Goal: Task Accomplishment & Management: Use online tool/utility

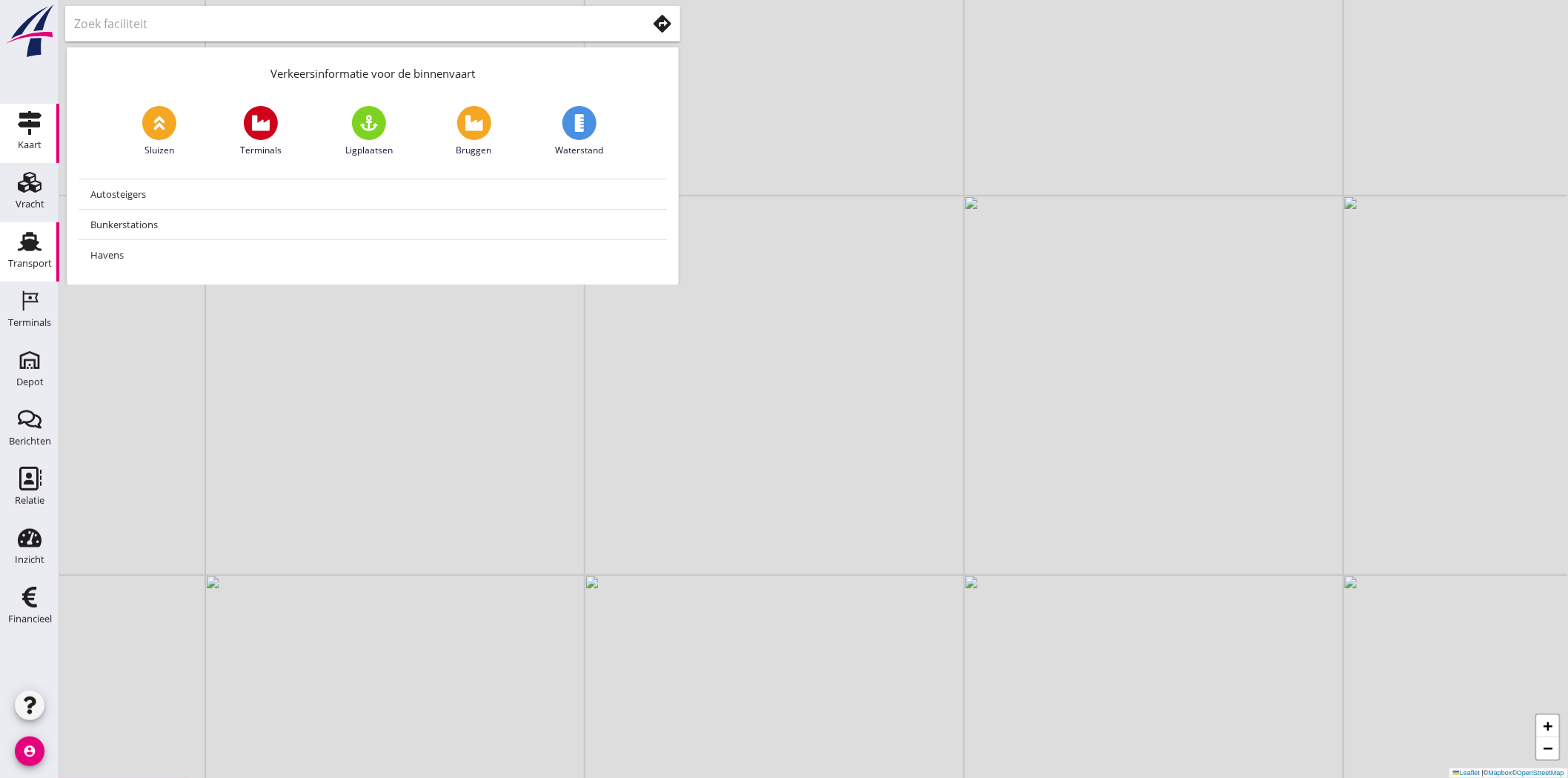
click at [32, 255] on div "Transport" at bounding box center [29, 263] width 44 height 21
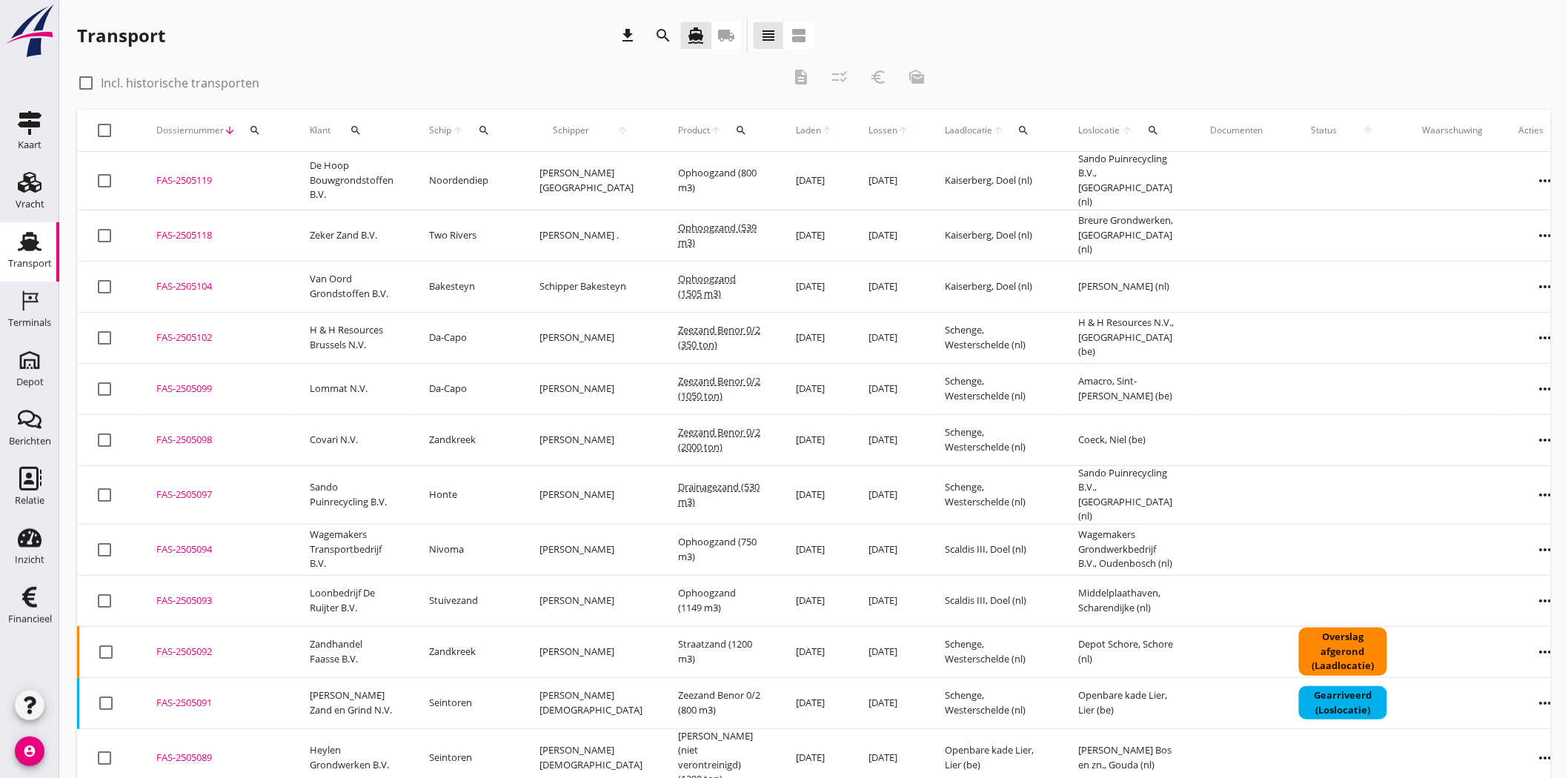
click at [250, 127] on icon "search" at bounding box center [254, 130] width 12 height 12
click at [346, 169] on input "Zoeken op dossiernummer..." at bounding box center [323, 173] width 154 height 23
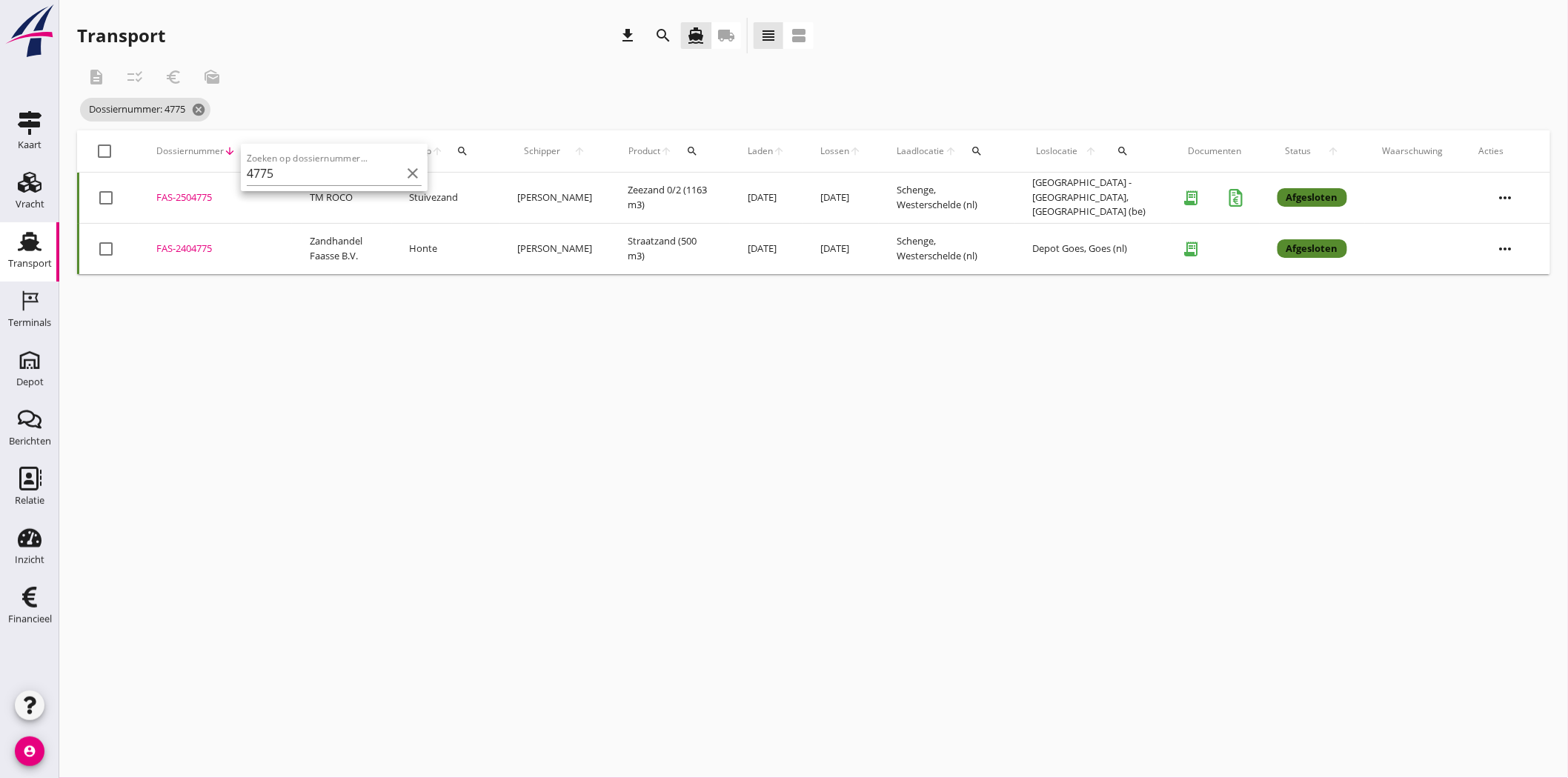
click at [212, 202] on div "FAS-2504775" at bounding box center [215, 198] width 117 height 15
click at [252, 156] on icon "search" at bounding box center [254, 151] width 12 height 12
click at [340, 190] on input "4775" at bounding box center [323, 194] width 154 height 23
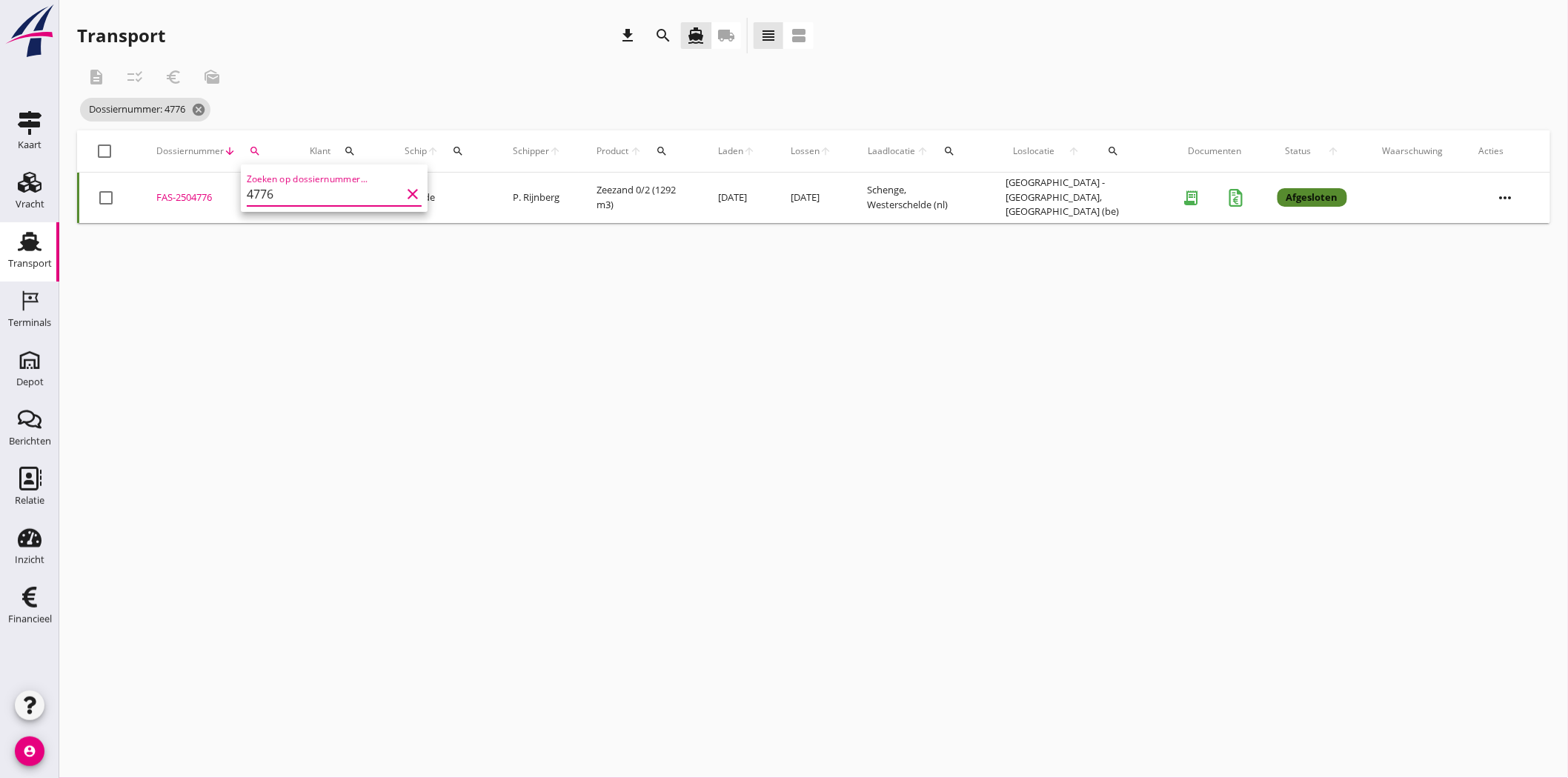
click at [185, 196] on div "FAS-2504776" at bounding box center [215, 198] width 117 height 15
click at [254, 154] on icon "search" at bounding box center [254, 151] width 12 height 12
click at [331, 193] on input "4776" at bounding box center [323, 194] width 154 height 23
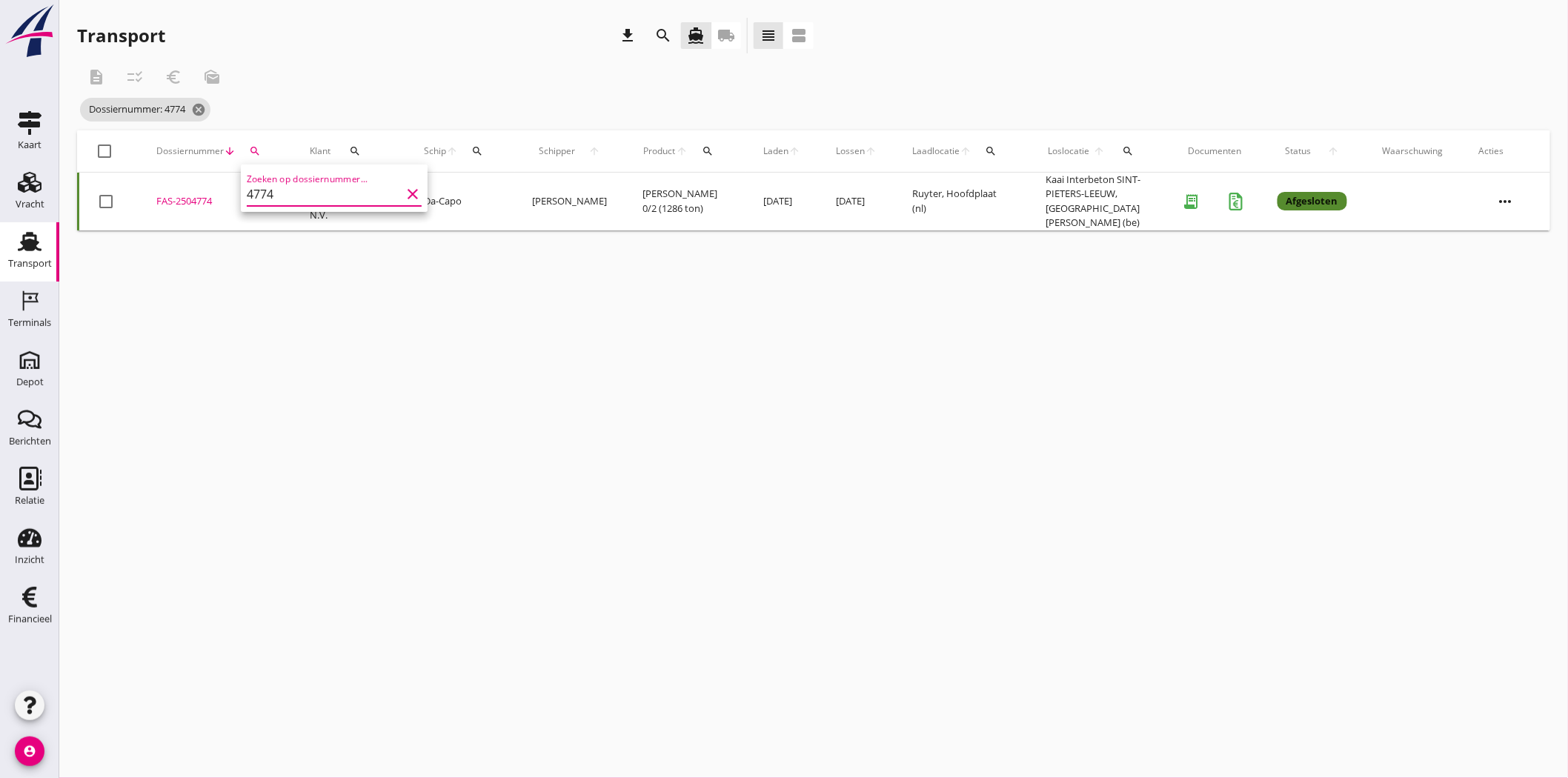
click at [194, 194] on div "FAS-2504774" at bounding box center [215, 201] width 117 height 15
click at [252, 147] on icon "search" at bounding box center [254, 151] width 12 height 12
click at [280, 194] on input "4774" at bounding box center [323, 194] width 154 height 23
click at [197, 194] on div "FAS-2504791" at bounding box center [215, 198] width 117 height 15
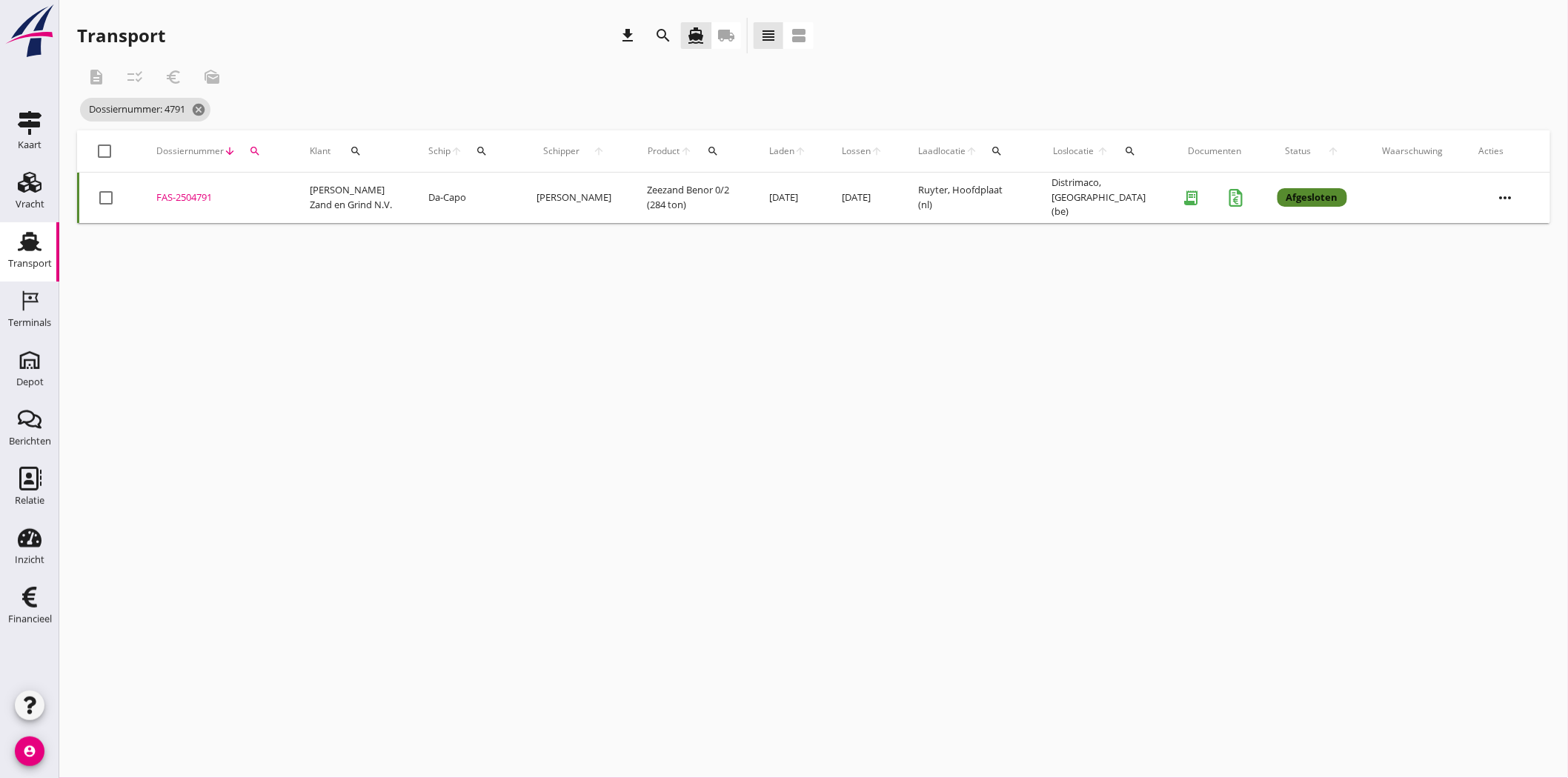
click at [252, 149] on icon "search" at bounding box center [254, 151] width 12 height 12
click at [304, 197] on input "4791" at bounding box center [323, 194] width 154 height 23
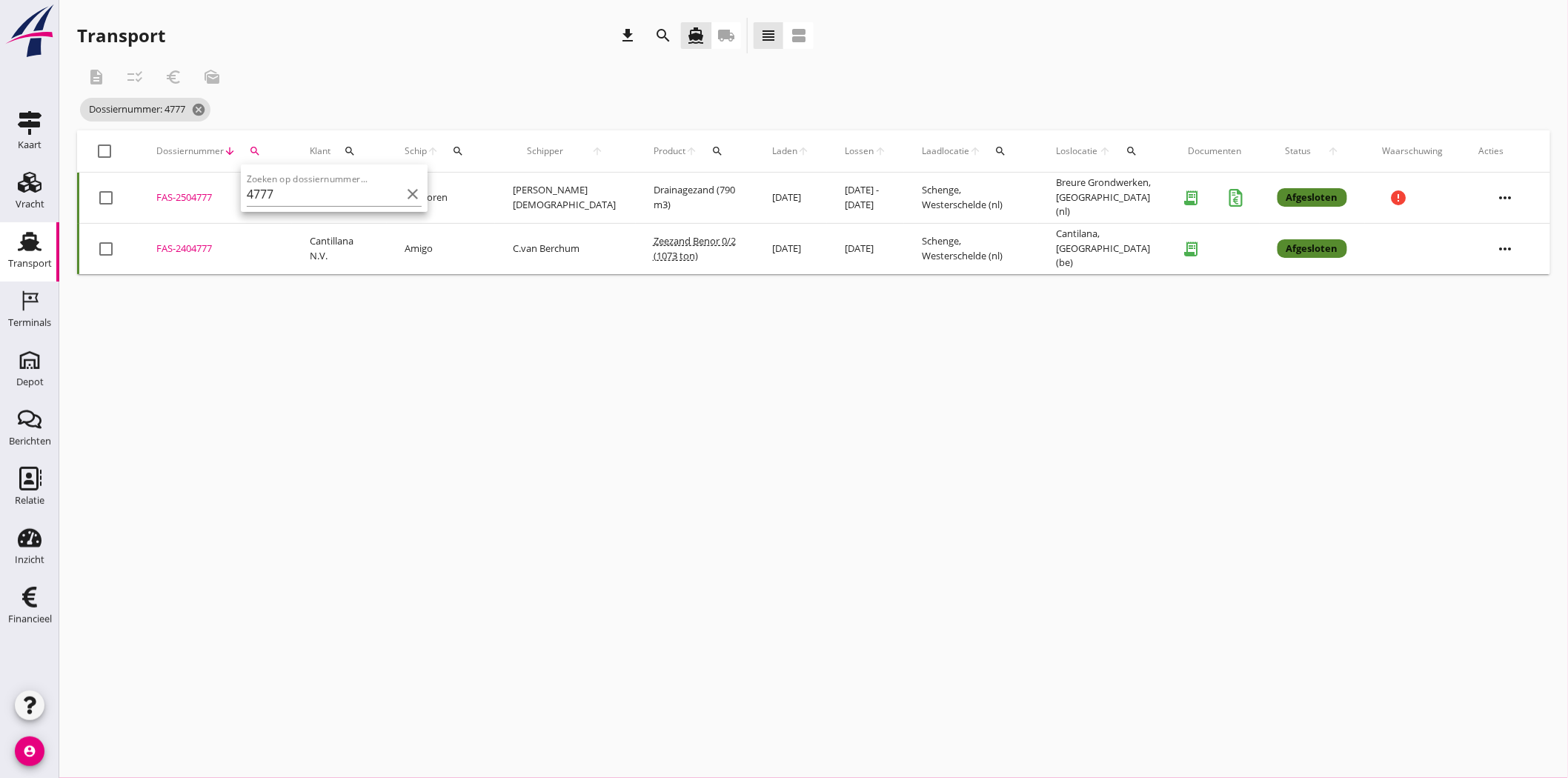
click at [181, 194] on div "FAS-2504777" at bounding box center [215, 198] width 117 height 15
click at [254, 146] on icon "search" at bounding box center [254, 151] width 12 height 12
click at [346, 200] on input "4777" at bounding box center [323, 194] width 154 height 23
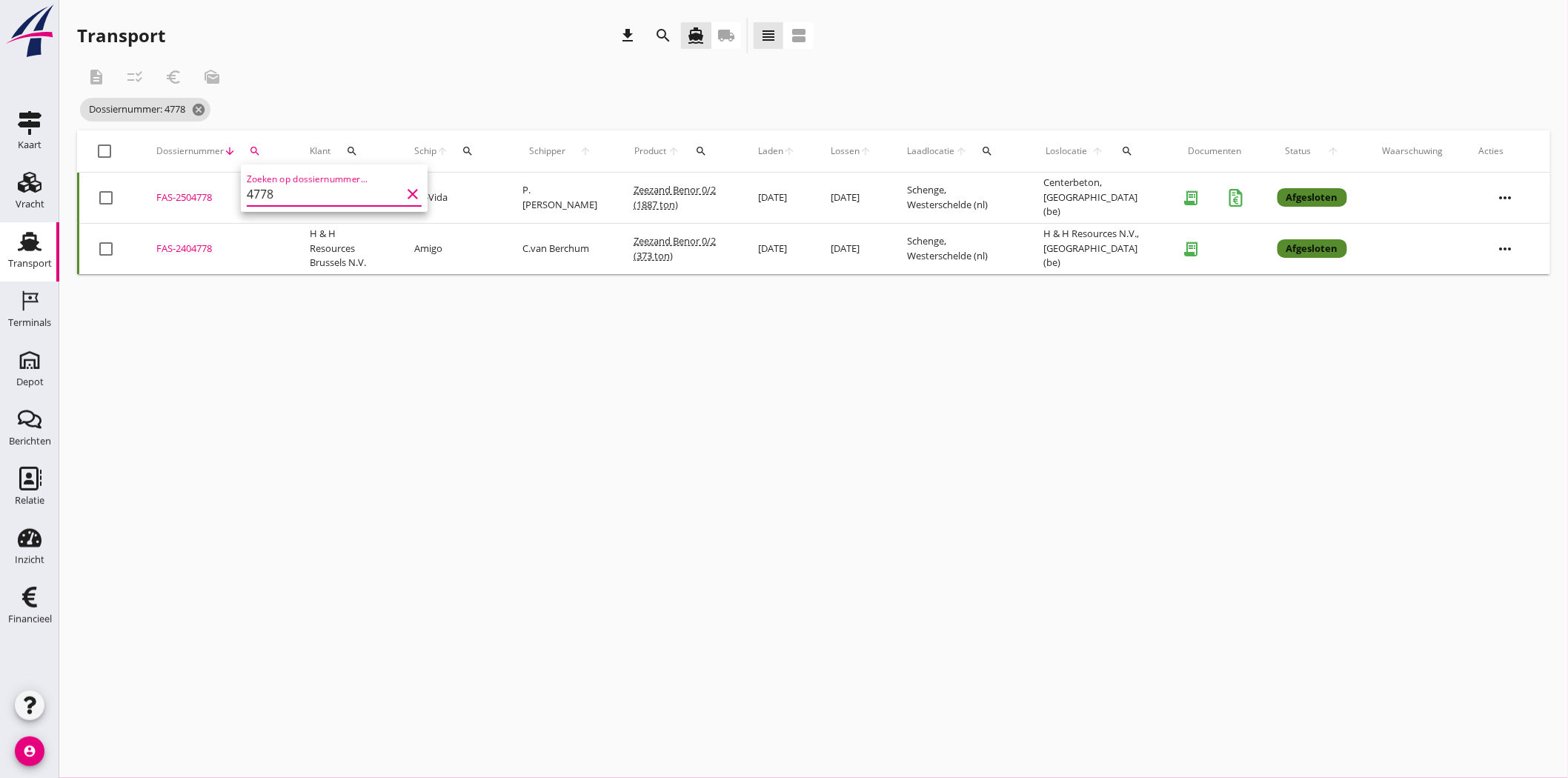
click at [179, 194] on div "FAS-2504778" at bounding box center [215, 198] width 117 height 15
click at [253, 150] on icon "search" at bounding box center [254, 151] width 12 height 12
click at [300, 188] on input "4778" at bounding box center [323, 194] width 154 height 23
click at [197, 197] on div "FAS-2504779" at bounding box center [215, 198] width 117 height 15
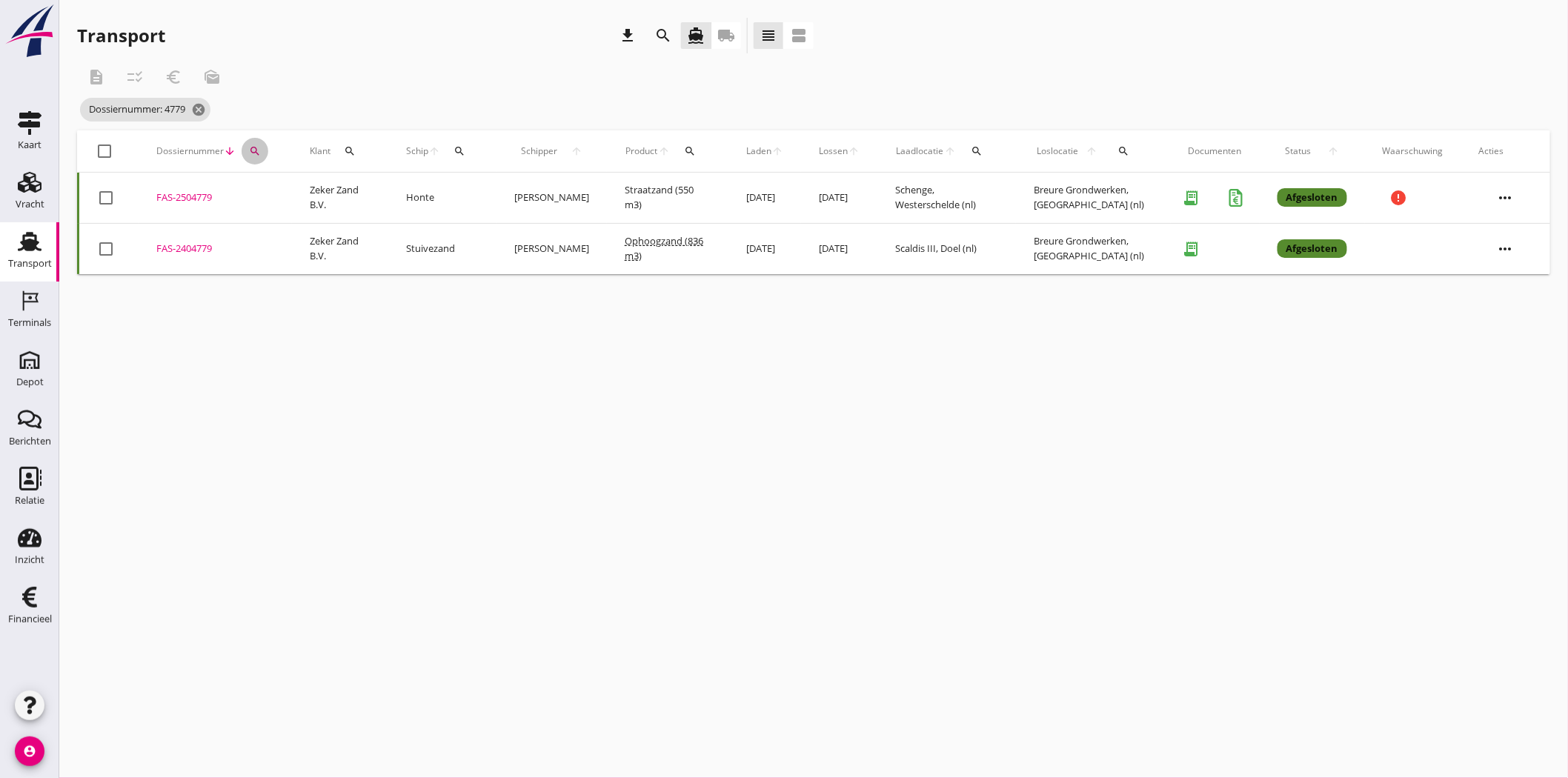
click at [257, 152] on icon "search" at bounding box center [254, 151] width 12 height 12
drag, startPoint x: 290, startPoint y: 199, endPoint x: 261, endPoint y: 199, distance: 29.0
click at [261, 199] on input "4779" at bounding box center [323, 194] width 154 height 23
click at [184, 196] on div "FAS-2504780" at bounding box center [215, 198] width 117 height 15
click at [257, 151] on icon "search" at bounding box center [254, 151] width 12 height 12
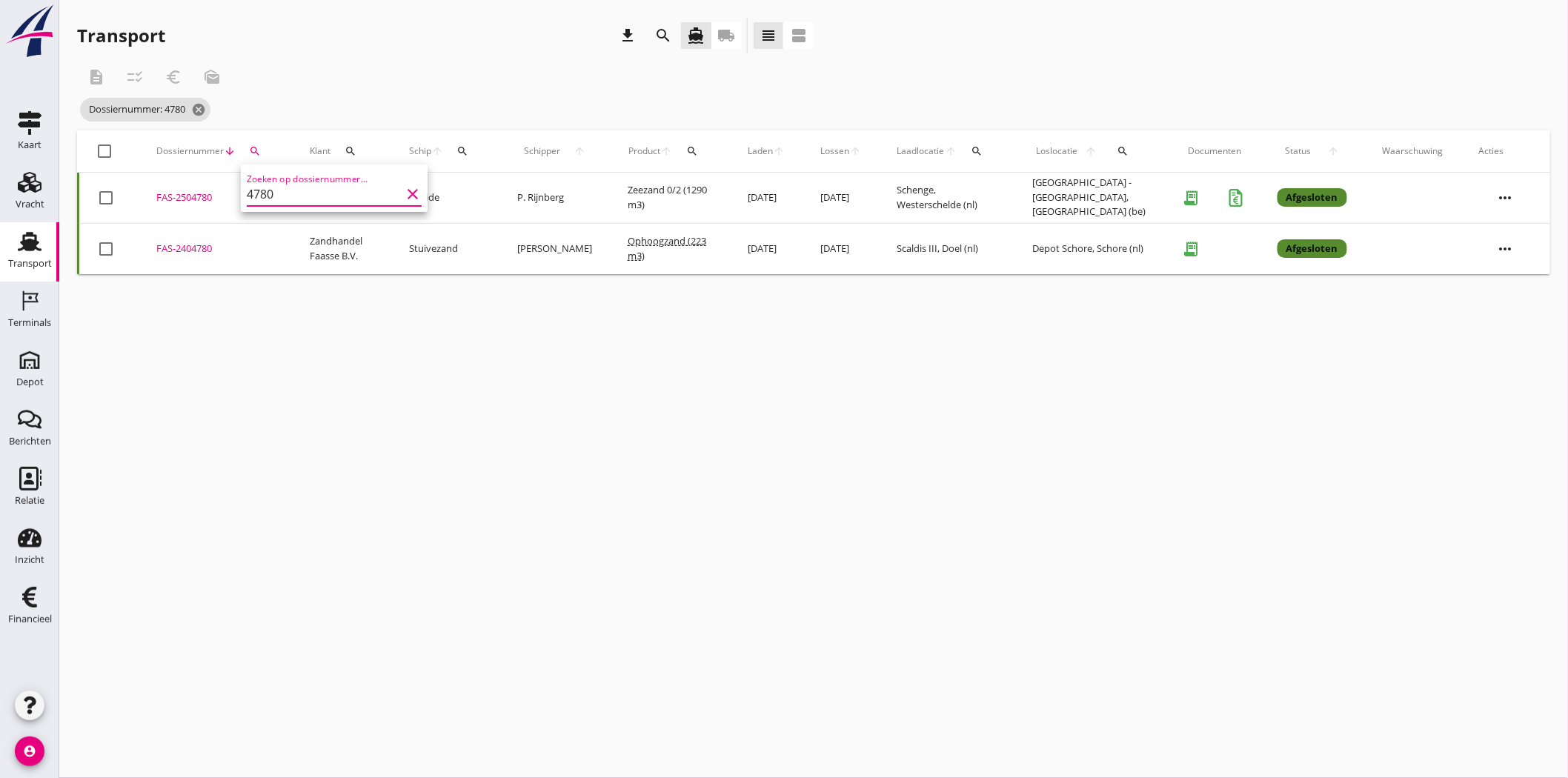
click at [349, 197] on input "4780" at bounding box center [323, 194] width 154 height 23
drag, startPoint x: 283, startPoint y: 193, endPoint x: 260, endPoint y: 194, distance: 23.0
click at [260, 194] on input "4780" at bounding box center [323, 194] width 154 height 23
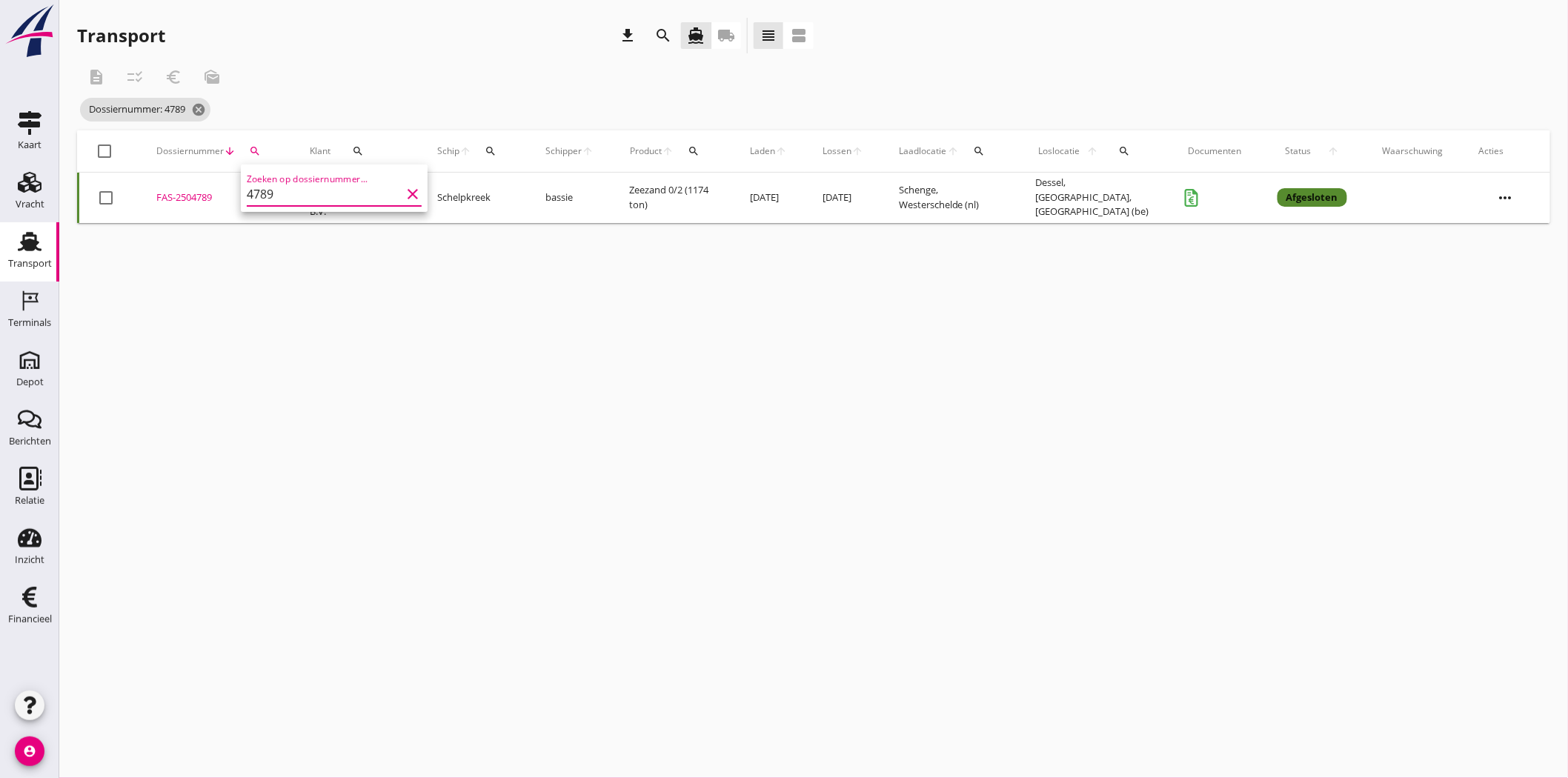
click at [199, 195] on div "FAS-2504789" at bounding box center [215, 198] width 117 height 15
click at [252, 145] on icon "search" at bounding box center [254, 151] width 12 height 12
drag, startPoint x: 289, startPoint y: 195, endPoint x: 268, endPoint y: 197, distance: 21.1
click at [268, 197] on input "4789" at bounding box center [323, 194] width 154 height 23
click at [172, 191] on div "FAS-2504782" at bounding box center [215, 198] width 117 height 15
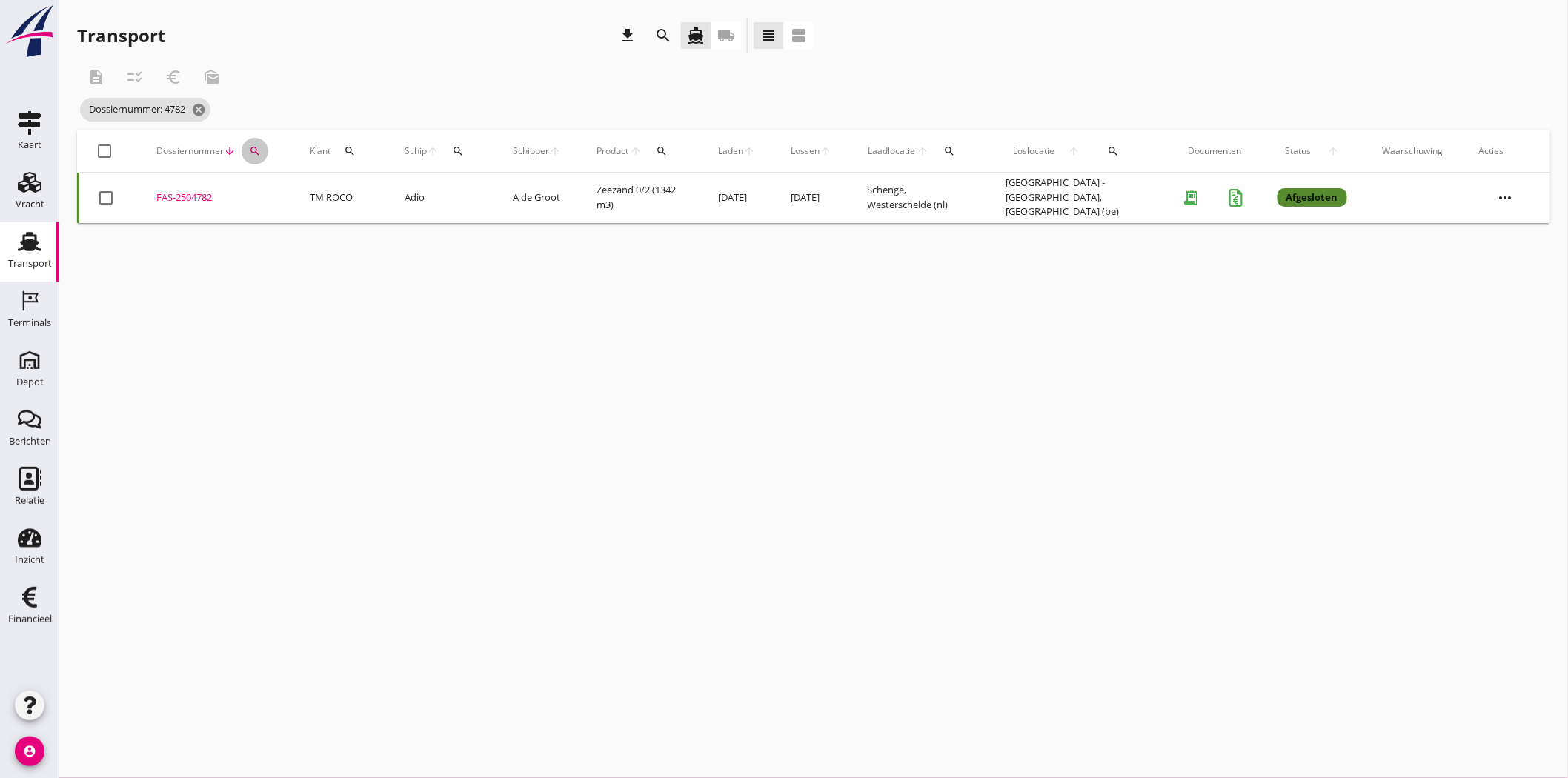
click at [252, 148] on icon "search" at bounding box center [254, 151] width 12 height 12
drag, startPoint x: 289, startPoint y: 195, endPoint x: 264, endPoint y: 195, distance: 25.0
click at [264, 195] on input "4782" at bounding box center [323, 194] width 154 height 23
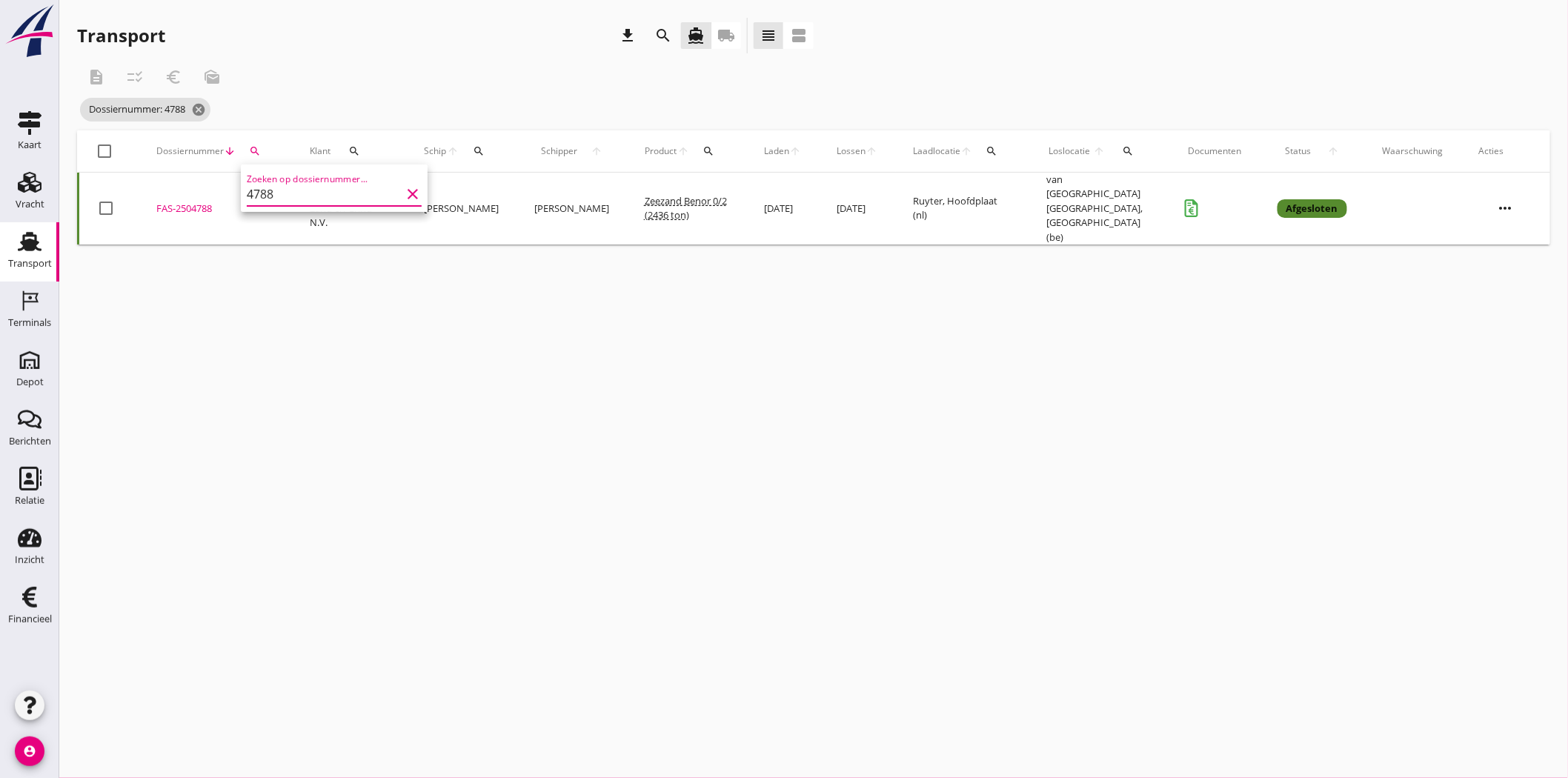
click at [183, 202] on div "FAS-2504788" at bounding box center [215, 208] width 117 height 15
click at [254, 151] on icon "search" at bounding box center [254, 151] width 12 height 12
drag, startPoint x: 282, startPoint y: 194, endPoint x: 266, endPoint y: 196, distance: 16.1
click at [266, 196] on input "4788" at bounding box center [323, 194] width 154 height 23
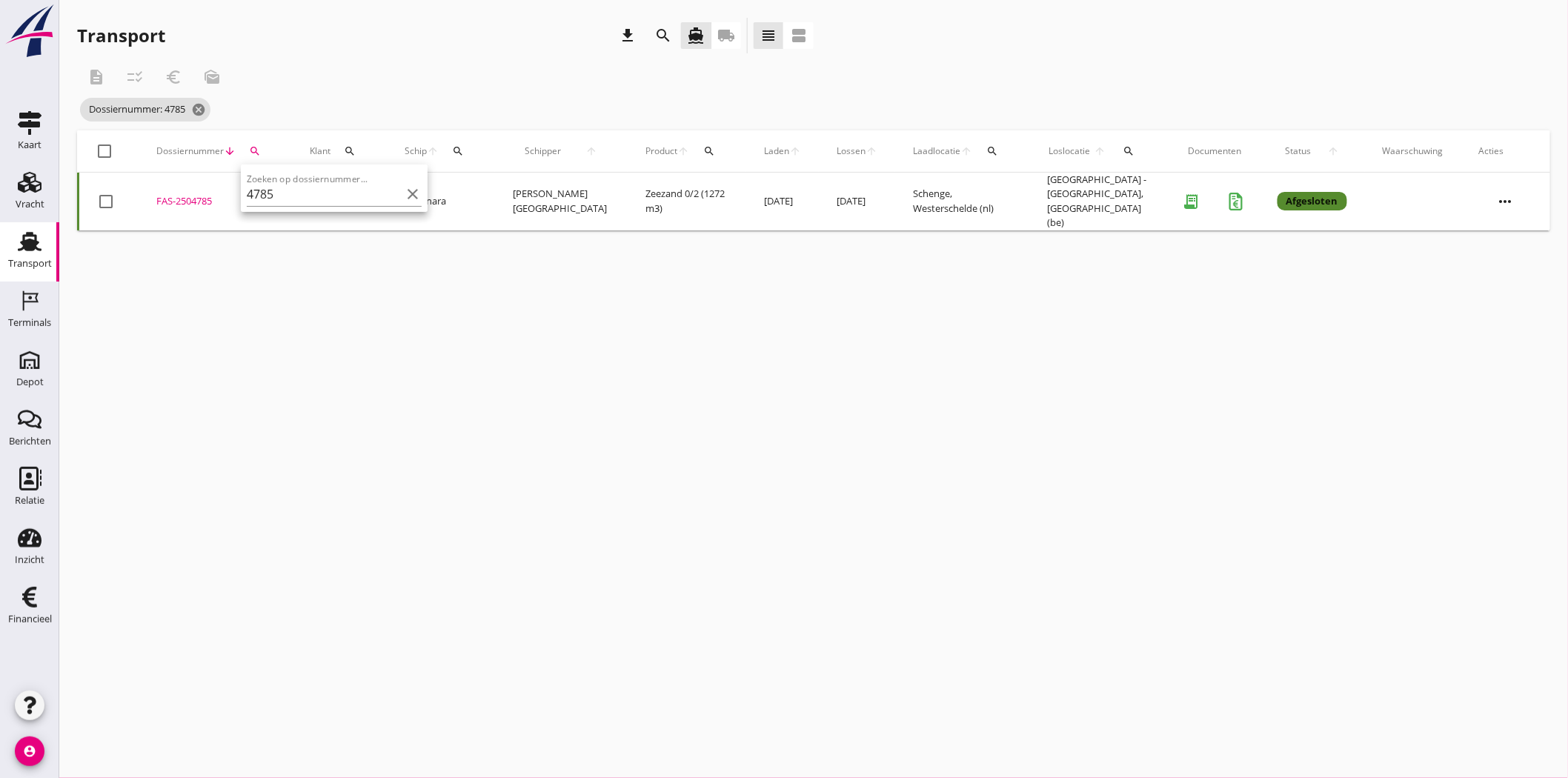
click at [178, 194] on div "FAS-2504785" at bounding box center [215, 201] width 117 height 15
click at [254, 144] on button "search" at bounding box center [254, 151] width 26 height 26
click at [300, 195] on input "4785" at bounding box center [323, 194] width 154 height 23
click at [198, 195] on div "FAS-2504783" at bounding box center [215, 198] width 117 height 15
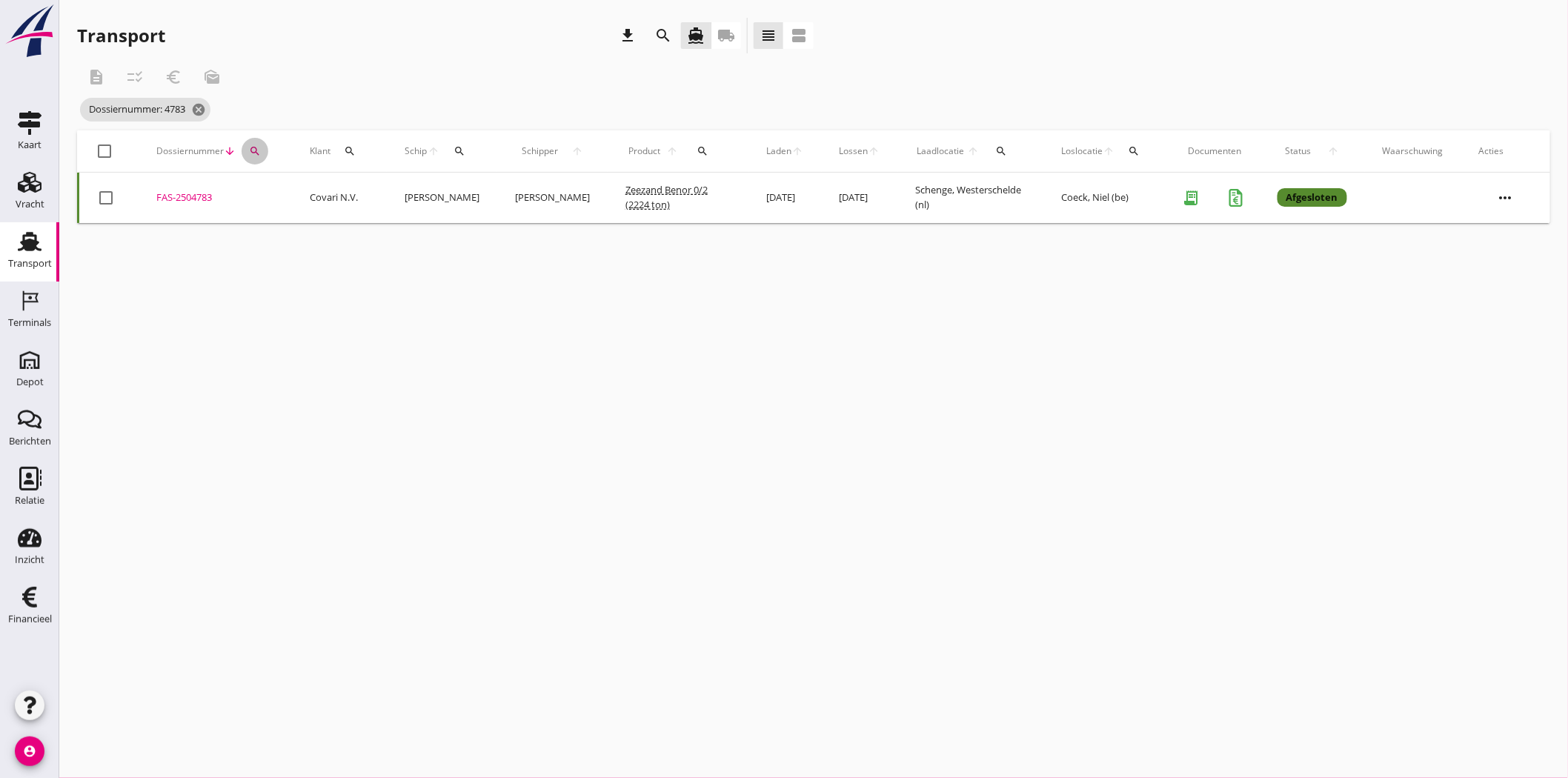
click at [257, 144] on button "search" at bounding box center [254, 151] width 26 height 26
drag, startPoint x: 271, startPoint y: 191, endPoint x: 263, endPoint y: 191, distance: 8.0
click at [263, 191] on input "4783" at bounding box center [323, 194] width 154 height 23
click at [189, 194] on div "FAS-2504793" at bounding box center [215, 198] width 117 height 15
click at [203, 112] on icon "cancel" at bounding box center [198, 109] width 15 height 15
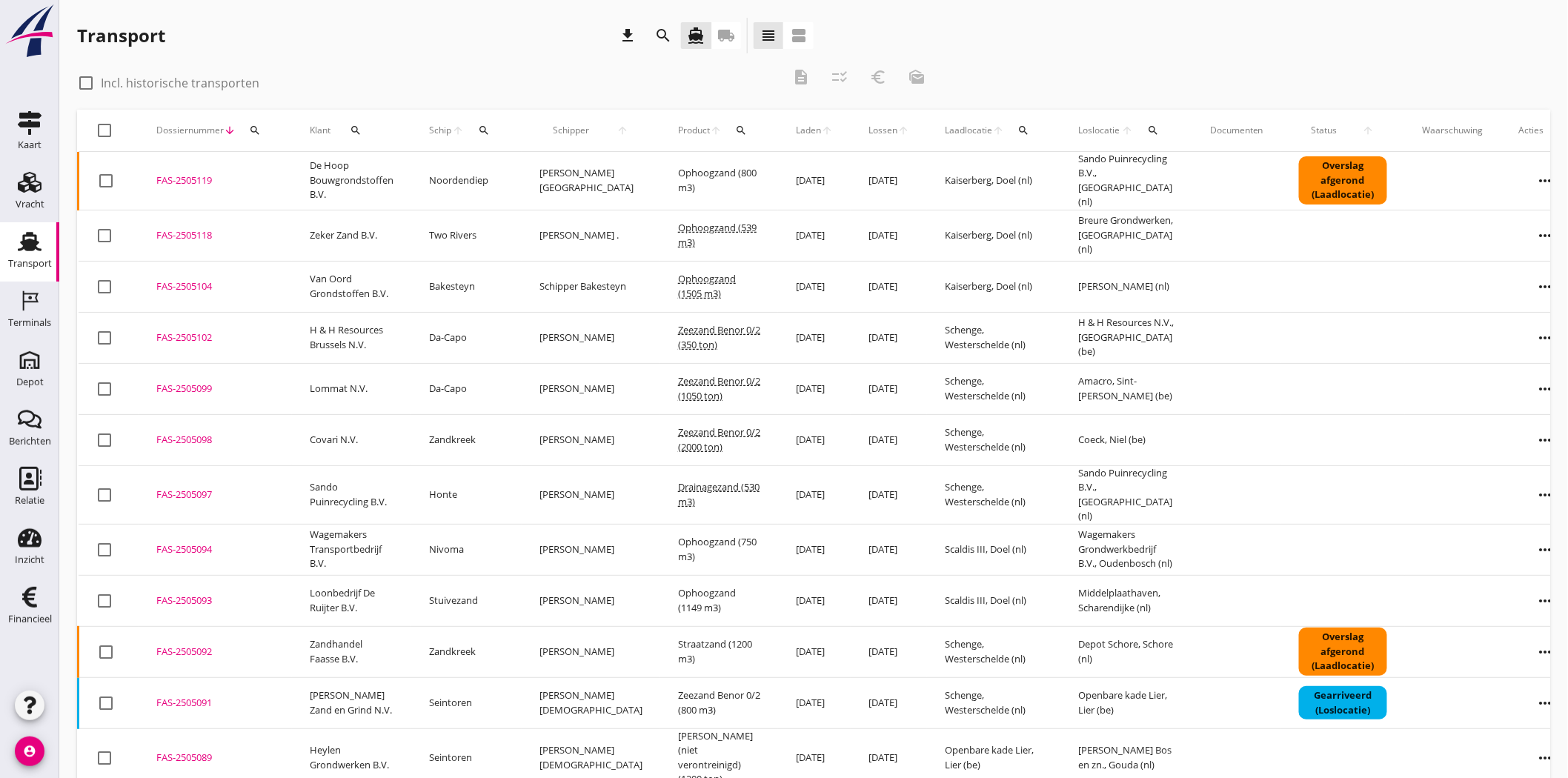
click at [257, 126] on icon "search" at bounding box center [254, 130] width 12 height 12
click at [315, 170] on input "Zoeken op dossiernummer..." at bounding box center [323, 173] width 154 height 23
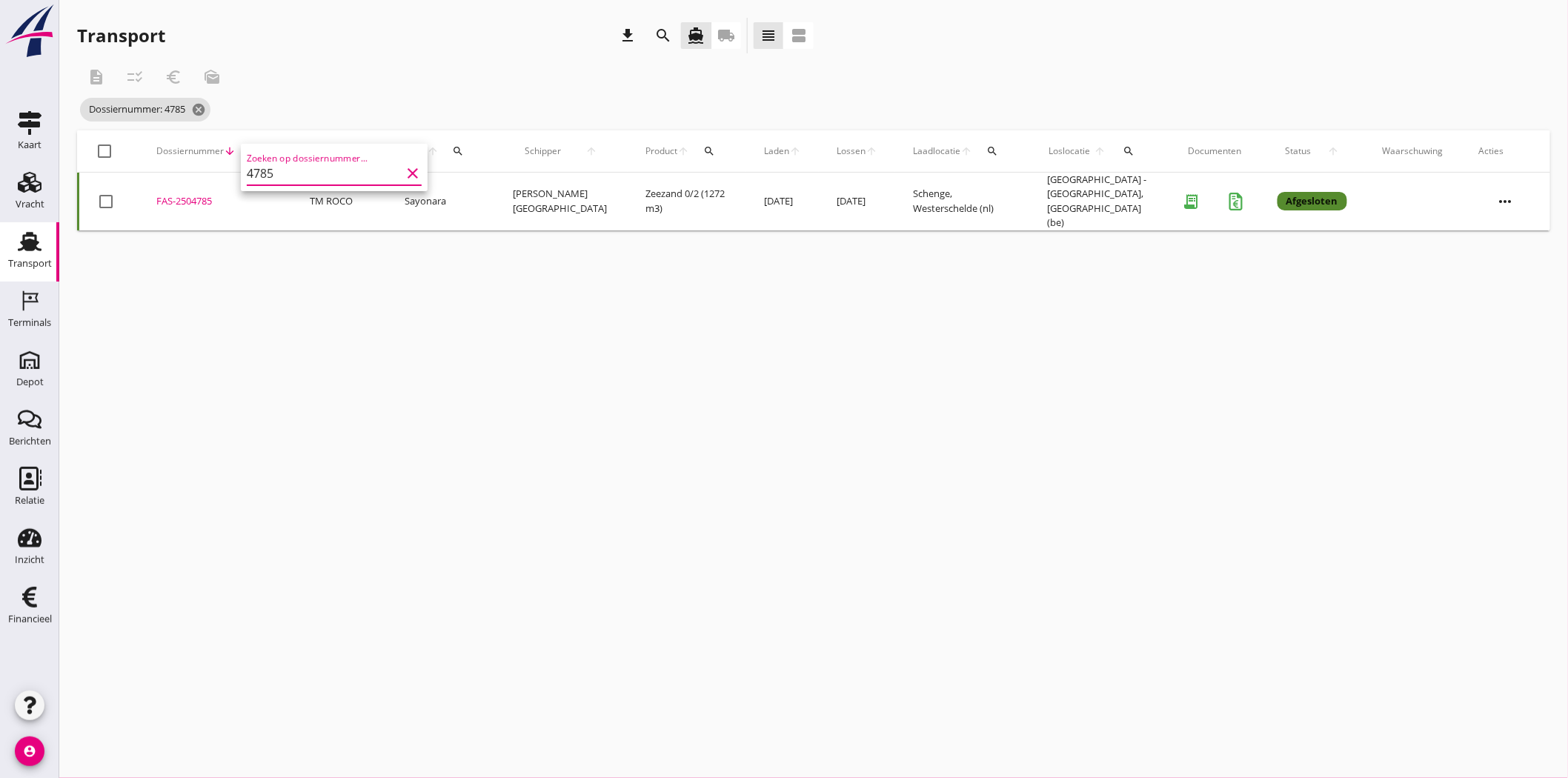
click at [183, 202] on div "FAS-2504785" at bounding box center [215, 201] width 117 height 15
click at [261, 148] on div "search" at bounding box center [254, 151] width 26 height 12
drag, startPoint x: 277, startPoint y: 188, endPoint x: 260, endPoint y: 191, distance: 17.3
click at [260, 191] on input "4785" at bounding box center [323, 194] width 154 height 23
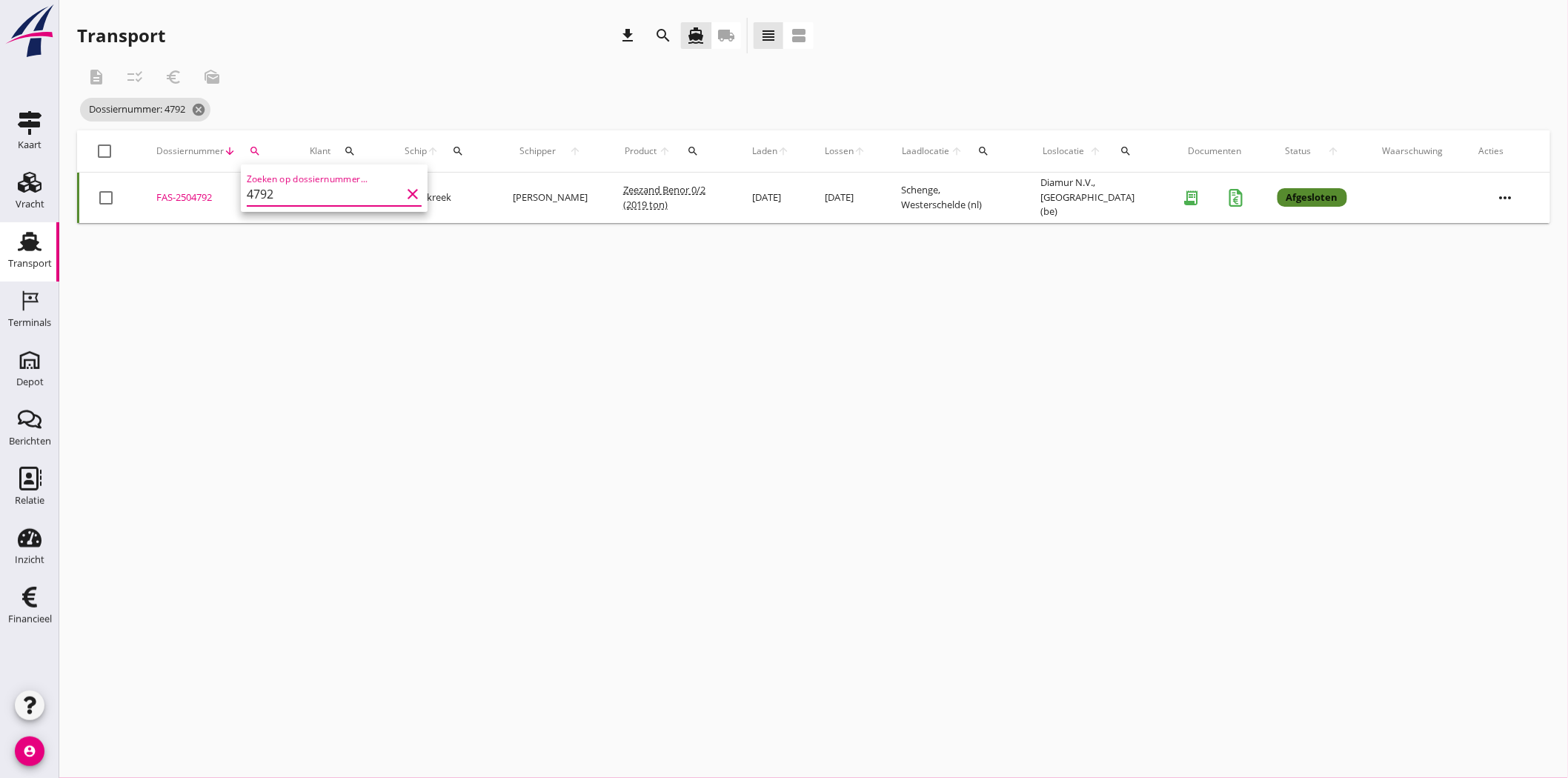
click at [196, 194] on div "FAS-2504792" at bounding box center [215, 198] width 117 height 15
click at [262, 149] on div "search" at bounding box center [254, 151] width 26 height 12
drag, startPoint x: 309, startPoint y: 195, endPoint x: 268, endPoint y: 197, distance: 41.0
click at [268, 197] on input "4792" at bounding box center [323, 194] width 154 height 23
click at [193, 193] on div "FAS-2504798" at bounding box center [215, 198] width 117 height 15
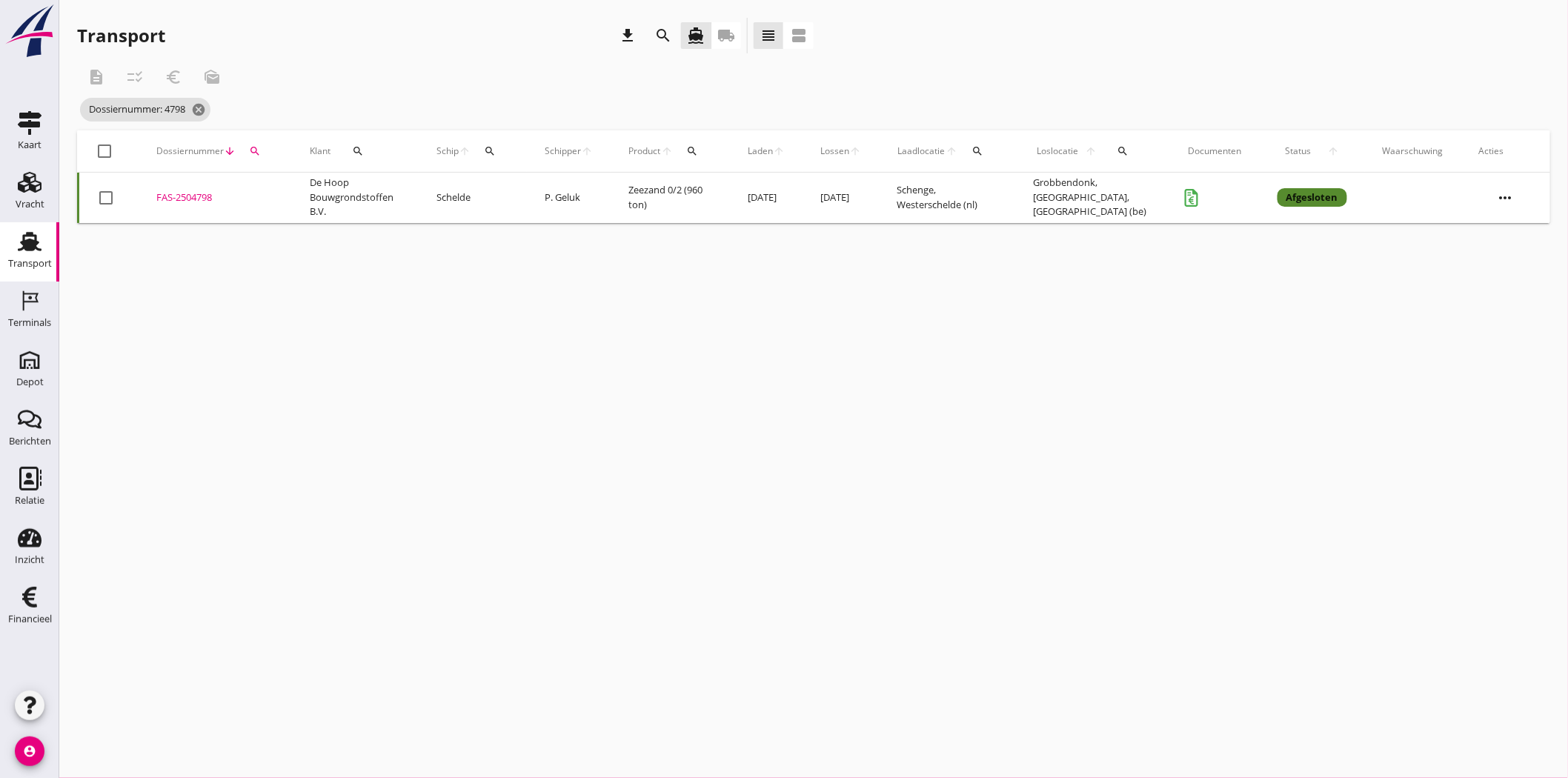
click at [255, 148] on icon "search" at bounding box center [254, 151] width 12 height 12
click at [276, 199] on input "4798" at bounding box center [323, 194] width 154 height 23
click at [203, 191] on div "FAS-2504794" at bounding box center [215, 198] width 117 height 15
click at [257, 149] on icon "search" at bounding box center [254, 151] width 12 height 12
drag, startPoint x: 308, startPoint y: 201, endPoint x: 269, endPoint y: 197, distance: 39.2
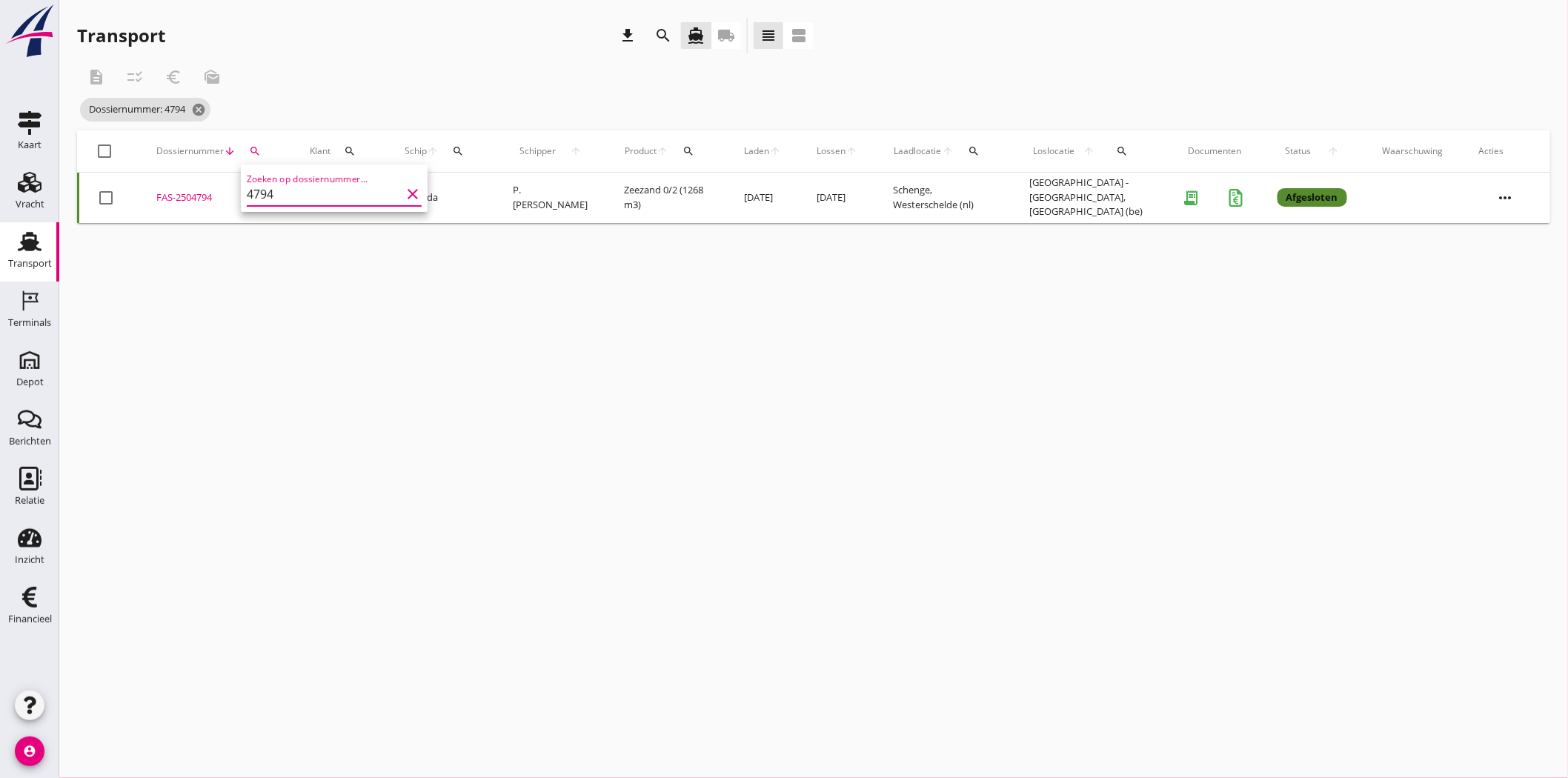
click at [269, 197] on input "4794" at bounding box center [323, 194] width 154 height 23
click at [188, 191] on div "FAS-2504795" at bounding box center [215, 198] width 117 height 15
click at [254, 142] on button "search" at bounding box center [254, 151] width 26 height 26
click at [300, 200] on input "4795" at bounding box center [323, 194] width 154 height 23
drag, startPoint x: 186, startPoint y: 196, endPoint x: 163, endPoint y: 194, distance: 23.1
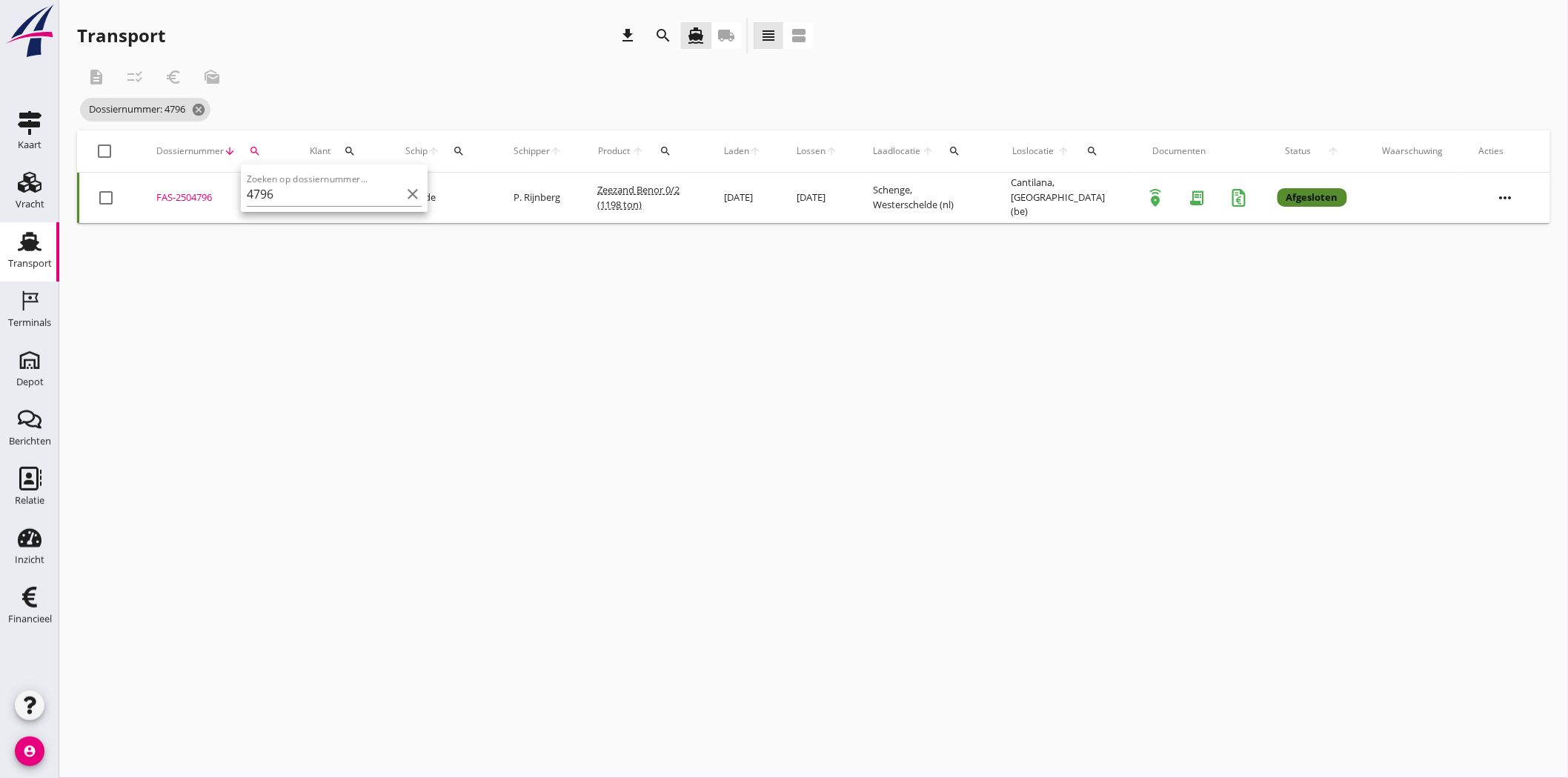
click at [163, 194] on div "FAS-2504796" at bounding box center [215, 198] width 117 height 15
click at [242, 151] on div "search" at bounding box center [254, 151] width 26 height 12
drag, startPoint x: 295, startPoint y: 195, endPoint x: 270, endPoint y: 199, distance: 25.3
click at [268, 199] on input "4796" at bounding box center [323, 194] width 154 height 23
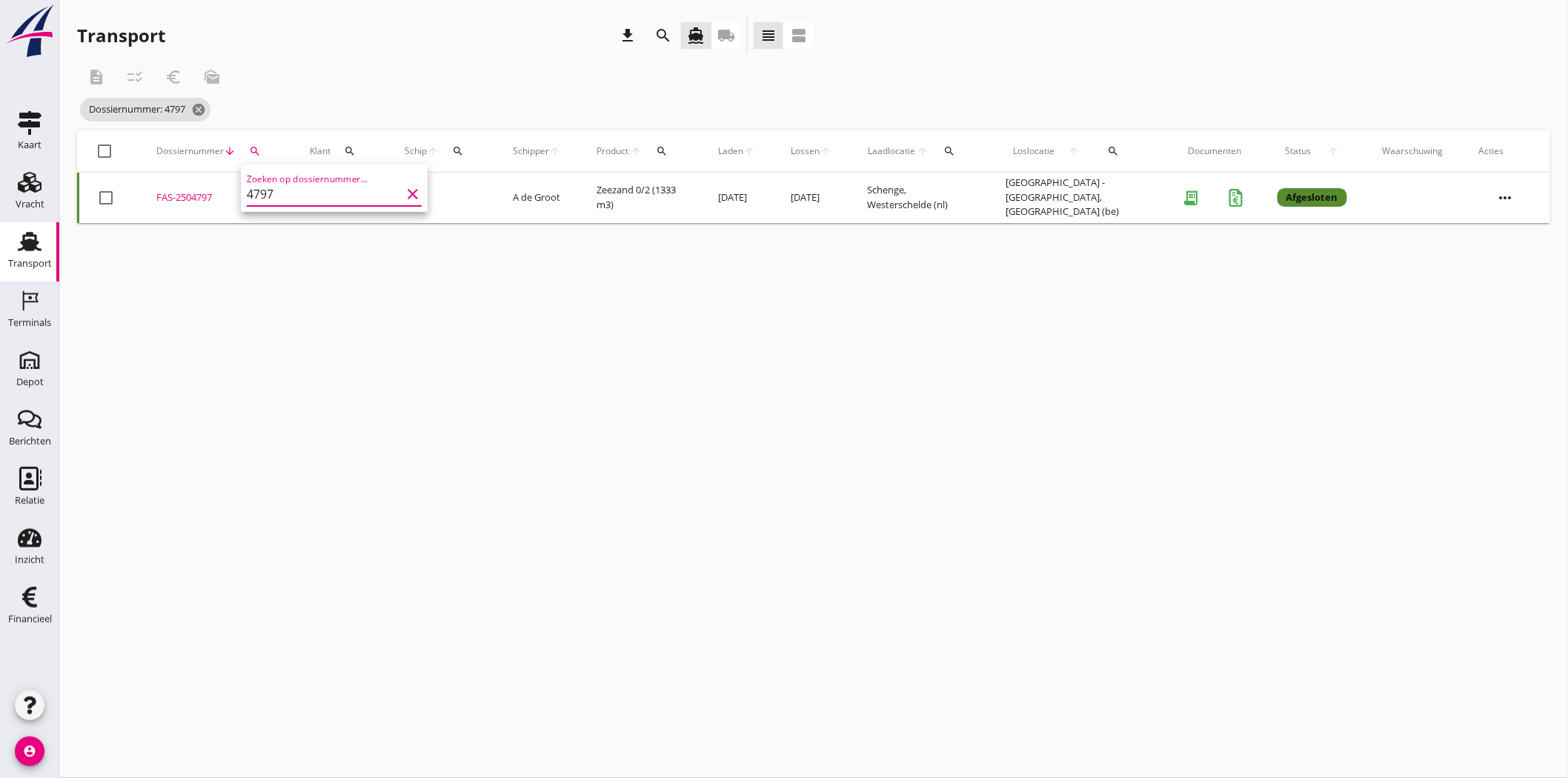
type input "4797"
click at [204, 194] on div "FAS-2504797" at bounding box center [215, 198] width 117 height 15
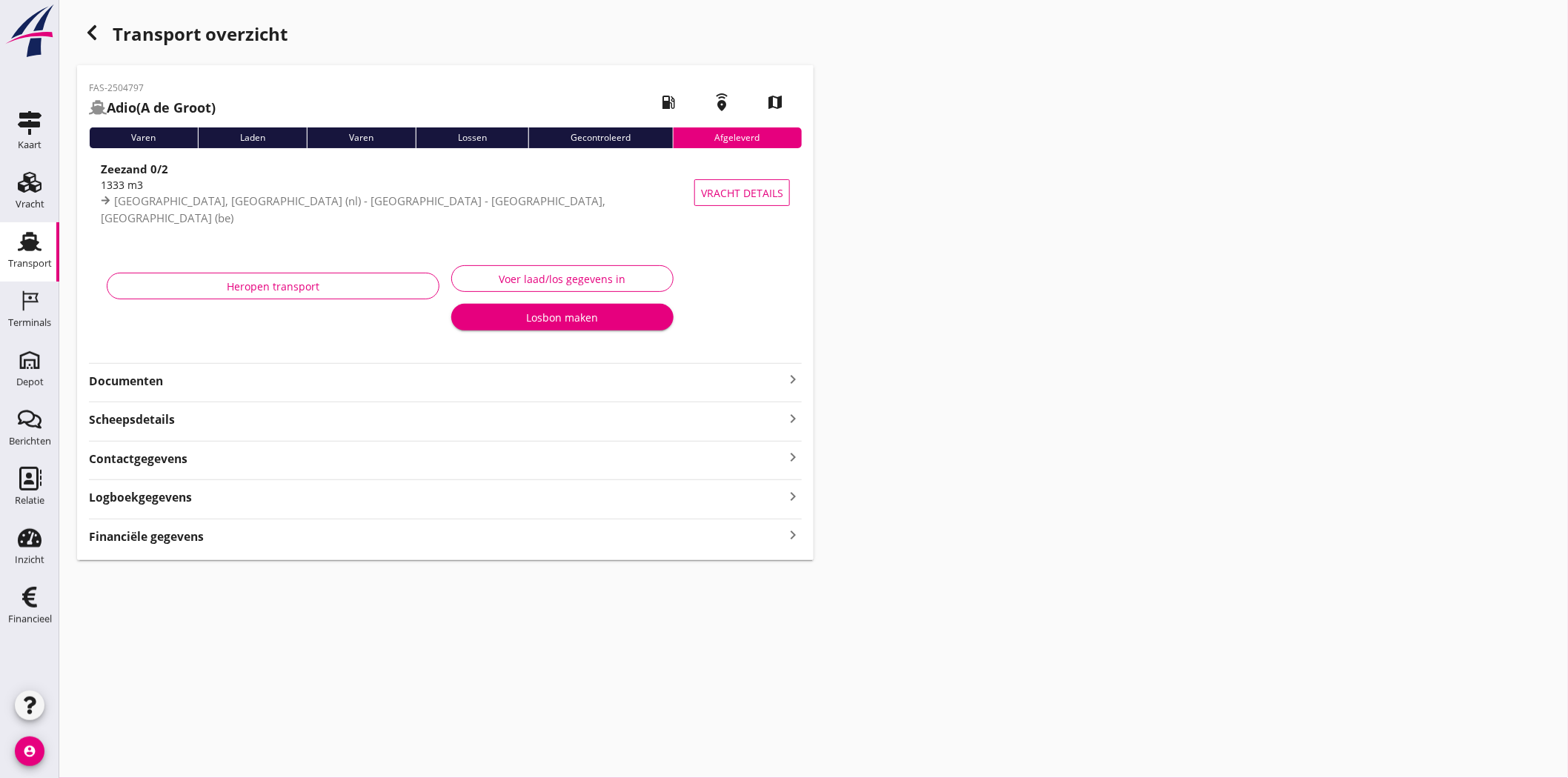
click at [516, 268] on button "Voer laad/los gegevens in" at bounding box center [562, 278] width 222 height 26
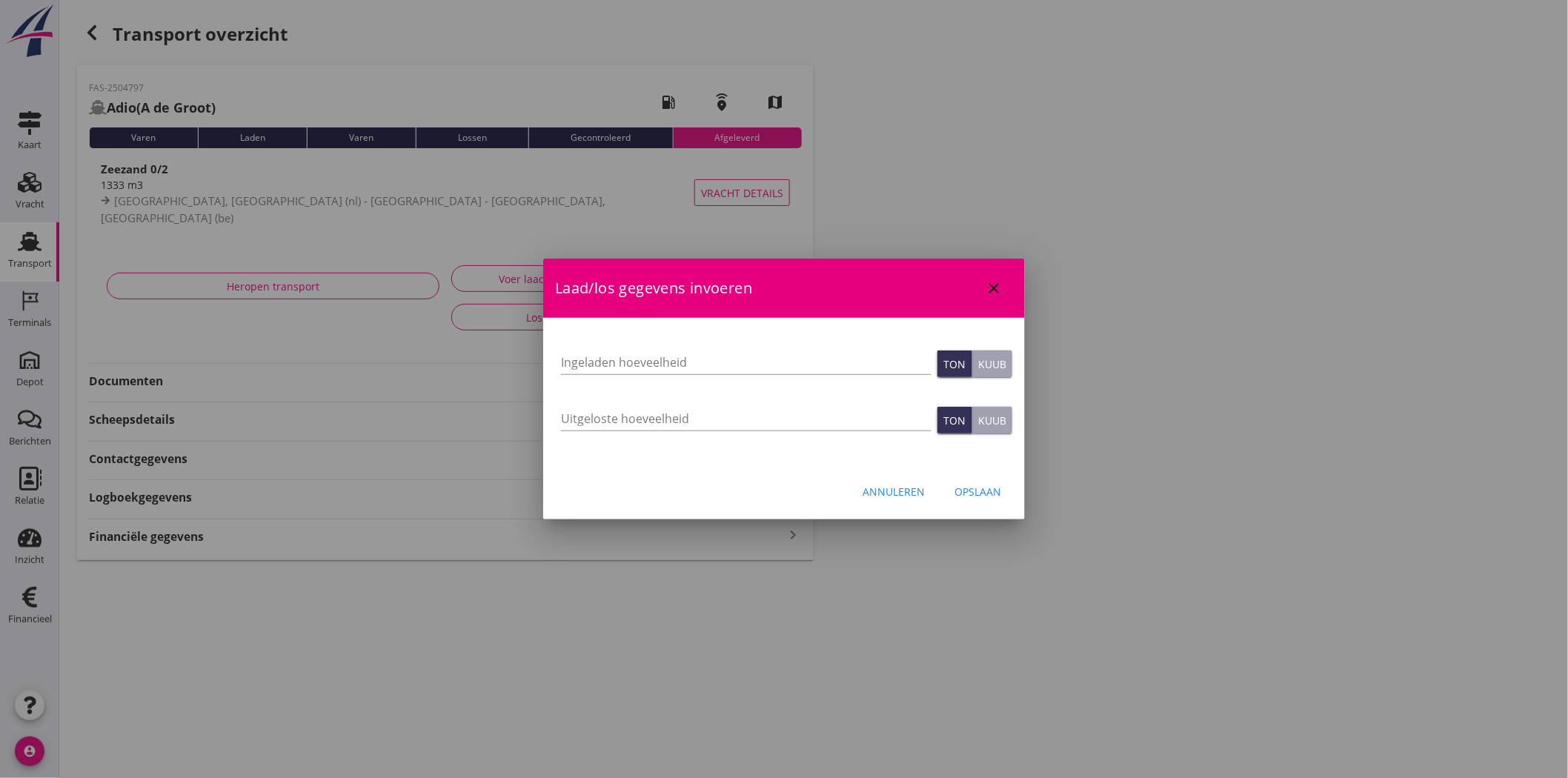
type input "1353"
type input "1333"
click at [989, 285] on icon "close" at bounding box center [993, 288] width 18 height 18
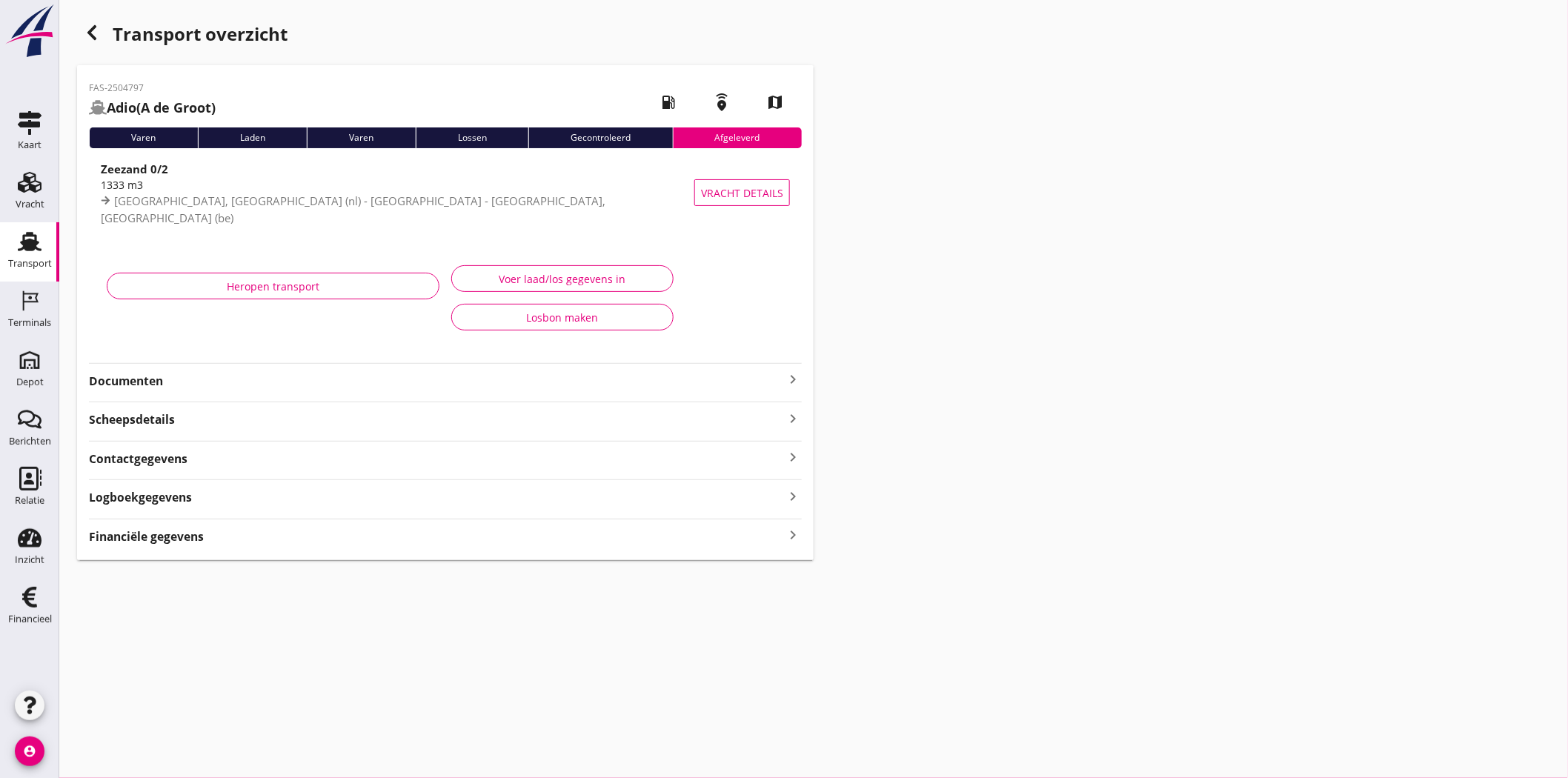
click at [20, 257] on div "Transport" at bounding box center [29, 263] width 44 height 21
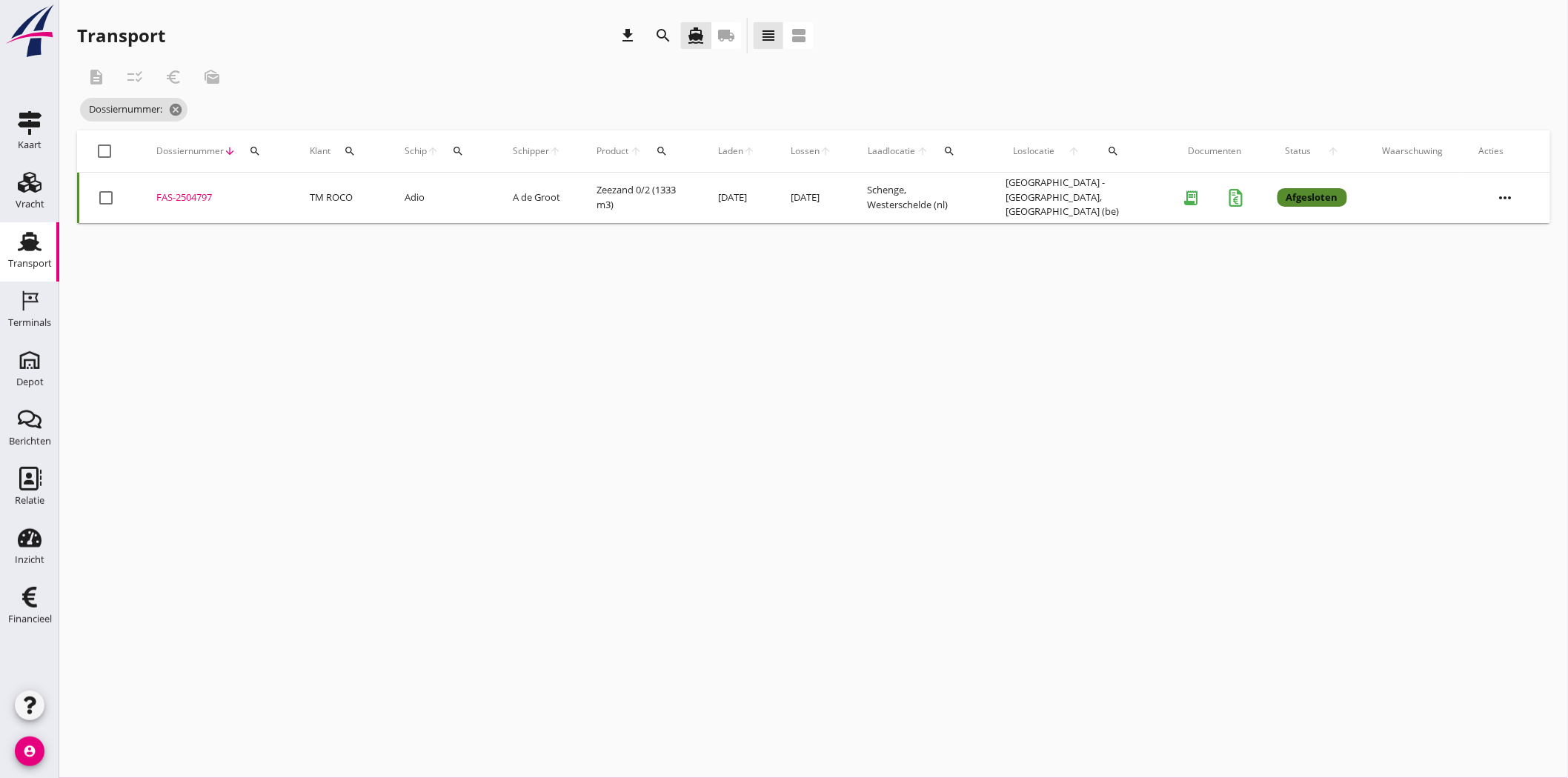
click at [251, 151] on icon "search" at bounding box center [254, 151] width 12 height 12
click at [322, 188] on input "Zoeken op dossiernummer..." at bounding box center [323, 194] width 154 height 23
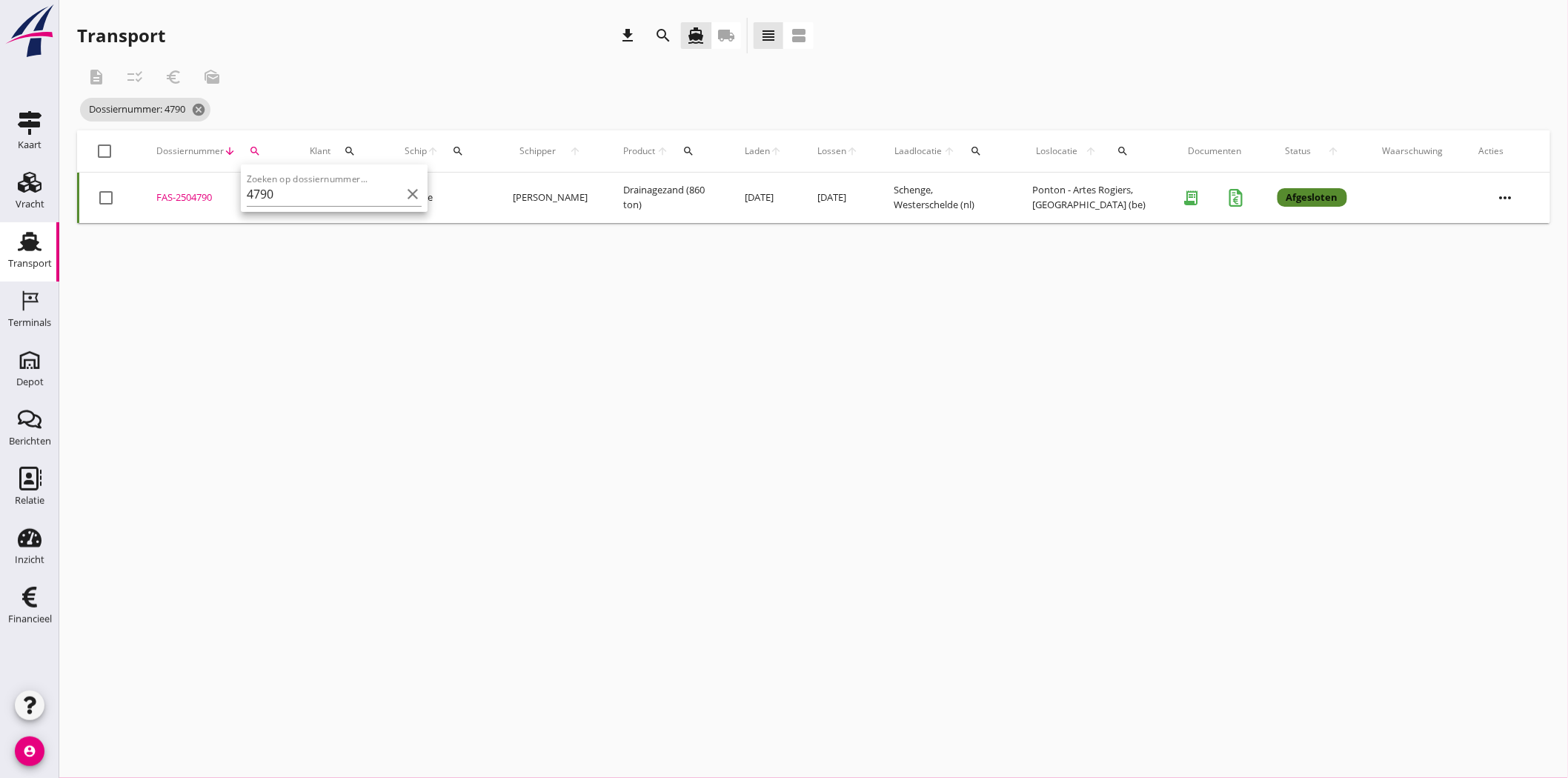
click at [203, 198] on div "FAS-2504790" at bounding box center [215, 198] width 117 height 15
click at [255, 152] on icon "search" at bounding box center [254, 151] width 12 height 12
drag, startPoint x: 297, startPoint y: 194, endPoint x: 126, endPoint y: 212, distance: 171.9
click at [126, 212] on div "Deel track en trace Vracht details Vracht aanpassen Schip wijzigen Vracht kopie…" at bounding box center [784, 389] width 1568 height 778
click at [262, 150] on div "search" at bounding box center [254, 151] width 26 height 12
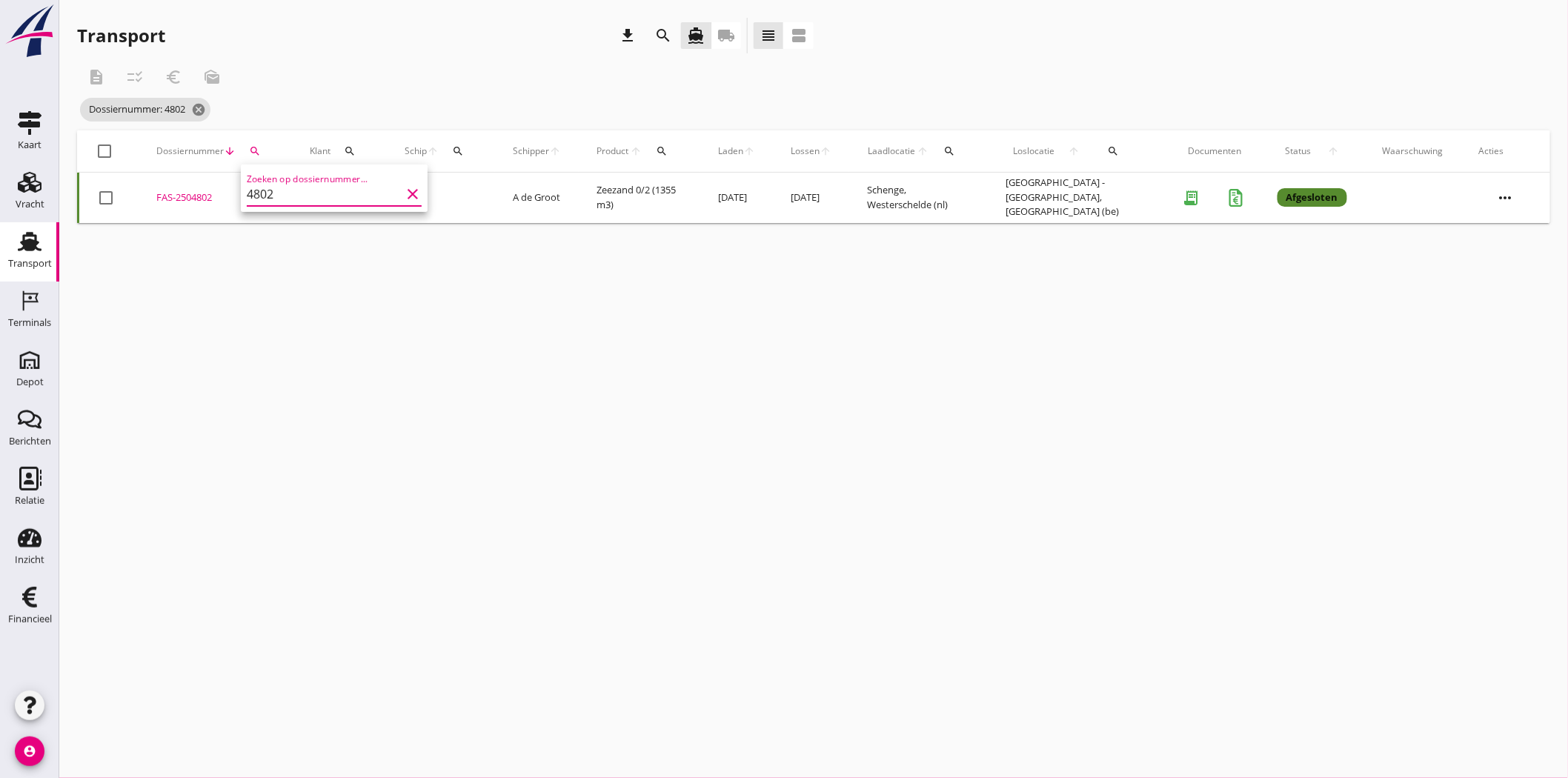
click at [193, 191] on div "FAS-2504802" at bounding box center [215, 198] width 117 height 15
click at [252, 150] on icon "search" at bounding box center [254, 151] width 12 height 12
drag, startPoint x: 337, startPoint y: 194, endPoint x: 254, endPoint y: 205, distance: 83.7
click at [254, 205] on div "Zoeken op dossiernummer... 4802 clear" at bounding box center [334, 194] width 175 height 23
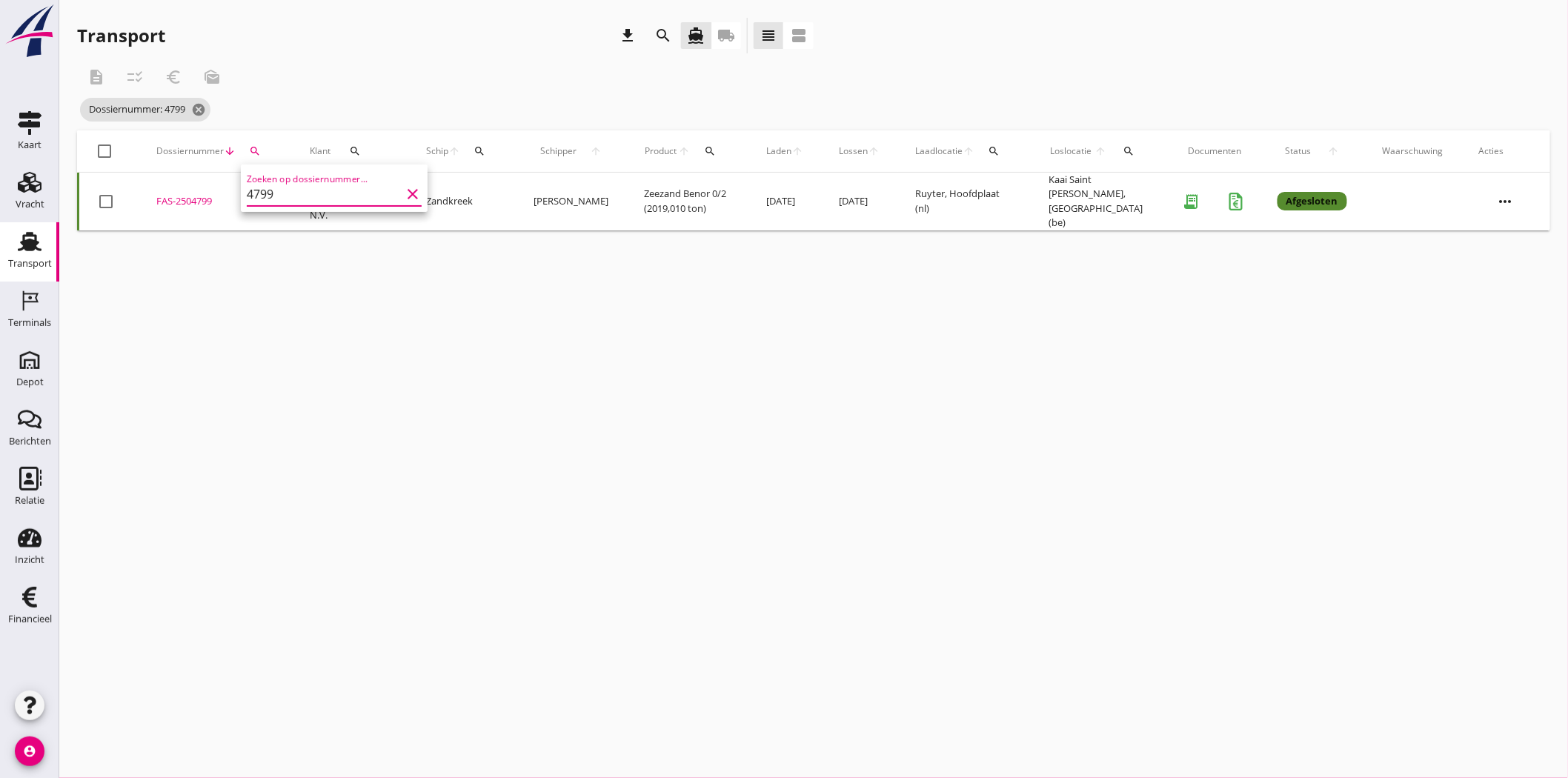
click at [208, 194] on div "FAS-2504799" at bounding box center [215, 201] width 117 height 15
click at [252, 145] on icon "search" at bounding box center [254, 151] width 12 height 12
drag, startPoint x: 272, startPoint y: 196, endPoint x: 253, endPoint y: 197, distance: 19.0
click at [253, 197] on input "4799" at bounding box center [323, 194] width 154 height 23
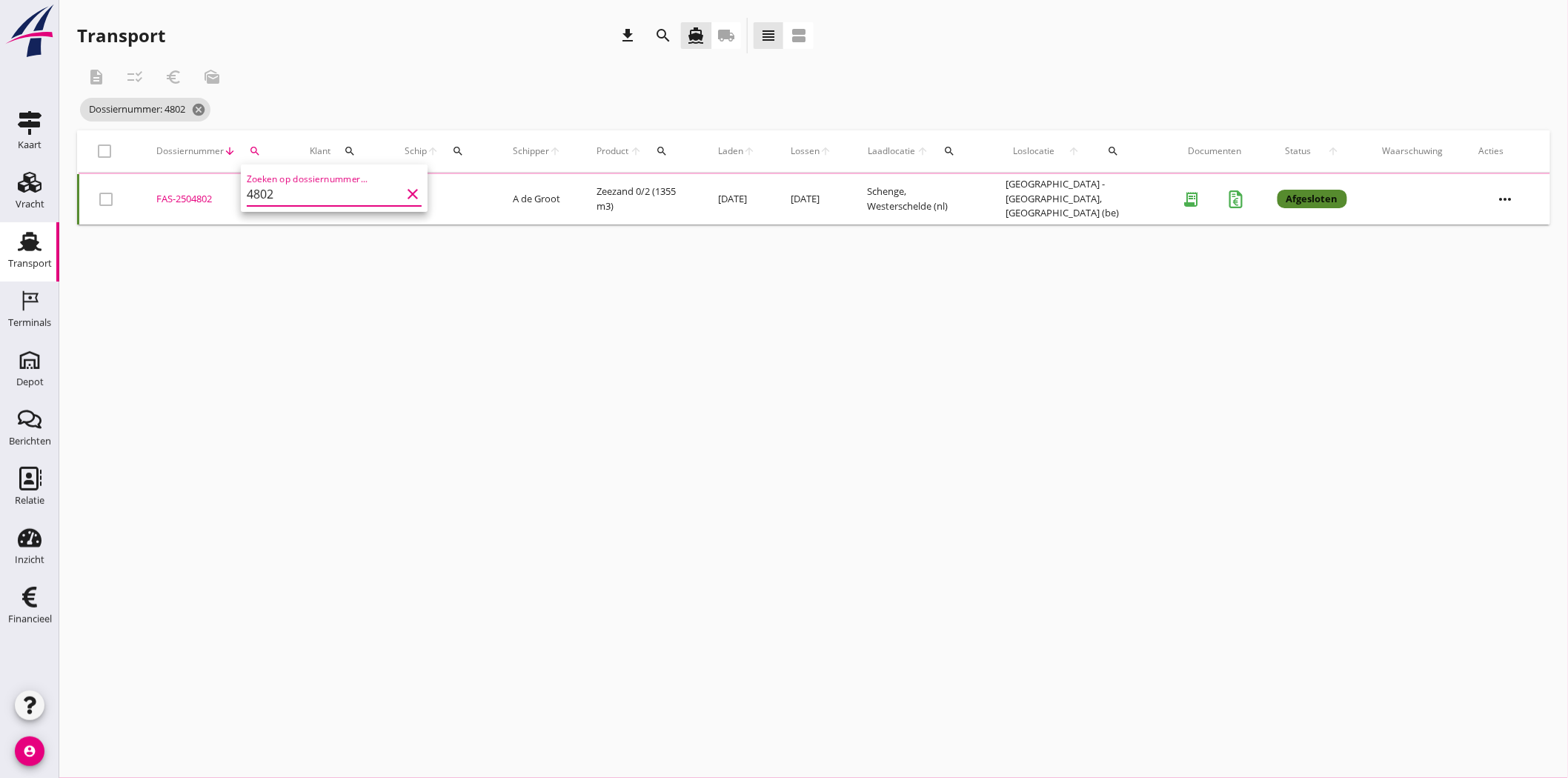
click at [189, 199] on div "FAS-2504802" at bounding box center [215, 199] width 117 height 15
click at [255, 150] on icon "search" at bounding box center [254, 151] width 12 height 12
drag, startPoint x: 276, startPoint y: 190, endPoint x: 236, endPoint y: 196, distance: 40.4
click at [236, 196] on div "Deel track en trace Vracht details Vracht aanpassen Schip wijzigen Vracht kopie…" at bounding box center [784, 389] width 1568 height 778
click at [254, 151] on icon "search" at bounding box center [254, 151] width 12 height 12
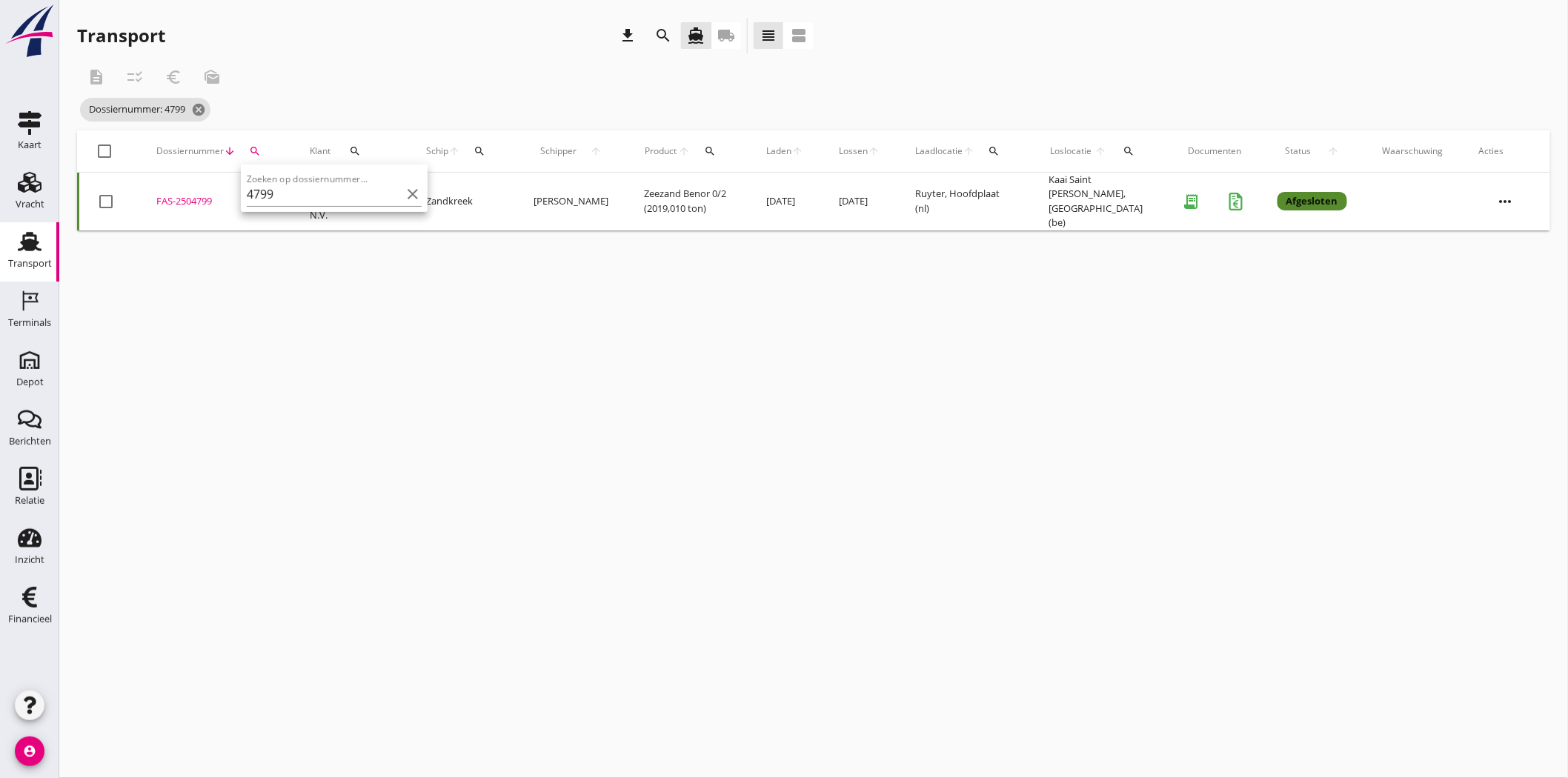
click at [195, 195] on div "FAS-2504799" at bounding box center [215, 201] width 117 height 15
click at [256, 149] on icon "search" at bounding box center [254, 151] width 12 height 12
drag, startPoint x: 294, startPoint y: 195, endPoint x: 254, endPoint y: 197, distance: 40.0
click at [254, 197] on input "4799" at bounding box center [323, 194] width 154 height 23
click at [191, 190] on td "FAS-2504804 upload_file Drop hier uw bestand om het aan het dossier toe te voeg…" at bounding box center [215, 201] width 154 height 58
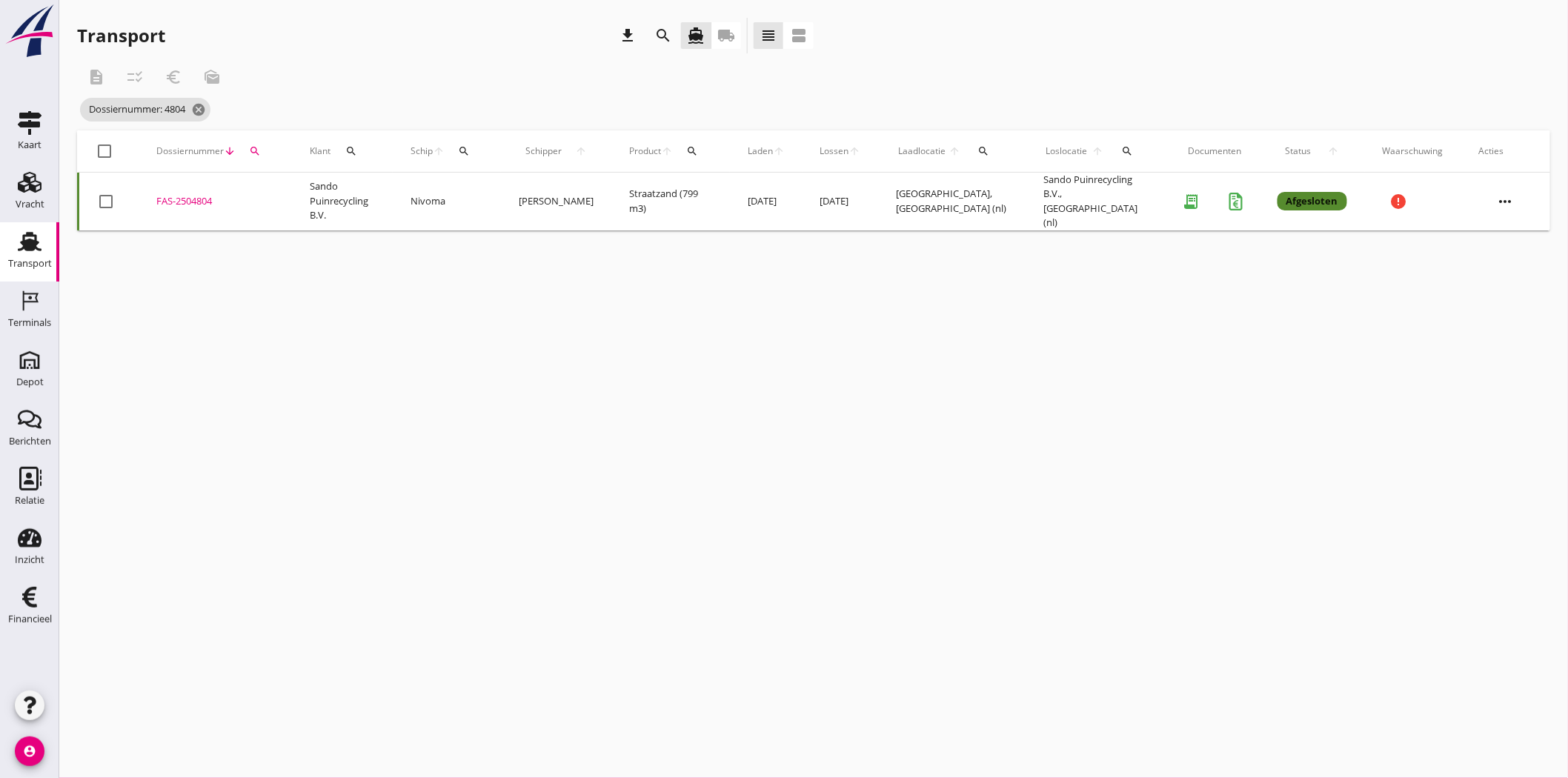
click at [259, 154] on icon "search" at bounding box center [254, 151] width 12 height 12
drag, startPoint x: 300, startPoint y: 194, endPoint x: 264, endPoint y: 198, distance: 36.2
click at [264, 198] on input "4804" at bounding box center [323, 194] width 154 height 23
click at [208, 191] on div "FAS-2504803" at bounding box center [215, 198] width 117 height 15
click at [254, 146] on icon "search" at bounding box center [254, 151] width 12 height 12
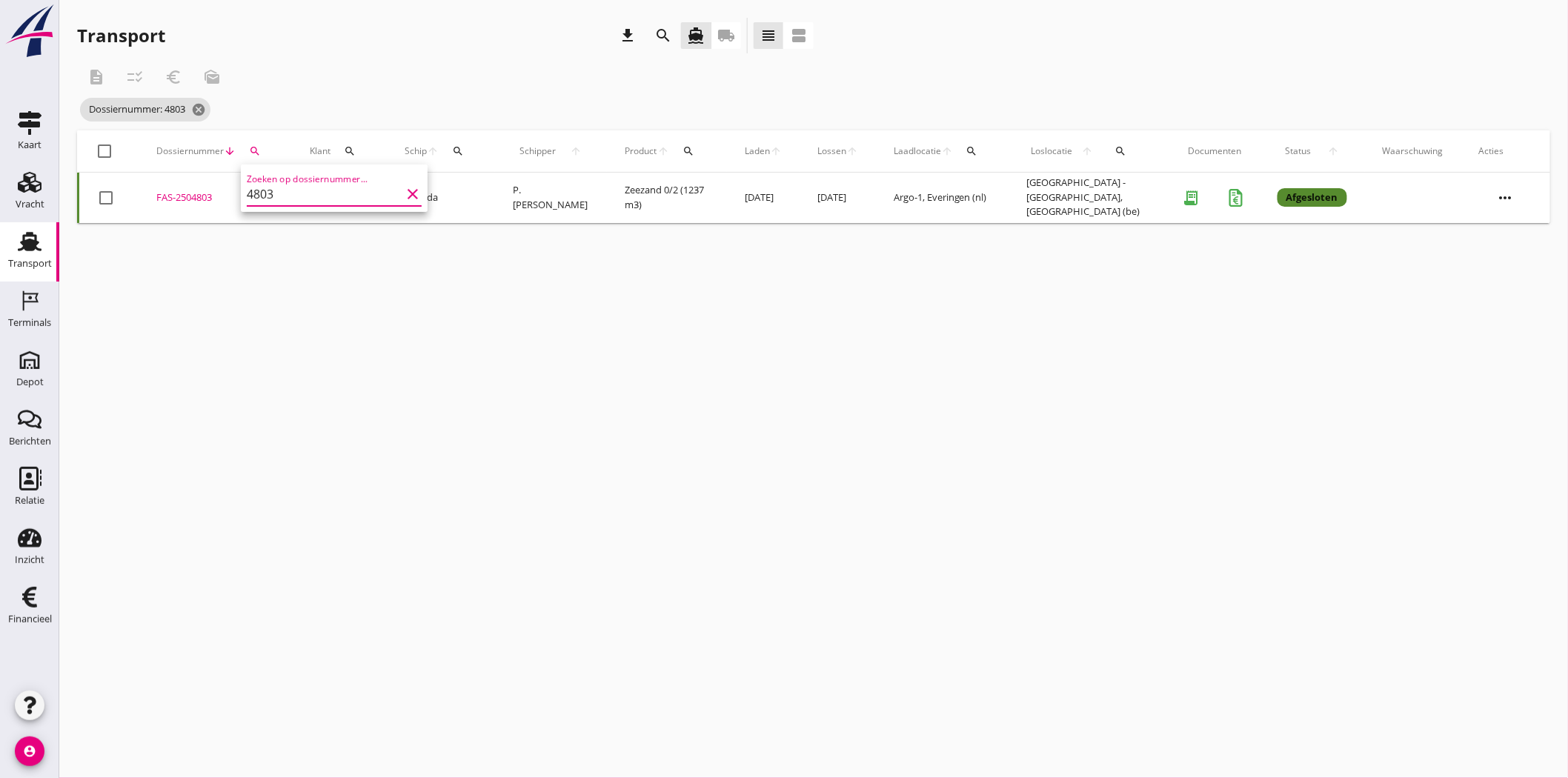
drag, startPoint x: 276, startPoint y: 193, endPoint x: 266, endPoint y: 194, distance: 10.0
click at [266, 194] on input "4803" at bounding box center [323, 194] width 154 height 23
click at [188, 193] on div "FAS-2504800" at bounding box center [215, 198] width 117 height 15
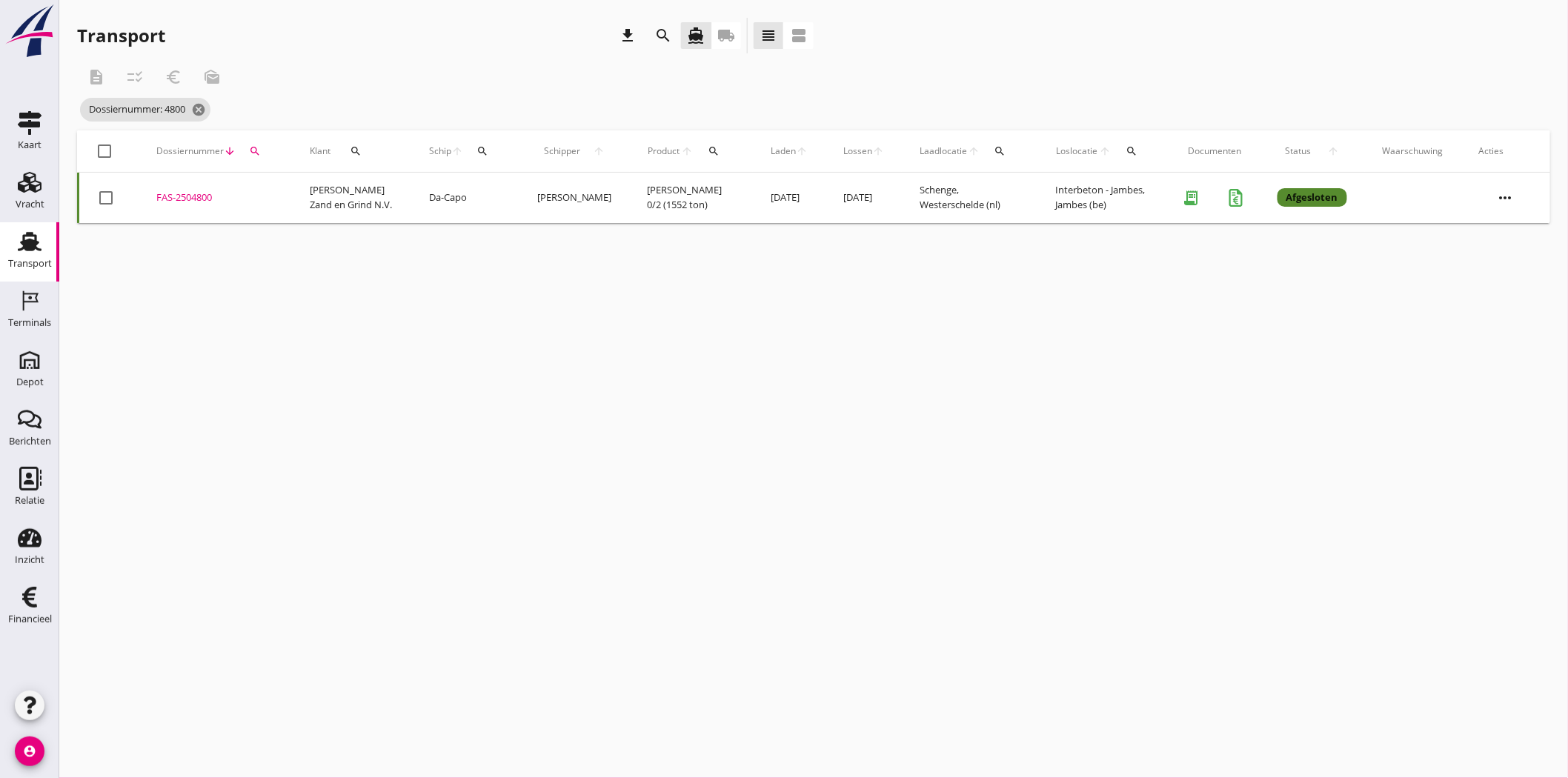
click at [263, 151] on div "search" at bounding box center [254, 151] width 26 height 12
click at [282, 188] on input "4800" at bounding box center [323, 194] width 154 height 23
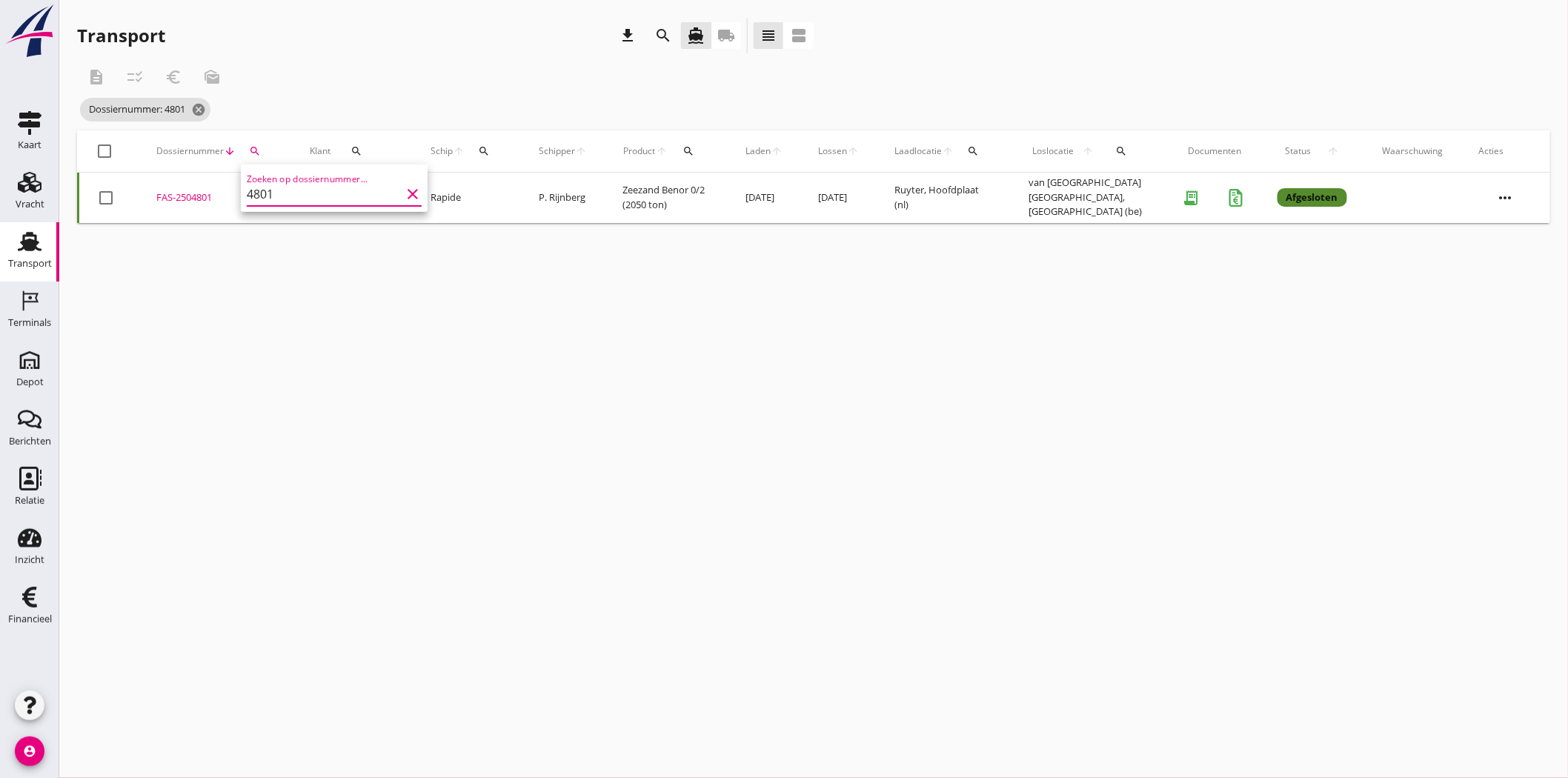
click at [190, 199] on div "FAS-2504801" at bounding box center [215, 198] width 117 height 15
click at [252, 149] on icon "search" at bounding box center [254, 151] width 12 height 12
drag, startPoint x: 295, startPoint y: 194, endPoint x: 243, endPoint y: 202, distance: 52.6
click at [243, 202] on div "Zoeken op dossiernummer... 4801 clear" at bounding box center [334, 188] width 187 height 47
click at [198, 191] on div "FAS-2504784" at bounding box center [215, 198] width 117 height 15
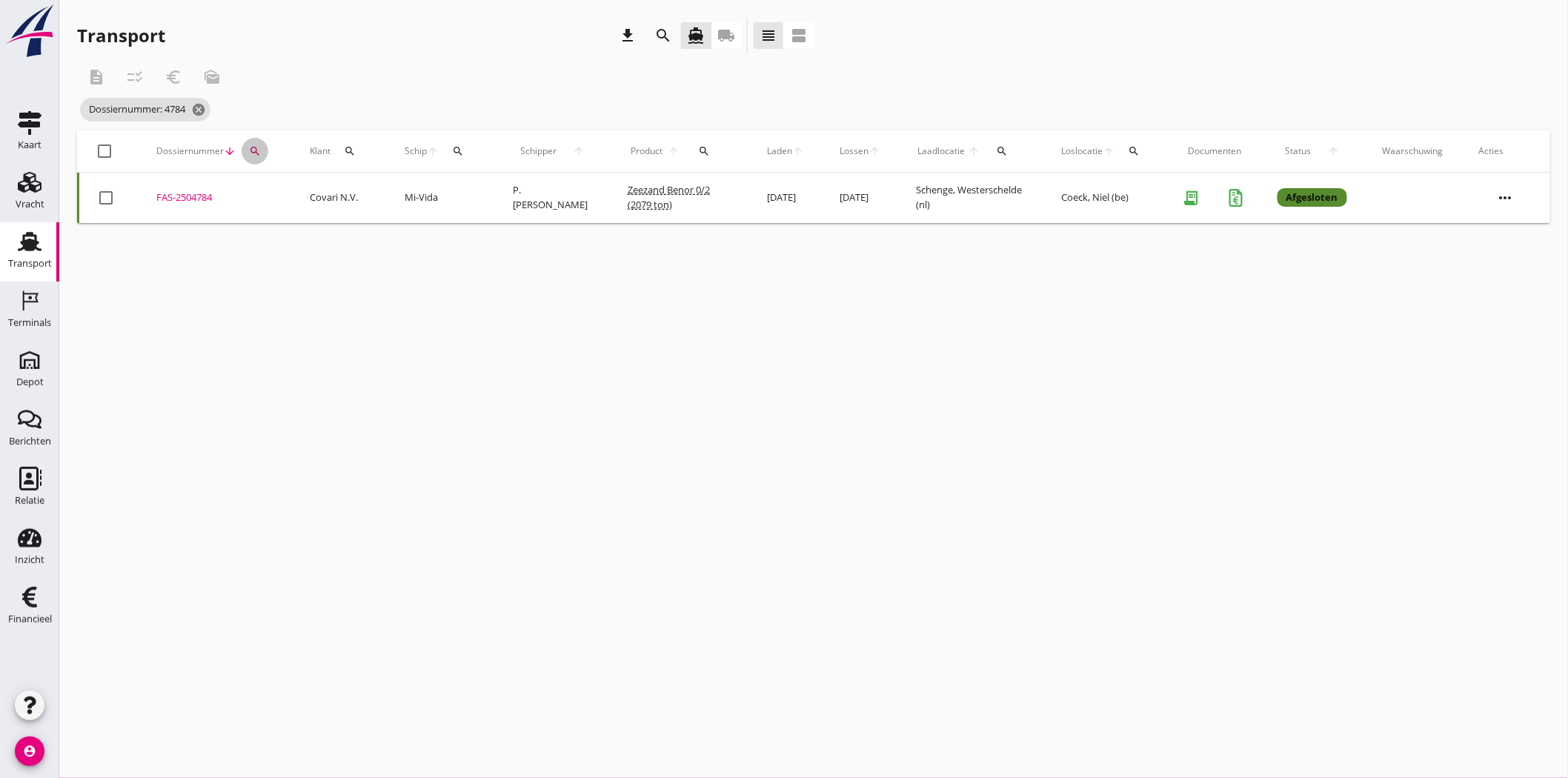
click at [254, 153] on icon "search" at bounding box center [254, 151] width 12 height 12
drag, startPoint x: 239, startPoint y: 195, endPoint x: 203, endPoint y: 196, distance: 36.0
click at [203, 196] on div "Deel track en trace Vracht details Vracht aanpassen Schip wijzigen Vracht kopie…" at bounding box center [784, 389] width 1568 height 778
click at [253, 146] on icon "search" at bounding box center [254, 151] width 12 height 12
click at [270, 197] on input "4784" at bounding box center [323, 194] width 154 height 23
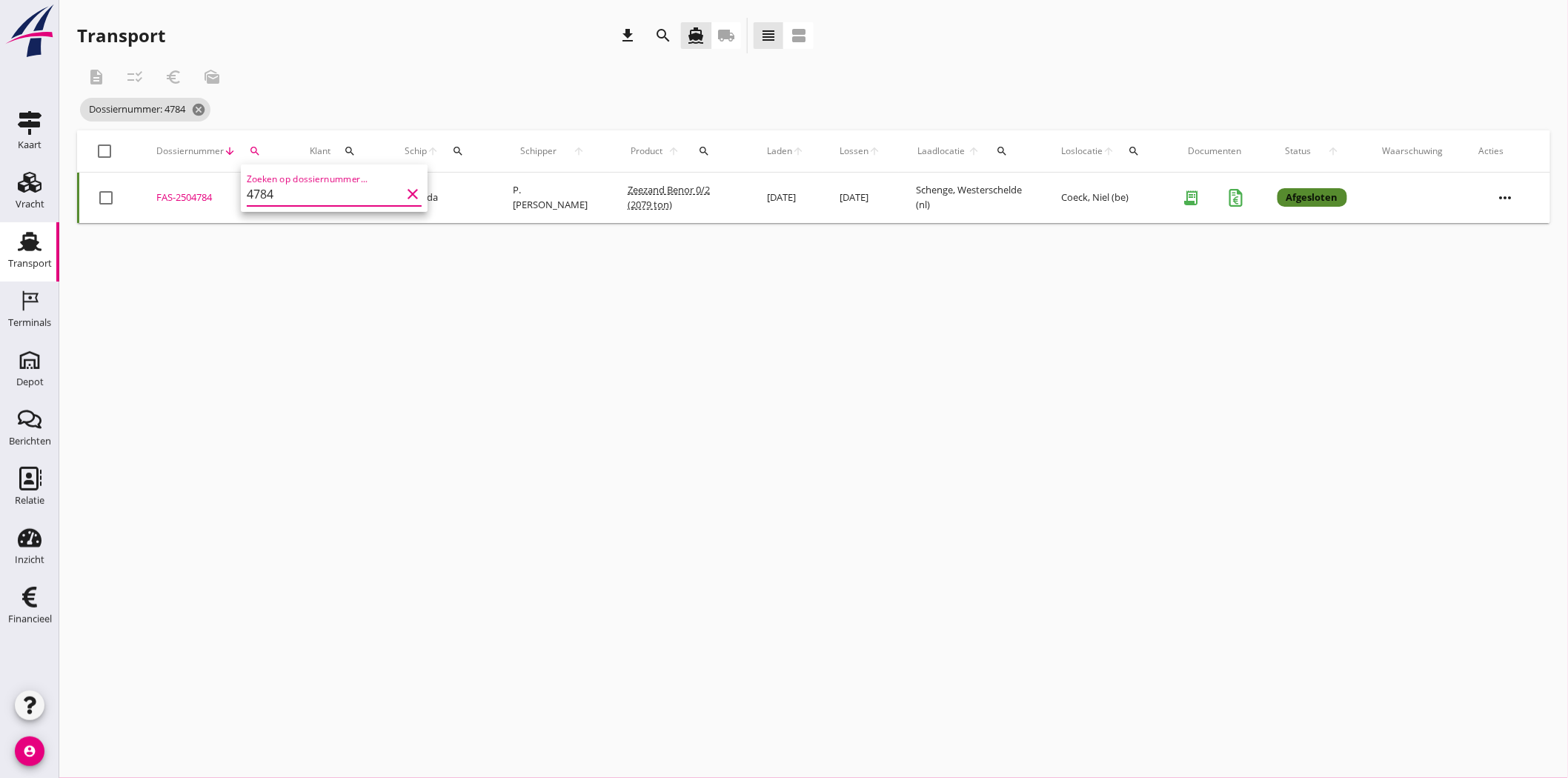
click at [278, 194] on input "4784" at bounding box center [323, 194] width 154 height 23
click at [202, 194] on div "FAS-2504807" at bounding box center [215, 198] width 117 height 15
click at [256, 151] on icon "search" at bounding box center [254, 151] width 12 height 12
drag, startPoint x: 294, startPoint y: 190, endPoint x: 270, endPoint y: 193, distance: 24.2
click at [270, 193] on input "4807" at bounding box center [323, 194] width 154 height 23
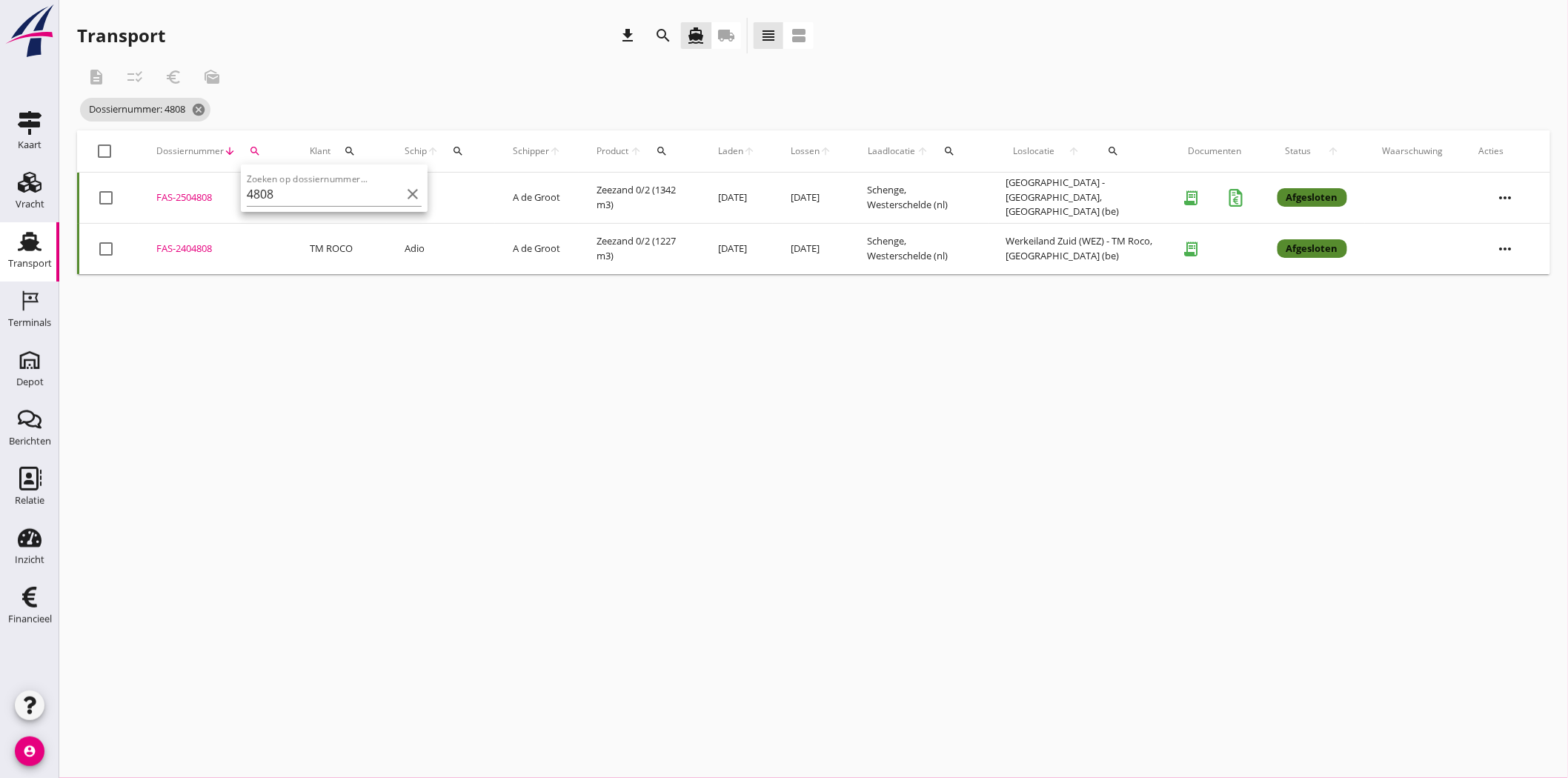
drag, startPoint x: 189, startPoint y: 193, endPoint x: 220, endPoint y: 167, distance: 40.5
click at [188, 194] on div "FAS-2504808" at bounding box center [215, 198] width 117 height 15
click at [257, 150] on icon "search" at bounding box center [254, 151] width 12 height 12
click at [325, 191] on input "4808" at bounding box center [323, 194] width 154 height 23
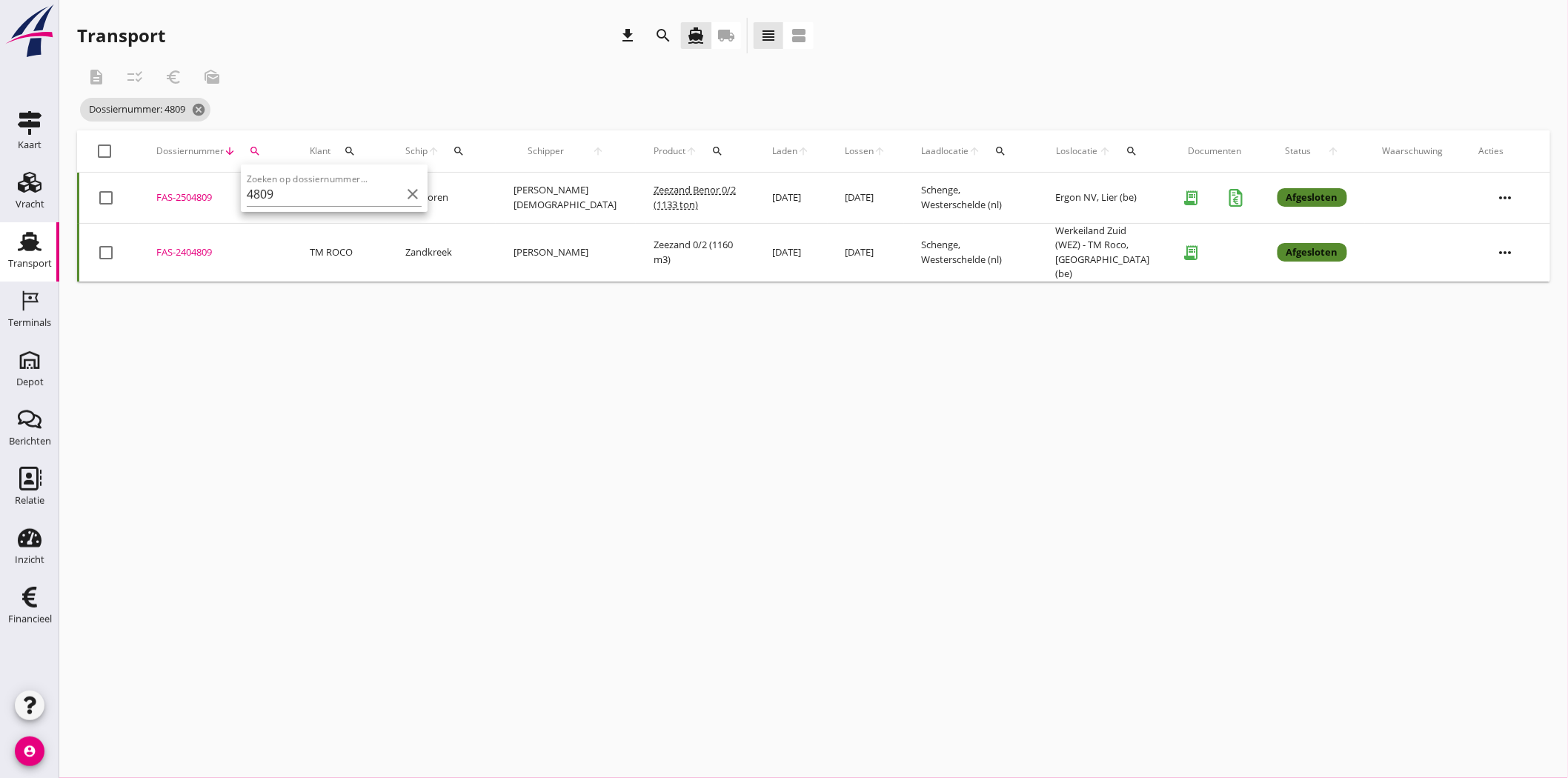
click at [201, 193] on div "FAS-2504809" at bounding box center [215, 198] width 117 height 15
click at [254, 151] on icon "search" at bounding box center [254, 151] width 12 height 12
drag, startPoint x: 275, startPoint y: 197, endPoint x: 259, endPoint y: 197, distance: 16.0
click at [259, 197] on input "4809" at bounding box center [323, 194] width 154 height 23
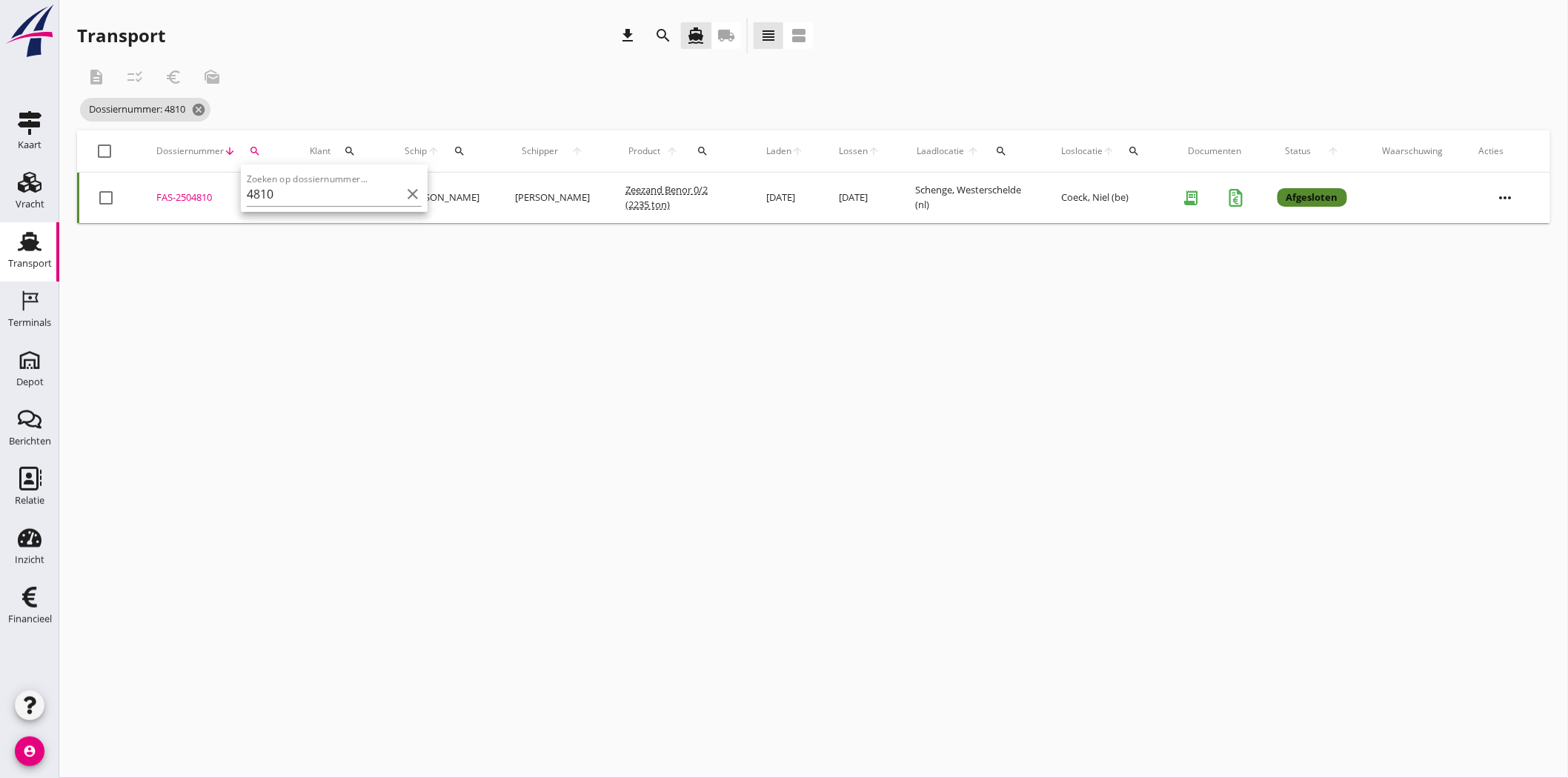
click at [200, 191] on div "FAS-2504810" at bounding box center [215, 198] width 117 height 15
click at [257, 149] on icon "search" at bounding box center [254, 151] width 12 height 12
click at [268, 194] on input "4810" at bounding box center [323, 194] width 154 height 23
click at [202, 194] on div "FAS-2504811" at bounding box center [215, 198] width 117 height 15
click at [259, 153] on icon "search" at bounding box center [254, 151] width 12 height 12
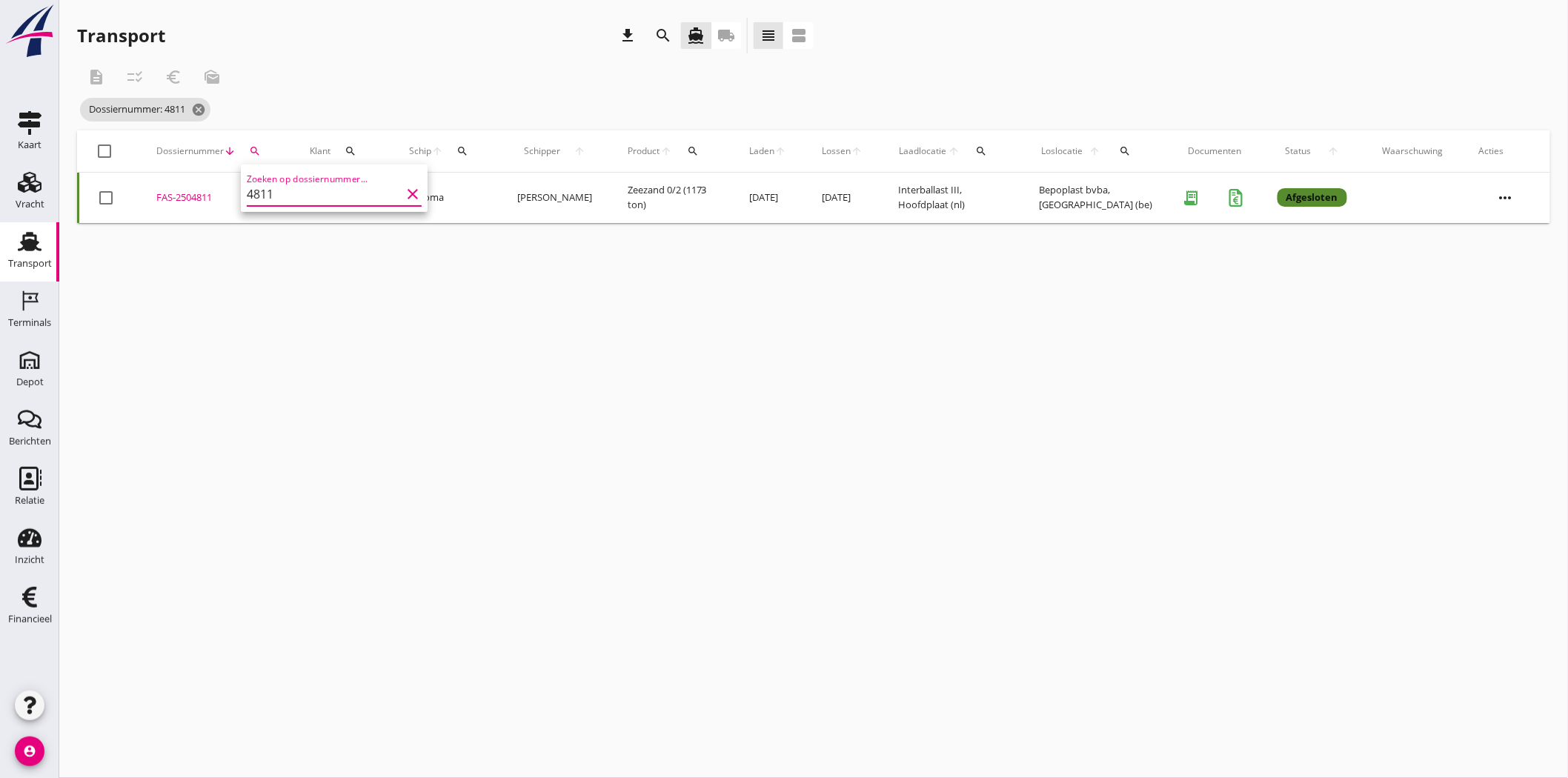
drag, startPoint x: 300, startPoint y: 205, endPoint x: 270, endPoint y: 202, distance: 30.1
click at [270, 202] on input "4811" at bounding box center [323, 194] width 154 height 23
click at [196, 189] on td "FAS-2504813 upload_file Drop hier uw bestand om het aan het dossier toe te voeg…" at bounding box center [215, 197] width 154 height 50
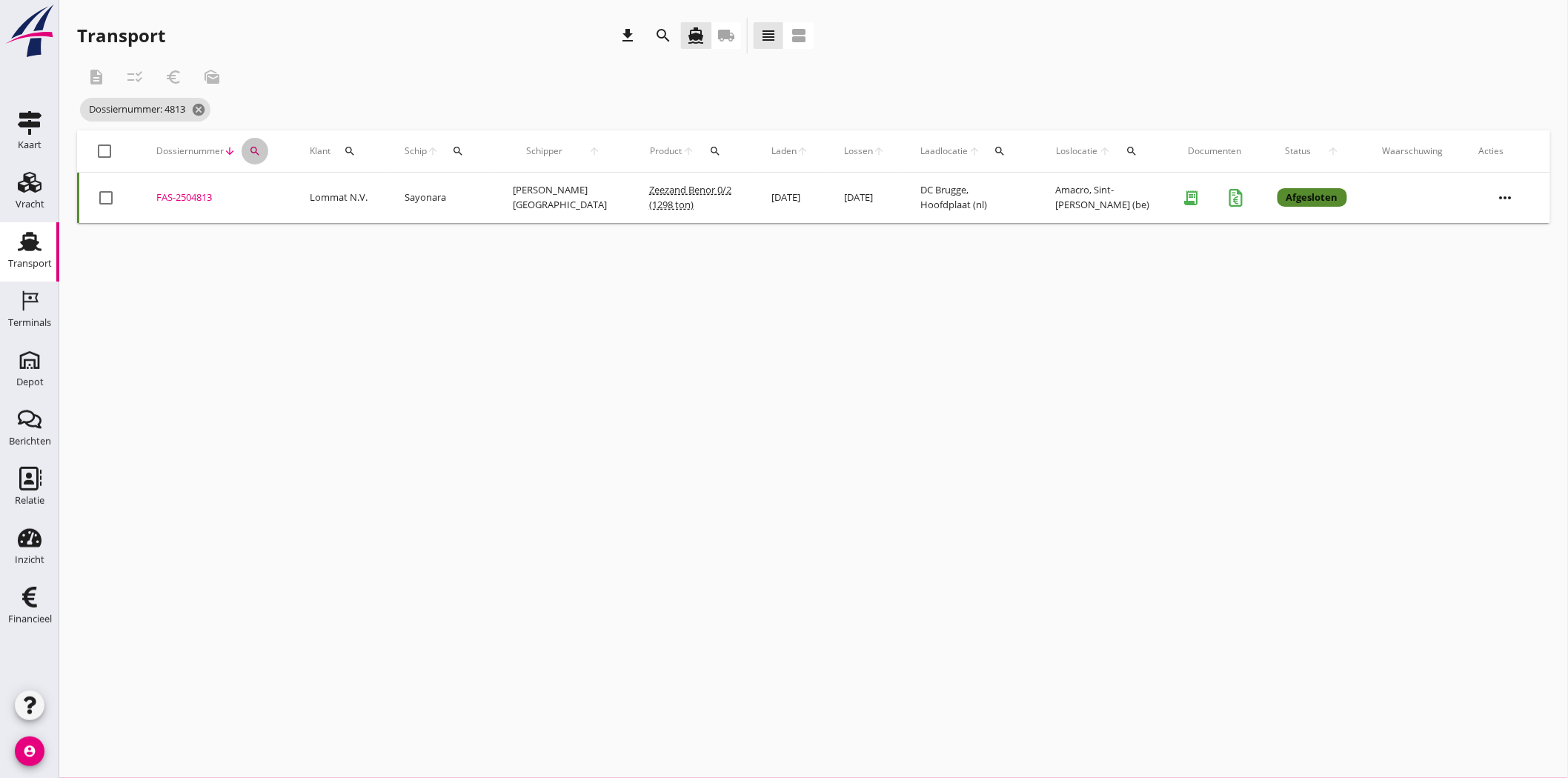
click at [259, 149] on icon "search" at bounding box center [254, 151] width 12 height 12
drag, startPoint x: 285, startPoint y: 188, endPoint x: 270, endPoint y: 191, distance: 15.3
click at [270, 191] on input "4813" at bounding box center [323, 194] width 154 height 23
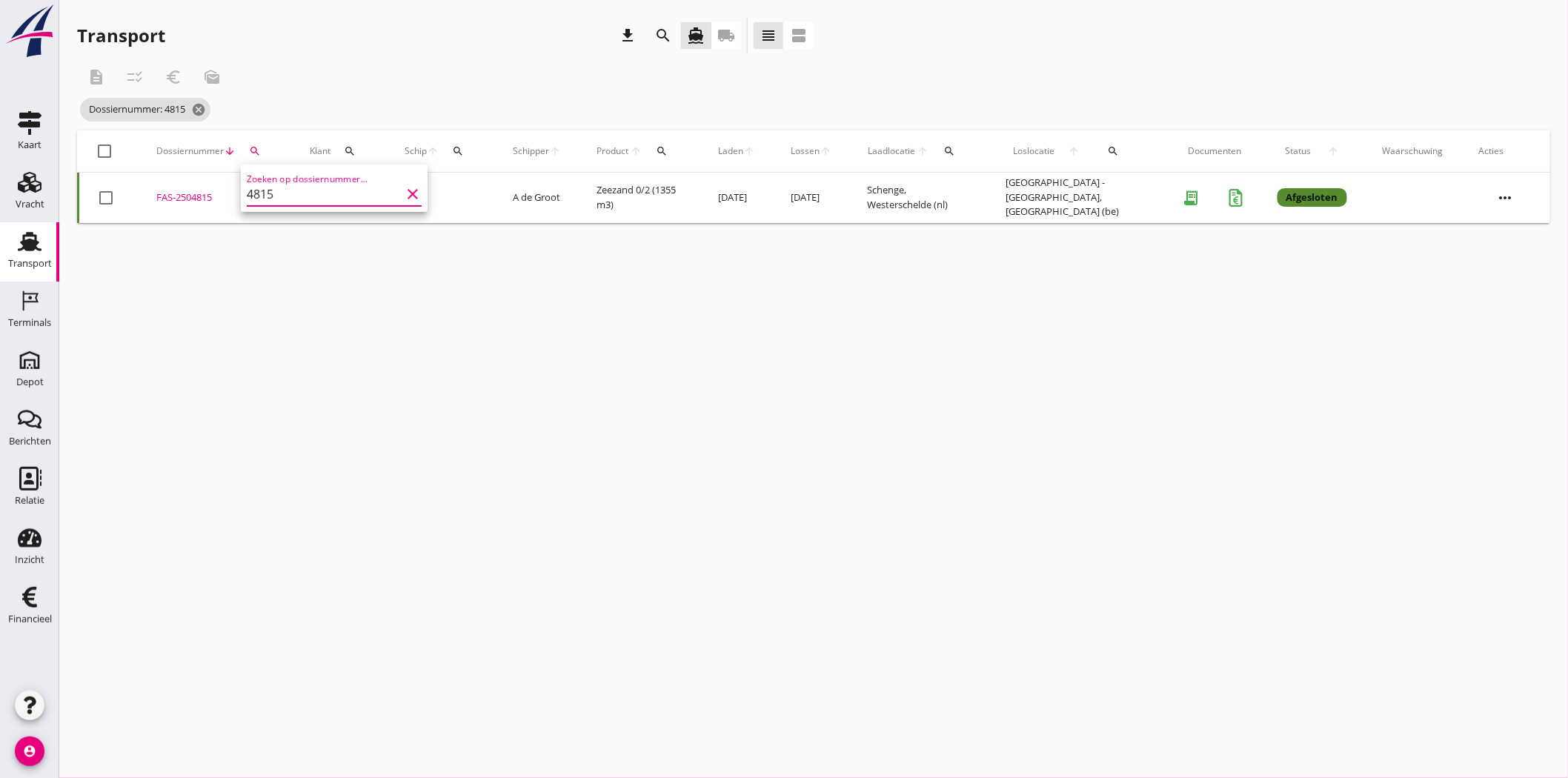
click at [201, 194] on div "FAS-2504815" at bounding box center [215, 198] width 117 height 15
click at [254, 149] on icon "search" at bounding box center [254, 151] width 12 height 12
drag, startPoint x: 275, startPoint y: 194, endPoint x: 267, endPoint y: 199, distance: 9.4
click at [267, 199] on input "4815" at bounding box center [323, 194] width 154 height 23
click at [189, 191] on div "FAS-2504818" at bounding box center [215, 198] width 117 height 15
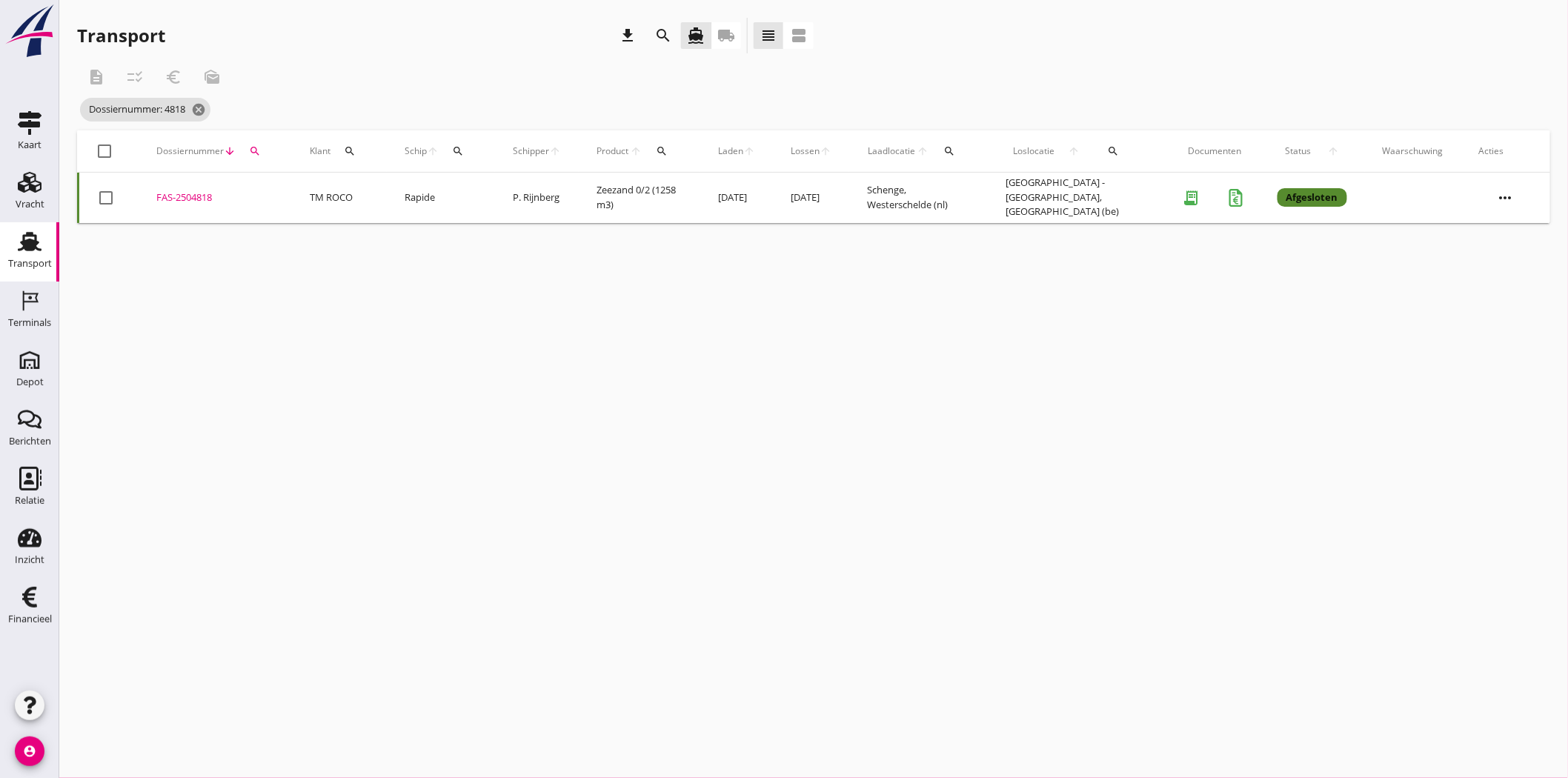
click at [254, 151] on icon "search" at bounding box center [254, 151] width 12 height 12
click at [279, 197] on input "4818" at bounding box center [323, 194] width 154 height 23
drag, startPoint x: 278, startPoint y: 194, endPoint x: 254, endPoint y: 196, distance: 24.1
click at [254, 196] on input "4818" at bounding box center [323, 194] width 154 height 23
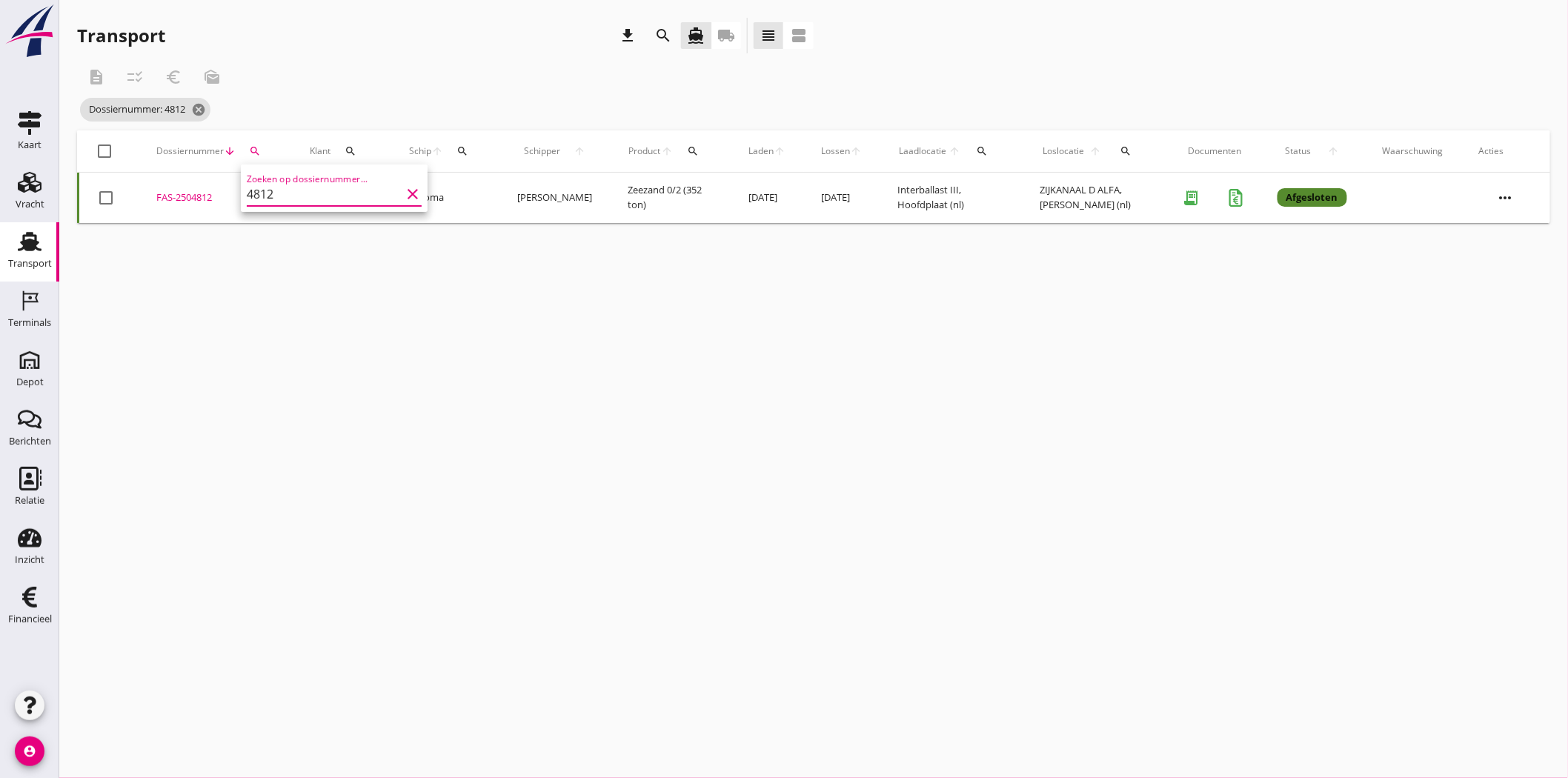
click at [181, 196] on div "FAS-2504812" at bounding box center [215, 198] width 117 height 15
click at [255, 145] on icon "search" at bounding box center [254, 151] width 12 height 12
drag, startPoint x: 286, startPoint y: 194, endPoint x: 262, endPoint y: 194, distance: 24.0
click at [262, 194] on input "4812" at bounding box center [323, 194] width 154 height 23
click at [189, 199] on div "FAS-2504834" at bounding box center [215, 198] width 117 height 15
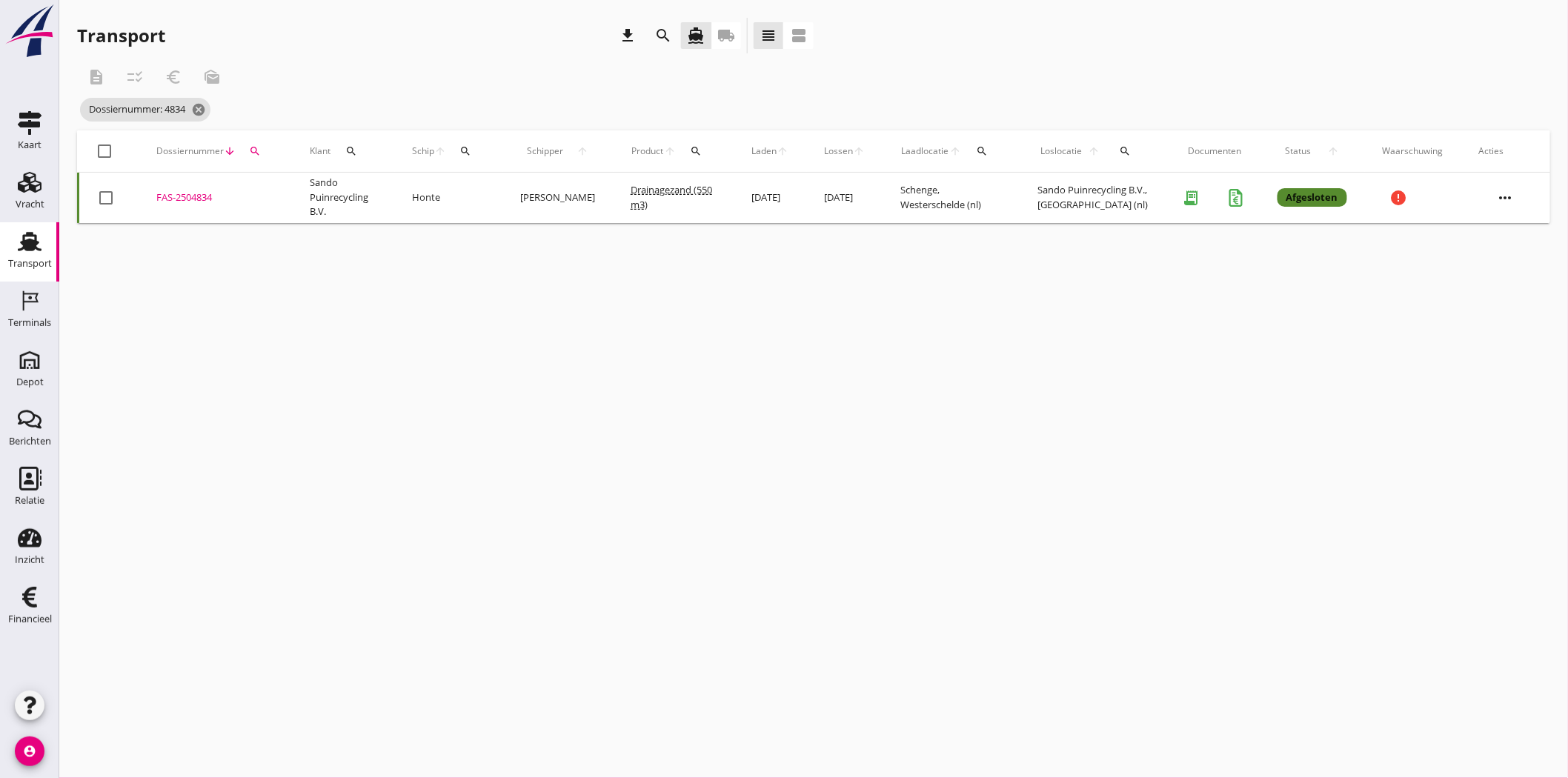
click at [254, 147] on icon "search" at bounding box center [254, 151] width 12 height 12
click at [287, 194] on input "4834" at bounding box center [323, 194] width 154 height 23
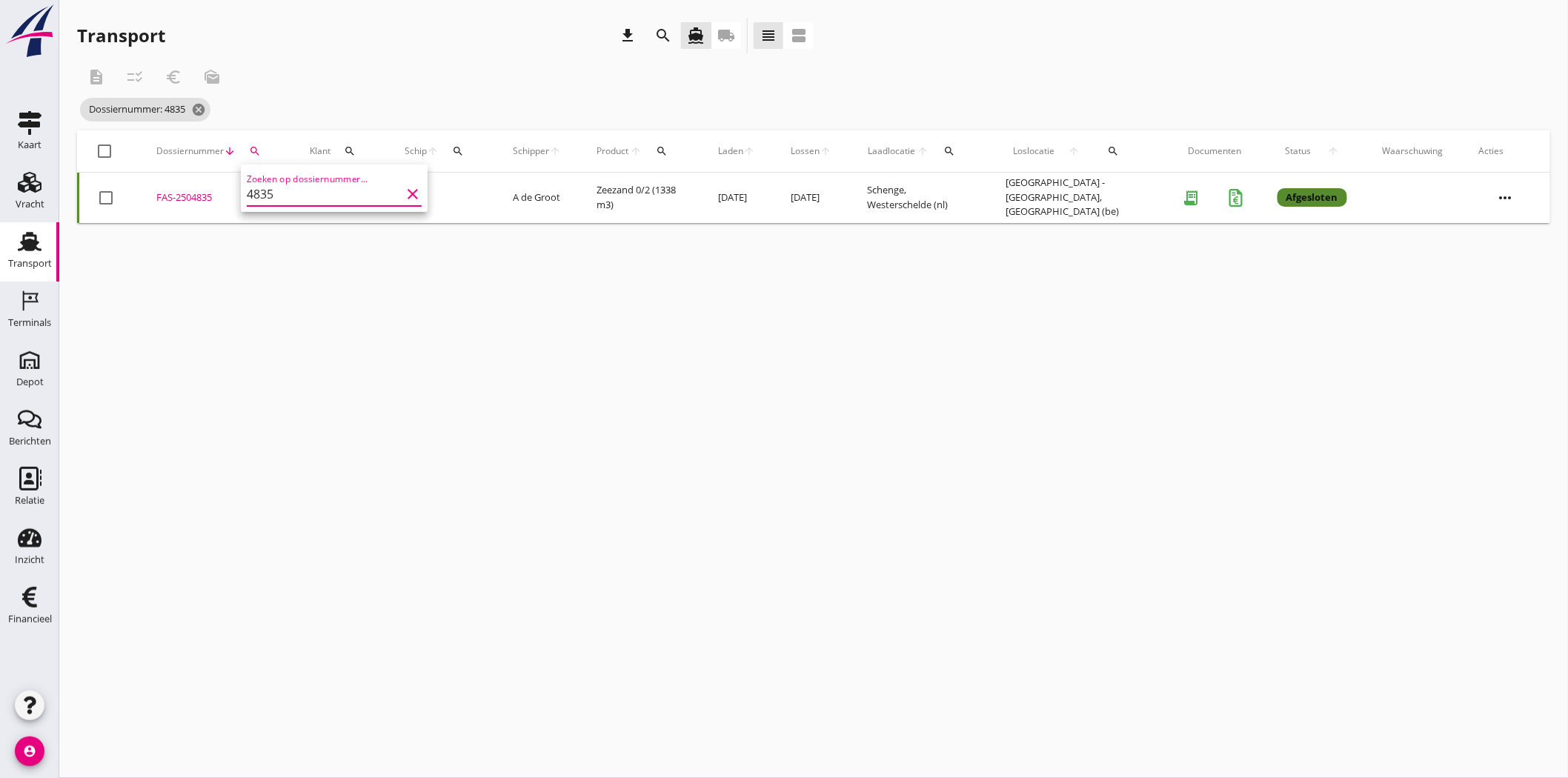
click at [205, 193] on div "FAS-2504835" at bounding box center [215, 198] width 117 height 15
click at [254, 145] on icon "search" at bounding box center [254, 151] width 12 height 12
click at [286, 201] on input "4835" at bounding box center [323, 194] width 154 height 23
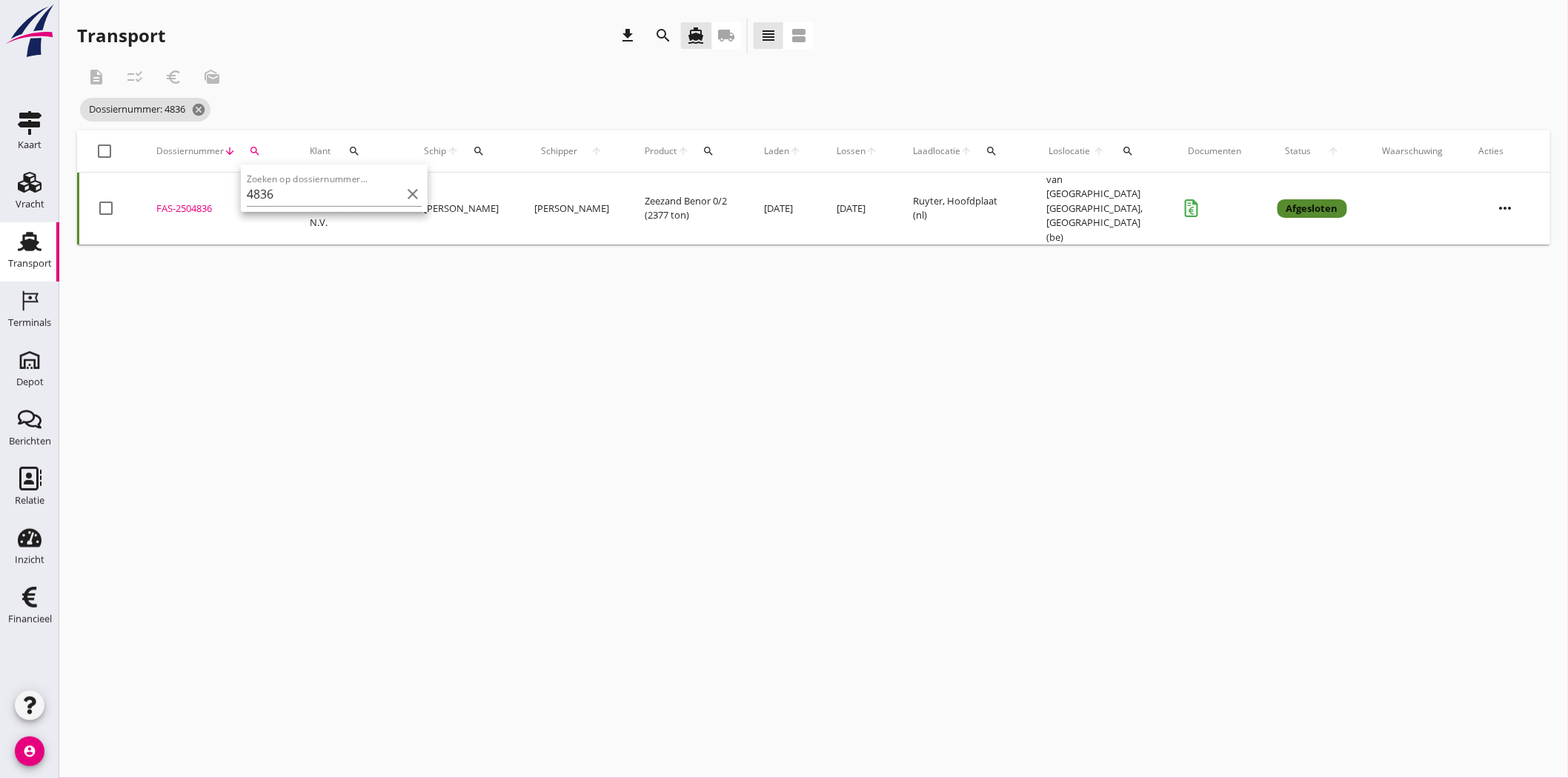
click at [185, 202] on div "FAS-2504836" at bounding box center [215, 208] width 117 height 15
click at [254, 152] on icon "search" at bounding box center [254, 151] width 12 height 12
drag, startPoint x: 282, startPoint y: 194, endPoint x: 262, endPoint y: 196, distance: 20.1
click at [262, 196] on input "4836" at bounding box center [323, 194] width 154 height 23
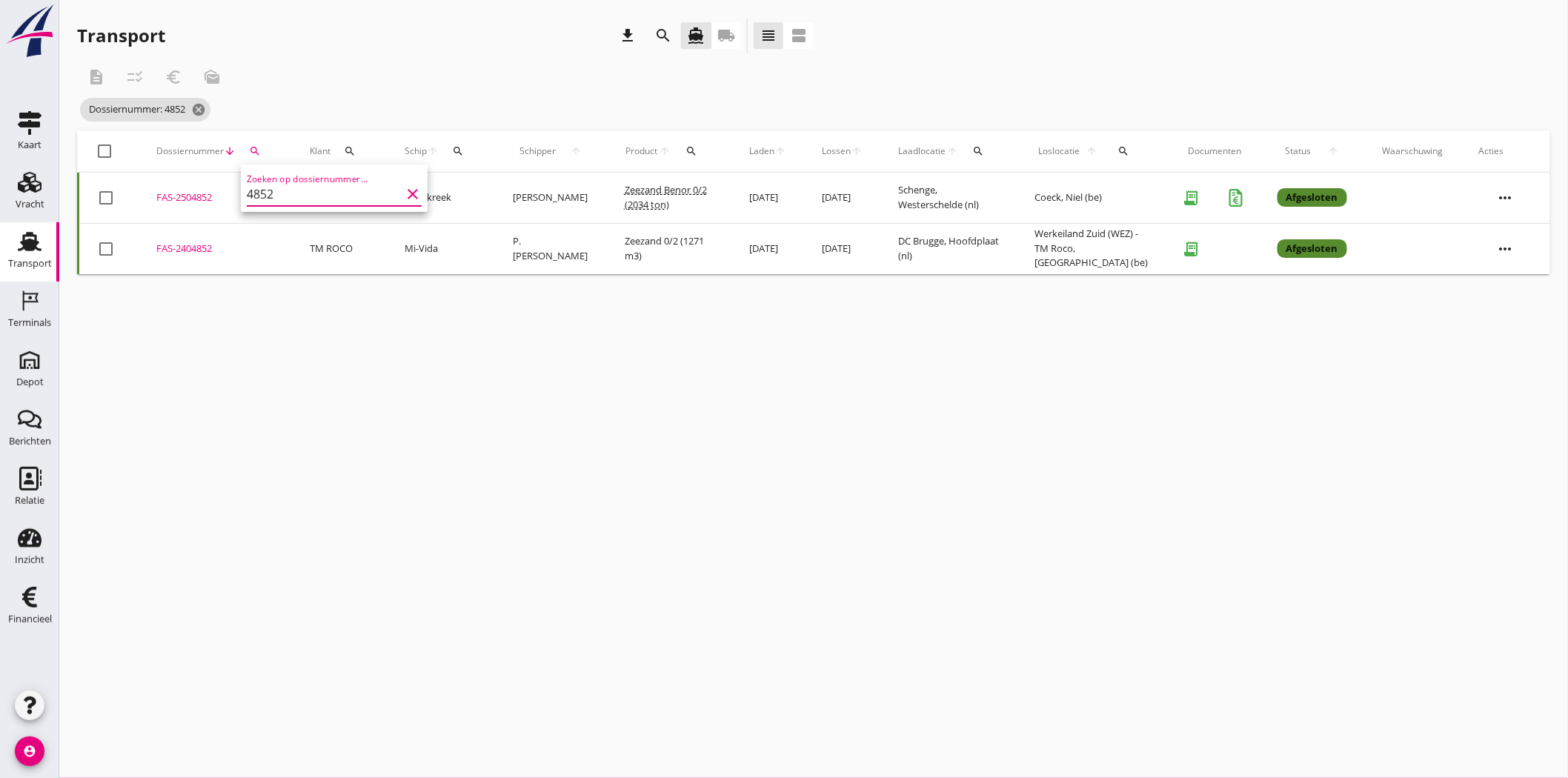
click at [194, 194] on div "FAS-2504852" at bounding box center [215, 198] width 117 height 15
click at [260, 149] on div "search" at bounding box center [254, 151] width 26 height 12
click at [329, 203] on input "4852" at bounding box center [323, 194] width 154 height 23
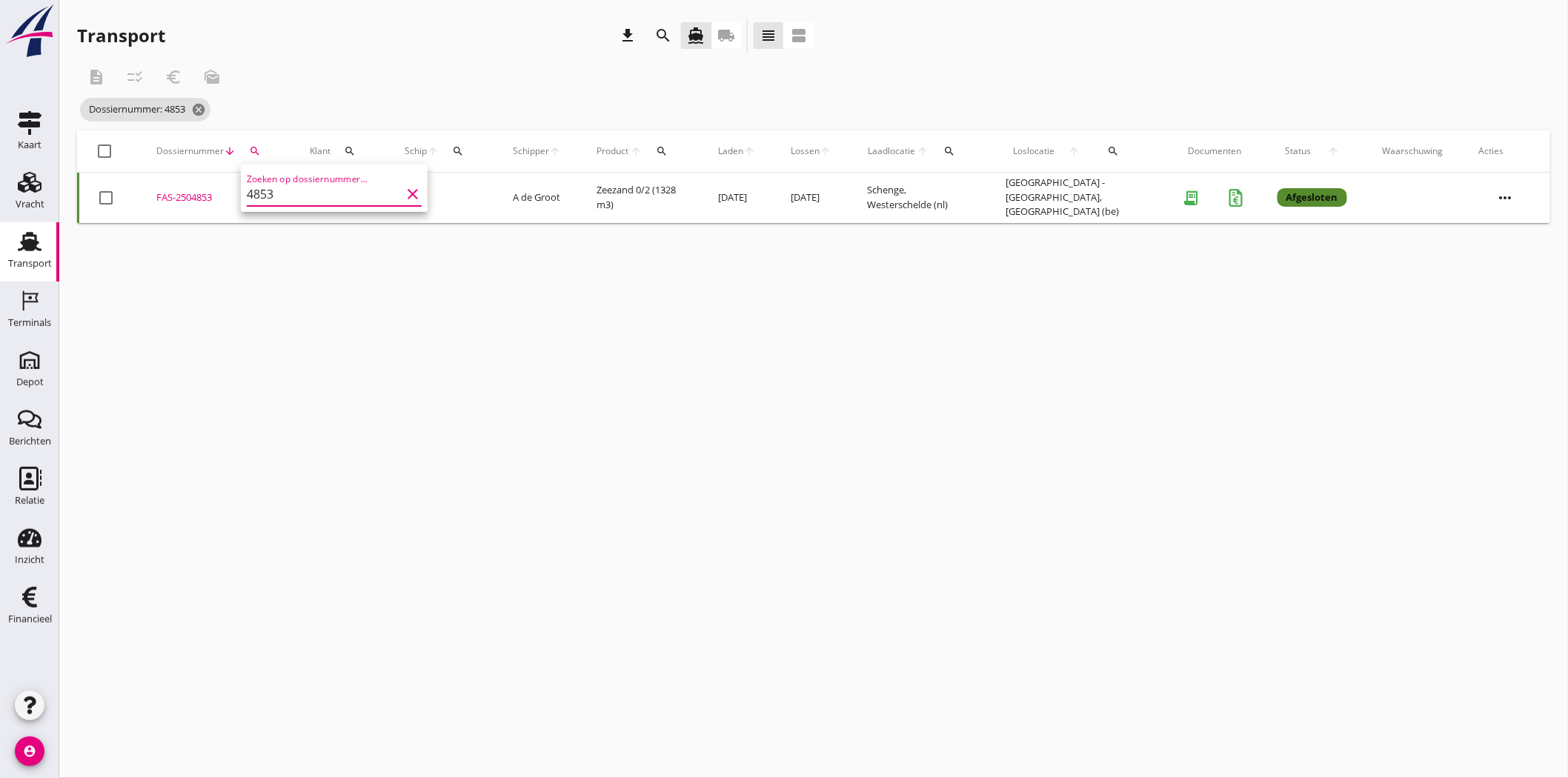
click at [201, 191] on div "FAS-2504853" at bounding box center [215, 198] width 117 height 15
click at [259, 149] on icon "search" at bounding box center [254, 151] width 12 height 12
drag, startPoint x: 276, startPoint y: 179, endPoint x: 268, endPoint y: 189, distance: 12.8
click at [268, 189] on div "Zoeken op dossiernummer... 4853 clear" at bounding box center [334, 189] width 175 height 32
drag, startPoint x: 286, startPoint y: 191, endPoint x: 260, endPoint y: 198, distance: 26.9
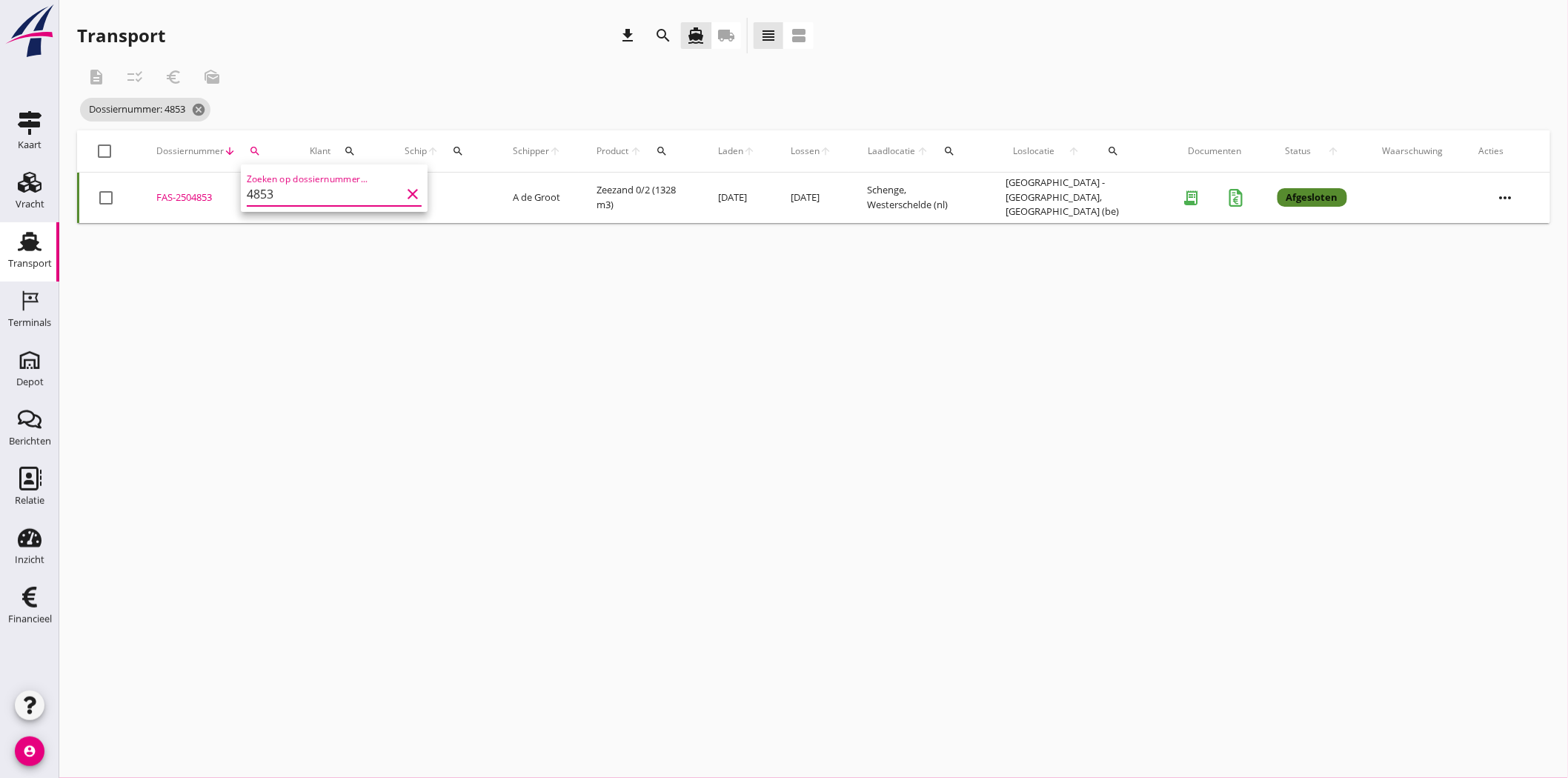
click at [260, 198] on input "4853" at bounding box center [323, 194] width 154 height 23
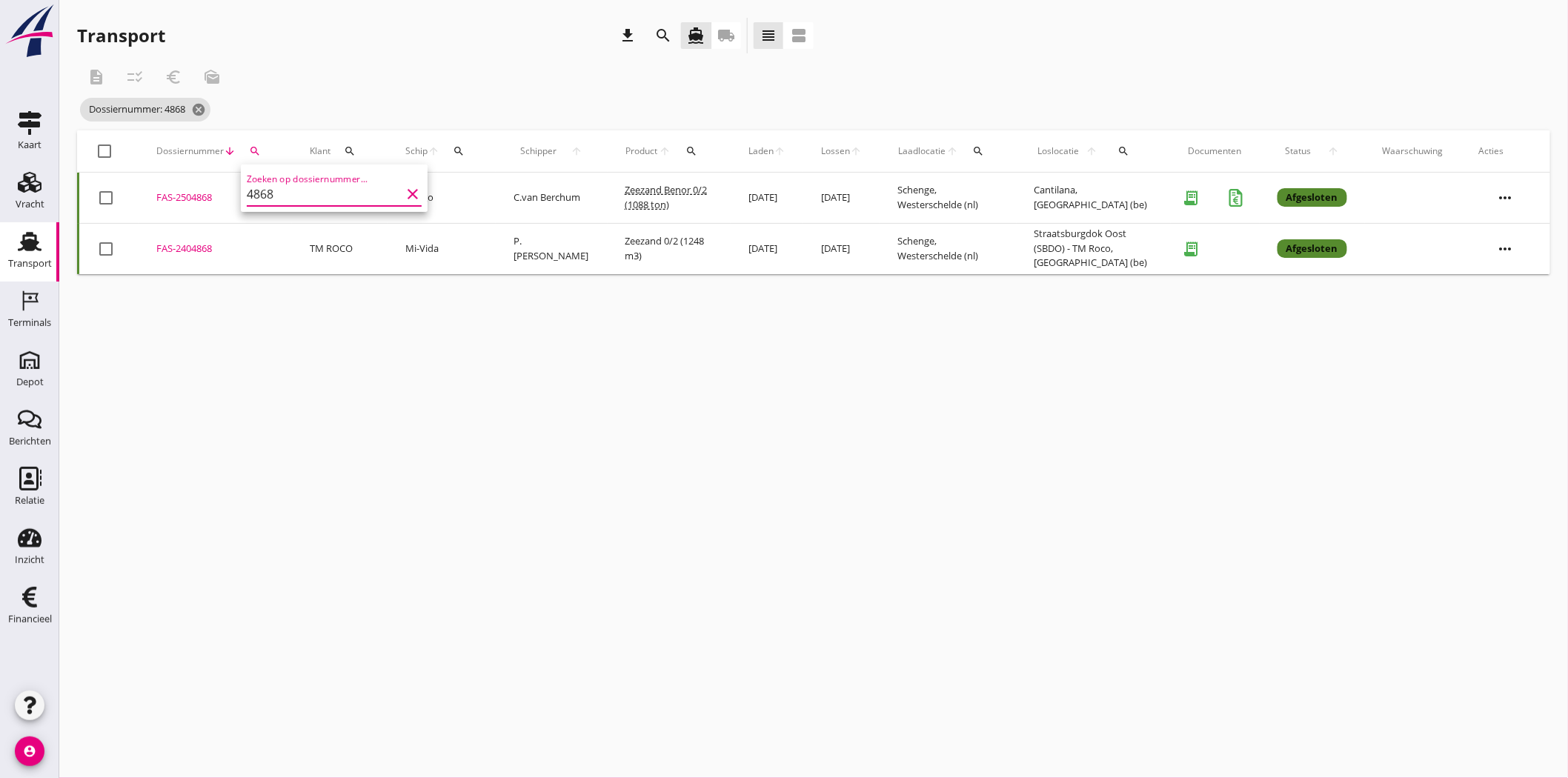
type input "4868"
click at [204, 191] on div "FAS-2504868" at bounding box center [215, 198] width 117 height 15
click at [254, 149] on icon "search" at bounding box center [254, 151] width 12 height 12
click at [202, 197] on div "FAS-2504868" at bounding box center [215, 198] width 117 height 15
click at [254, 145] on icon "search" at bounding box center [254, 151] width 12 height 12
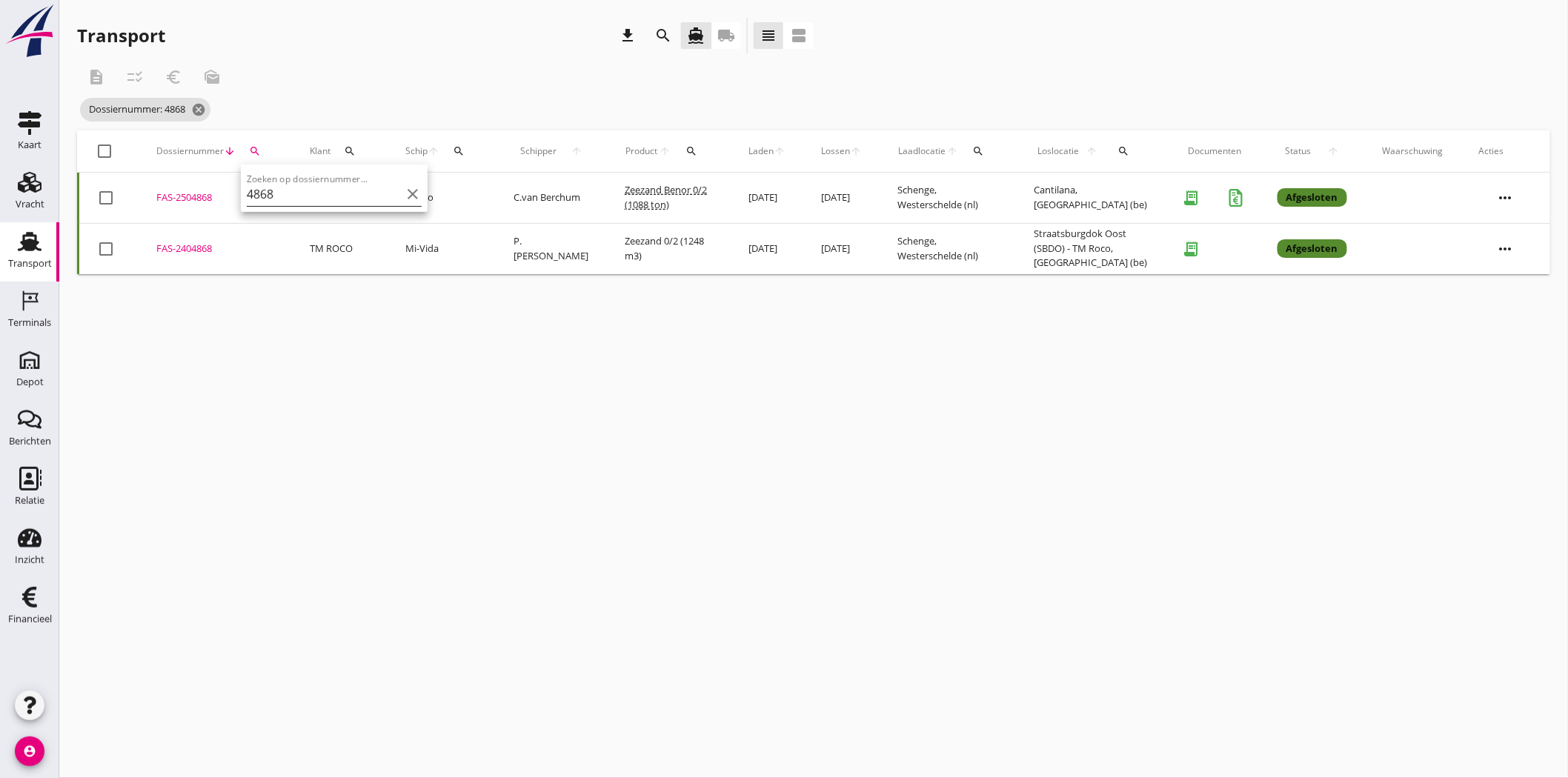
click at [282, 194] on input "4868" at bounding box center [323, 194] width 154 height 23
click at [195, 194] on div "FAS-2504869" at bounding box center [215, 198] width 117 height 15
click at [250, 151] on icon "search" at bounding box center [254, 151] width 12 height 12
click at [263, 197] on input "4869" at bounding box center [323, 194] width 154 height 23
click at [181, 195] on div "FAS-2504870" at bounding box center [215, 198] width 117 height 15
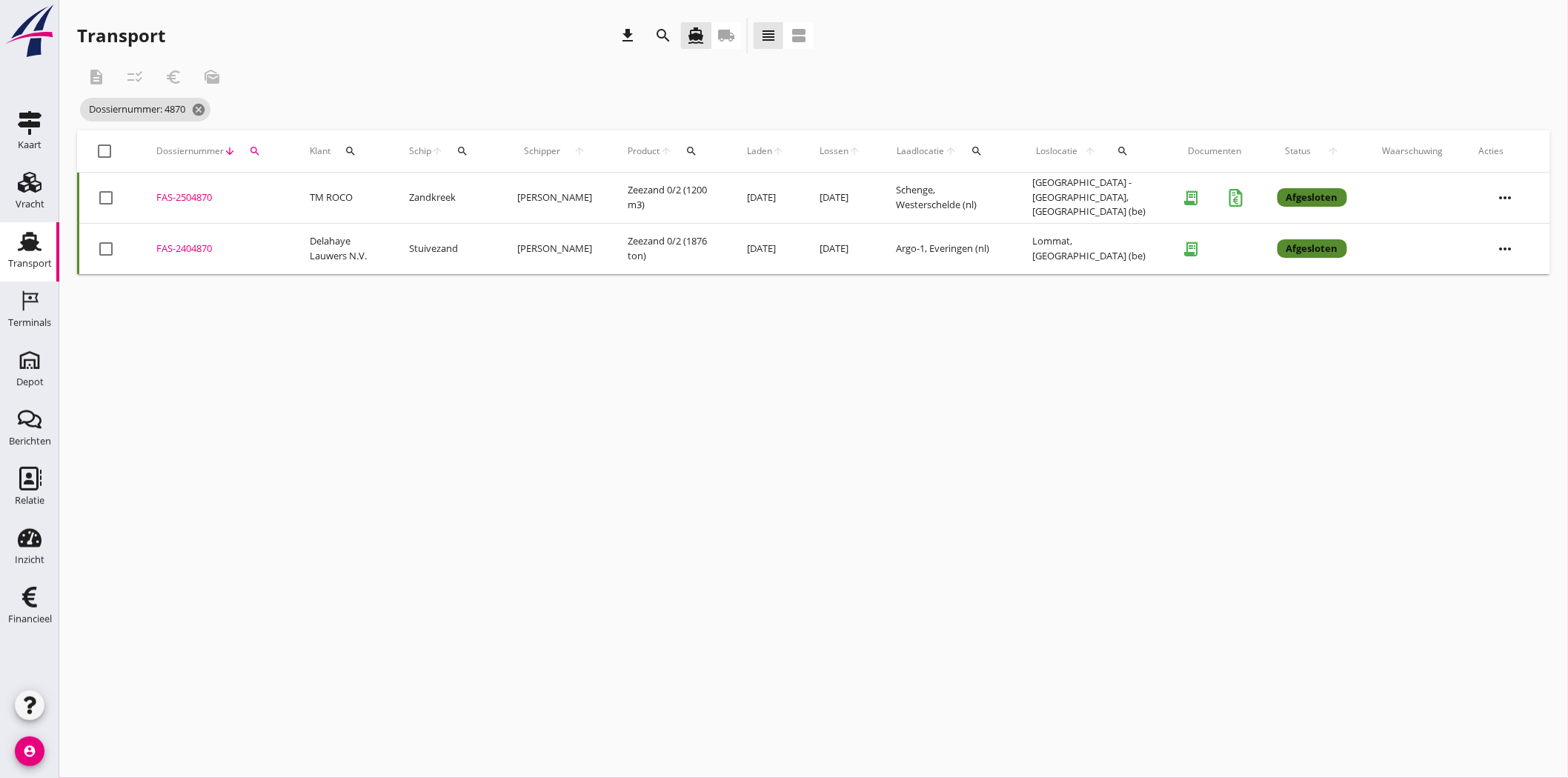
click at [256, 145] on icon "search" at bounding box center [254, 151] width 12 height 12
drag, startPoint x: 274, startPoint y: 194, endPoint x: 263, endPoint y: 196, distance: 11.2
click at [263, 196] on input "4870" at bounding box center [323, 194] width 154 height 23
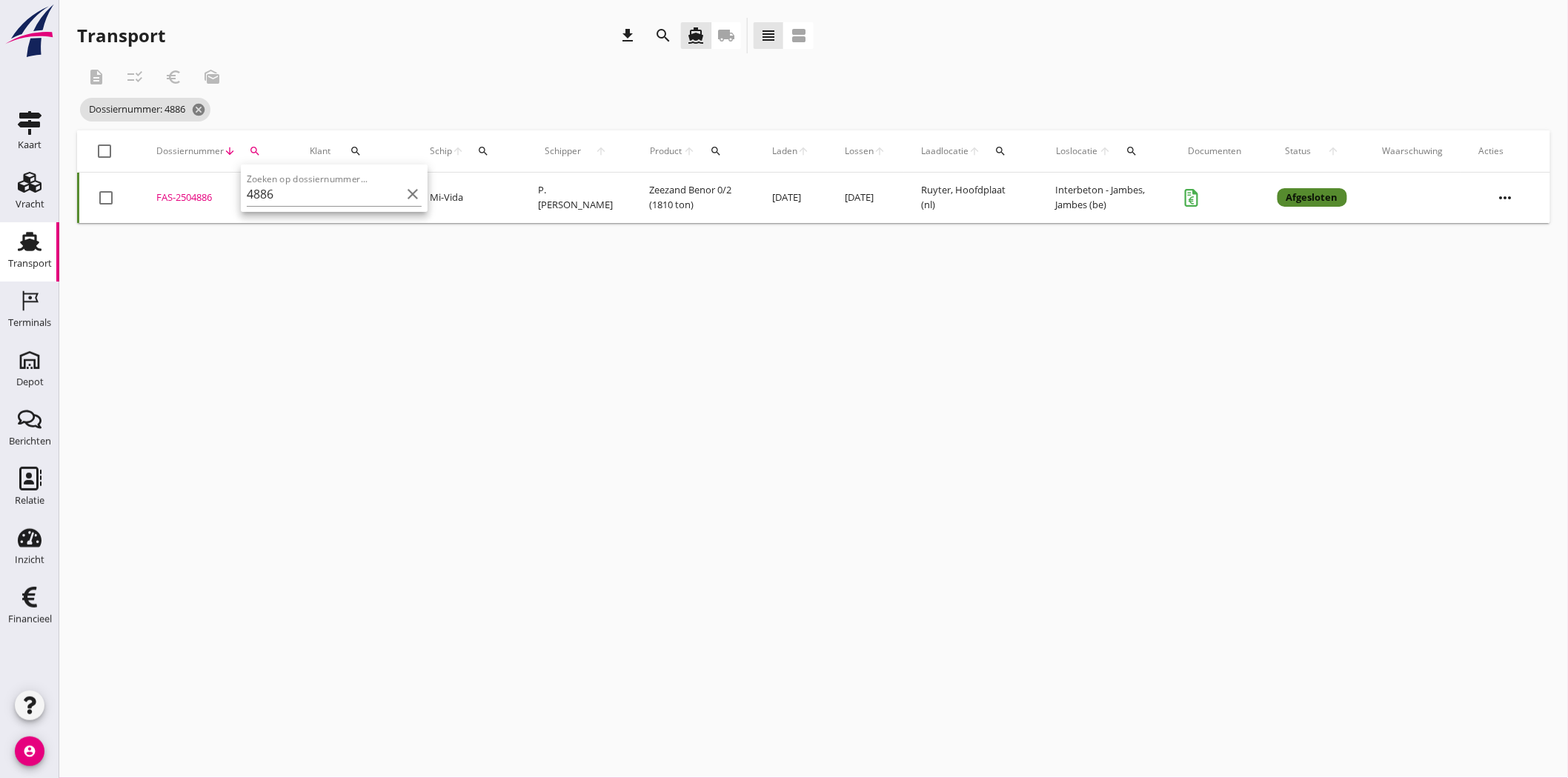
click at [200, 193] on div "FAS-2504886" at bounding box center [215, 198] width 117 height 15
click at [252, 151] on icon "search" at bounding box center [254, 151] width 12 height 12
drag, startPoint x: 288, startPoint y: 194, endPoint x: 266, endPoint y: 194, distance: 22.0
click at [266, 194] on input "4886" at bounding box center [323, 194] width 154 height 23
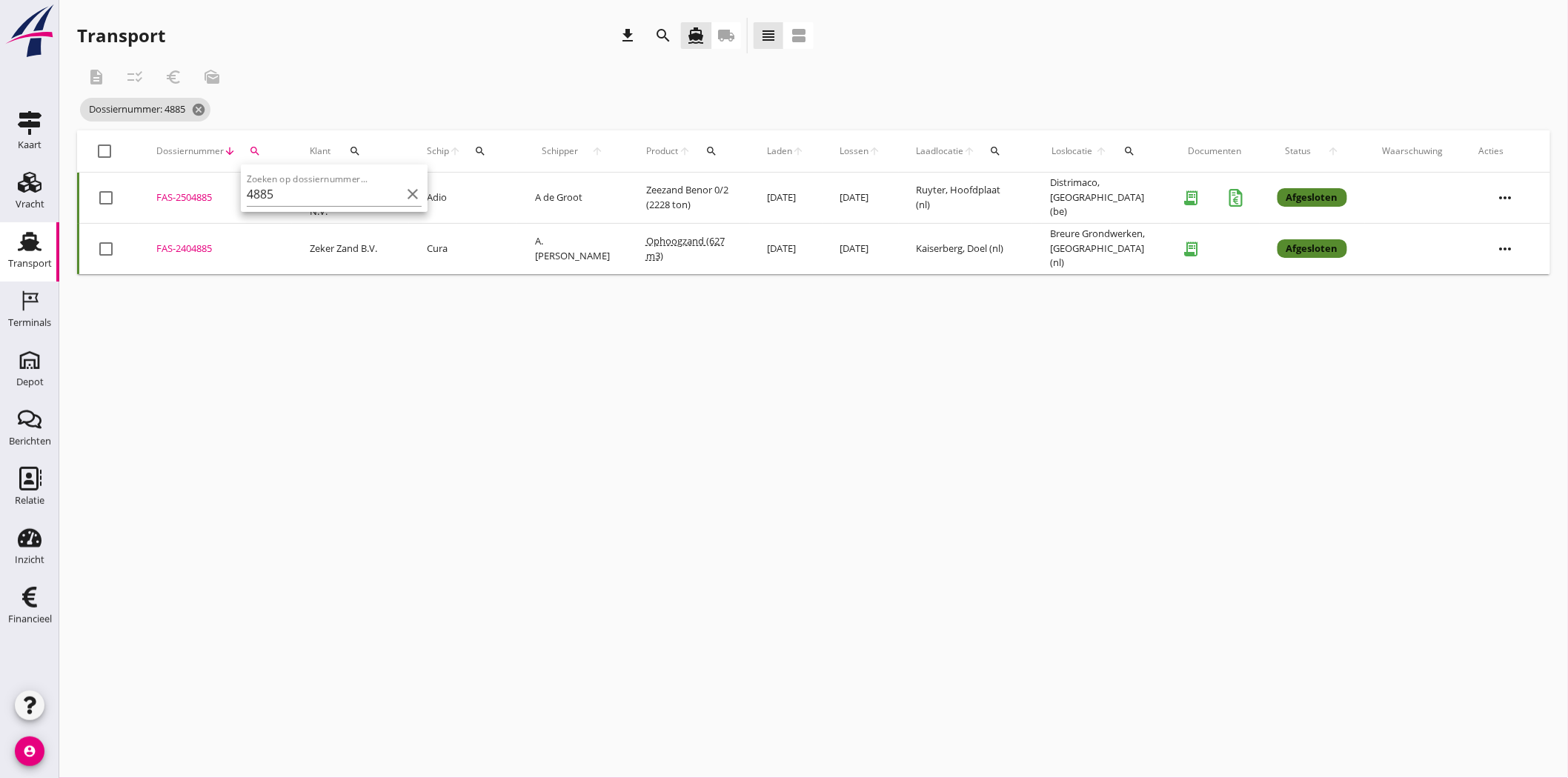
click at [197, 191] on div "FAS-2504885" at bounding box center [215, 198] width 117 height 15
click at [255, 143] on button "search" at bounding box center [254, 151] width 26 height 26
drag, startPoint x: 273, startPoint y: 194, endPoint x: 264, endPoint y: 194, distance: 9.0
click at [264, 194] on input "4885" at bounding box center [323, 194] width 154 height 23
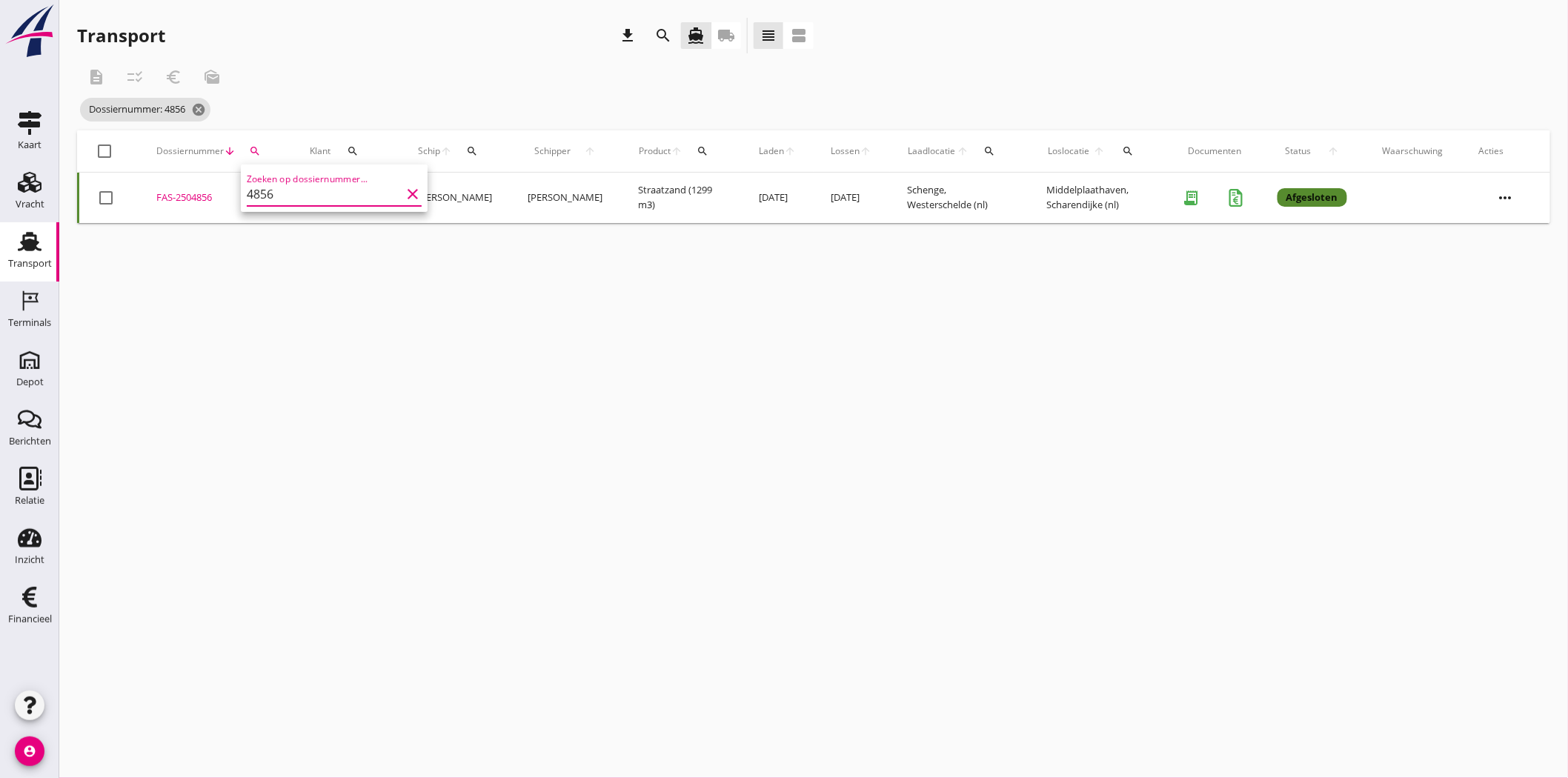
click at [191, 191] on div "FAS-2504856" at bounding box center [215, 198] width 117 height 15
click at [257, 146] on icon "search" at bounding box center [254, 151] width 12 height 12
drag, startPoint x: 282, startPoint y: 194, endPoint x: 255, endPoint y: 195, distance: 27.0
click at [255, 195] on input "4856" at bounding box center [323, 194] width 154 height 23
click at [199, 195] on div "FAS-2504905" at bounding box center [215, 198] width 117 height 15
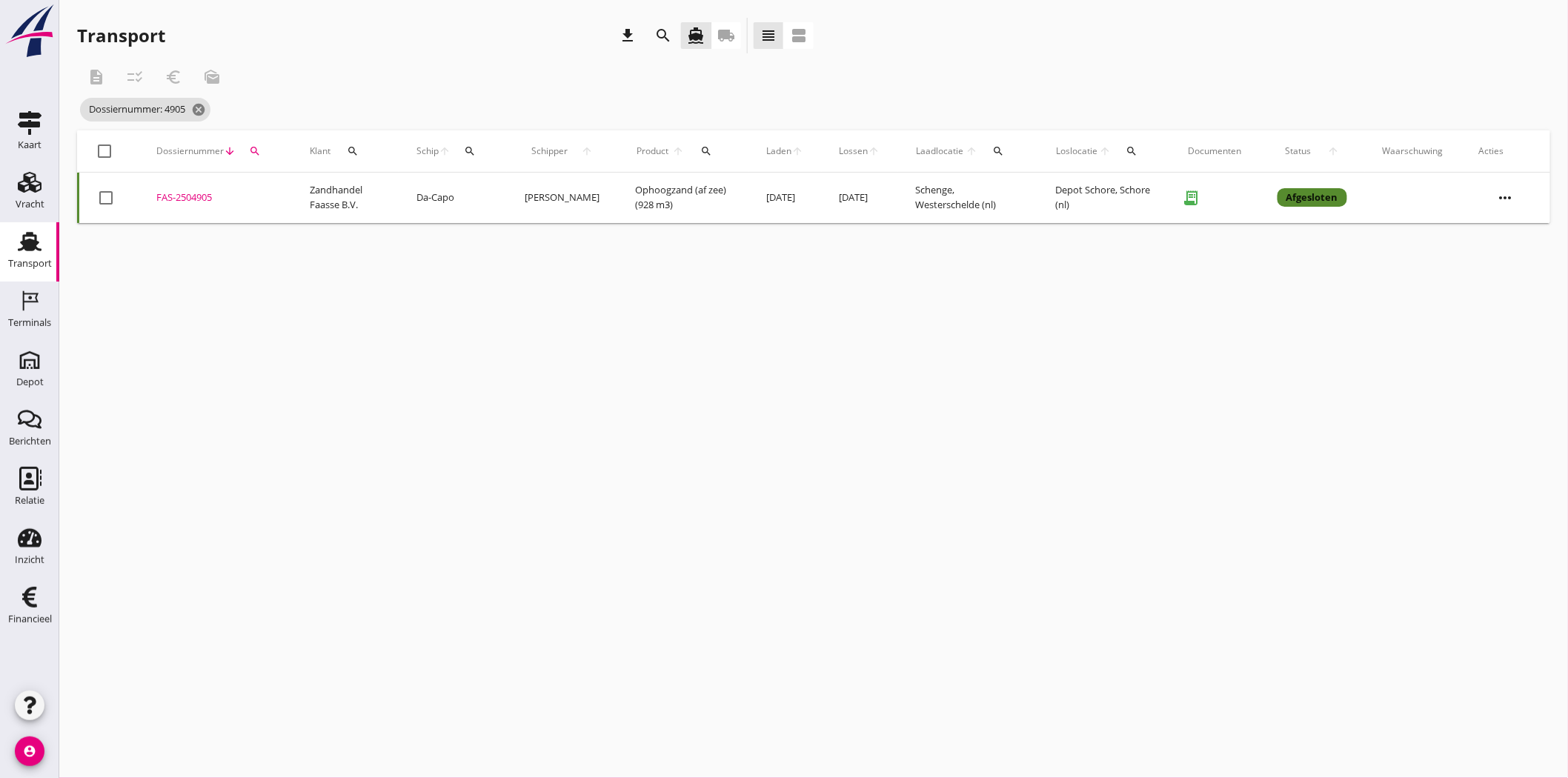
click at [249, 146] on icon "search" at bounding box center [254, 151] width 12 height 12
drag, startPoint x: 288, startPoint y: 195, endPoint x: 179, endPoint y: 204, distance: 109.4
click at [178, 204] on div "Deel track en trace Vracht details Vracht aanpassen Schip wijzigen Vracht kopie…" at bounding box center [784, 389] width 1568 height 778
click at [205, 194] on div "FAS-2504905" at bounding box center [215, 198] width 117 height 15
click at [250, 151] on icon "search" at bounding box center [254, 151] width 12 height 12
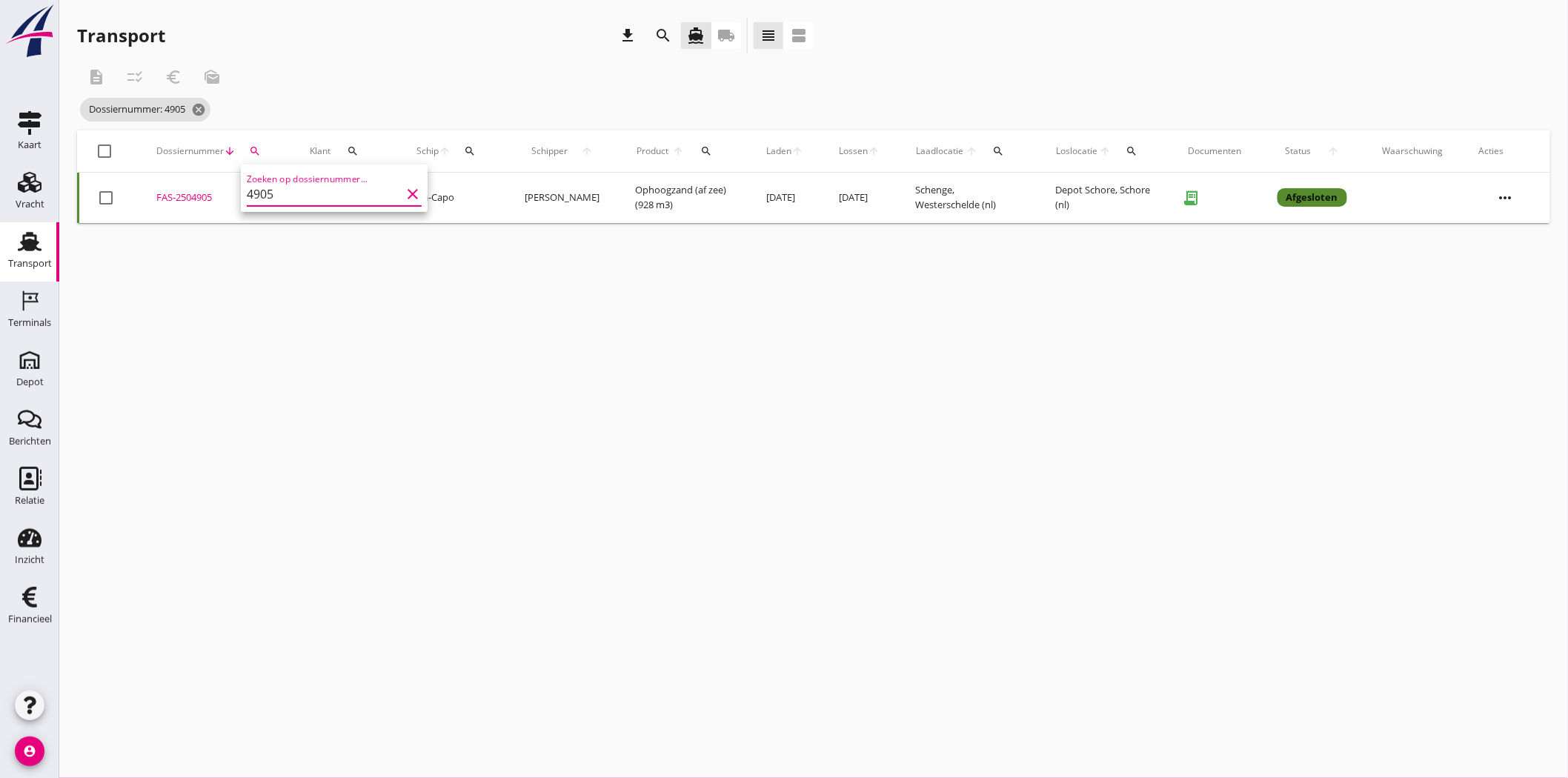
drag, startPoint x: 290, startPoint y: 191, endPoint x: 147, endPoint y: 198, distance: 143.2
click at [146, 199] on div "Deel track en trace Vracht details Vracht aanpassen Schip wijzigen Vracht kopie…" at bounding box center [784, 389] width 1568 height 778
click at [254, 150] on icon "search" at bounding box center [254, 151] width 12 height 12
type input "4882"
click at [171, 205] on td "FAS-2504882 upload_file Drop hier uw bestand om het aan het dossier toe te voeg…" at bounding box center [215, 197] width 154 height 50
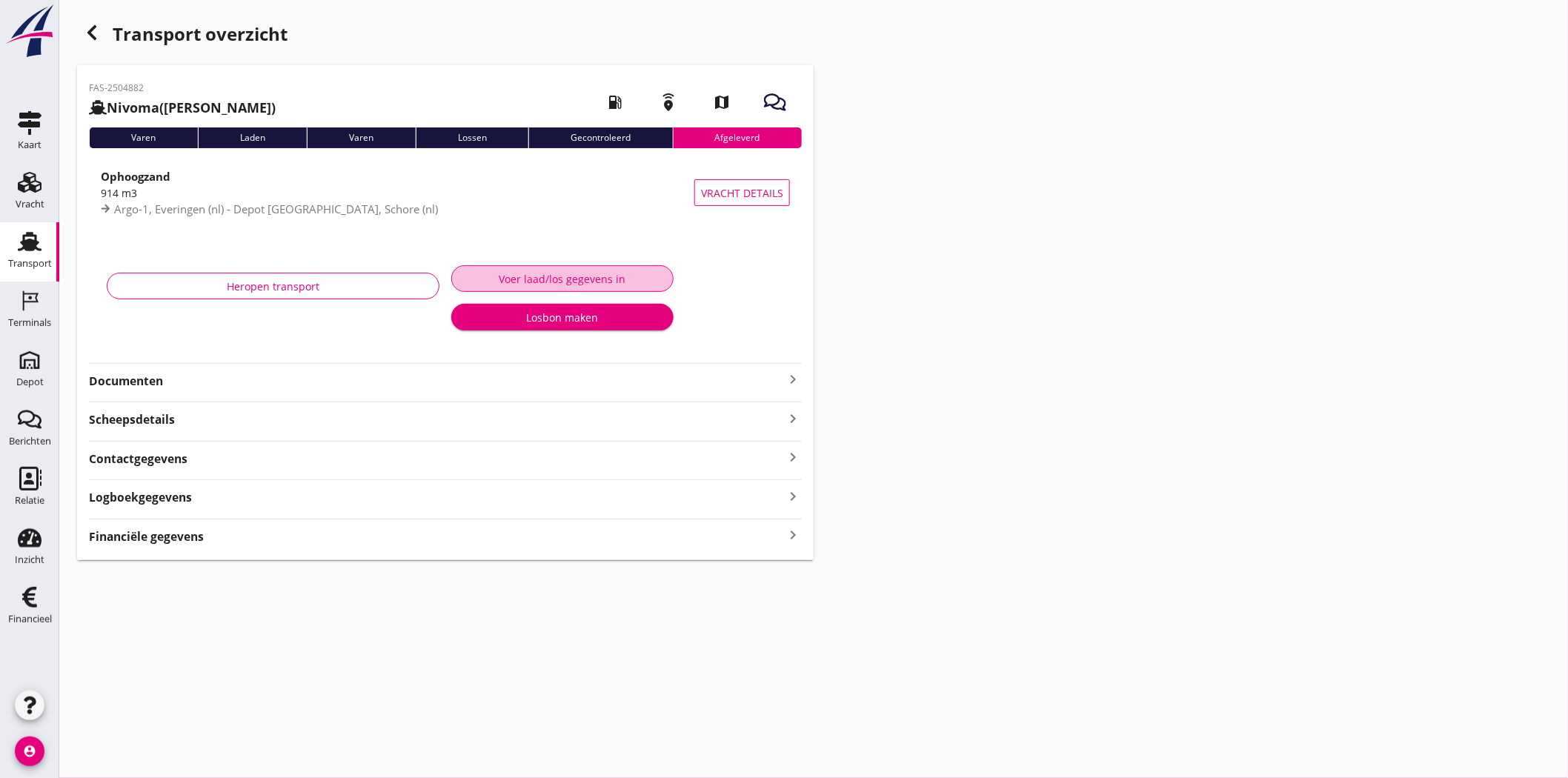
click at [608, 274] on div "Voer laad/los gegevens in" at bounding box center [562, 279] width 197 height 16
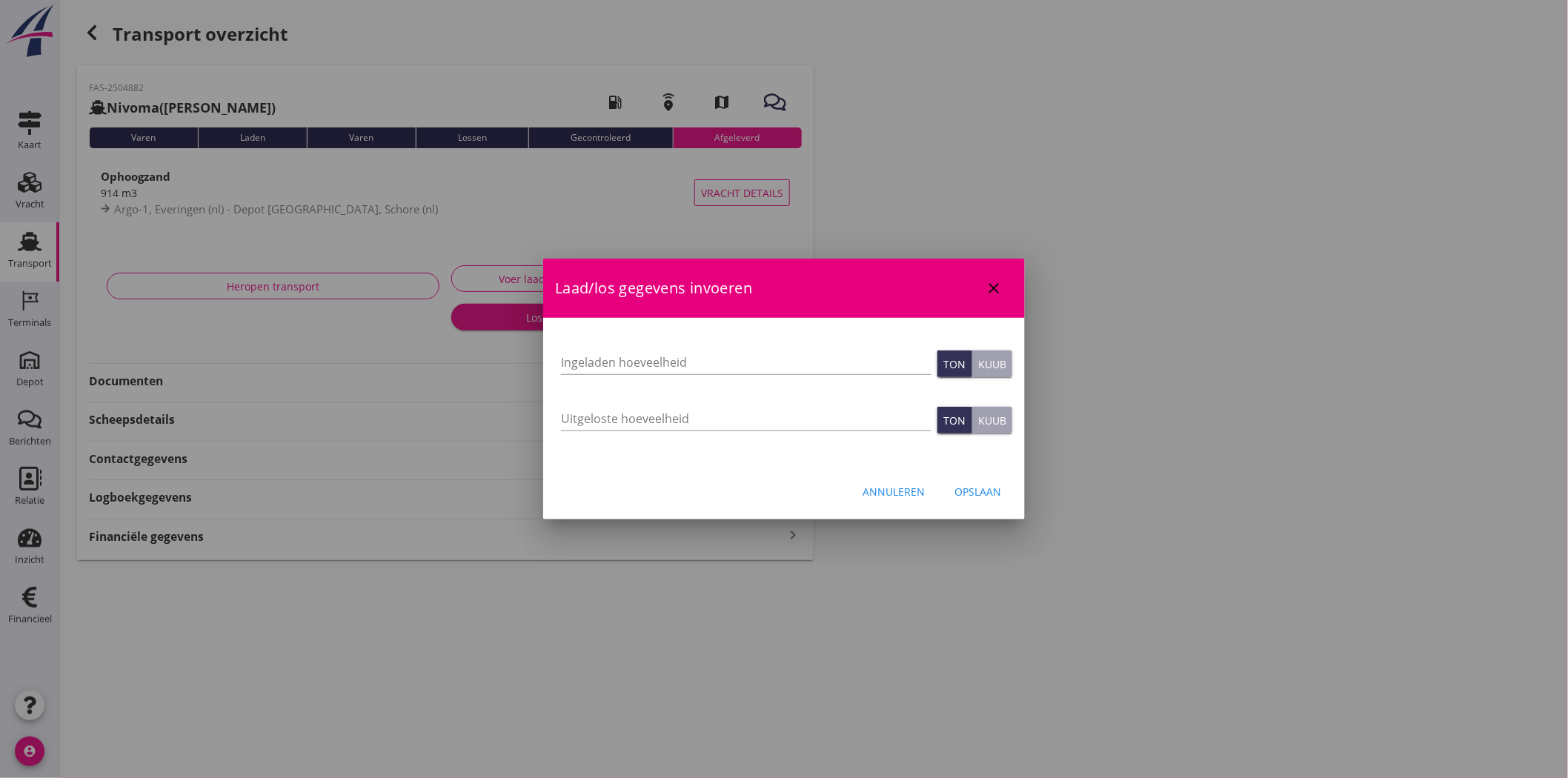
type input "914"
click at [989, 284] on icon "close" at bounding box center [993, 288] width 18 height 18
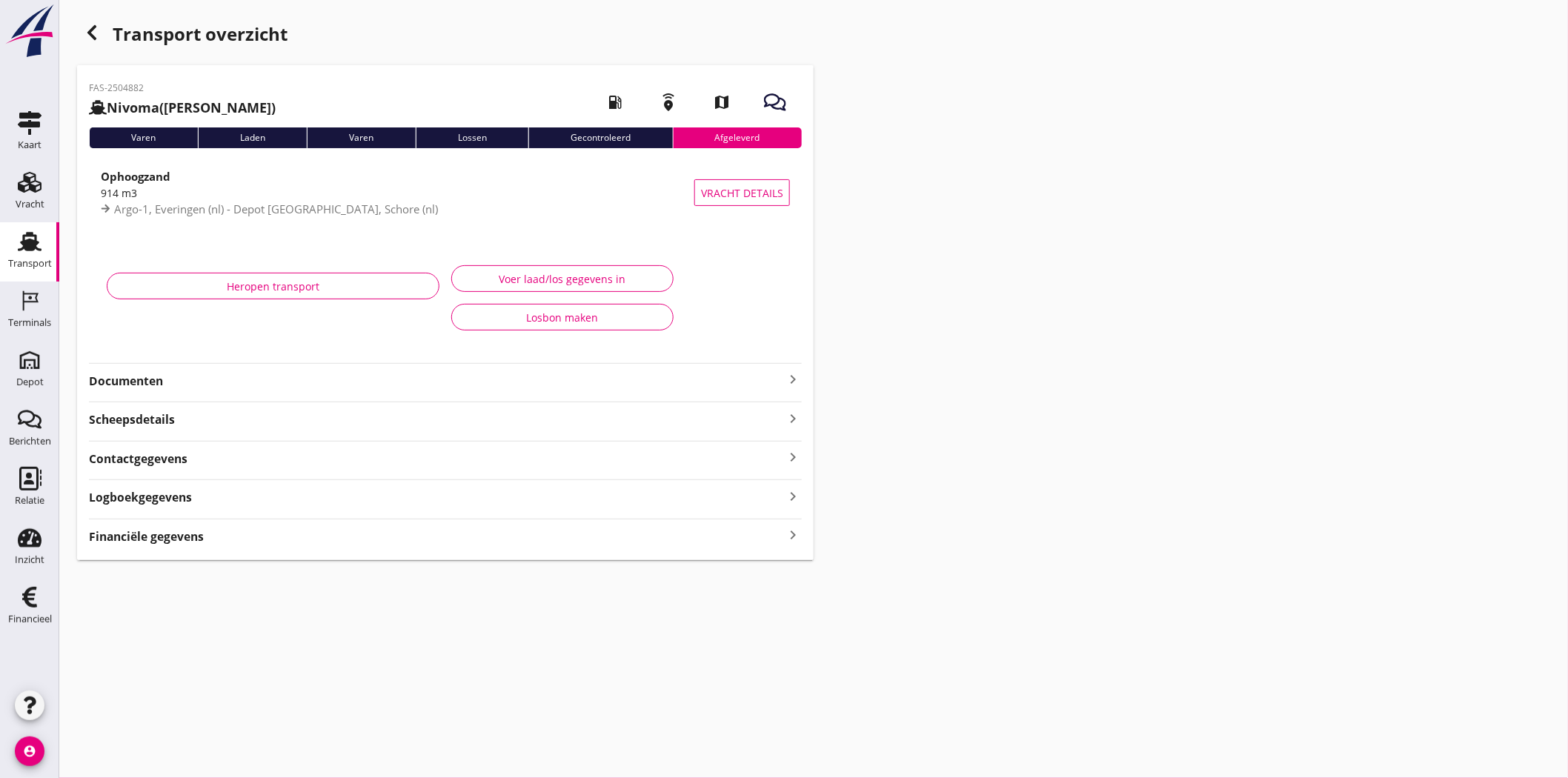
click at [41, 260] on div "Transport" at bounding box center [29, 263] width 44 height 10
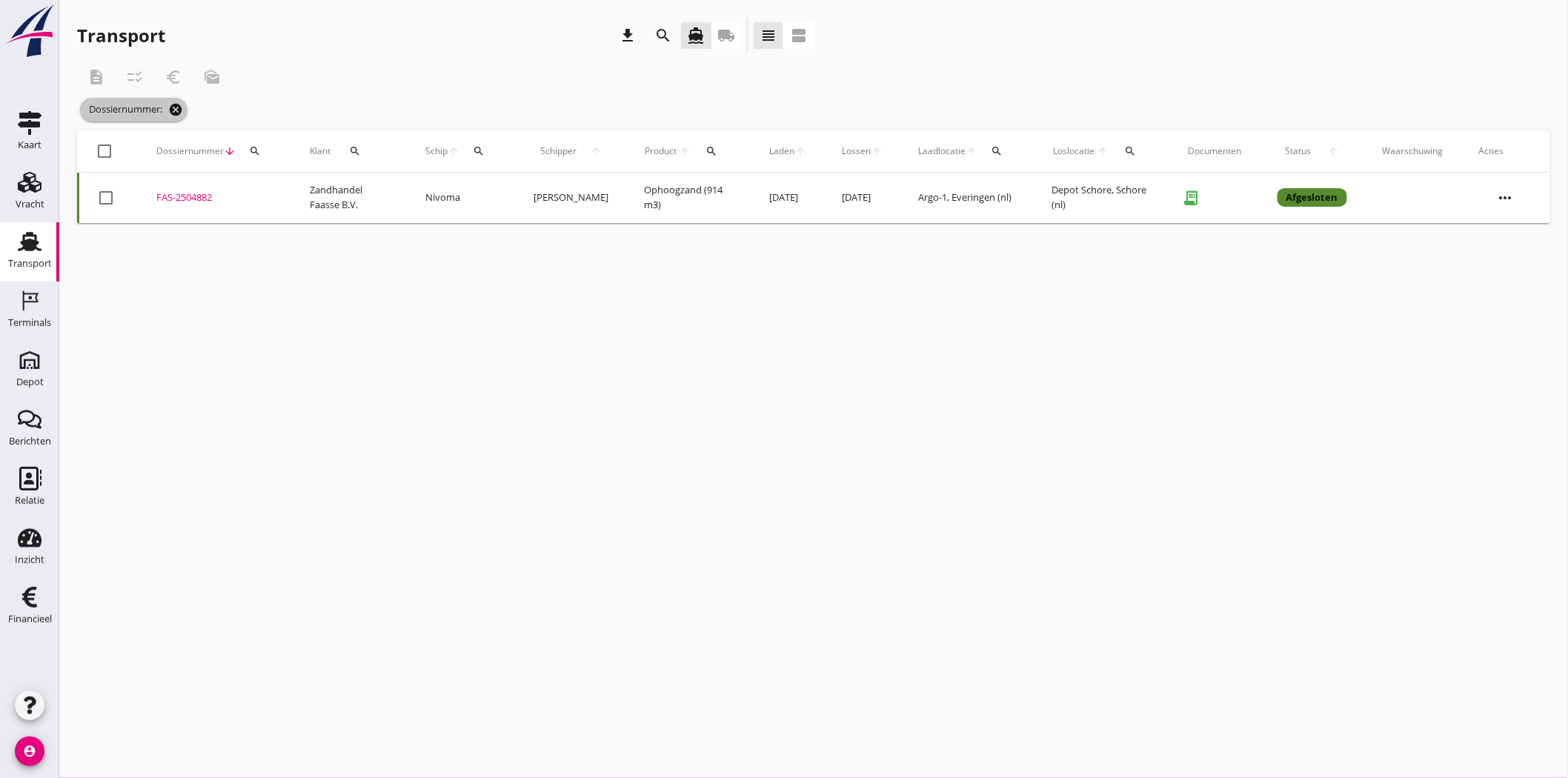
click at [178, 112] on icon "cancel" at bounding box center [175, 109] width 15 height 15
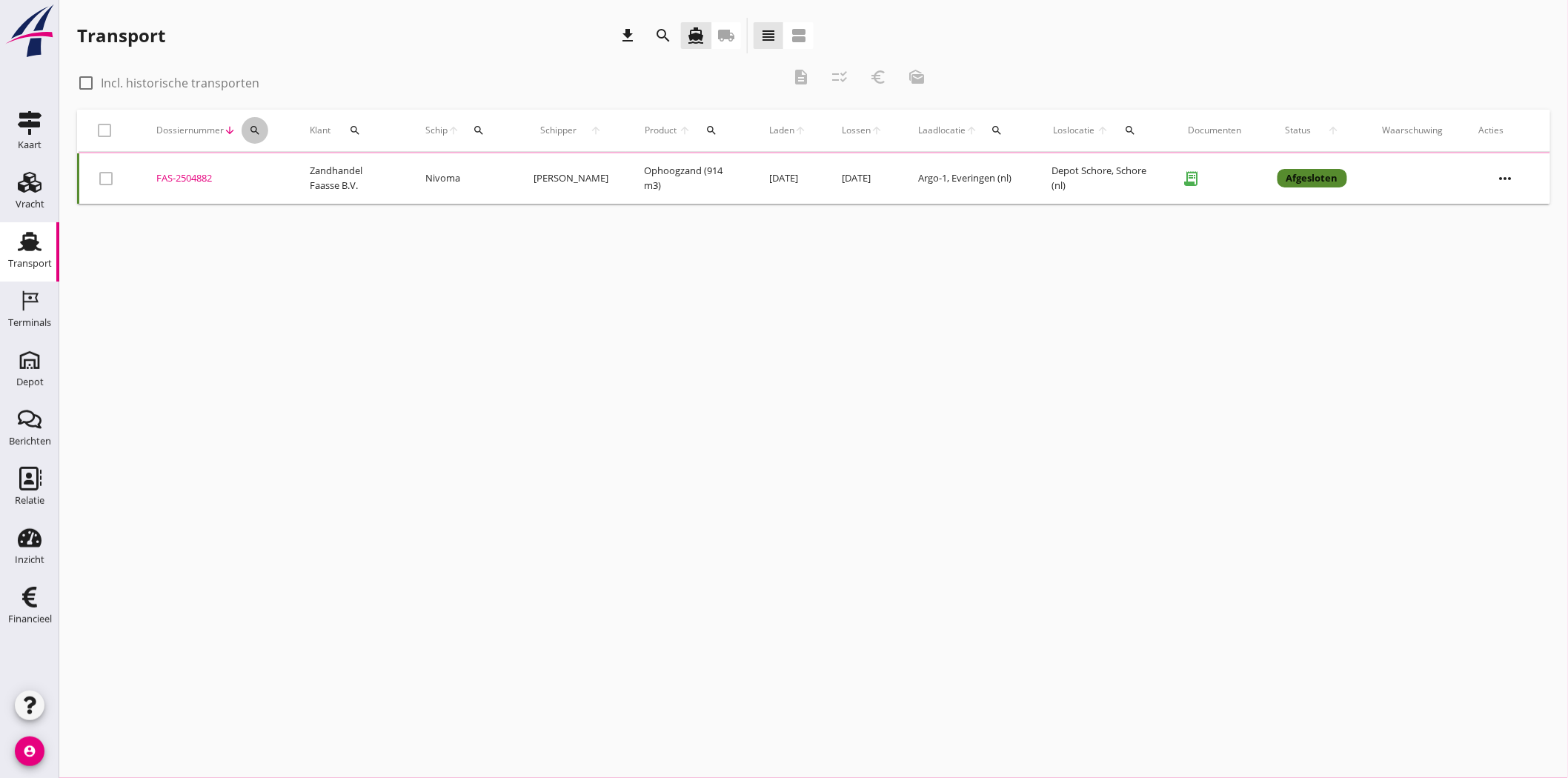
click at [257, 129] on icon "search" at bounding box center [254, 130] width 12 height 12
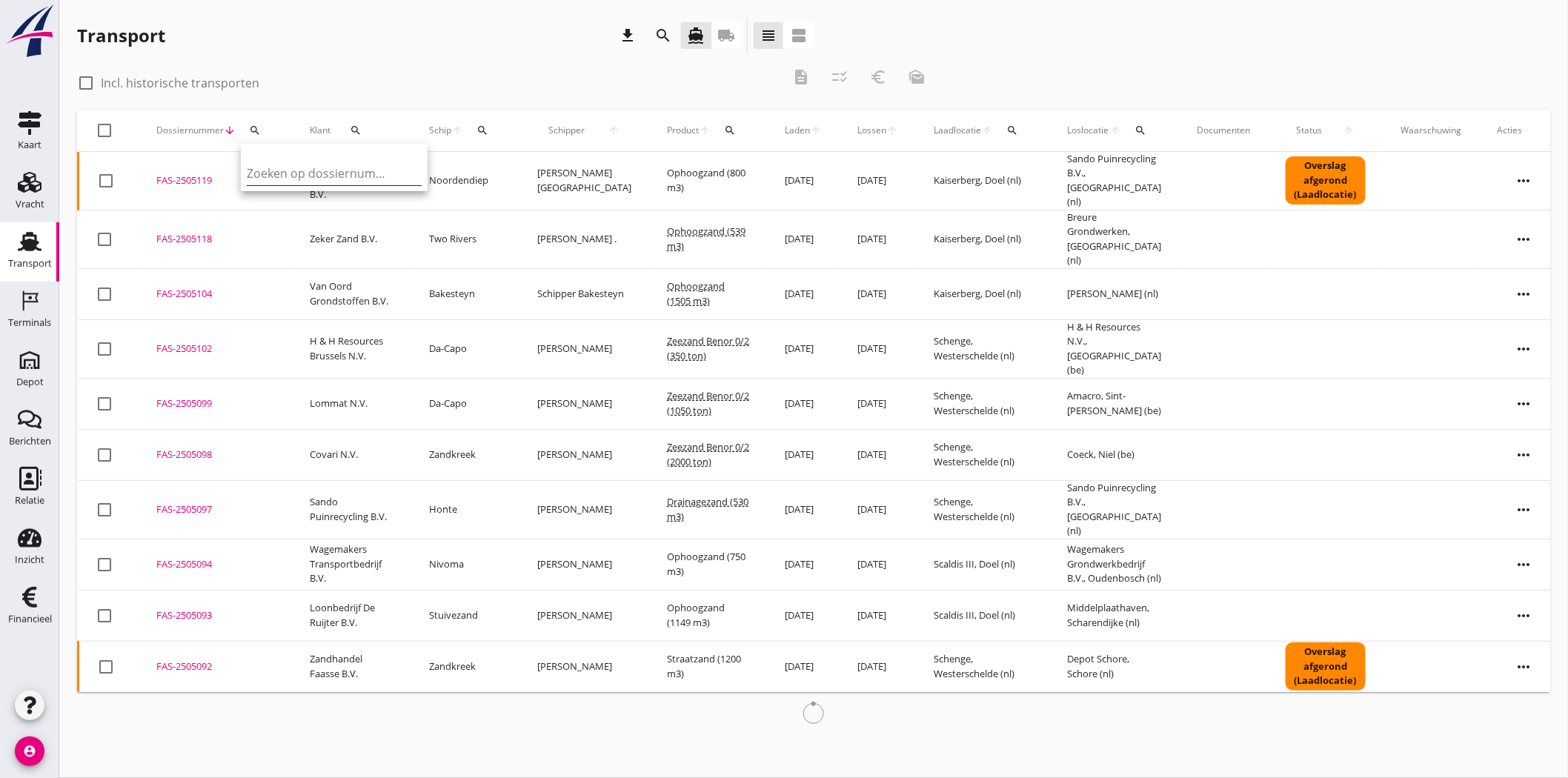
click at [276, 168] on input "Zoeken op dossiernummer..." at bounding box center [323, 173] width 154 height 23
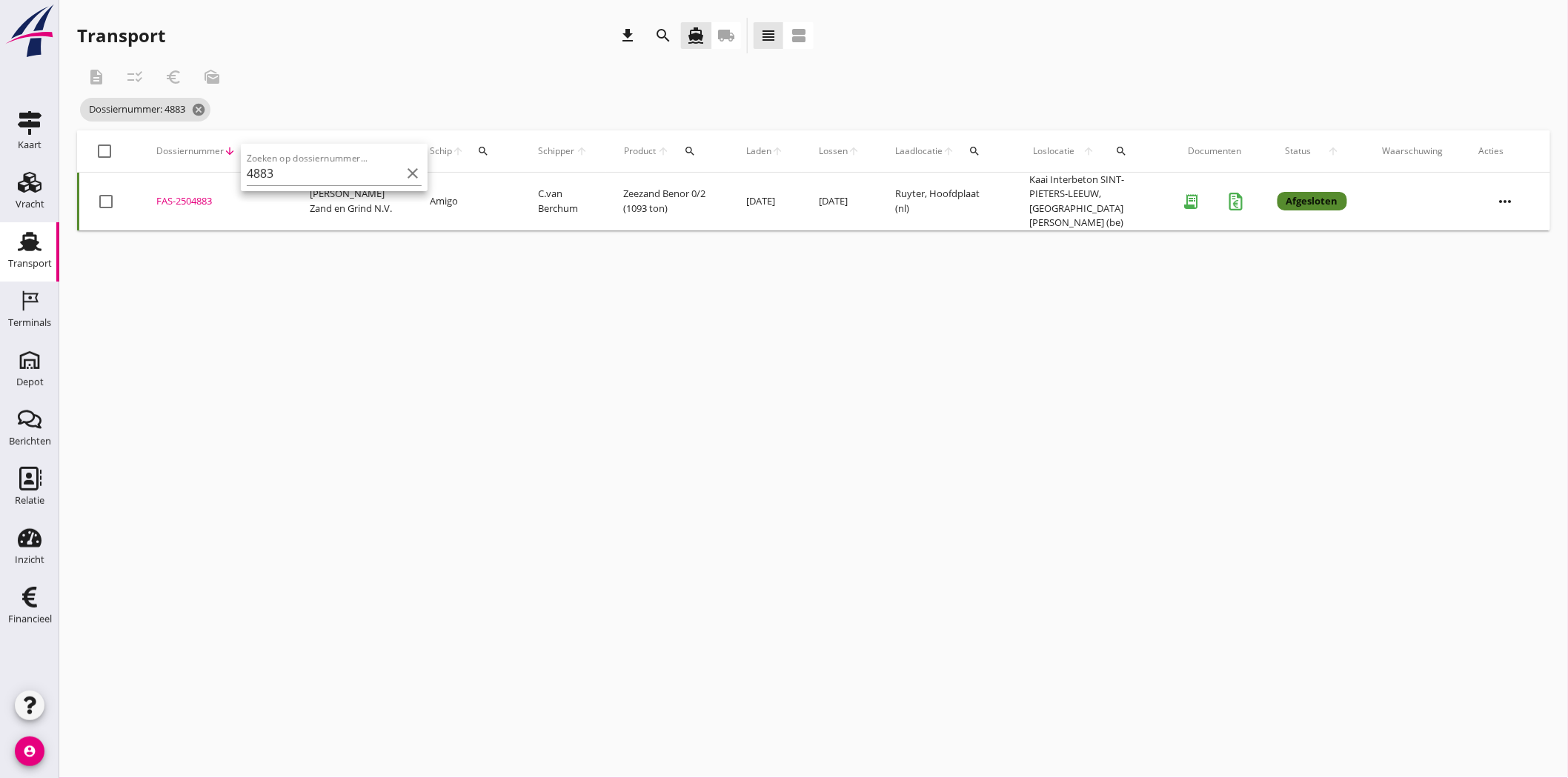
click at [206, 196] on div "FAS-2504883" at bounding box center [215, 201] width 117 height 15
click at [252, 150] on icon "search" at bounding box center [254, 151] width 12 height 12
click at [283, 193] on input "4883" at bounding box center [323, 194] width 154 height 23
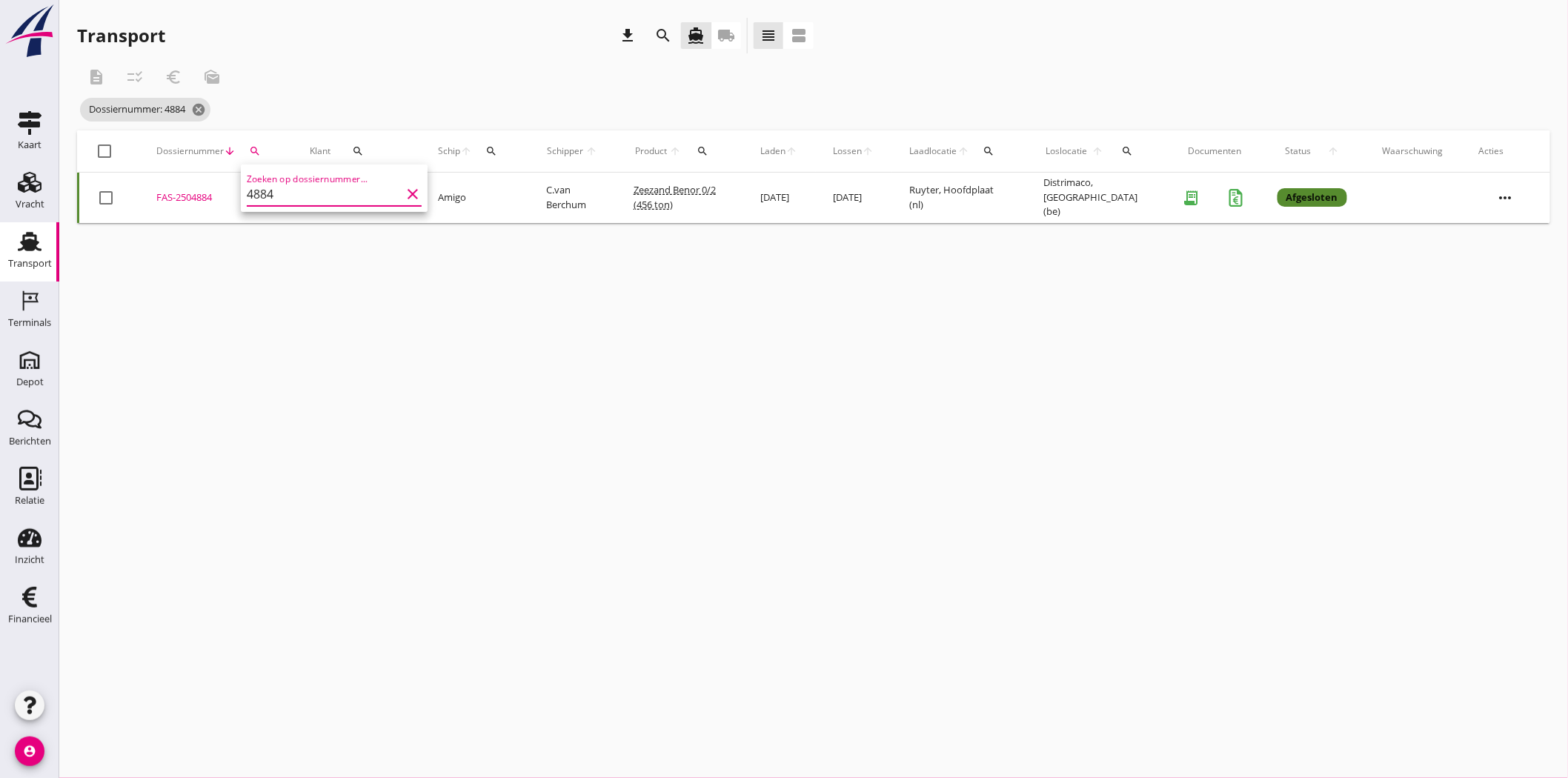
click at [198, 193] on div "FAS-2504884" at bounding box center [215, 198] width 117 height 15
click at [254, 149] on icon "search" at bounding box center [254, 151] width 12 height 12
drag, startPoint x: 278, startPoint y: 194, endPoint x: 267, endPoint y: 196, distance: 11.2
click at [267, 196] on input "4884" at bounding box center [323, 194] width 154 height 23
click at [190, 196] on div "FAS-2504880" at bounding box center [215, 198] width 117 height 15
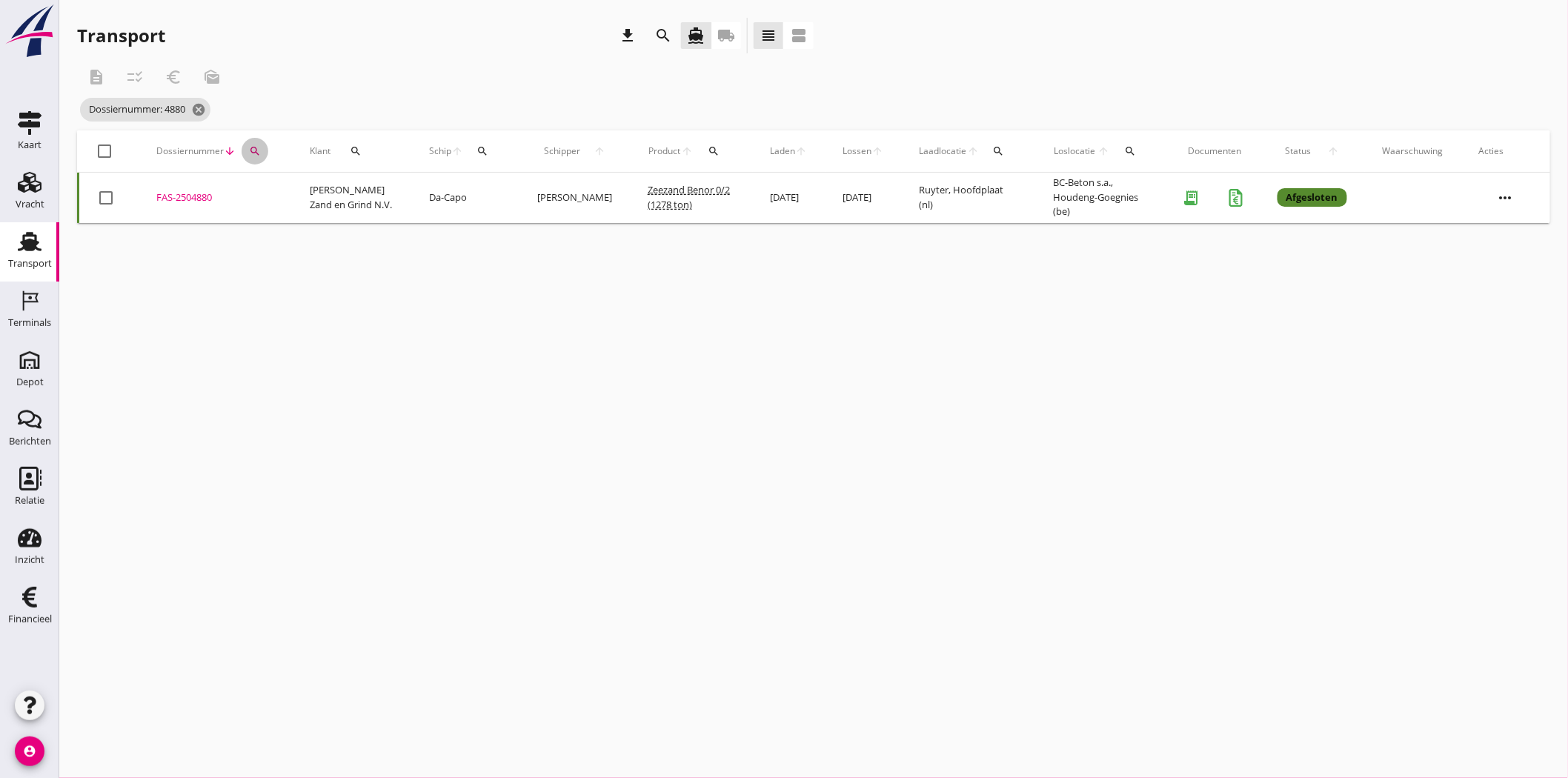
click at [250, 147] on icon "search" at bounding box center [254, 151] width 12 height 12
click at [194, 200] on div "Deel track en trace Vracht details Vracht aanpassen Schip wijzigen Vracht kopie…" at bounding box center [784, 389] width 1568 height 778
click at [249, 148] on icon "search" at bounding box center [254, 151] width 12 height 12
click at [195, 196] on div "FAS-2504920" at bounding box center [215, 198] width 117 height 15
click at [255, 151] on icon "search" at bounding box center [254, 151] width 12 height 12
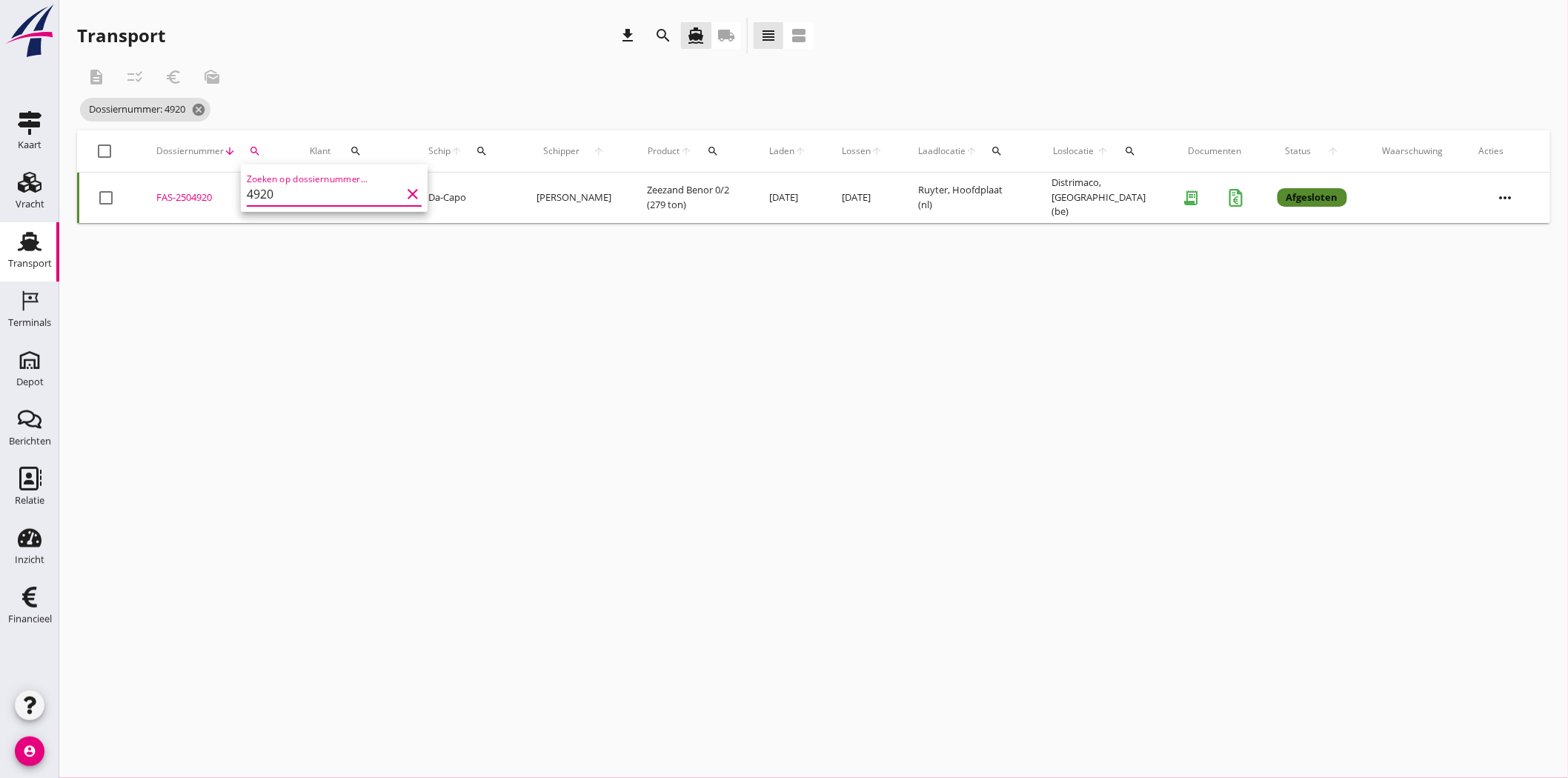
click at [298, 193] on input "4920" at bounding box center [323, 194] width 154 height 23
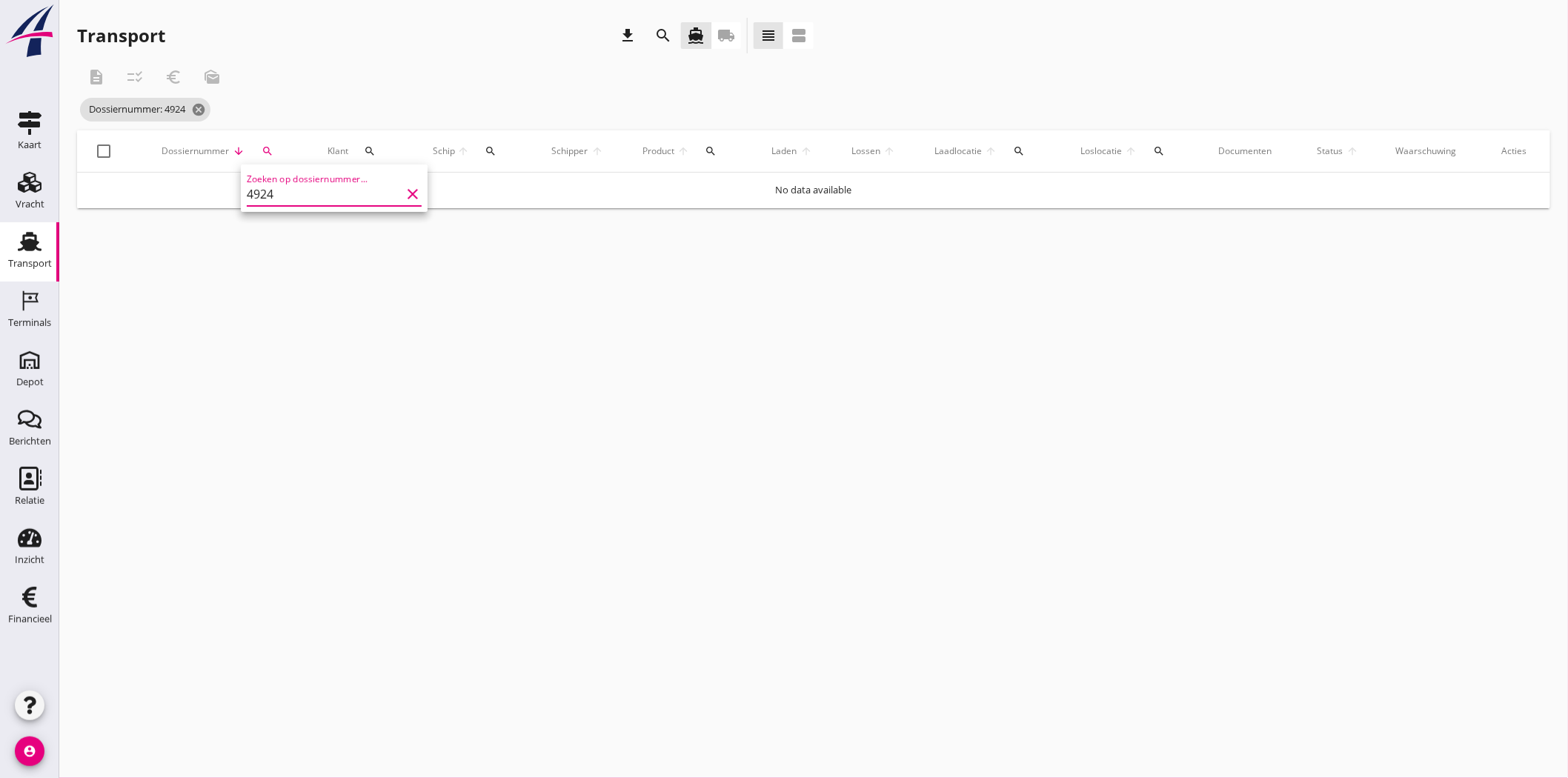
type input "4924"
click at [328, 287] on div "cancel You are impersonating another user. Transport download search directions…" at bounding box center [813, 389] width 1508 height 778
click at [280, 76] on div "description checklist_rtl euro_symbol mark_as_unread" at bounding box center [507, 77] width 859 height 35
click at [284, 225] on div "cancel You are impersonating another user. Transport download search directions…" at bounding box center [813, 389] width 1508 height 778
click at [206, 108] on icon "cancel" at bounding box center [198, 109] width 15 height 15
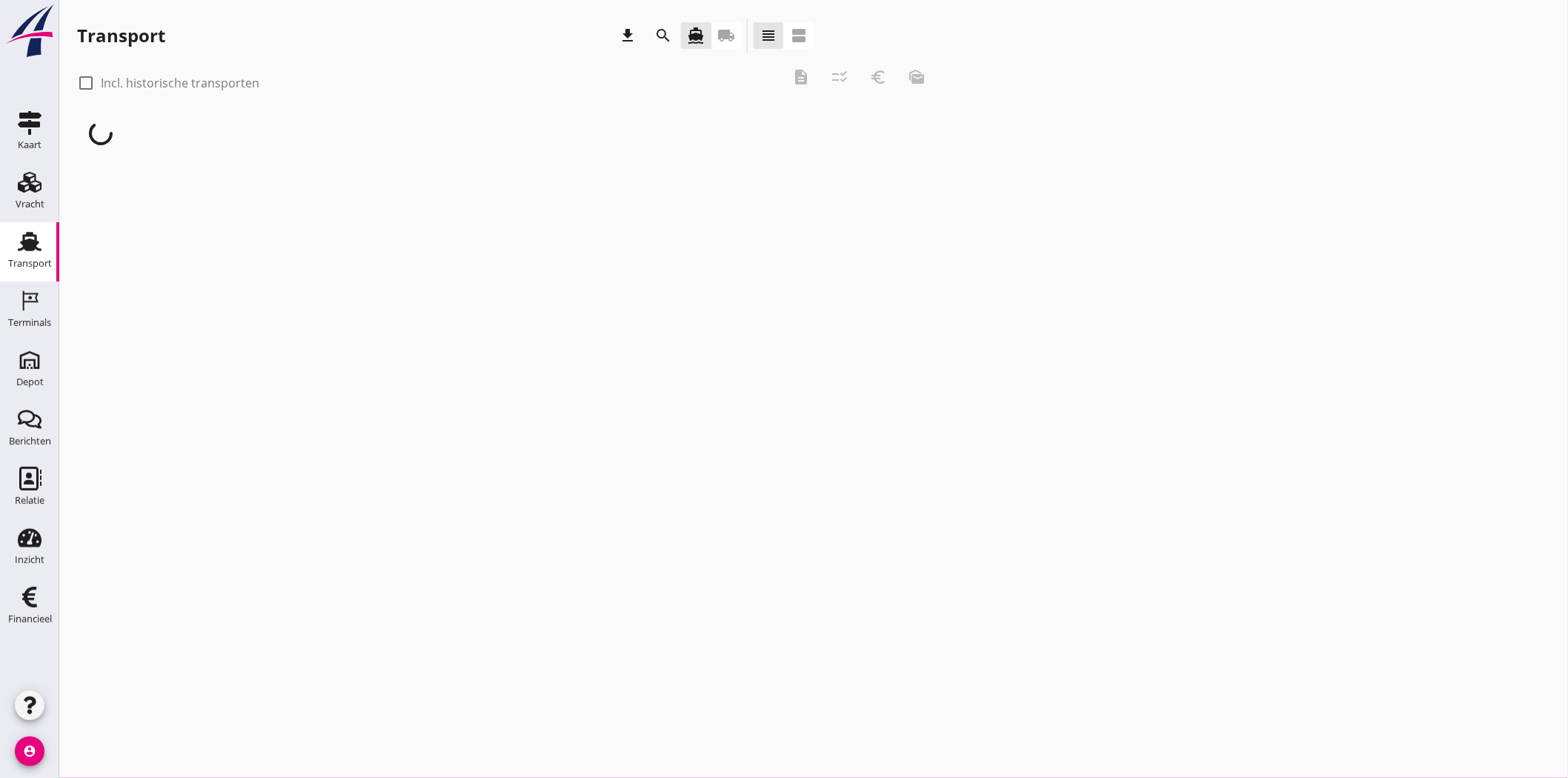
click at [267, 122] on div at bounding box center [813, 133] width 1473 height 47
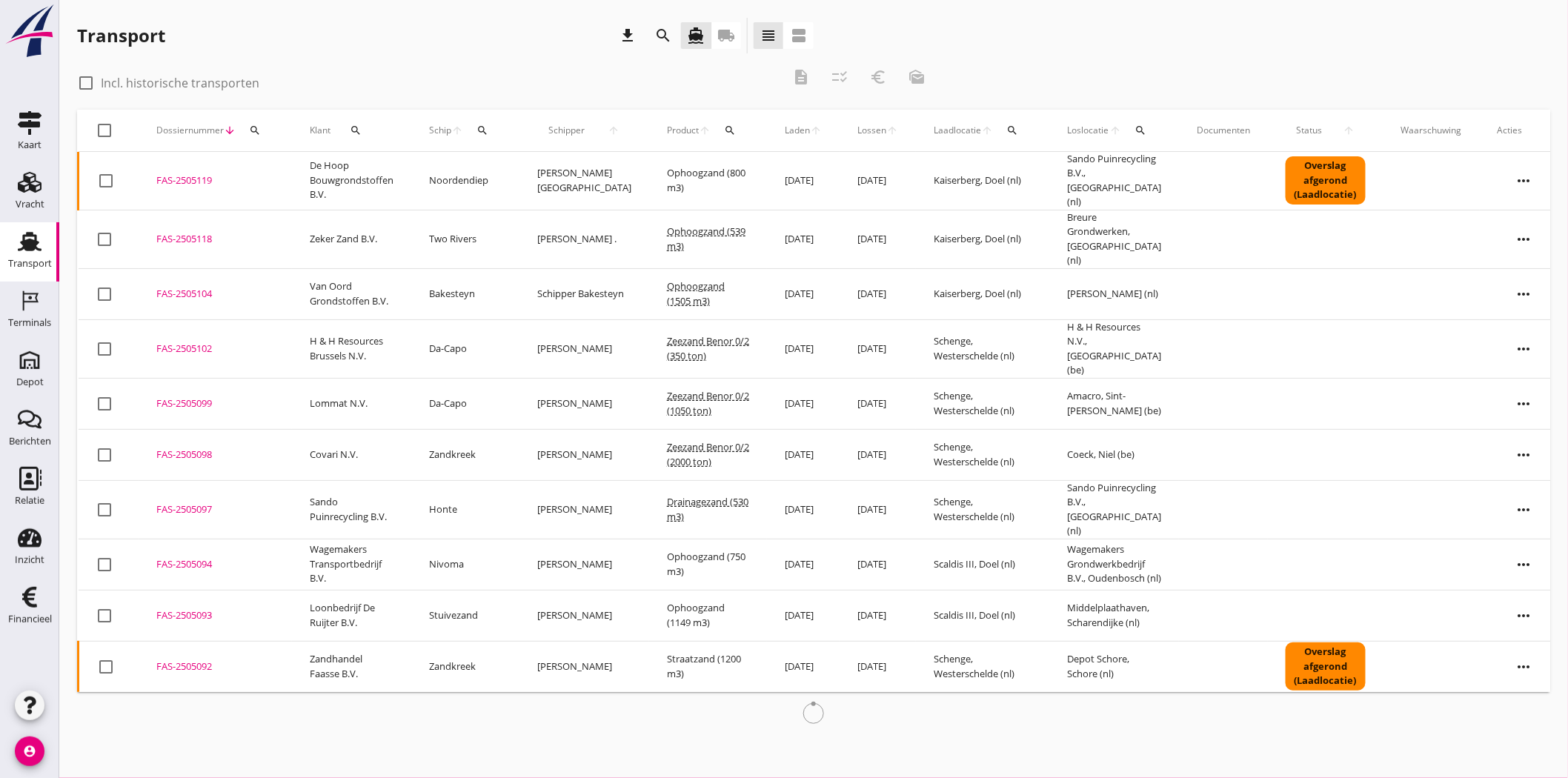
click at [255, 126] on icon "search" at bounding box center [254, 130] width 12 height 12
click at [284, 184] on input "Zoeken op dossiernummer..." at bounding box center [323, 173] width 154 height 23
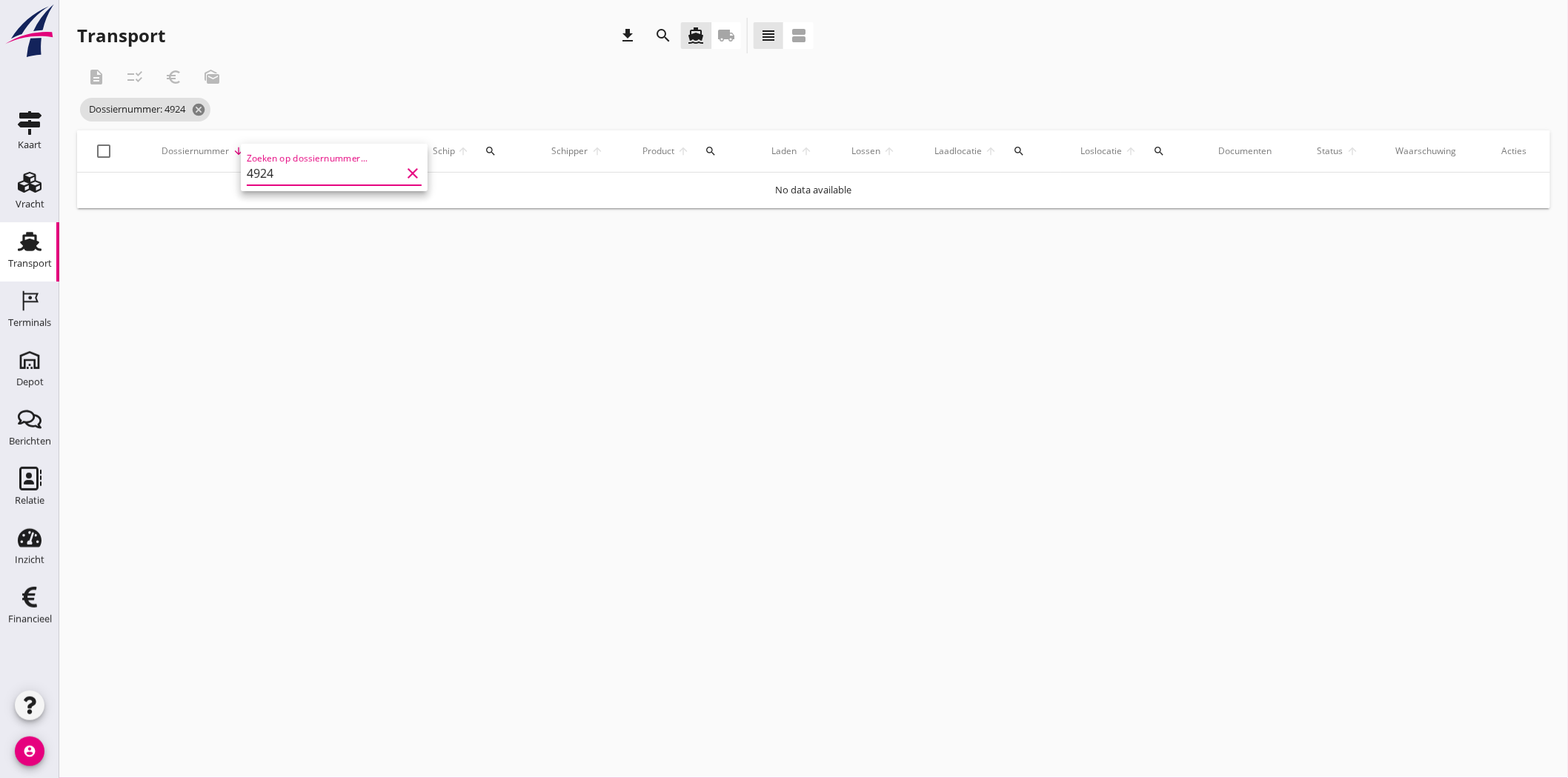
drag, startPoint x: 283, startPoint y: 170, endPoint x: 261, endPoint y: 175, distance: 22.6
click at [261, 175] on input "4924" at bounding box center [323, 173] width 154 height 23
type input "4937"
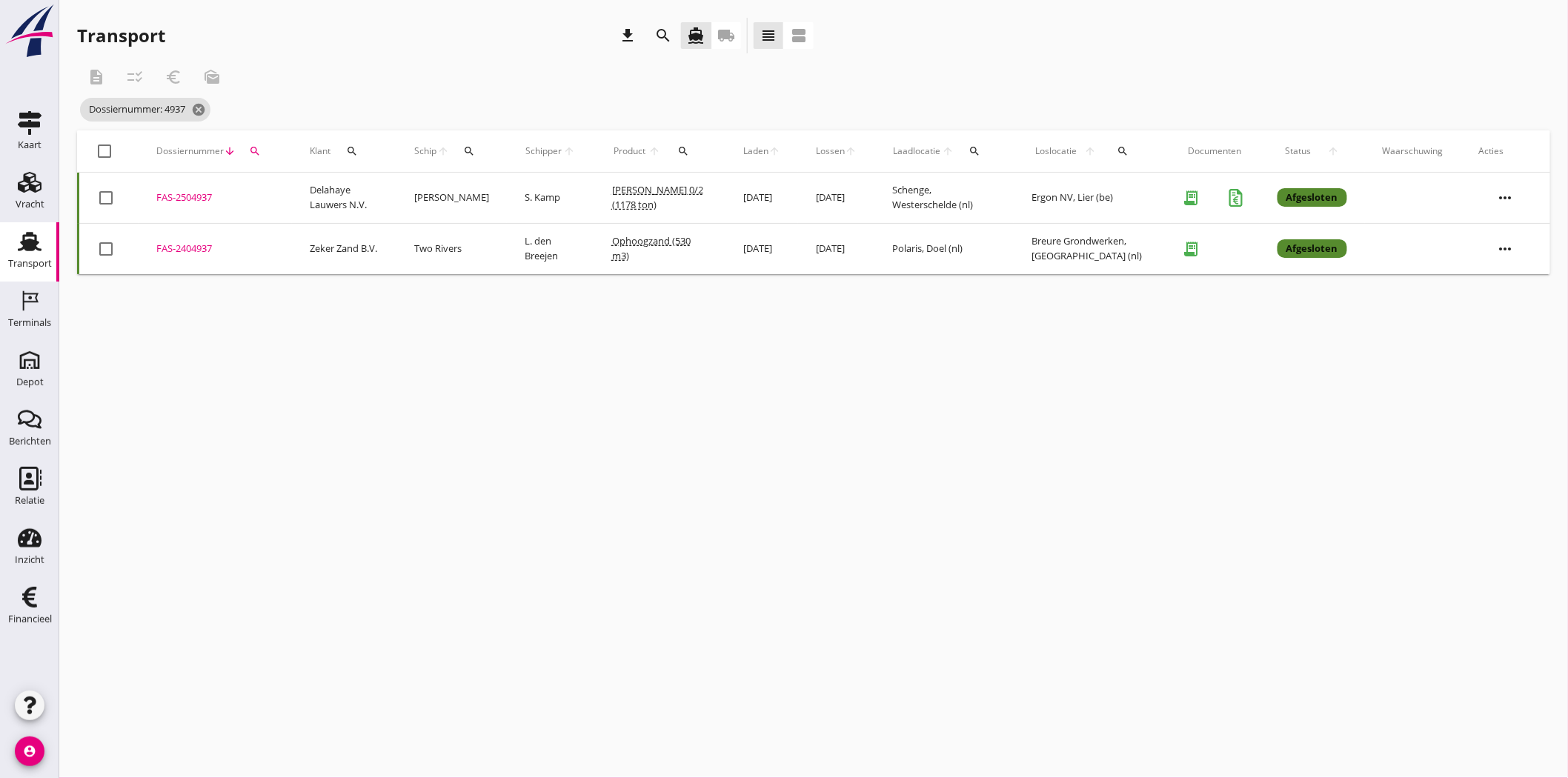
click at [205, 199] on div "FAS-2504937" at bounding box center [215, 198] width 117 height 15
click at [254, 149] on icon "search" at bounding box center [254, 151] width 12 height 12
click at [262, 191] on input "4937" at bounding box center [323, 194] width 154 height 23
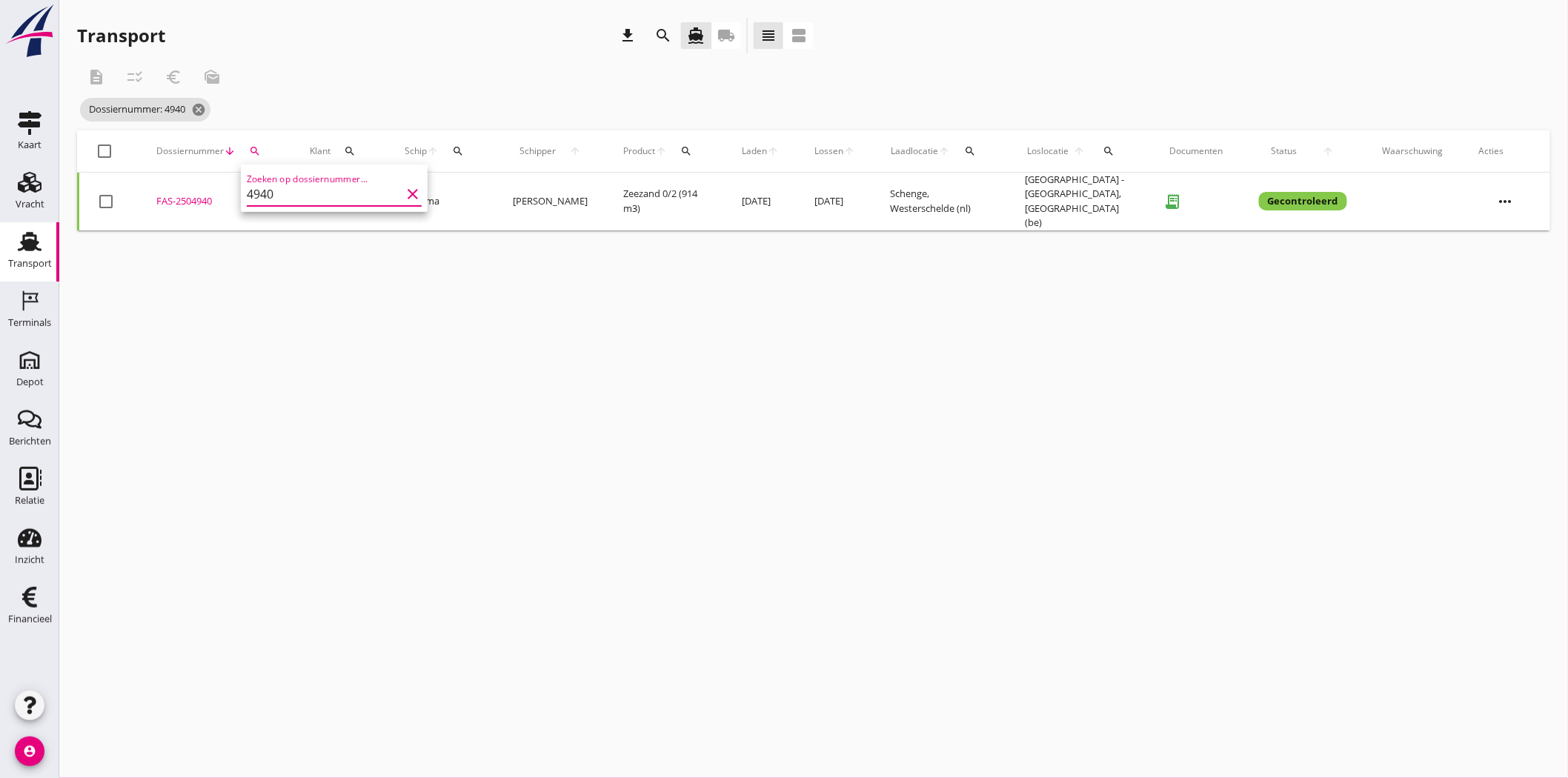
click at [194, 194] on div "FAS-2504940" at bounding box center [215, 201] width 117 height 15
click at [254, 151] on icon "search" at bounding box center [254, 151] width 12 height 12
drag, startPoint x: 303, startPoint y: 196, endPoint x: 263, endPoint y: 194, distance: 40.0
click at [262, 194] on input "4940" at bounding box center [323, 194] width 154 height 23
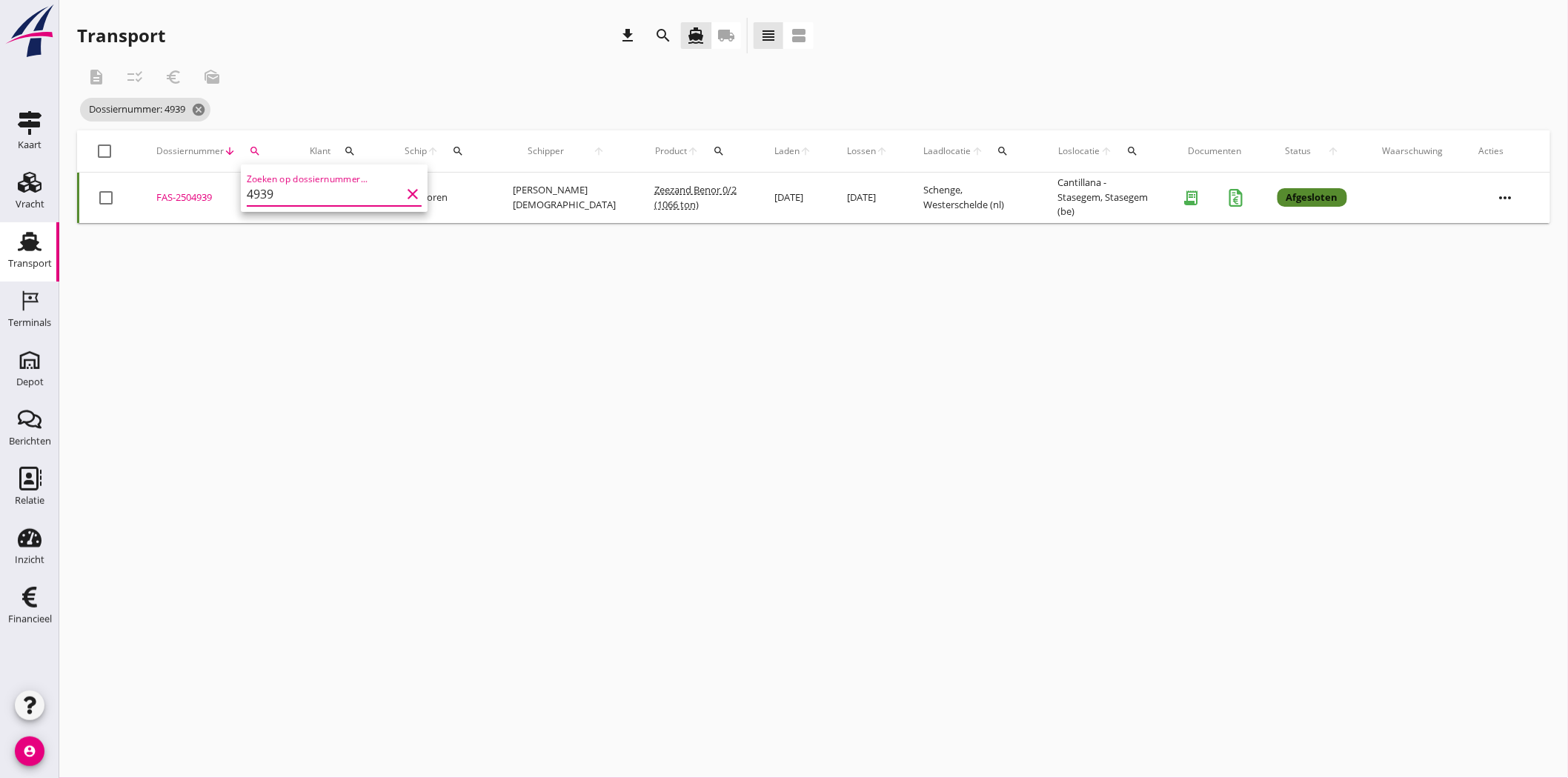
click at [193, 191] on div "FAS-2504939" at bounding box center [215, 198] width 117 height 15
click at [261, 151] on div "search" at bounding box center [254, 151] width 26 height 12
drag, startPoint x: 270, startPoint y: 189, endPoint x: 261, endPoint y: 190, distance: 9.1
click at [261, 190] on input "4939" at bounding box center [323, 194] width 154 height 23
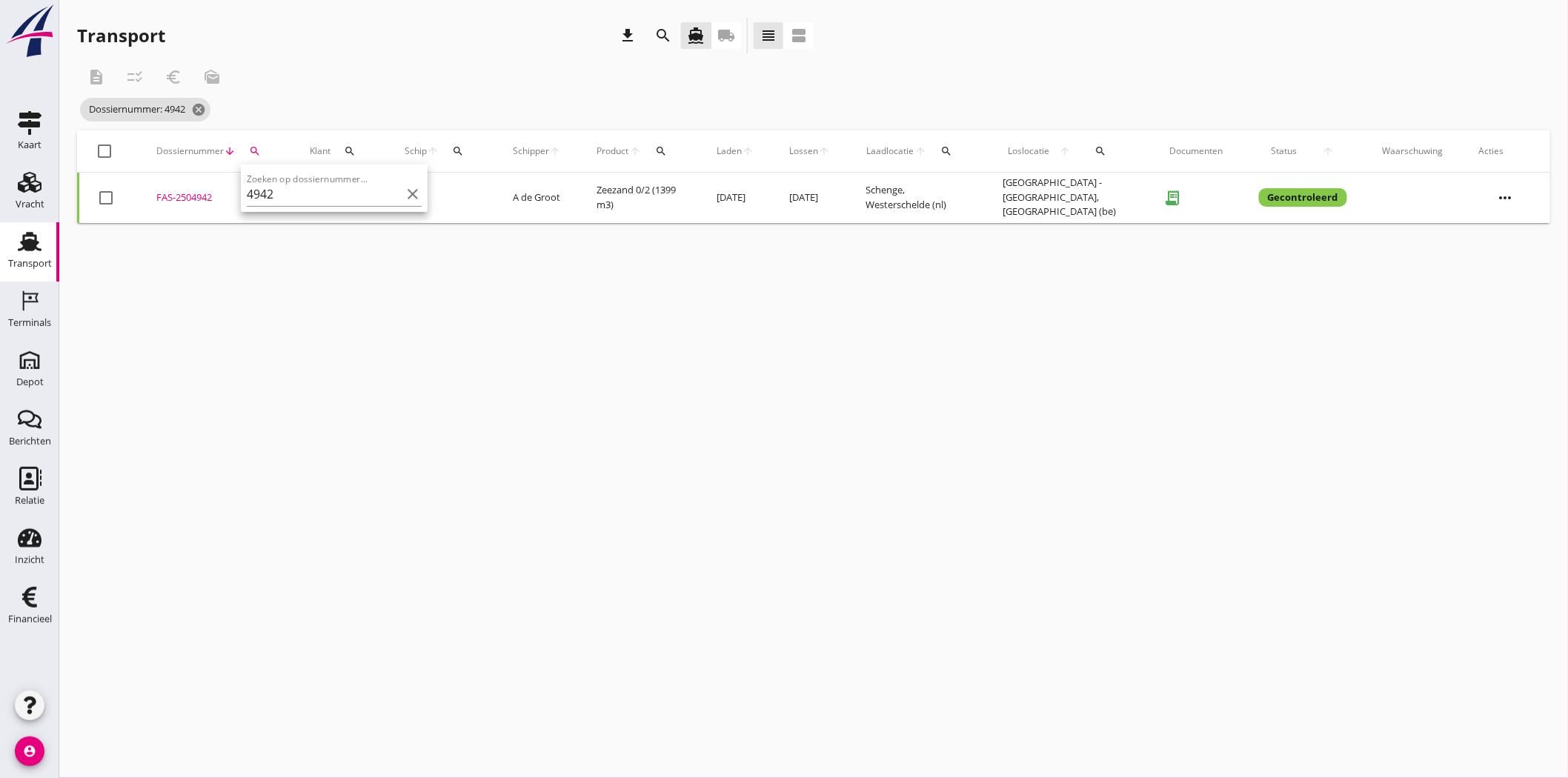
click at [189, 193] on div "FAS-2504942" at bounding box center [215, 198] width 117 height 15
click at [254, 145] on button "search" at bounding box center [254, 151] width 26 height 26
drag, startPoint x: 270, startPoint y: 195, endPoint x: 260, endPoint y: 195, distance: 10.0
click at [260, 195] on input "4942" at bounding box center [323, 194] width 154 height 23
drag, startPoint x: 273, startPoint y: 191, endPoint x: 263, endPoint y: 194, distance: 10.4
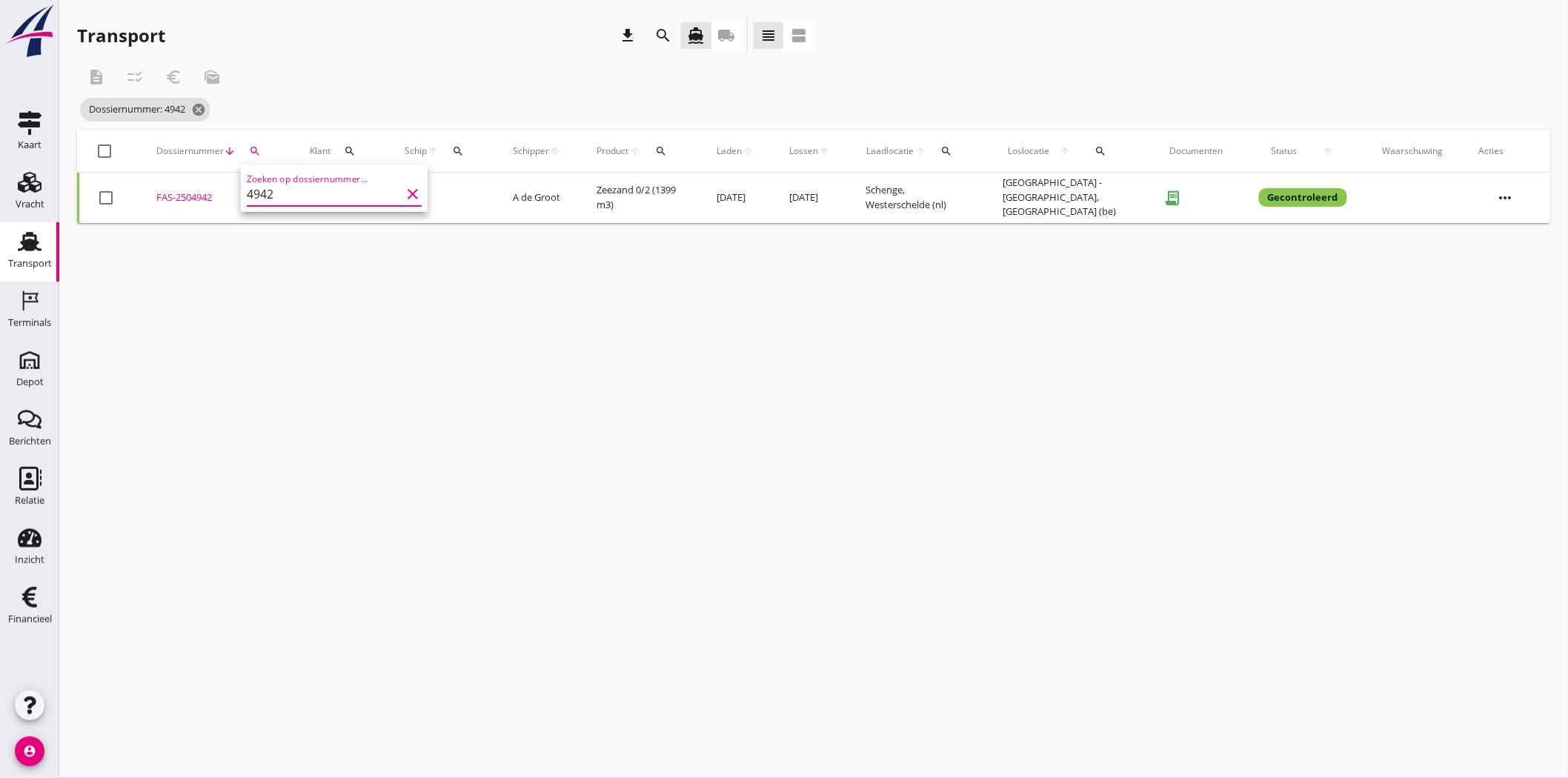
click at [263, 194] on input "4942" at bounding box center [323, 194] width 154 height 23
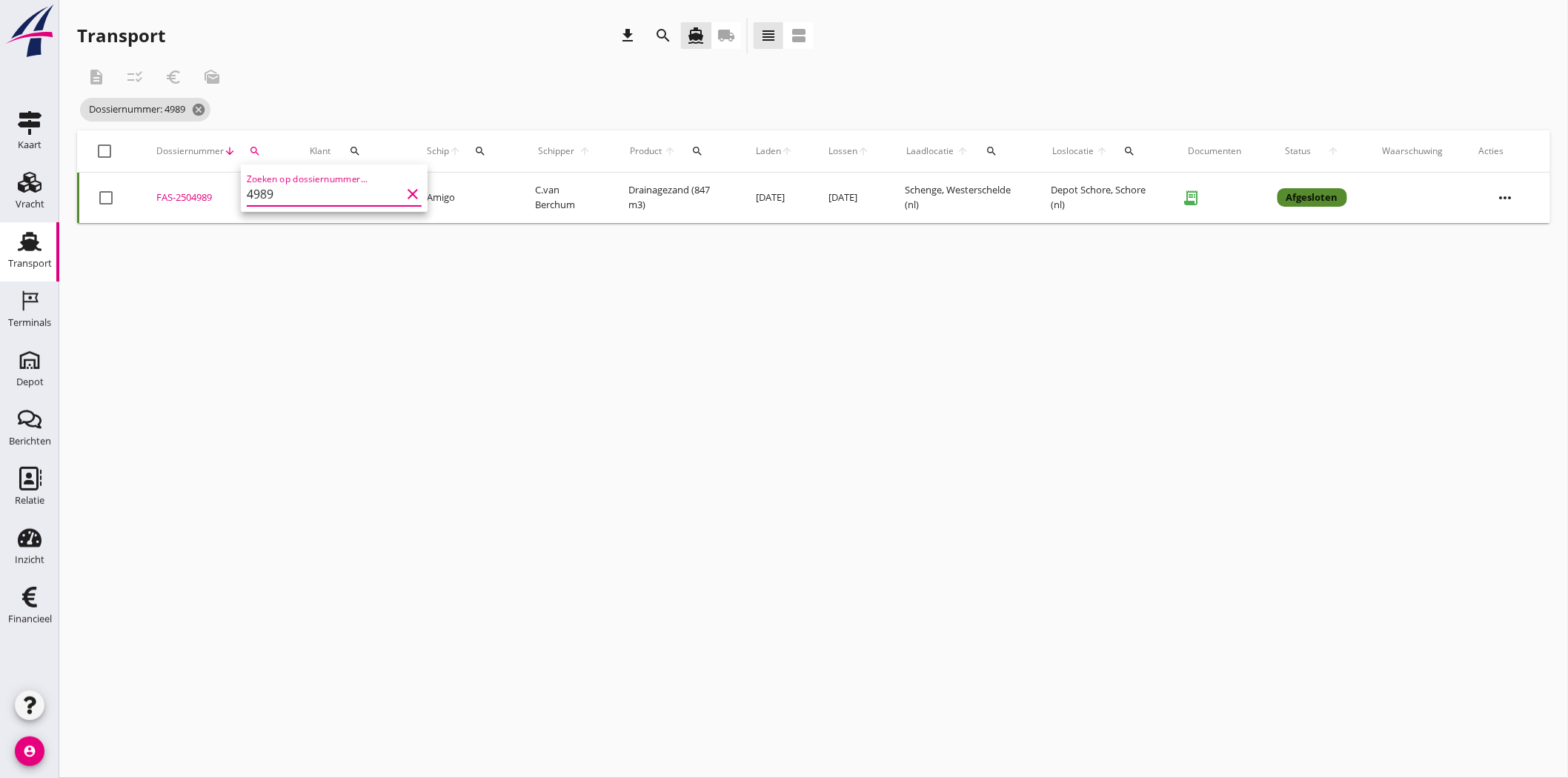
click at [204, 198] on div "FAS-2504989" at bounding box center [215, 198] width 117 height 15
click at [255, 151] on icon "search" at bounding box center [254, 151] width 12 height 12
drag, startPoint x: 273, startPoint y: 187, endPoint x: 263, endPoint y: 190, distance: 10.4
click at [263, 190] on input "4989" at bounding box center [323, 194] width 154 height 23
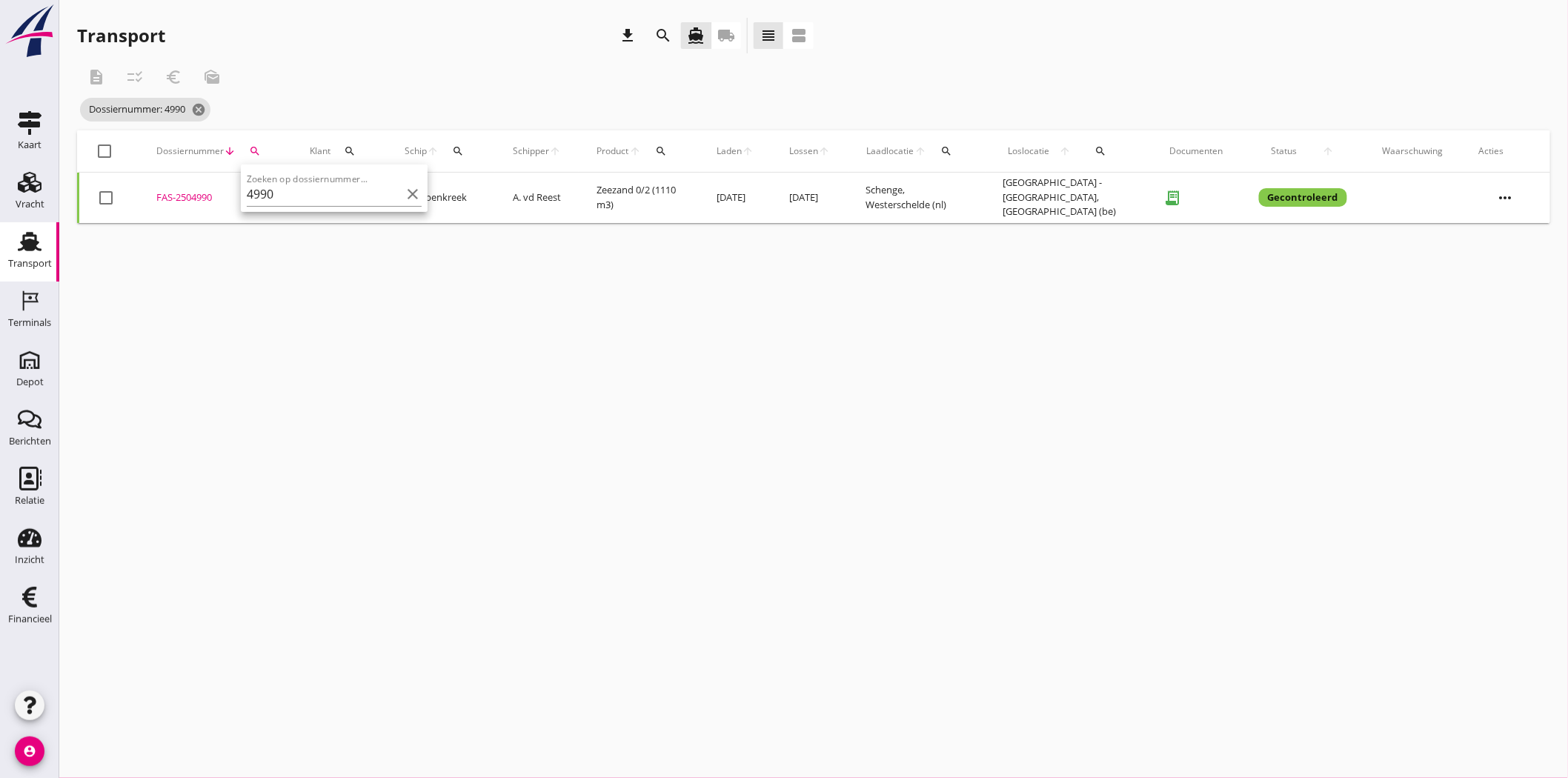
click at [191, 195] on div "FAS-2504990" at bounding box center [215, 198] width 117 height 15
click at [255, 148] on icon "search" at bounding box center [254, 151] width 12 height 12
drag, startPoint x: 285, startPoint y: 194, endPoint x: 215, endPoint y: 195, distance: 70.0
click at [215, 195] on div "Deel track en trace Vracht details Vracht aanpassen Schip wijzigen Vracht kopie…" at bounding box center [784, 389] width 1568 height 778
click at [260, 147] on div "search" at bounding box center [254, 151] width 26 height 12
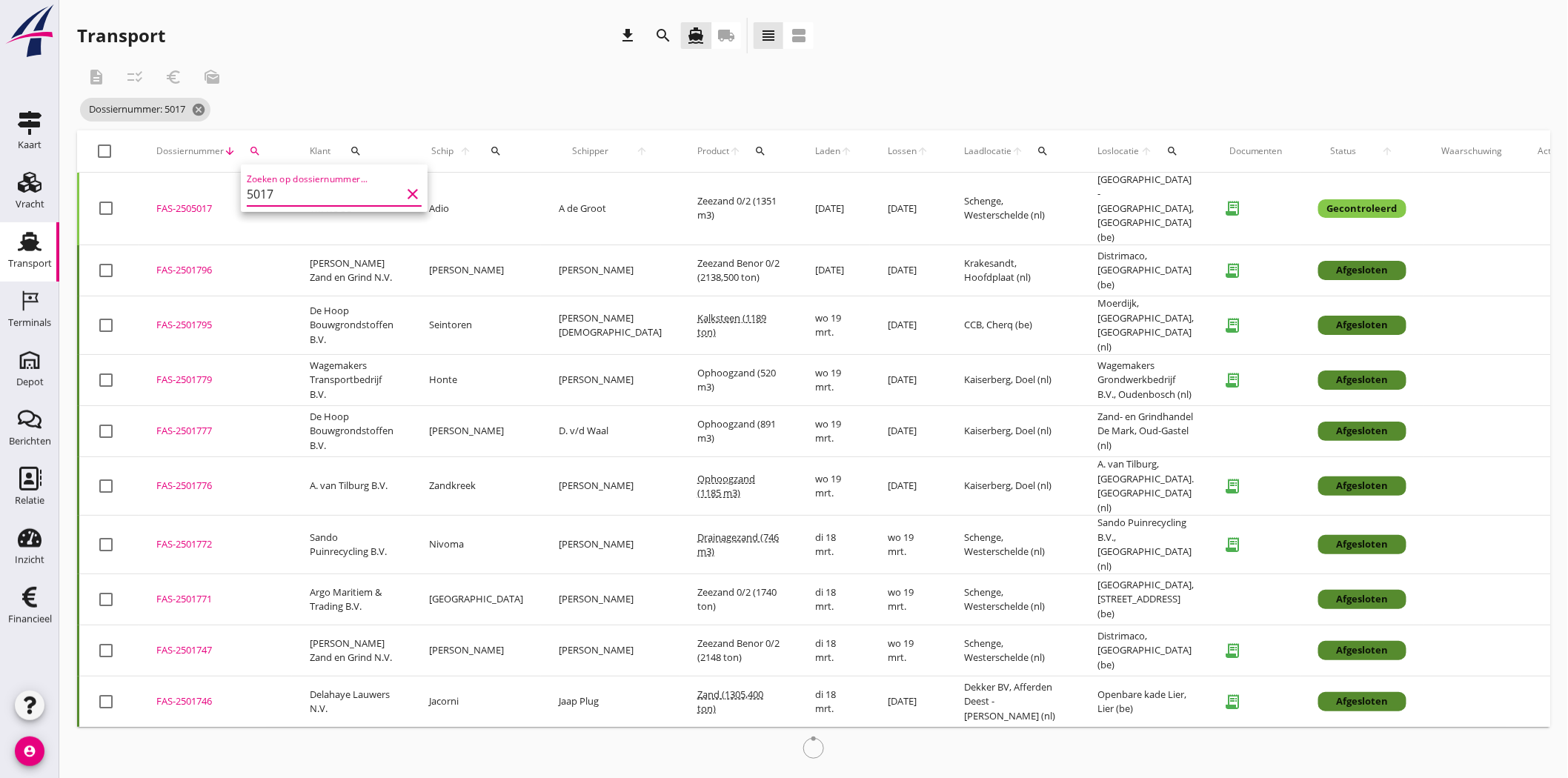
click at [202, 202] on div "FAS-2505017" at bounding box center [215, 208] width 117 height 15
click at [253, 148] on icon "search" at bounding box center [254, 151] width 12 height 12
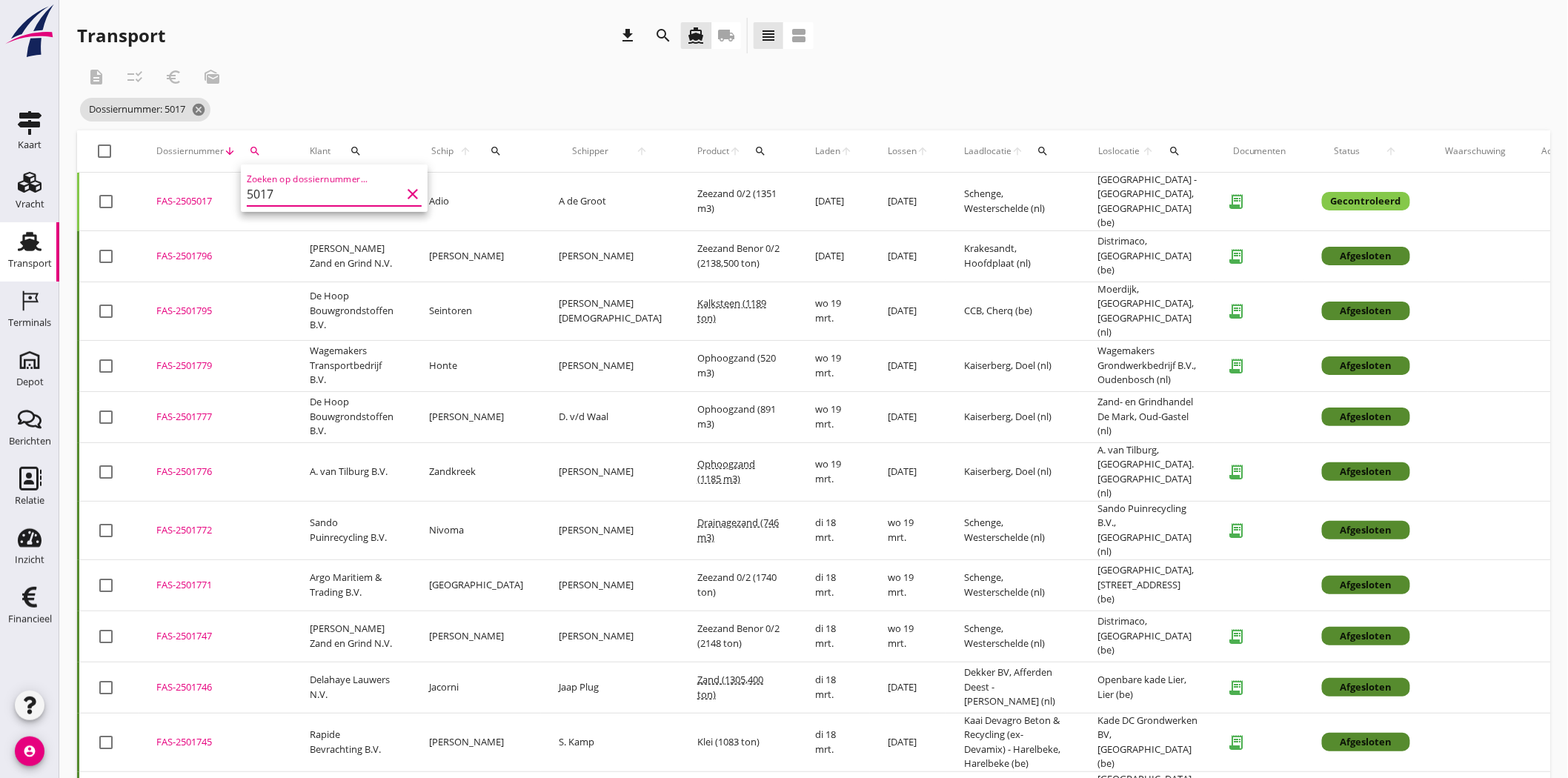
drag, startPoint x: 280, startPoint y: 196, endPoint x: 263, endPoint y: 197, distance: 17.0
click at [263, 197] on input "5017" at bounding box center [323, 194] width 154 height 23
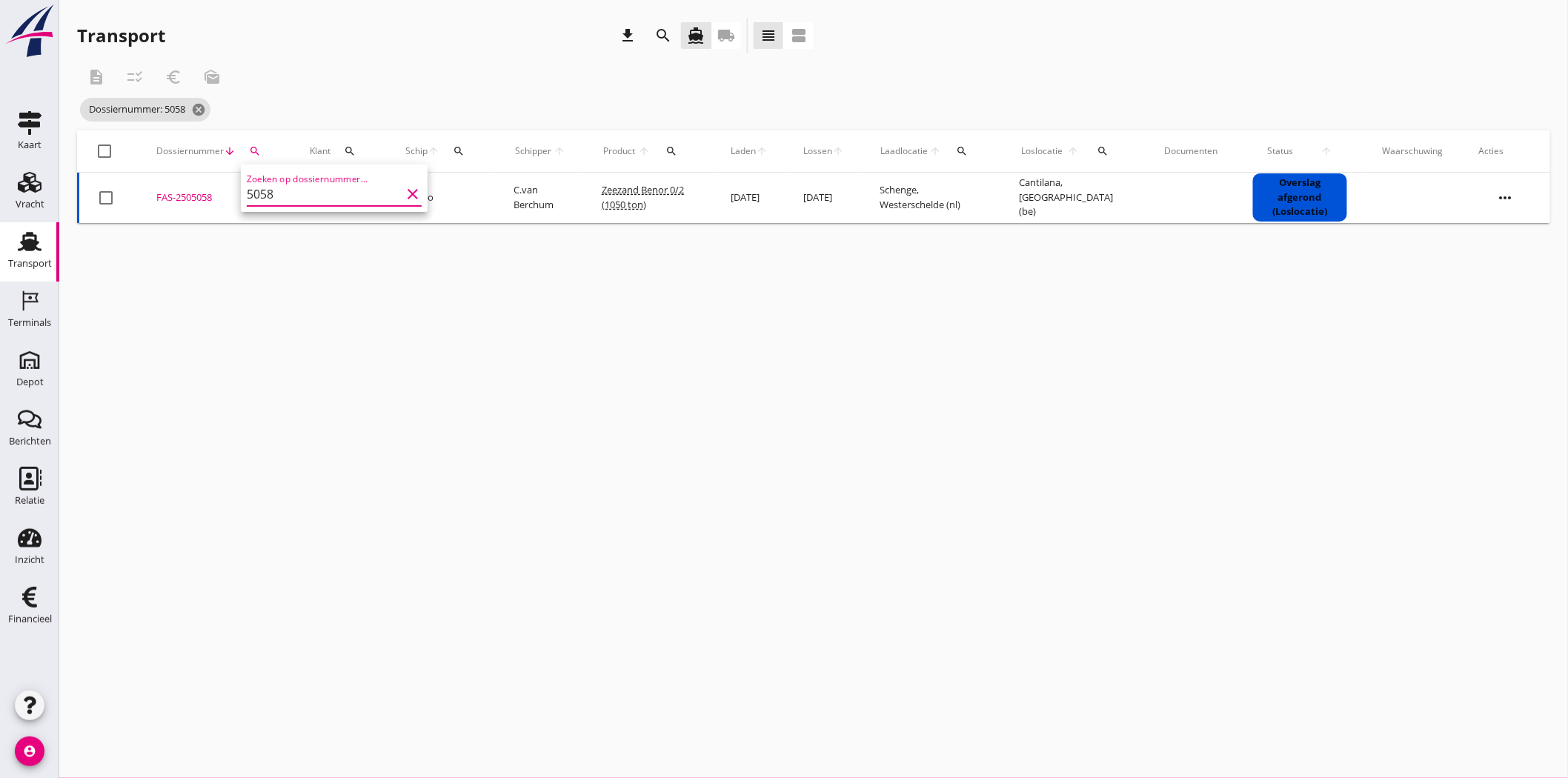
click at [186, 193] on div "FAS-2505058" at bounding box center [215, 198] width 117 height 15
click at [256, 144] on button "search" at bounding box center [254, 151] width 26 height 26
click at [285, 196] on input "5058" at bounding box center [323, 194] width 154 height 23
click at [197, 197] on div "FAS-2505059" at bounding box center [215, 198] width 117 height 15
click at [254, 149] on icon "search" at bounding box center [254, 151] width 12 height 12
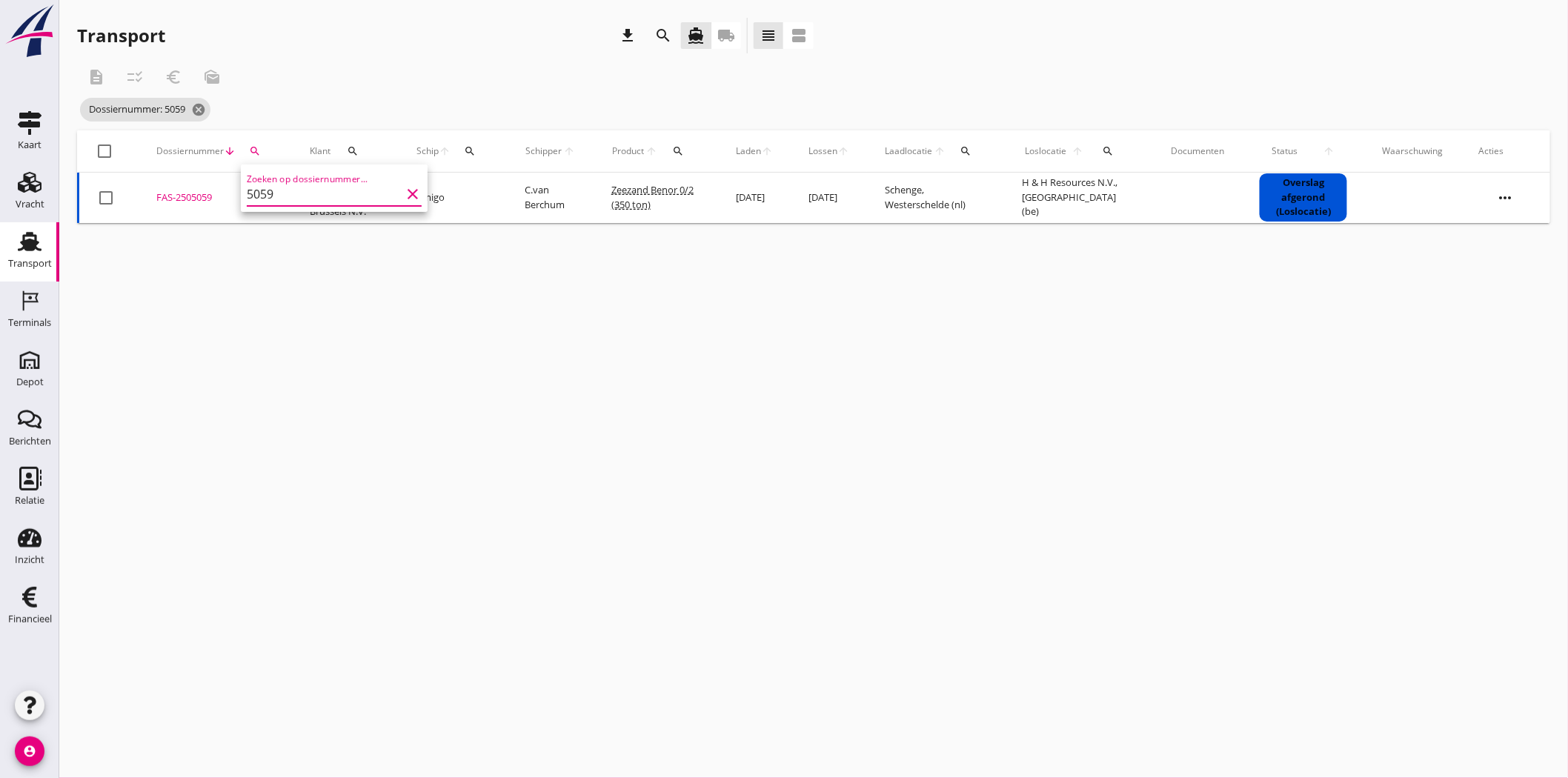
click at [309, 188] on input "5059" at bounding box center [323, 194] width 154 height 23
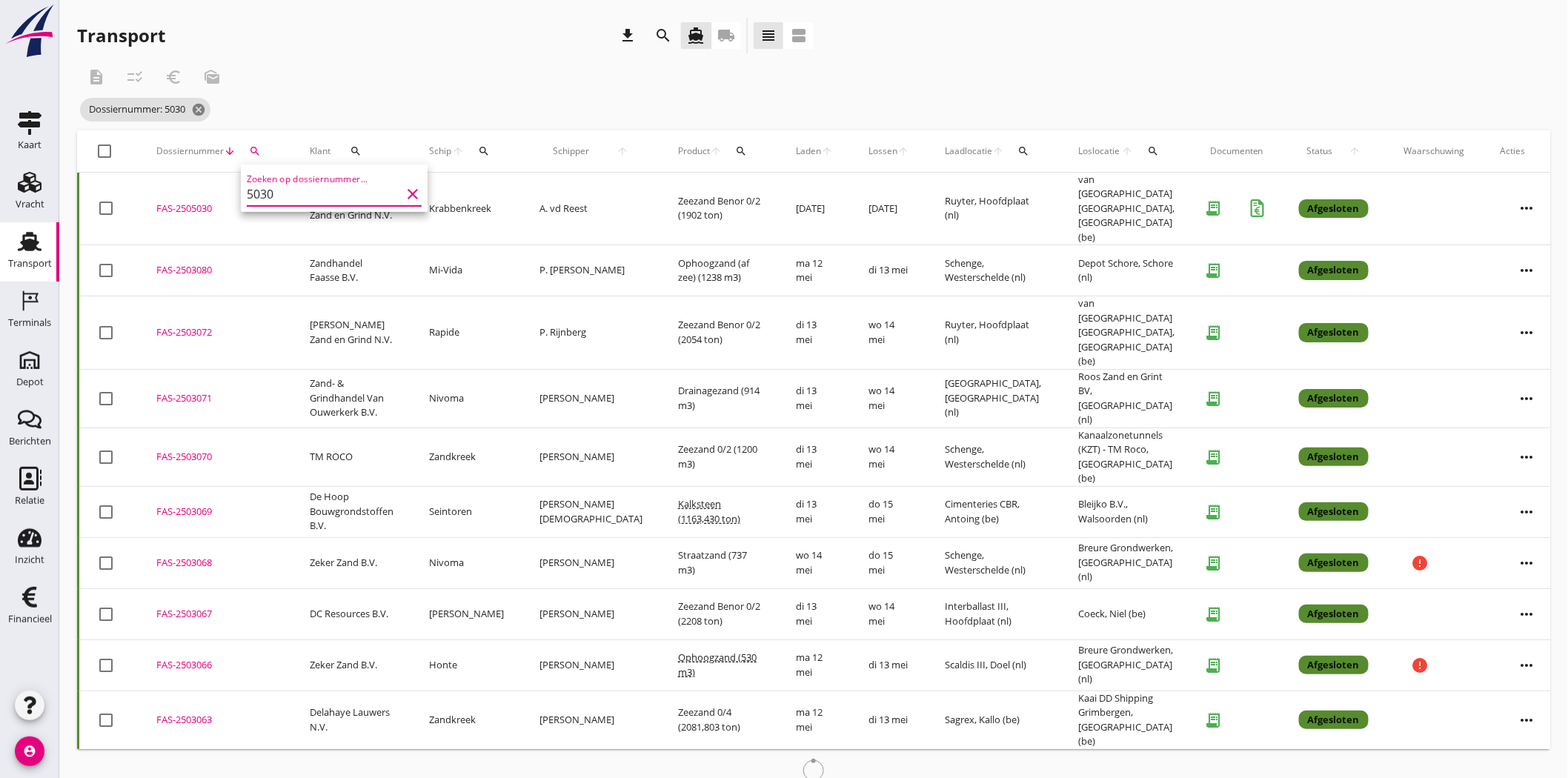
click at [188, 202] on div "FAS-2505030" at bounding box center [215, 208] width 117 height 15
click at [254, 149] on icon "search" at bounding box center [254, 151] width 12 height 12
click at [293, 194] on input "5030" at bounding box center [323, 194] width 154 height 23
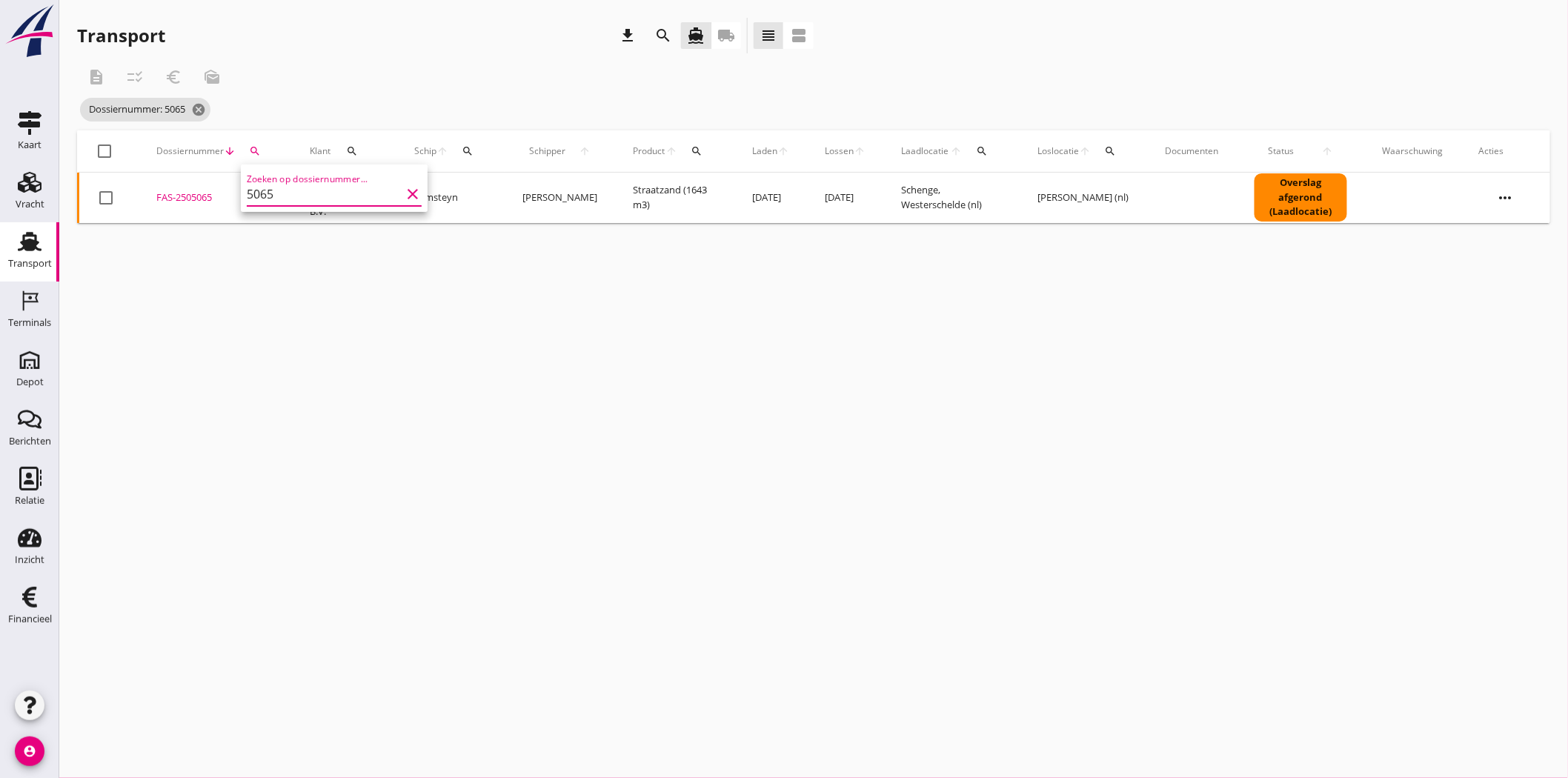
click at [195, 193] on div "FAS-2505065" at bounding box center [215, 198] width 117 height 15
click at [256, 145] on icon "search" at bounding box center [254, 151] width 12 height 12
click at [337, 193] on input "5065" at bounding box center [323, 194] width 154 height 23
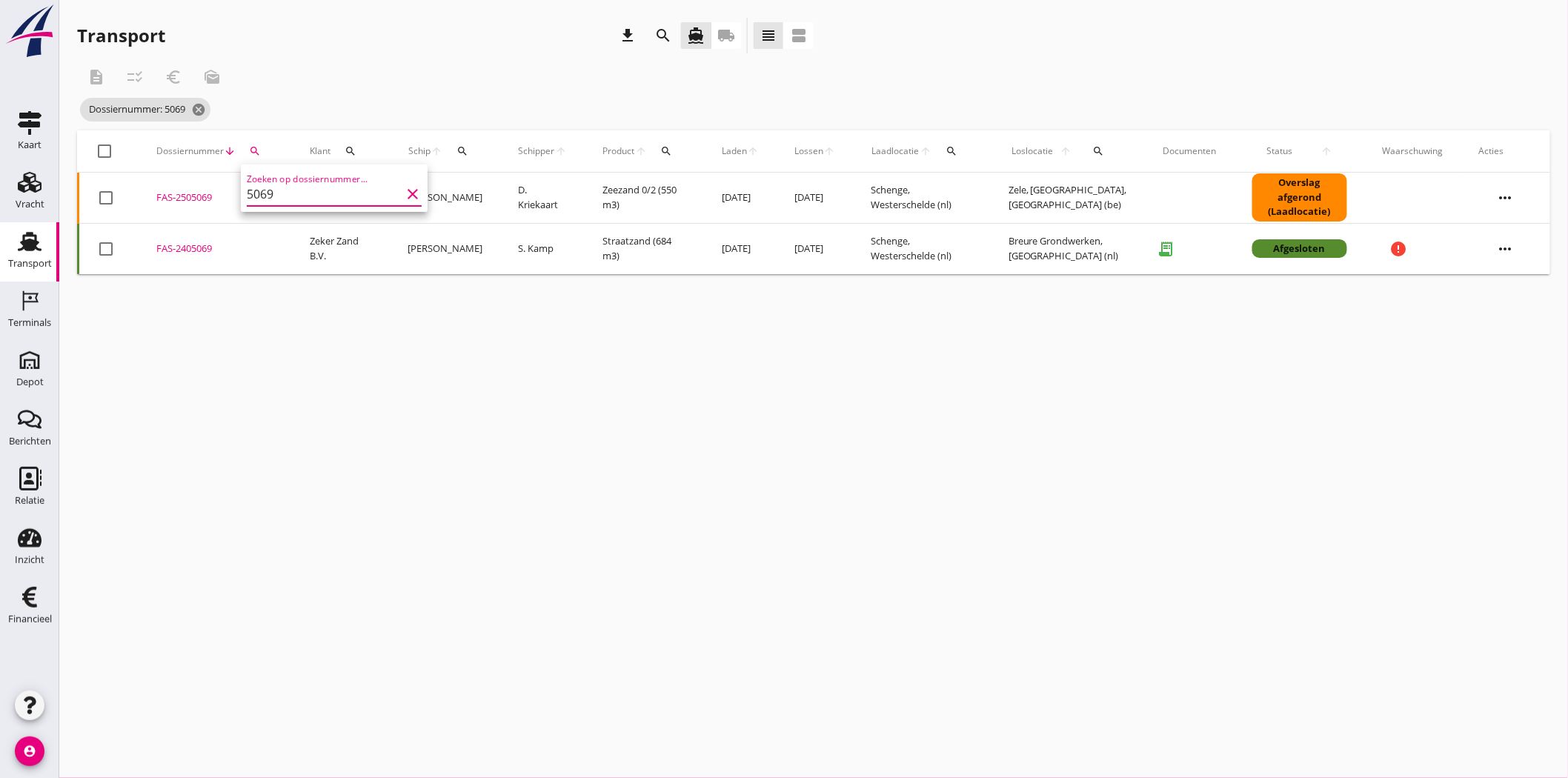
click at [188, 194] on div "FAS-2505069" at bounding box center [215, 198] width 117 height 15
click at [256, 145] on icon "search" at bounding box center [254, 151] width 12 height 12
drag, startPoint x: 278, startPoint y: 197, endPoint x: 259, endPoint y: 196, distance: 19.0
click at [259, 196] on input "5069" at bounding box center [323, 194] width 154 height 23
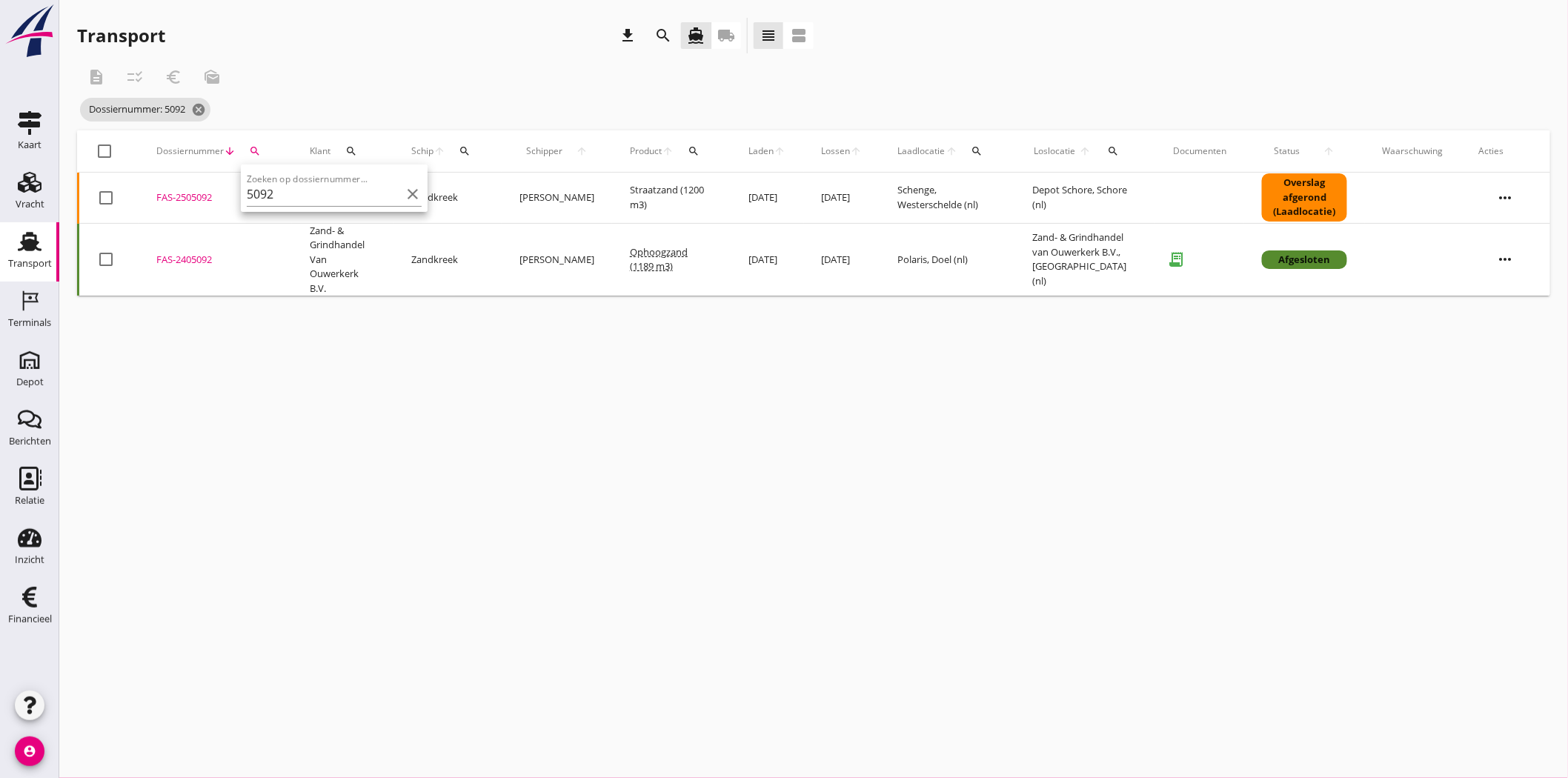
click at [188, 191] on div "FAS-2505092" at bounding box center [215, 198] width 117 height 15
click at [254, 148] on icon "search" at bounding box center [254, 151] width 12 height 12
click at [283, 198] on input "5092" at bounding box center [323, 194] width 154 height 23
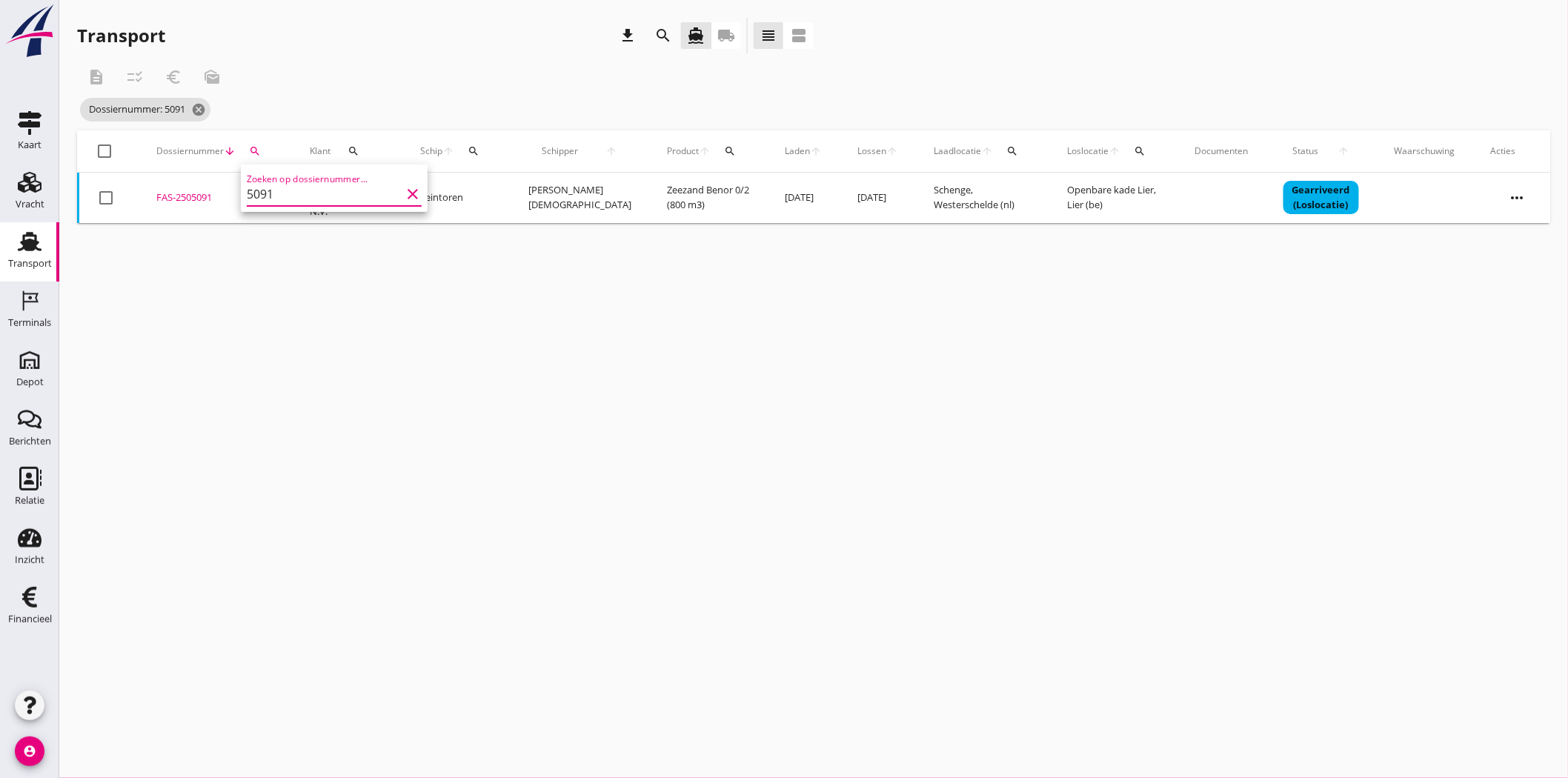
click at [197, 191] on div "FAS-2505091" at bounding box center [215, 198] width 117 height 15
click at [253, 147] on icon "search" at bounding box center [254, 151] width 12 height 12
click at [294, 191] on input "5091" at bounding box center [323, 194] width 154 height 23
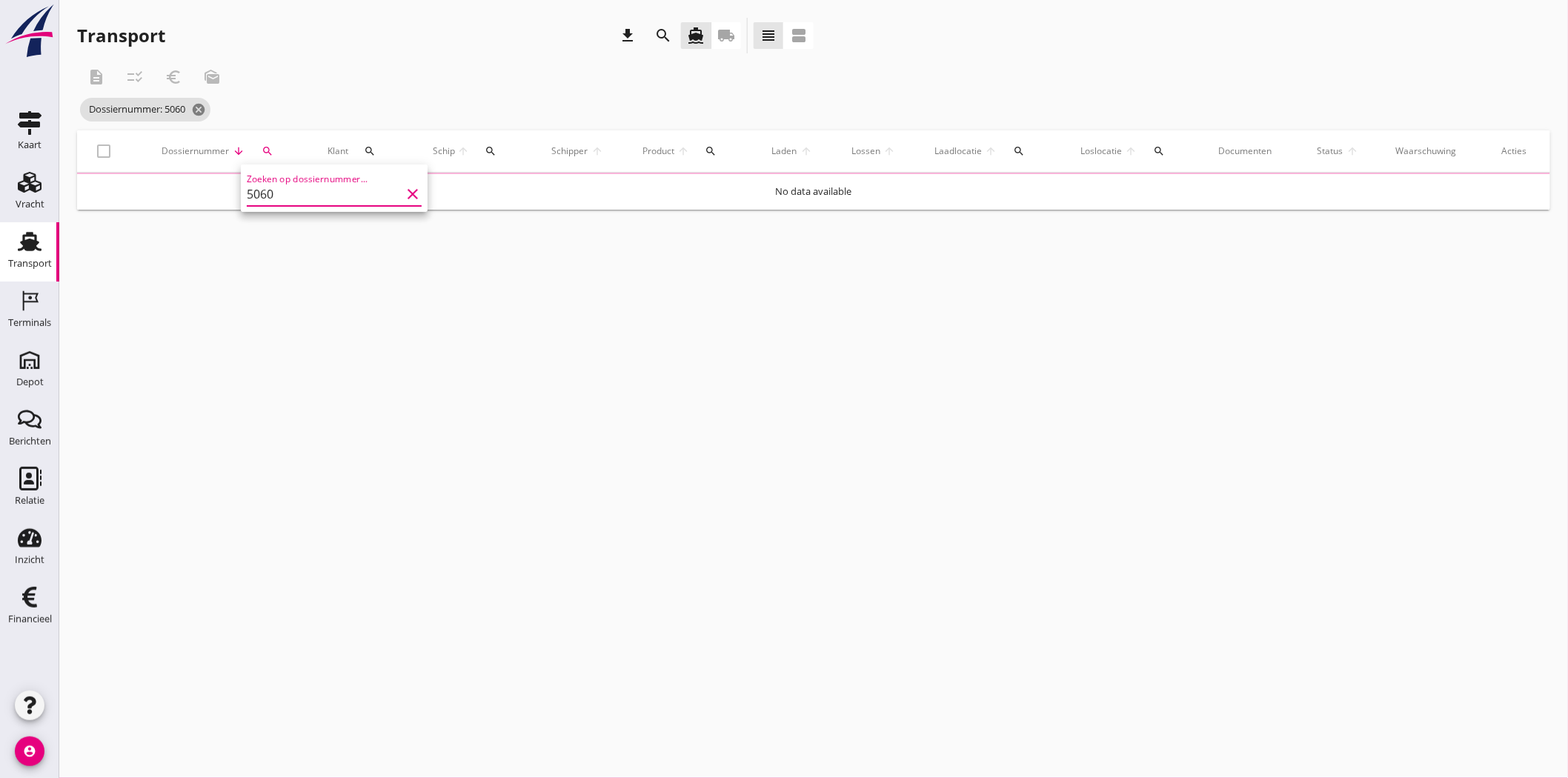
click at [394, 264] on div "cancel You are impersonating another user. Transport download search directions…" at bounding box center [813, 389] width 1508 height 778
click at [363, 79] on div "description checklist_rtl euro_symbol mark_as_unread" at bounding box center [507, 77] width 859 height 35
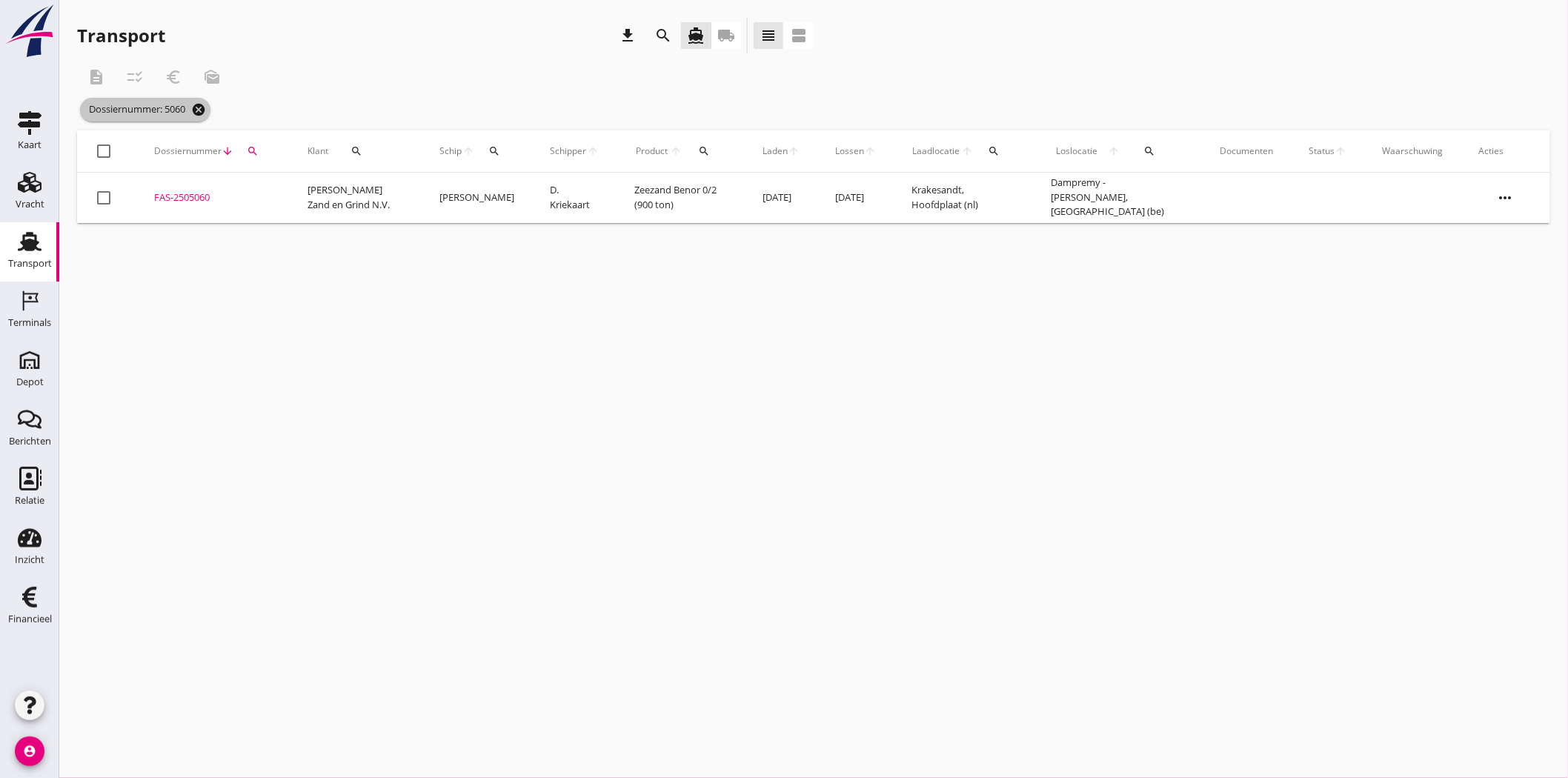
click at [206, 110] on icon "cancel" at bounding box center [198, 109] width 15 height 15
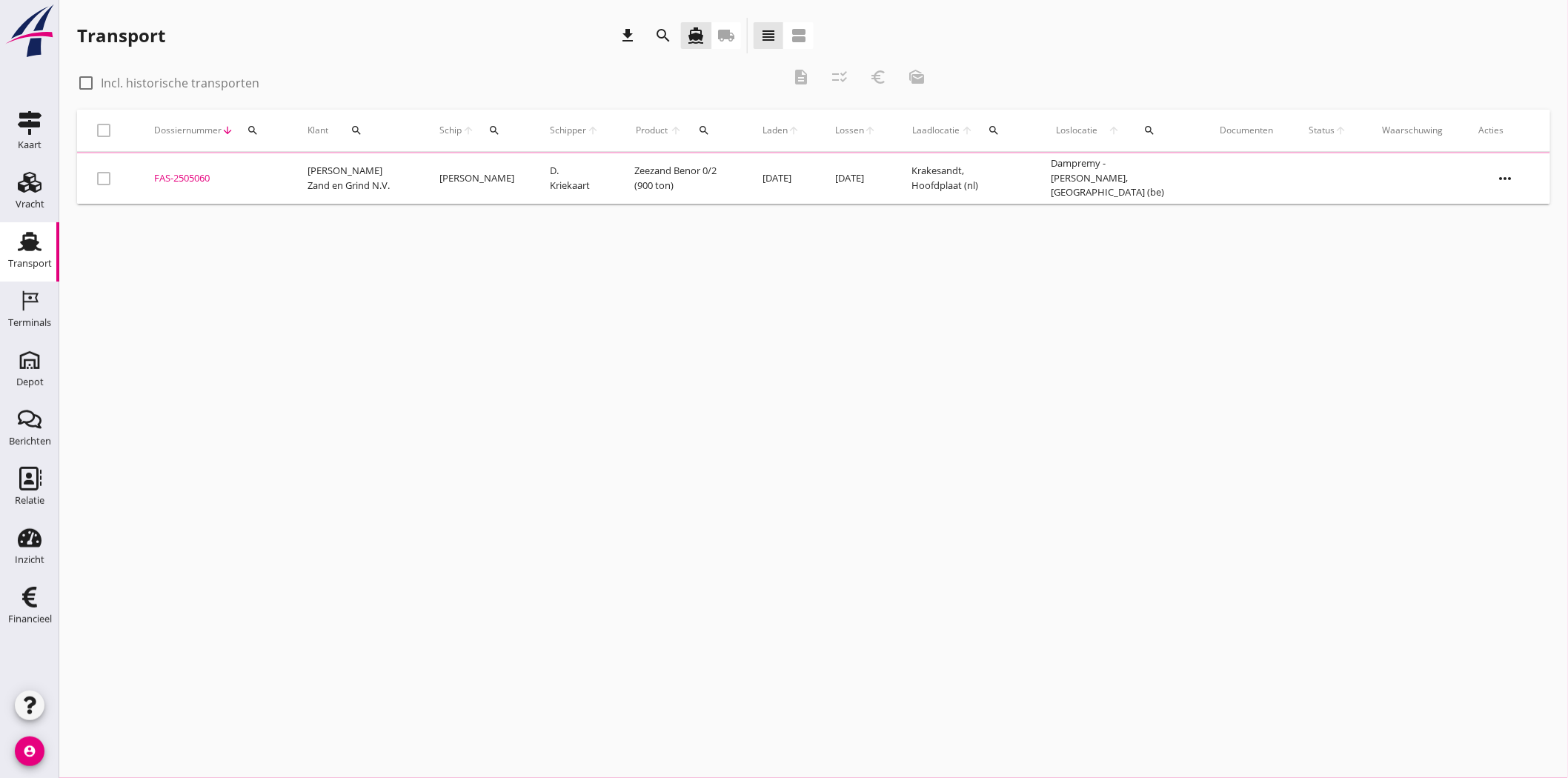
click at [254, 126] on icon "search" at bounding box center [253, 130] width 12 height 12
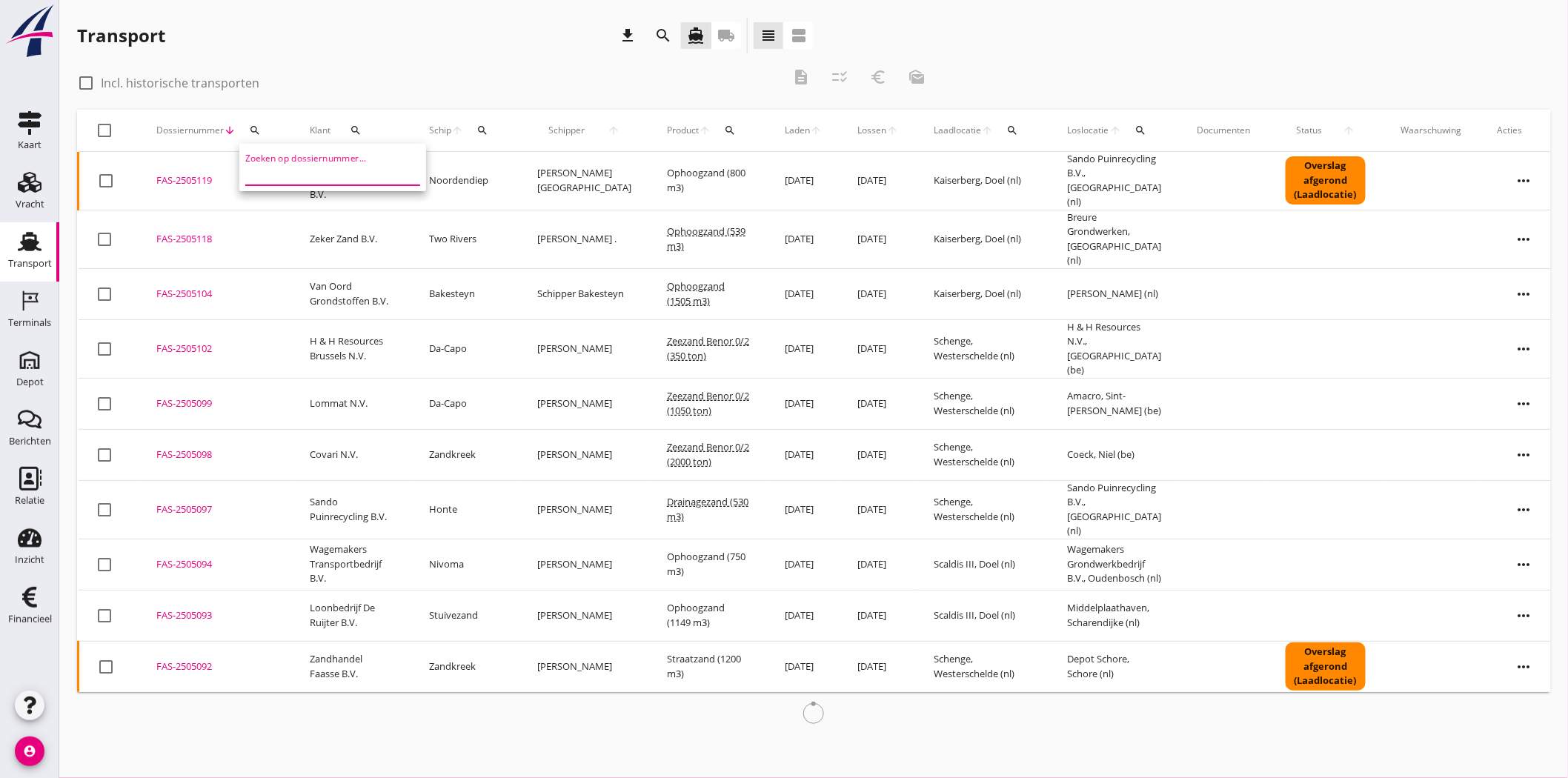
click at [262, 169] on input "Zoeken op dossiernummer..." at bounding box center [322, 173] width 154 height 23
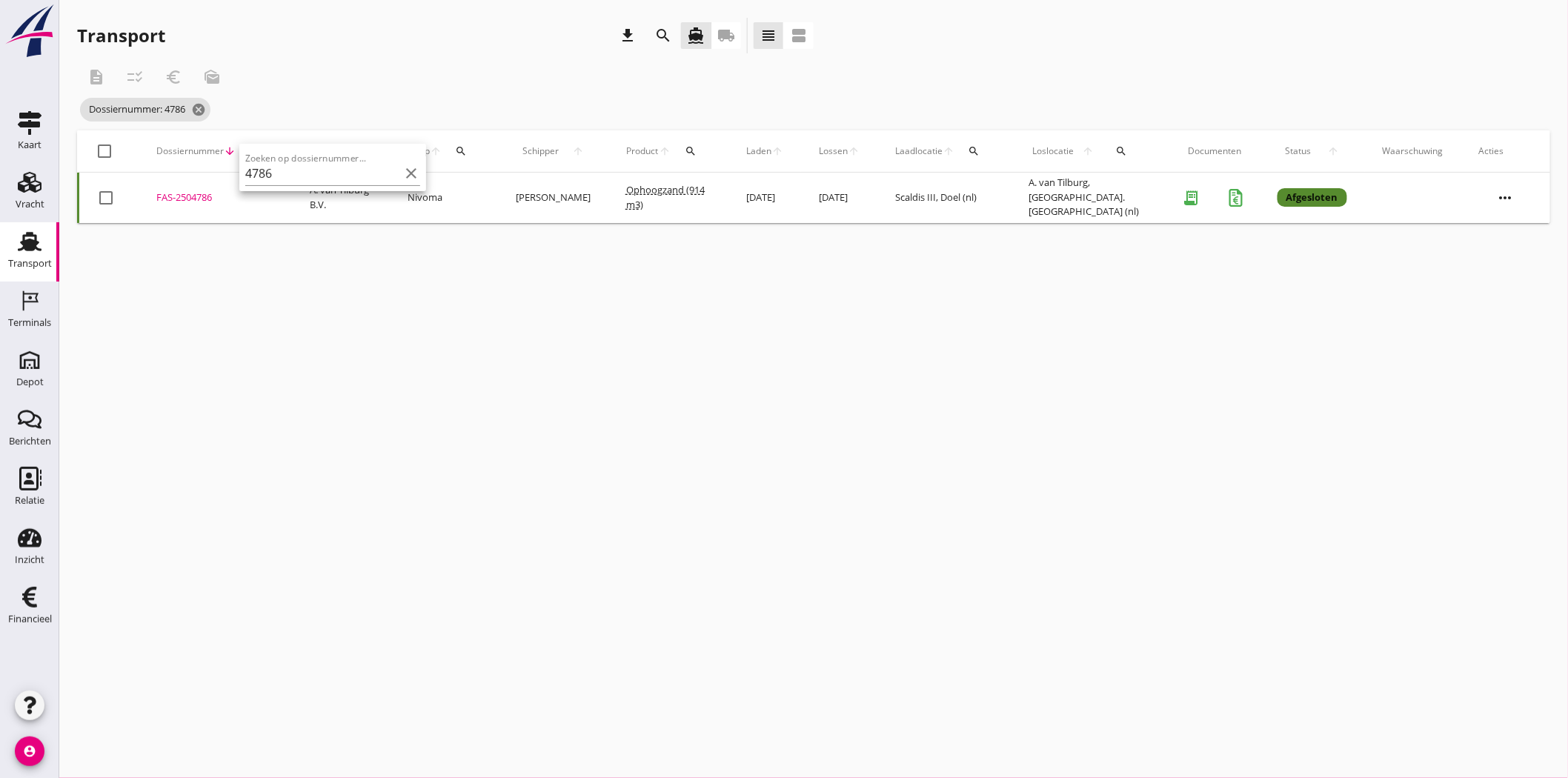
click at [206, 195] on div "FAS-2504786" at bounding box center [215, 198] width 117 height 15
click at [264, 145] on button "search" at bounding box center [254, 151] width 26 height 26
drag, startPoint x: 309, startPoint y: 187, endPoint x: 215, endPoint y: 194, distance: 94.3
click at [215, 194] on div "Deel track en trace Vracht details Vracht aanpassen Schip wijzigen Vracht kopie…" at bounding box center [784, 389] width 1568 height 778
drag, startPoint x: 268, startPoint y: 145, endPoint x: 254, endPoint y: 148, distance: 14.3
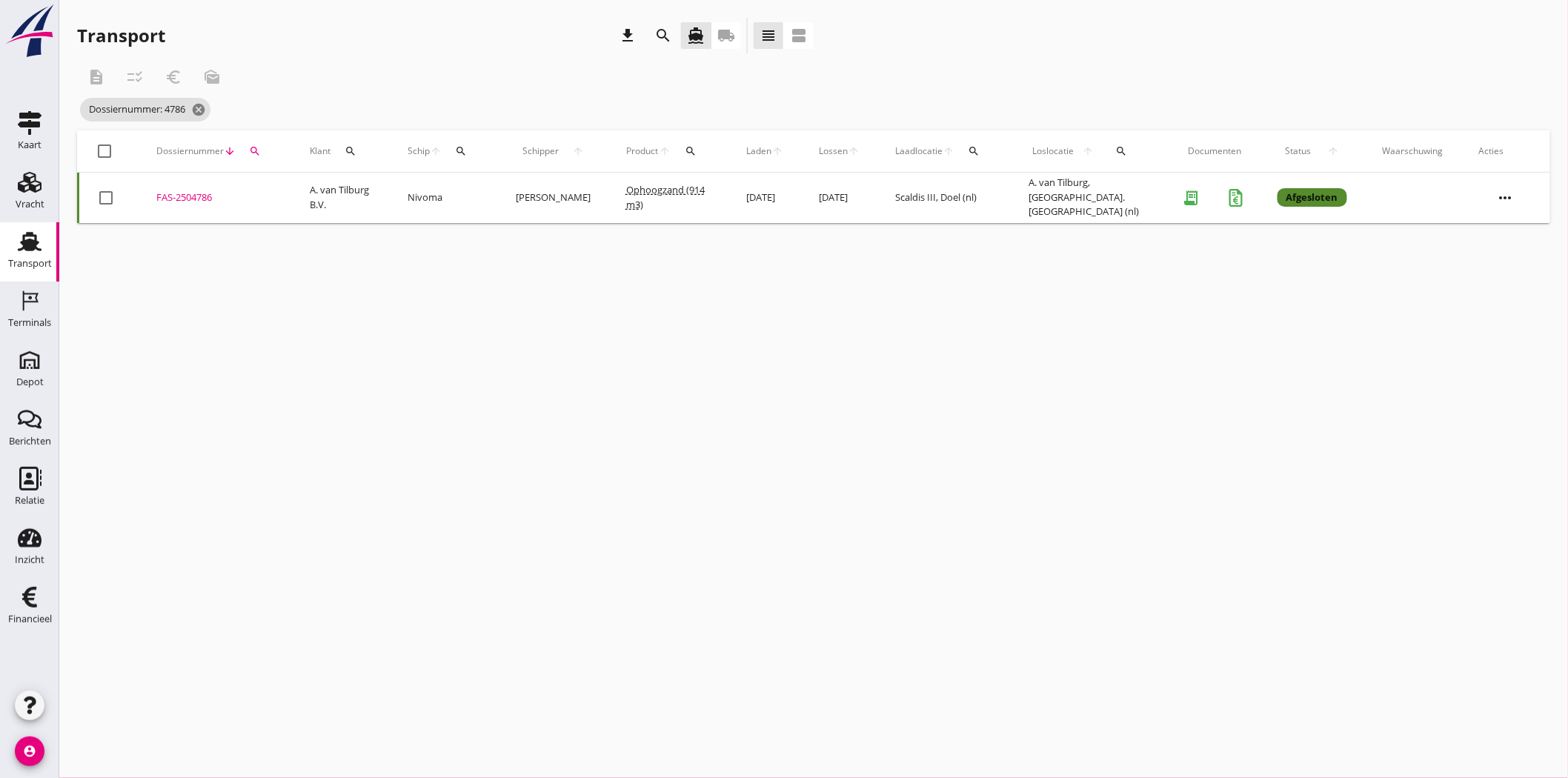
click at [254, 148] on div "Dossiernummer arrow_downward search" at bounding box center [215, 151] width 117 height 35
click at [254, 148] on icon "search" at bounding box center [254, 151] width 12 height 12
click at [279, 188] on input "4786" at bounding box center [323, 194] width 154 height 23
click at [194, 191] on div "FAS-2504805" at bounding box center [215, 198] width 117 height 15
click at [252, 147] on icon "search" at bounding box center [254, 151] width 12 height 12
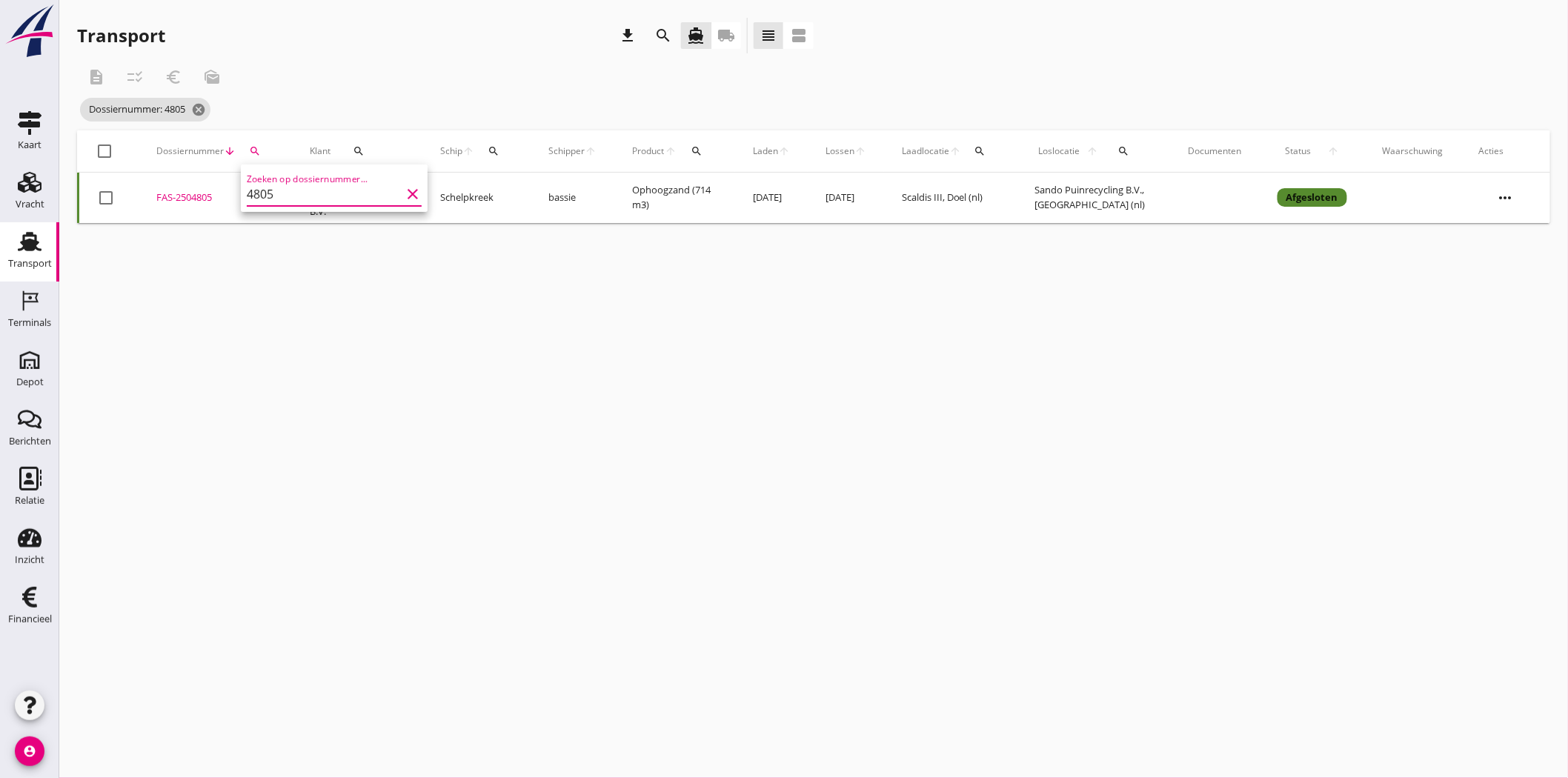
drag, startPoint x: 301, startPoint y: 191, endPoint x: 211, endPoint y: 193, distance: 90.0
click at [211, 193] on div "Deel track en trace Vracht details Vracht aanpassen Schip wijzigen Vracht kopie…" at bounding box center [784, 389] width 1568 height 778
click at [256, 142] on button "search" at bounding box center [254, 151] width 26 height 26
click at [295, 195] on input "4805" at bounding box center [323, 194] width 154 height 23
click at [199, 194] on div "FAS-2504816" at bounding box center [215, 198] width 117 height 15
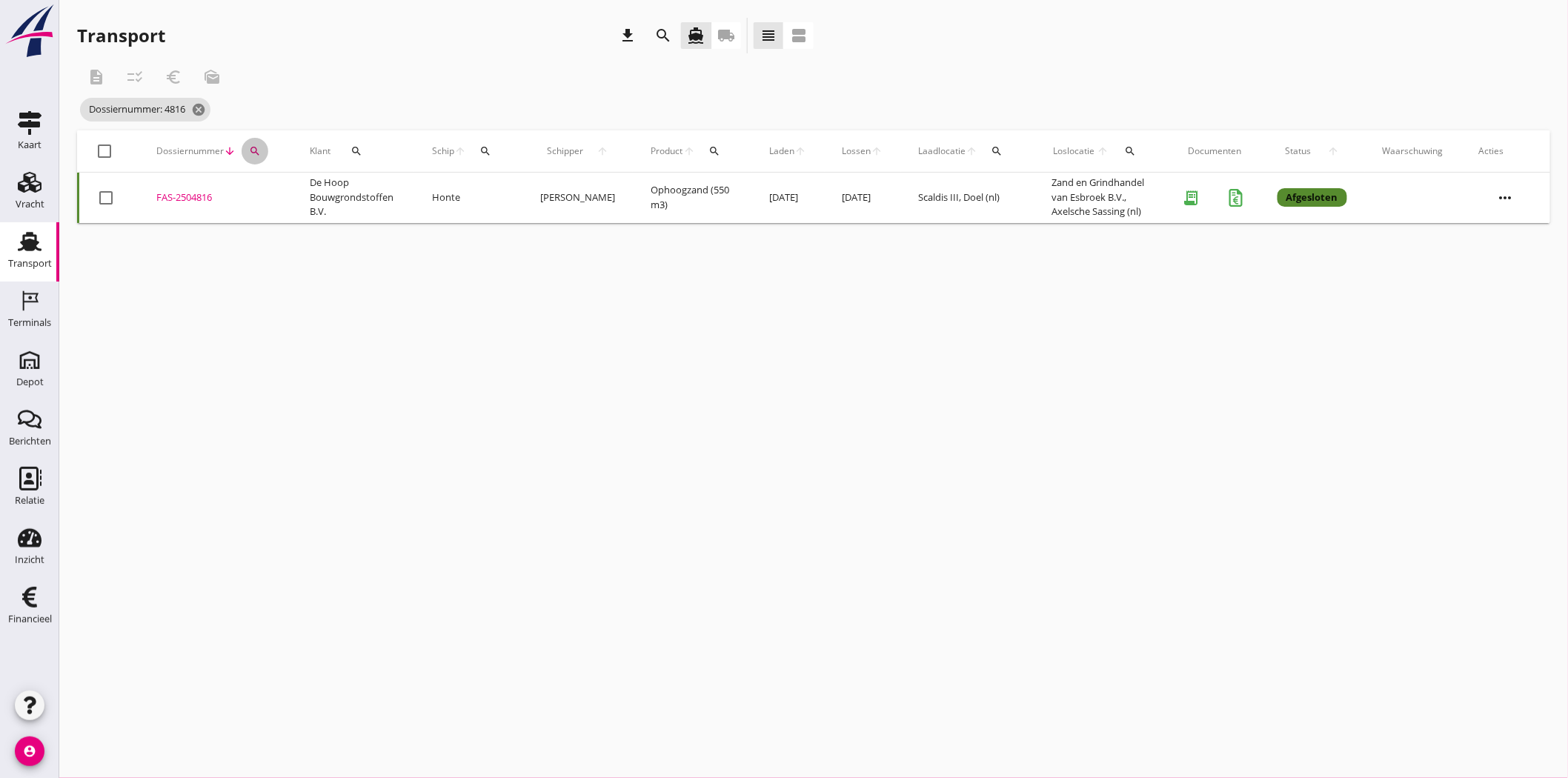
click at [251, 150] on icon "search" at bounding box center [254, 151] width 12 height 12
click at [316, 202] on input "4816" at bounding box center [323, 194] width 154 height 23
click at [191, 194] on div "FAS-2504871" at bounding box center [215, 198] width 117 height 15
click at [254, 146] on icon "search" at bounding box center [254, 151] width 12 height 12
click at [320, 206] on div "Zoeken op dossiernummer... 4871 clear" at bounding box center [334, 194] width 175 height 23
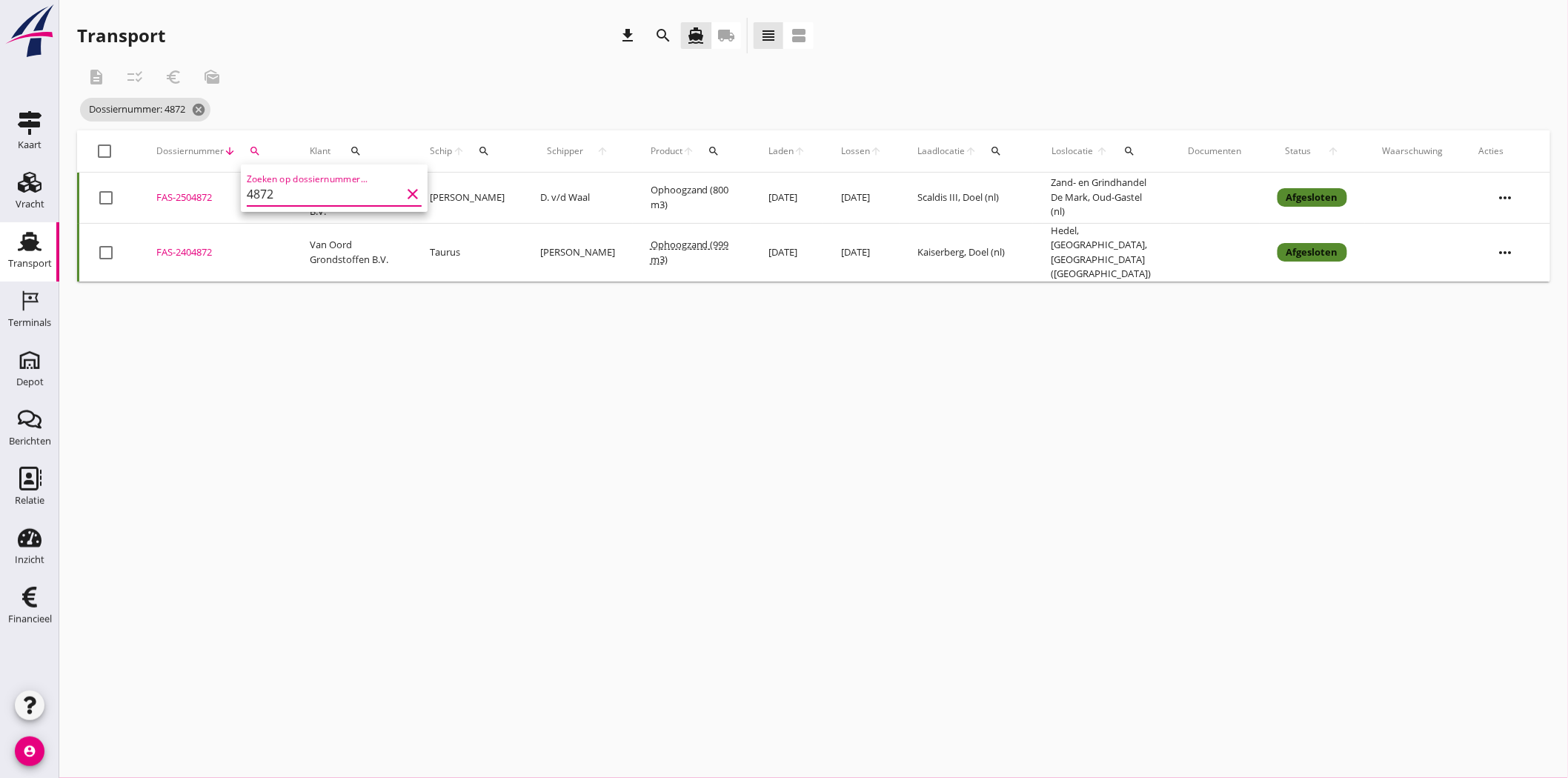
click at [208, 194] on div "FAS-2504872" at bounding box center [215, 198] width 117 height 15
click at [250, 149] on icon "search" at bounding box center [254, 151] width 12 height 12
drag, startPoint x: 298, startPoint y: 193, endPoint x: 204, endPoint y: 197, distance: 94.1
click at [204, 197] on div "Deel track en trace Vracht details Vracht aanpassen Schip wijzigen Vracht kopie…" at bounding box center [784, 389] width 1568 height 778
click at [251, 151] on icon "search" at bounding box center [254, 151] width 12 height 12
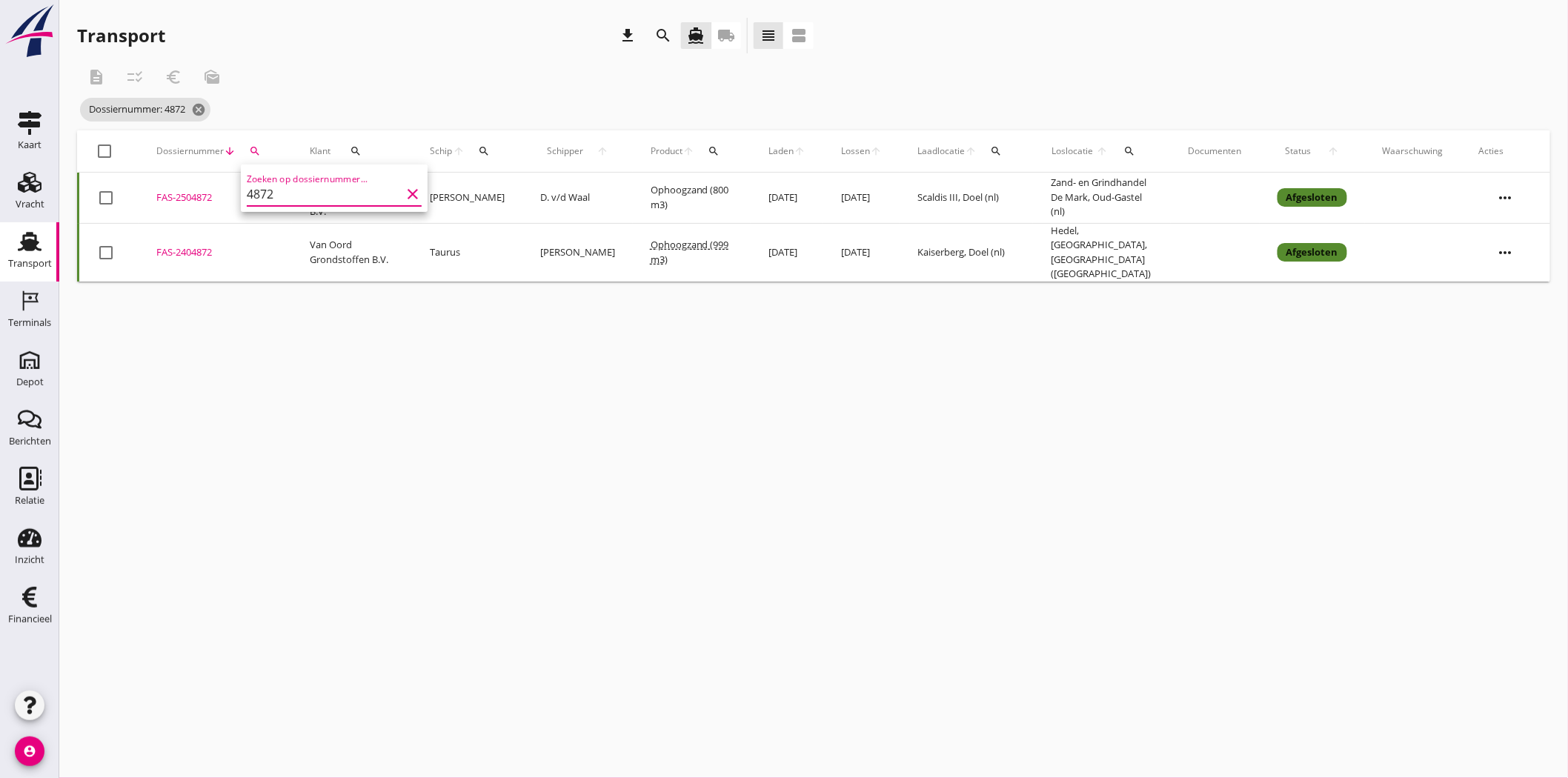
click at [289, 199] on input "4872" at bounding box center [323, 194] width 154 height 23
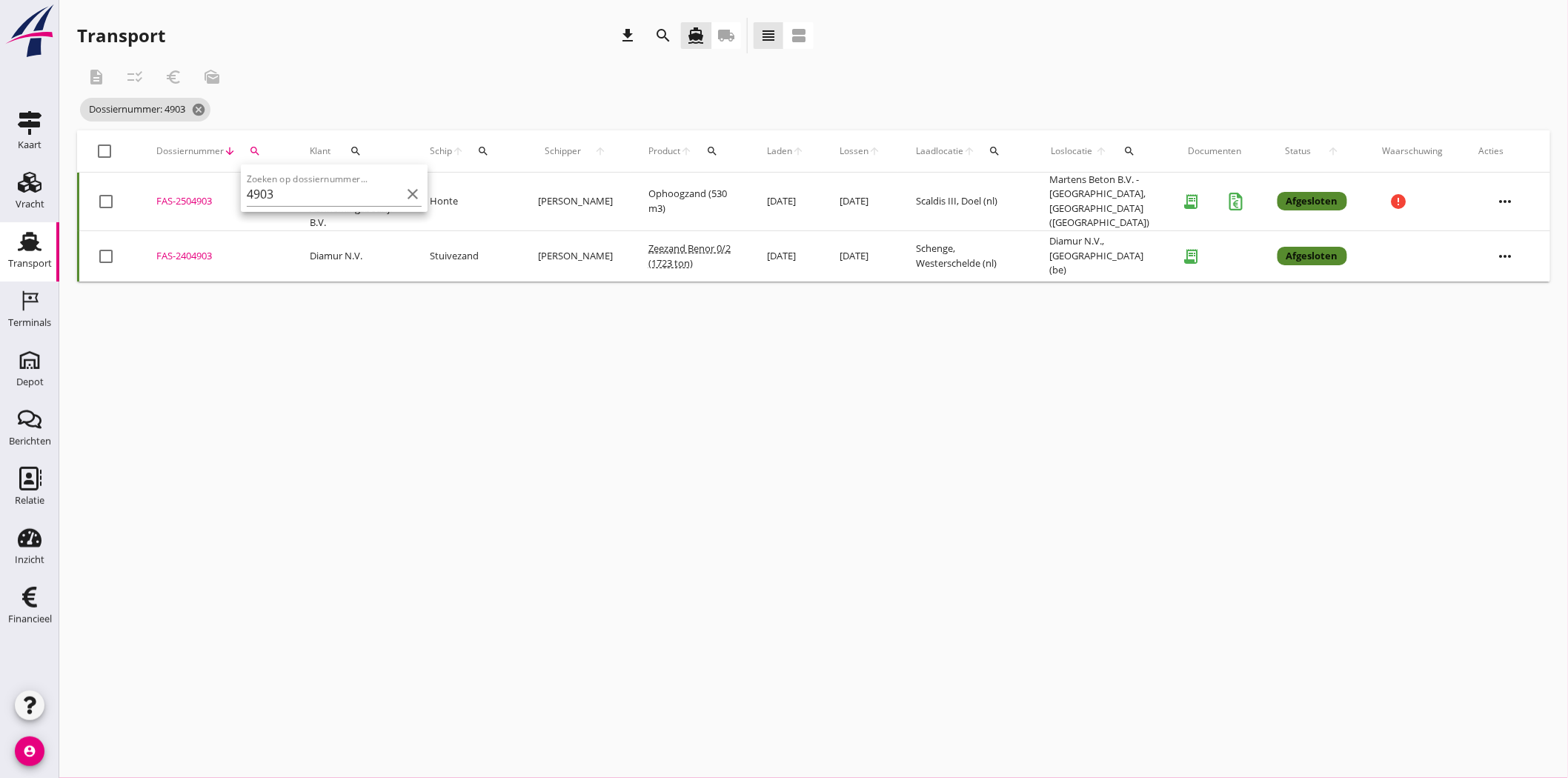
click at [200, 196] on div "FAS-2504903" at bounding box center [215, 201] width 117 height 15
click at [254, 151] on icon "search" at bounding box center [254, 151] width 12 height 12
click at [327, 191] on input "4903" at bounding box center [323, 194] width 154 height 23
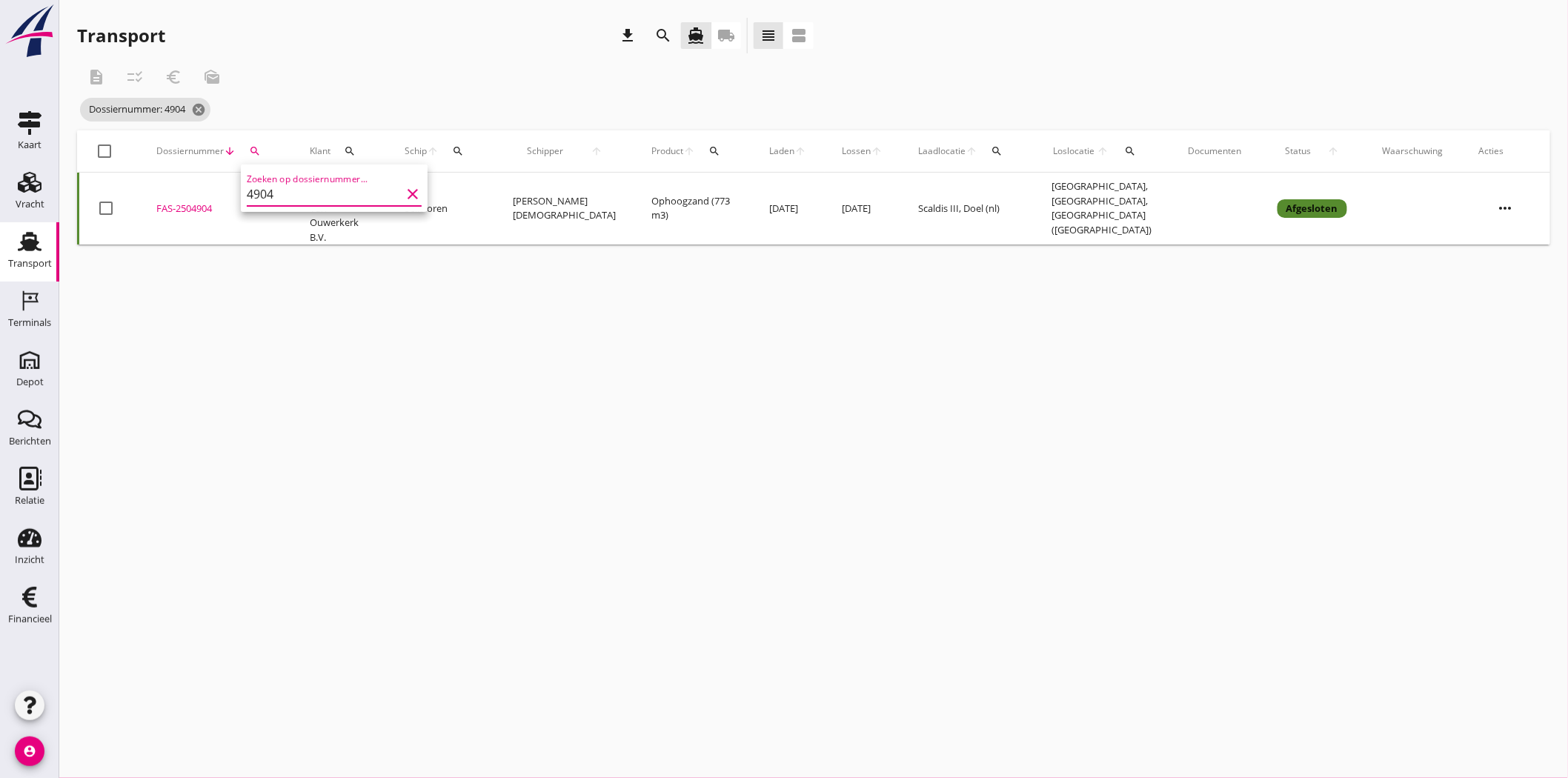
click at [205, 202] on div "FAS-2504904" at bounding box center [215, 208] width 117 height 15
click at [262, 151] on div "search" at bounding box center [254, 151] width 26 height 12
click at [278, 188] on input "4904" at bounding box center [323, 194] width 154 height 23
click at [209, 201] on div "FAS-2504906" at bounding box center [215, 198] width 117 height 15
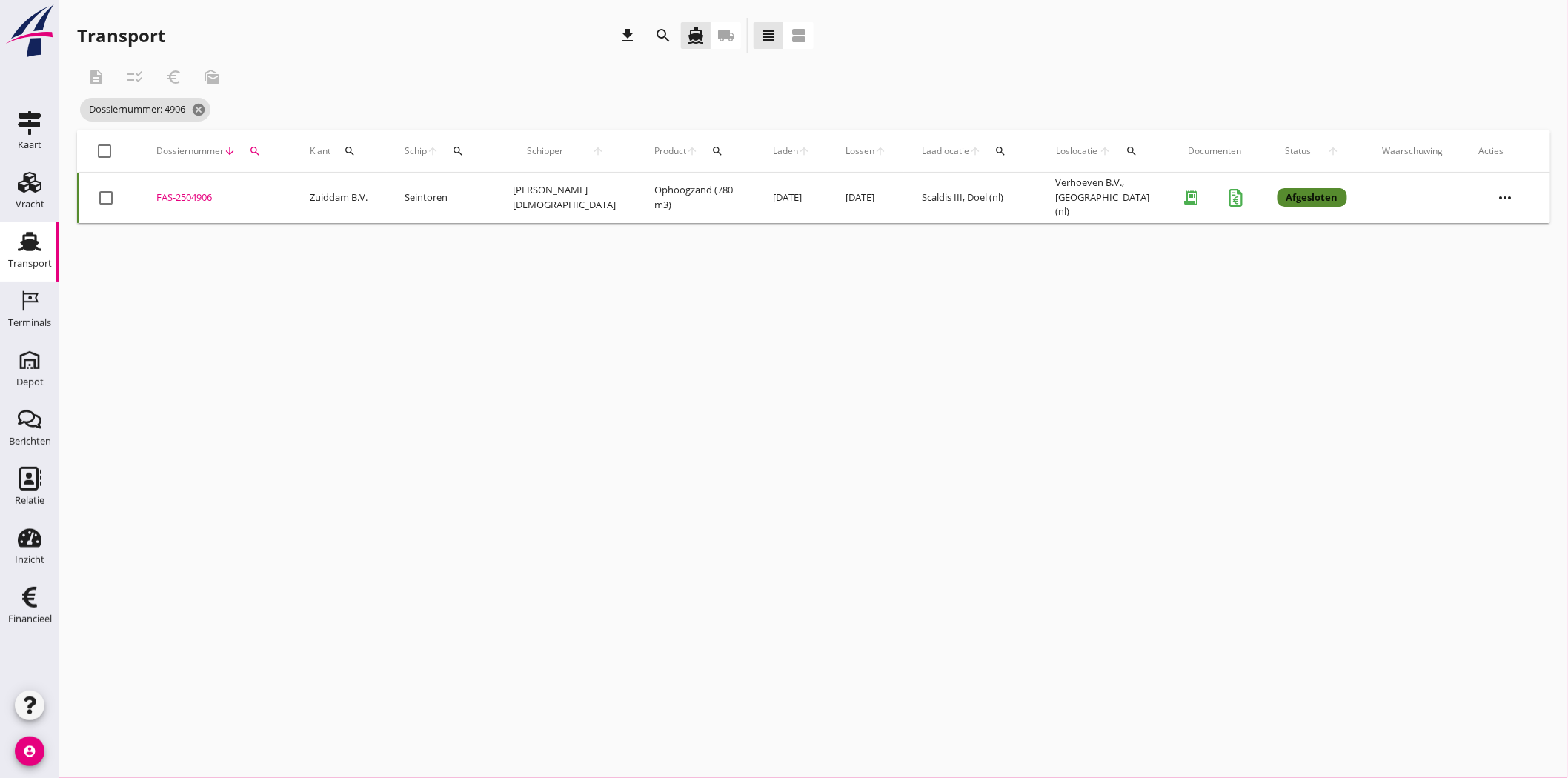
click at [259, 151] on icon "search" at bounding box center [254, 151] width 12 height 12
click at [284, 194] on input "4906" at bounding box center [324, 194] width 154 height 23
click at [199, 197] on div "FAS-2504909" at bounding box center [215, 198] width 117 height 15
click at [255, 151] on icon "search" at bounding box center [254, 151] width 12 height 12
drag, startPoint x: 312, startPoint y: 199, endPoint x: 269, endPoint y: 194, distance: 43.3
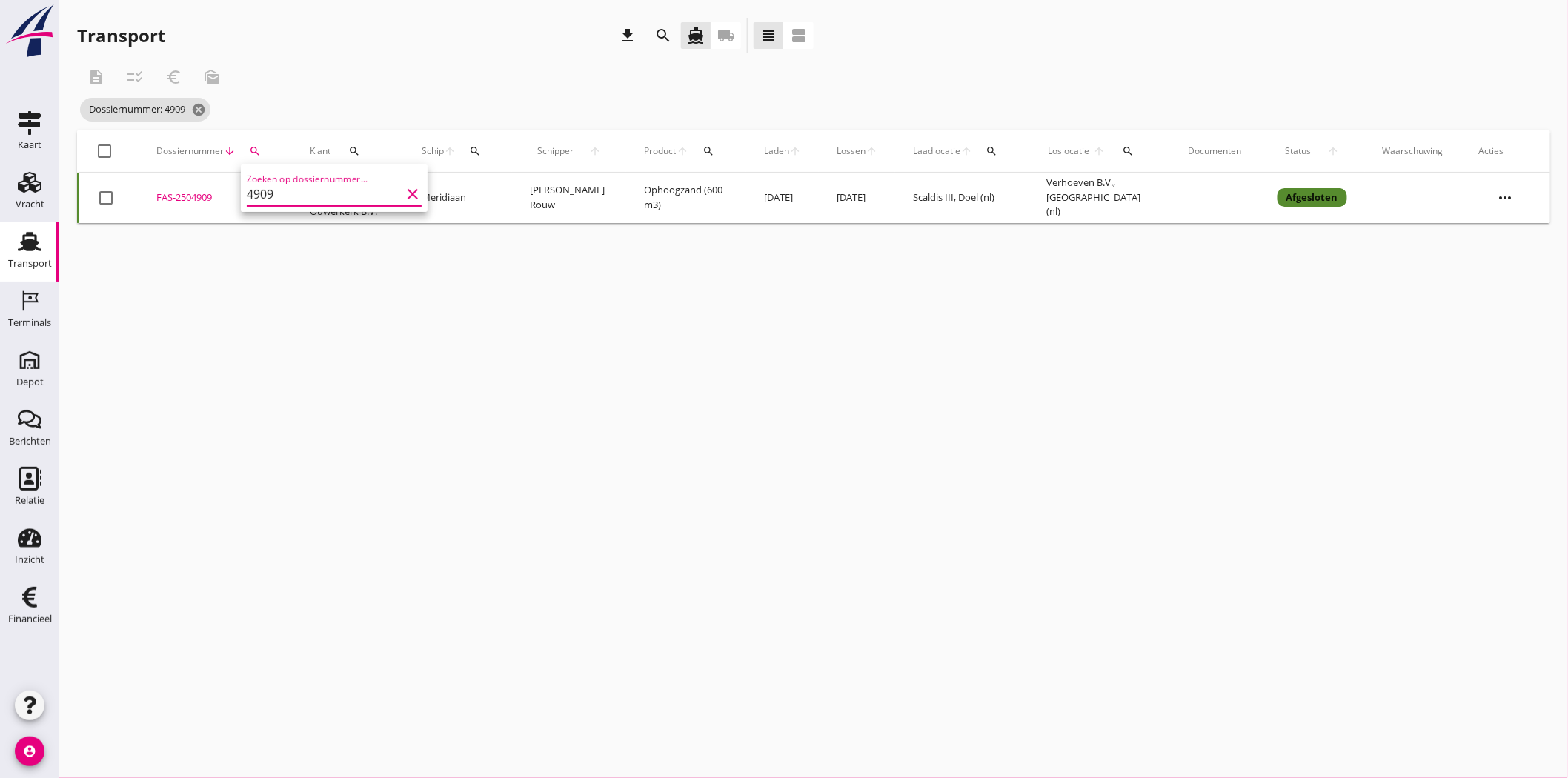
click at [269, 194] on input "4909" at bounding box center [323, 194] width 154 height 23
click at [178, 193] on div "FAS-2504908" at bounding box center [215, 198] width 117 height 15
click at [246, 147] on div "search" at bounding box center [254, 151] width 26 height 12
click at [282, 194] on input "4908" at bounding box center [323, 194] width 154 height 23
click at [202, 191] on div "FAS-2504910" at bounding box center [215, 198] width 117 height 15
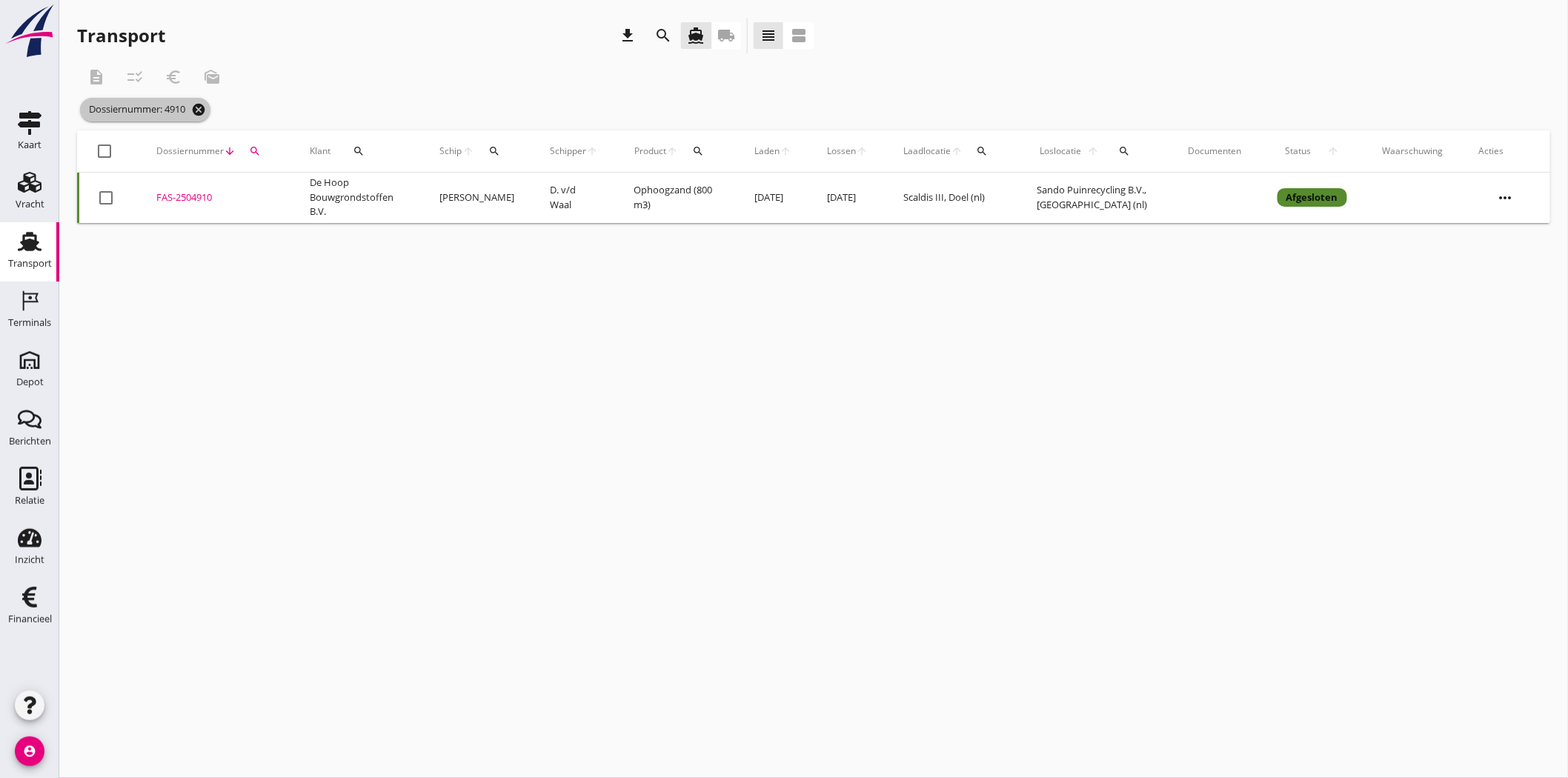
click at [200, 112] on icon "cancel" at bounding box center [198, 109] width 15 height 15
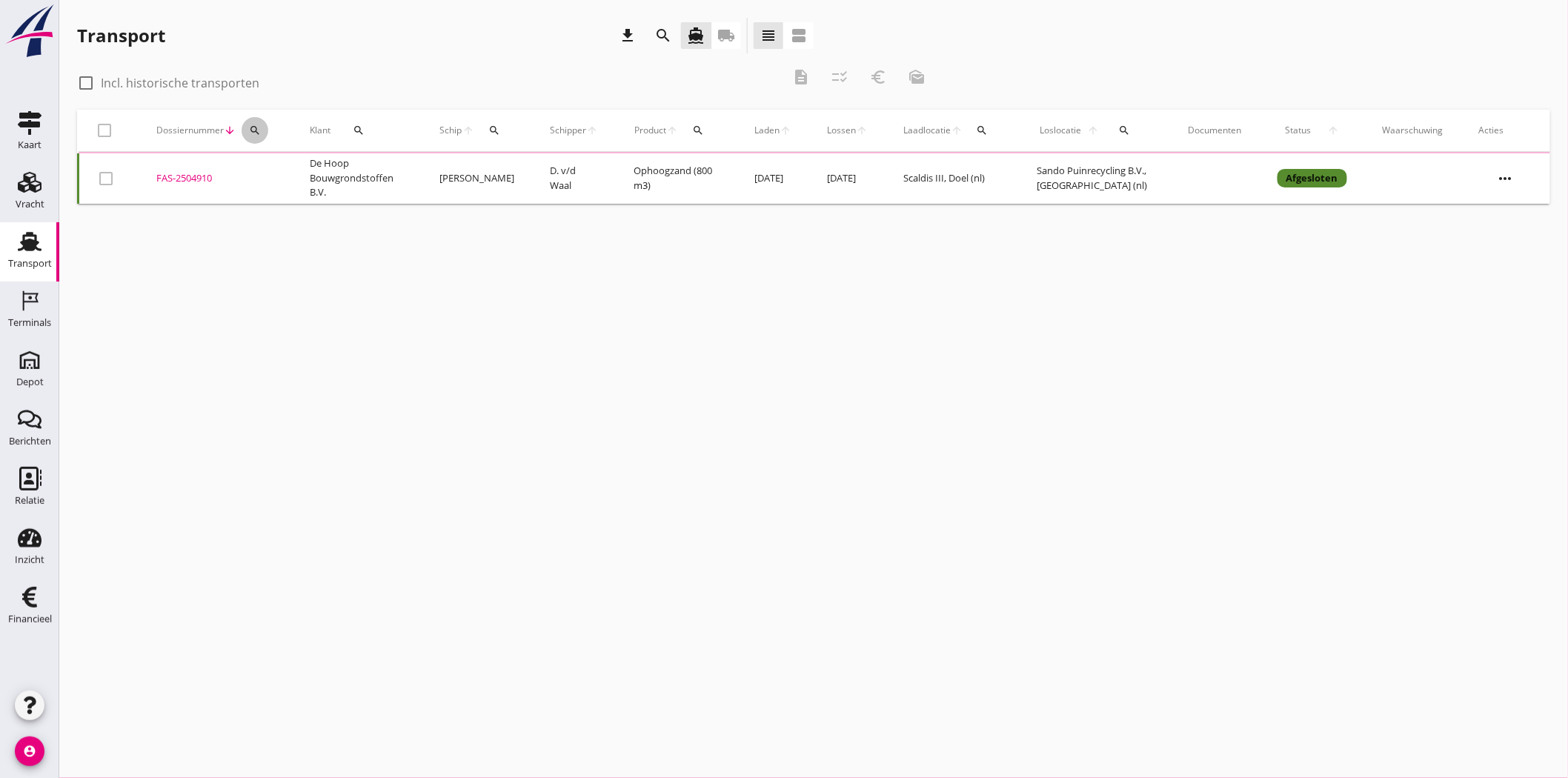
click at [254, 124] on icon "search" at bounding box center [254, 130] width 12 height 12
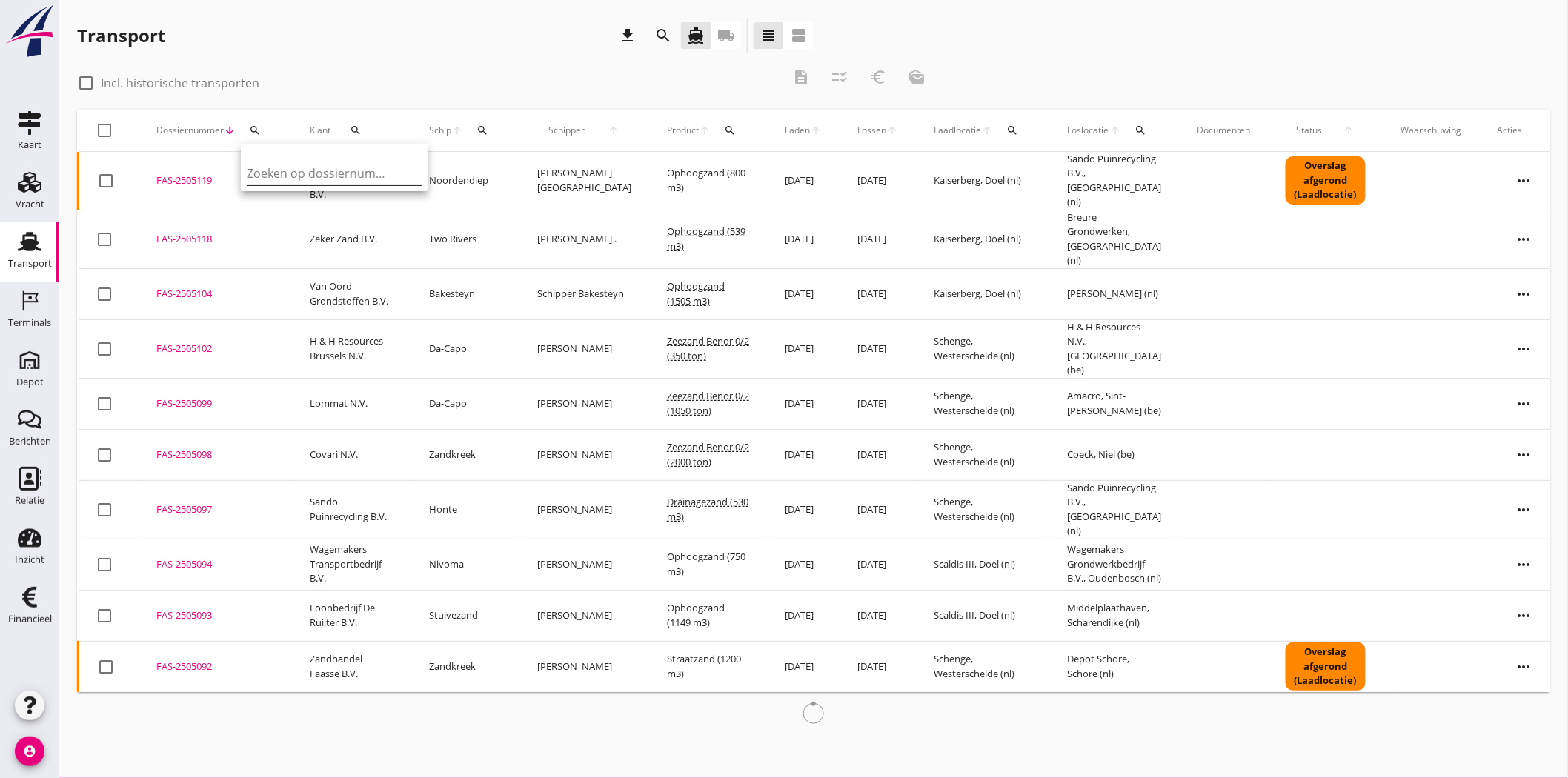
click at [254, 169] on input "Zoeken op dossiernummer..." at bounding box center [323, 173] width 154 height 23
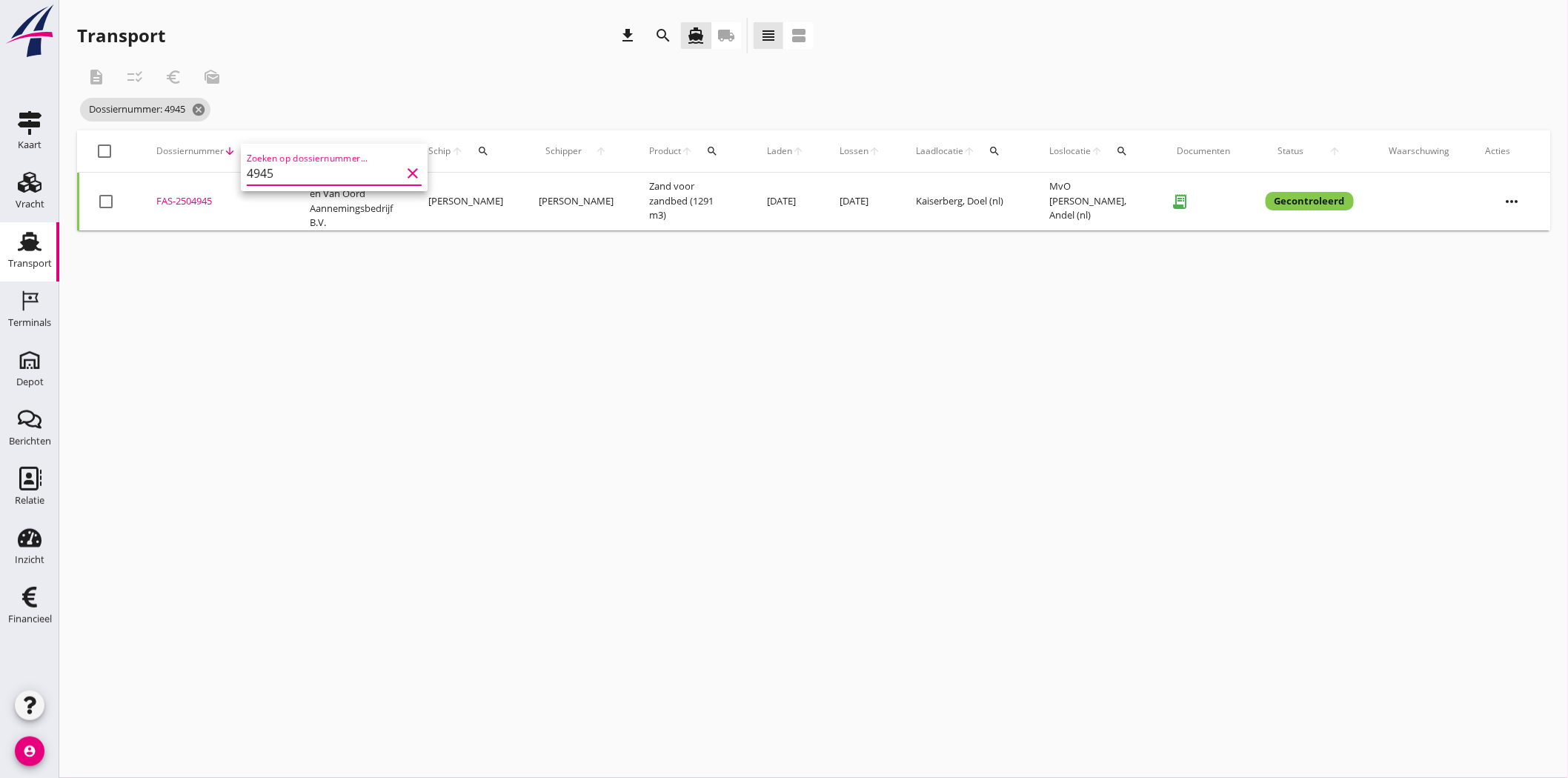
click at [199, 203] on div "FAS-2504945" at bounding box center [215, 201] width 117 height 15
click at [257, 144] on button "search" at bounding box center [254, 151] width 26 height 26
click at [267, 197] on input "4945" at bounding box center [323, 194] width 154 height 23
click at [194, 194] on div "FAS-2504946" at bounding box center [215, 201] width 117 height 15
click at [262, 145] on div "search" at bounding box center [254, 151] width 26 height 12
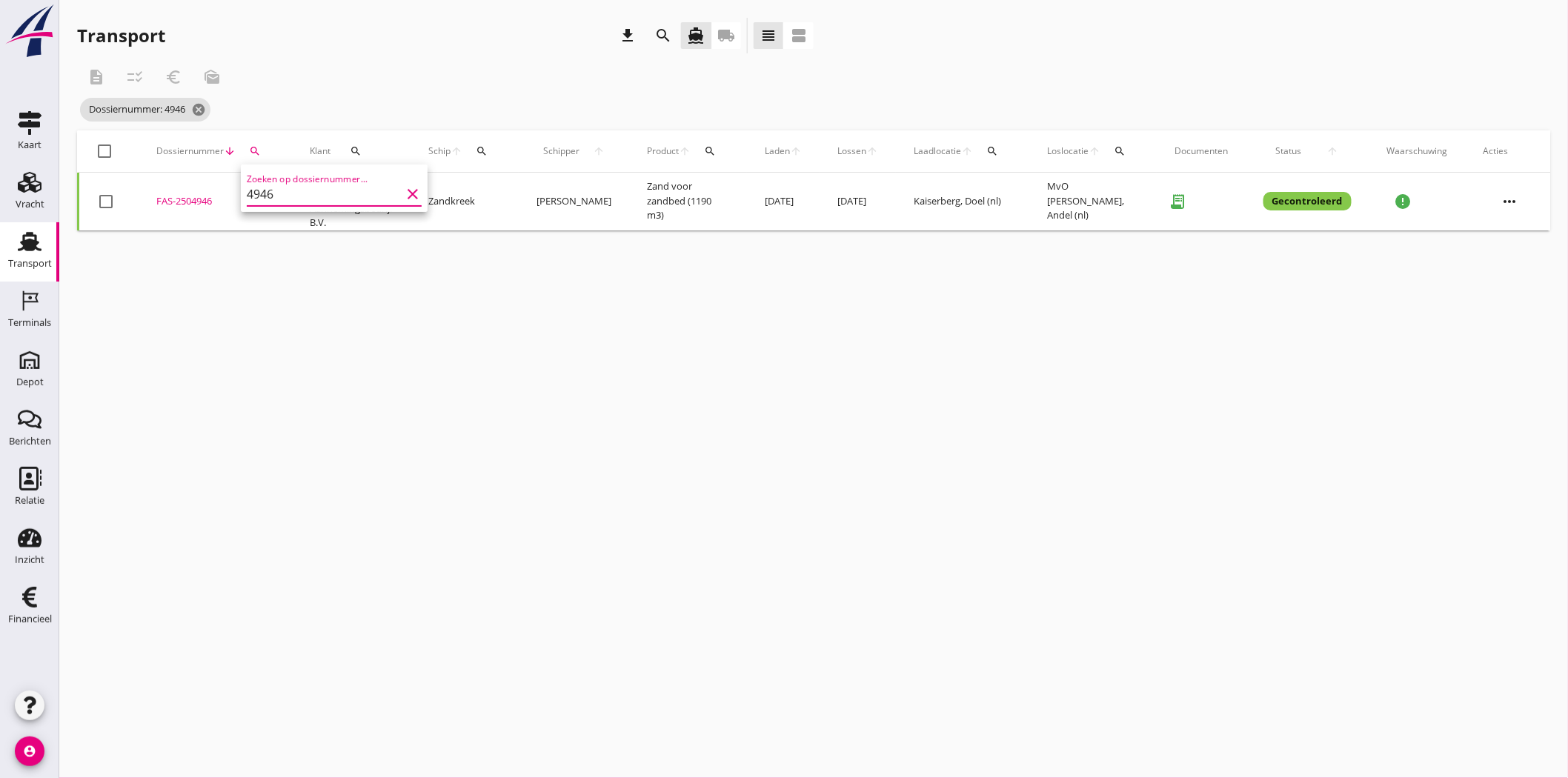
drag, startPoint x: 283, startPoint y: 196, endPoint x: 268, endPoint y: 197, distance: 15.0
click at [268, 197] on input "4946" at bounding box center [323, 194] width 154 height 23
click at [203, 197] on div "FAS-2504947" at bounding box center [215, 198] width 117 height 15
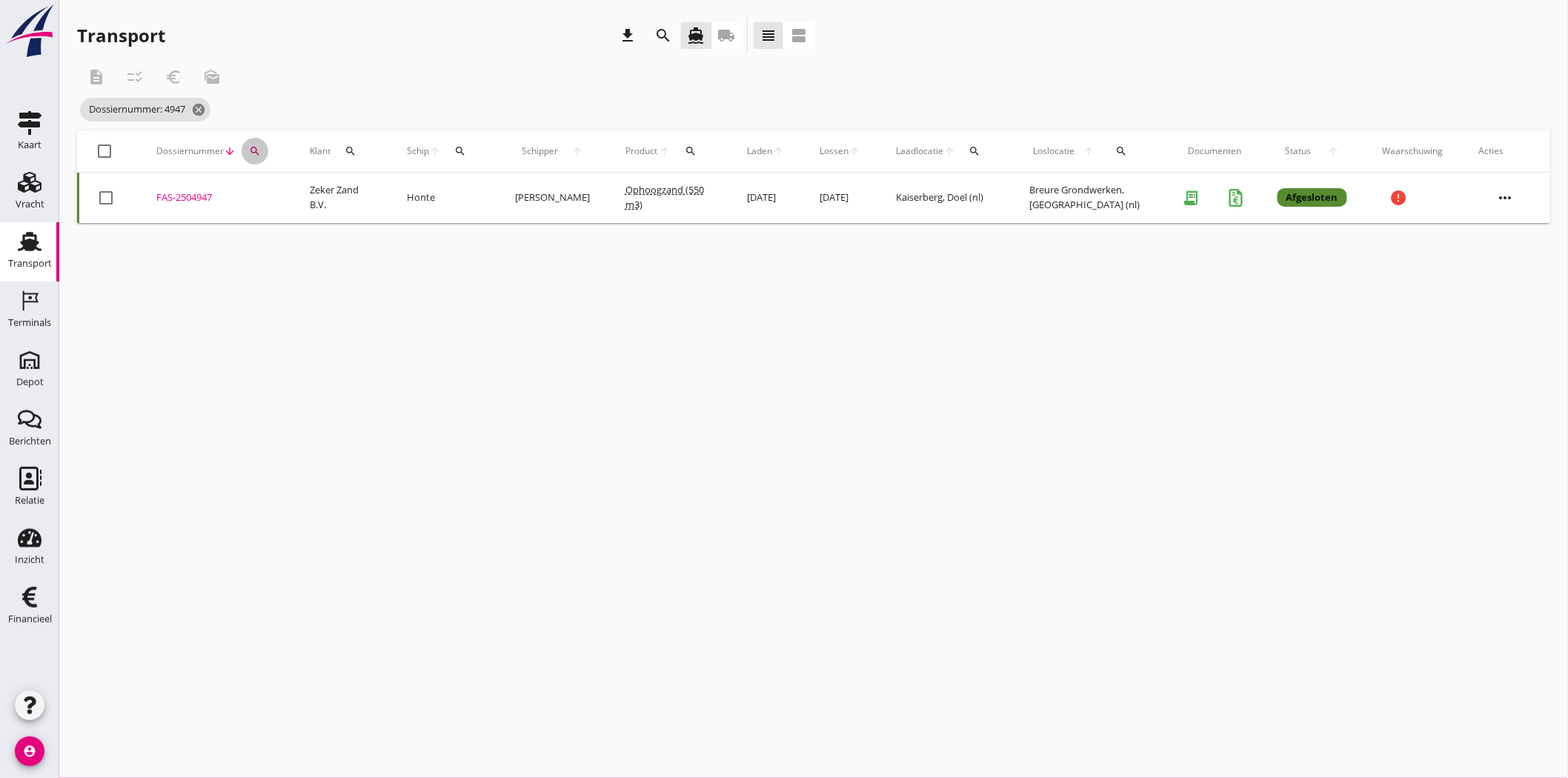
click at [254, 147] on icon "search" at bounding box center [254, 151] width 12 height 12
drag, startPoint x: 280, startPoint y: 194, endPoint x: 262, endPoint y: 196, distance: 18.1
click at [262, 195] on input "4947" at bounding box center [323, 194] width 154 height 23
click at [191, 198] on div "FAS-2504987" at bounding box center [215, 198] width 117 height 15
click at [256, 143] on button "search" at bounding box center [254, 151] width 26 height 26
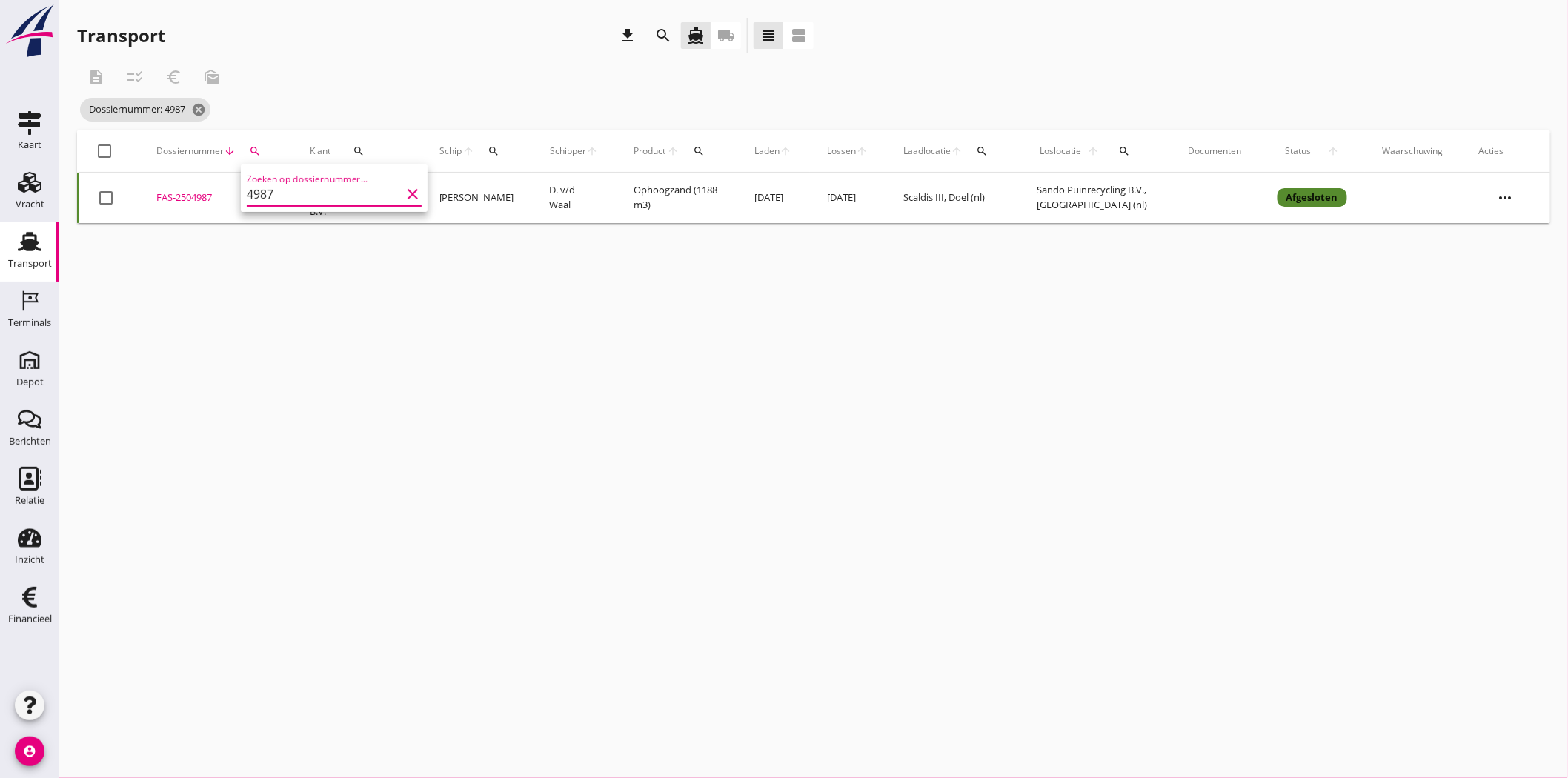
drag, startPoint x: 291, startPoint y: 194, endPoint x: 263, endPoint y: 190, distance: 28.3
click at [263, 190] on input "4987" at bounding box center [323, 194] width 154 height 23
click at [197, 201] on div "FAS-2504988" at bounding box center [215, 198] width 117 height 15
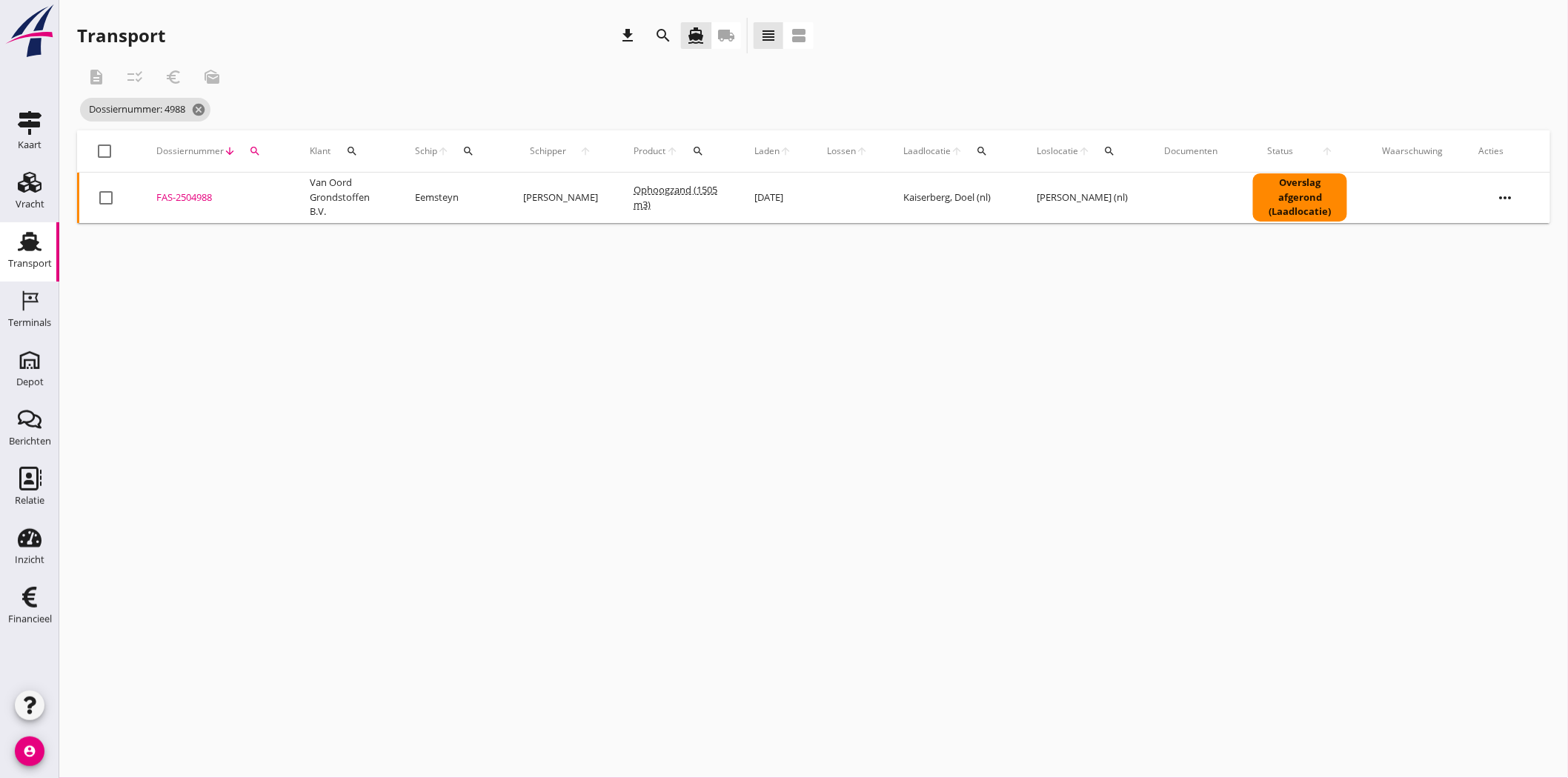
click at [255, 147] on icon "search" at bounding box center [254, 151] width 12 height 12
drag, startPoint x: 272, startPoint y: 191, endPoint x: 261, endPoint y: 191, distance: 11.0
click at [261, 191] on input "4988" at bounding box center [323, 194] width 154 height 23
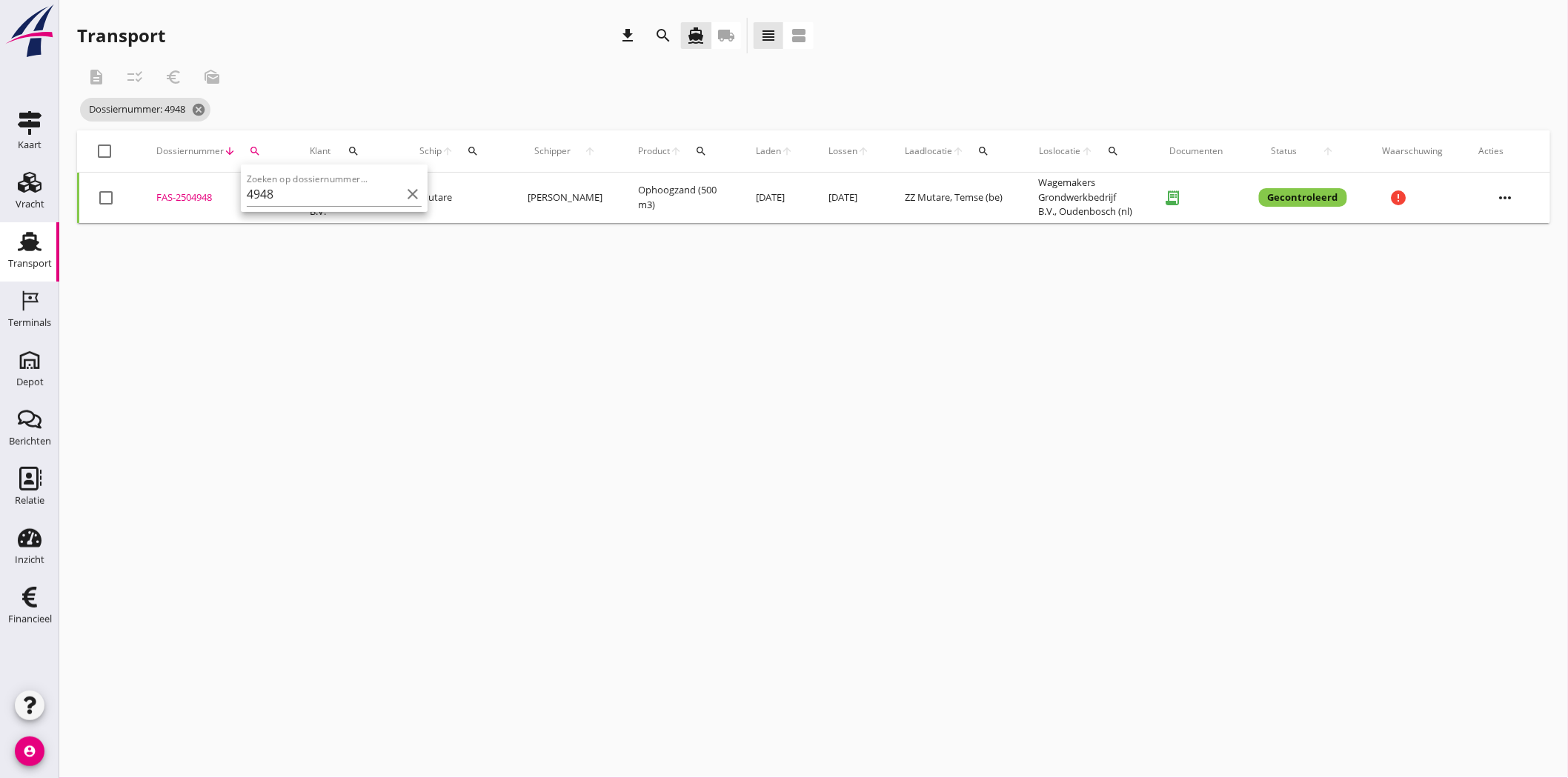
click at [186, 196] on div "FAS-2504948" at bounding box center [215, 198] width 117 height 15
click at [249, 147] on icon "search" at bounding box center [254, 151] width 12 height 12
drag, startPoint x: 292, startPoint y: 209, endPoint x: 224, endPoint y: 213, distance: 68.1
click at [224, 213] on div "Deel track en trace Vracht details Vracht aanpassen Schip wijzigen Vracht kopie…" at bounding box center [784, 389] width 1568 height 778
click at [251, 148] on icon "search" at bounding box center [254, 151] width 12 height 12
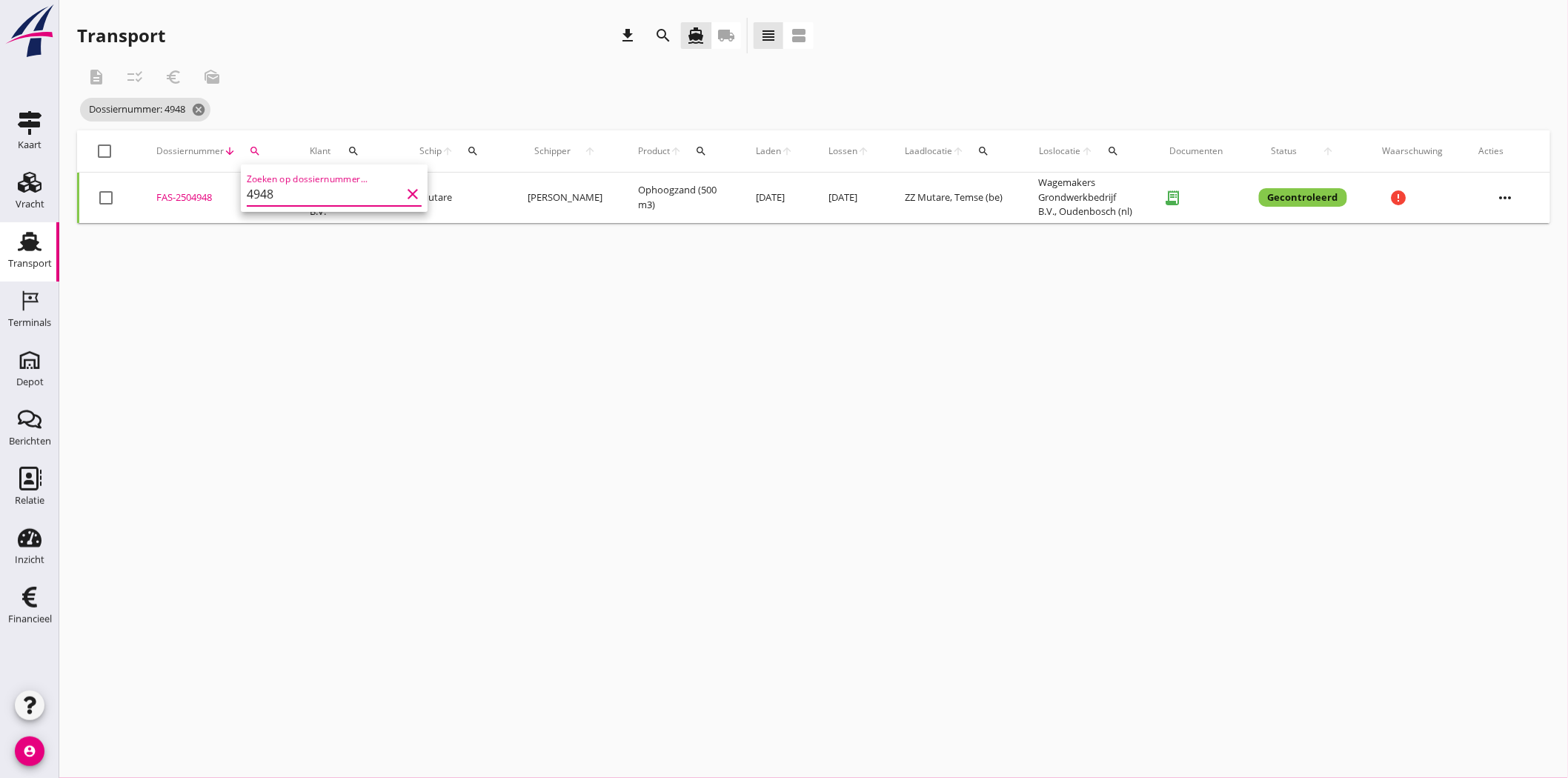
click at [282, 194] on input "4948" at bounding box center [323, 194] width 154 height 23
type input "4"
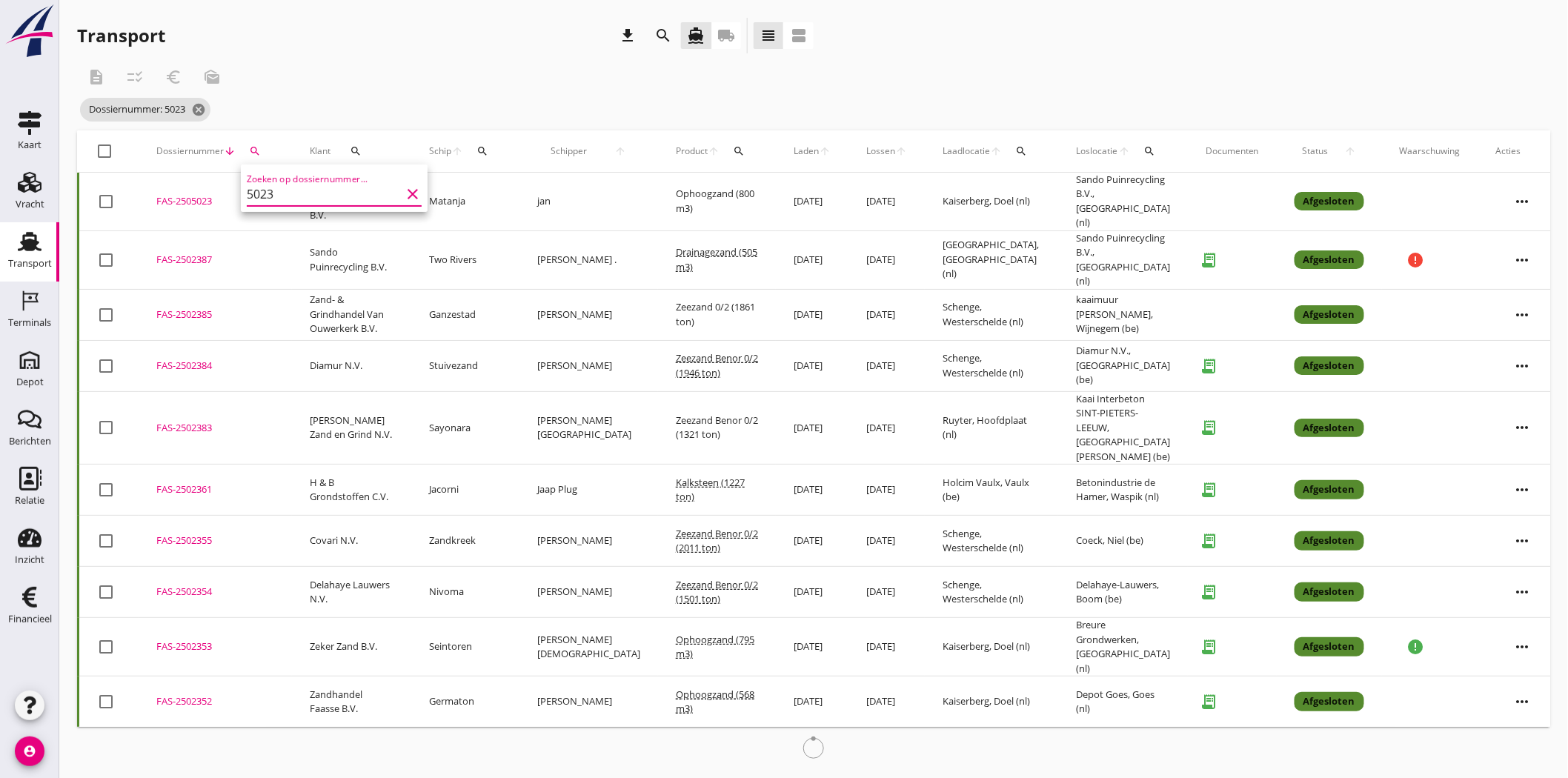
type input "5023"
click at [211, 200] on div "FAS-2505023" at bounding box center [215, 201] width 117 height 15
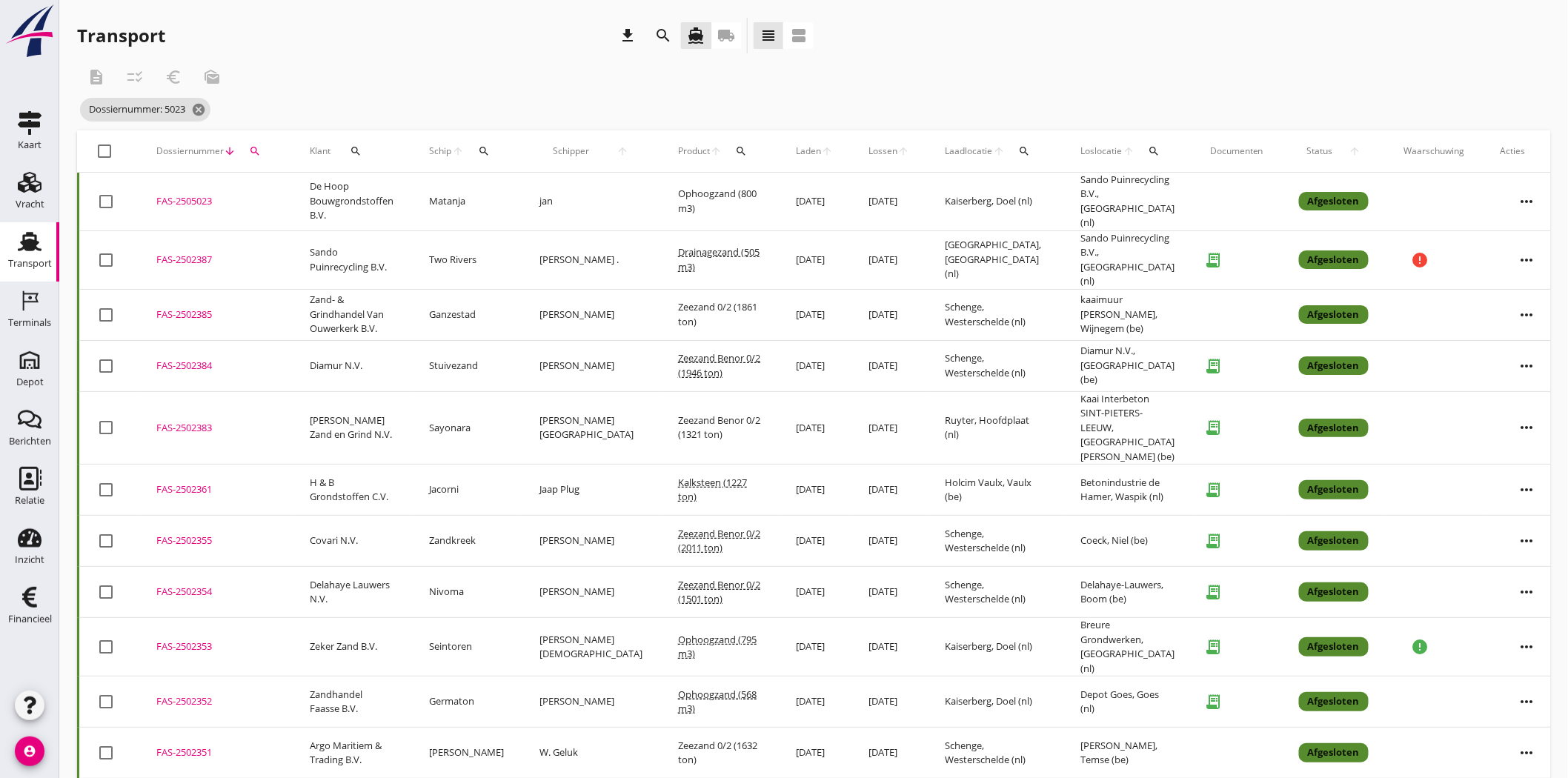
click at [263, 145] on button "search" at bounding box center [254, 151] width 26 height 26
drag, startPoint x: 298, startPoint y: 188, endPoint x: 190, endPoint y: 197, distance: 108.4
click at [190, 197] on div "Deel track en trace Vracht details Vracht aanpassen Schip wijzigen Vracht kopie…" at bounding box center [784, 653] width 1568 height 1306
click at [208, 197] on div "FAS-2505023" at bounding box center [215, 201] width 117 height 15
click at [249, 150] on icon "search" at bounding box center [254, 151] width 12 height 12
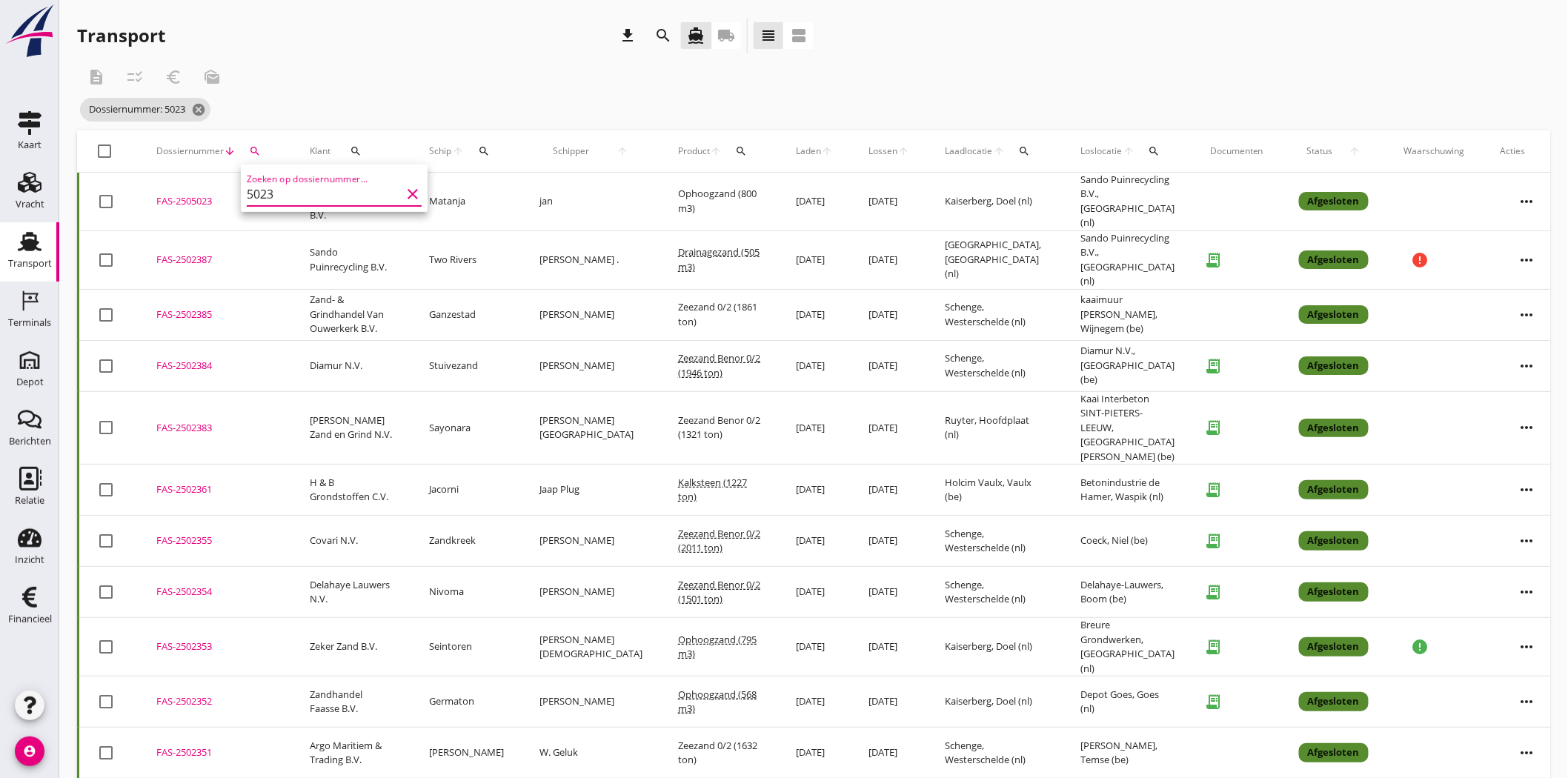
drag, startPoint x: 191, startPoint y: 191, endPoint x: 160, endPoint y: 194, distance: 31.1
click at [160, 194] on div "Deel track en trace Vracht details Vracht aanpassen Schip wijzigen Vracht kopie…" at bounding box center [784, 653] width 1568 height 1306
click at [257, 144] on button "search" at bounding box center [254, 151] width 26 height 26
click at [288, 188] on input "5023" at bounding box center [323, 194] width 154 height 23
click at [407, 191] on icon "clear" at bounding box center [413, 194] width 18 height 18
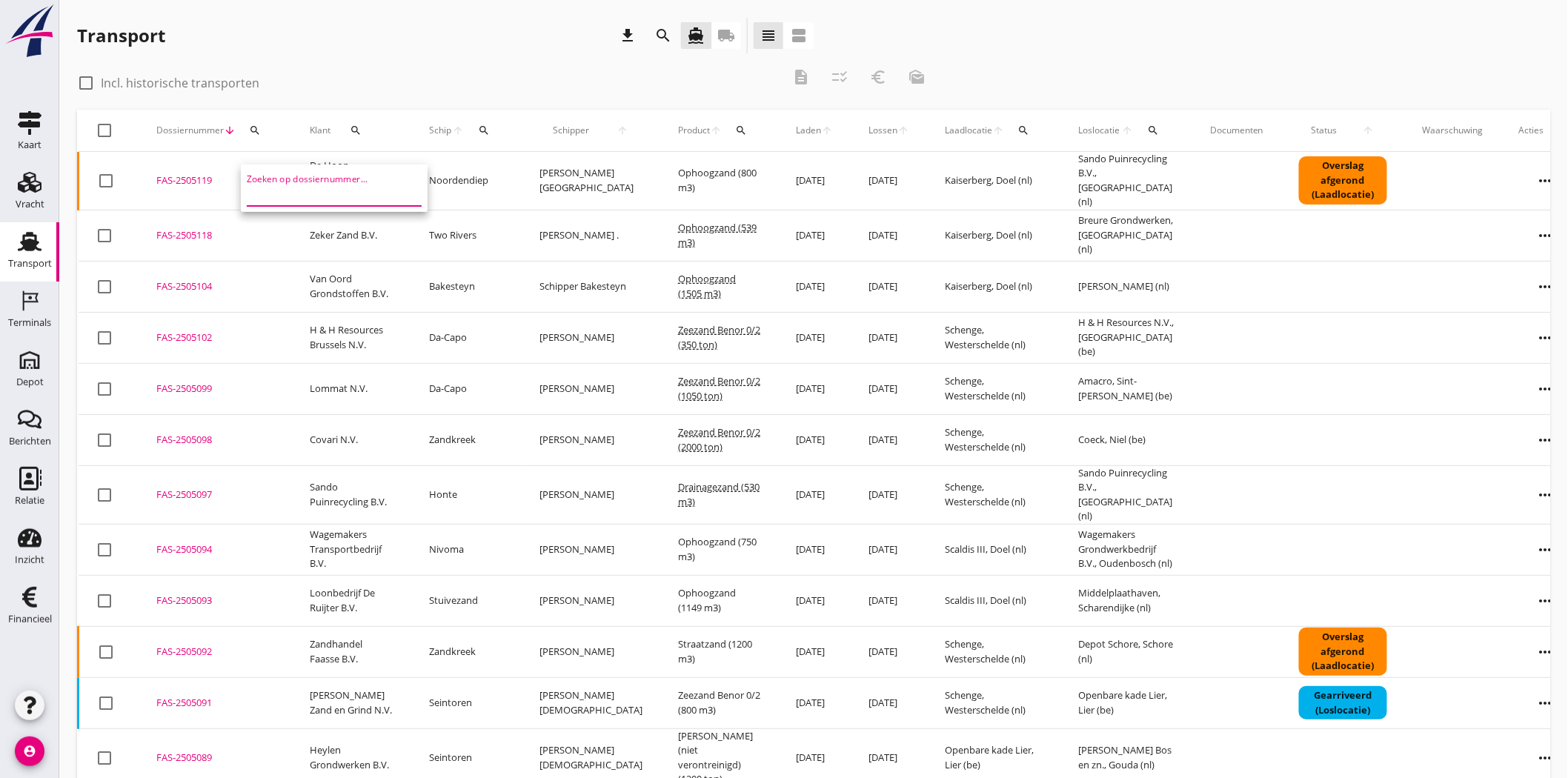
click at [309, 189] on input "Zoeken op dossiernummer..." at bounding box center [323, 194] width 154 height 23
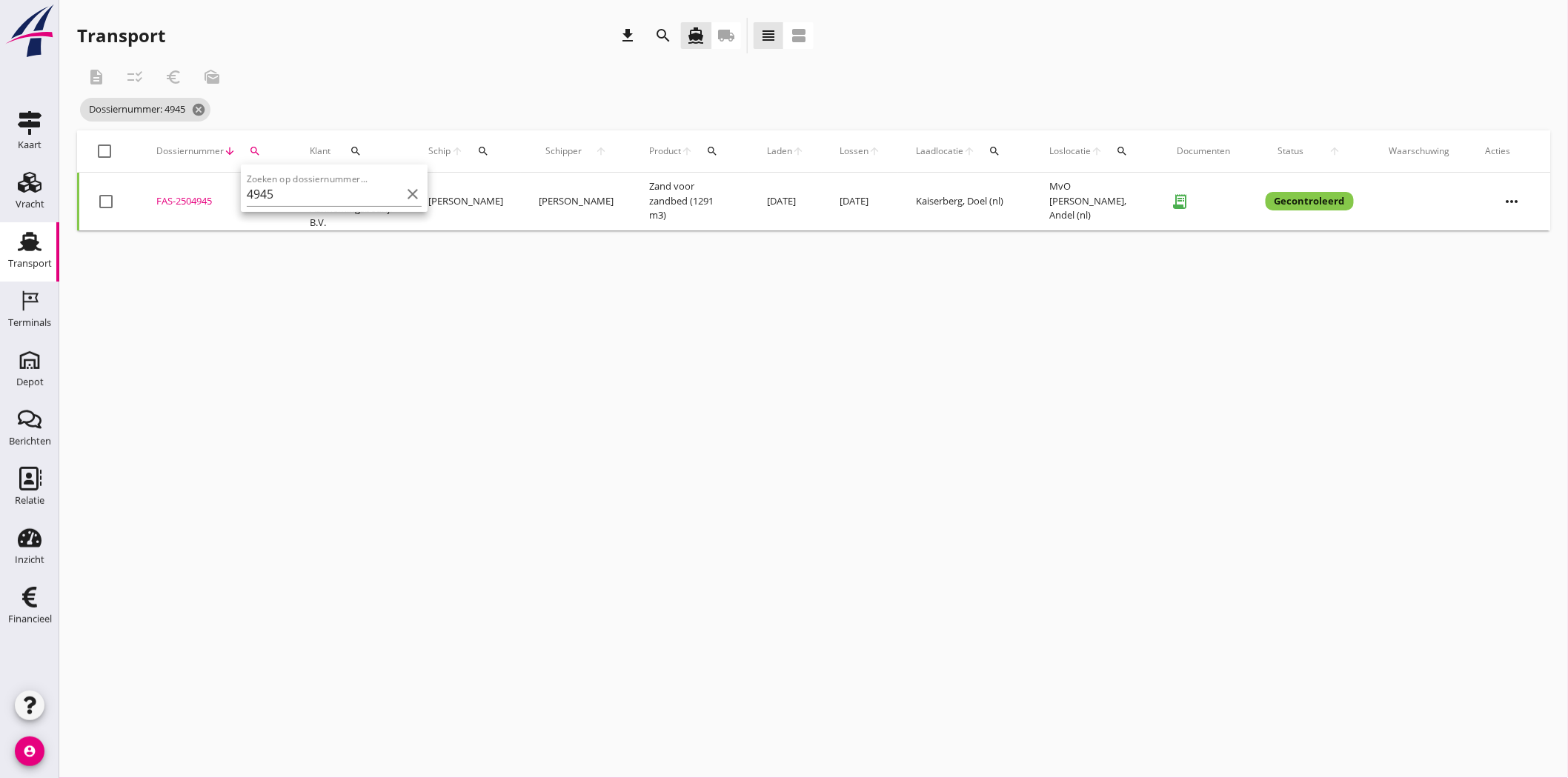
click at [194, 195] on div "FAS-2504945" at bounding box center [215, 201] width 117 height 15
click at [246, 146] on div "search" at bounding box center [254, 151] width 26 height 12
click at [274, 194] on input "4945" at bounding box center [323, 194] width 154 height 23
click at [182, 201] on div "FAS-2504946" at bounding box center [215, 201] width 117 height 15
click at [250, 156] on icon "search" at bounding box center [254, 151] width 12 height 12
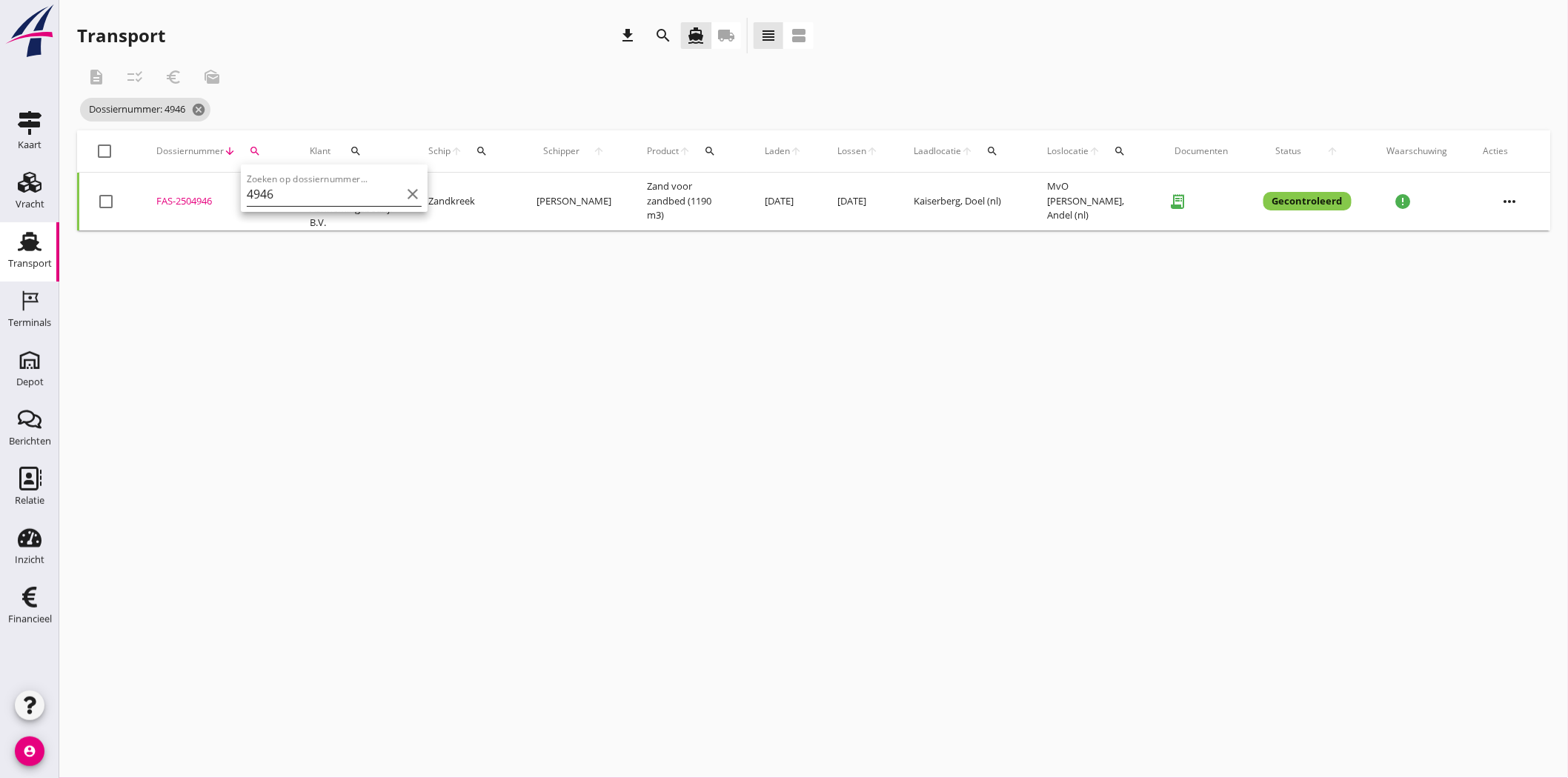
click at [286, 193] on input "4946" at bounding box center [323, 194] width 154 height 23
click at [198, 196] on div "FAS-2504947" at bounding box center [215, 198] width 117 height 15
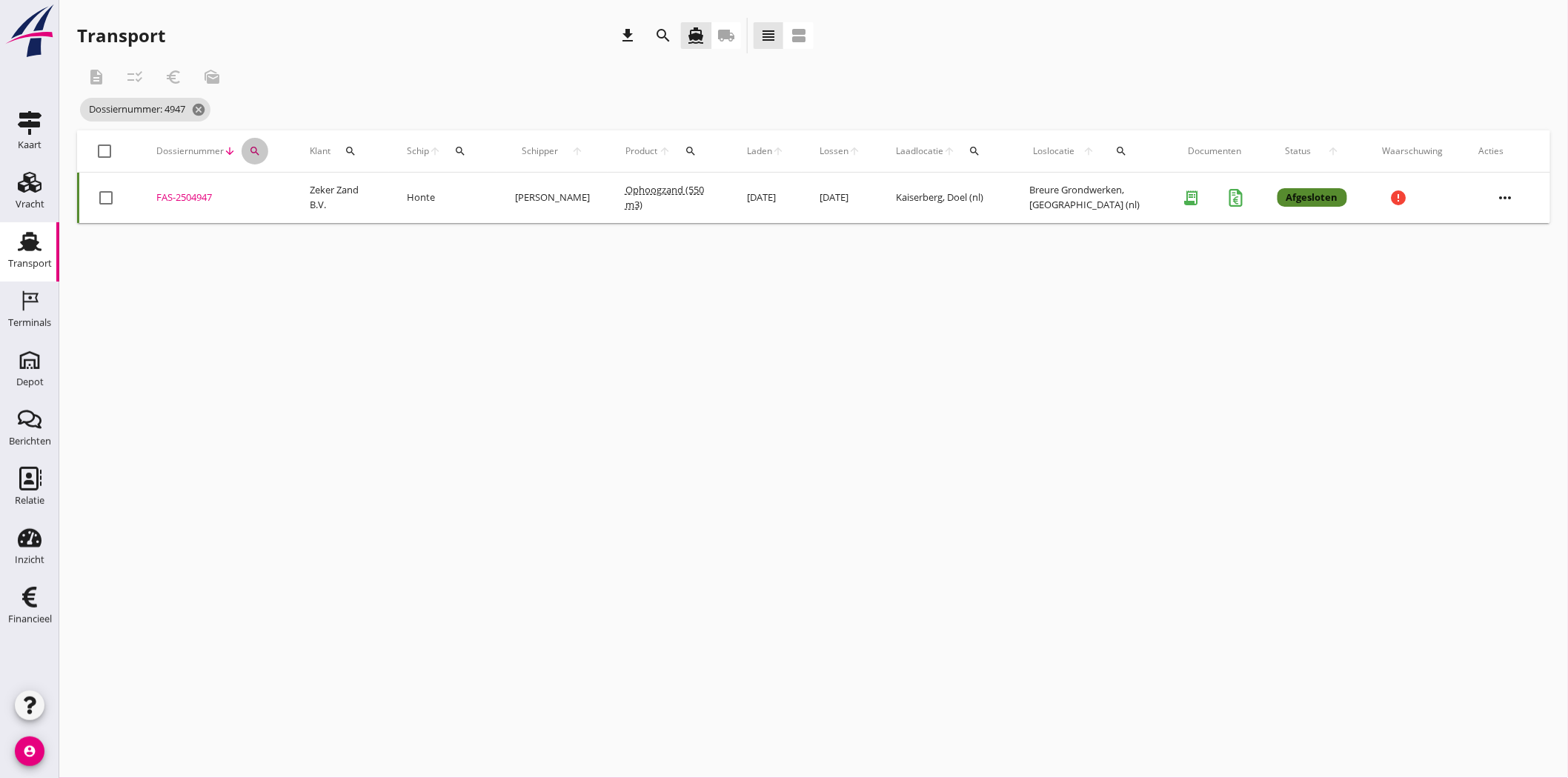
click at [257, 146] on icon "search" at bounding box center [254, 151] width 12 height 12
drag, startPoint x: 279, startPoint y: 194, endPoint x: 262, endPoint y: 194, distance: 17.0
click at [262, 194] on input "4947" at bounding box center [323, 194] width 154 height 23
click at [199, 189] on td "FAS-2504987 upload_file Drop hier uw bestand om het aan het dossier toe te voeg…" at bounding box center [215, 197] width 154 height 50
click at [253, 143] on button "search" at bounding box center [254, 151] width 26 height 26
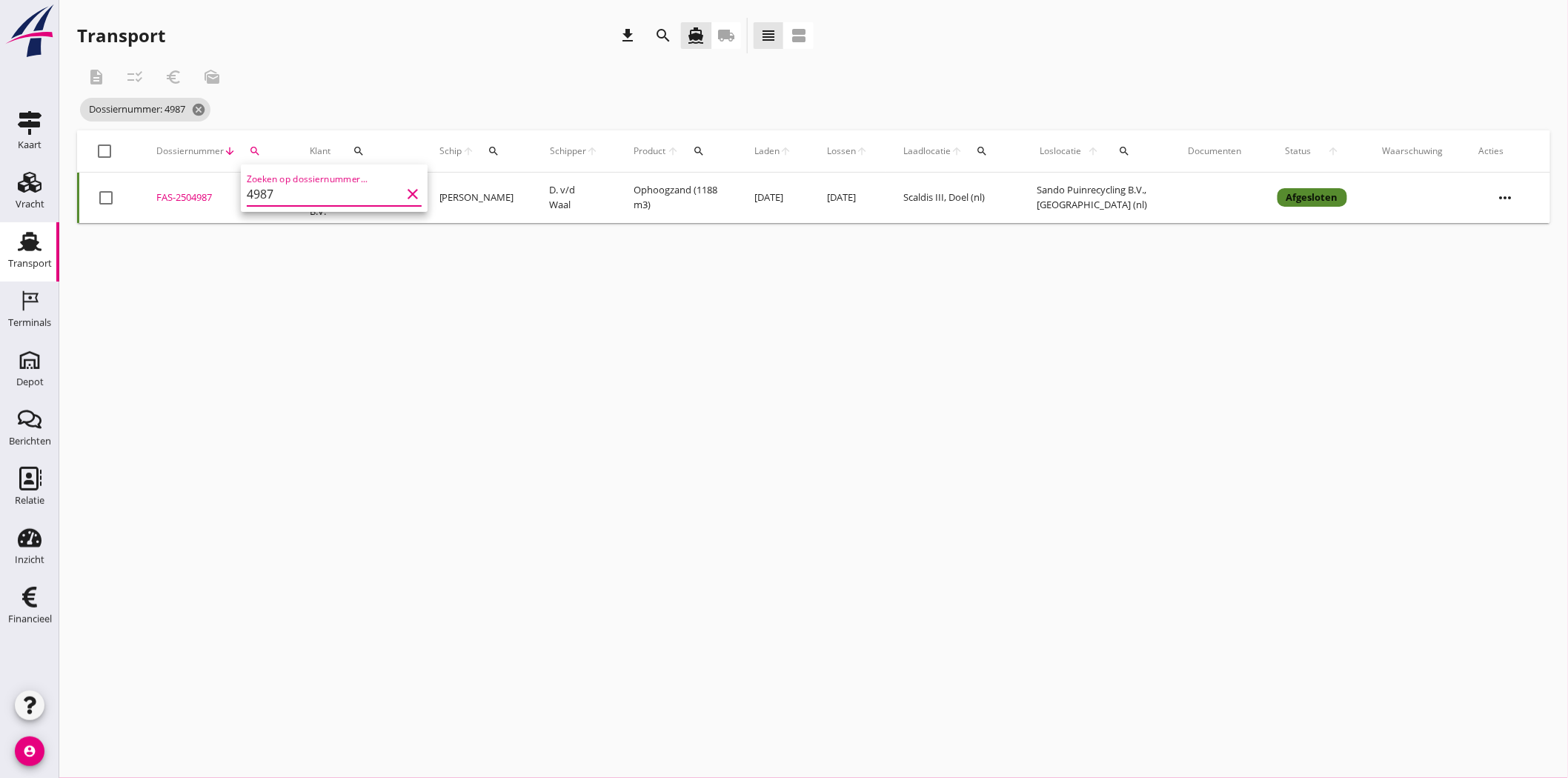
drag, startPoint x: 268, startPoint y: 191, endPoint x: 256, endPoint y: 188, distance: 12.4
click at [256, 188] on input "4987" at bounding box center [323, 194] width 154 height 23
click at [195, 194] on div "FAS-2504988" at bounding box center [215, 198] width 117 height 15
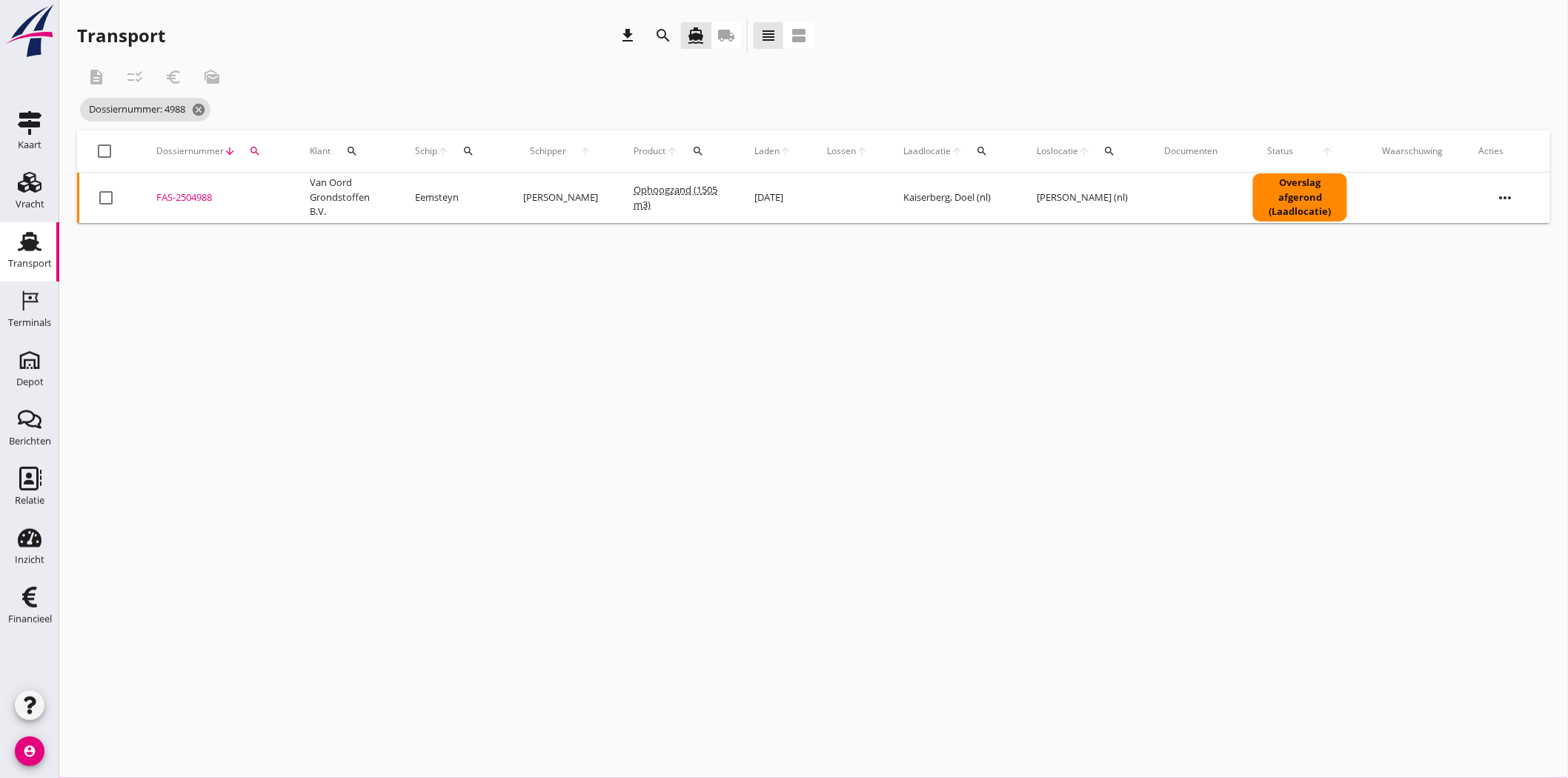
click at [256, 146] on icon "search" at bounding box center [254, 151] width 12 height 12
drag, startPoint x: 284, startPoint y: 191, endPoint x: 263, endPoint y: 189, distance: 21.1
click at [263, 189] on input "4988" at bounding box center [323, 194] width 154 height 23
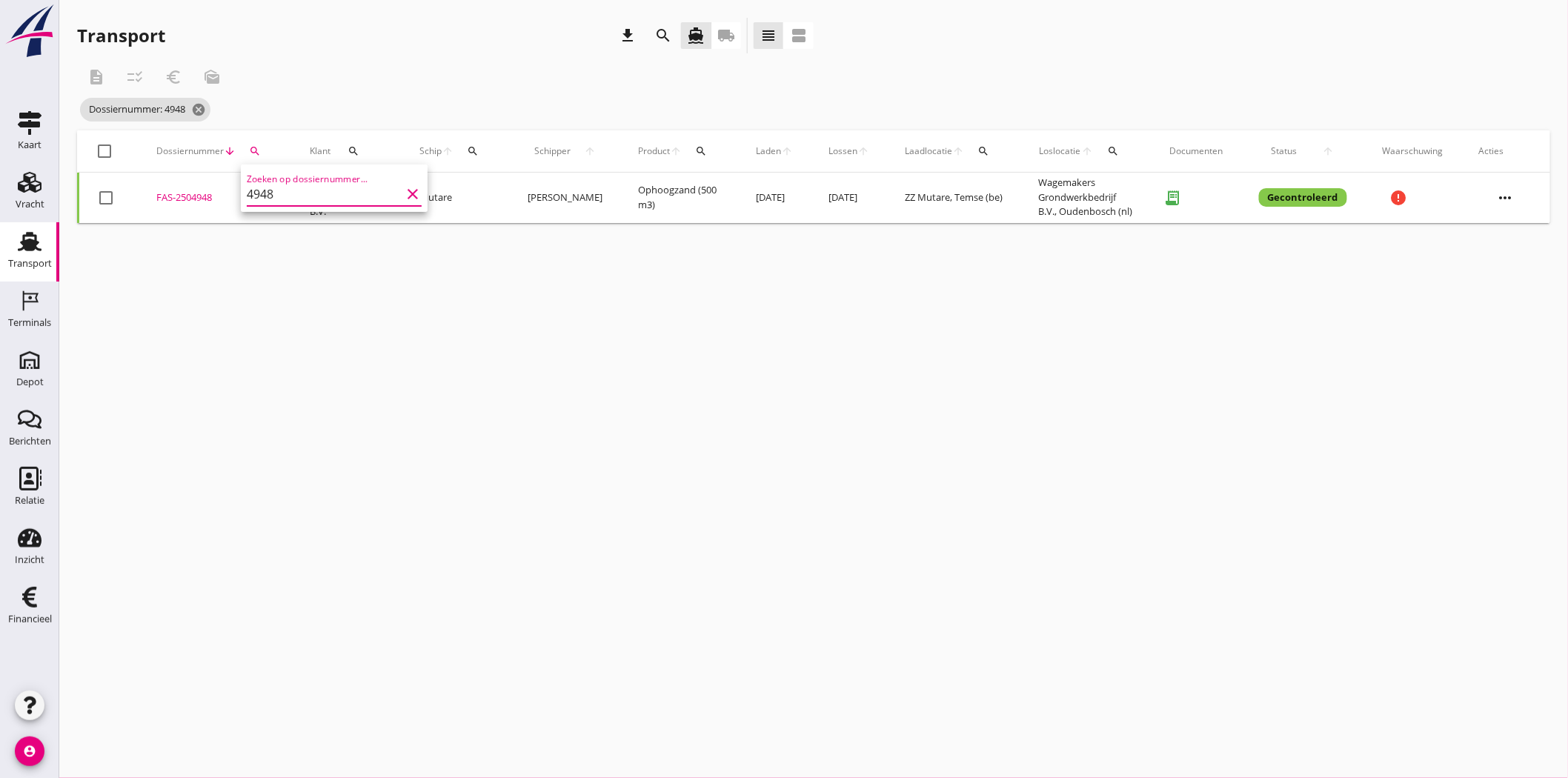
click at [203, 194] on div "FAS-2504948" at bounding box center [215, 198] width 117 height 15
click at [203, 105] on icon "cancel" at bounding box center [198, 109] width 15 height 15
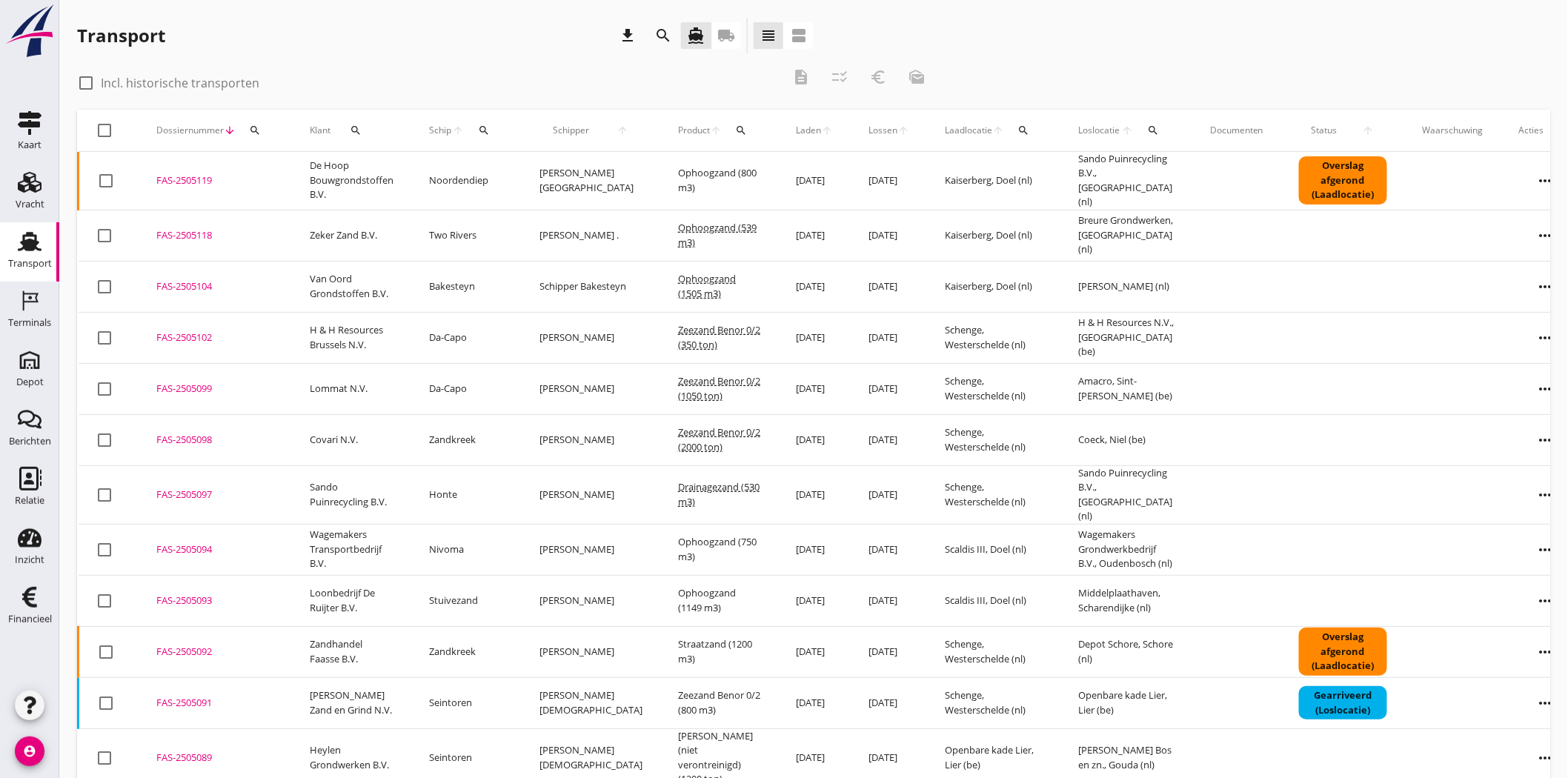
click at [259, 128] on icon "search" at bounding box center [254, 130] width 12 height 12
click at [291, 171] on input "Zoeken op dossiernummer..." at bounding box center [323, 173] width 154 height 23
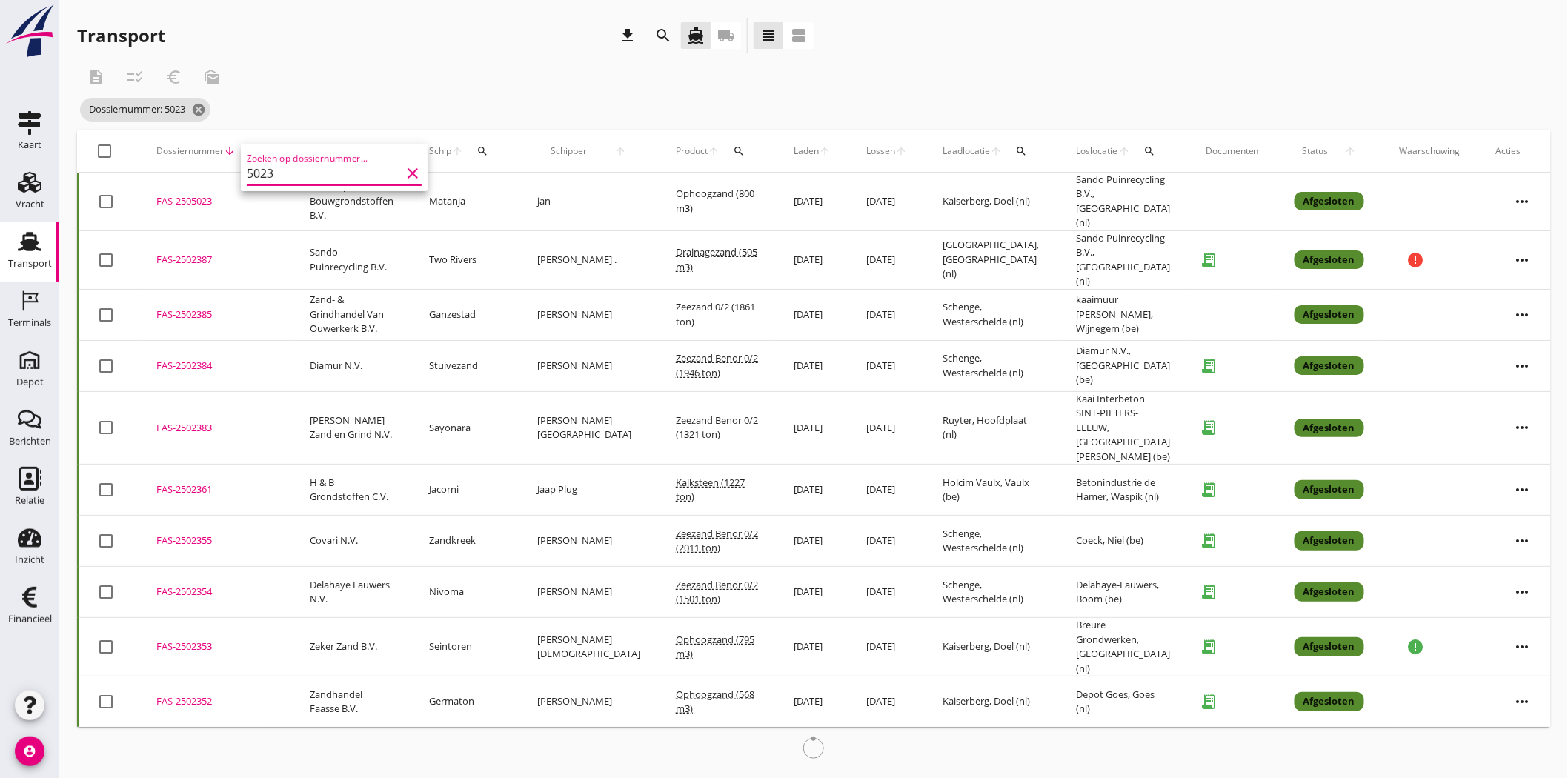
click at [198, 195] on div "FAS-2505023" at bounding box center [215, 201] width 117 height 15
click at [261, 147] on div "search" at bounding box center [254, 151] width 26 height 12
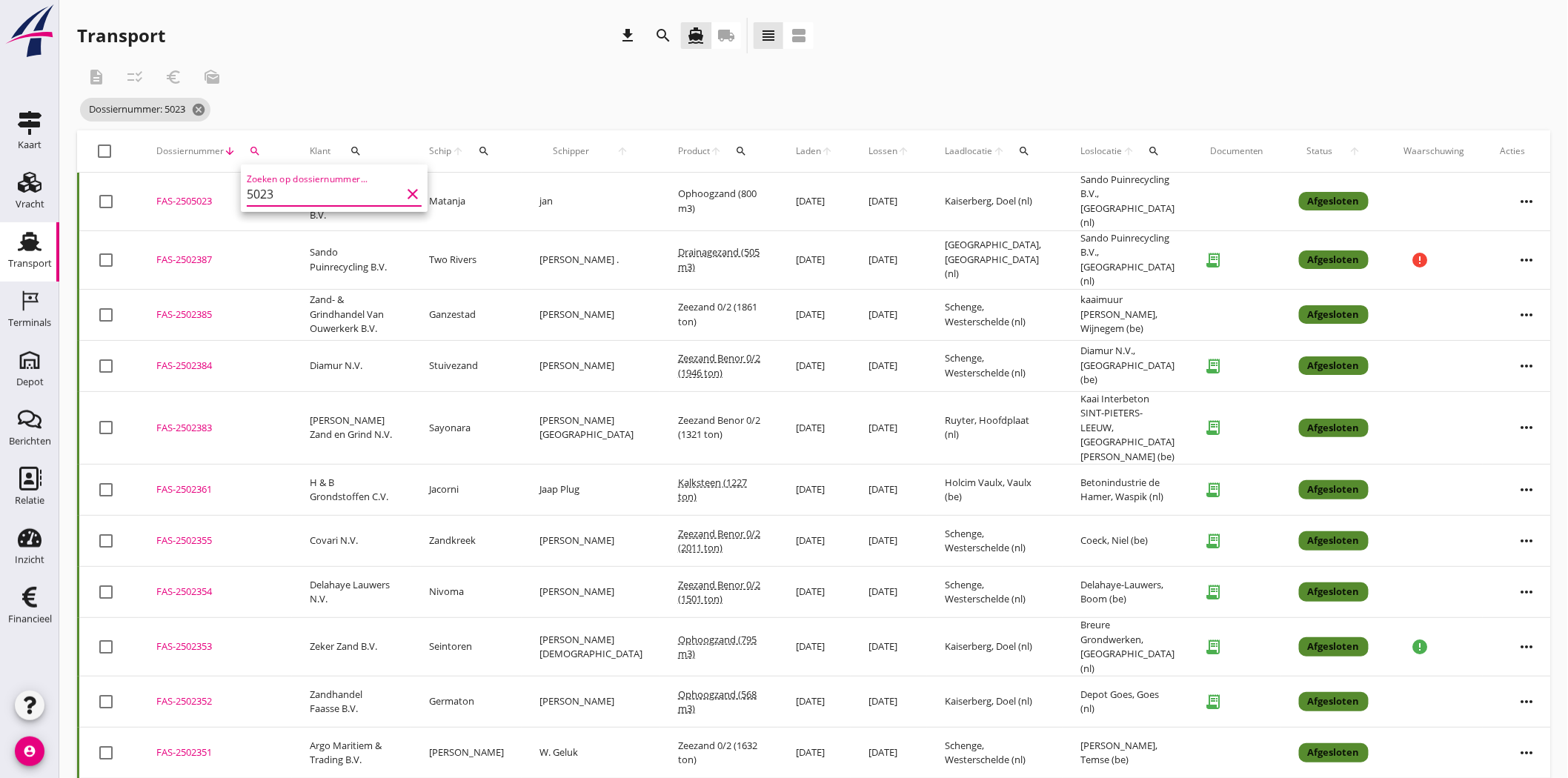
drag, startPoint x: 290, startPoint y: 191, endPoint x: 178, endPoint y: 196, distance: 112.1
click at [178, 196] on div "Deel track en trace Vracht details Vracht aanpassen Schip wijzigen Vracht kopie…" at bounding box center [784, 653] width 1568 height 1306
click at [254, 145] on icon "search" at bounding box center [254, 151] width 12 height 12
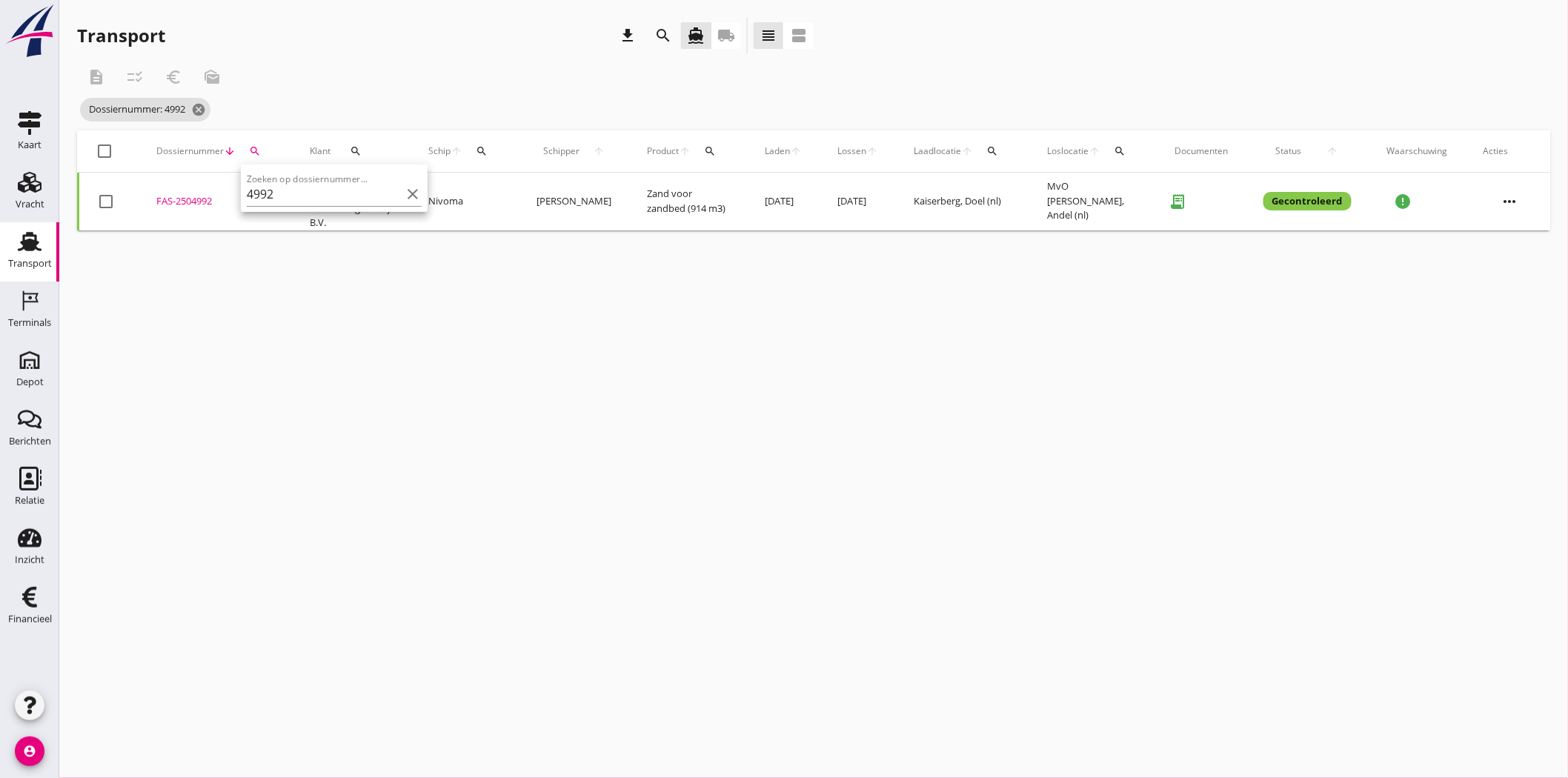
click at [202, 194] on div "FAS-2504992" at bounding box center [215, 201] width 117 height 15
click at [256, 151] on icon "search" at bounding box center [254, 151] width 12 height 12
click at [312, 191] on input "4992" at bounding box center [323, 194] width 154 height 23
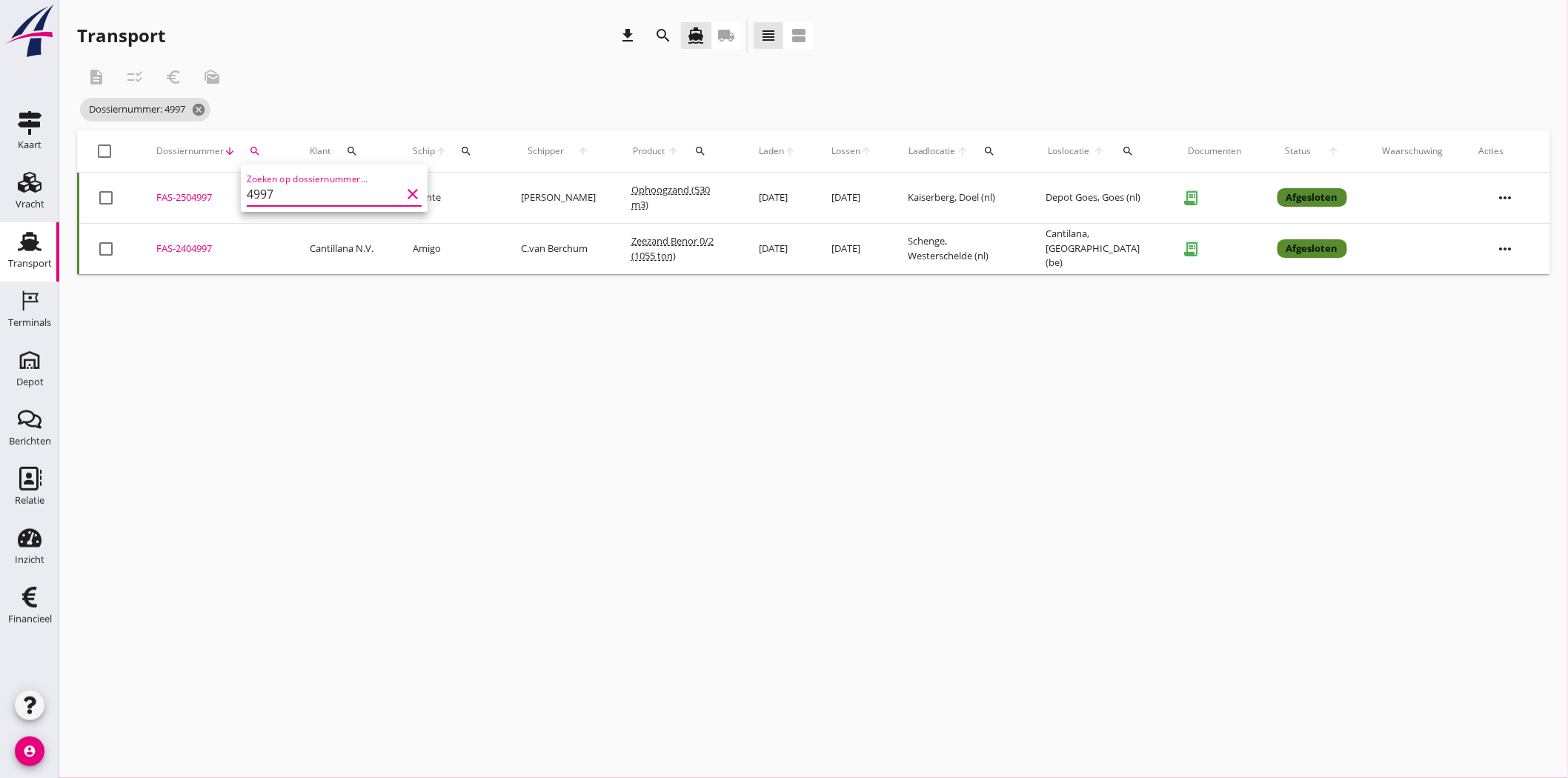
type input "4997"
click at [204, 191] on div "FAS-2504997" at bounding box center [215, 198] width 117 height 15
click at [260, 146] on div "search" at bounding box center [254, 151] width 26 height 12
drag, startPoint x: 286, startPoint y: 197, endPoint x: 209, endPoint y: 195, distance: 77.0
click at [209, 195] on div "Deel track en trace Vracht details Vracht aanpassen Schip wijzigen Vracht kopie…" at bounding box center [784, 389] width 1568 height 778
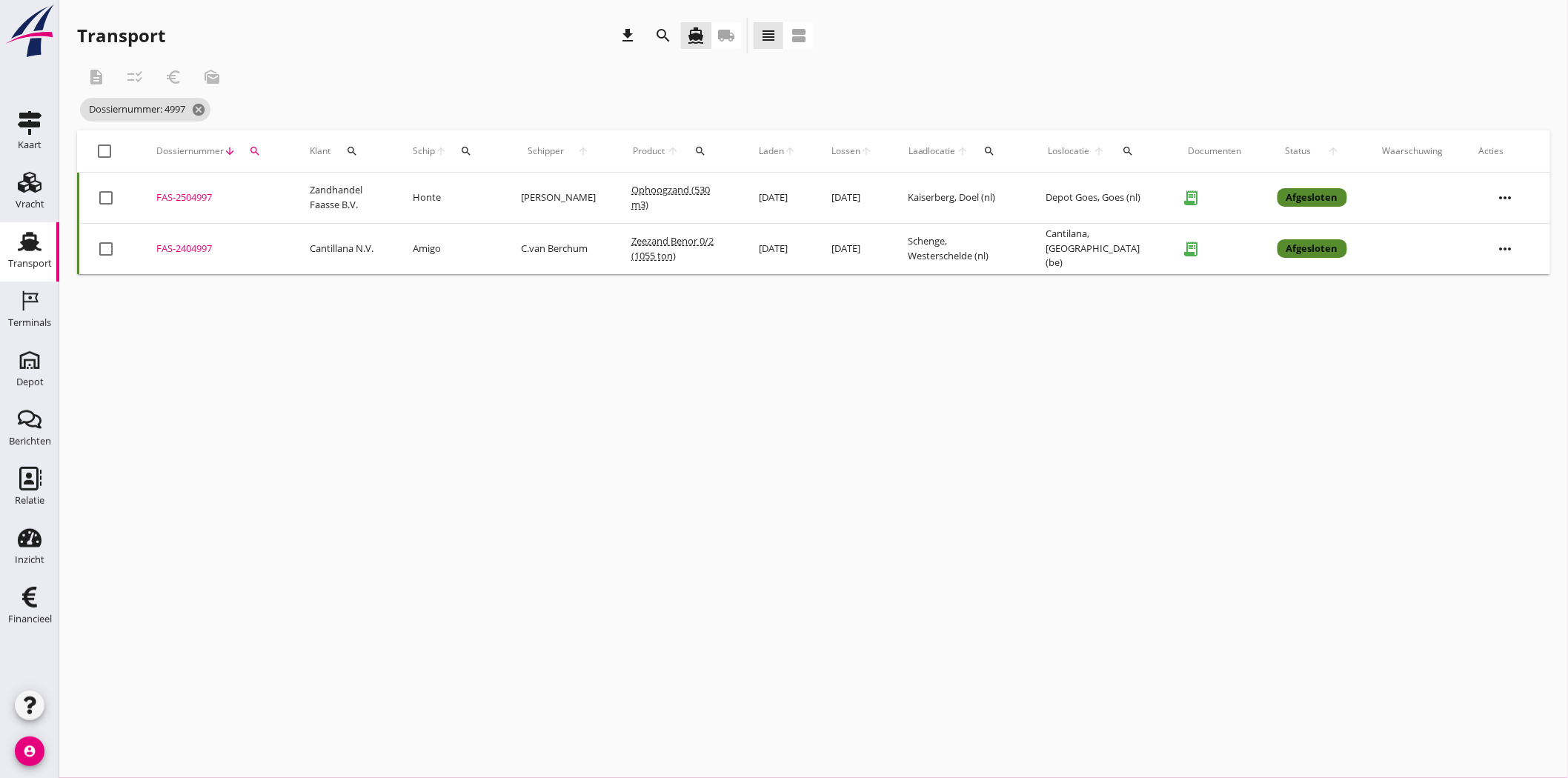
click at [269, 141] on div "Dossiernummer arrow_downward search" at bounding box center [215, 151] width 117 height 35
click at [257, 147] on icon "search" at bounding box center [254, 151] width 12 height 12
click at [300, 197] on input "4997" at bounding box center [323, 194] width 154 height 23
click at [300, 200] on input "4997" at bounding box center [323, 194] width 154 height 23
click at [404, 191] on icon "clear" at bounding box center [413, 194] width 18 height 18
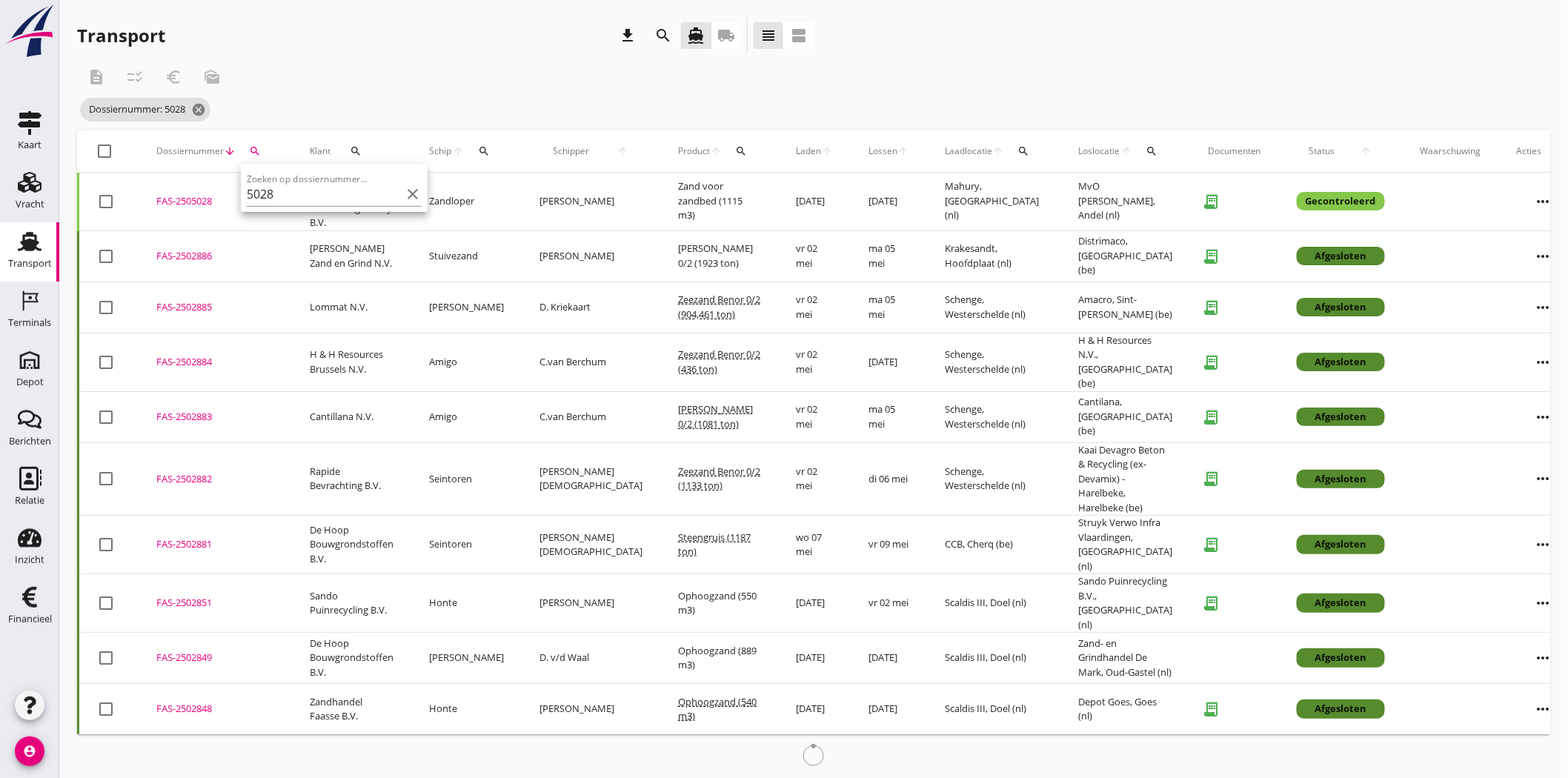
click at [180, 206] on div "FAS-2505028" at bounding box center [215, 201] width 117 height 15
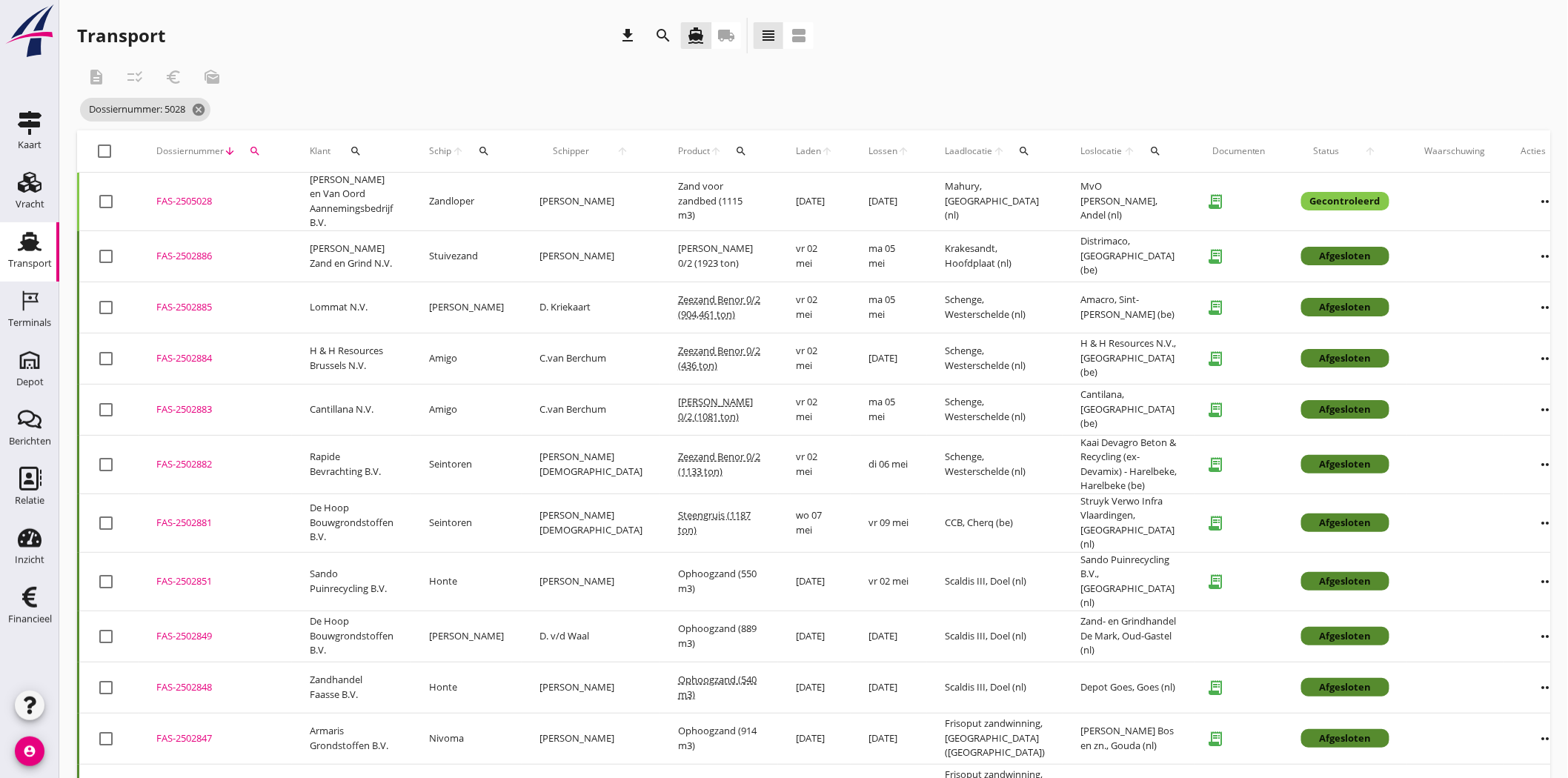
click at [249, 148] on icon "search" at bounding box center [254, 151] width 12 height 12
drag, startPoint x: 282, startPoint y: 191, endPoint x: 260, endPoint y: 194, distance: 22.2
click at [260, 194] on input "5028" at bounding box center [323, 194] width 154 height 23
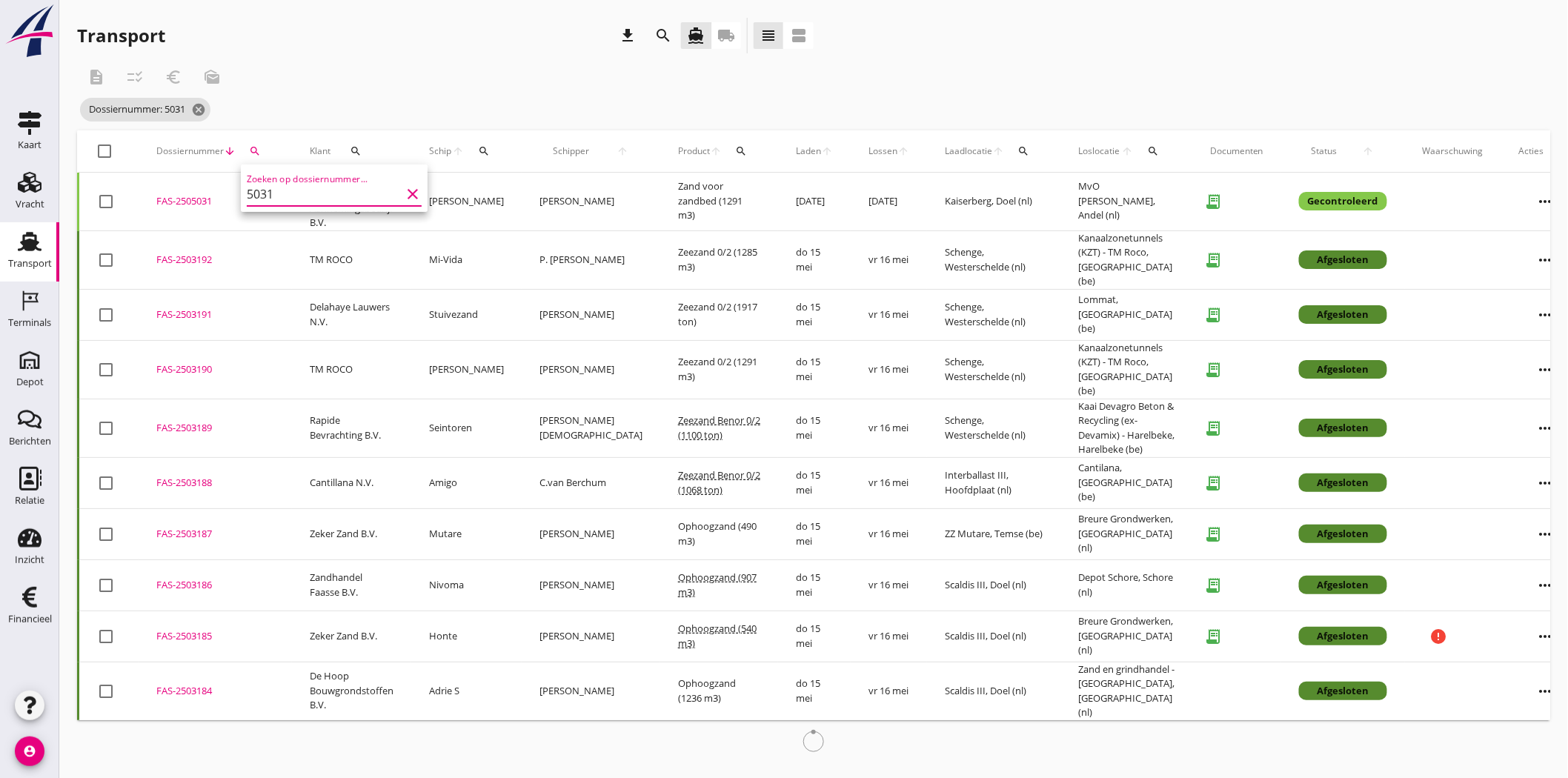
click at [209, 205] on div "FAS-2505031" at bounding box center [215, 201] width 117 height 15
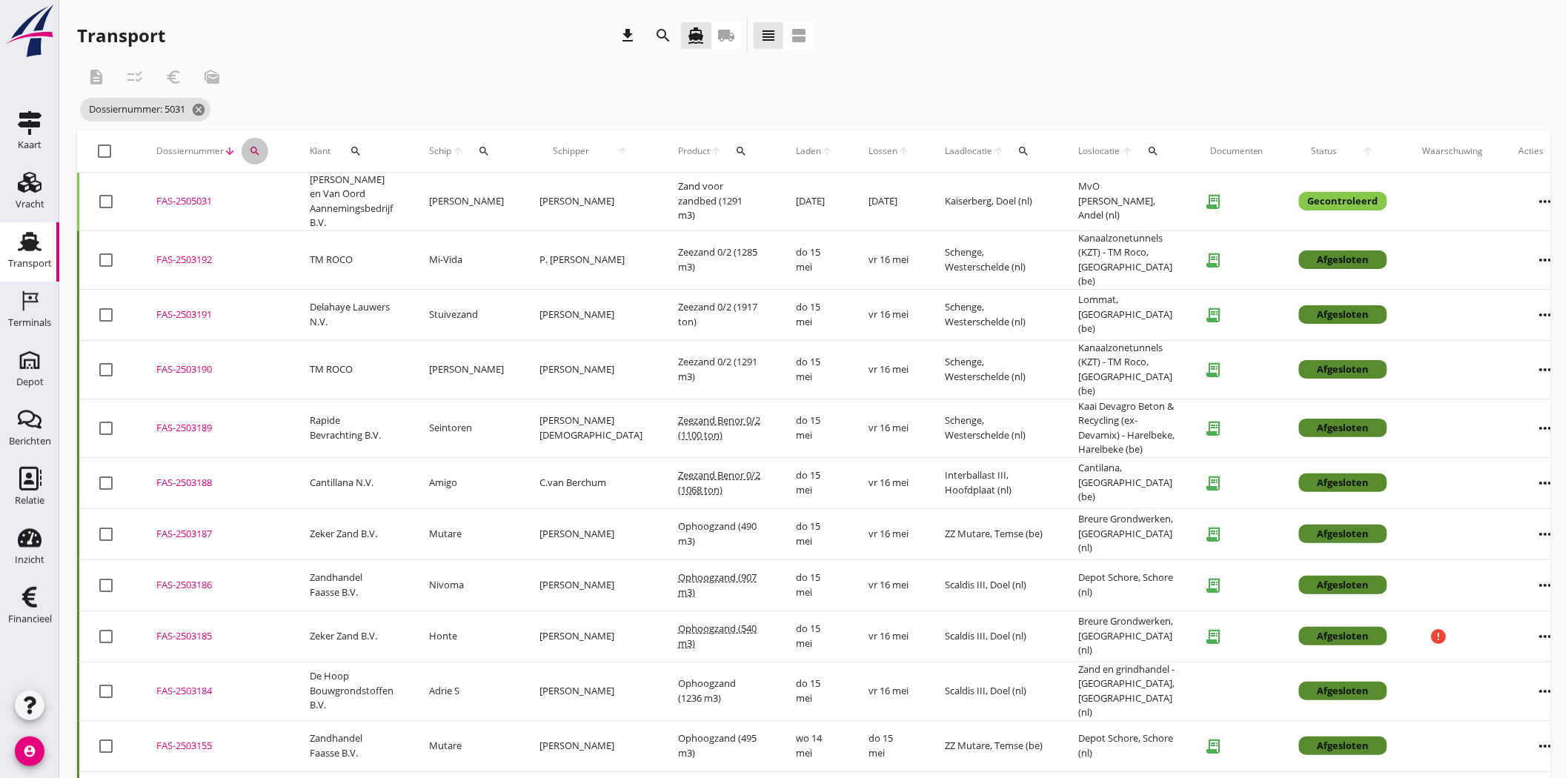
click at [249, 154] on icon "search" at bounding box center [254, 151] width 12 height 12
drag, startPoint x: 283, startPoint y: 191, endPoint x: 266, endPoint y: 189, distance: 17.1
click at [266, 189] on input "5031" at bounding box center [323, 194] width 154 height 23
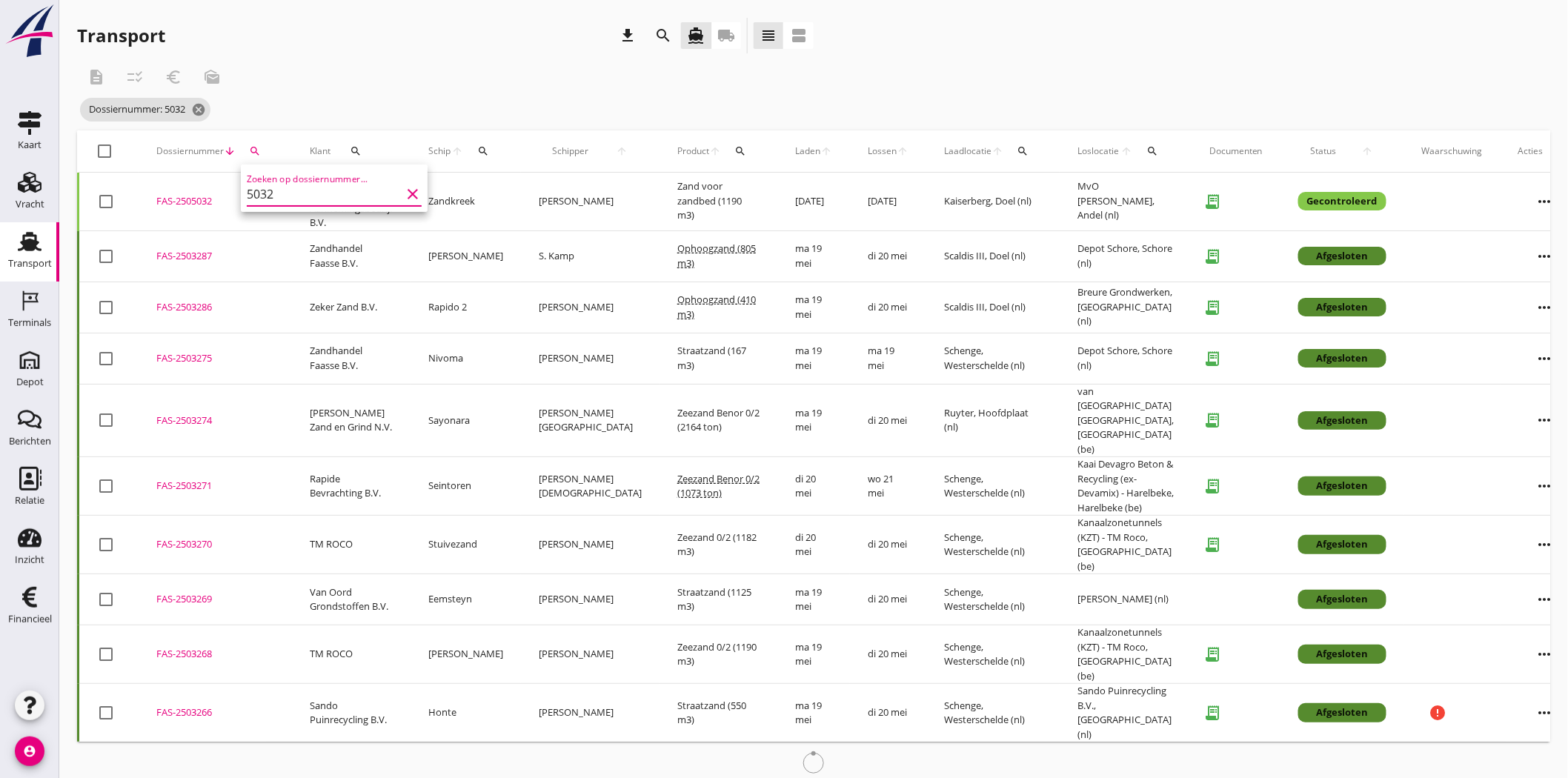
click at [194, 195] on div "FAS-2505032" at bounding box center [215, 201] width 117 height 15
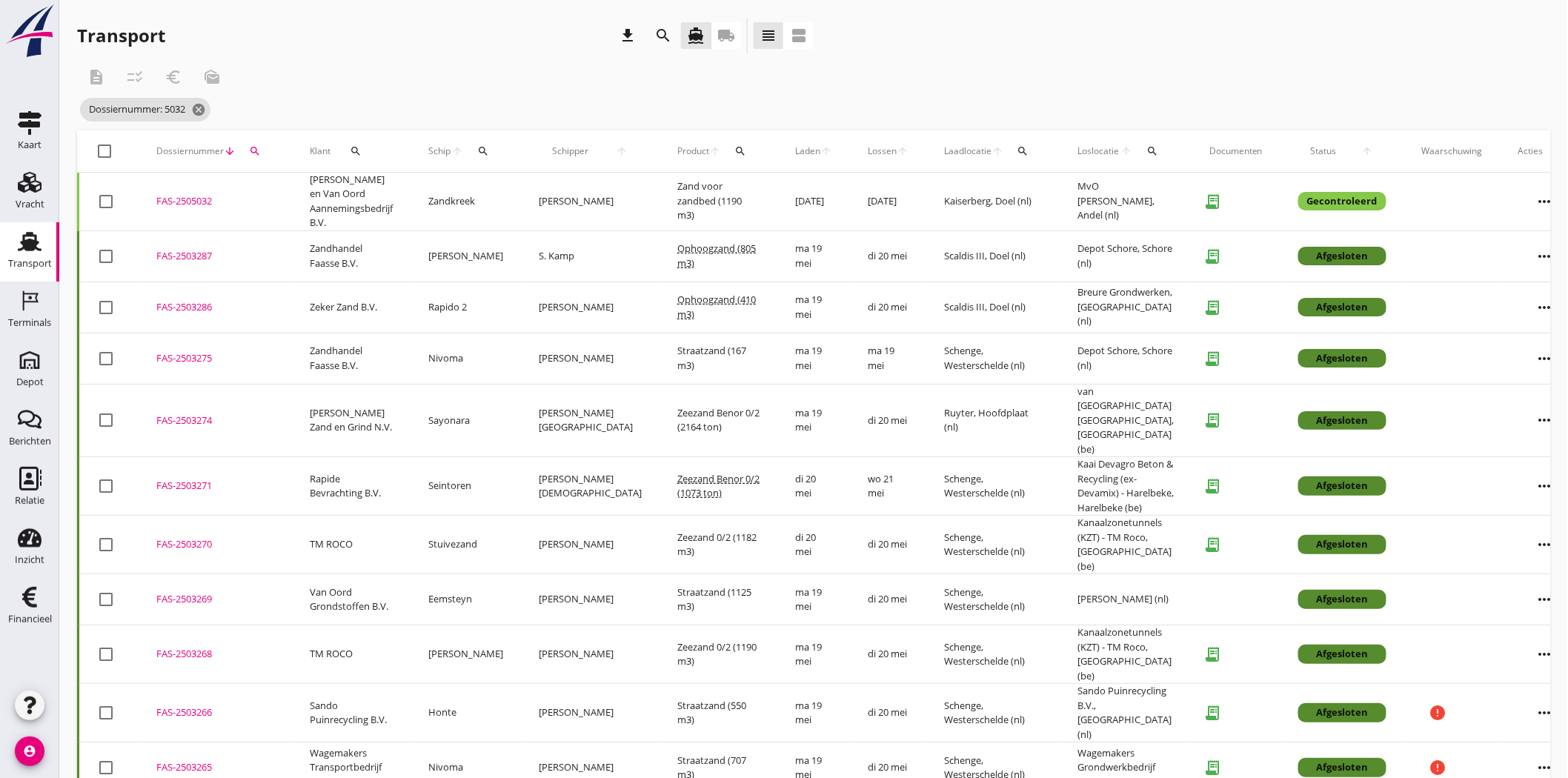
click at [260, 145] on div "search" at bounding box center [254, 151] width 26 height 12
click at [266, 194] on input "5032" at bounding box center [323, 194] width 154 height 23
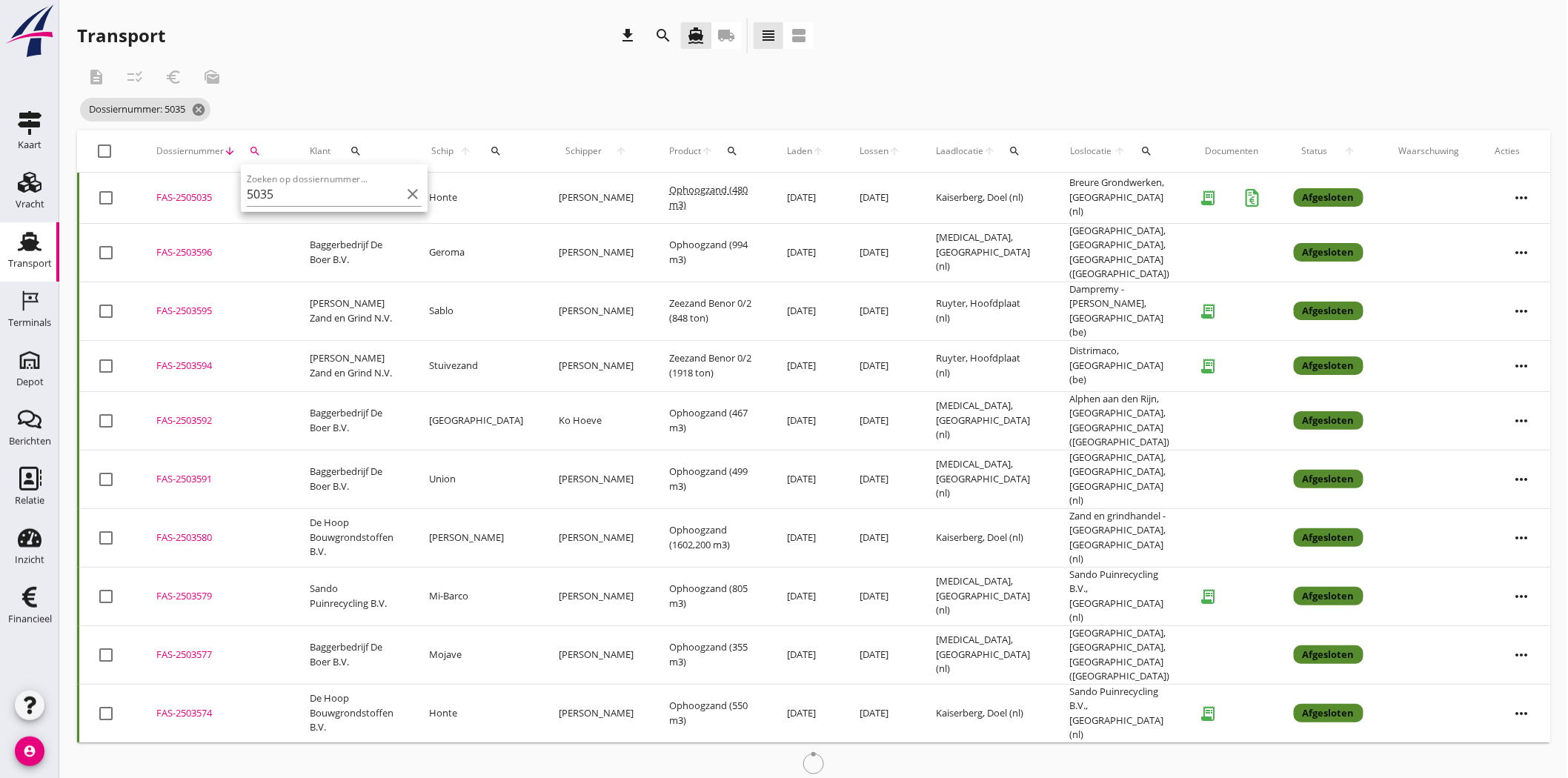
click at [178, 194] on div "FAS-2505035" at bounding box center [215, 198] width 117 height 15
click at [256, 152] on icon "search" at bounding box center [254, 151] width 12 height 12
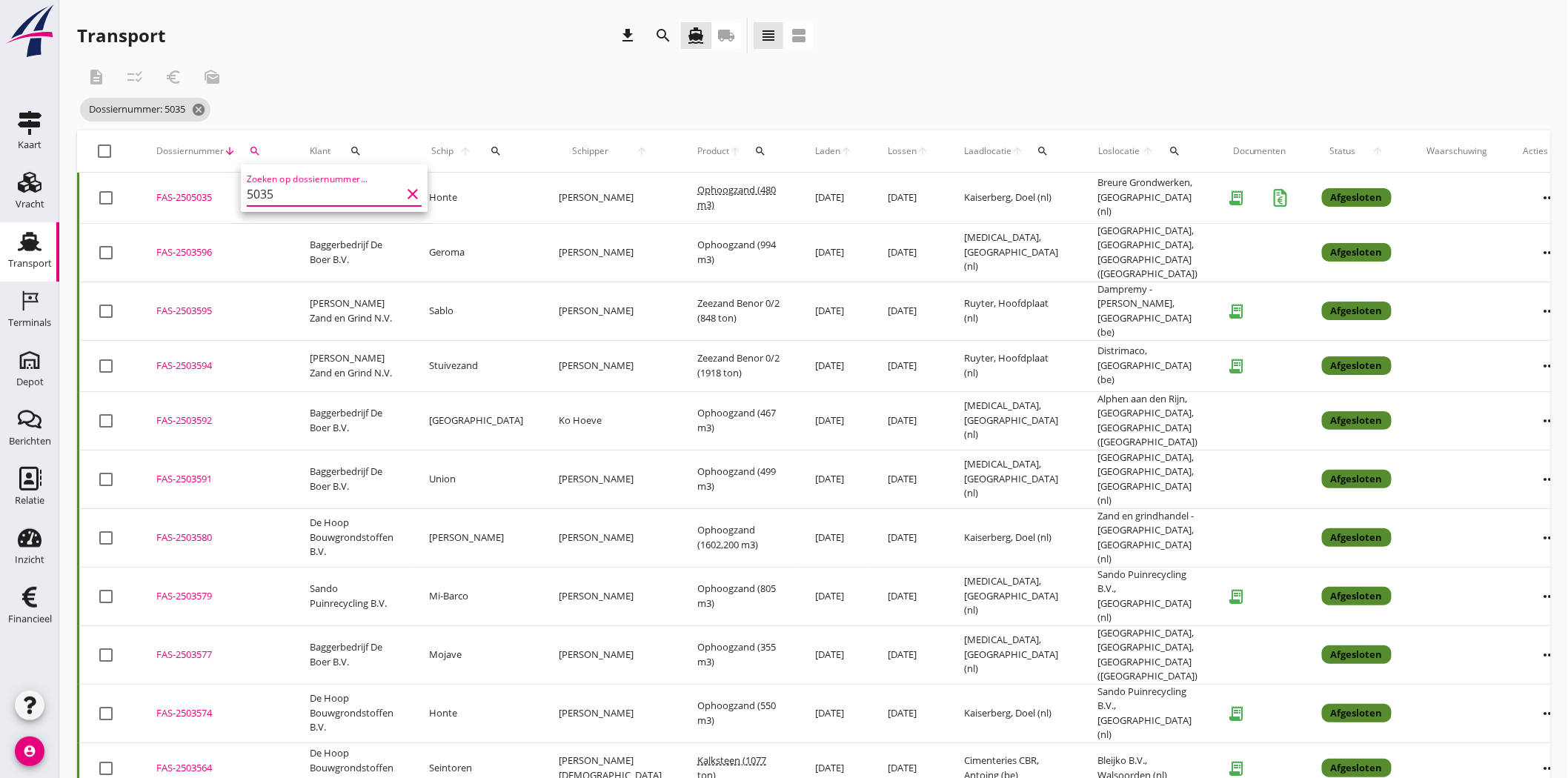
click at [262, 191] on input "5035" at bounding box center [323, 194] width 154 height 23
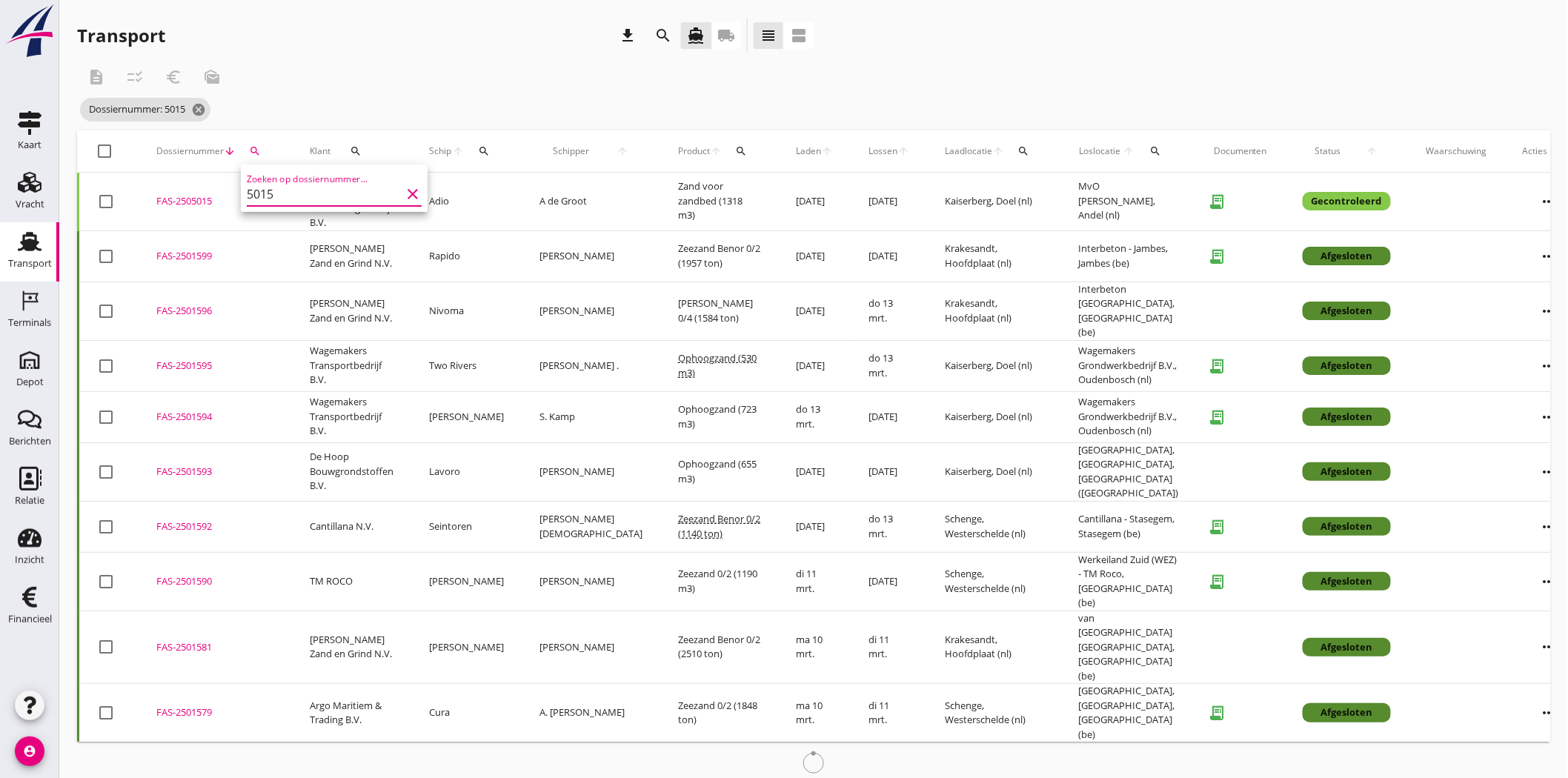
click at [208, 201] on div "FAS-2505015" at bounding box center [215, 201] width 117 height 15
click at [256, 149] on icon "search" at bounding box center [254, 151] width 12 height 12
drag, startPoint x: 274, startPoint y: 191, endPoint x: 260, endPoint y: 193, distance: 14.1
click at [260, 193] on input "5015" at bounding box center [323, 194] width 154 height 23
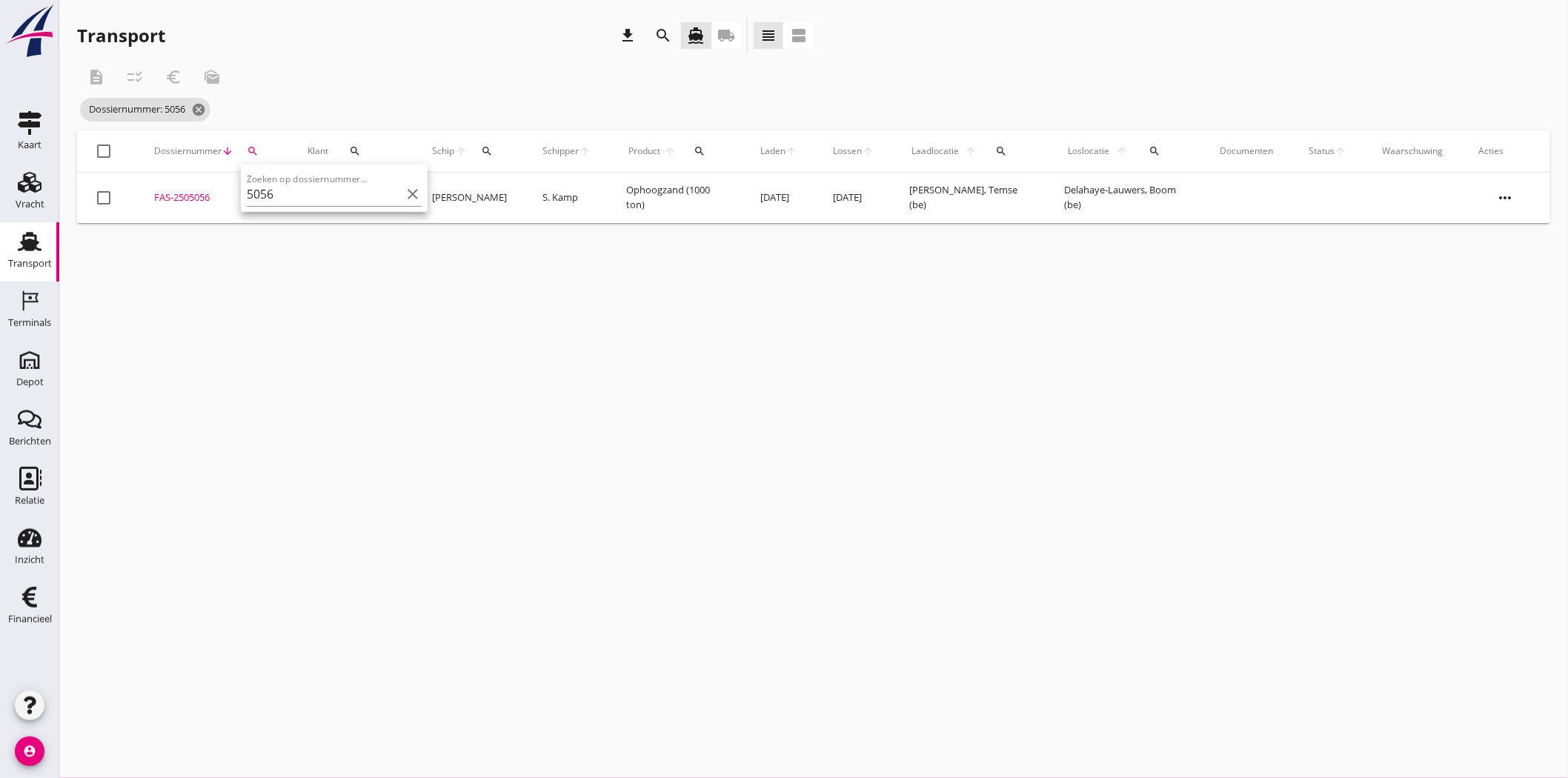
click at [181, 194] on div "FAS-2505056" at bounding box center [212, 198] width 117 height 15
click at [249, 151] on icon "search" at bounding box center [253, 151] width 12 height 12
drag, startPoint x: 284, startPoint y: 191, endPoint x: 255, endPoint y: 191, distance: 29.0
click at [255, 191] on input "5056" at bounding box center [322, 194] width 154 height 23
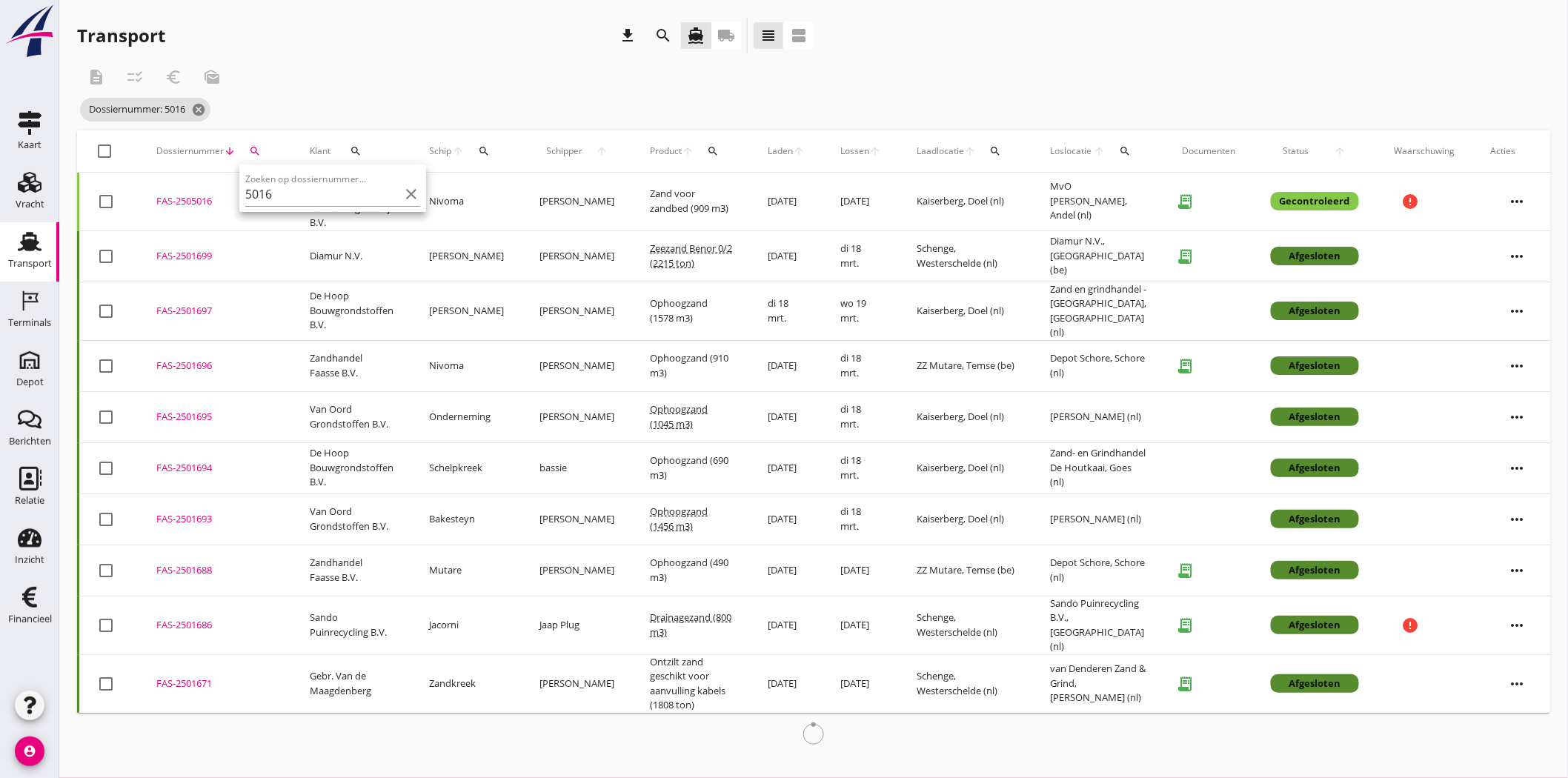
click at [208, 194] on div "FAS-2505016" at bounding box center [215, 201] width 117 height 15
click at [257, 150] on icon "search" at bounding box center [254, 151] width 12 height 12
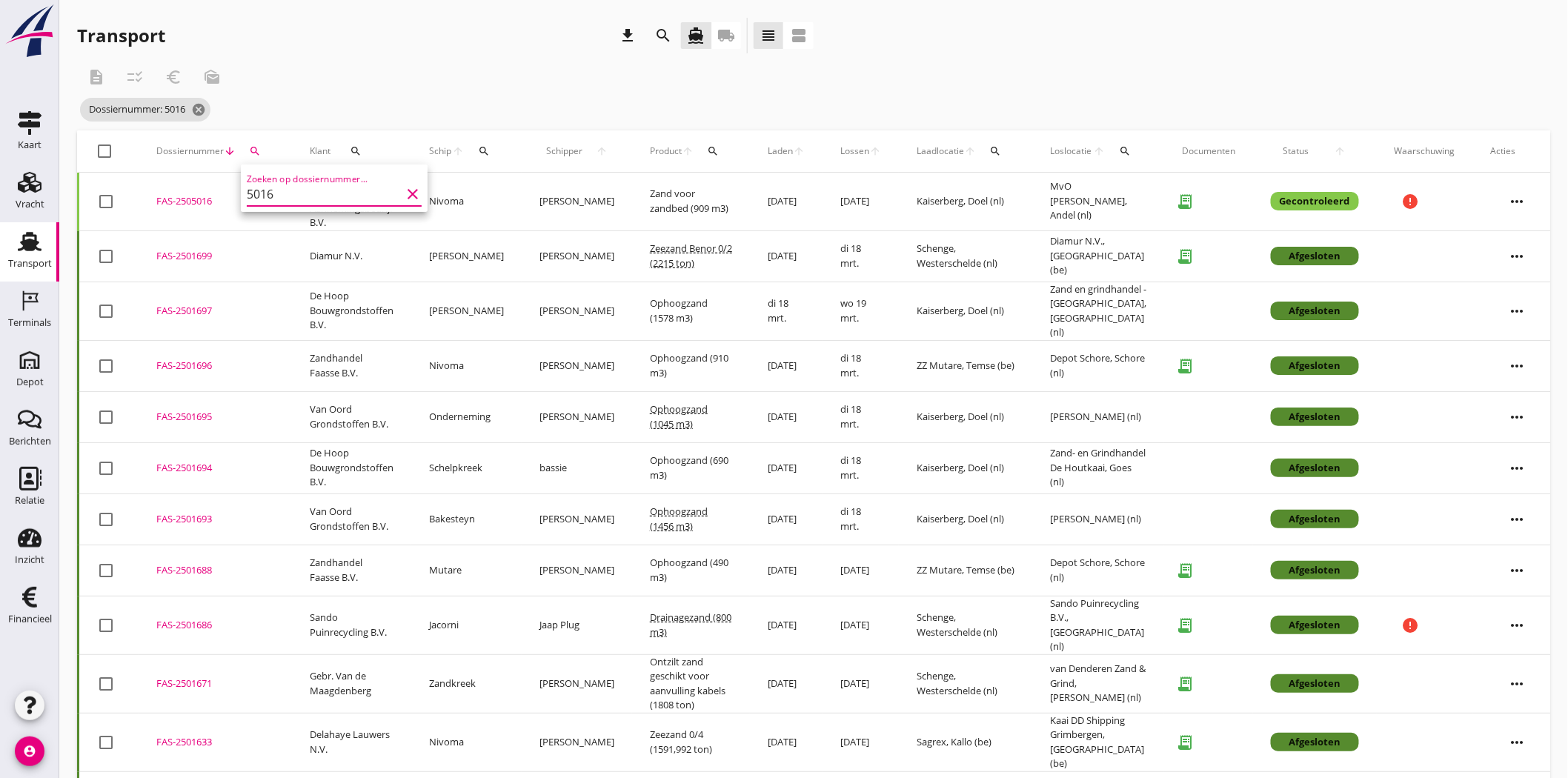
drag, startPoint x: 271, startPoint y: 188, endPoint x: 260, endPoint y: 191, distance: 11.4
click at [260, 191] on input "5016" at bounding box center [323, 194] width 154 height 23
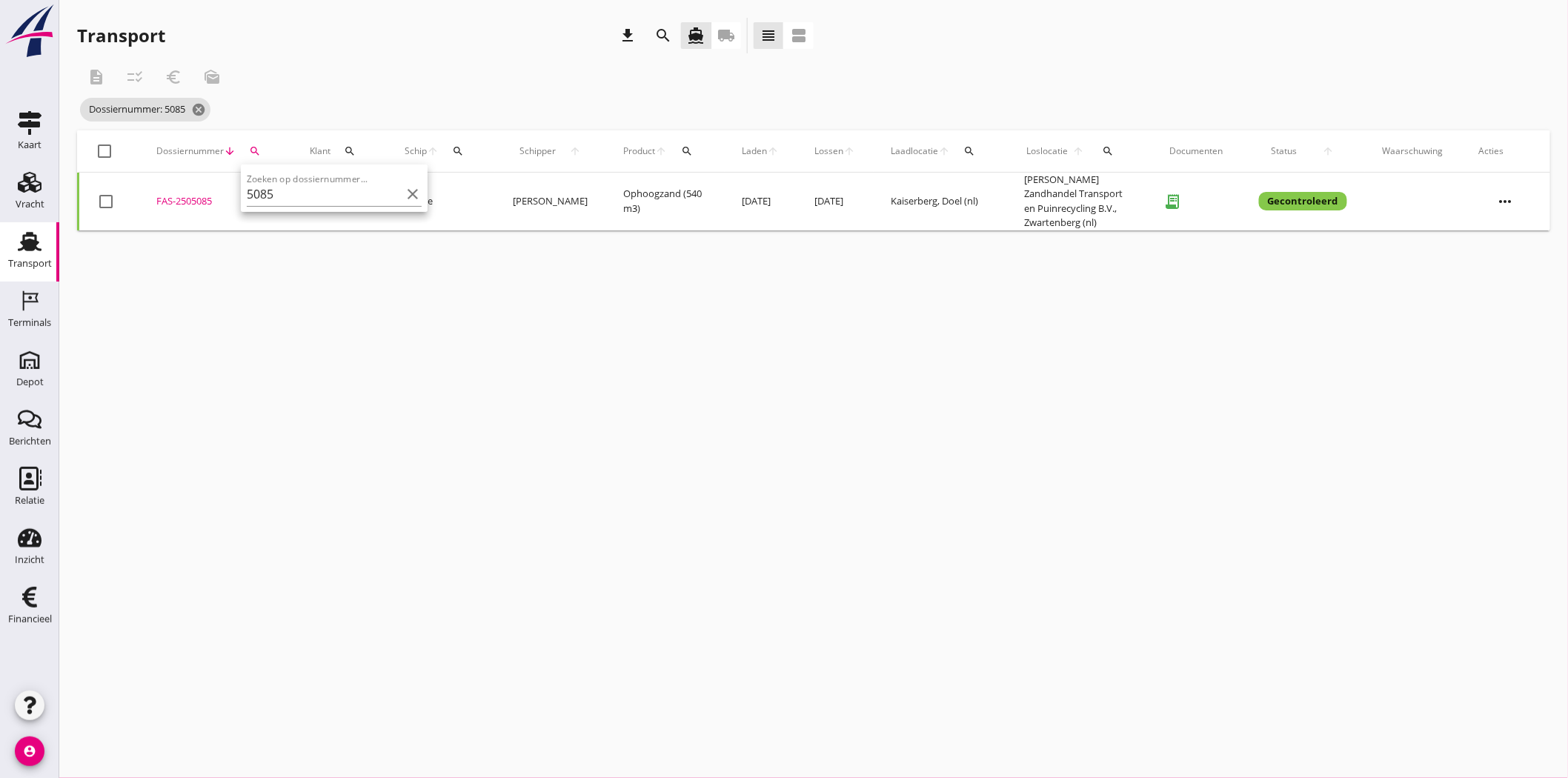
click at [187, 194] on div "FAS-2505085" at bounding box center [215, 201] width 117 height 15
click at [249, 149] on icon "search" at bounding box center [254, 151] width 12 height 12
drag, startPoint x: 282, startPoint y: 188, endPoint x: 266, endPoint y: 196, distance: 17.9
click at [266, 196] on input "5085" at bounding box center [323, 194] width 154 height 23
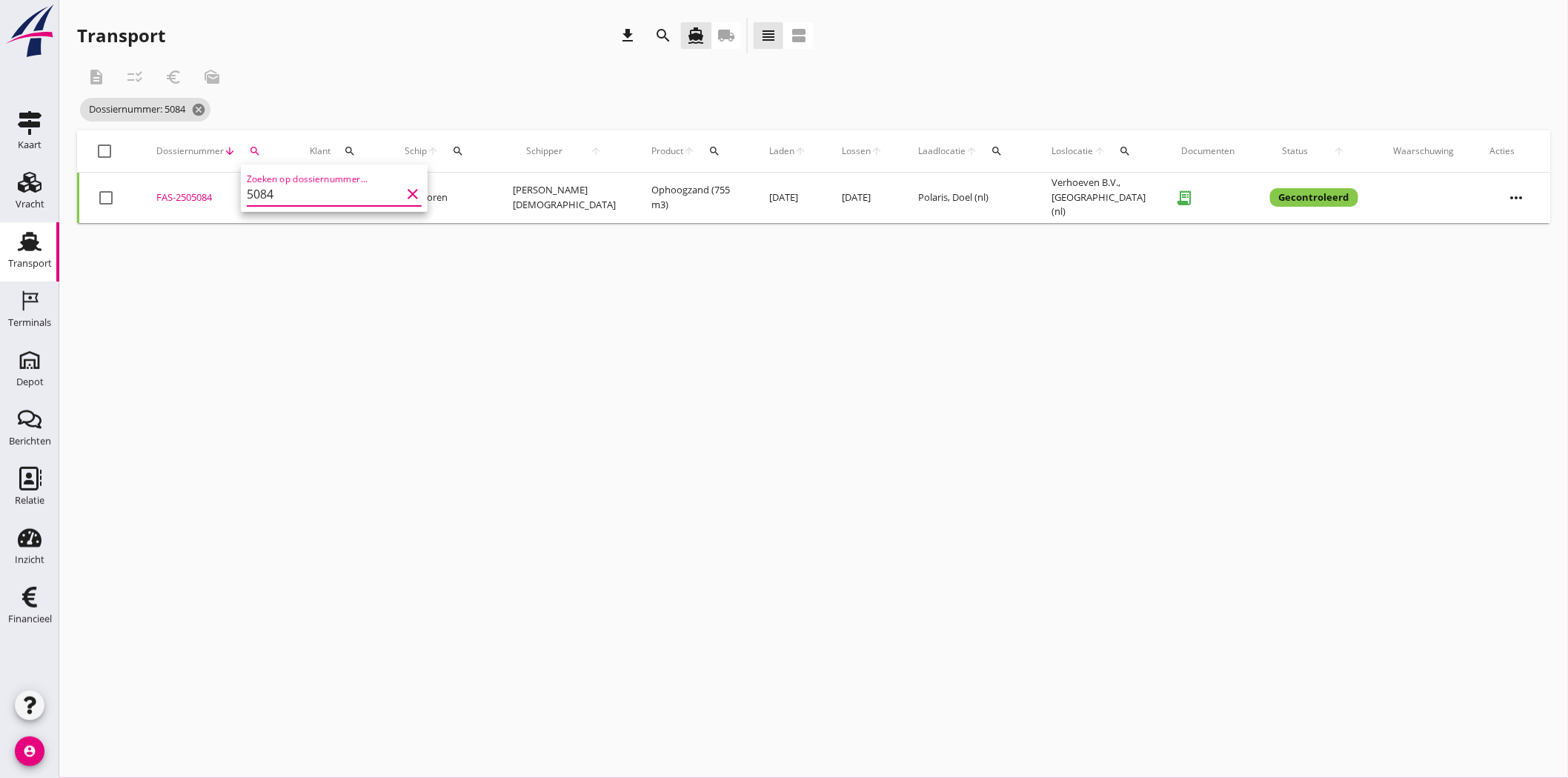
type input "5084"
click at [204, 194] on div "FAS-2505084" at bounding box center [215, 198] width 117 height 15
click at [198, 105] on icon "cancel" at bounding box center [198, 109] width 15 height 15
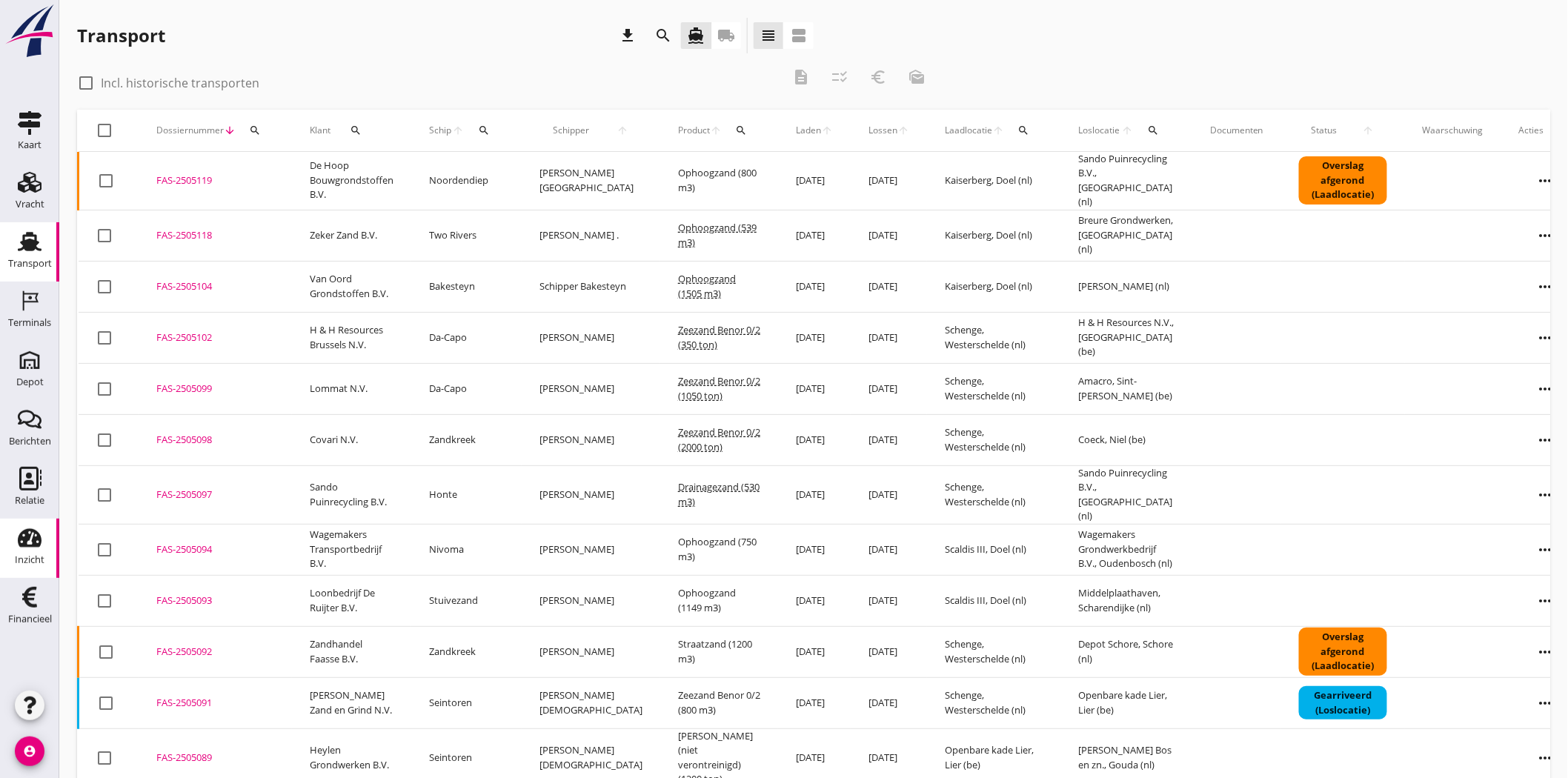
click at [24, 535] on icon "Inzicht" at bounding box center [29, 537] width 23 height 23
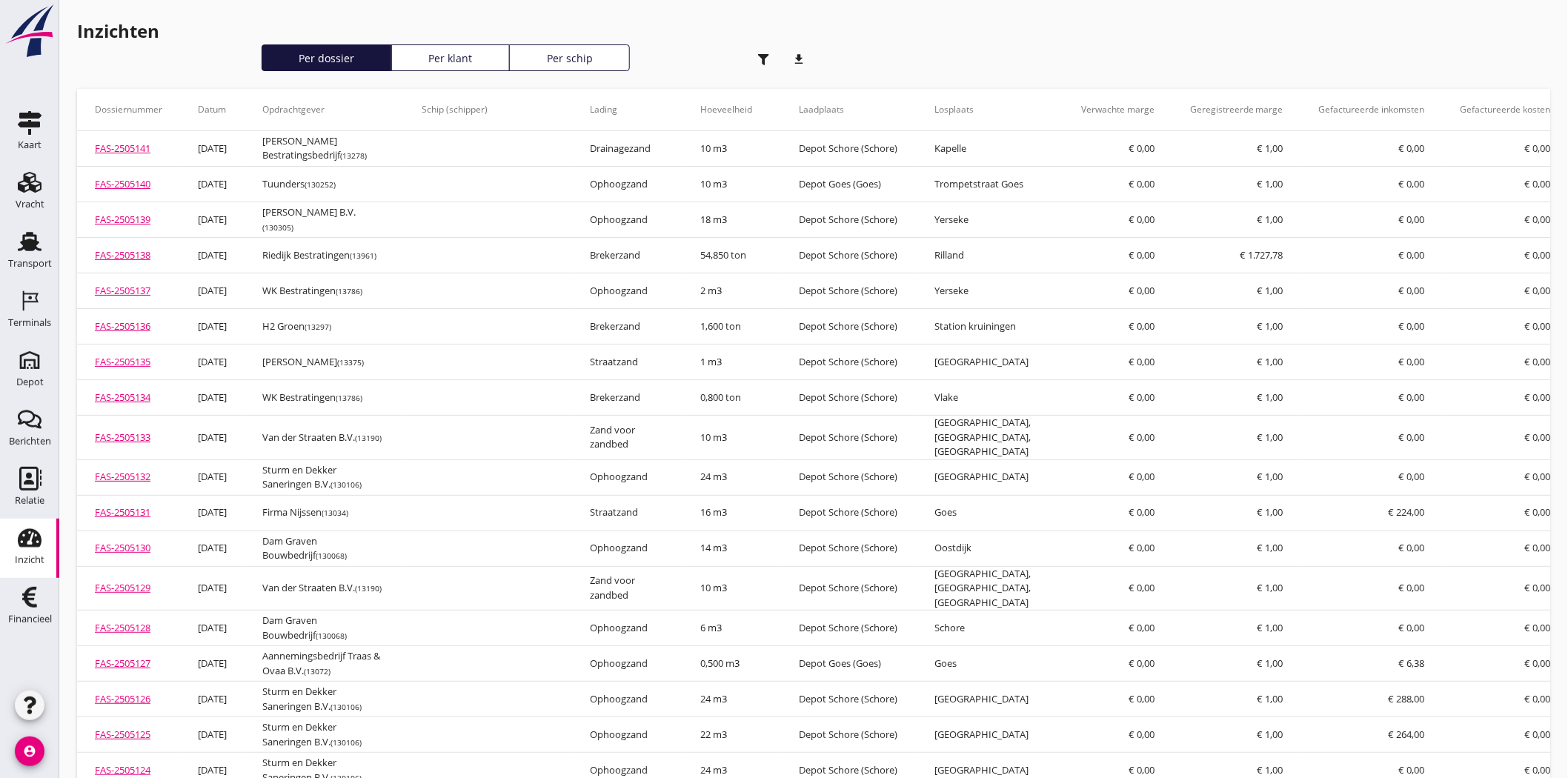
click at [761, 58] on use "button" at bounding box center [762, 59] width 11 height 11
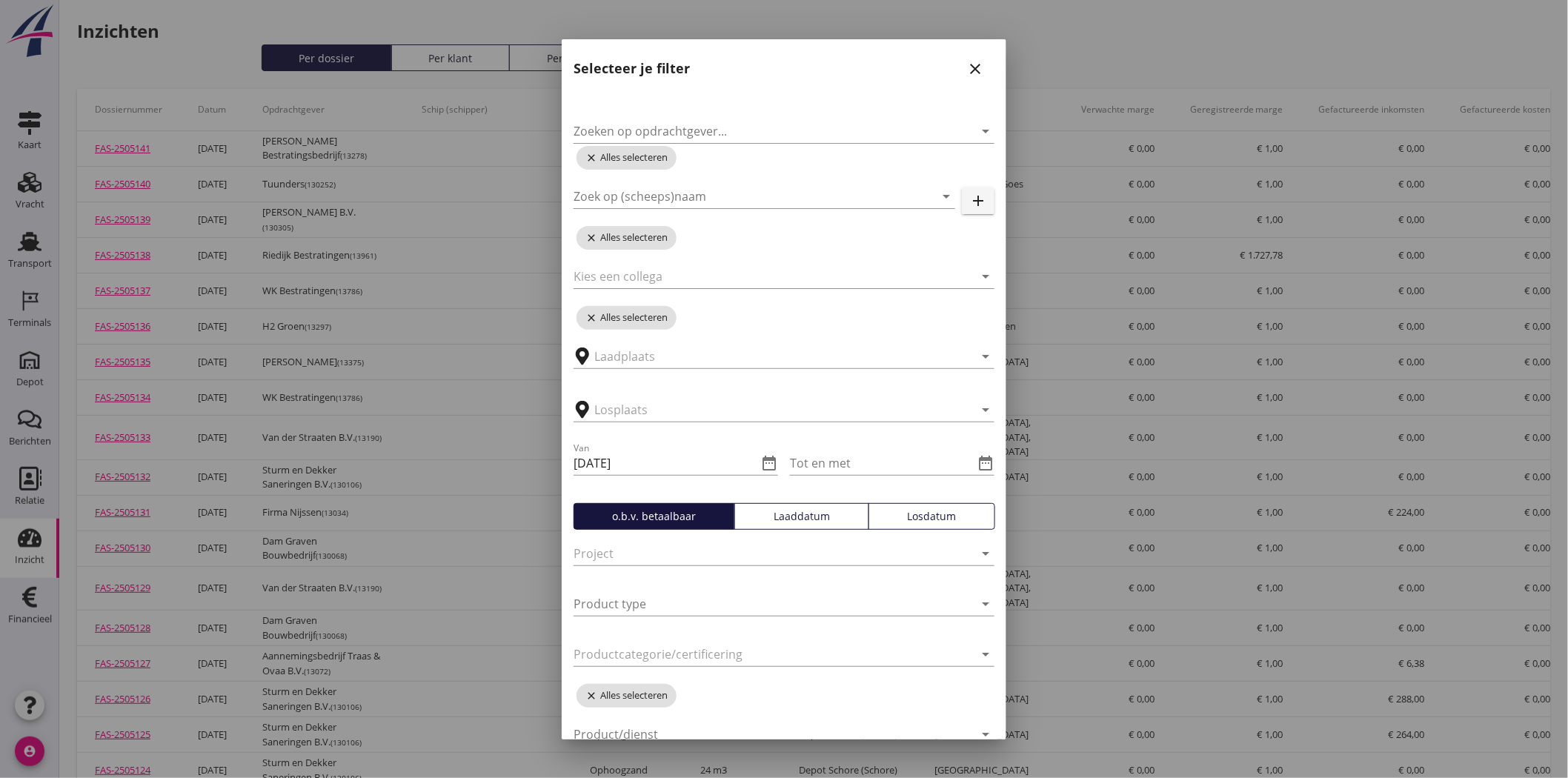
click at [966, 68] on icon "close" at bounding box center [975, 69] width 18 height 18
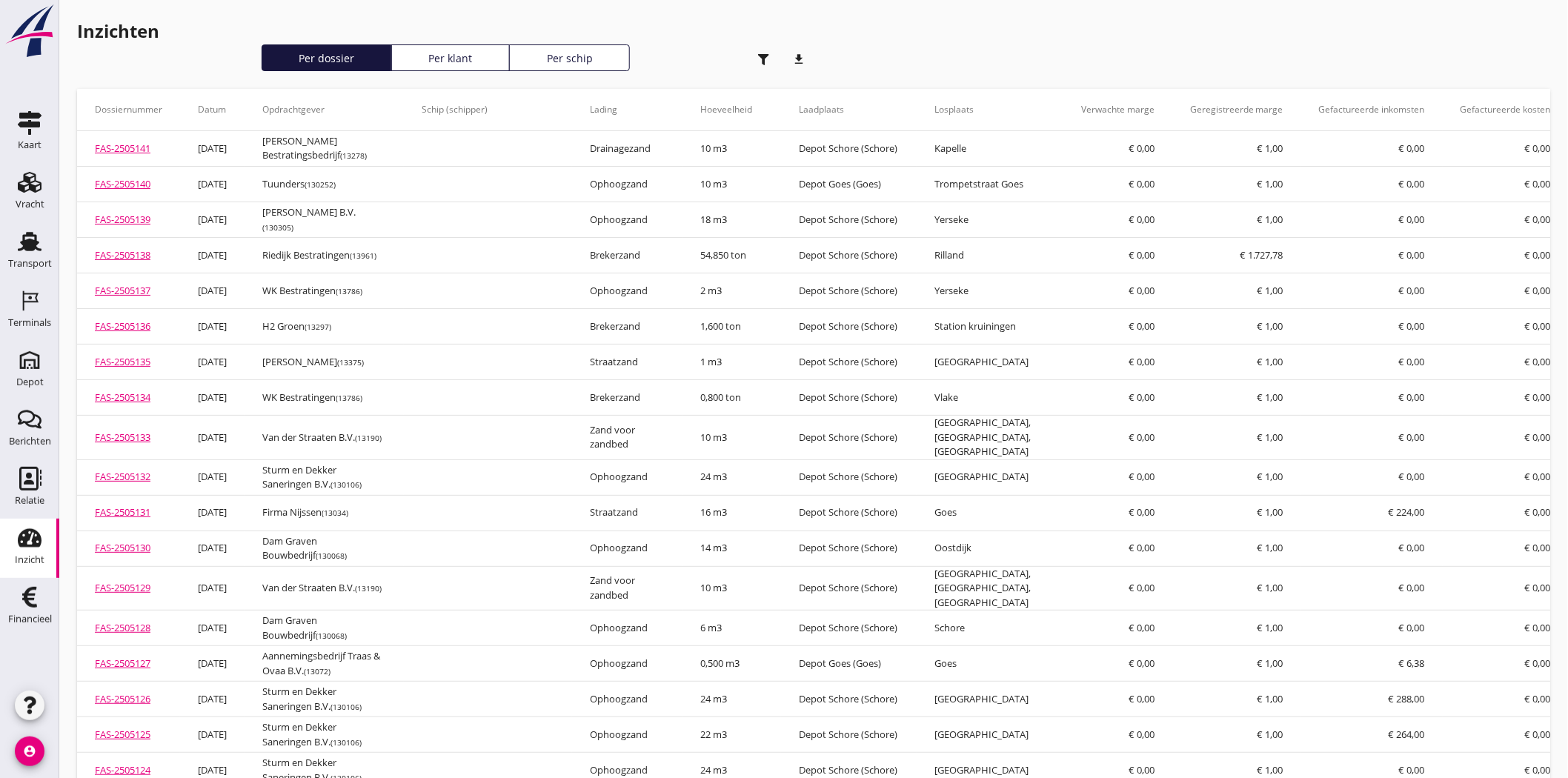
drag, startPoint x: 469, startPoint y: 57, endPoint x: 544, endPoint y: 57, distance: 75.0
click at [469, 57] on div "Per klant" at bounding box center [449, 58] width 105 height 16
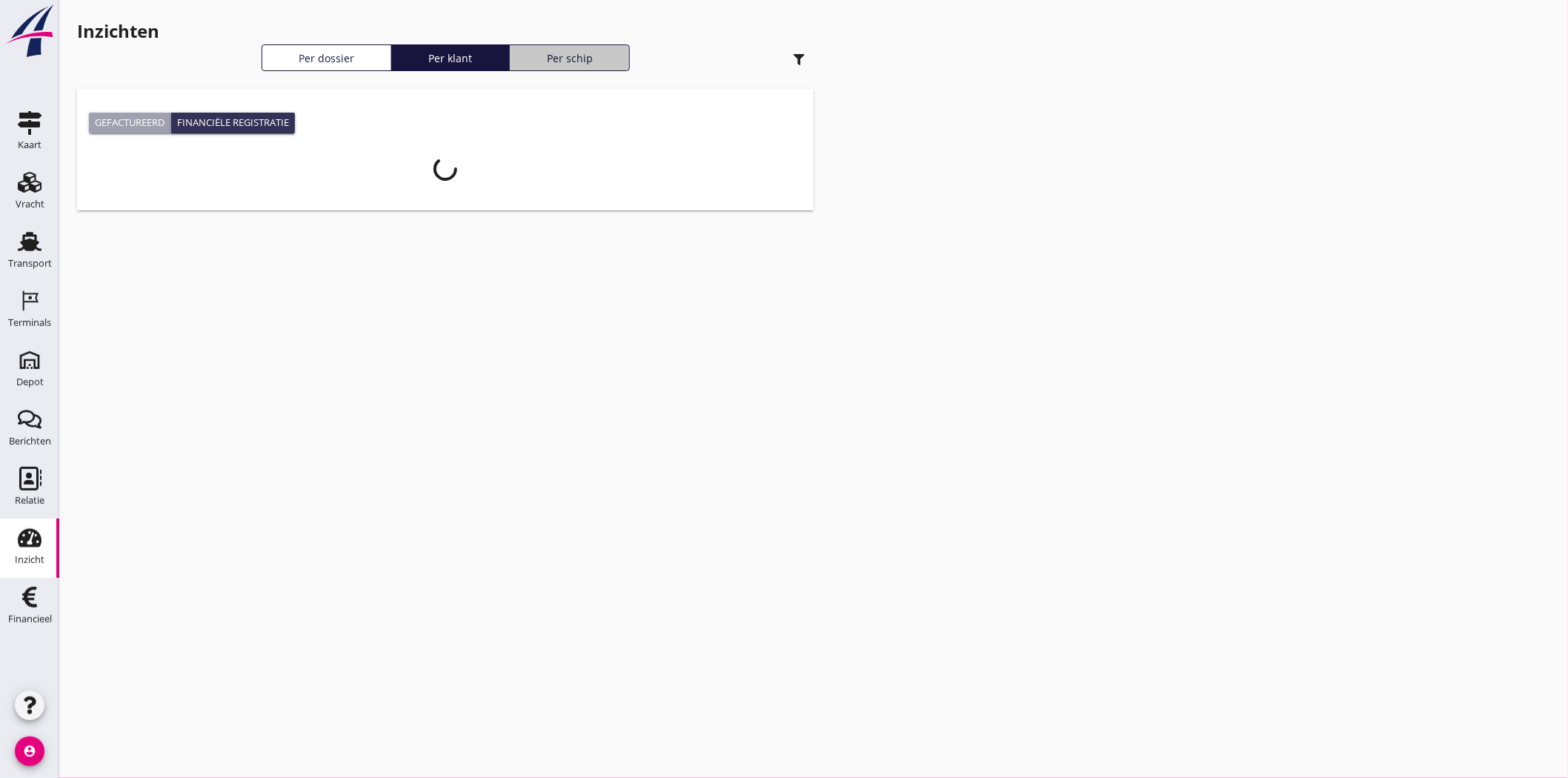
click at [559, 61] on div "Per schip" at bounding box center [570, 58] width 108 height 16
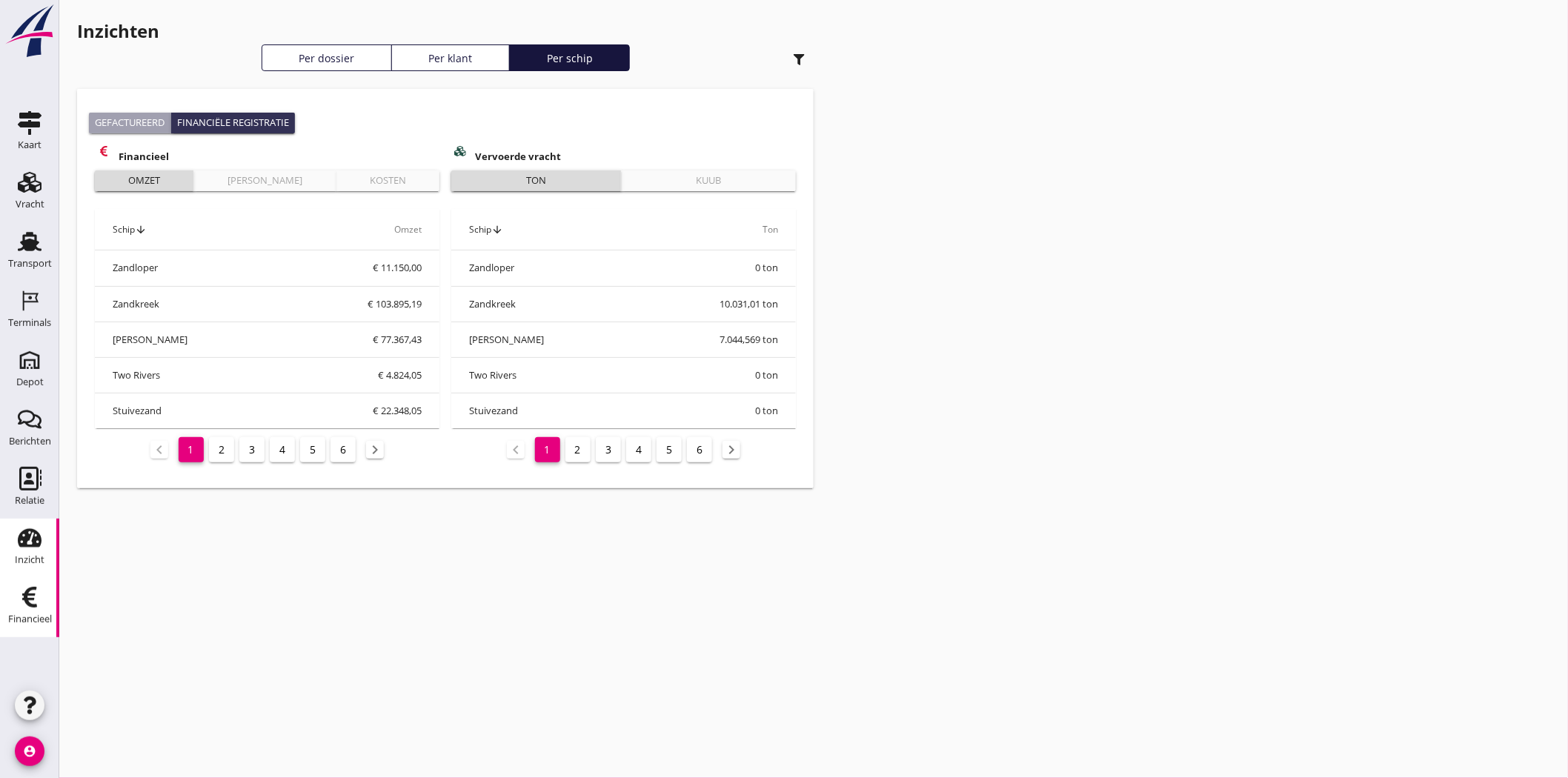
click at [28, 612] on div "Financieel" at bounding box center [29, 618] width 44 height 21
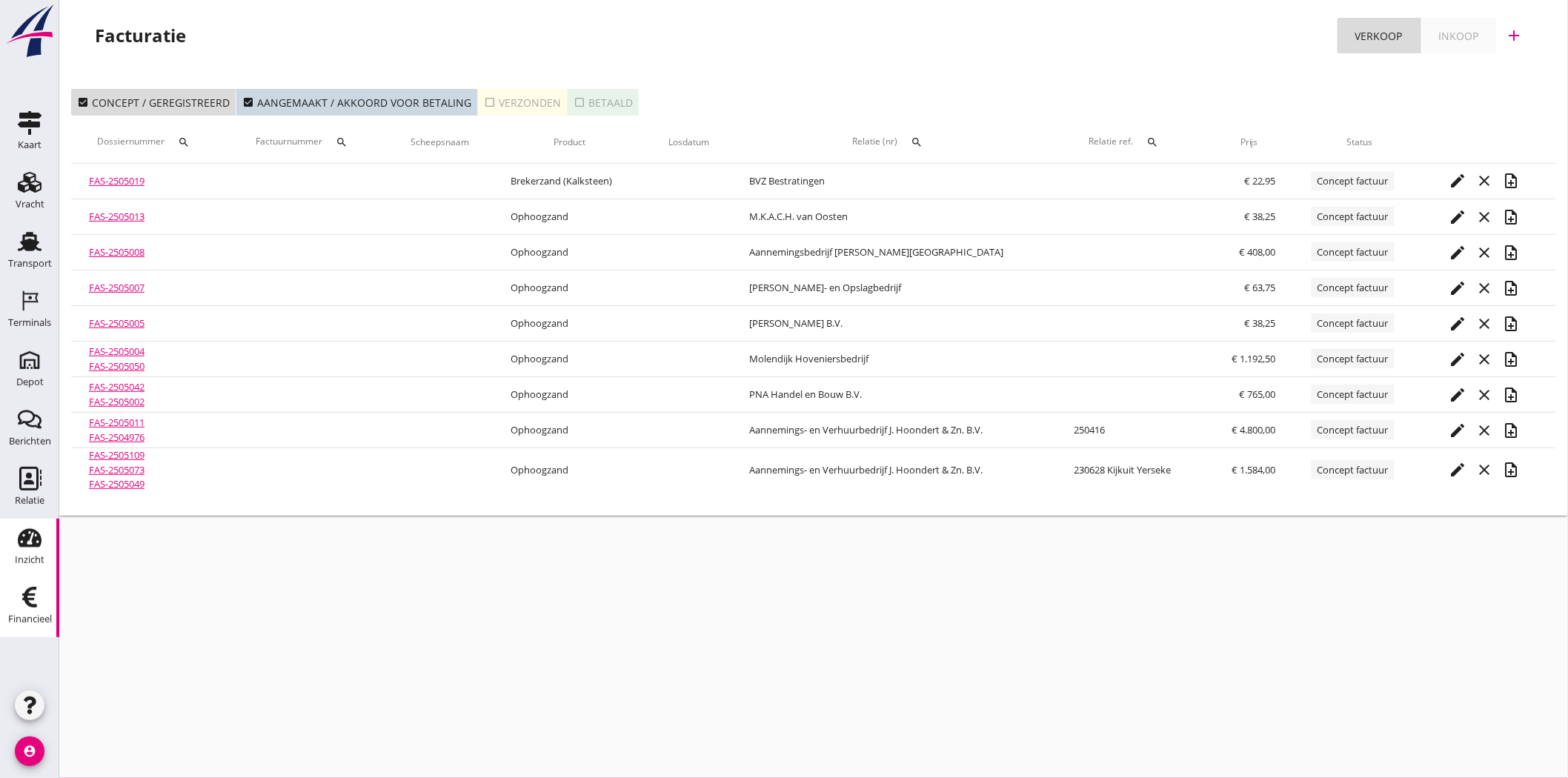
click at [12, 538] on div "Inzicht" at bounding box center [29, 537] width 35 height 23
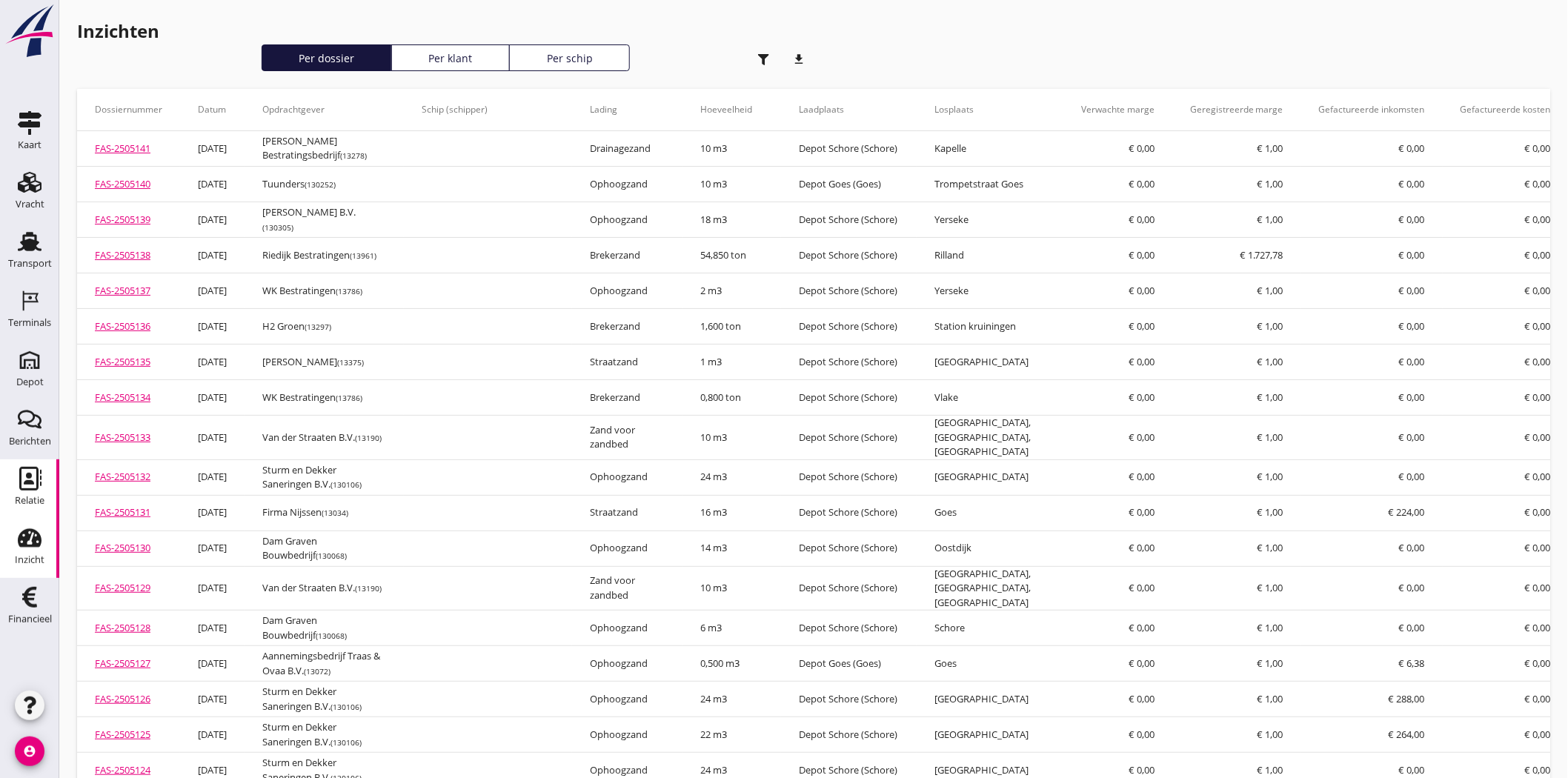
click at [23, 483] on use at bounding box center [30, 479] width 23 height 23
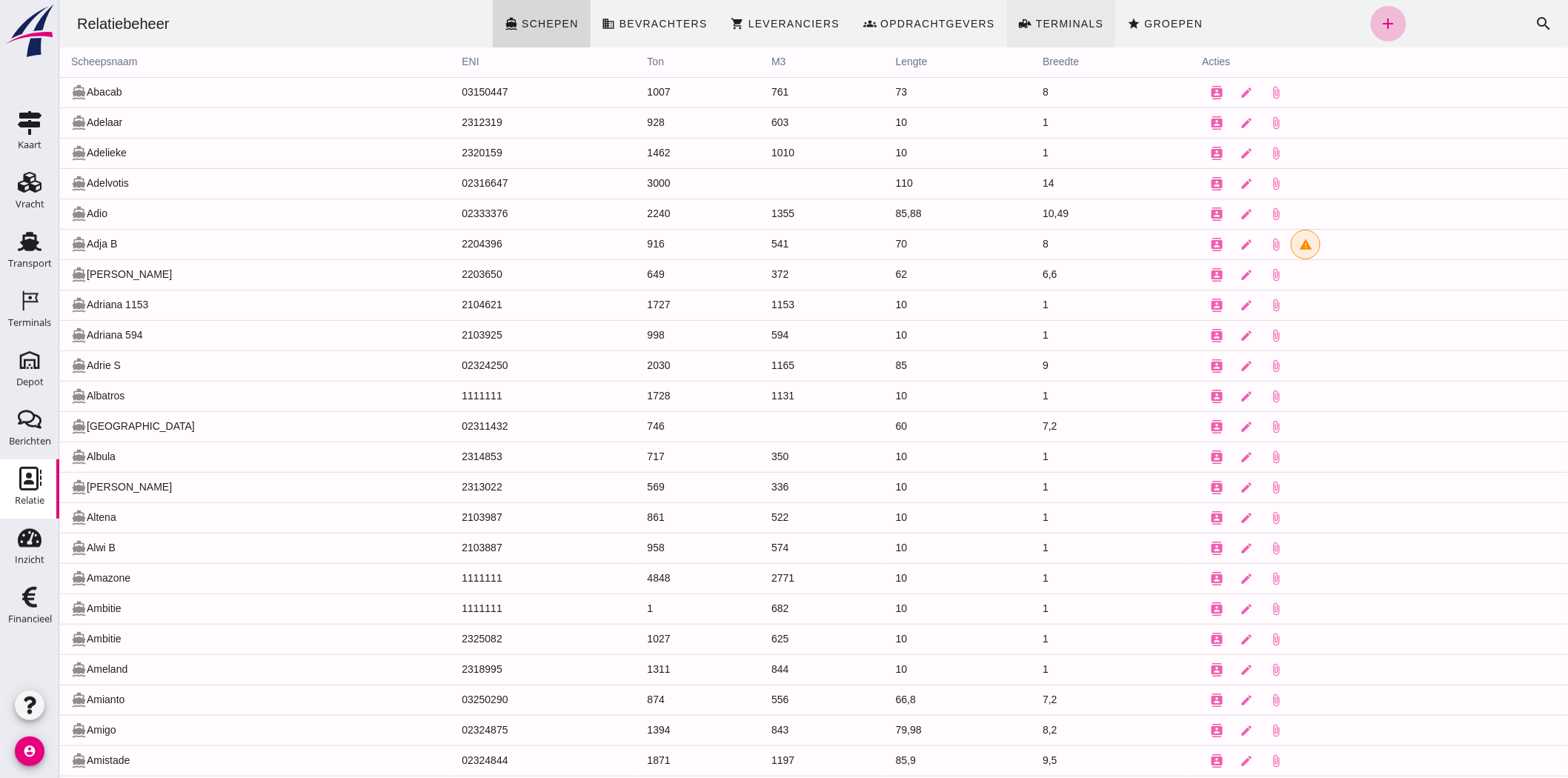
click at [1040, 21] on span "Terminals" at bounding box center [1069, 23] width 69 height 12
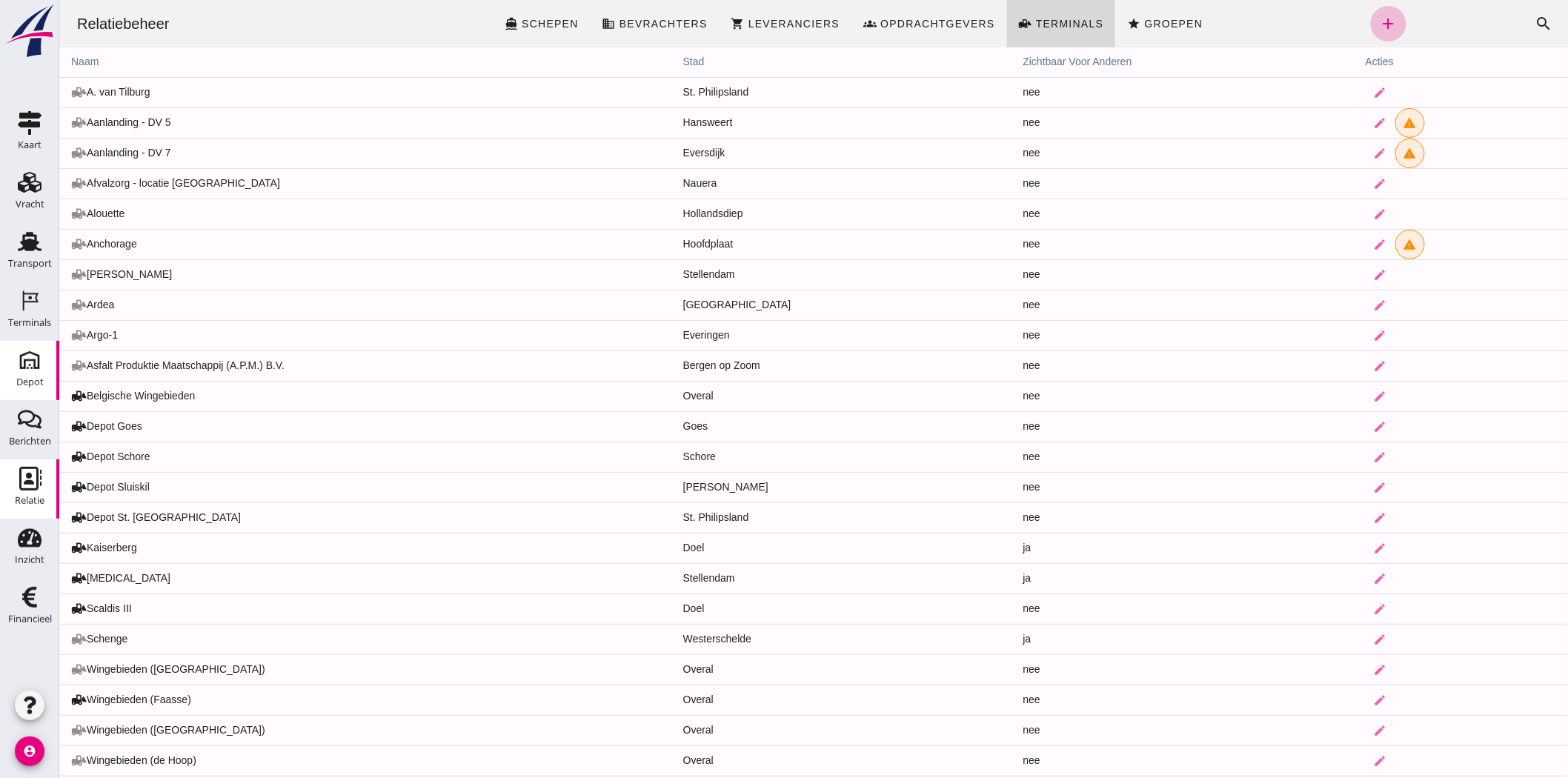
click at [29, 373] on div "Depot" at bounding box center [30, 382] width 27 height 21
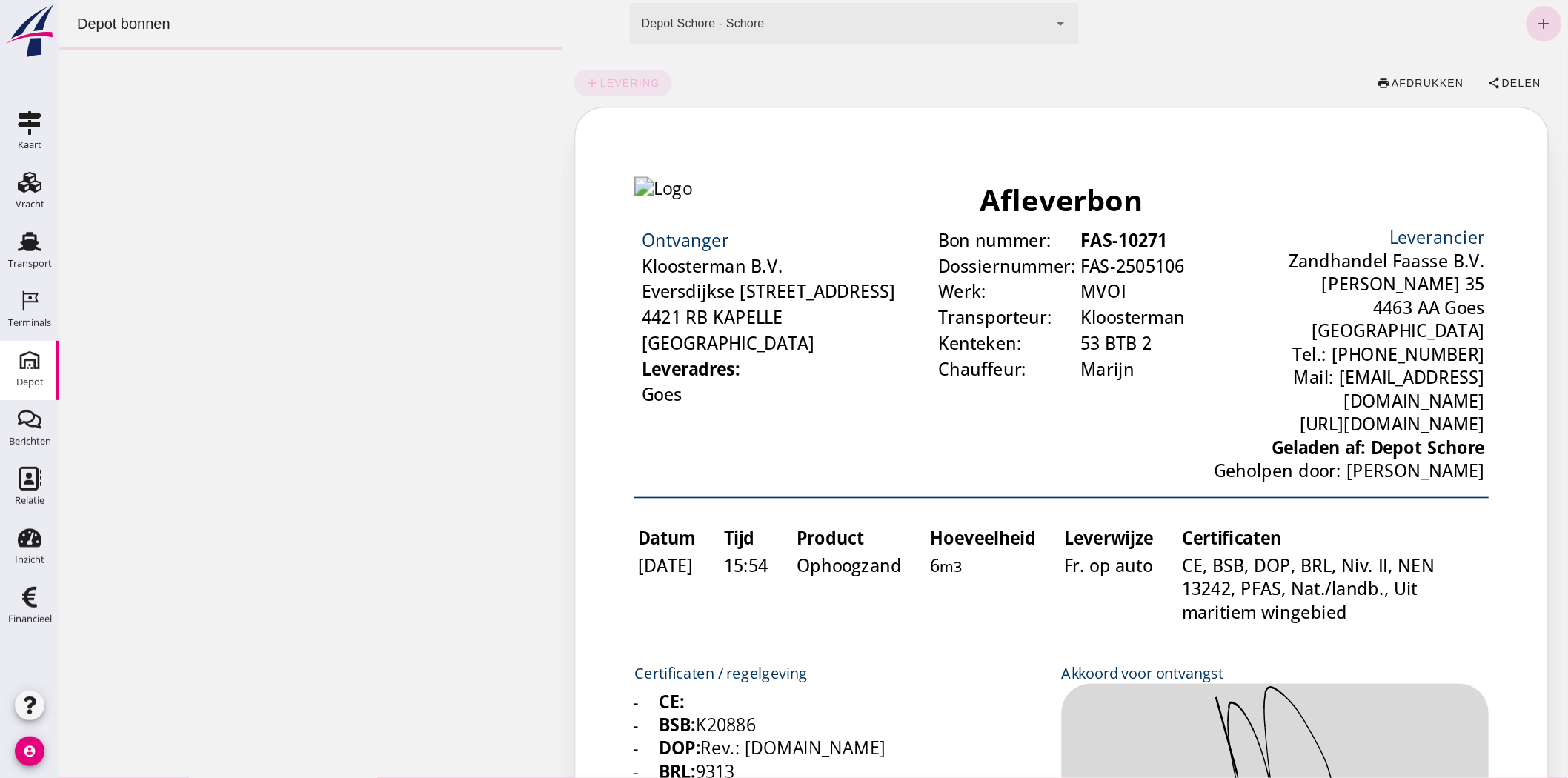
click at [856, 27] on div "Depot Schore - Schore da4e762a-ddf1-4556-b2ca-bcf6277de398" at bounding box center [839, 23] width 419 height 41
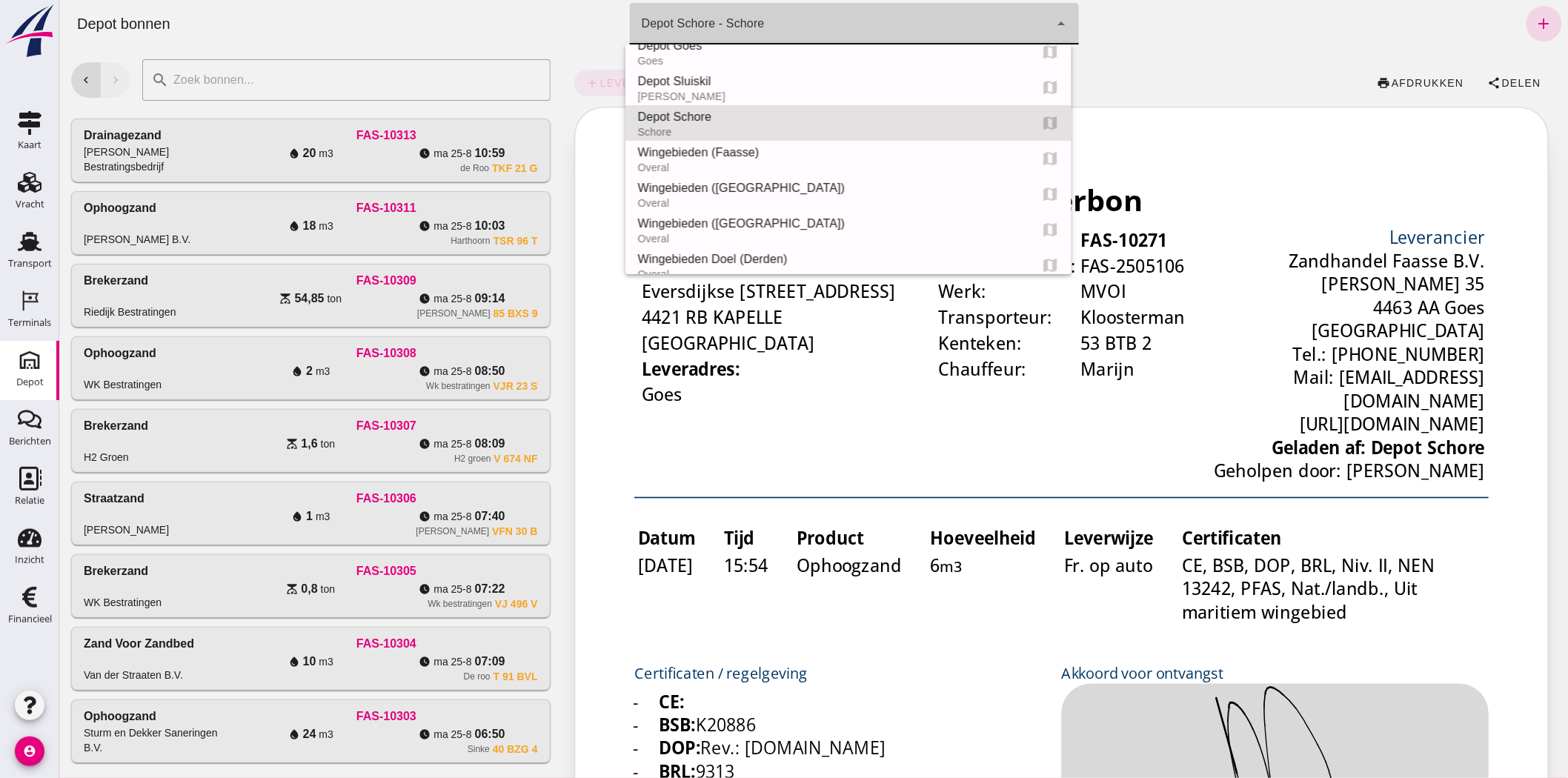
scroll to position [139, 0]
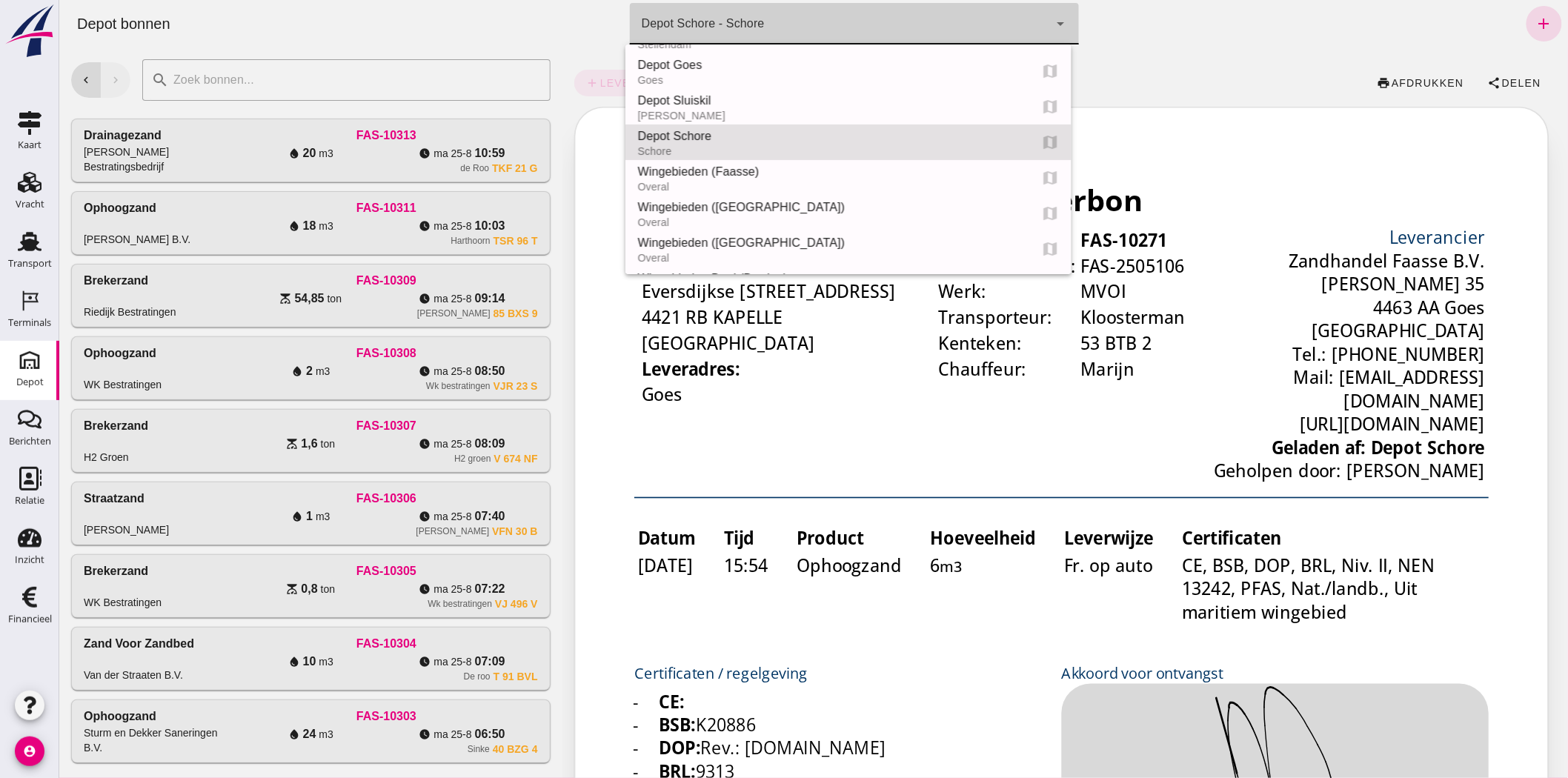
click at [756, 23] on div "Depot Schore - Schore" at bounding box center [703, 23] width 123 height 18
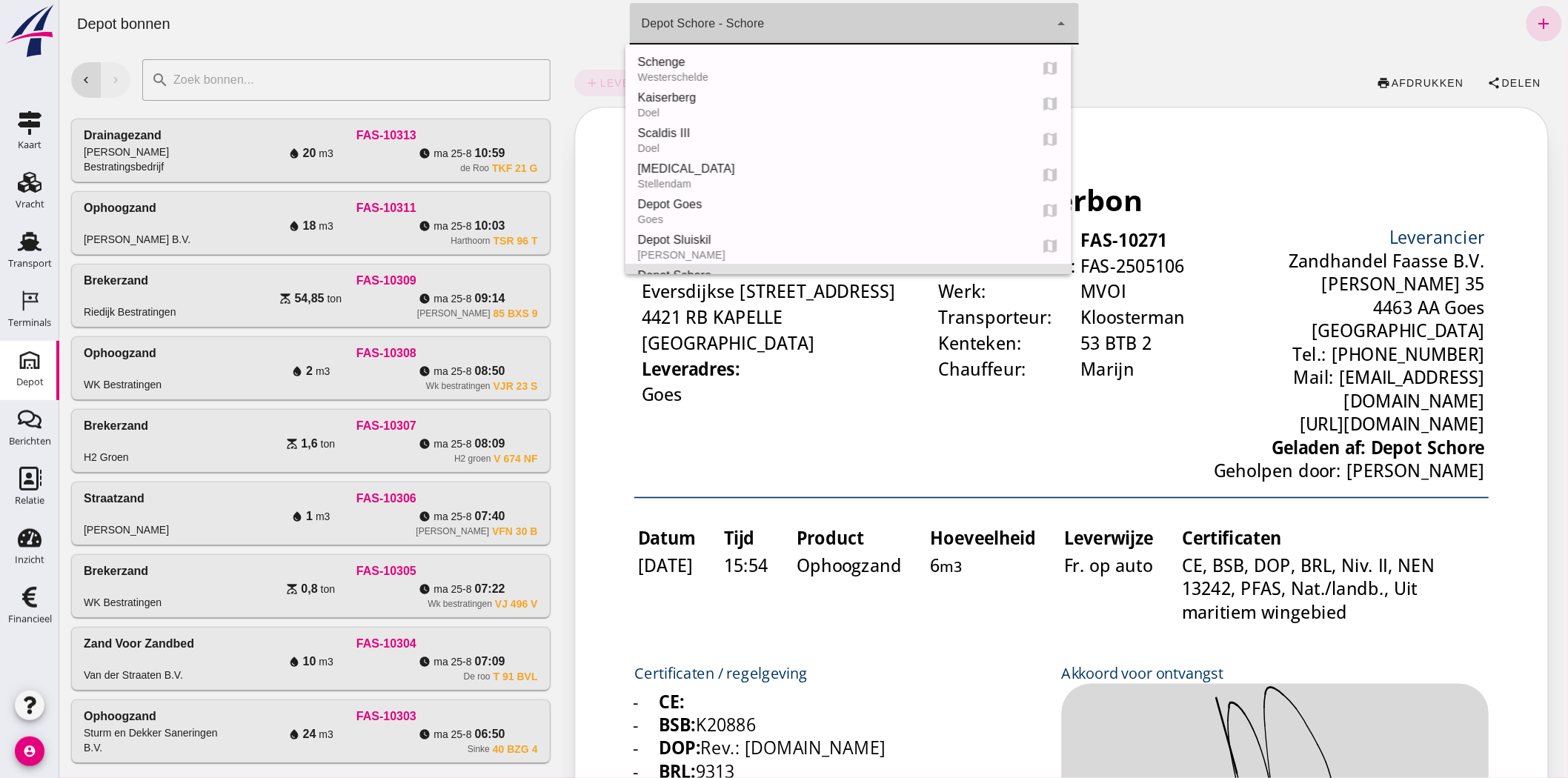
click at [756, 23] on div "Depot Schore - Schore" at bounding box center [703, 23] width 123 height 18
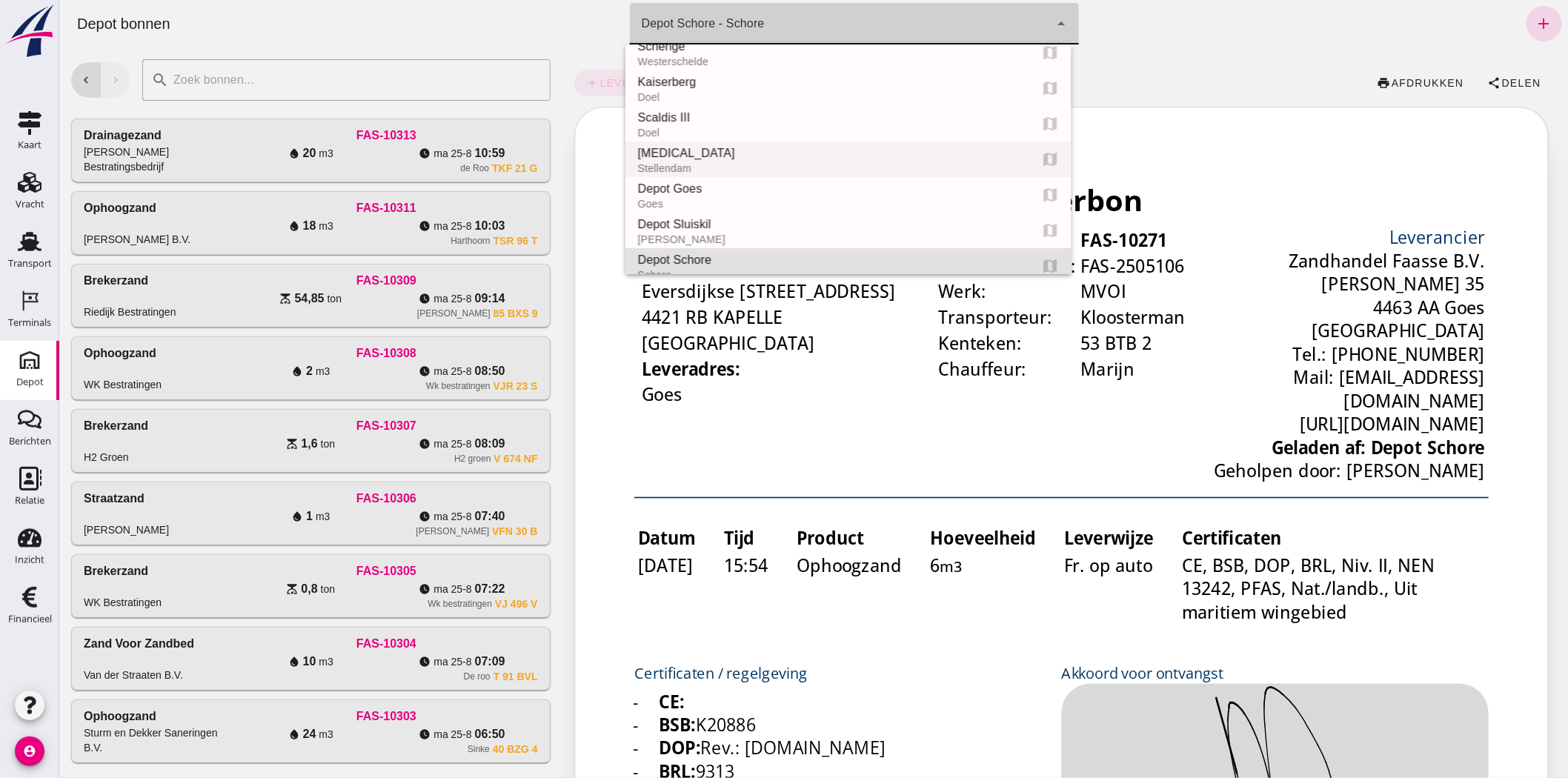
scroll to position [0, 0]
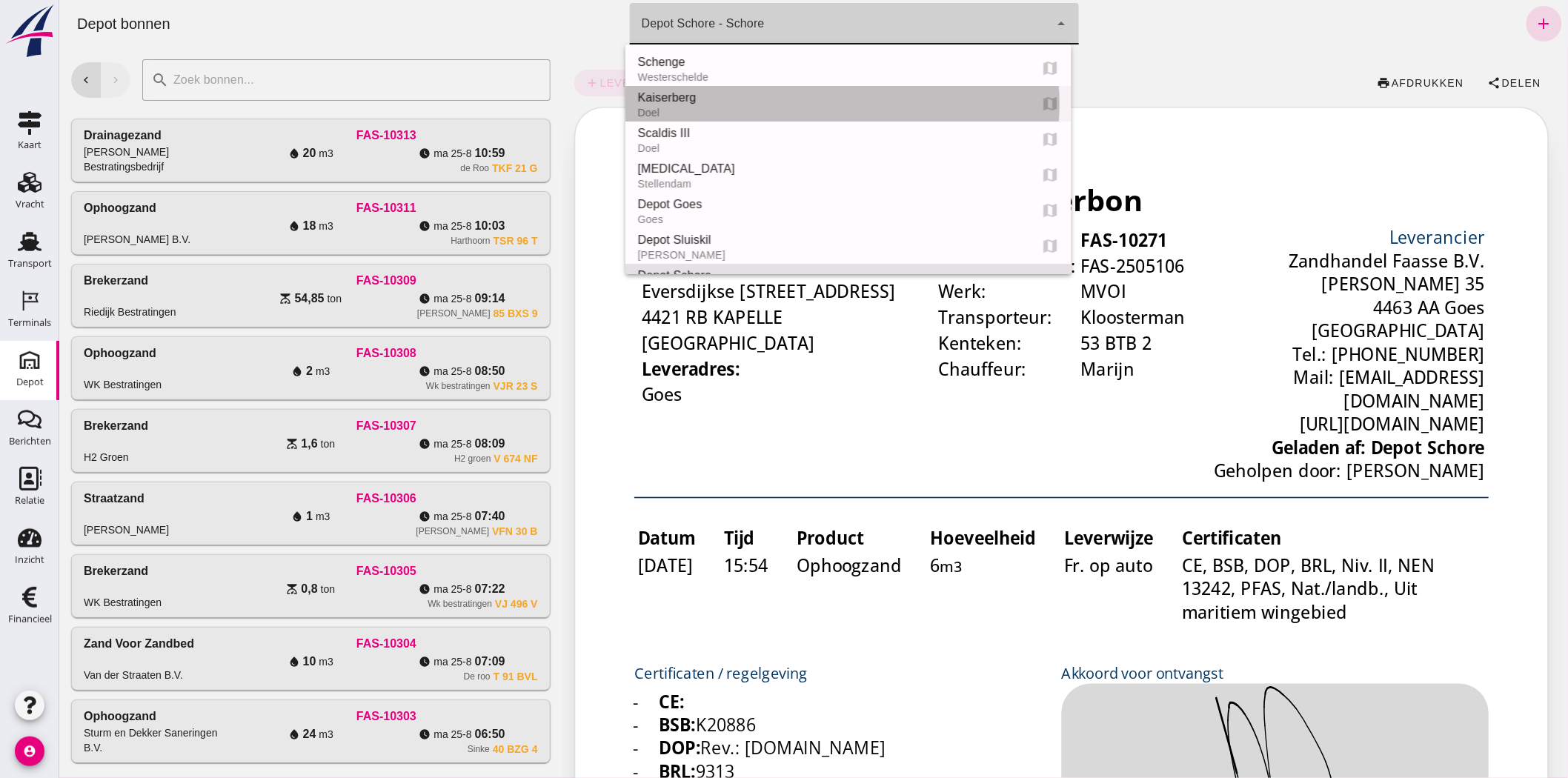
click at [756, 93] on div "Kaiserberg" at bounding box center [826, 98] width 380 height 18
type input "7f603609-51ae-4e75-986b-c9057e559465"
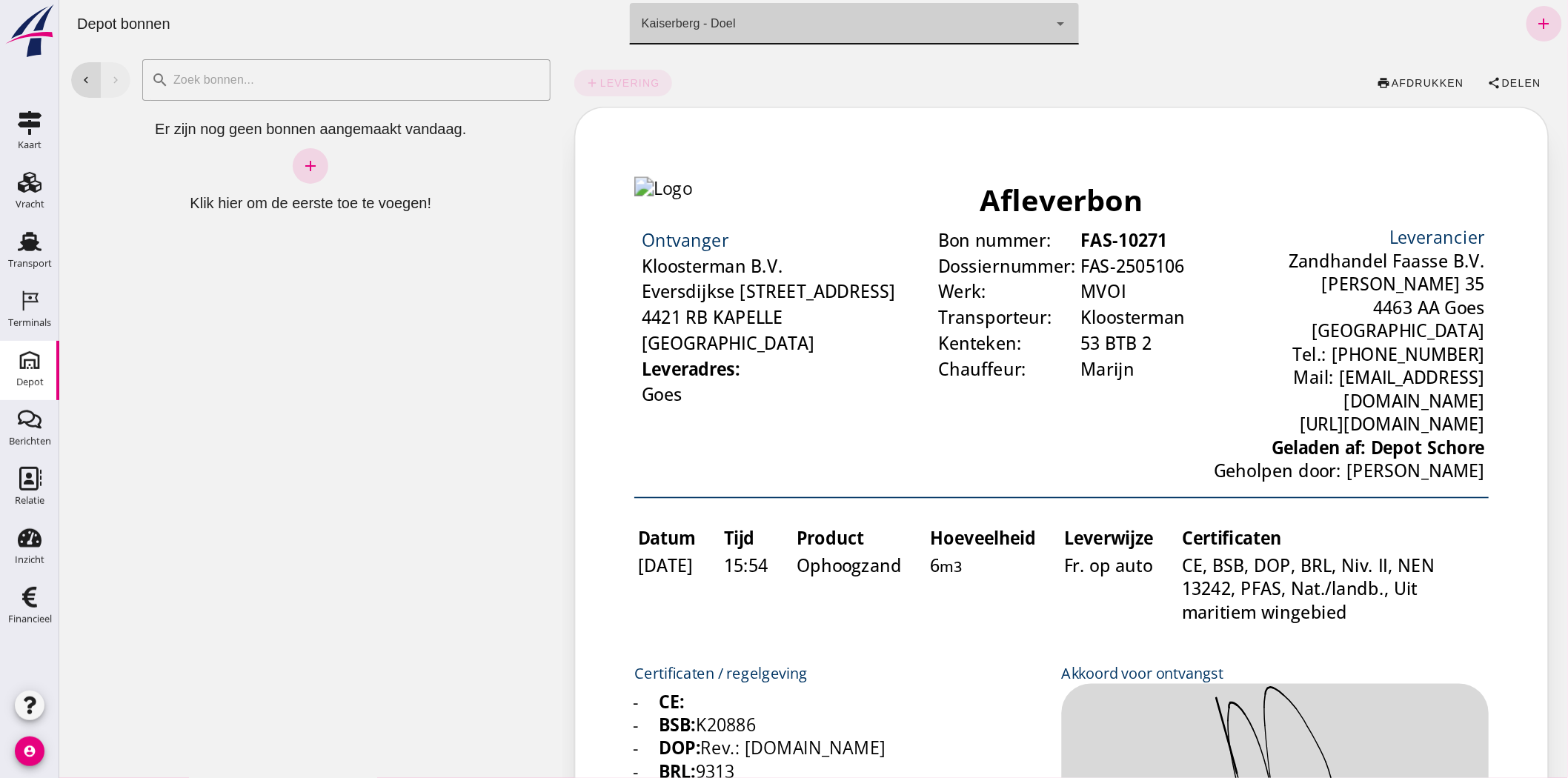
click at [788, 16] on div "Kaiserberg - Doel 7f603609-51ae-4e75-986b-c9057e559465" at bounding box center [839, 23] width 419 height 41
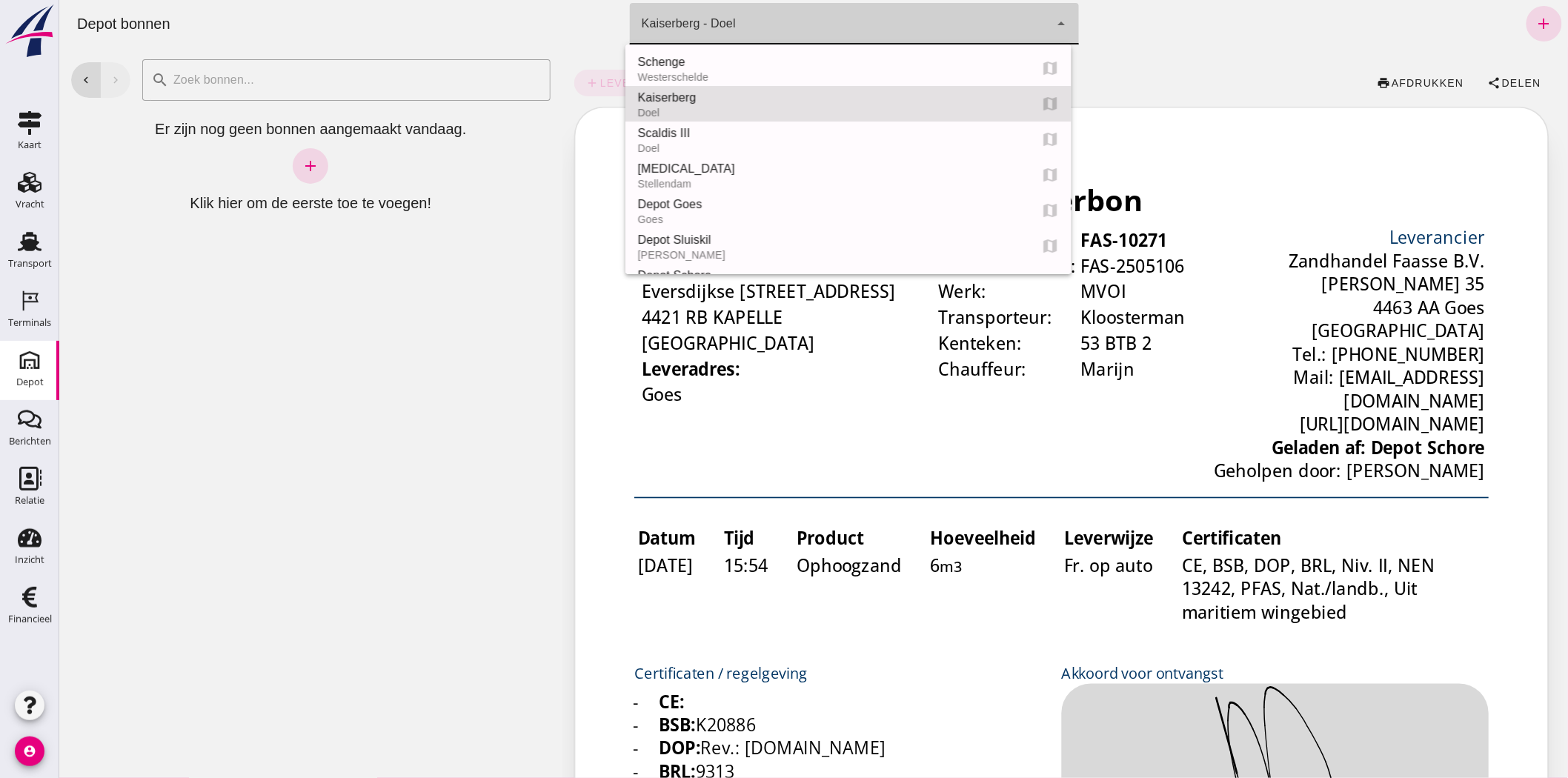
scroll to position [35, 0]
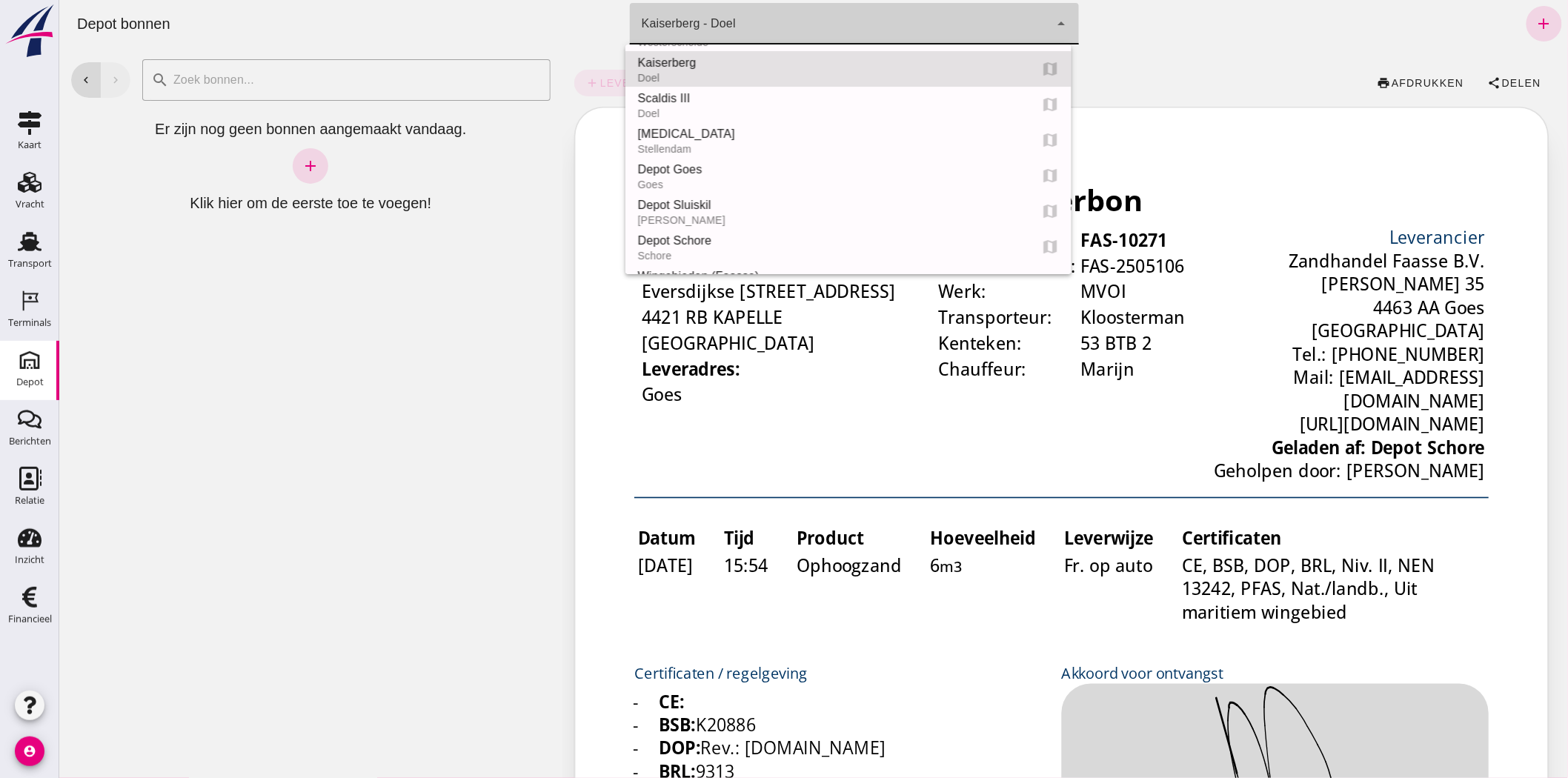
click at [1183, 49] on div "add levering print afdrukken share Delen" at bounding box center [1064, 498] width 1005 height 903
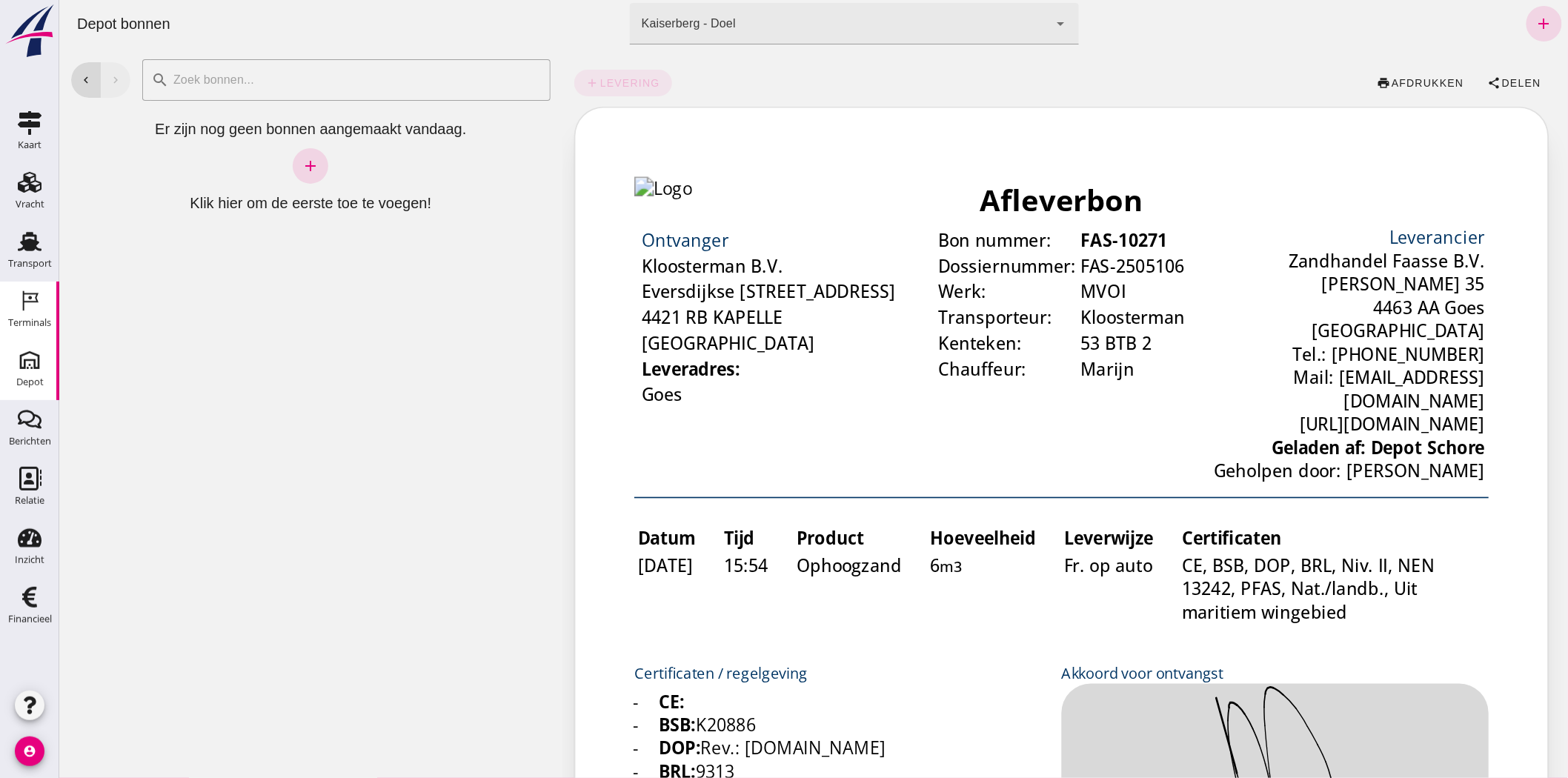
click at [26, 312] on div "Terminals" at bounding box center [29, 322] width 43 height 21
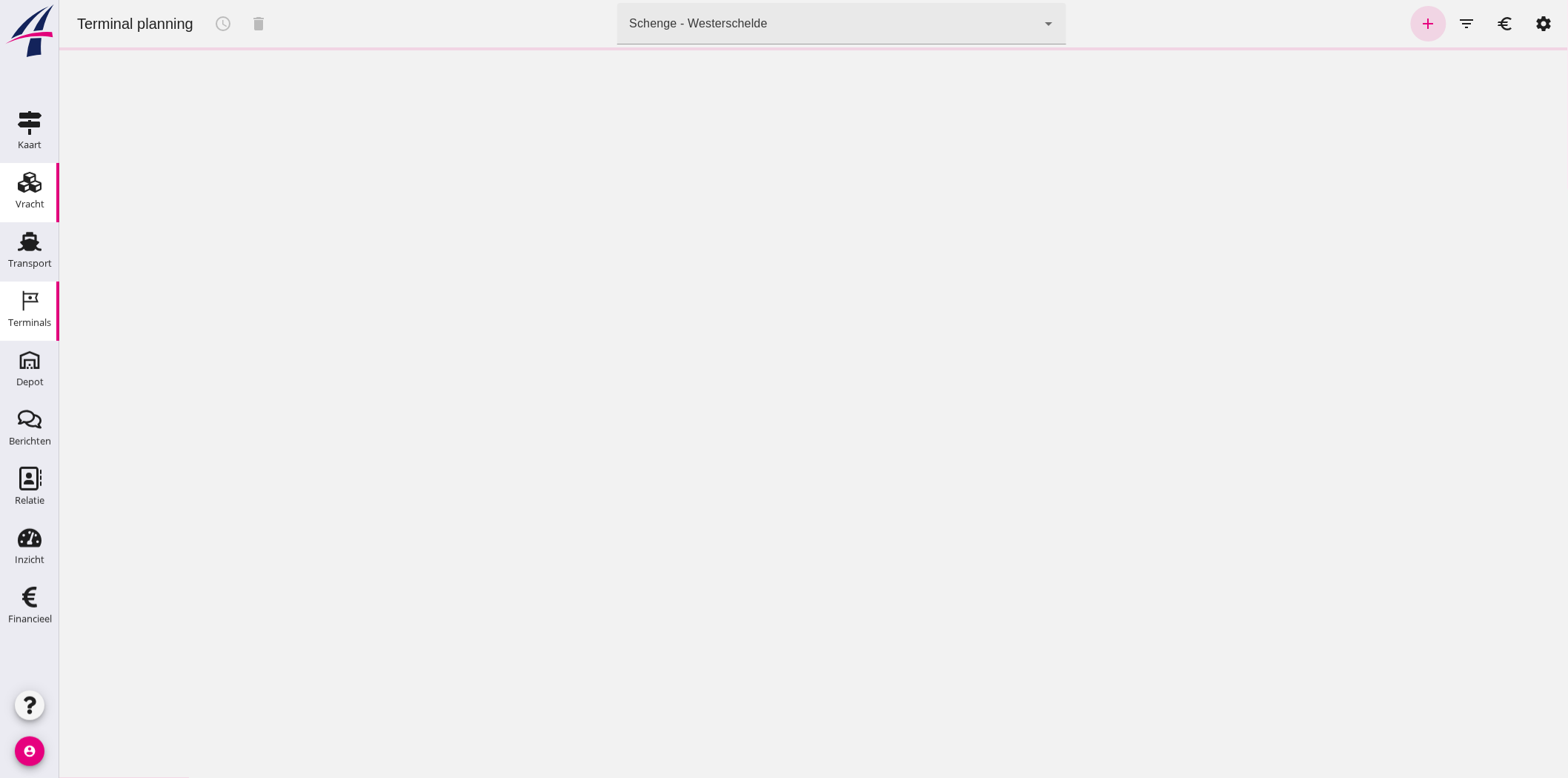
click at [24, 249] on use at bounding box center [29, 242] width 23 height 20
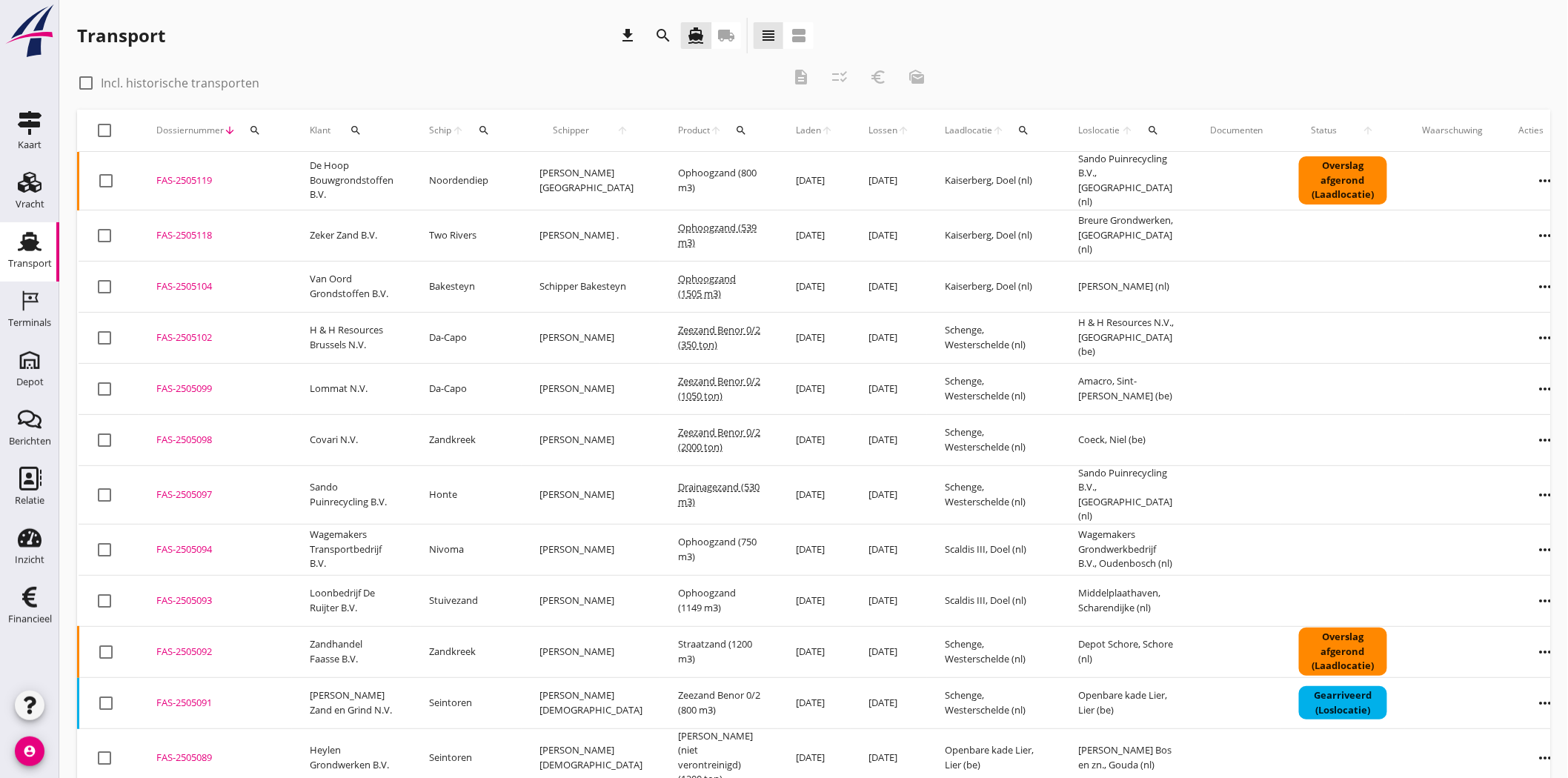
click at [883, 71] on div "check_box_outline_blank Incl. historische transporten description checklist_rtl…" at bounding box center [507, 81] width 859 height 44
click at [916, 76] on div "check_box_outline_blank Incl. historische transporten description checklist_rtl…" at bounding box center [507, 81] width 859 height 44
click at [25, 187] on icon "Vracht" at bounding box center [29, 182] width 23 height 23
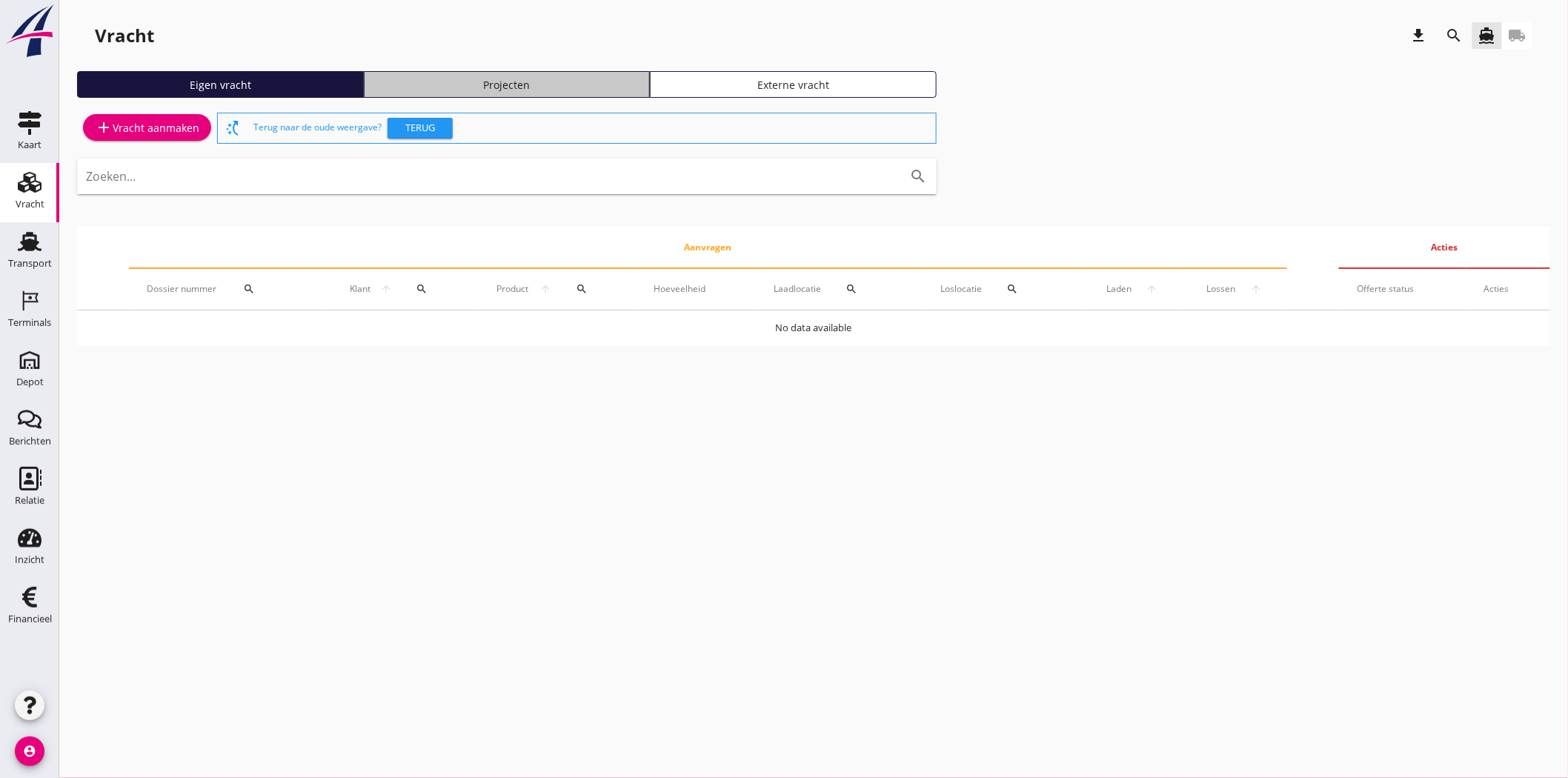
click at [507, 74] on link "Projecten" at bounding box center [507, 84] width 287 height 26
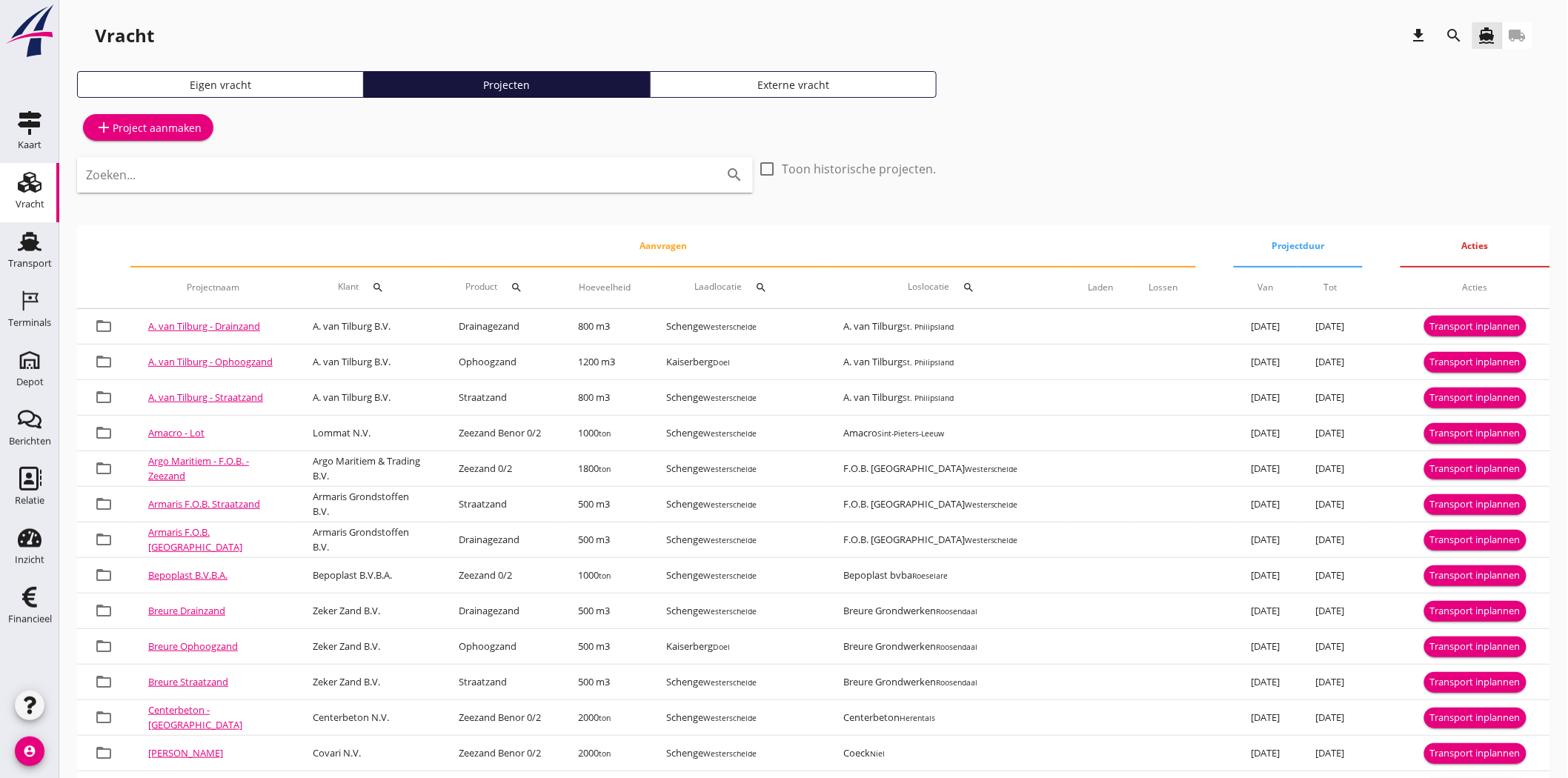
click at [1073, 102] on div "Eigen vracht Projecten Externe vracht" at bounding box center [813, 90] width 1473 height 38
click at [1451, 32] on icon "search" at bounding box center [1454, 35] width 18 height 18
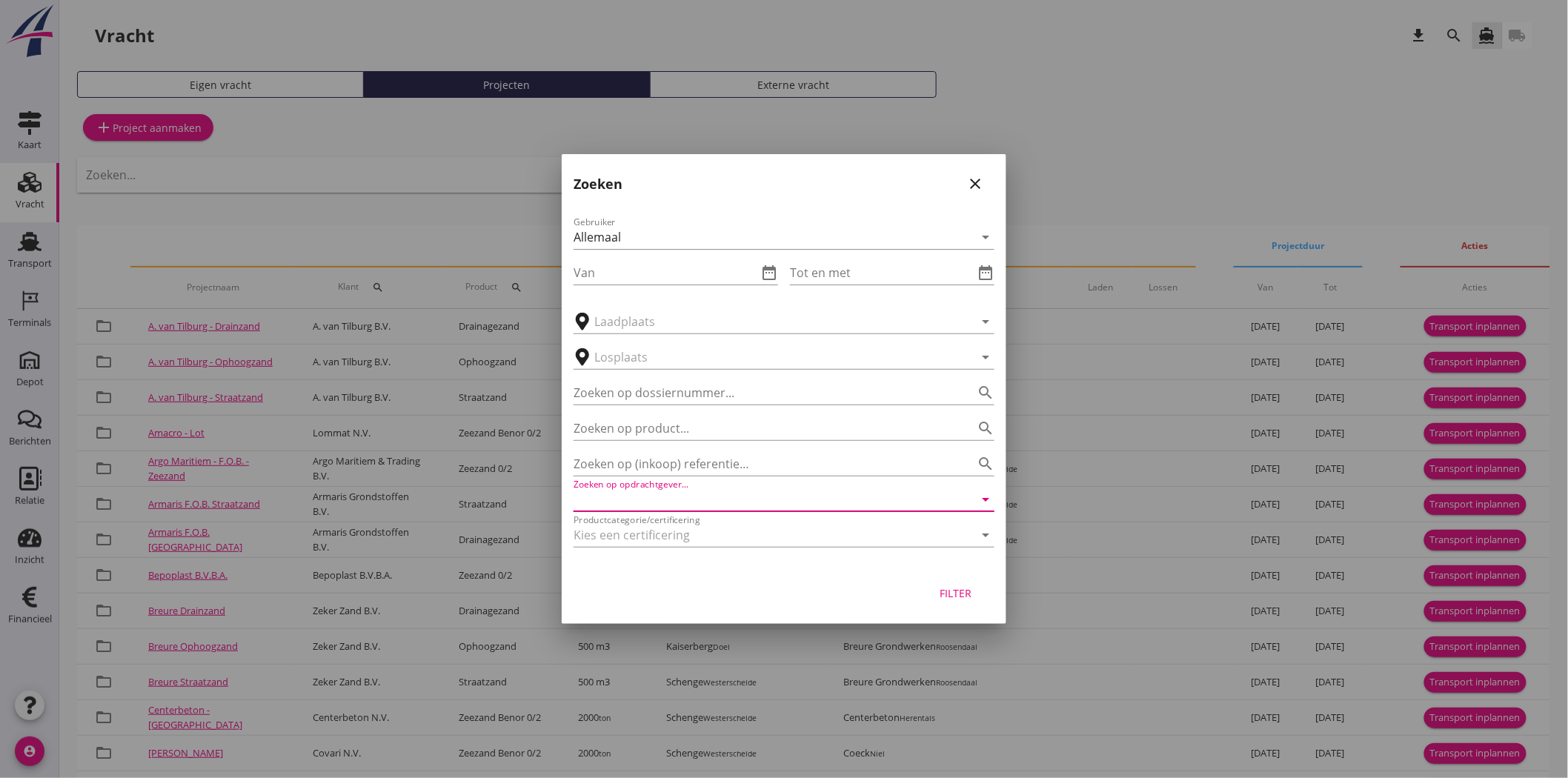
click at [679, 489] on input "Zoeken op opdrachtgever..." at bounding box center [763, 499] width 380 height 23
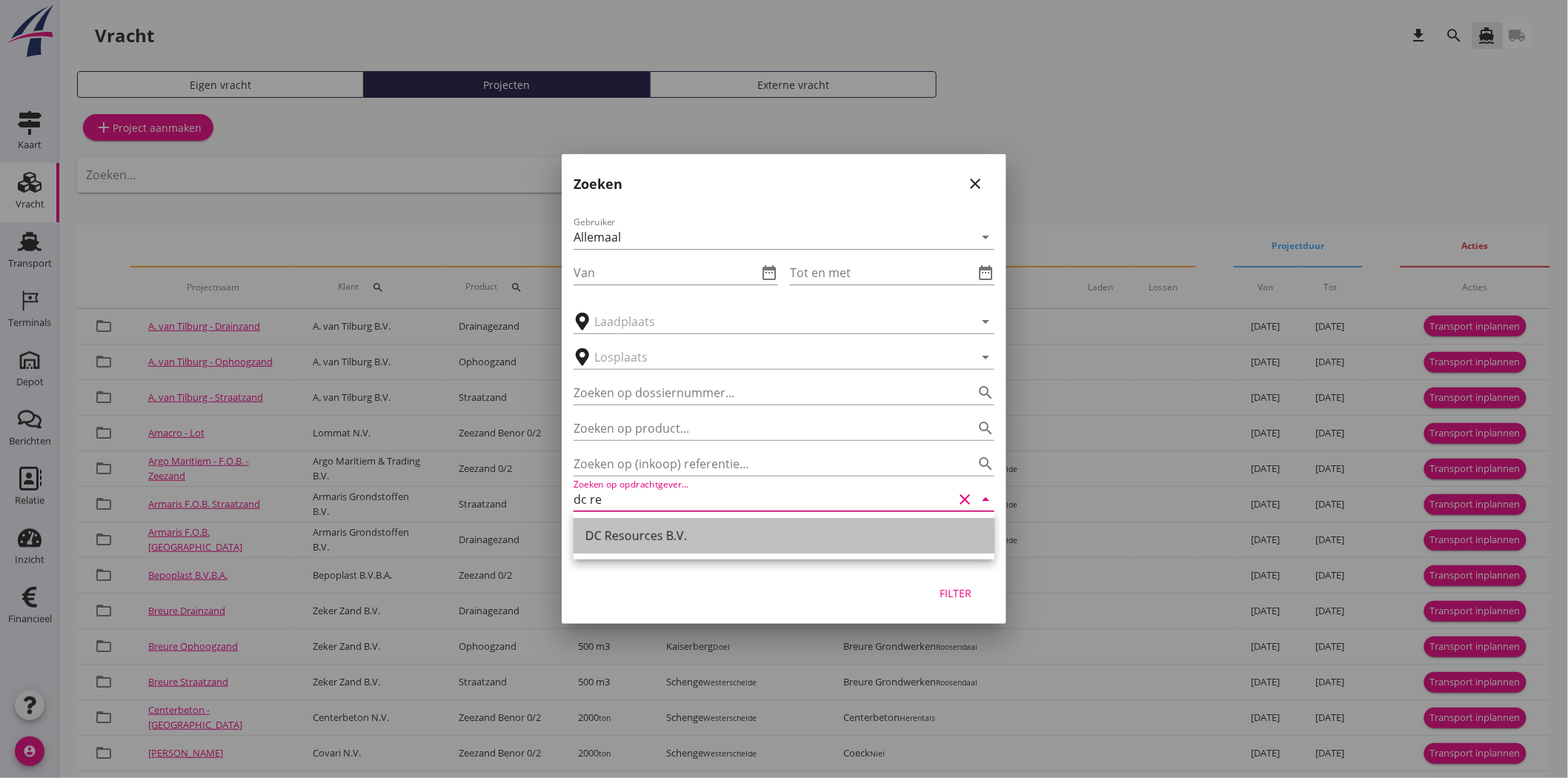
click at [682, 526] on div "DC Resources B.V." at bounding box center [784, 535] width 397 height 18
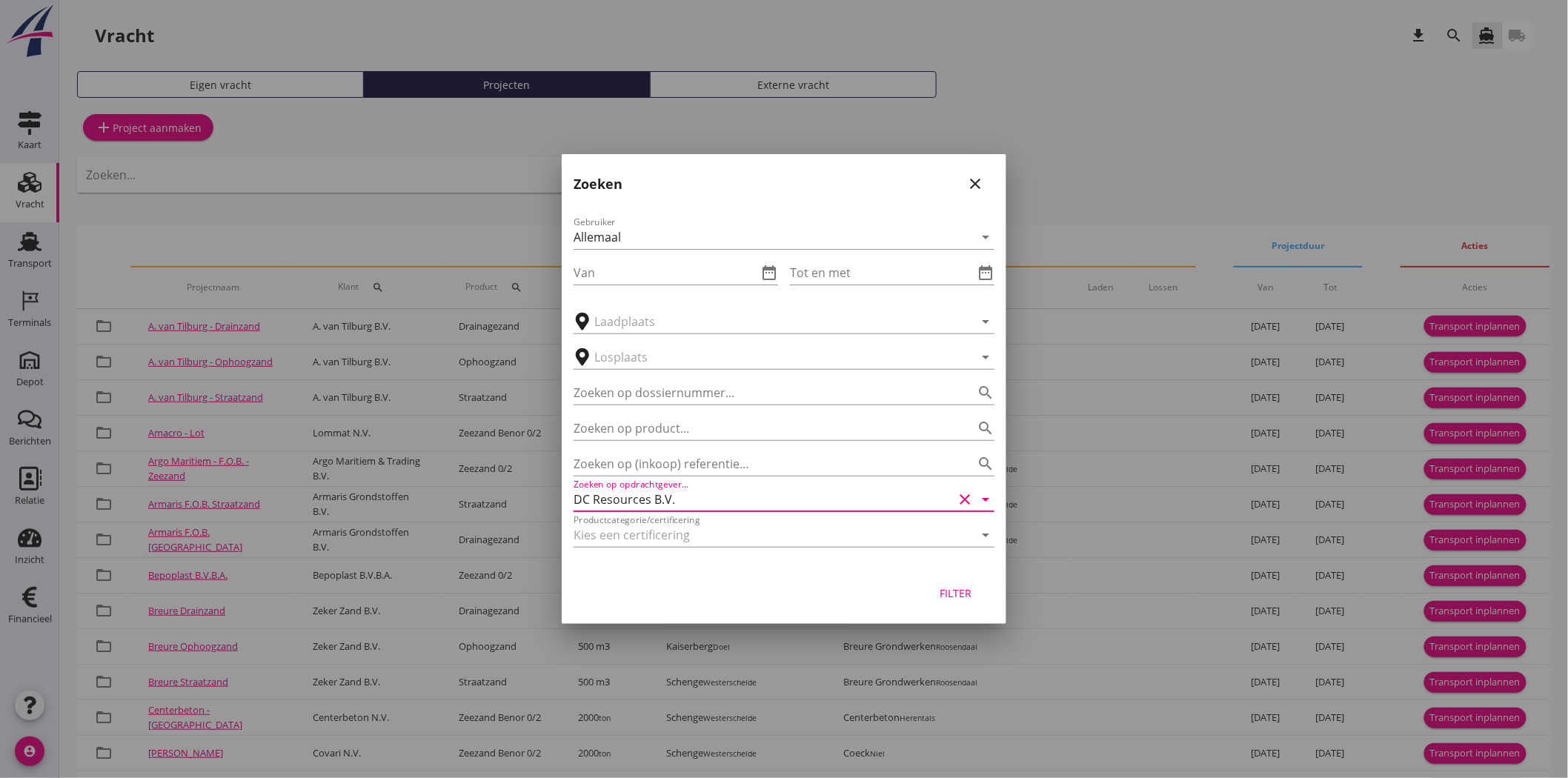
type input "DC Resources B.V."
click at [967, 583] on button "Filter" at bounding box center [955, 592] width 66 height 26
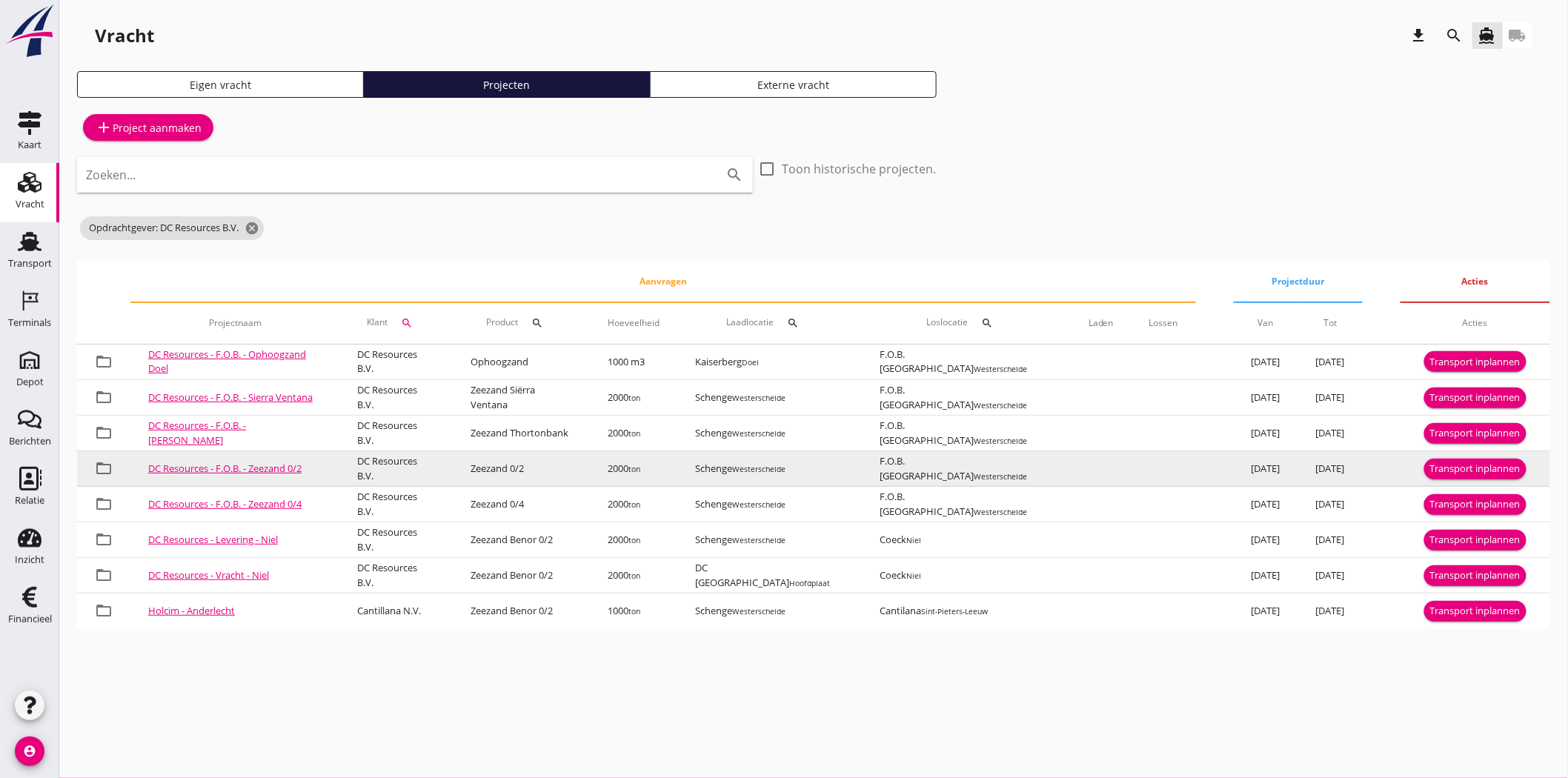
click at [1470, 470] on div "Transport inplannen" at bounding box center [1475, 469] width 90 height 15
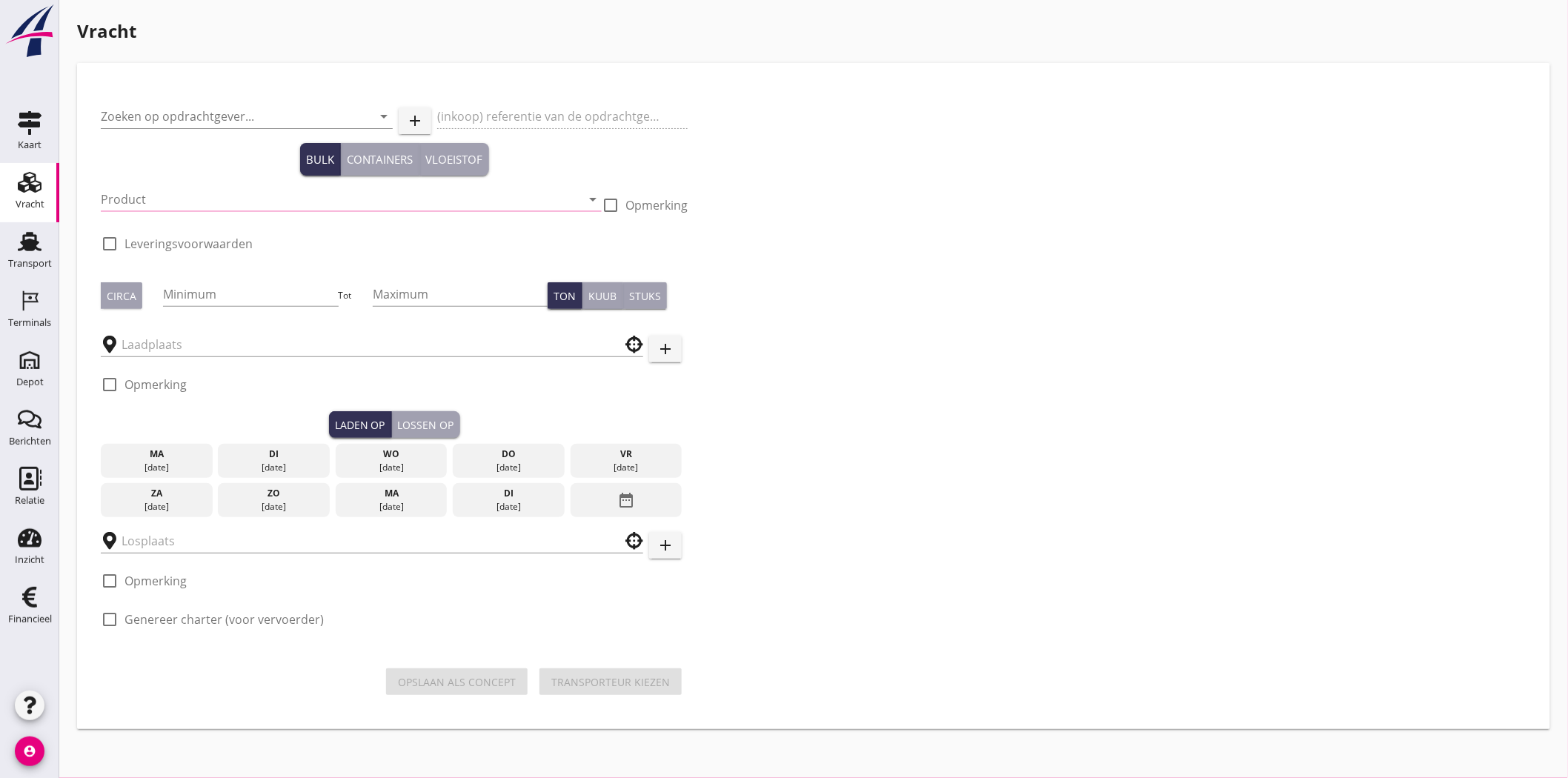
type input "DC Resources B.V."
type input "F.O.B. belading Zeezand 0/2"
type input "Zeezand 0/2 (6120)"
type input "2000"
checkbox input "true"
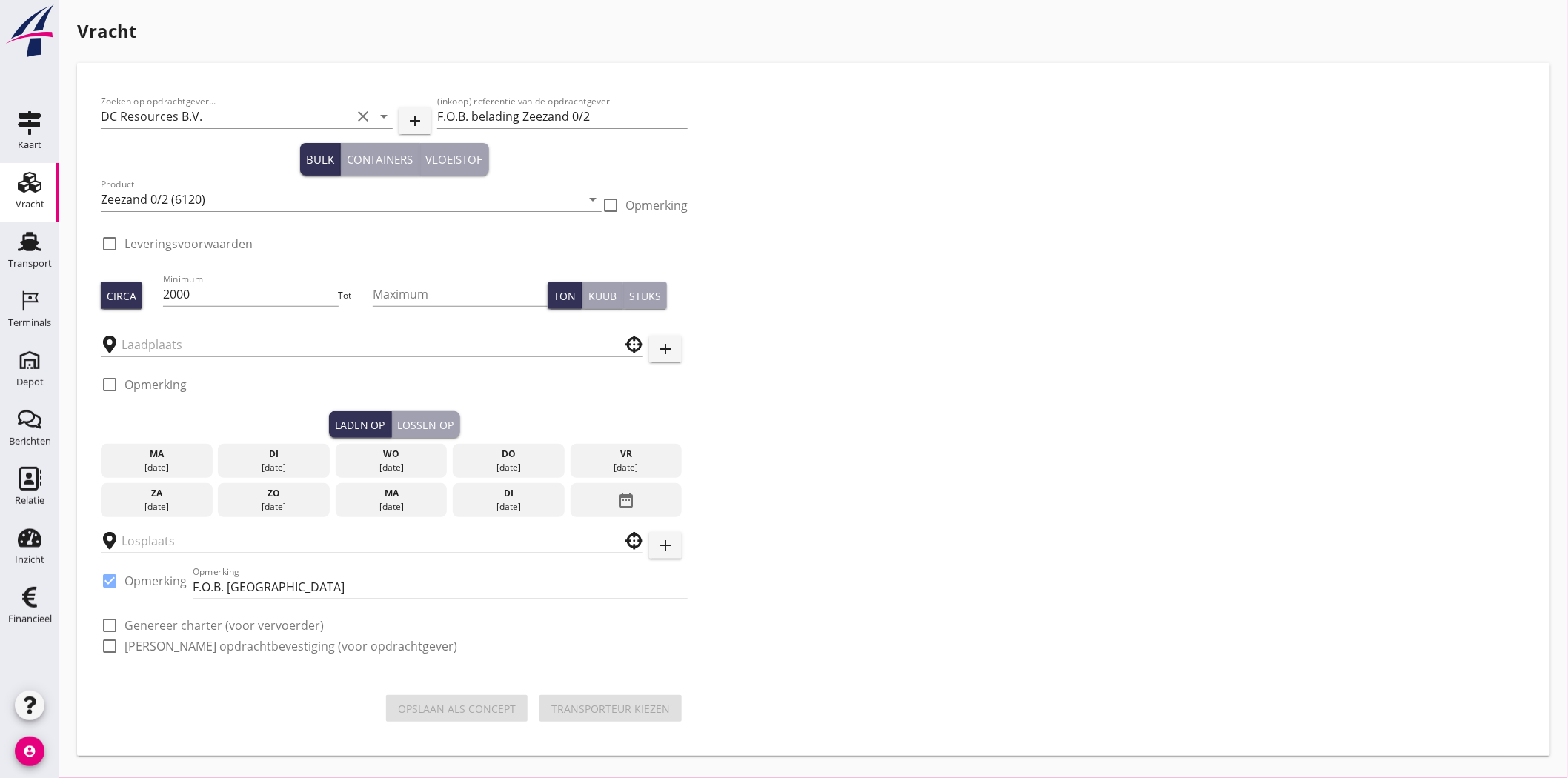
type input "Schenge"
checkbox input "true"
type input "F.O.B. [GEOGRAPHIC_DATA]"
checkbox input "true"
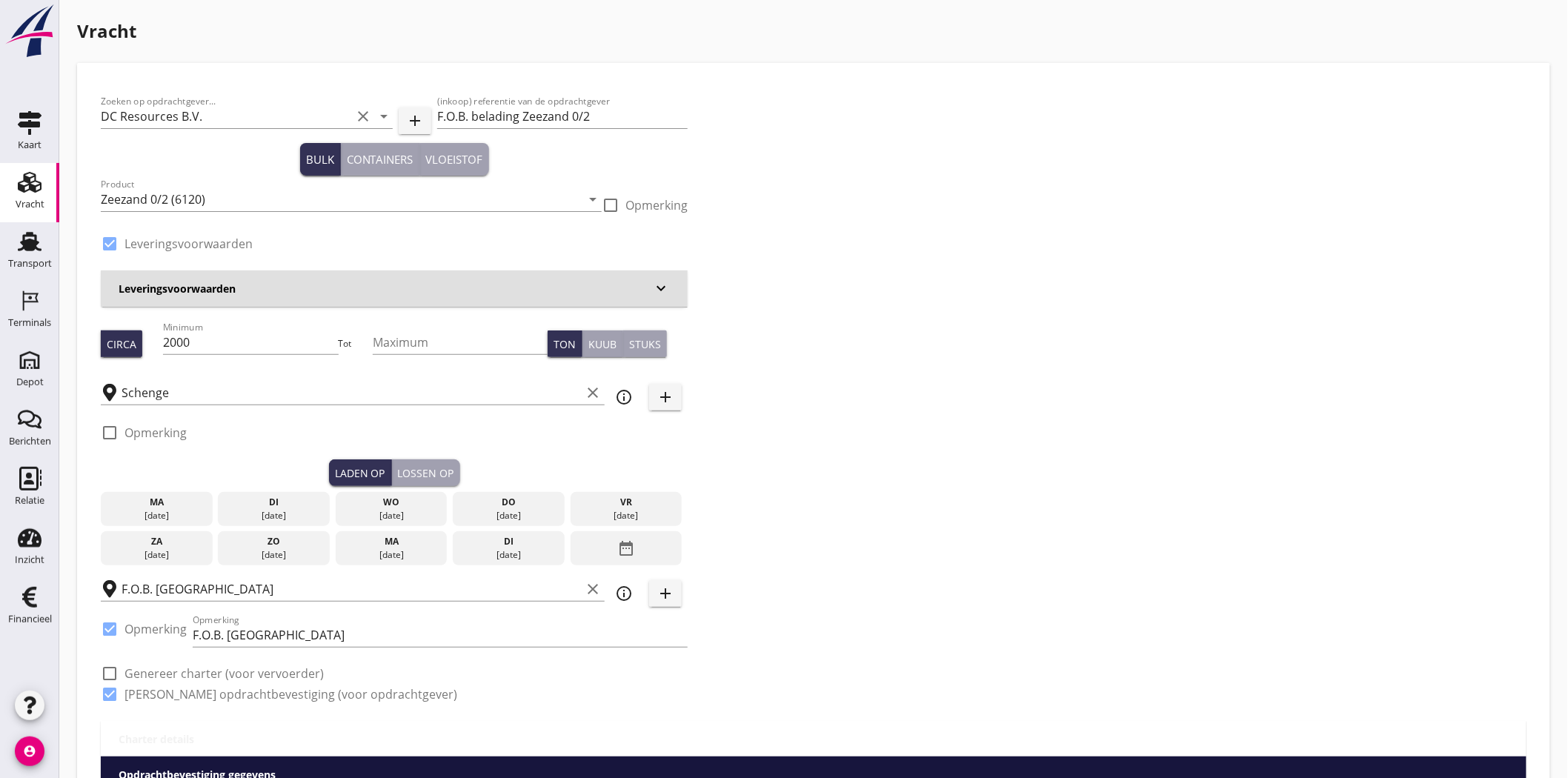
type input "4.8"
checkbox input "false"
radio input "false"
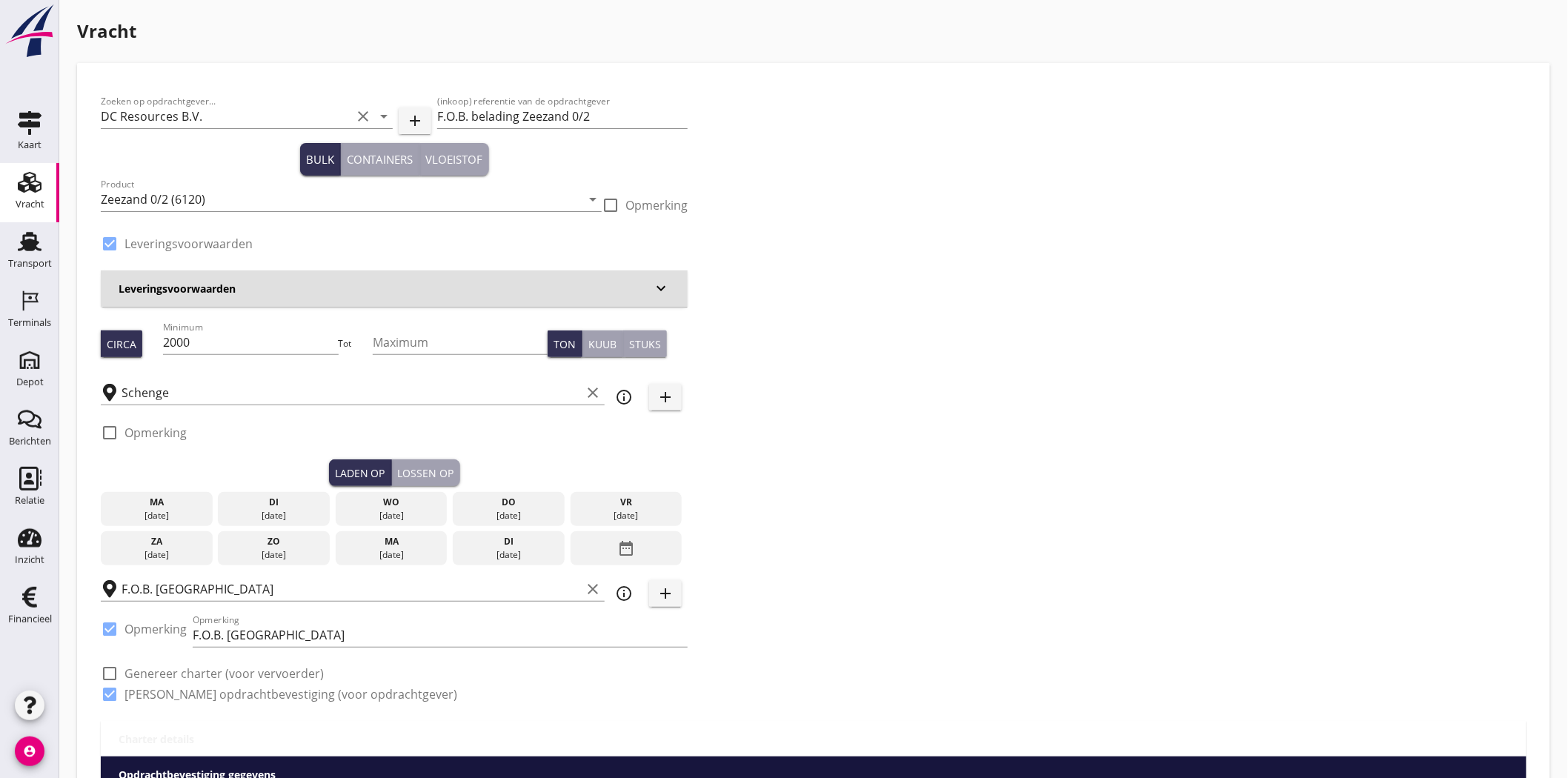
click at [392, 292] on h3 "Leveringsvoorwaarden" at bounding box center [385, 289] width 533 height 16
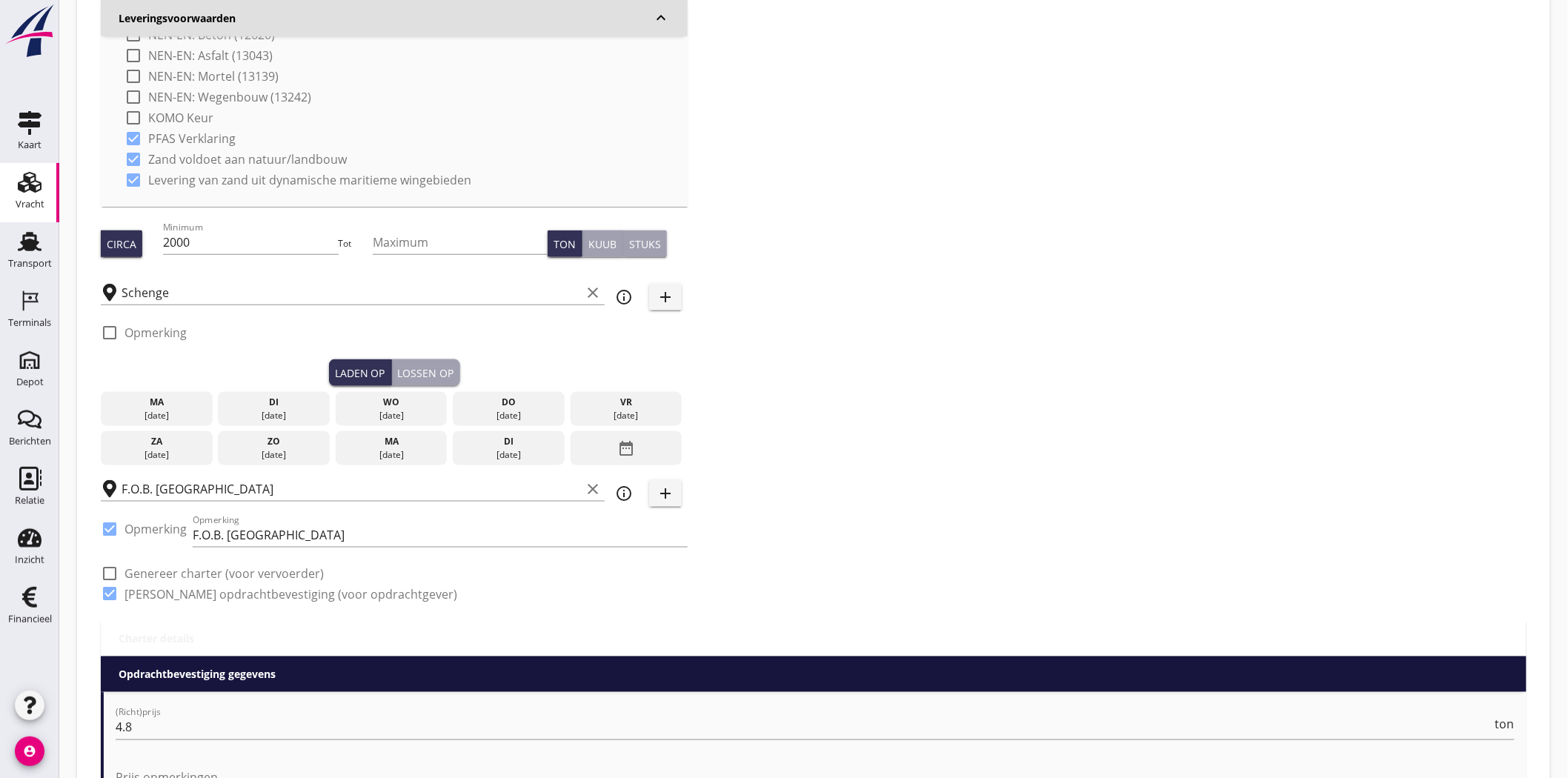
scroll to position [658, 0]
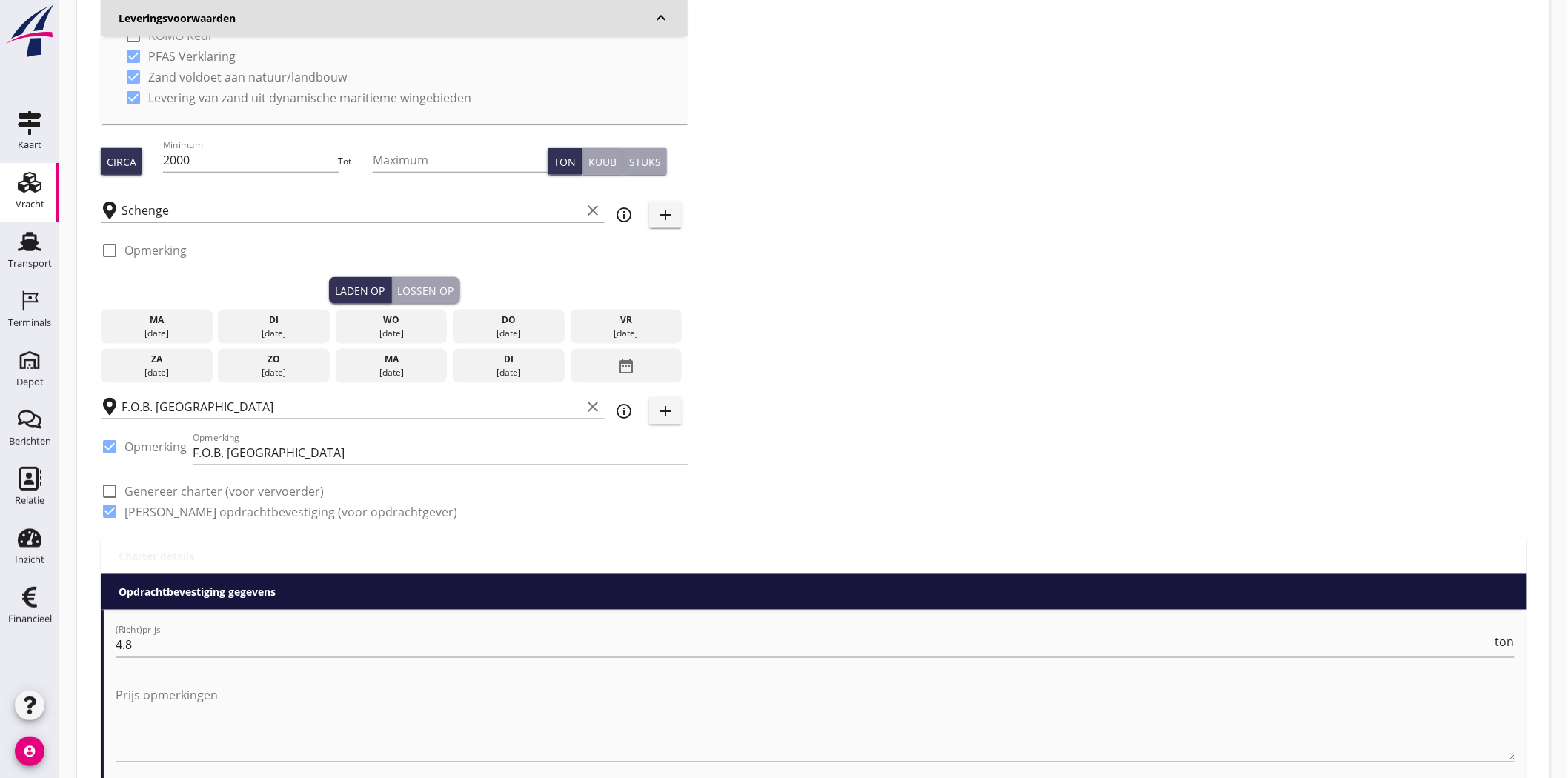
drag, startPoint x: 138, startPoint y: 331, endPoint x: 186, endPoint y: 317, distance: 50.0
click at [139, 331] on div "[DATE]" at bounding box center [157, 334] width 105 height 14
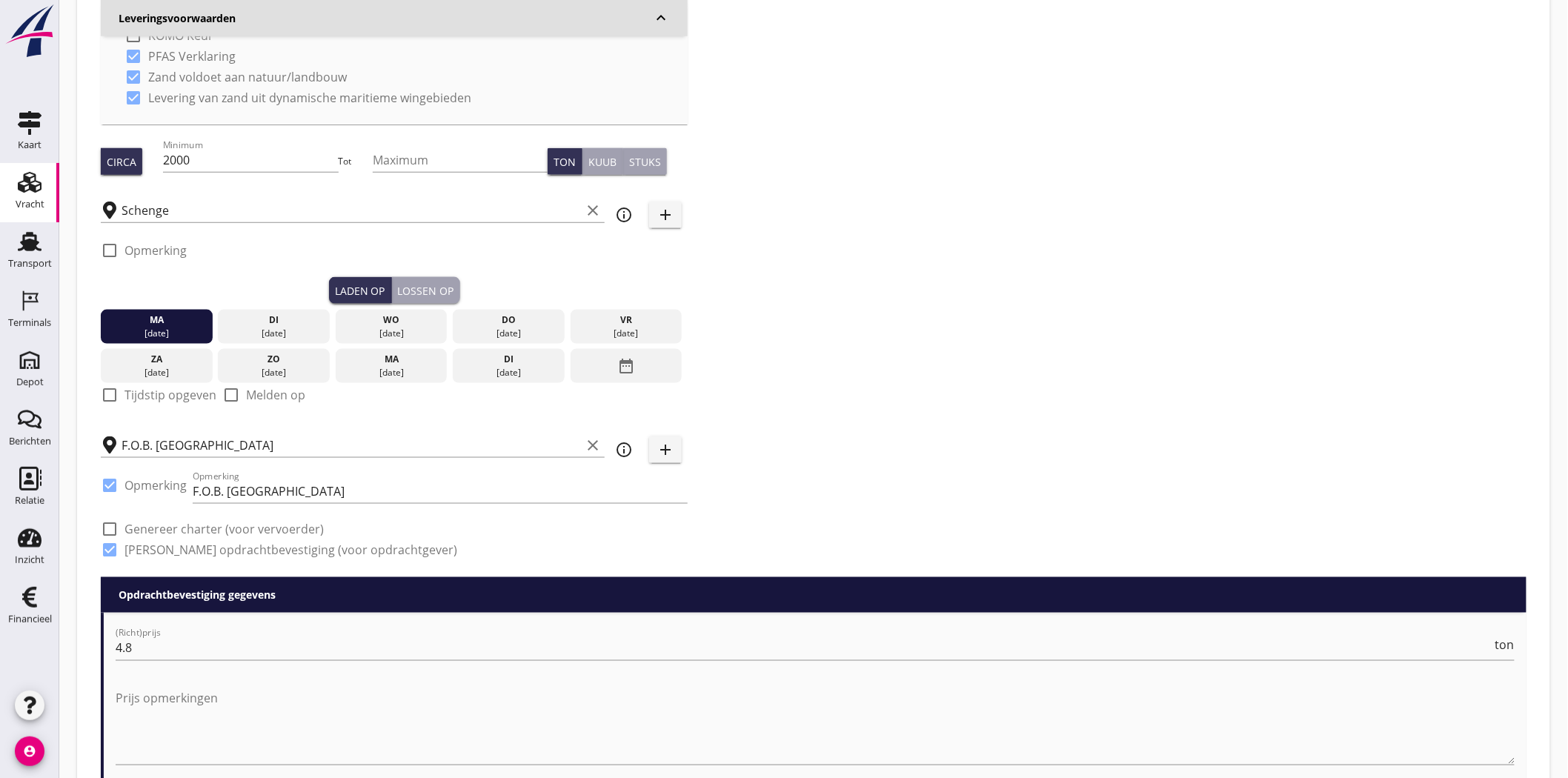
click at [424, 277] on button "Lossen op" at bounding box center [426, 290] width 69 height 26
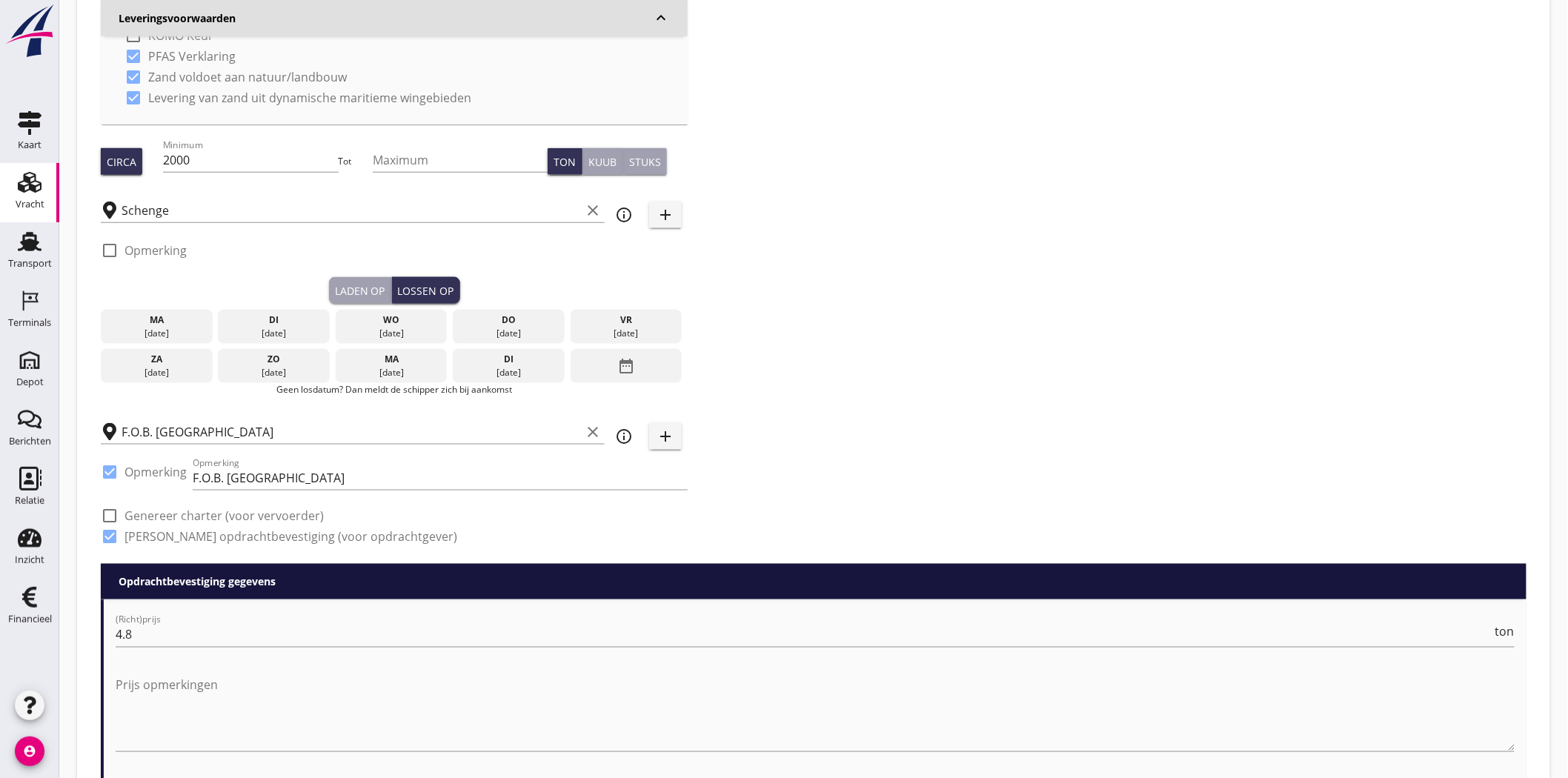
click at [277, 327] on div "[DATE]" at bounding box center [273, 334] width 105 height 14
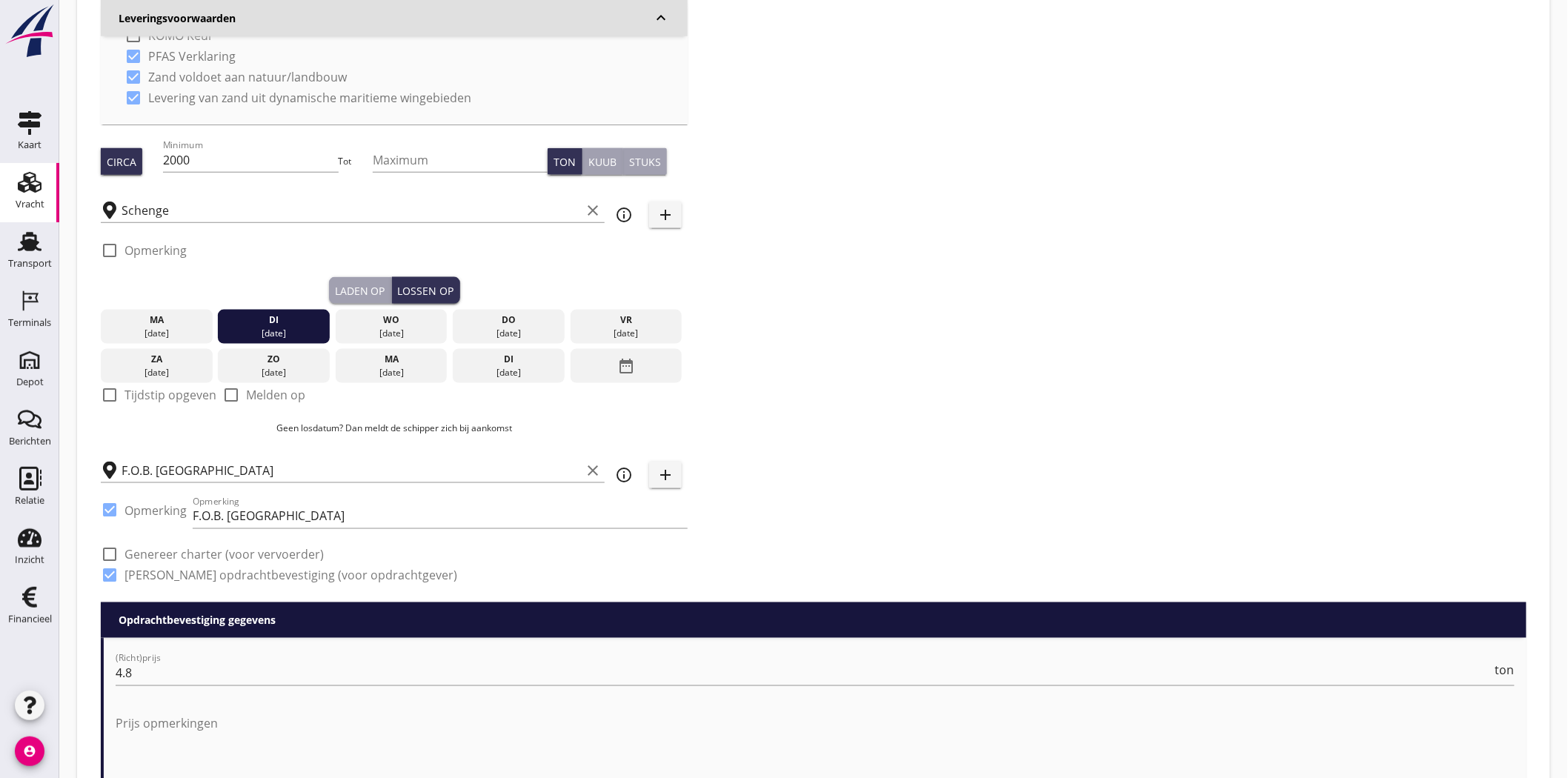
click at [775, 261] on div "Zoeken op opdrachtgever... DC Resources B.V. clear arrow_drop_down add (inkoop)…" at bounding box center [813, 15] width 1437 height 1173
click at [201, 468] on input "F.O.B. [GEOGRAPHIC_DATA]" at bounding box center [350, 471] width 459 height 23
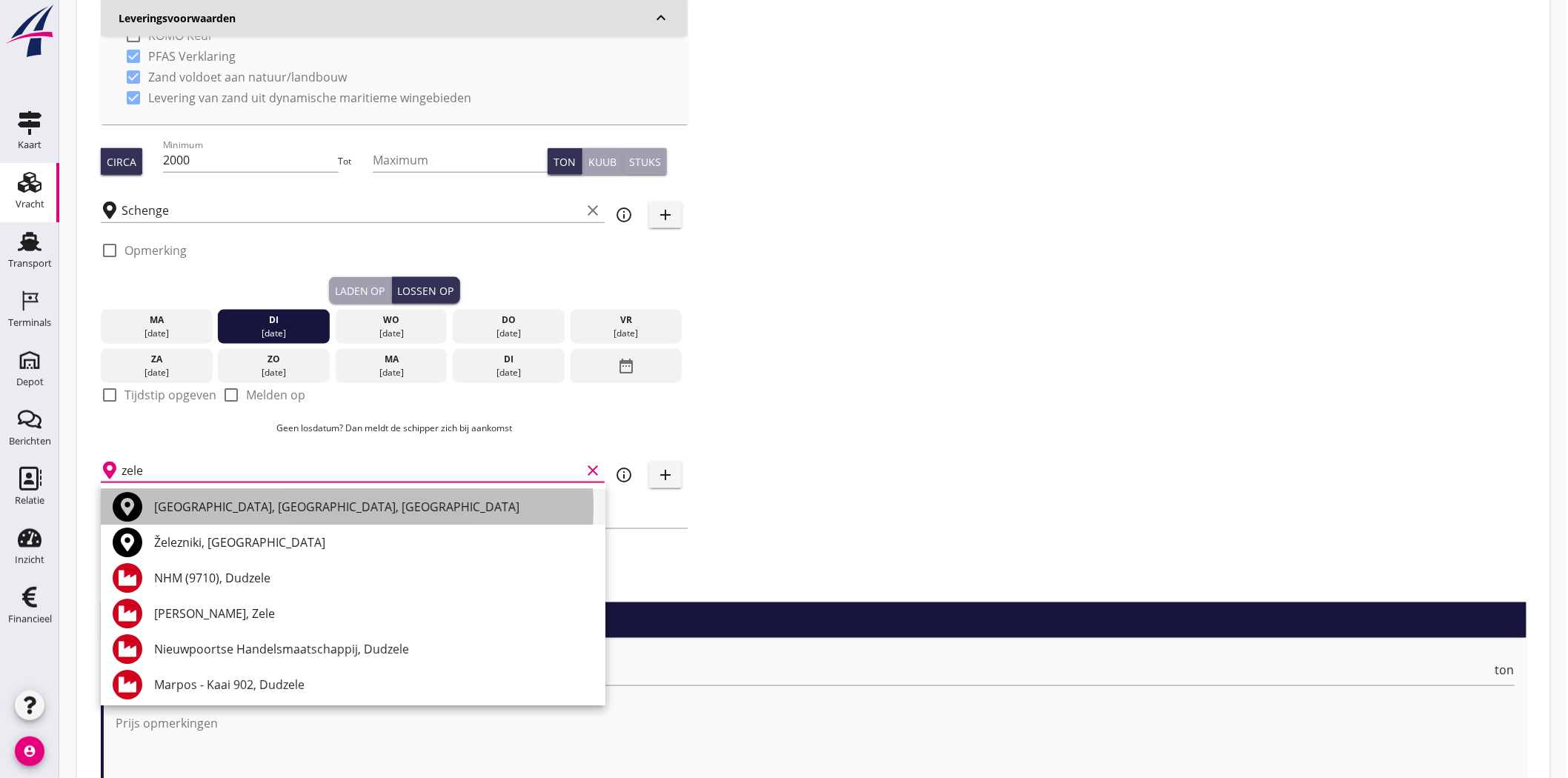
click at [253, 502] on div "[GEOGRAPHIC_DATA], [GEOGRAPHIC_DATA], [GEOGRAPHIC_DATA]" at bounding box center [373, 507] width 439 height 18
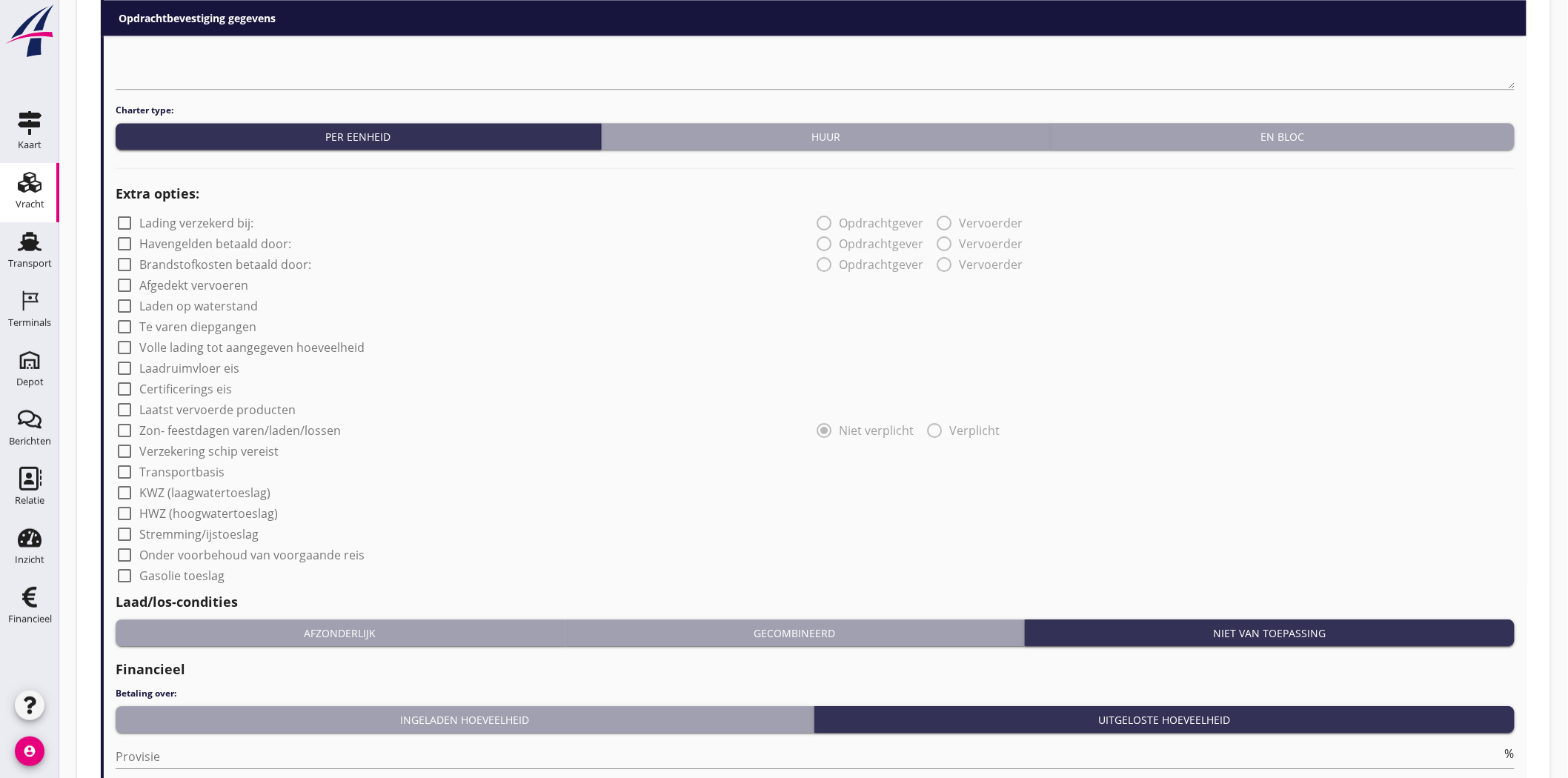
scroll to position [1693, 0]
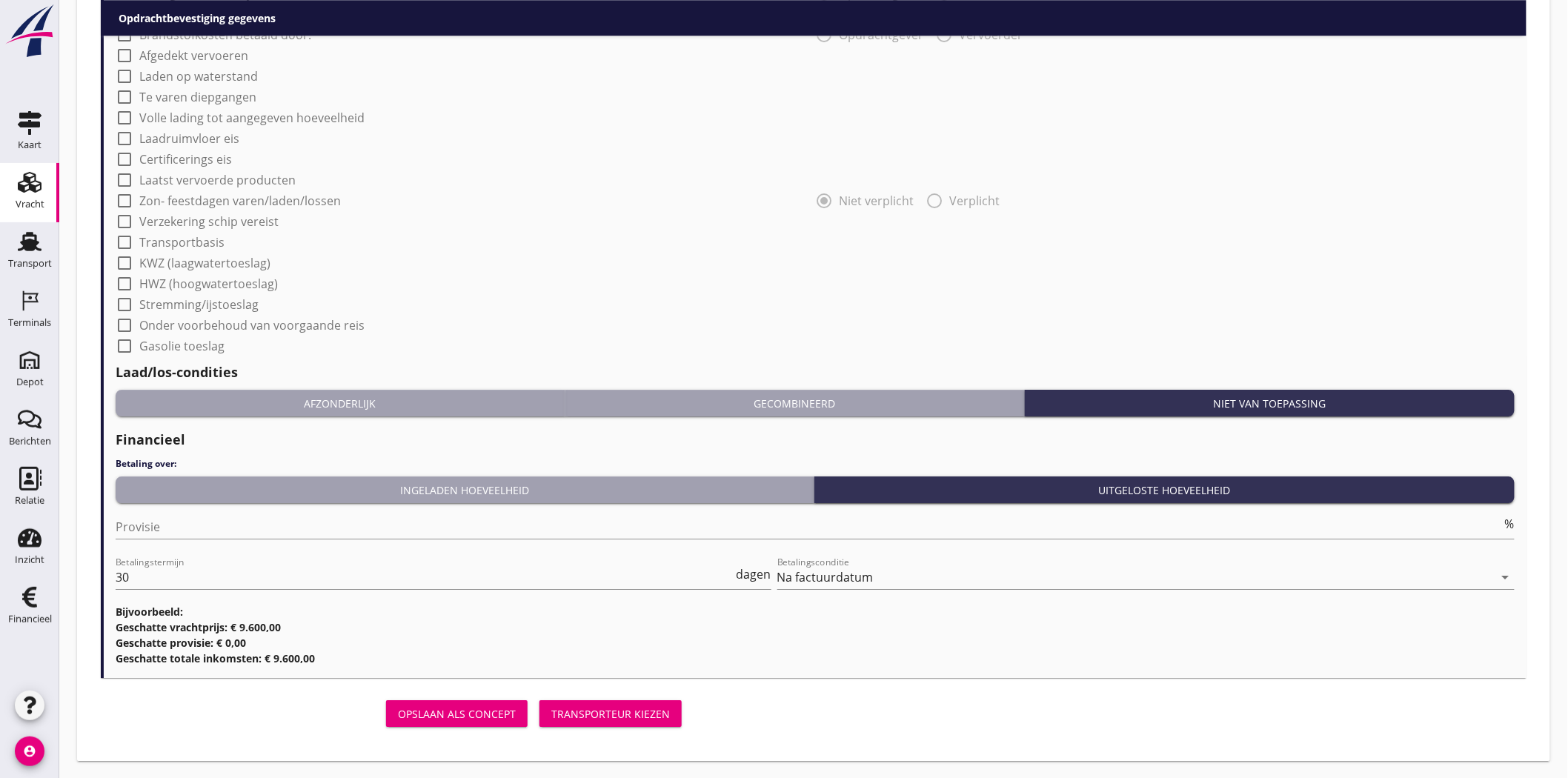
type input "[GEOGRAPHIC_DATA], [GEOGRAPHIC_DATA], [GEOGRAPHIC_DATA]"
click at [614, 717] on div "Transporteur kiezen" at bounding box center [610, 713] width 118 height 16
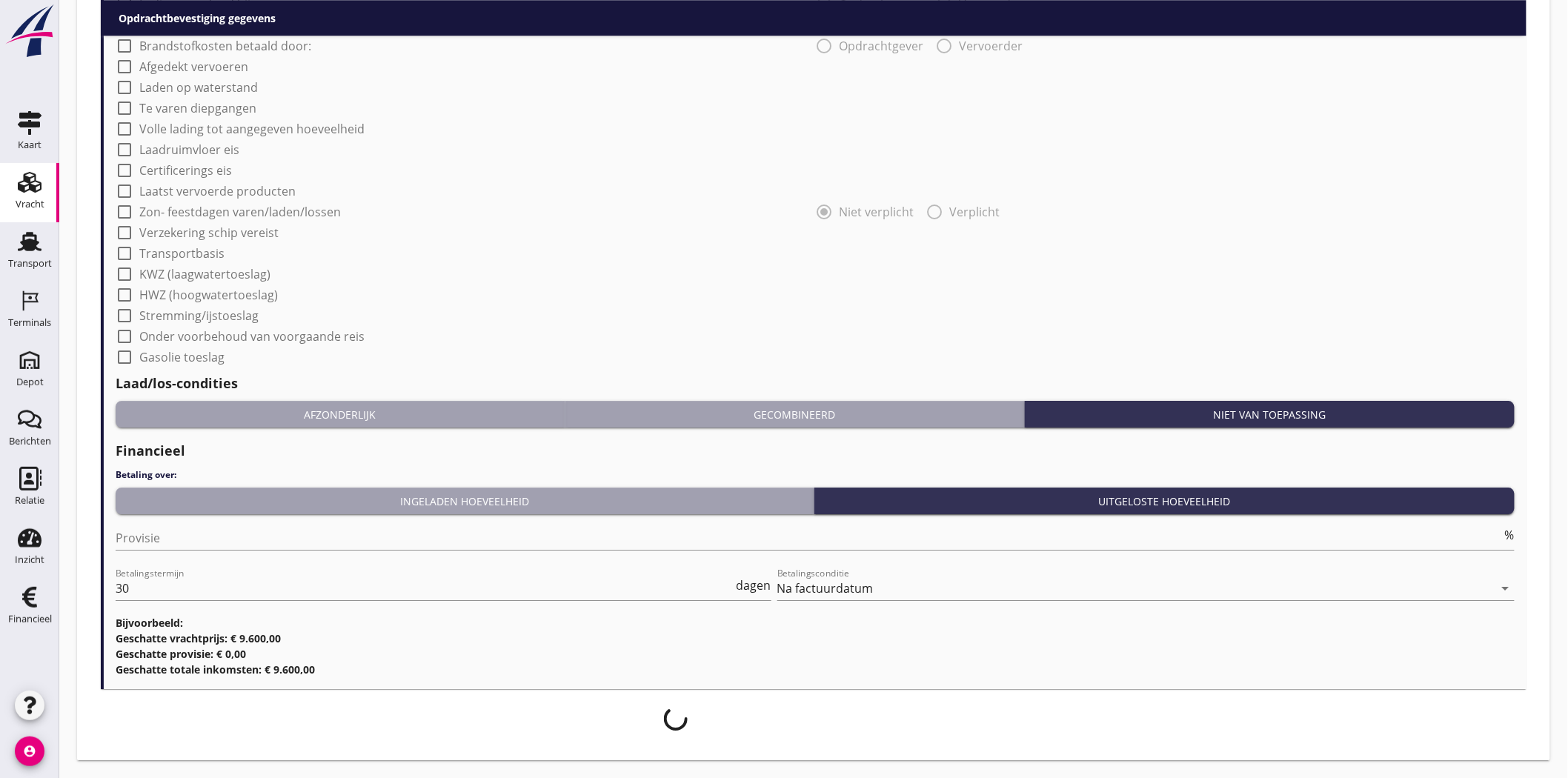
scroll to position [1680, 0]
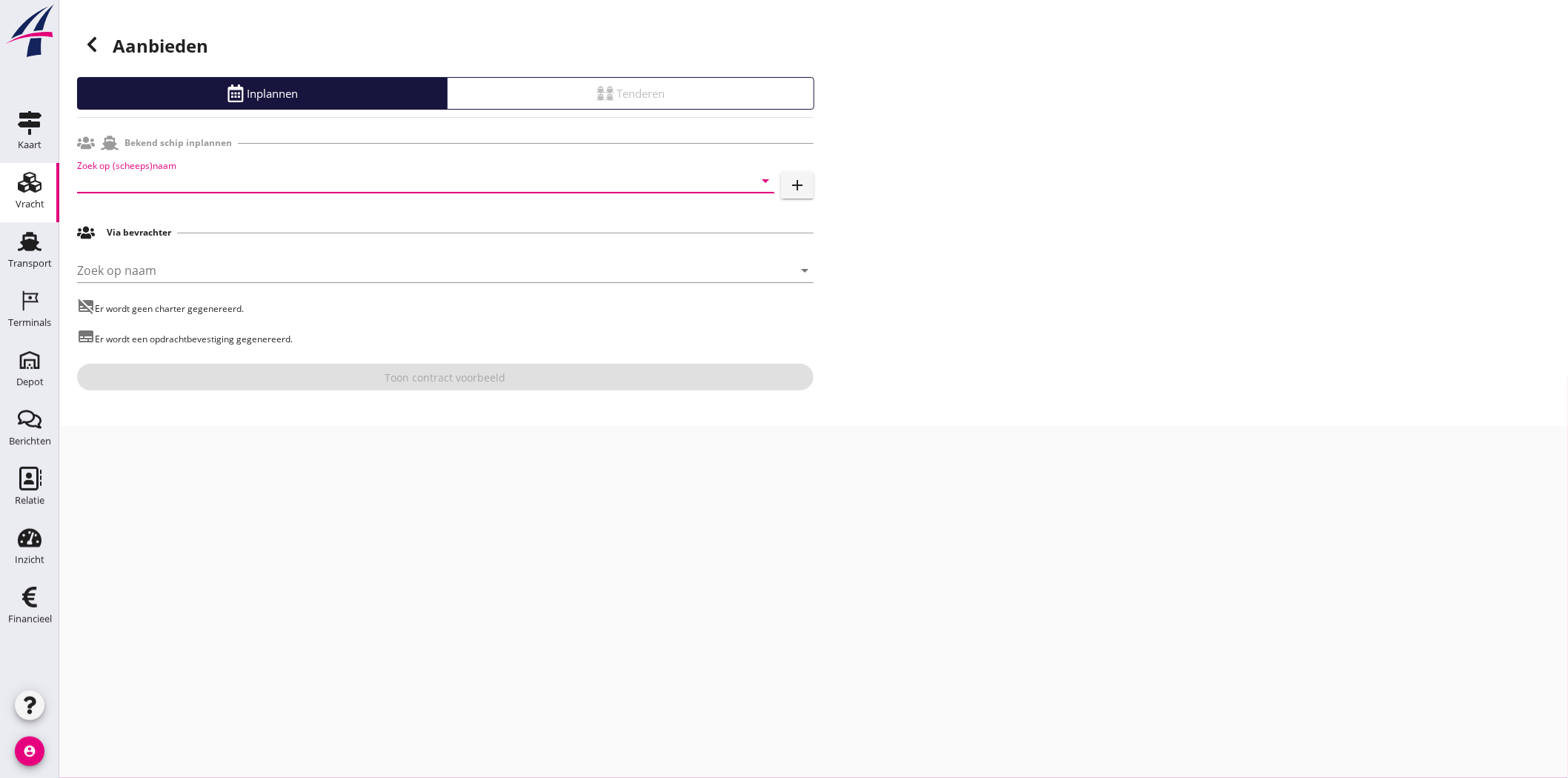
click at [227, 169] on input "Zoek op (scheeps)naam" at bounding box center [405, 181] width 656 height 23
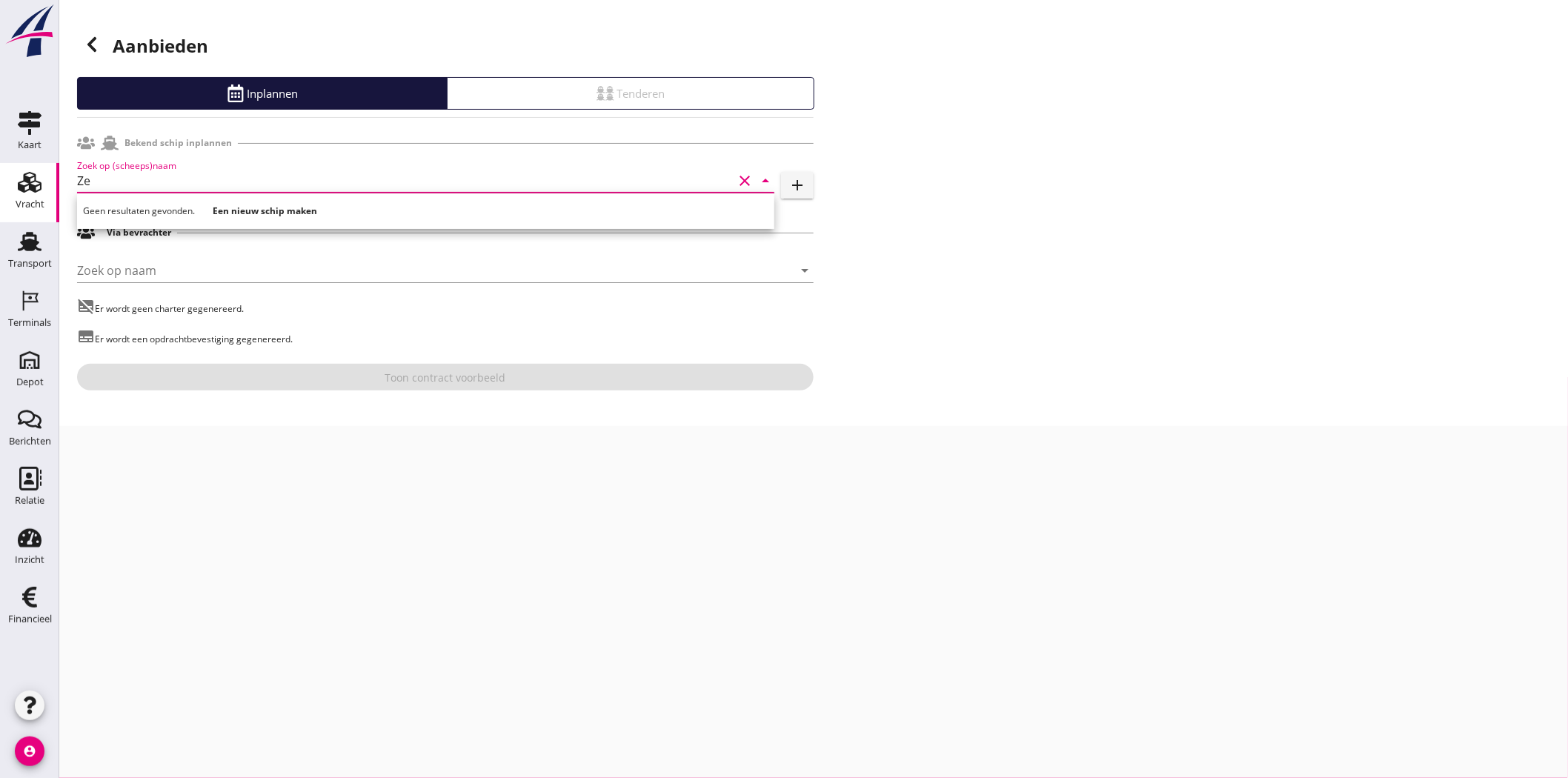
type input "Z"
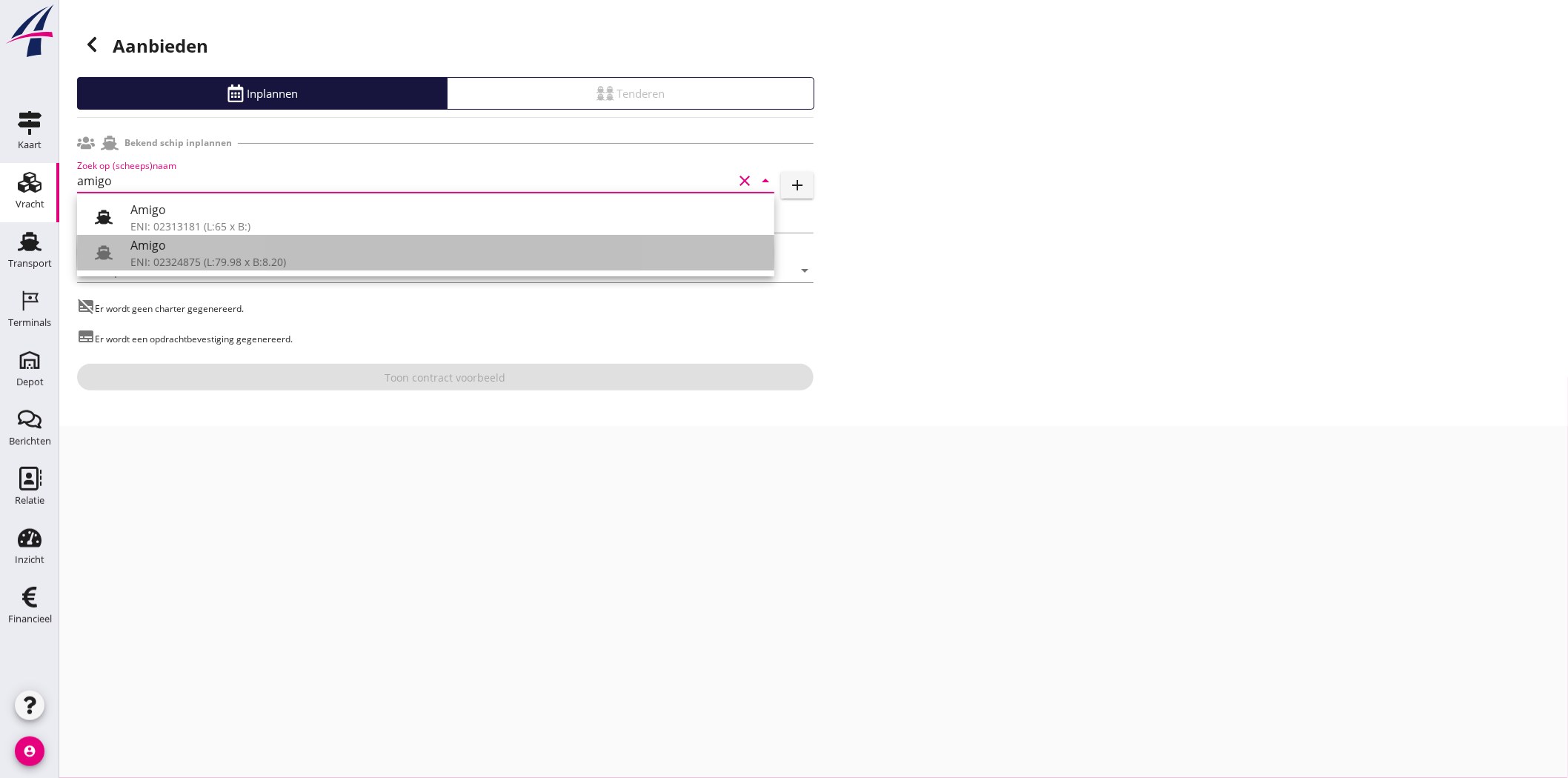
click at [200, 254] on div "ENI: 02324875 (L:79.98 x B:8.20)" at bounding box center [446, 262] width 632 height 16
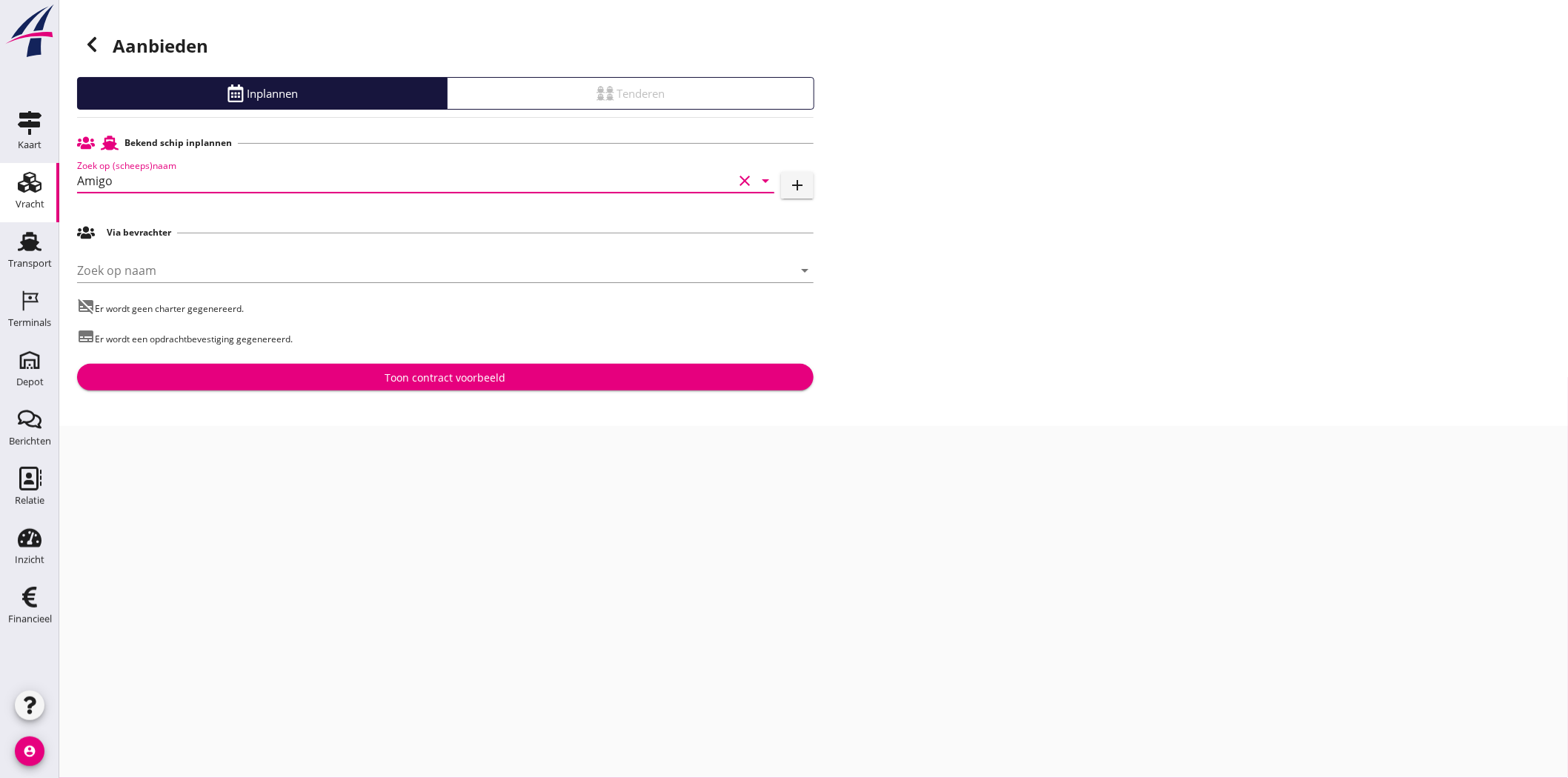
type input "Amigo"
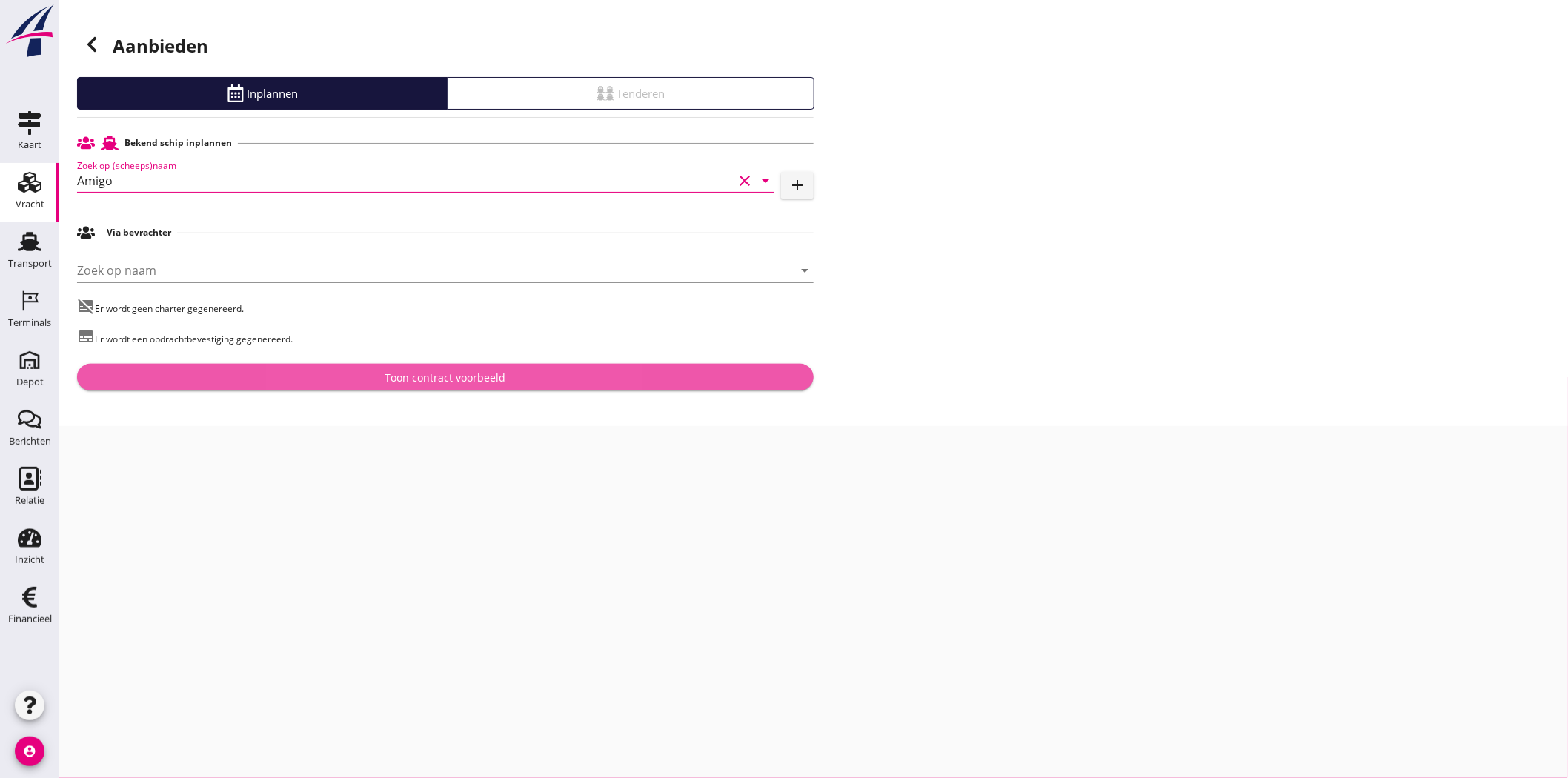
click at [546, 382] on div "Toon contract voorbeeld" at bounding box center [445, 378] width 713 height 16
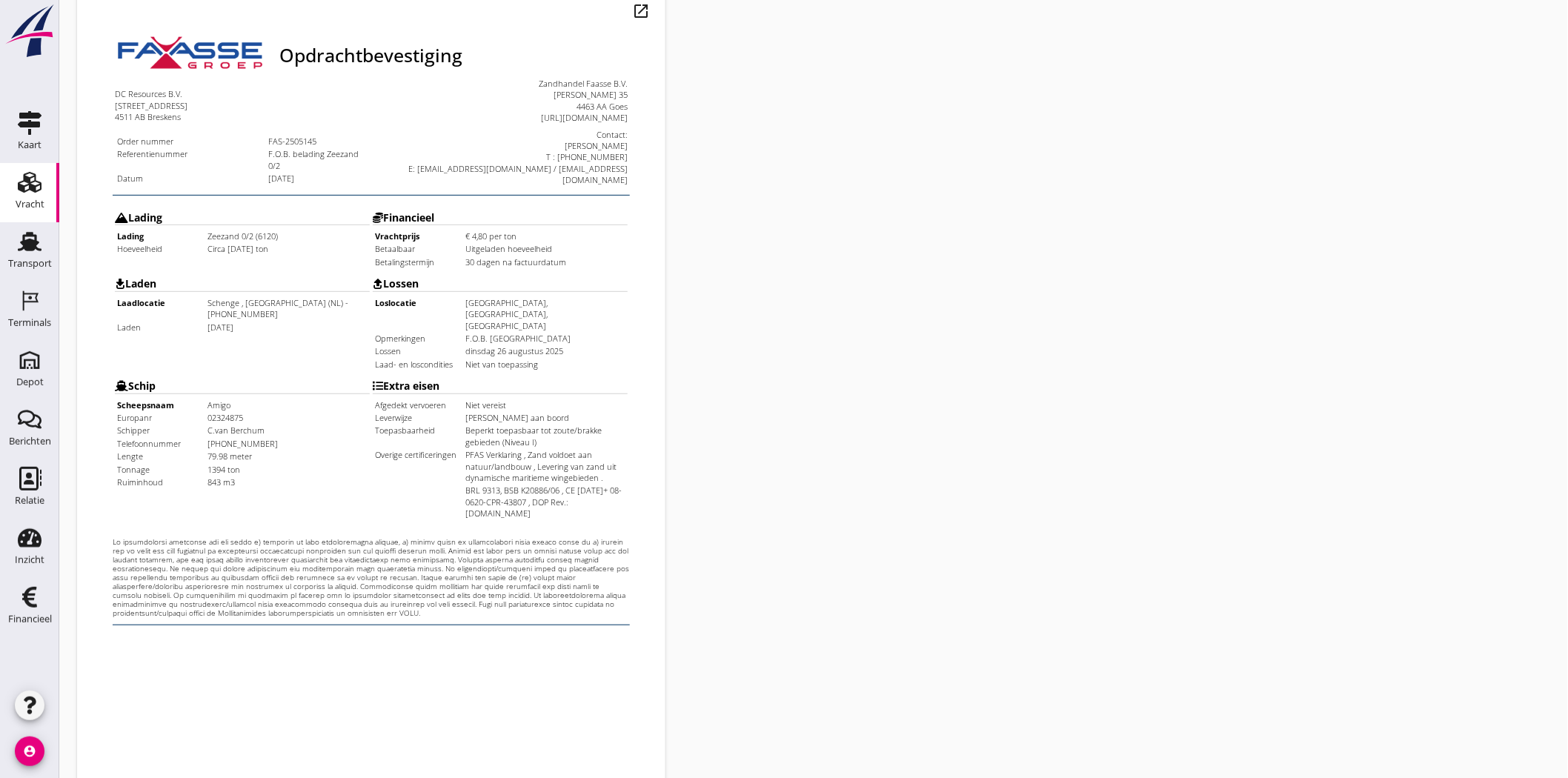
scroll to position [318, 0]
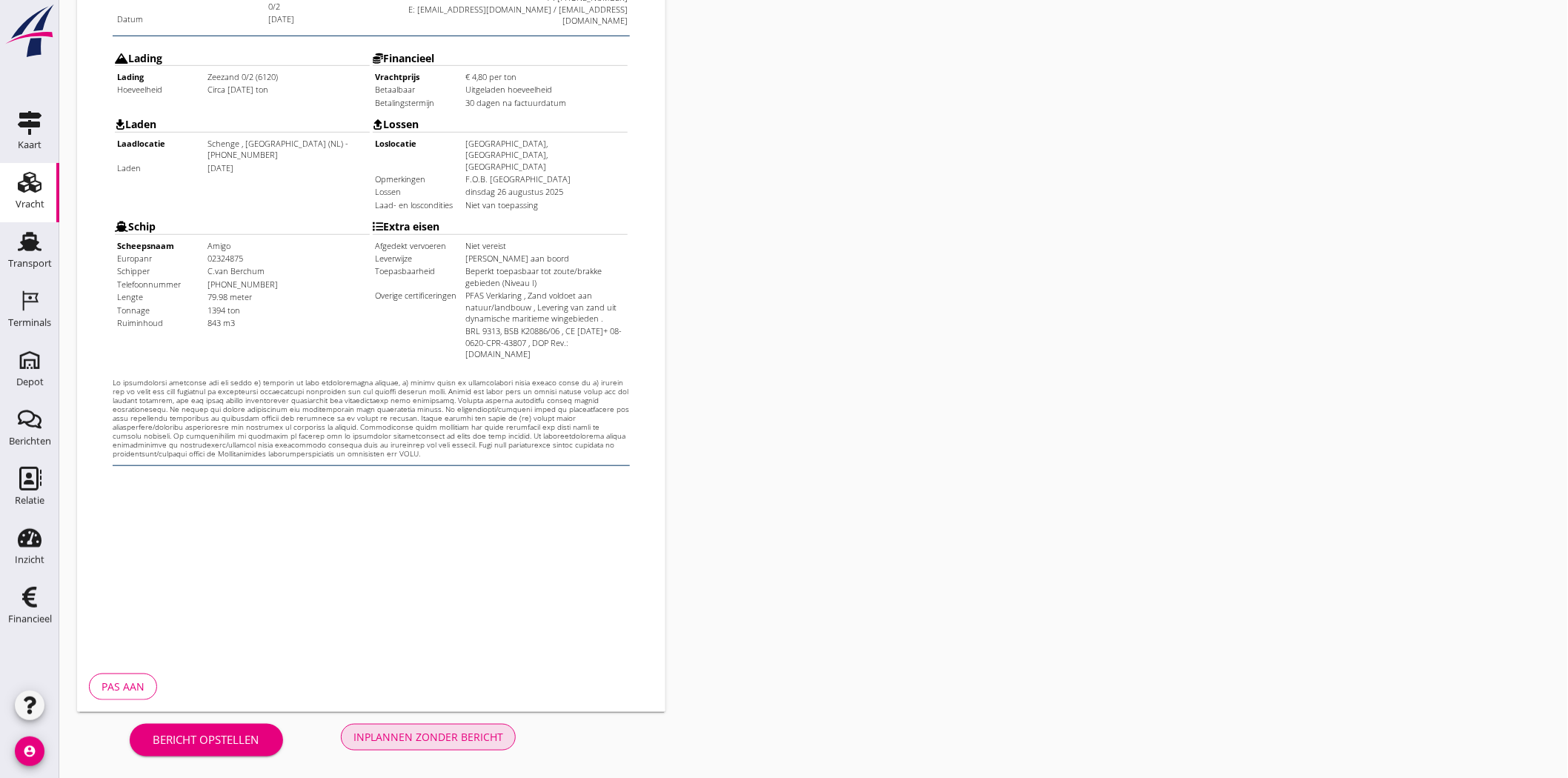
click at [474, 736] on div "Inplannen zonder bericht" at bounding box center [428, 737] width 150 height 16
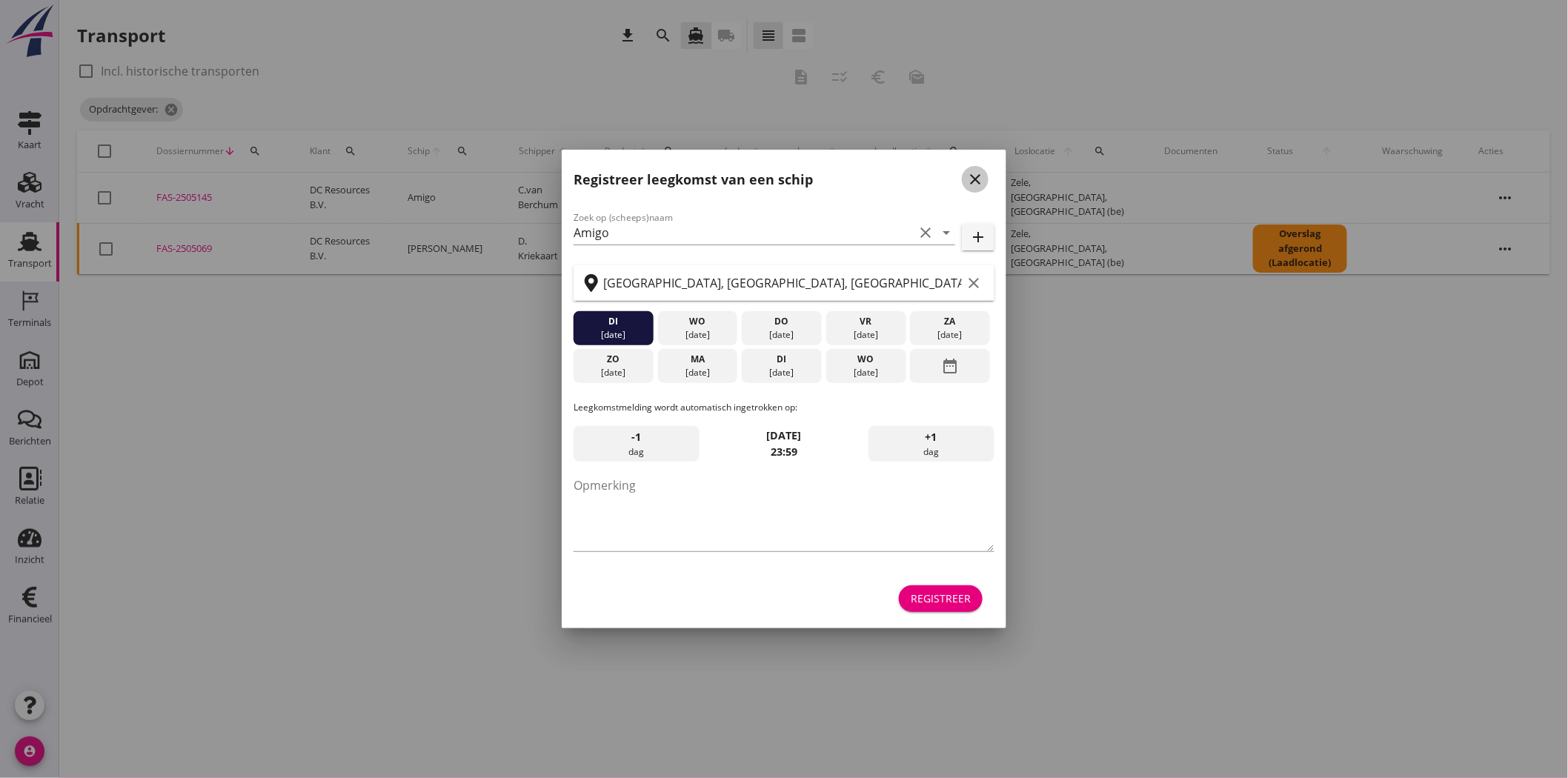
click at [969, 175] on icon "close" at bounding box center [975, 179] width 18 height 18
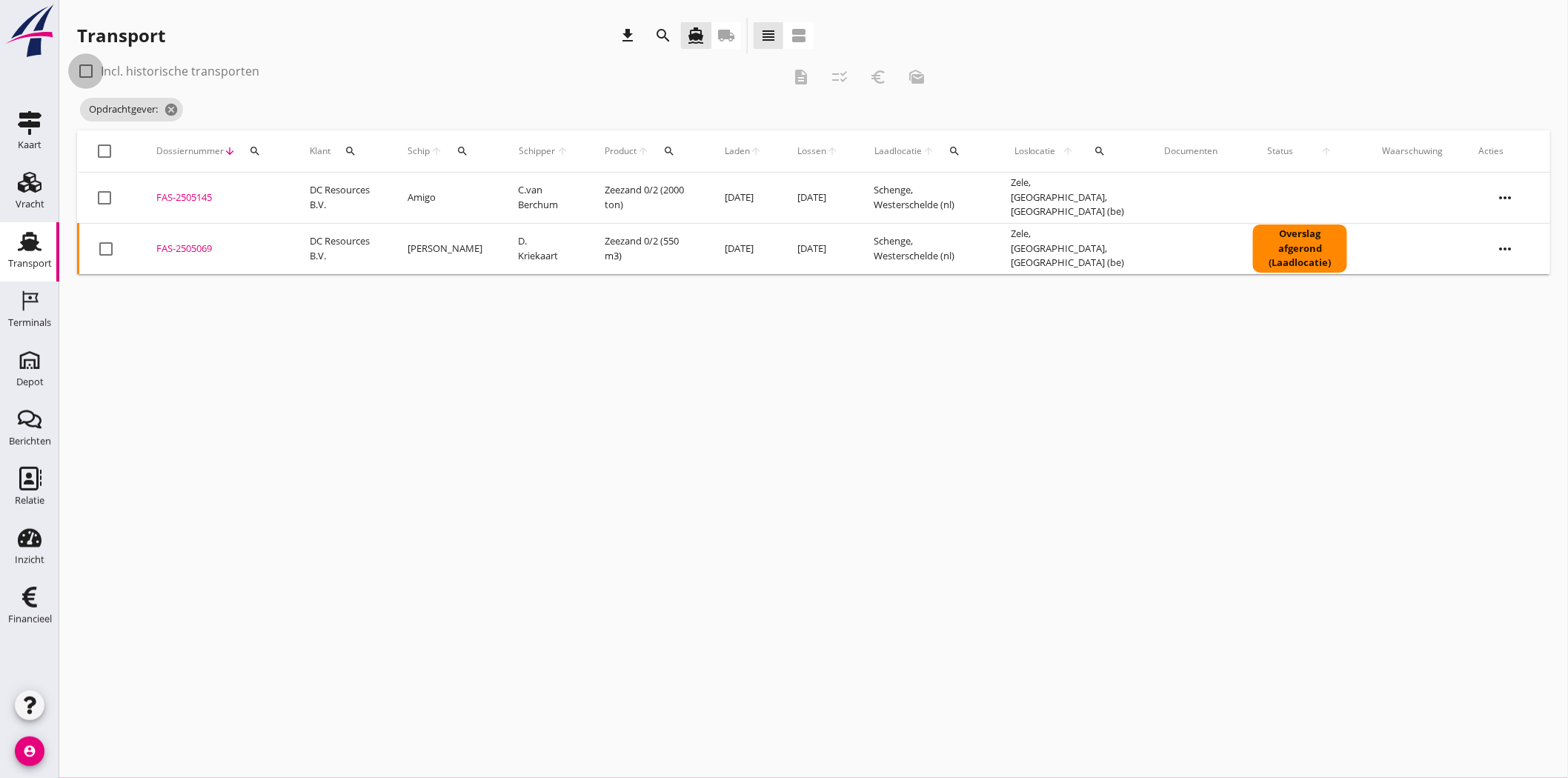
click at [85, 69] on div at bounding box center [86, 71] width 25 height 25
checkbox input "true"
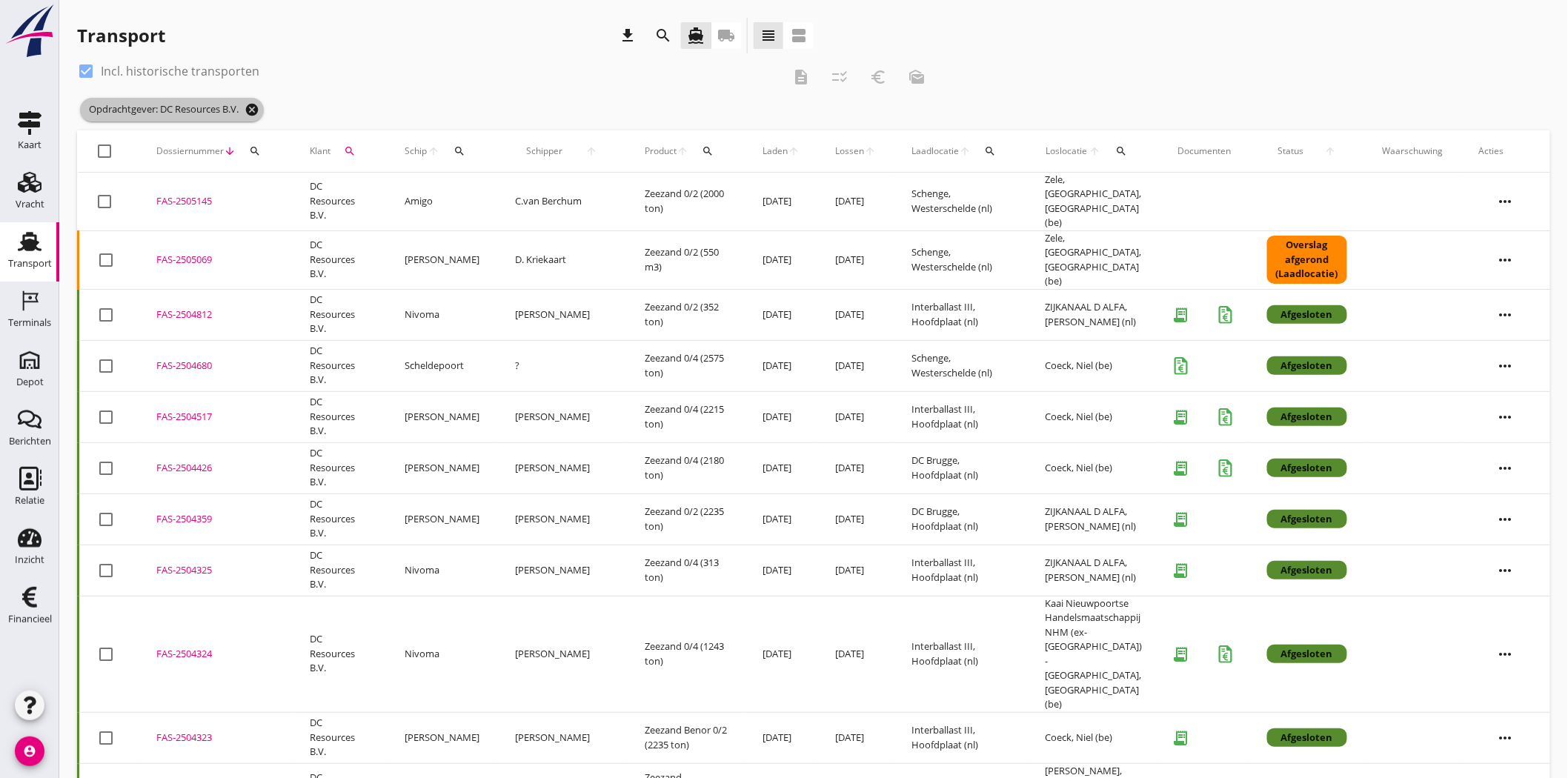
click at [253, 113] on icon "cancel" at bounding box center [252, 109] width 15 height 15
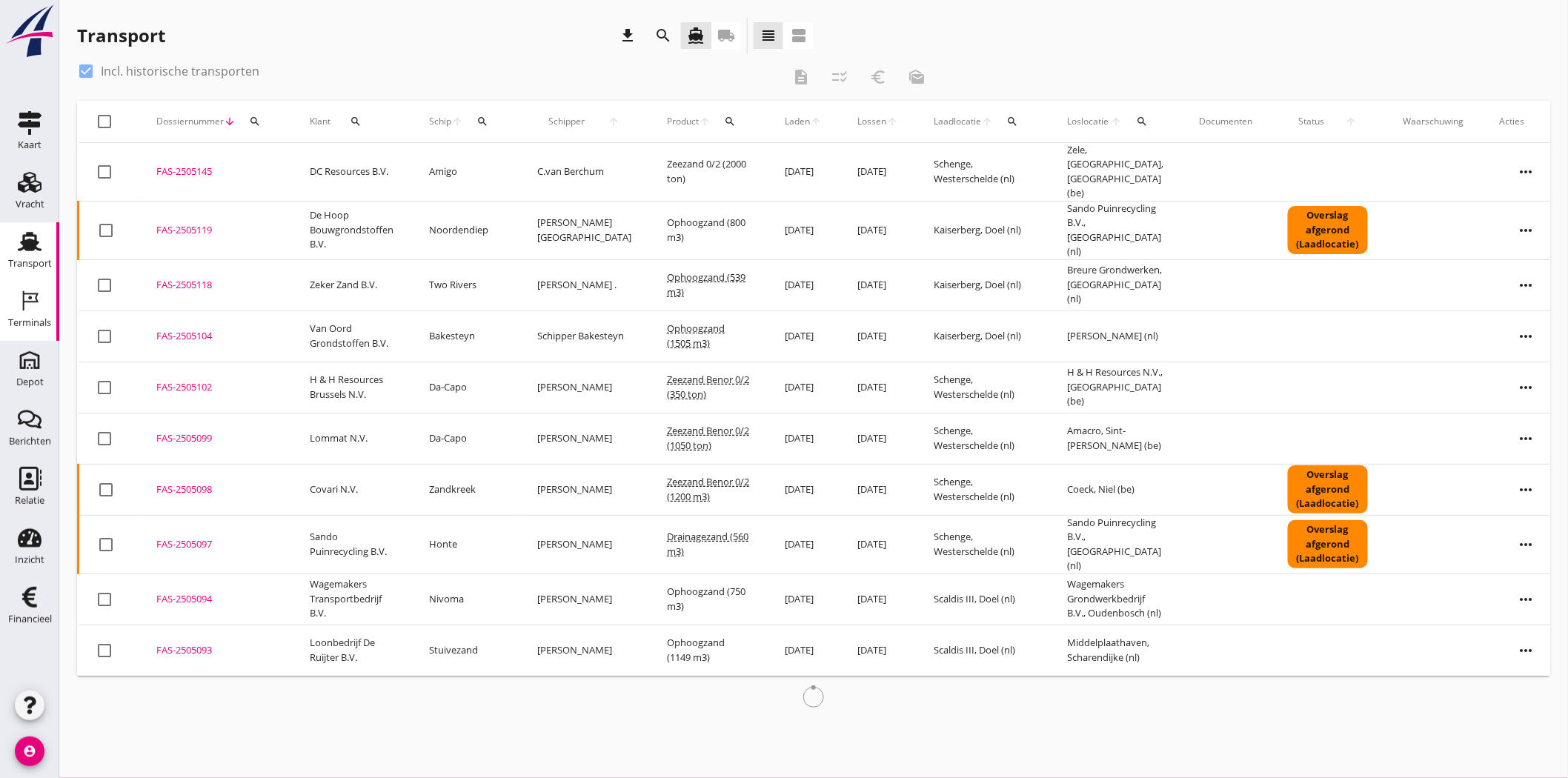
click at [41, 329] on div "Terminals" at bounding box center [29, 322] width 43 height 21
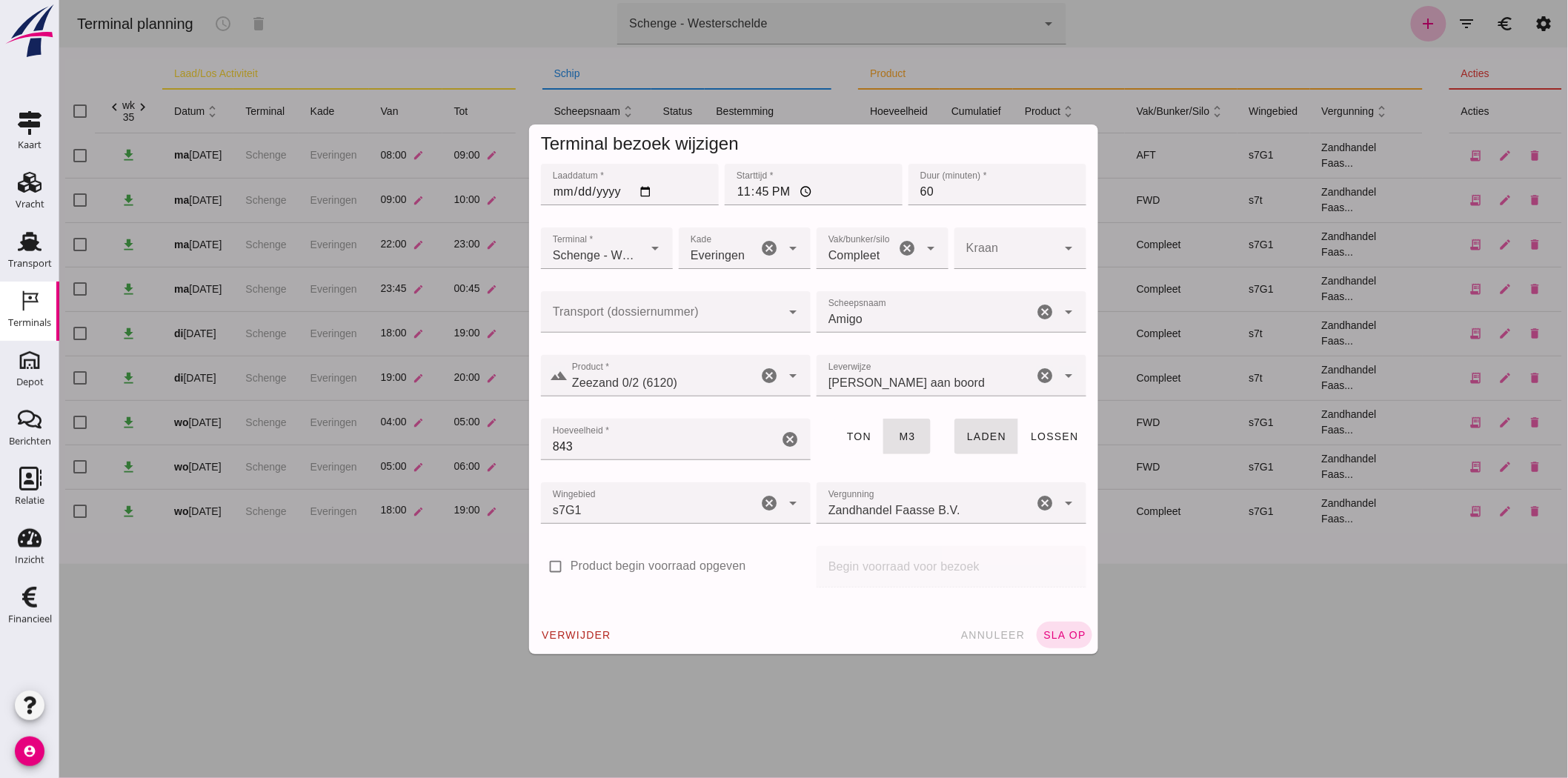
click at [619, 312] on input "Transport (dossiernummer)" at bounding box center [660, 319] width 240 height 18
click at [616, 349] on span "5145" at bounding box center [606, 355] width 26 height 13
type input "FAS-2505145"
click at [1059, 630] on span "sla op" at bounding box center [1063, 635] width 44 height 12
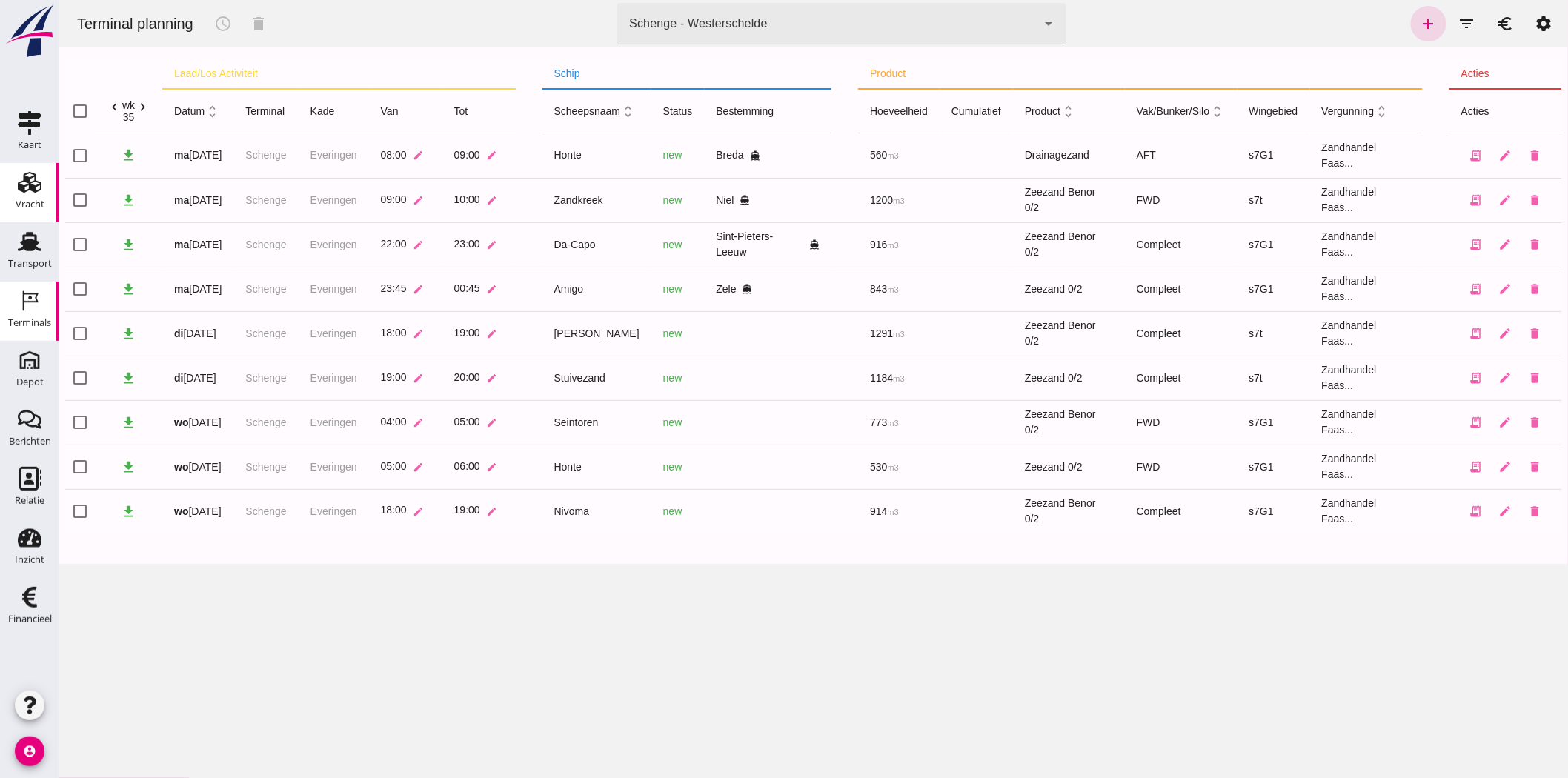
click at [37, 188] on icon "Vracht" at bounding box center [29, 182] width 23 height 23
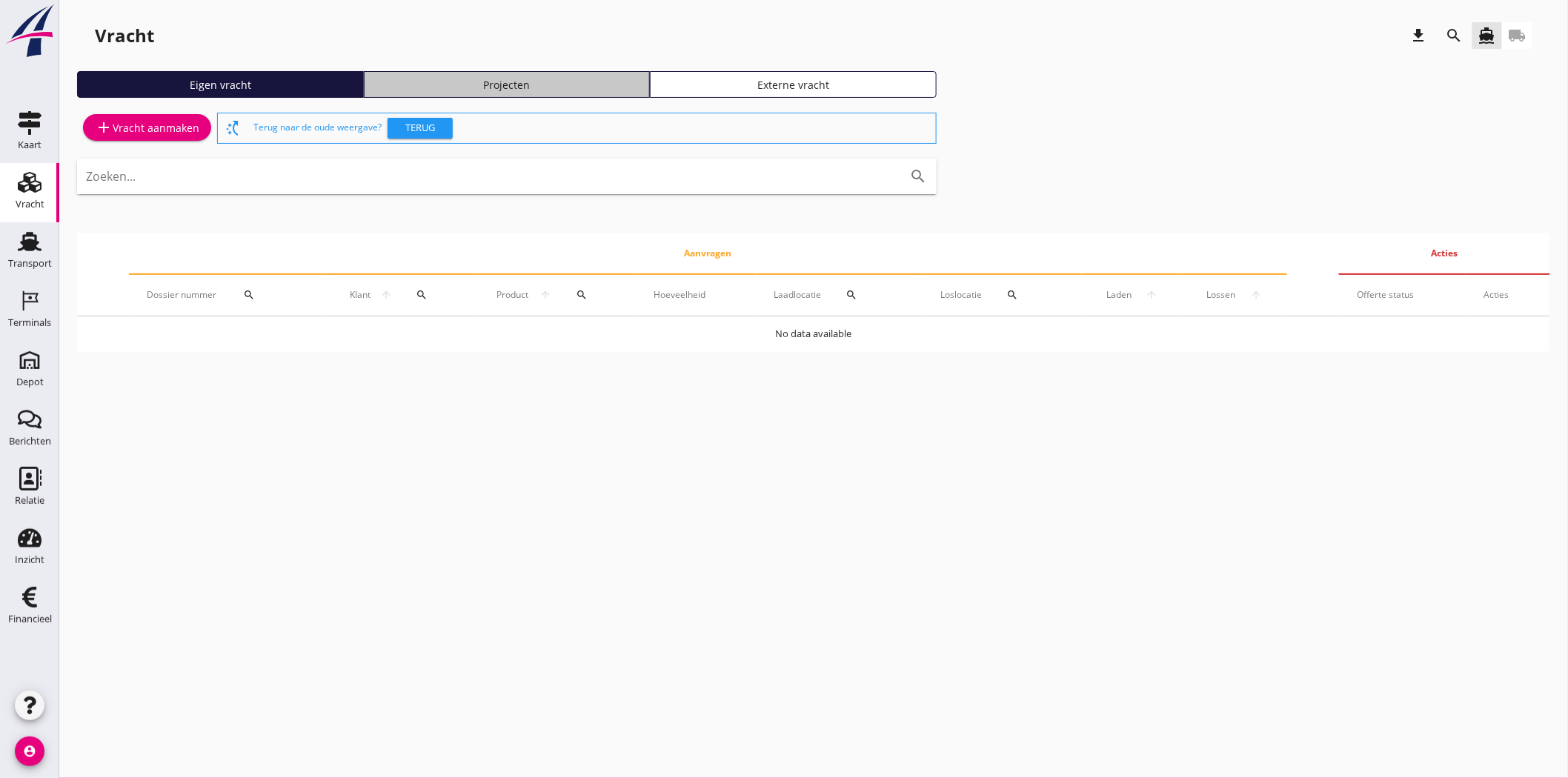
click at [576, 77] on div "Projecten" at bounding box center [506, 85] width 273 height 16
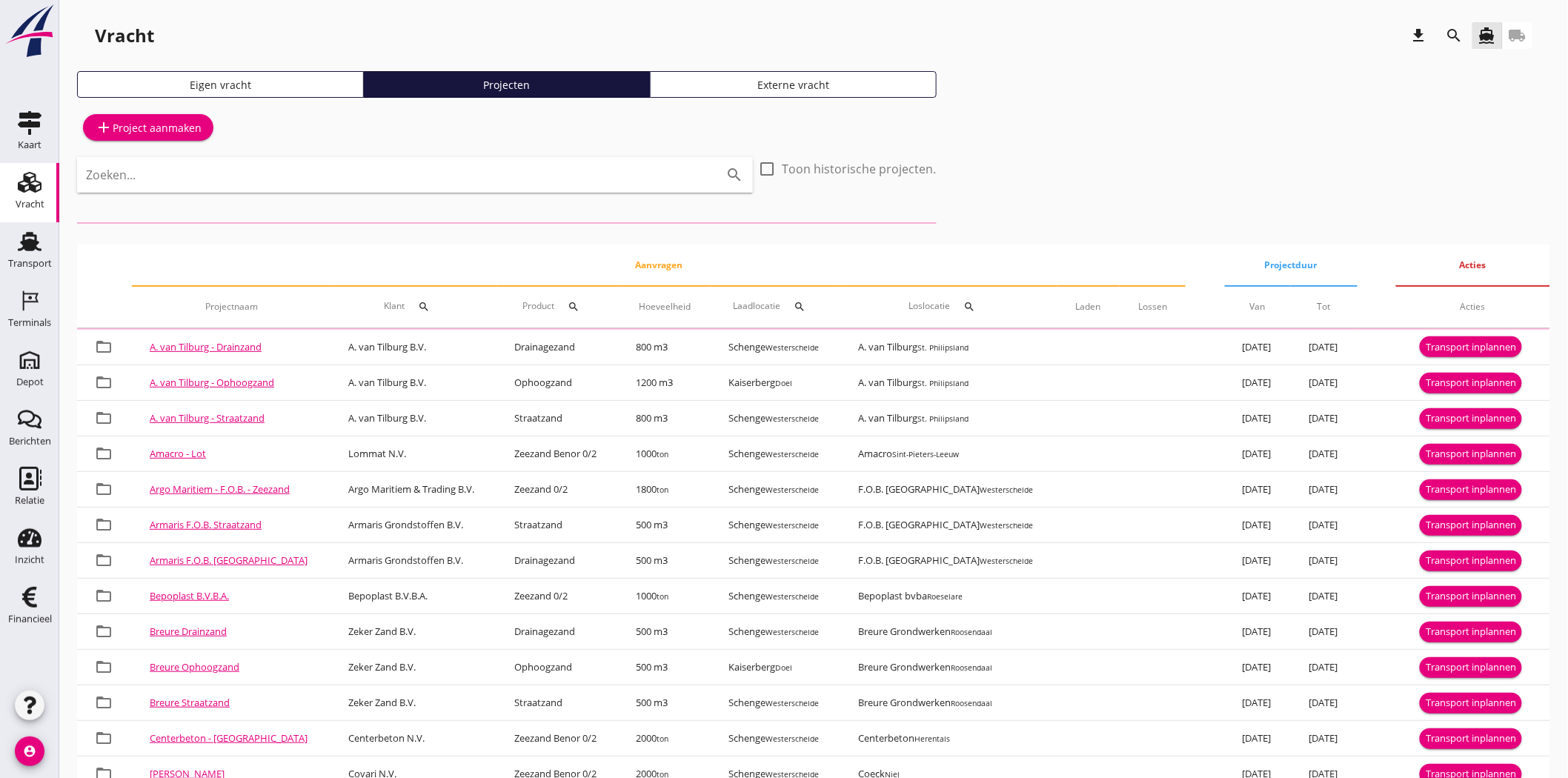
click at [1457, 32] on icon "search" at bounding box center [1454, 35] width 18 height 18
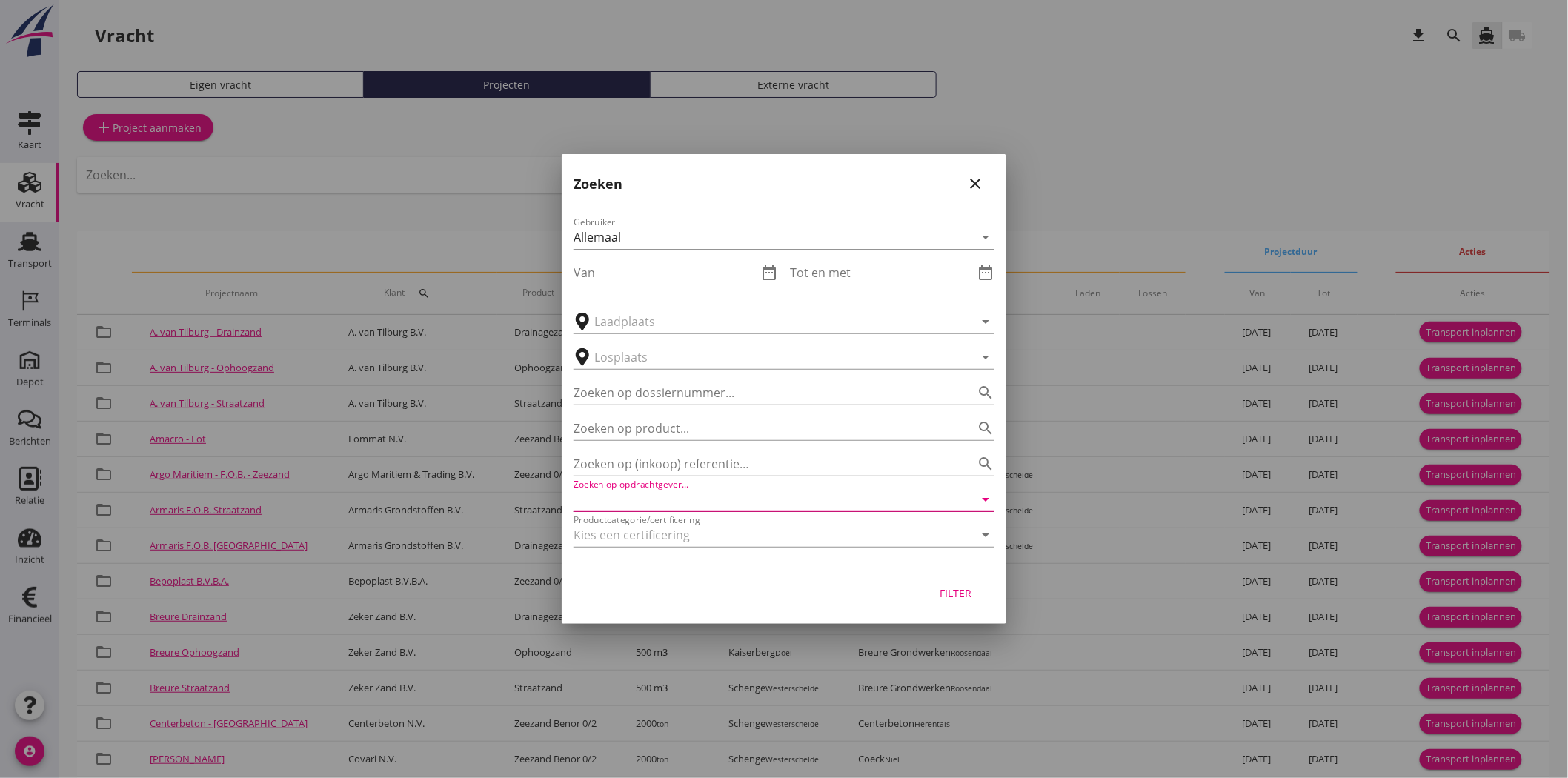
click at [685, 501] on input "Zoeken op opdrachtgever..." at bounding box center [763, 499] width 380 height 23
type input "n"
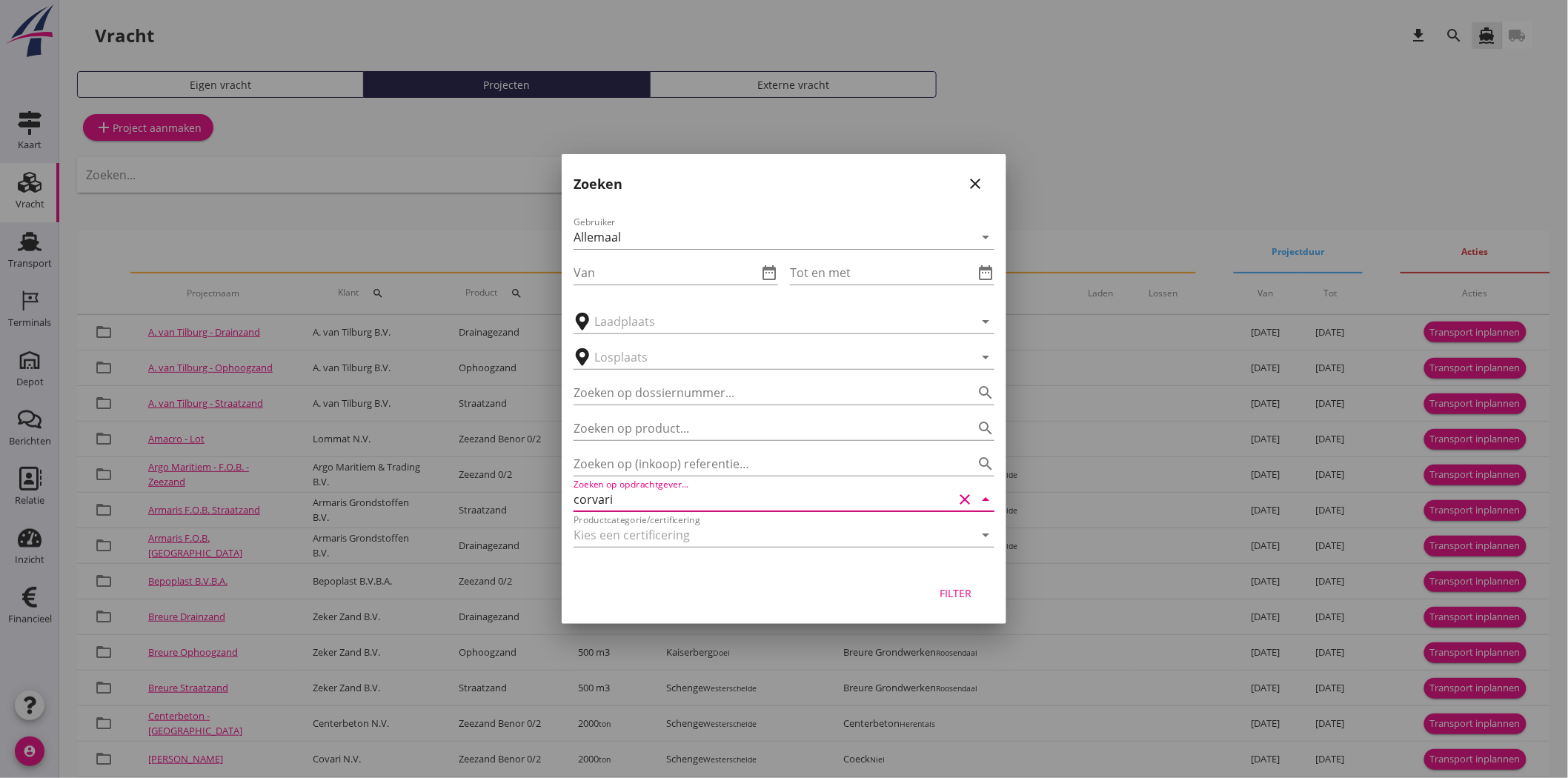
click at [590, 498] on input "corvari" at bounding box center [763, 499] width 380 height 23
click at [690, 531] on div "Covari N.V." at bounding box center [784, 535] width 397 height 18
type input "Covari N.V."
click at [975, 596] on div "Filter" at bounding box center [955, 593] width 41 height 16
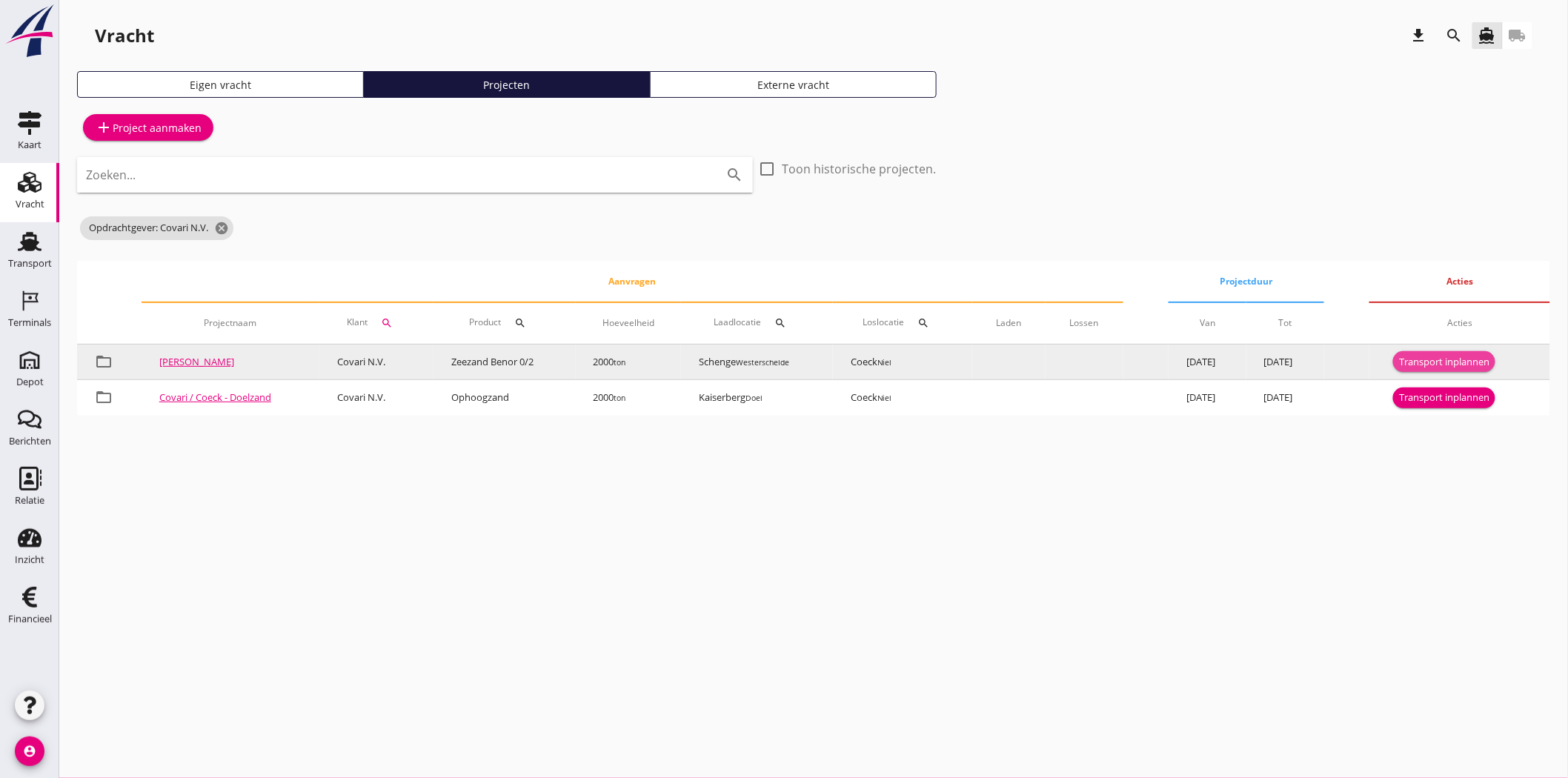
click at [1424, 355] on div "Transport inplannen" at bounding box center [1444, 362] width 90 height 15
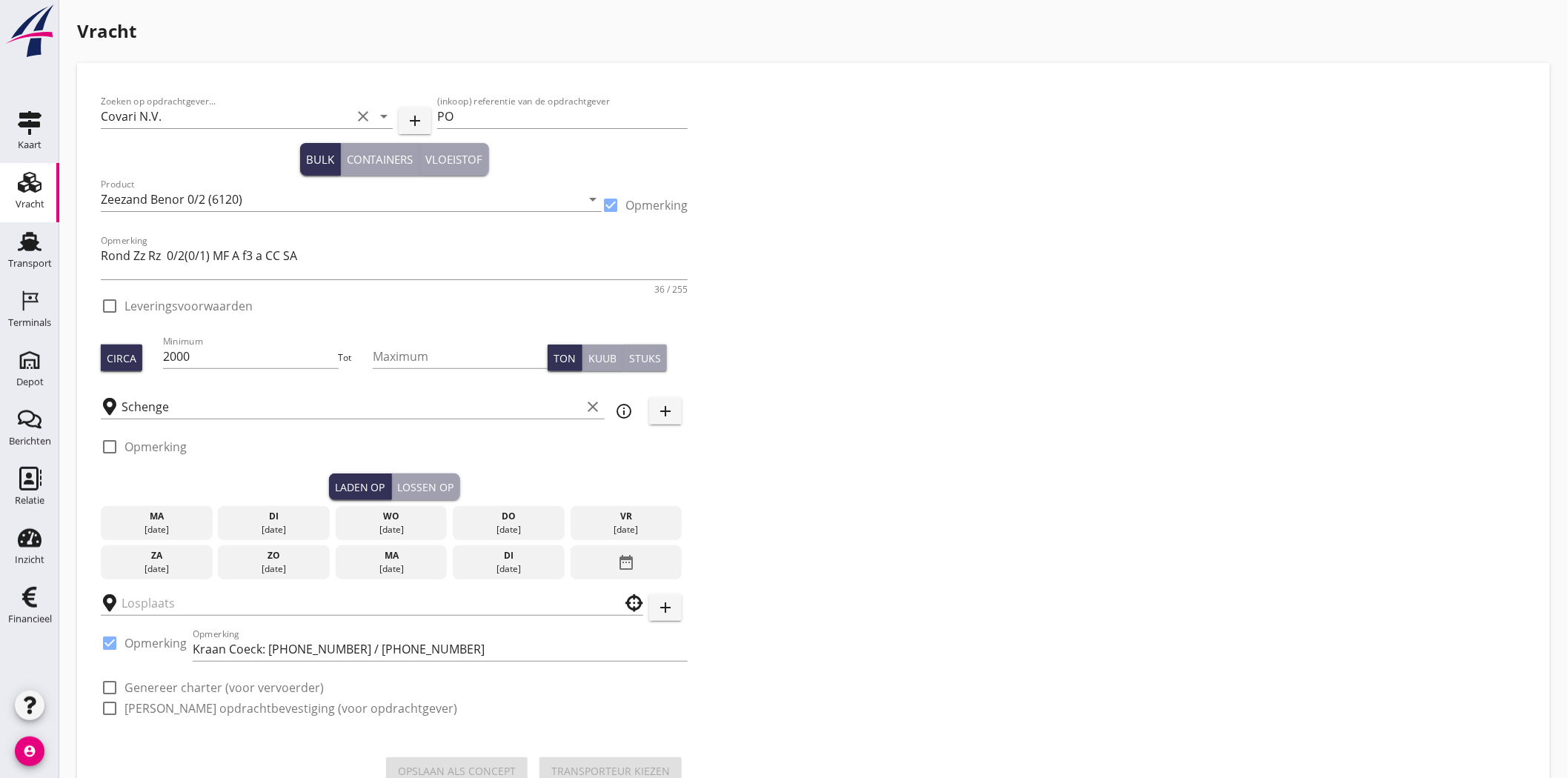
checkbox input "true"
type input "Coeck"
checkbox input "true"
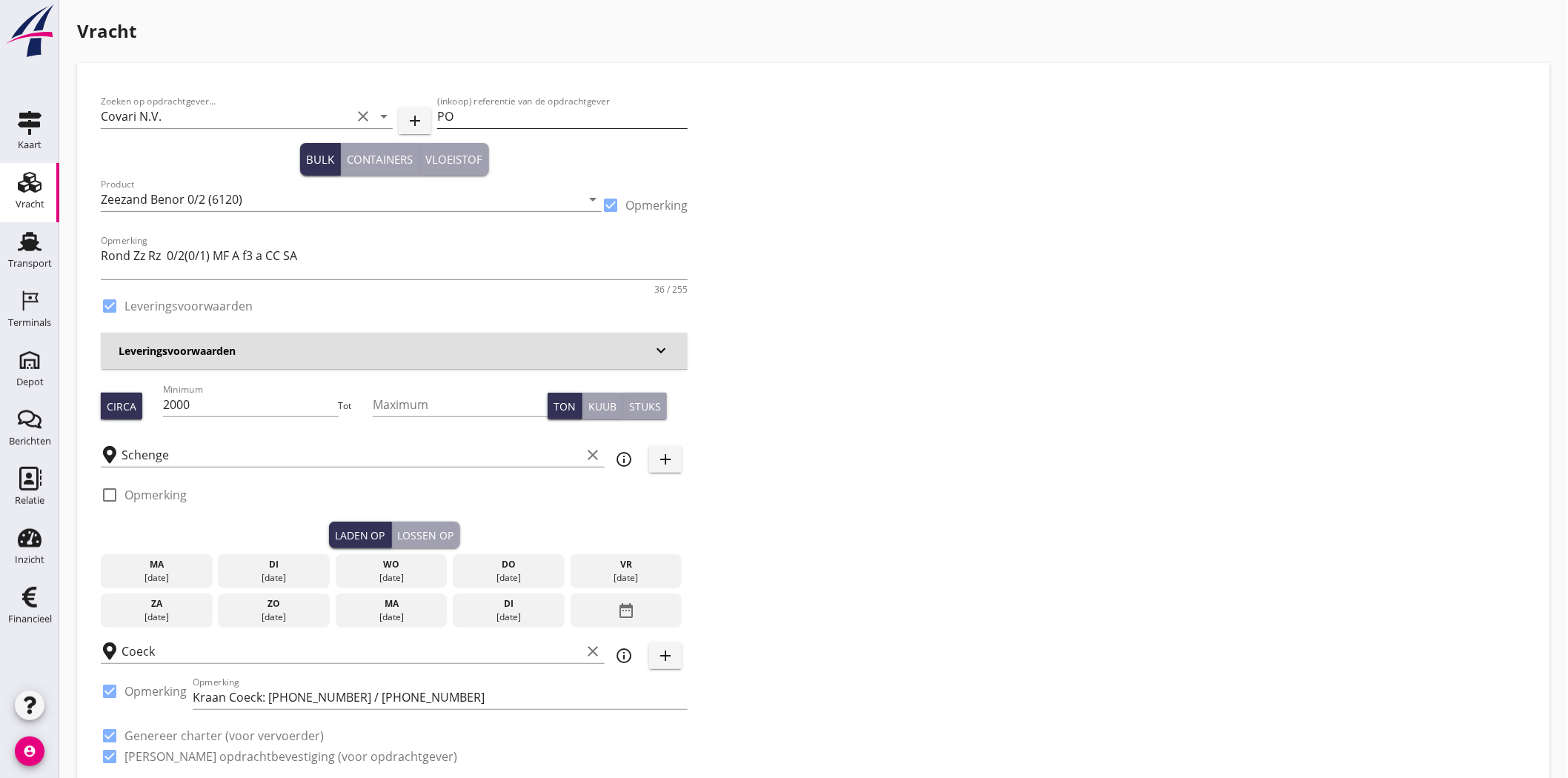
click at [468, 118] on input "PO" at bounding box center [563, 116] width 251 height 23
click at [514, 112] on input "PO" at bounding box center [563, 116] width 251 height 23
type input "P"
paste input "PO 25011707"
type input "PO 25011707"
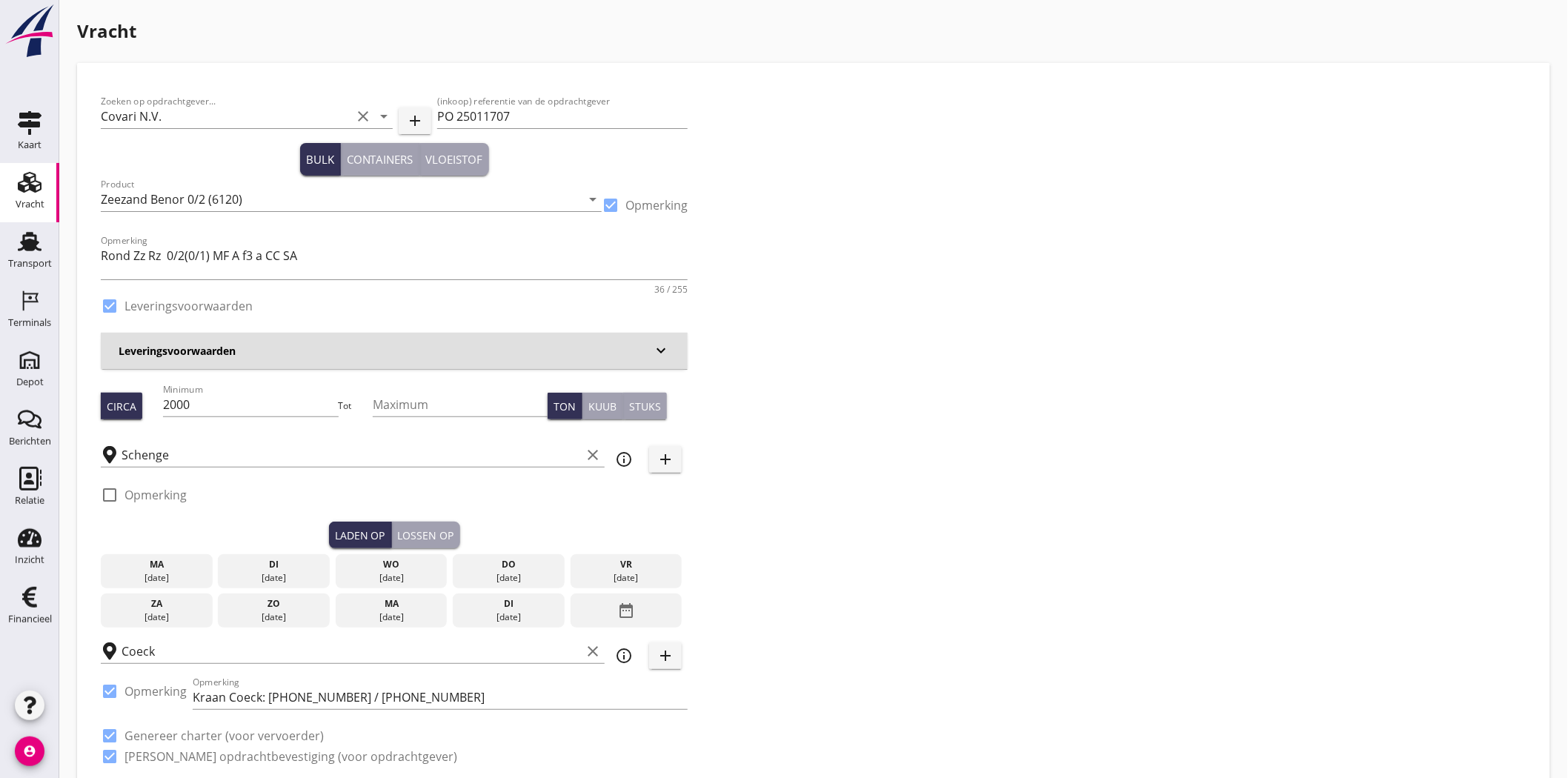
click at [836, 172] on div "Zoeken op opdrachtgever... Covari N.V. clear arrow_drop_down add (inkoop) refer…" at bounding box center [813, 435] width 1437 height 697
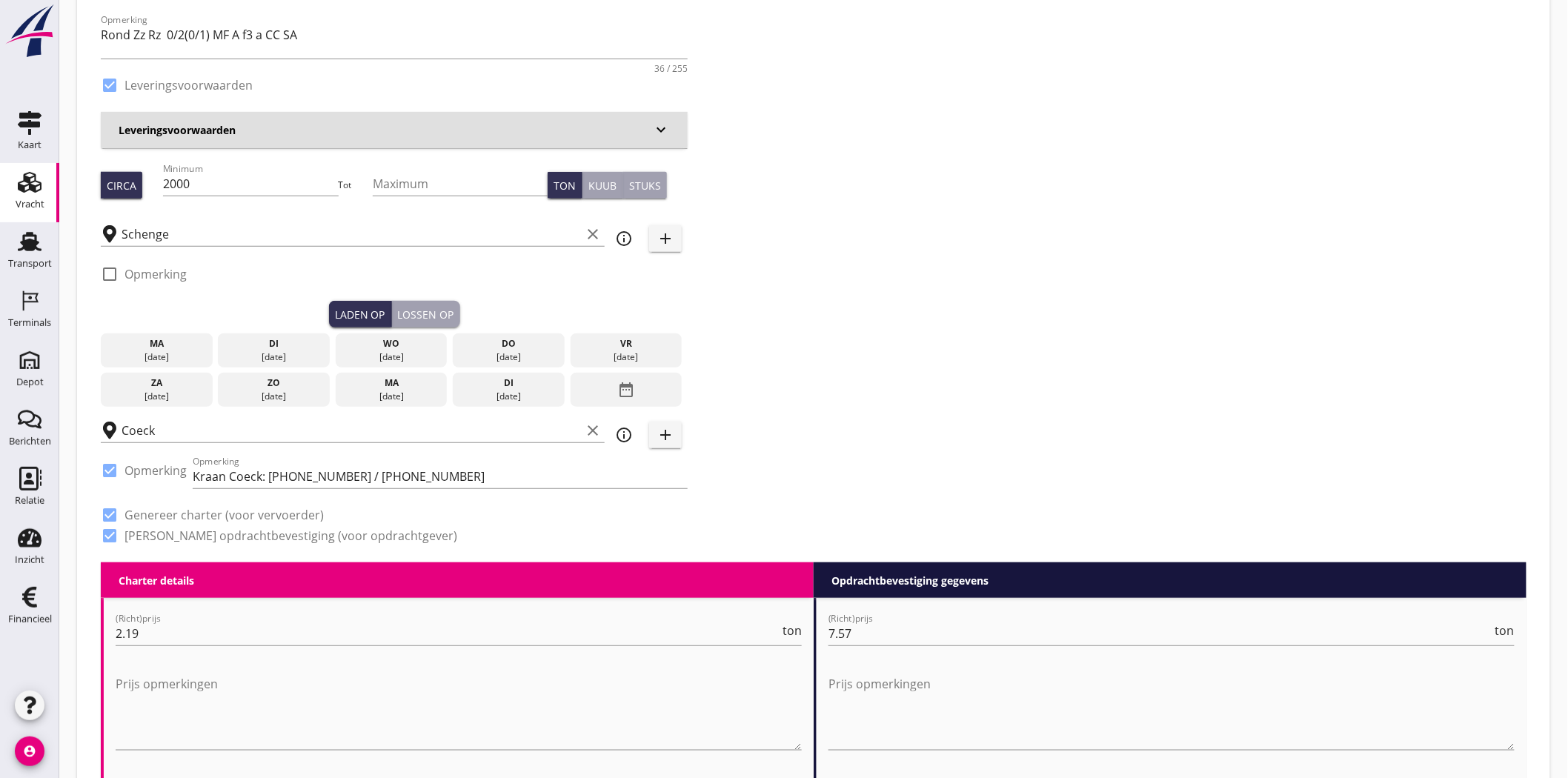
scroll to position [247, 0]
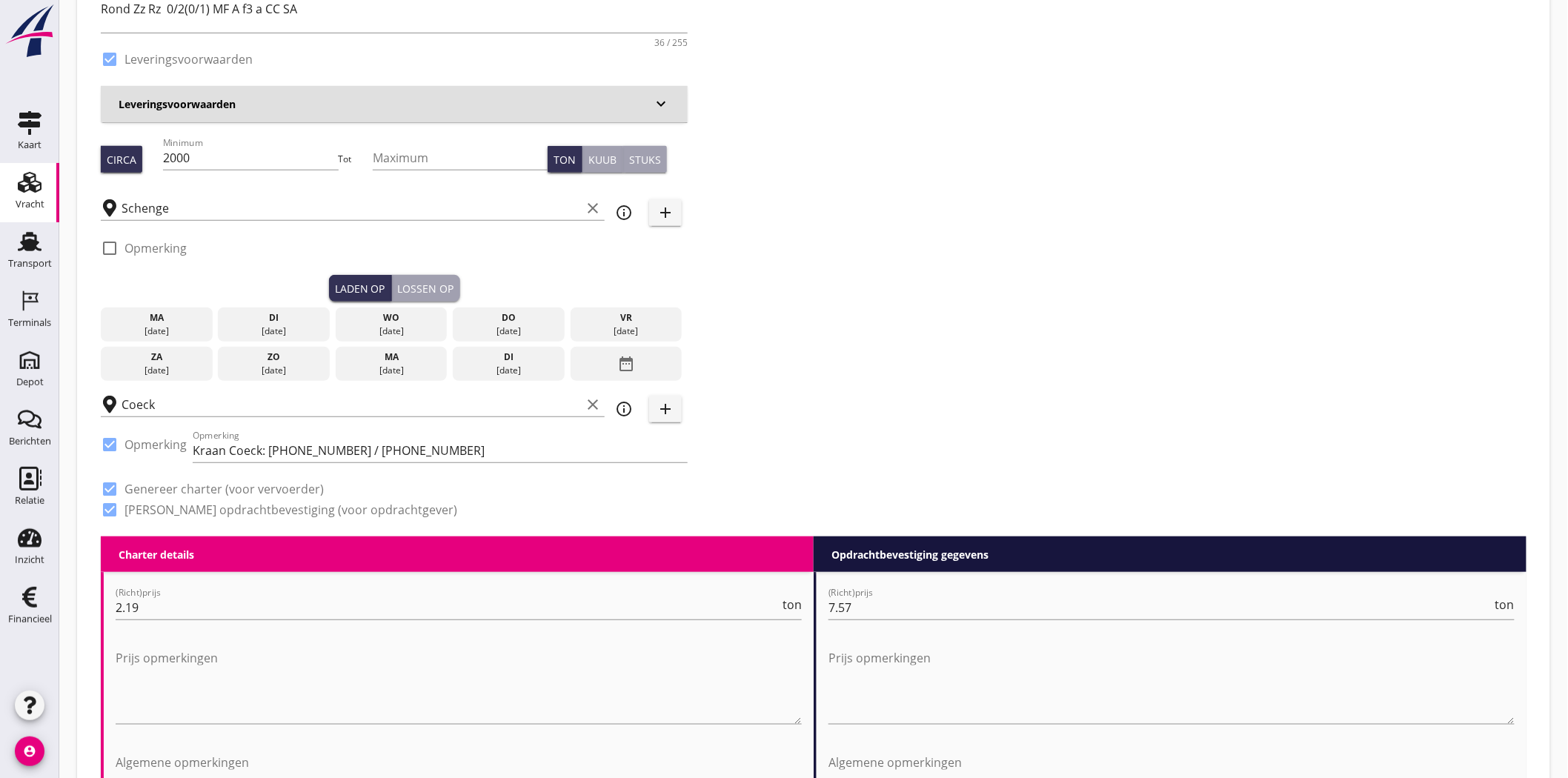
click at [138, 322] on div "ma" at bounding box center [157, 318] width 105 height 14
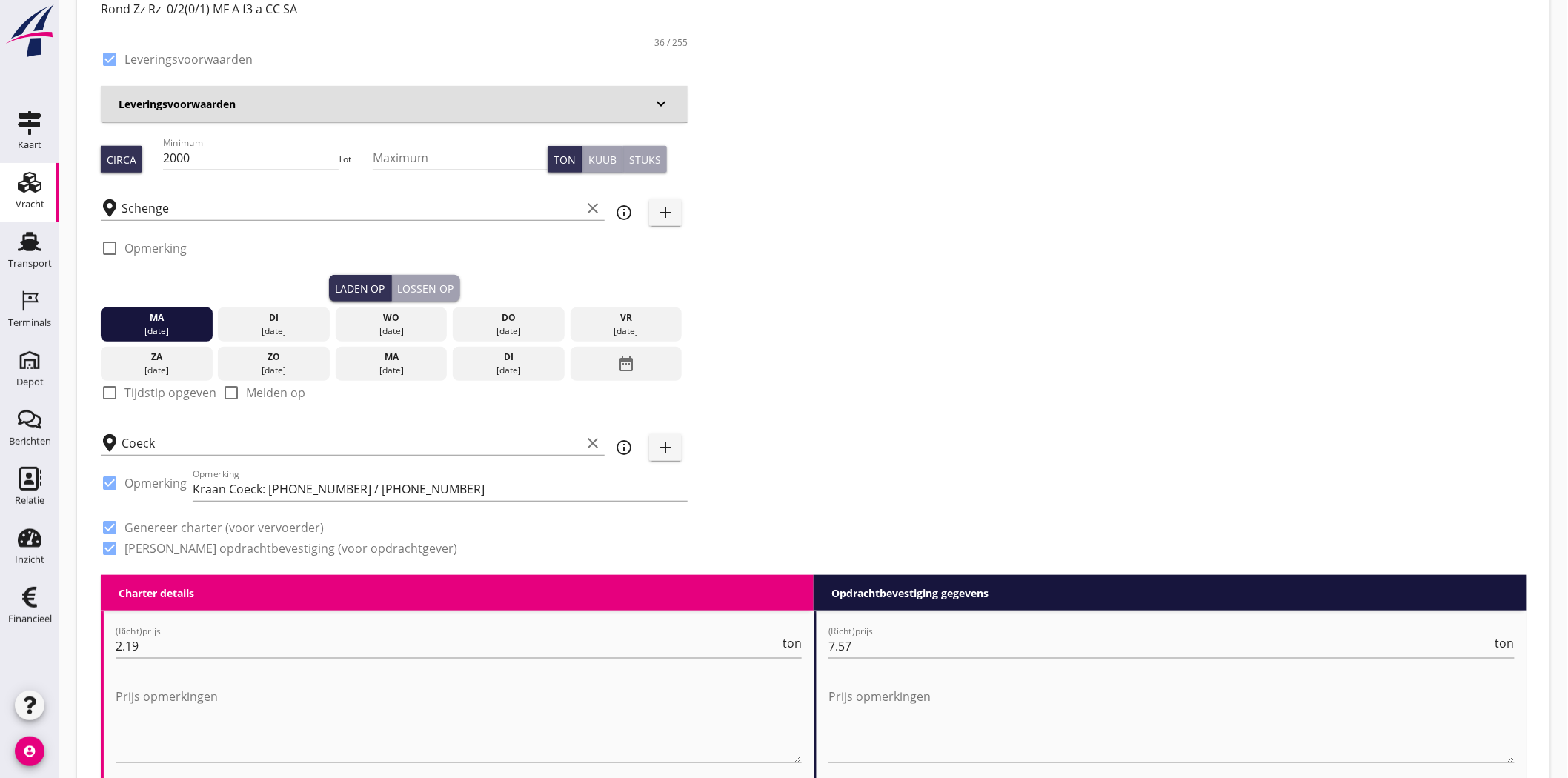
click at [138, 322] on div "ma" at bounding box center [157, 318] width 105 height 14
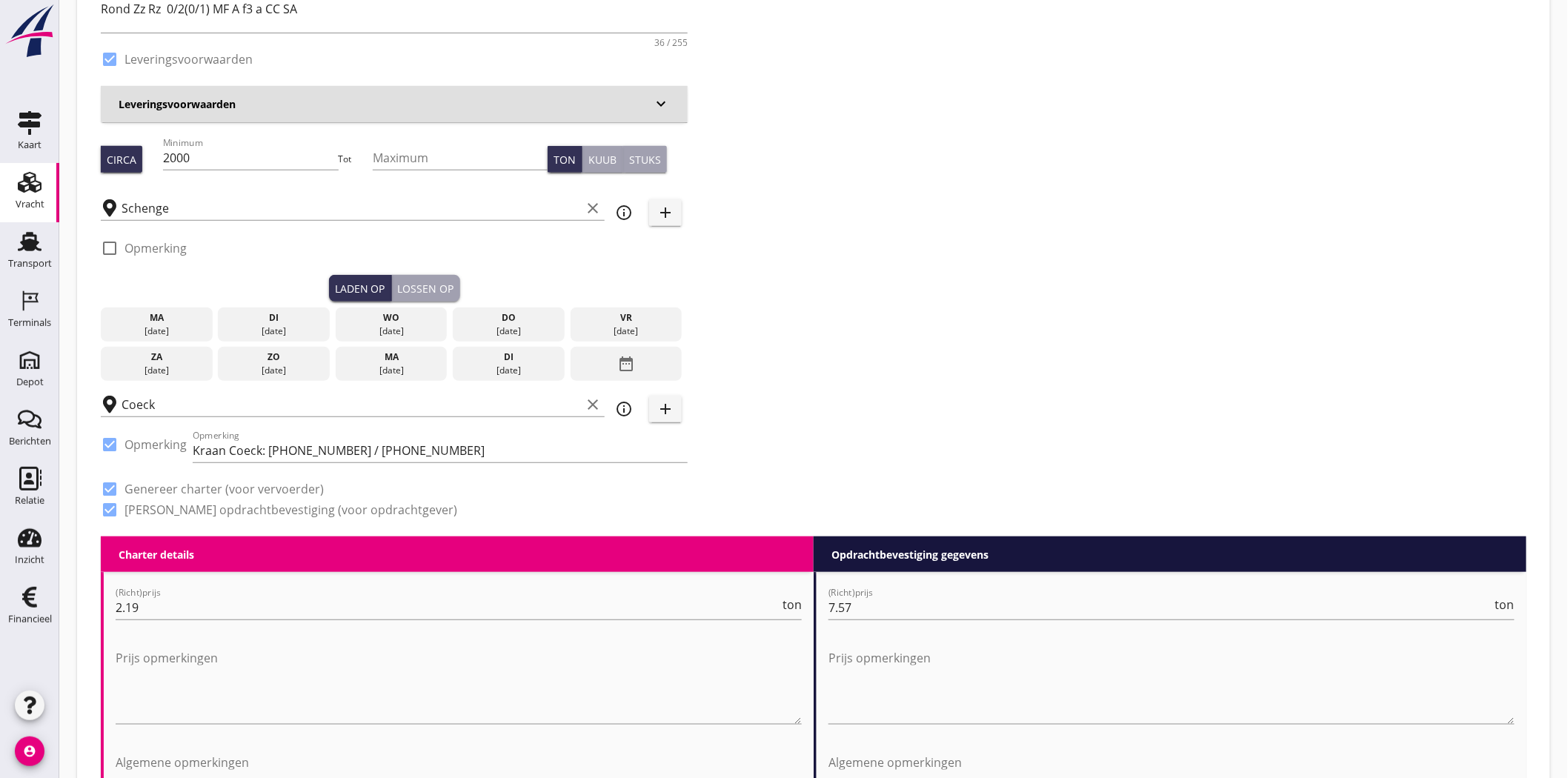
click at [292, 329] on div "[DATE]" at bounding box center [273, 332] width 105 height 14
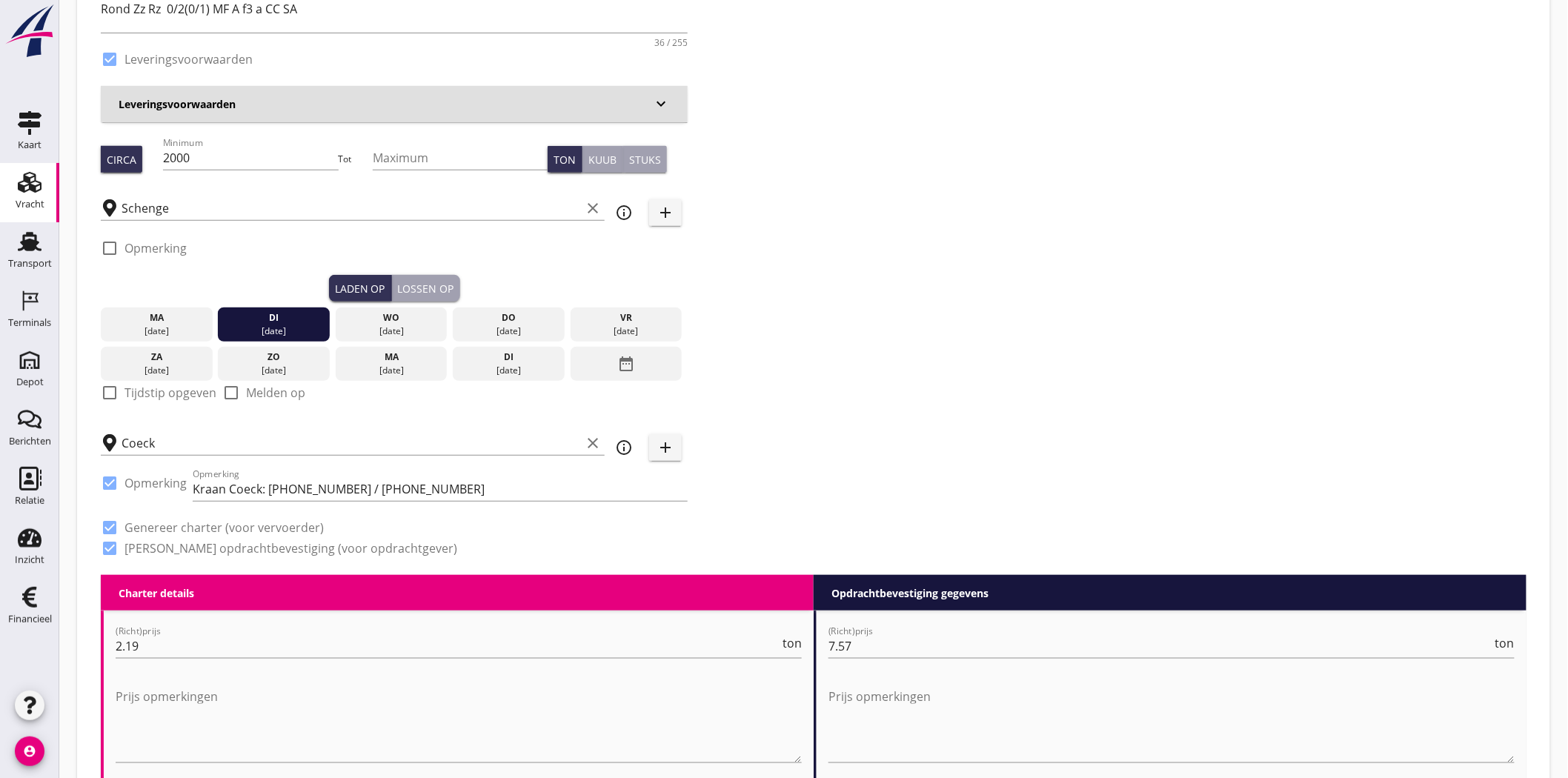
click at [441, 291] on div "Lossen op" at bounding box center [426, 289] width 57 height 16
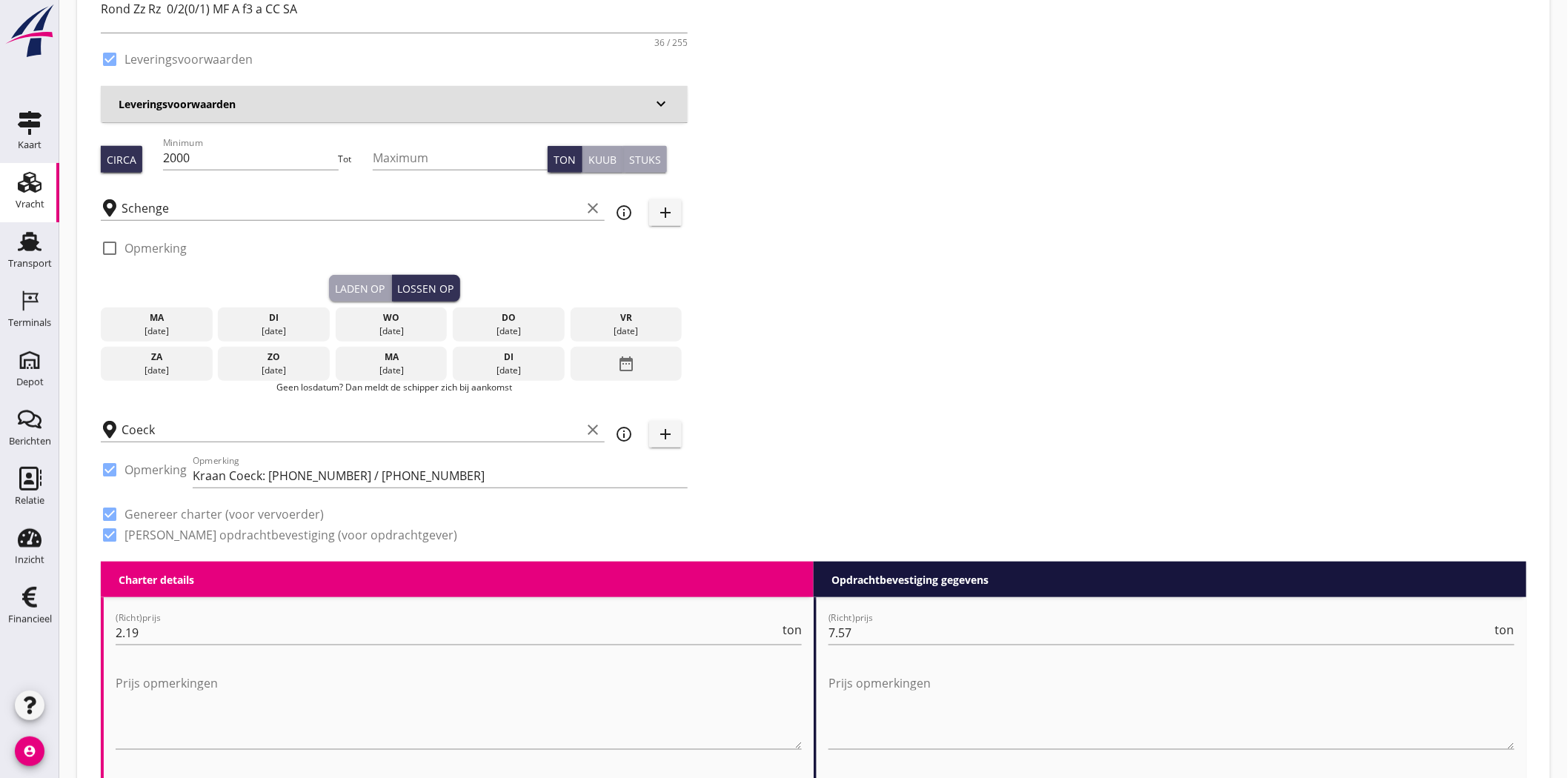
click at [421, 322] on div "wo" at bounding box center [392, 318] width 105 height 14
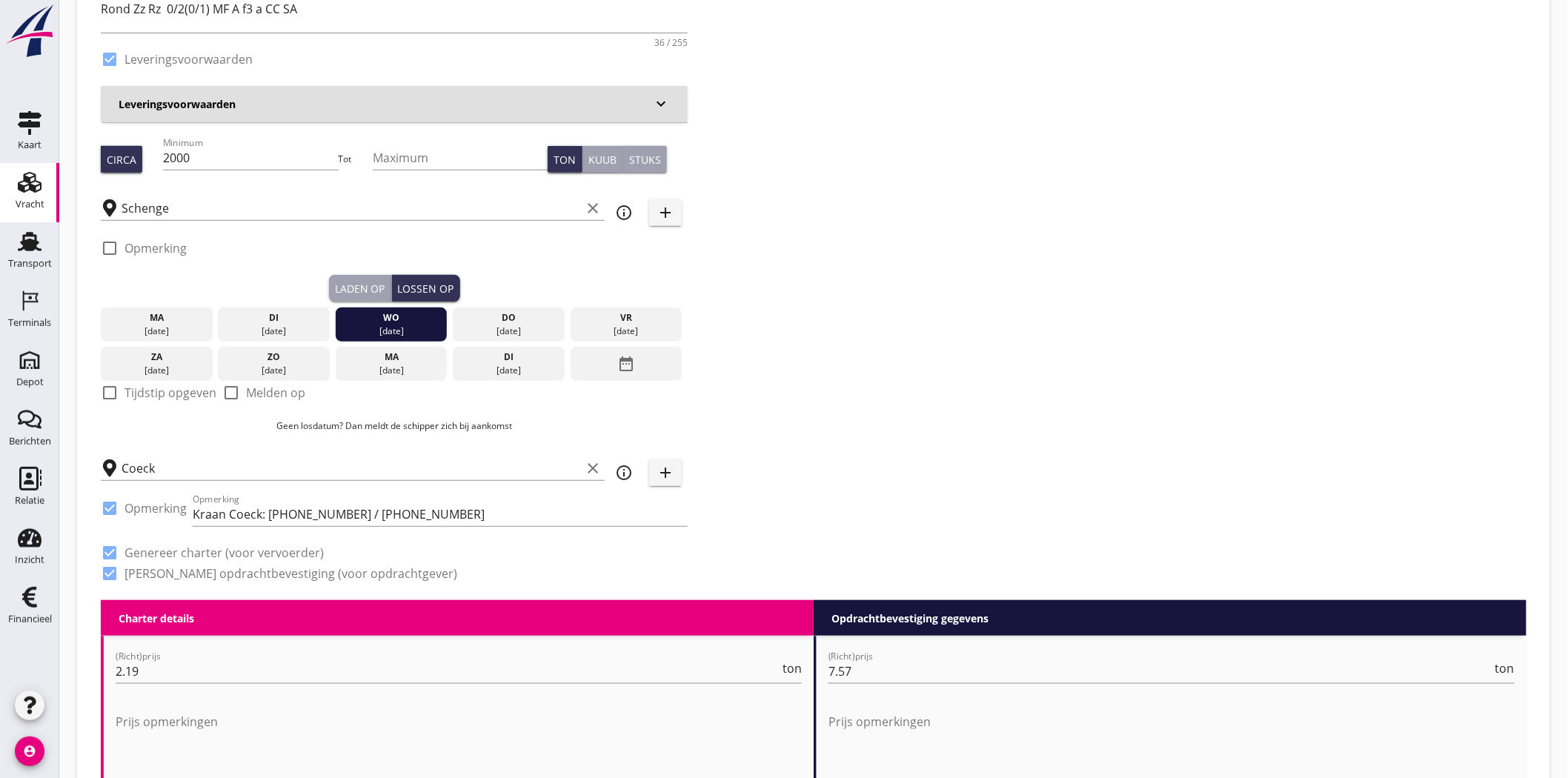
click at [417, 327] on div "[DATE]" at bounding box center [392, 332] width 105 height 14
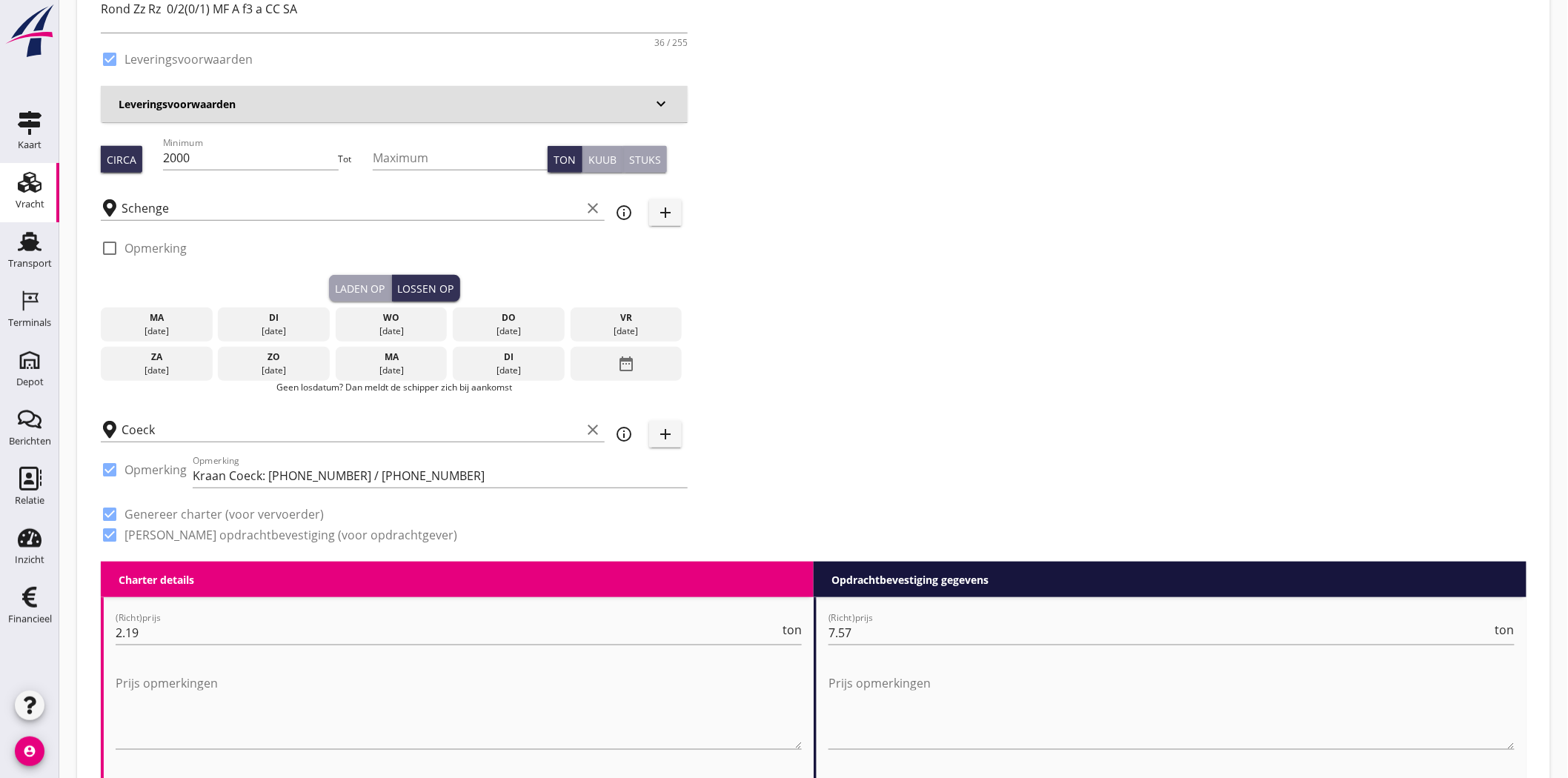
click at [510, 327] on div "[DATE]" at bounding box center [508, 332] width 105 height 14
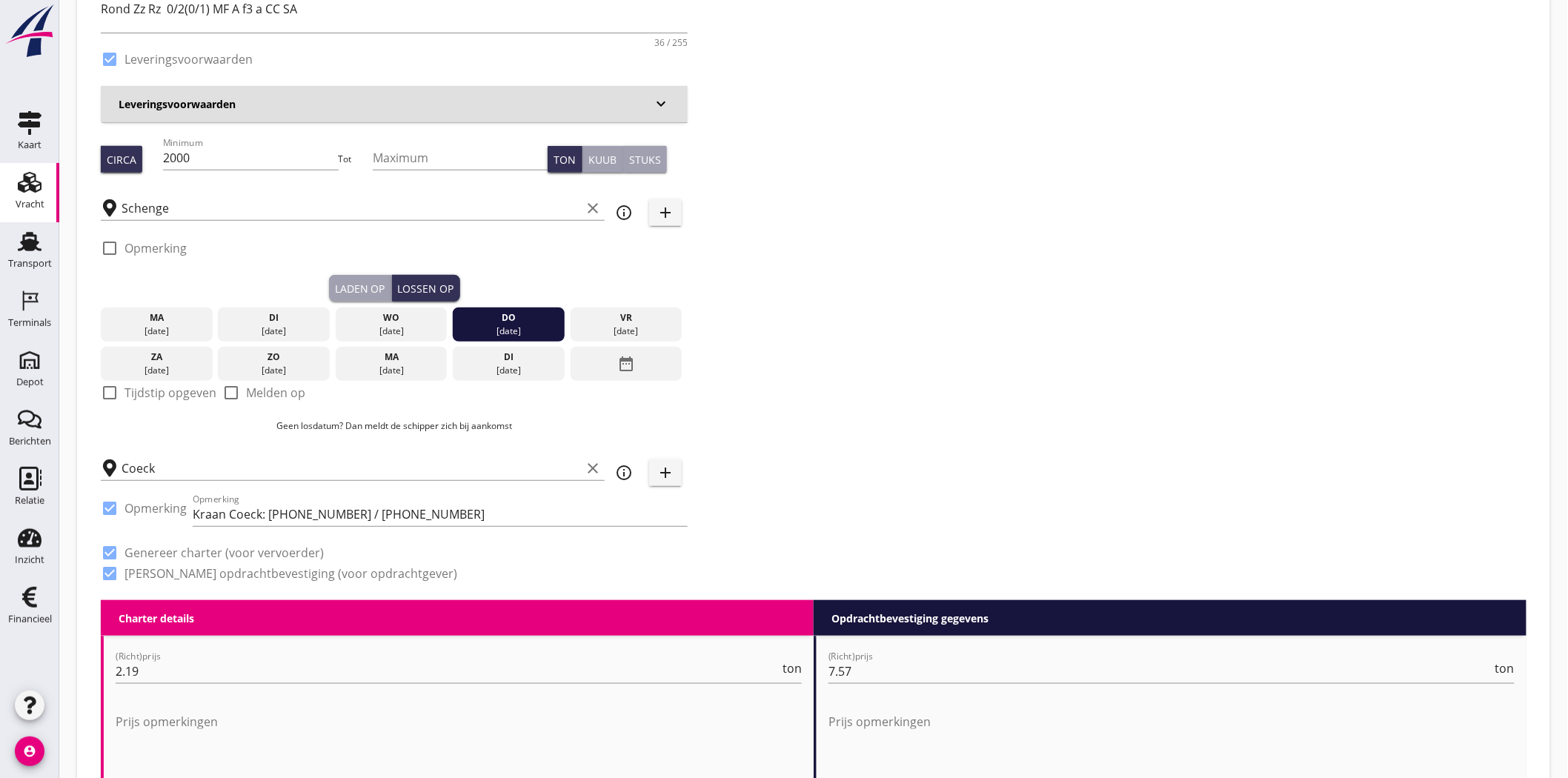
click at [364, 285] on div "Laden op" at bounding box center [359, 289] width 50 height 16
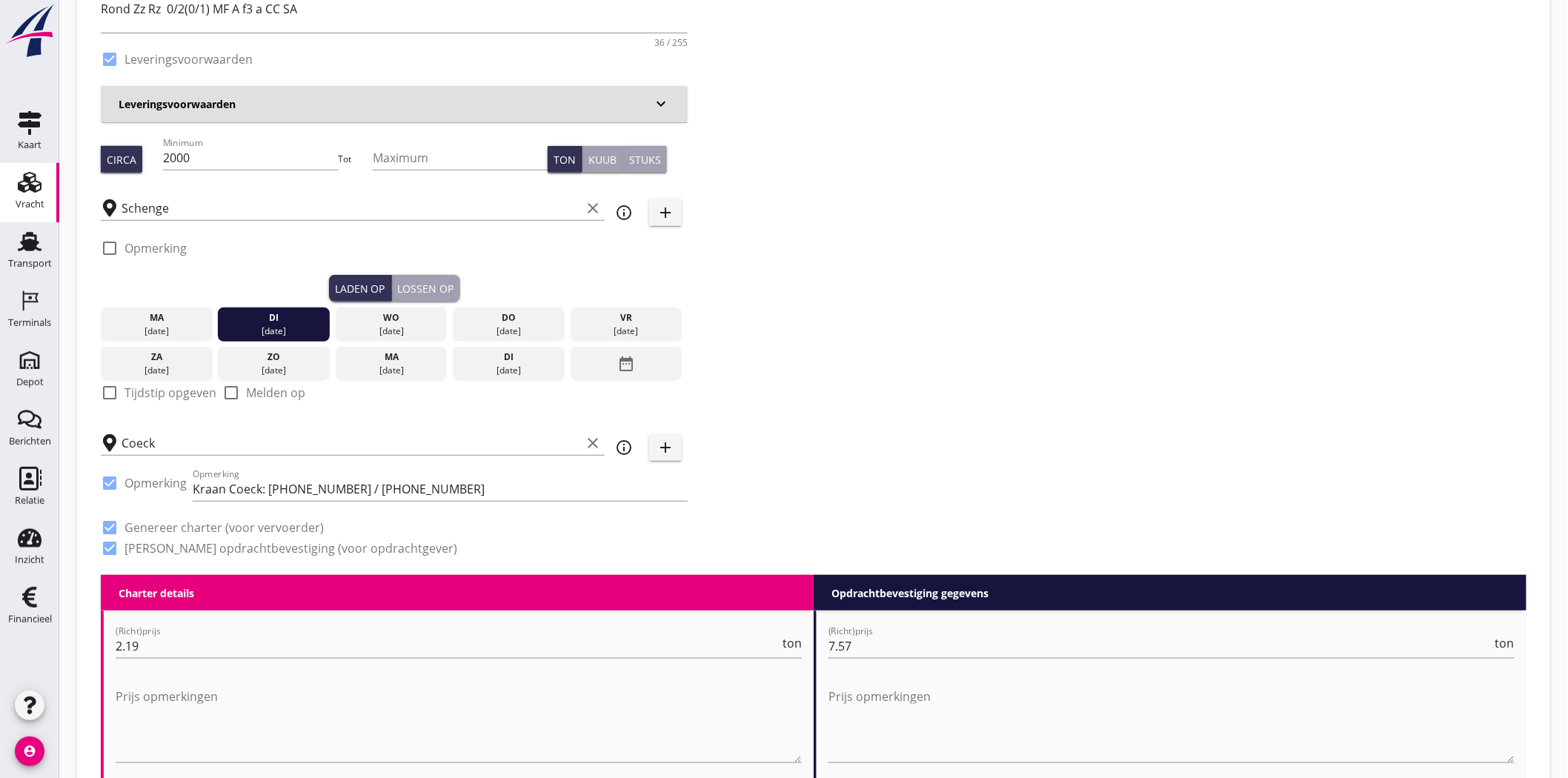
click at [908, 380] on div "Zoeken op opdrachtgever... Covari N.V. clear arrow_drop_down add (inkoop) refer…" at bounding box center [813, 207] width 1437 height 735
click at [418, 290] on div "Lossen op" at bounding box center [426, 289] width 57 height 16
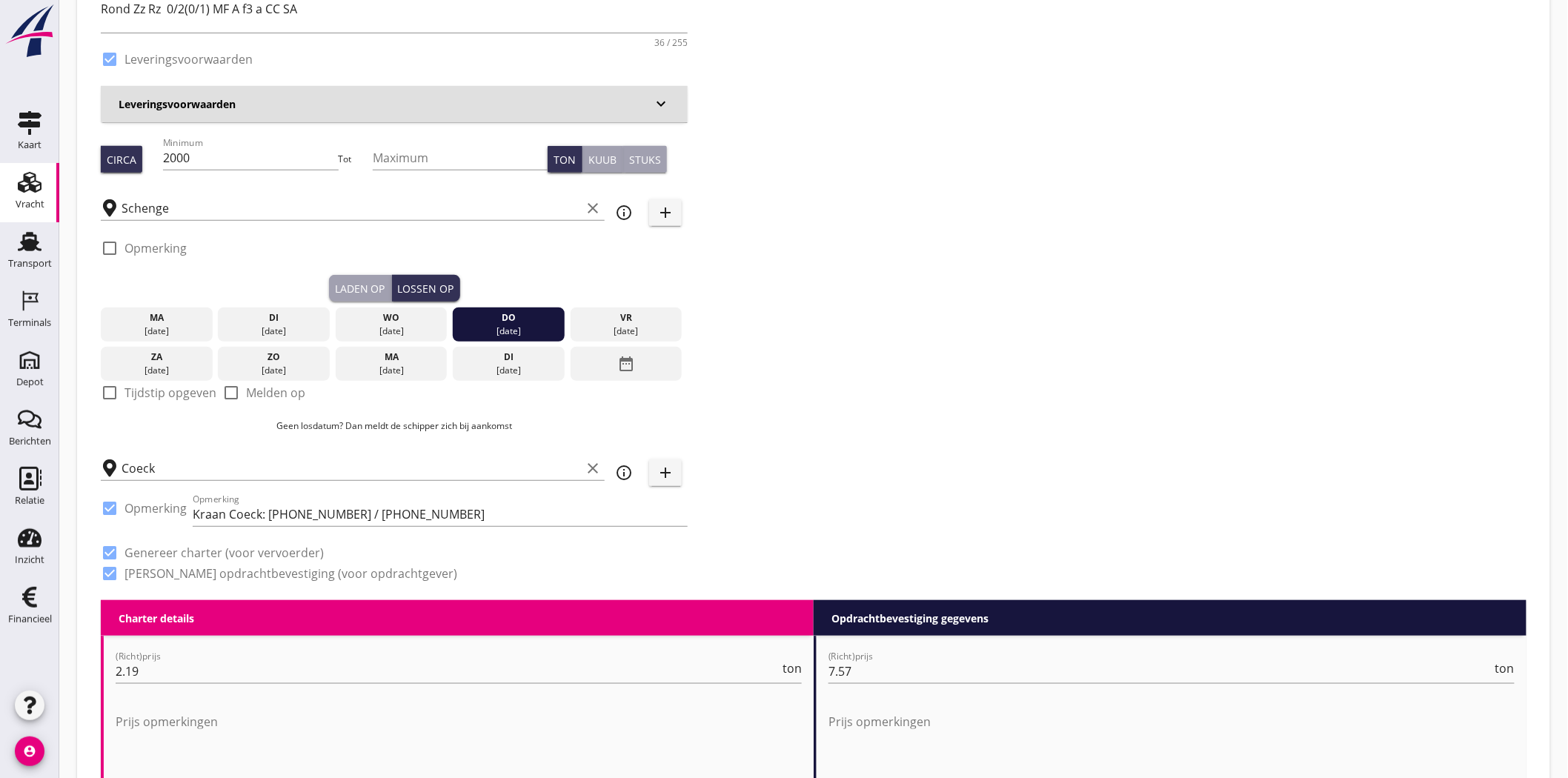
click at [1024, 337] on div "Zoeken op opdrachtgever... Covari N.V. clear arrow_drop_down add (inkoop) refer…" at bounding box center [813, 220] width 1437 height 760
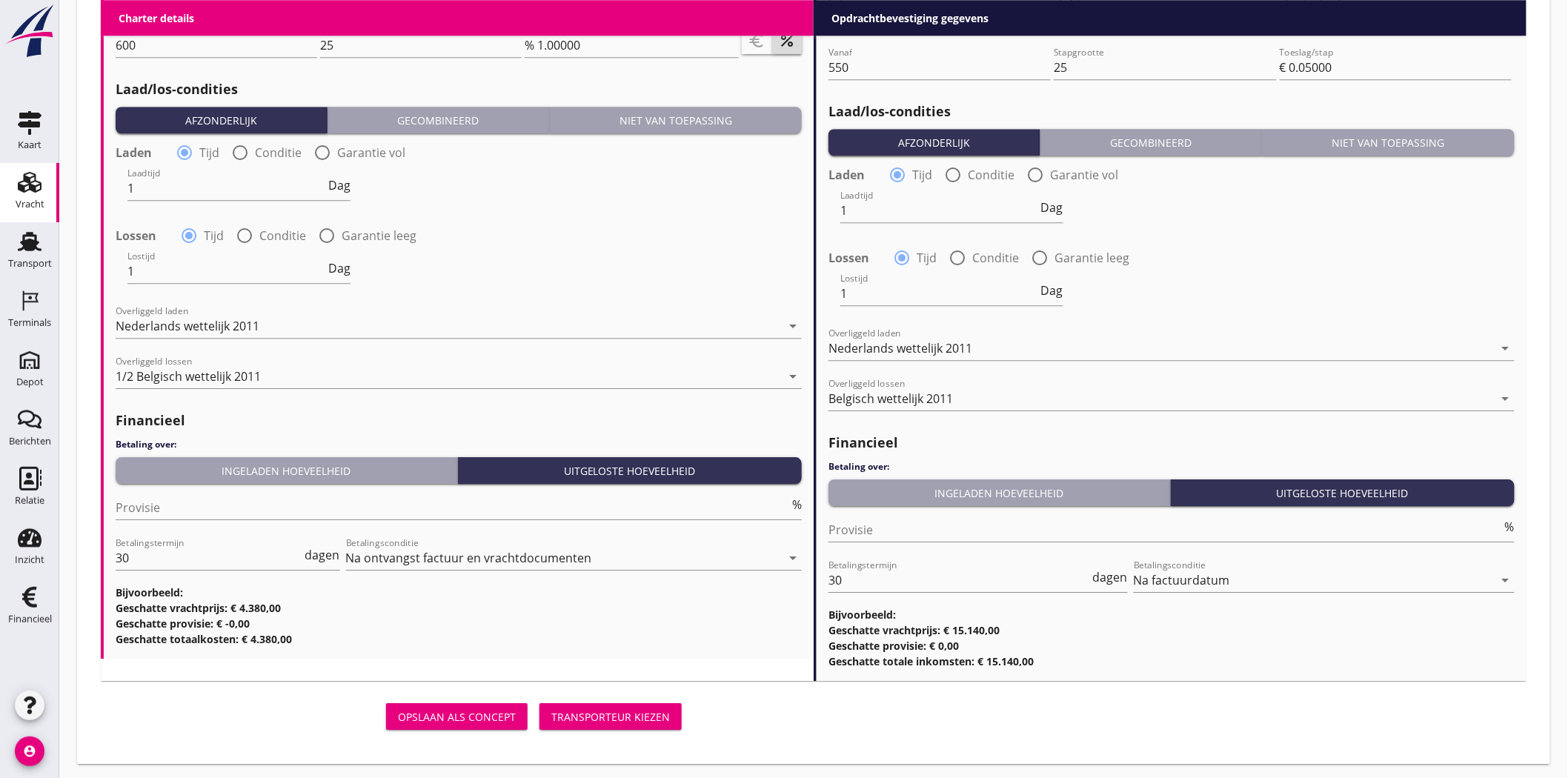
scroll to position [1679, 0]
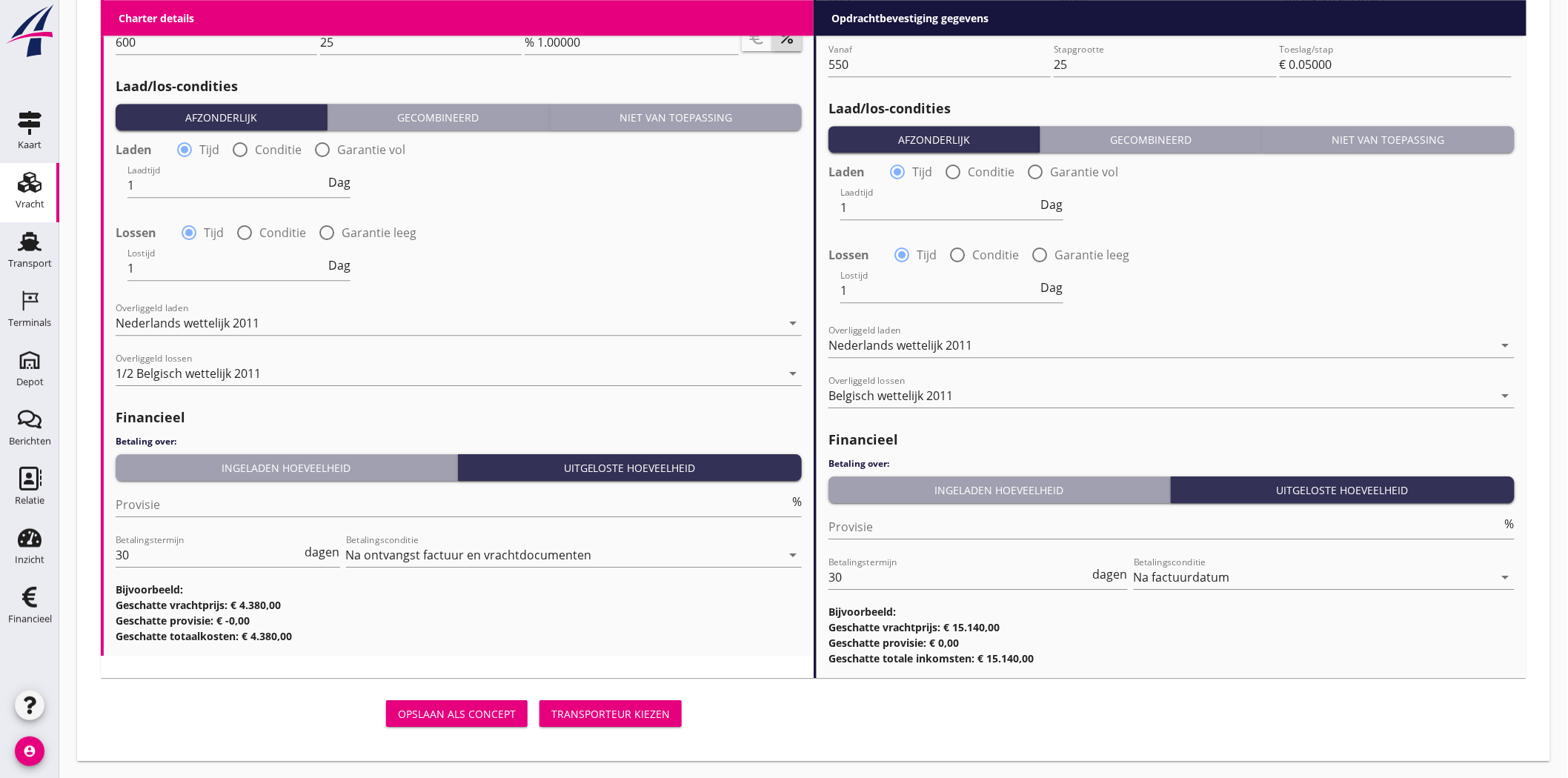
click at [632, 711] on div "Transporteur kiezen" at bounding box center [610, 713] width 118 height 16
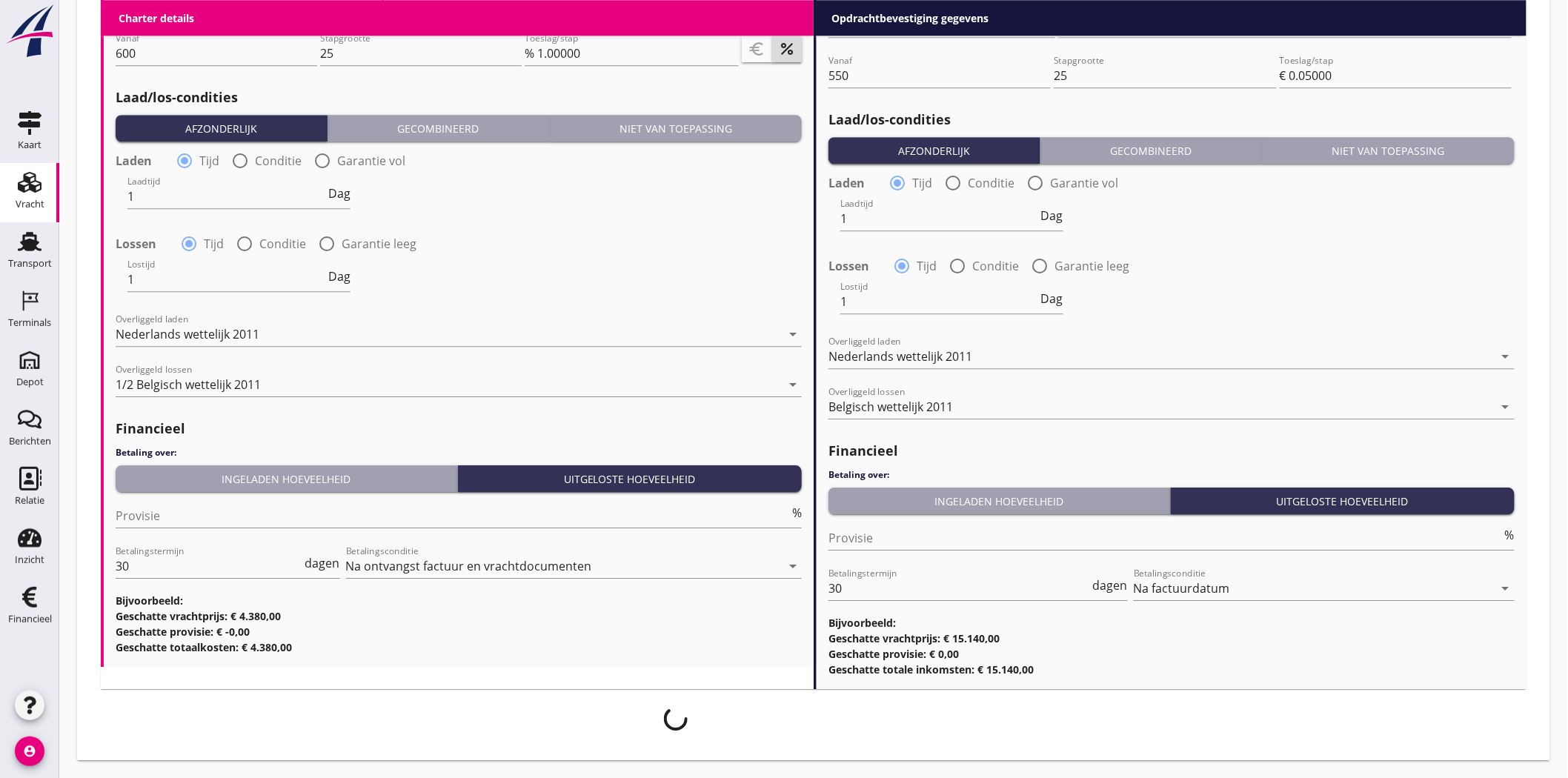
scroll to position [1668, 0]
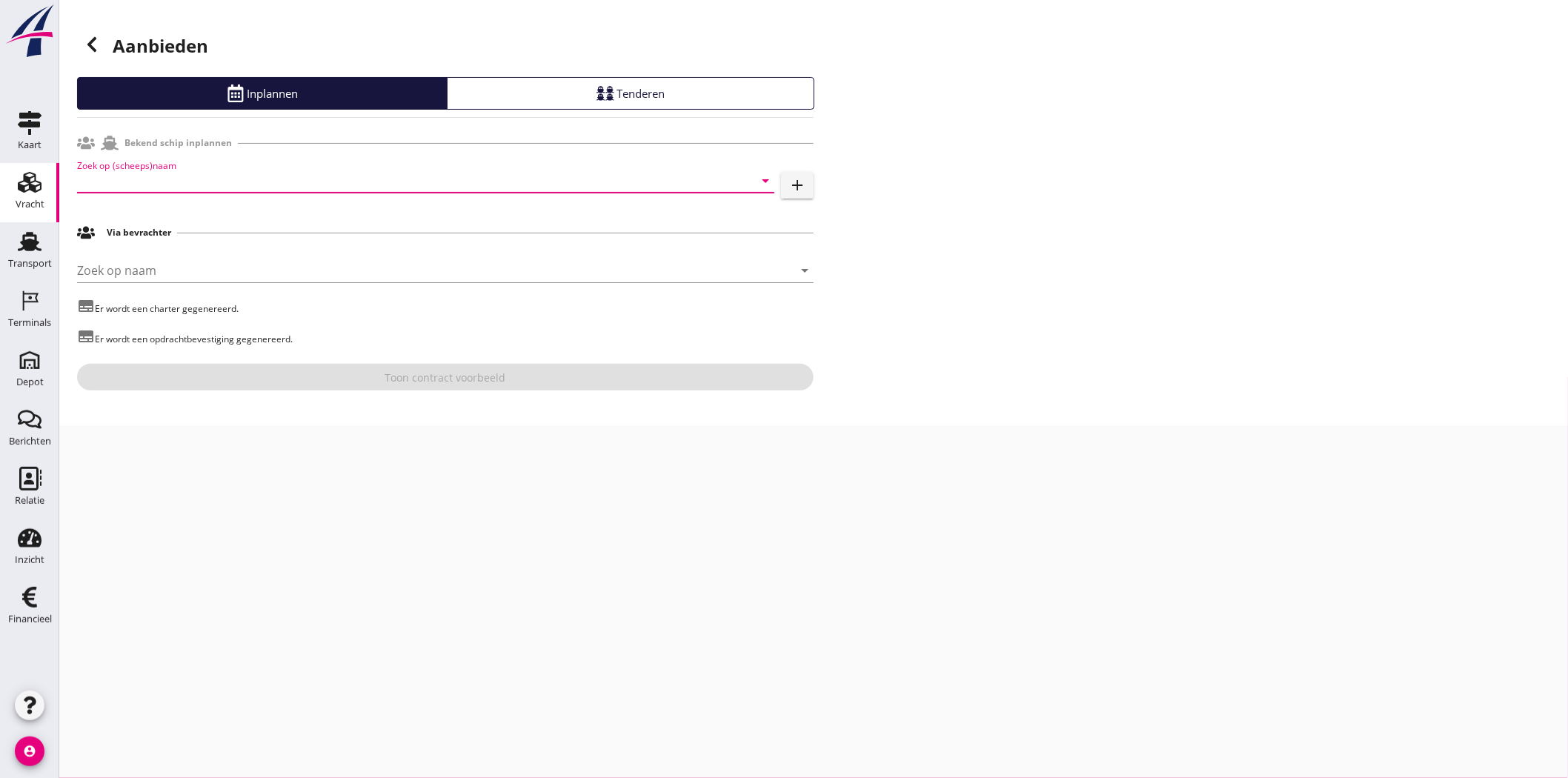
click at [280, 181] on input "Zoek op (scheeps)naam" at bounding box center [405, 181] width 656 height 23
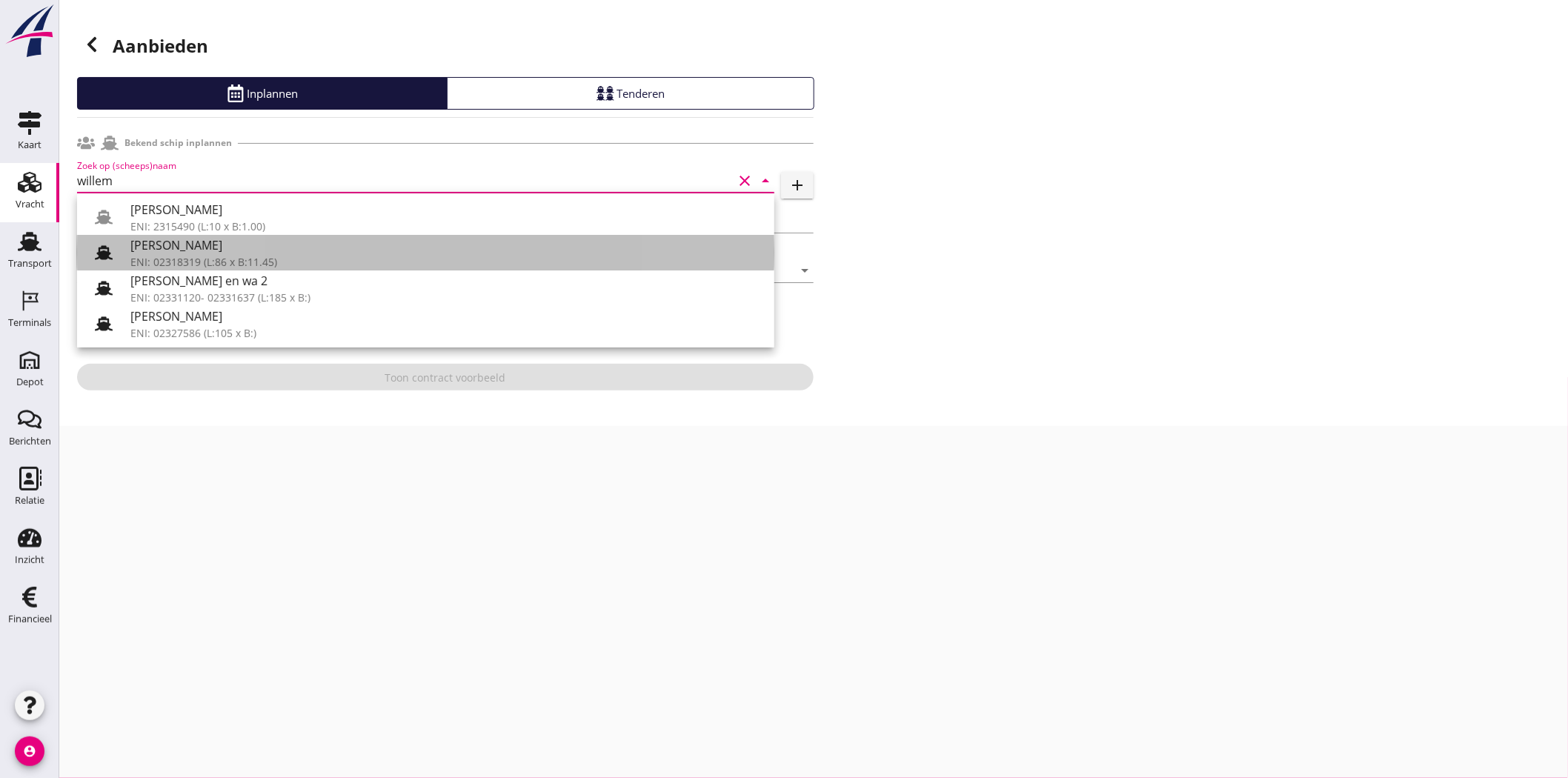
click at [314, 250] on div "[PERSON_NAME]" at bounding box center [446, 245] width 632 height 18
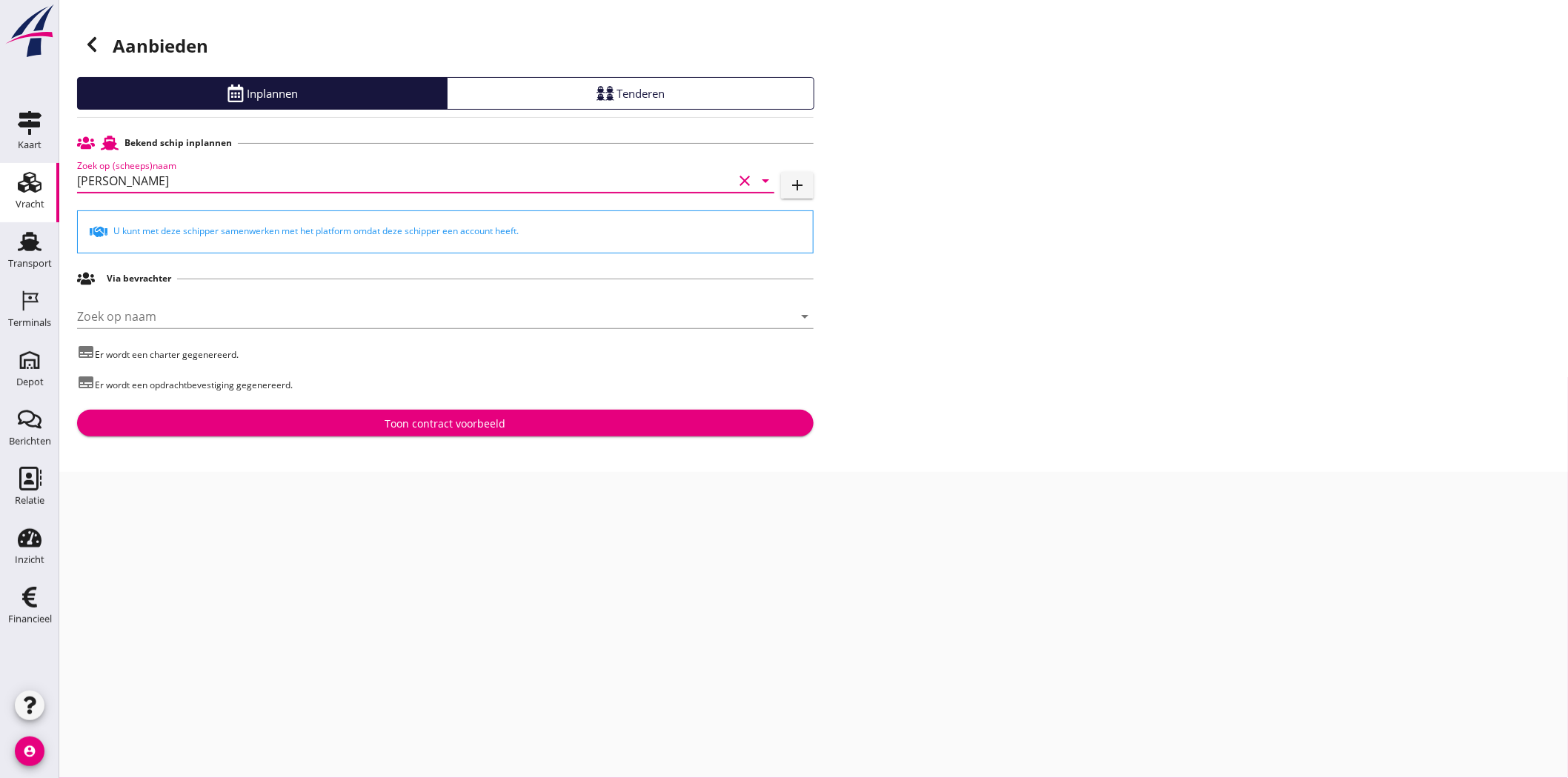
type input "[PERSON_NAME]"
click at [514, 415] on button "Toon contract voorbeeld" at bounding box center [445, 423] width 736 height 26
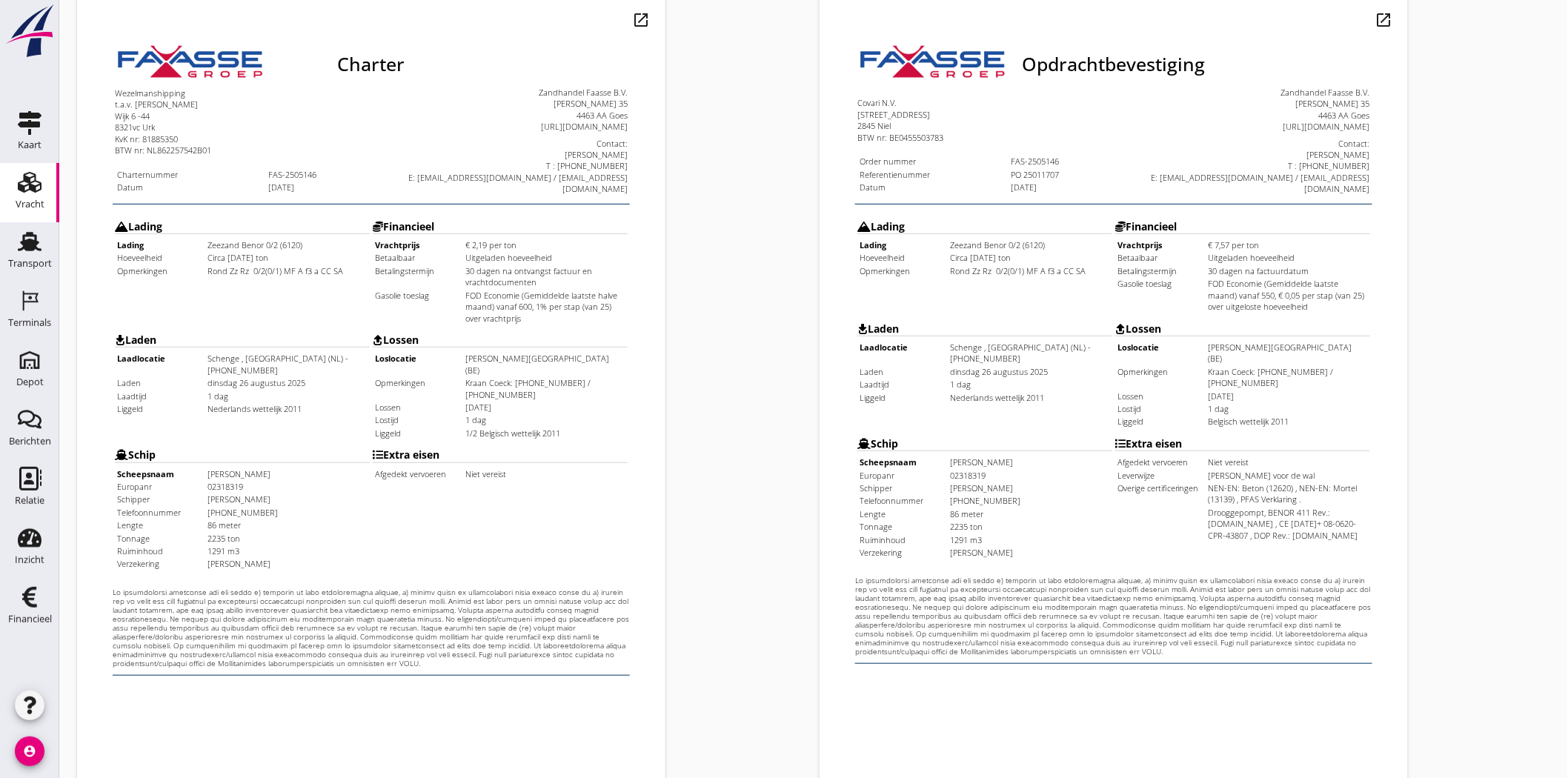
scroll to position [318, 0]
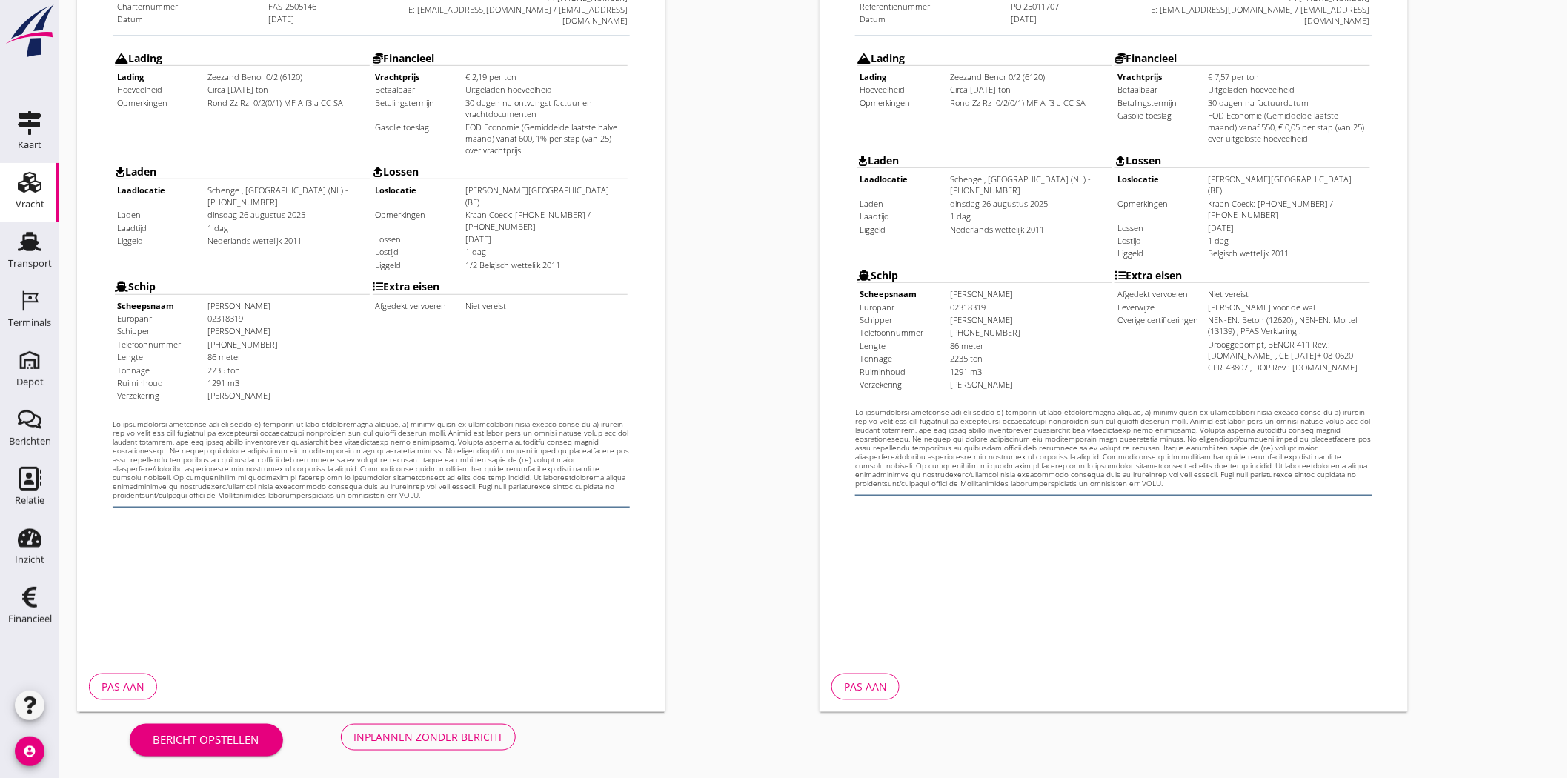
click at [468, 739] on div "Inplannen zonder bericht" at bounding box center [428, 737] width 150 height 16
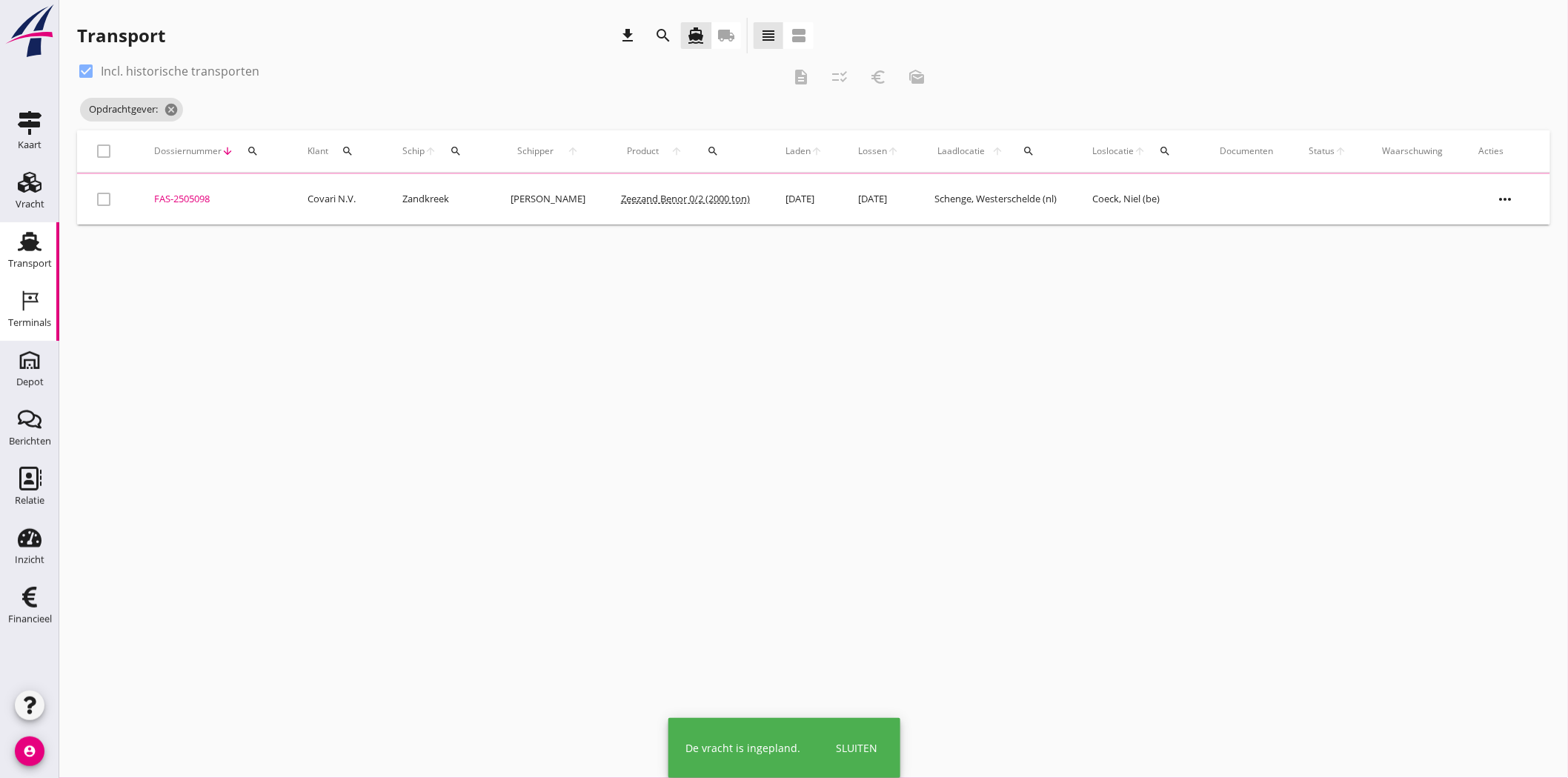
click at [25, 313] on div "Terminals" at bounding box center [29, 322] width 43 height 21
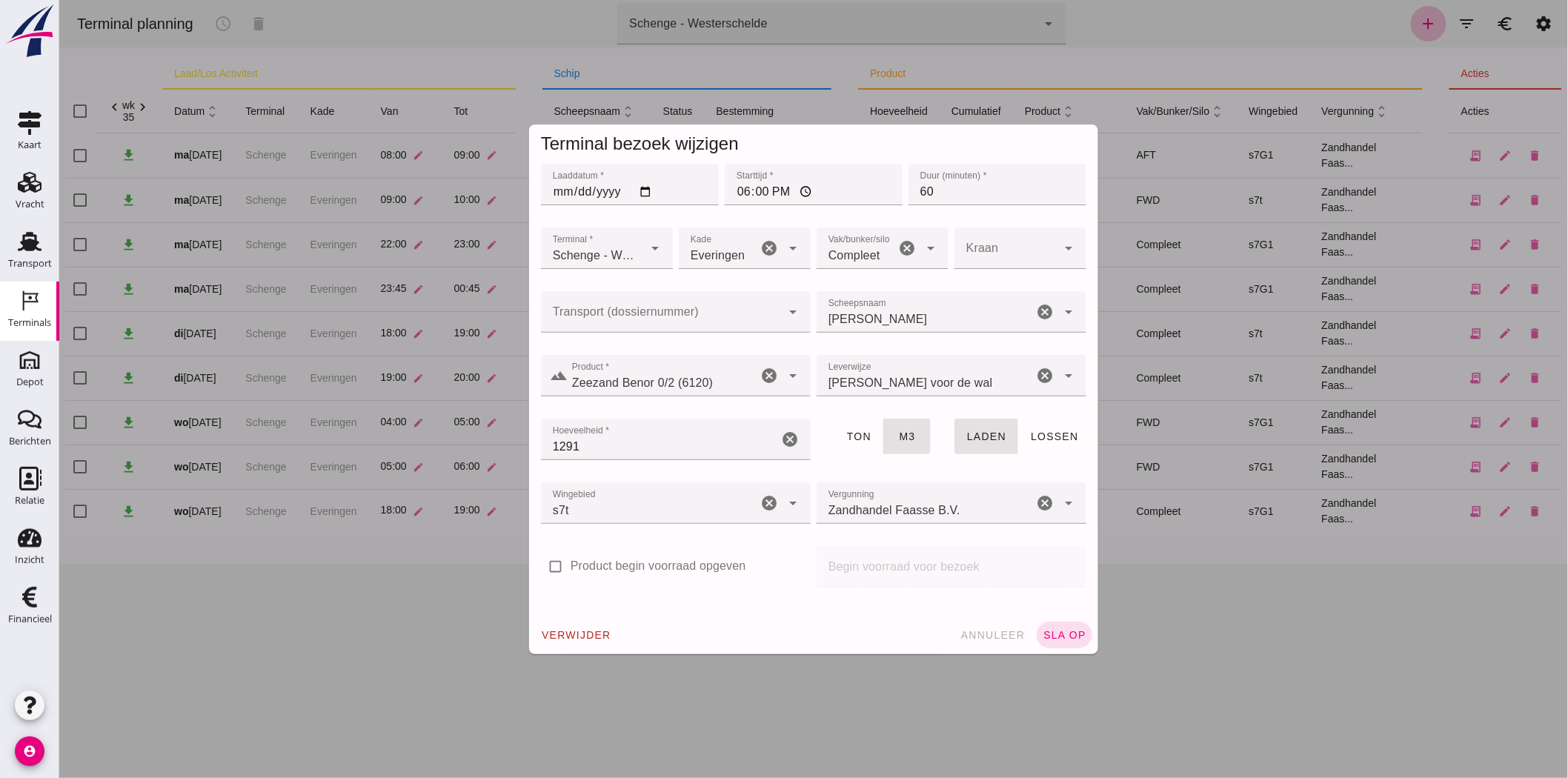
click at [709, 330] on div at bounding box center [660, 311] width 240 height 41
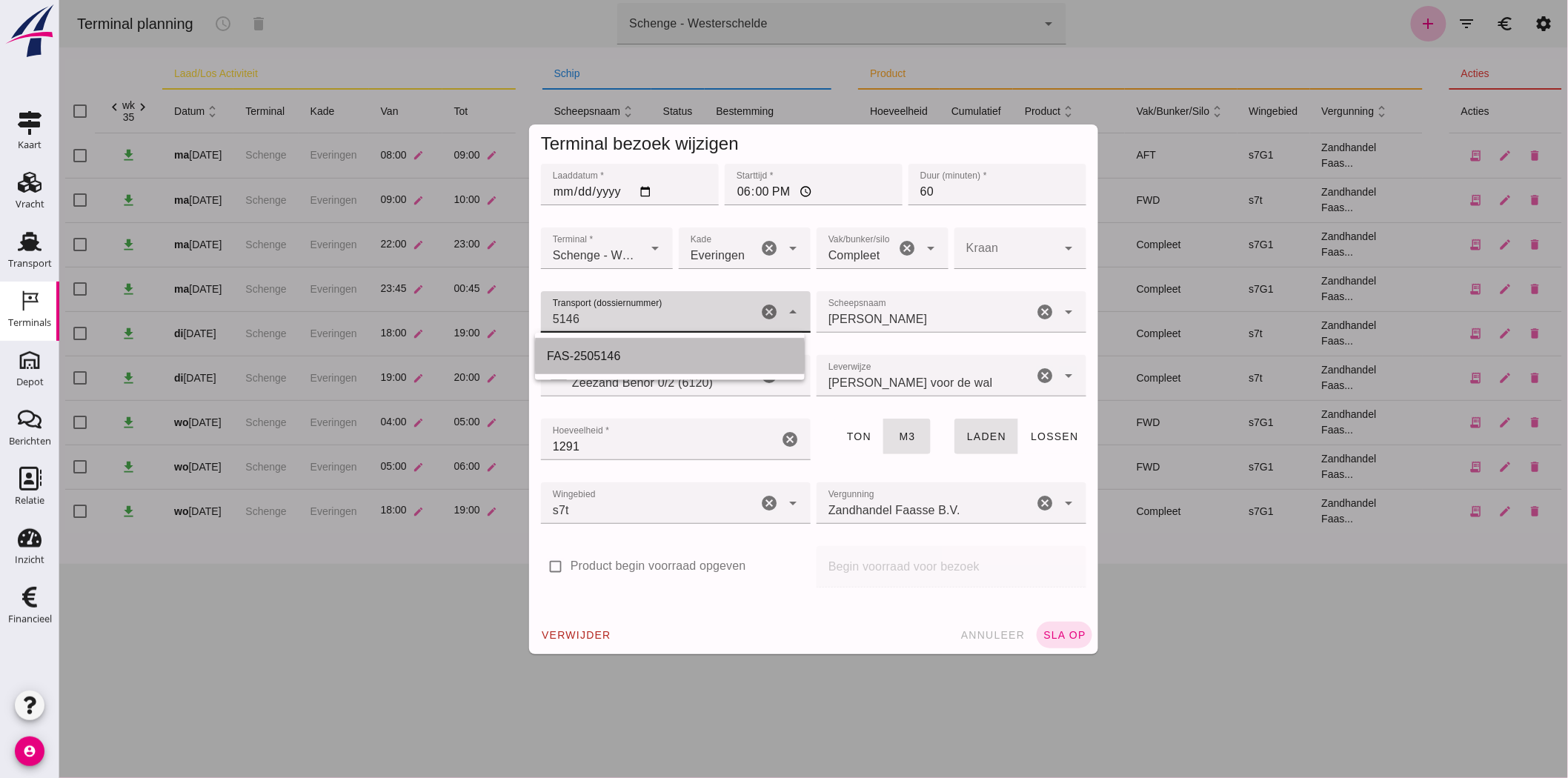
click at [568, 342] on div "FAS-2505146" at bounding box center [669, 356] width 270 height 35
type input "FAS-2505146"
click at [1069, 645] on button "sla op" at bounding box center [1063, 634] width 56 height 26
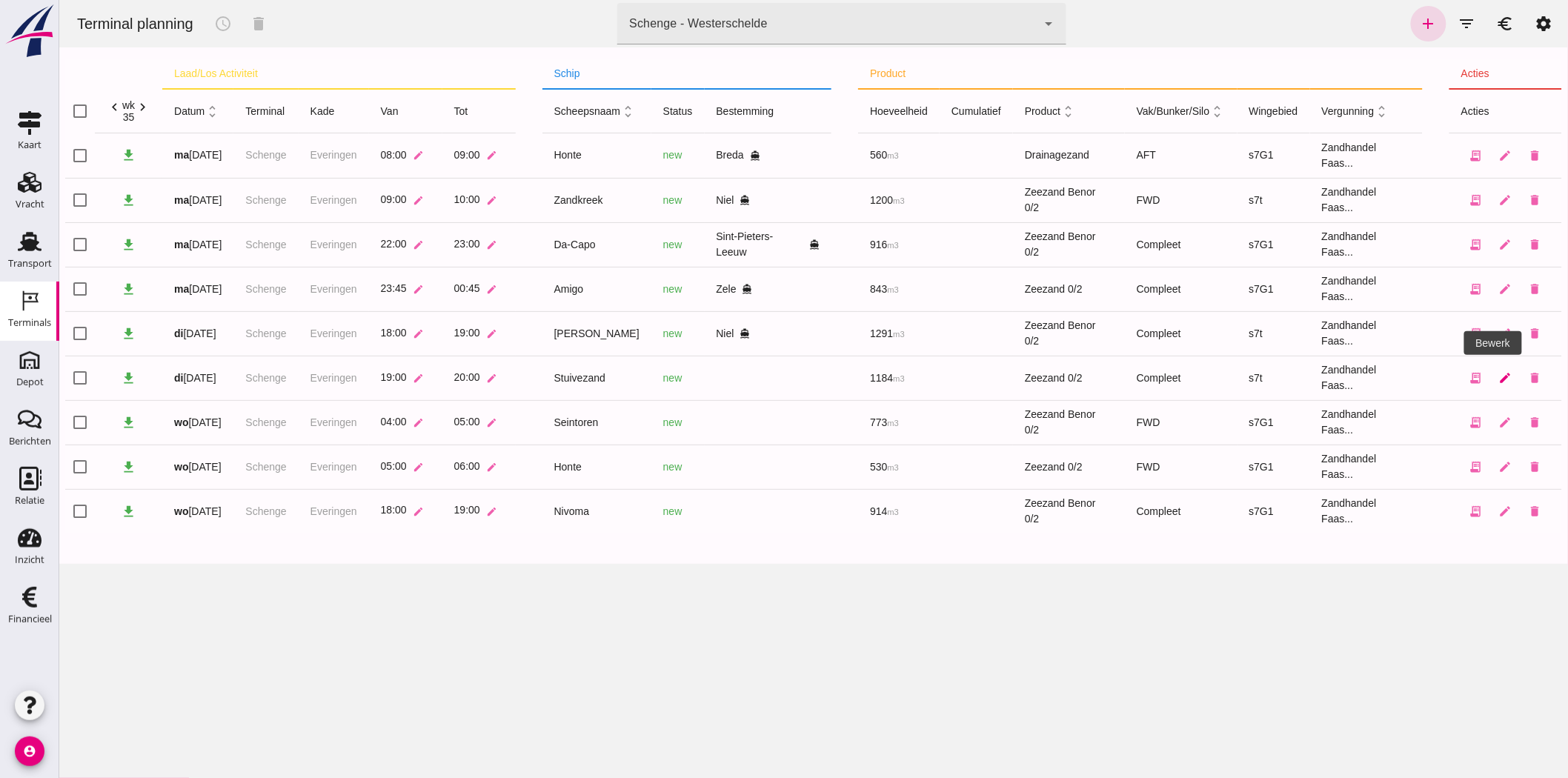
drag, startPoint x: 67, startPoint y: 217, endPoint x: 1492, endPoint y: 375, distance: 1433.7
click at [1499, 375] on icon "edit" at bounding box center [1505, 378] width 14 height 14
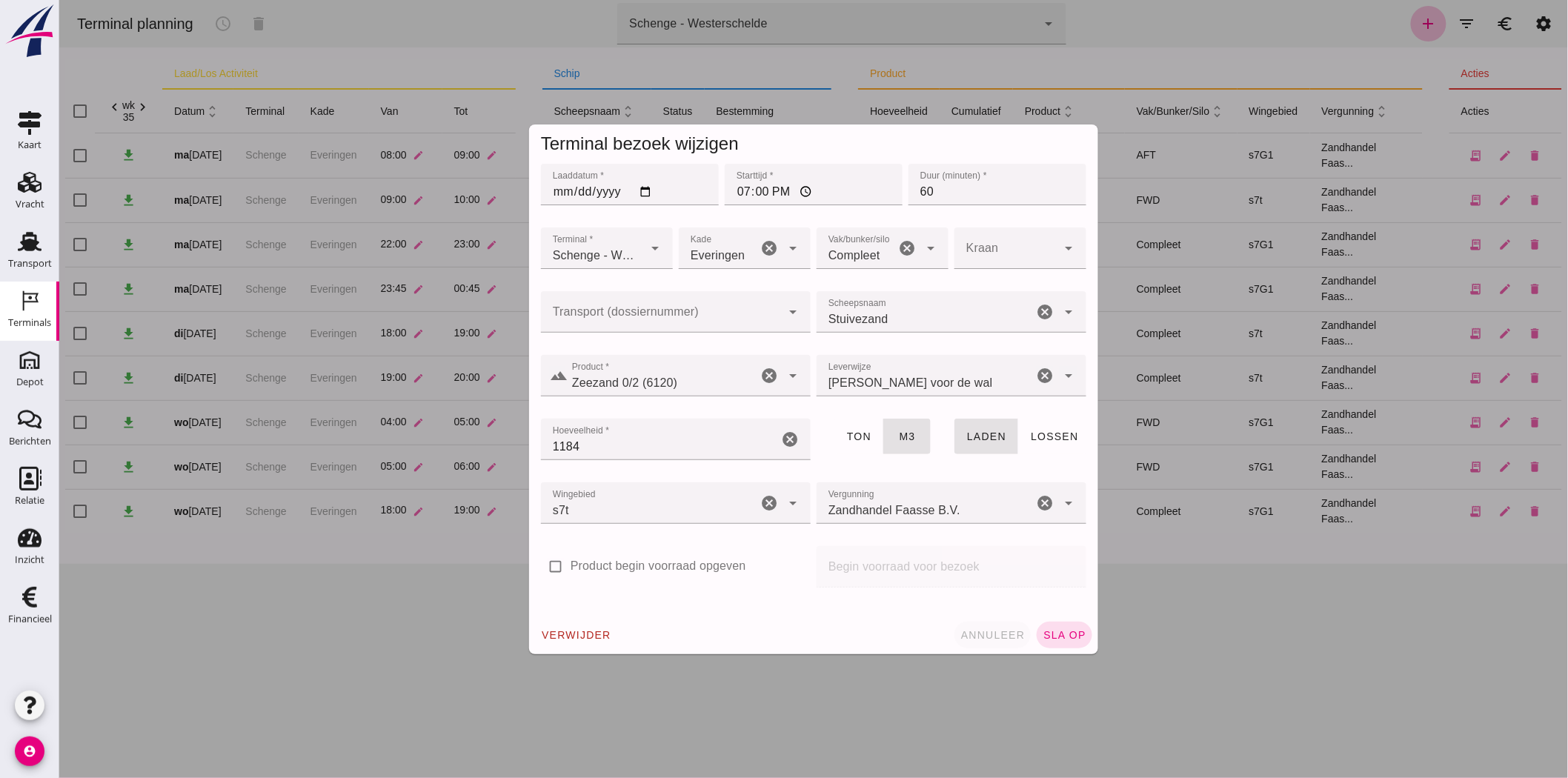
drag, startPoint x: 998, startPoint y: 629, endPoint x: 96, endPoint y: 245, distance: 980.3
click at [998, 629] on span "annuleer" at bounding box center [992, 635] width 66 height 12
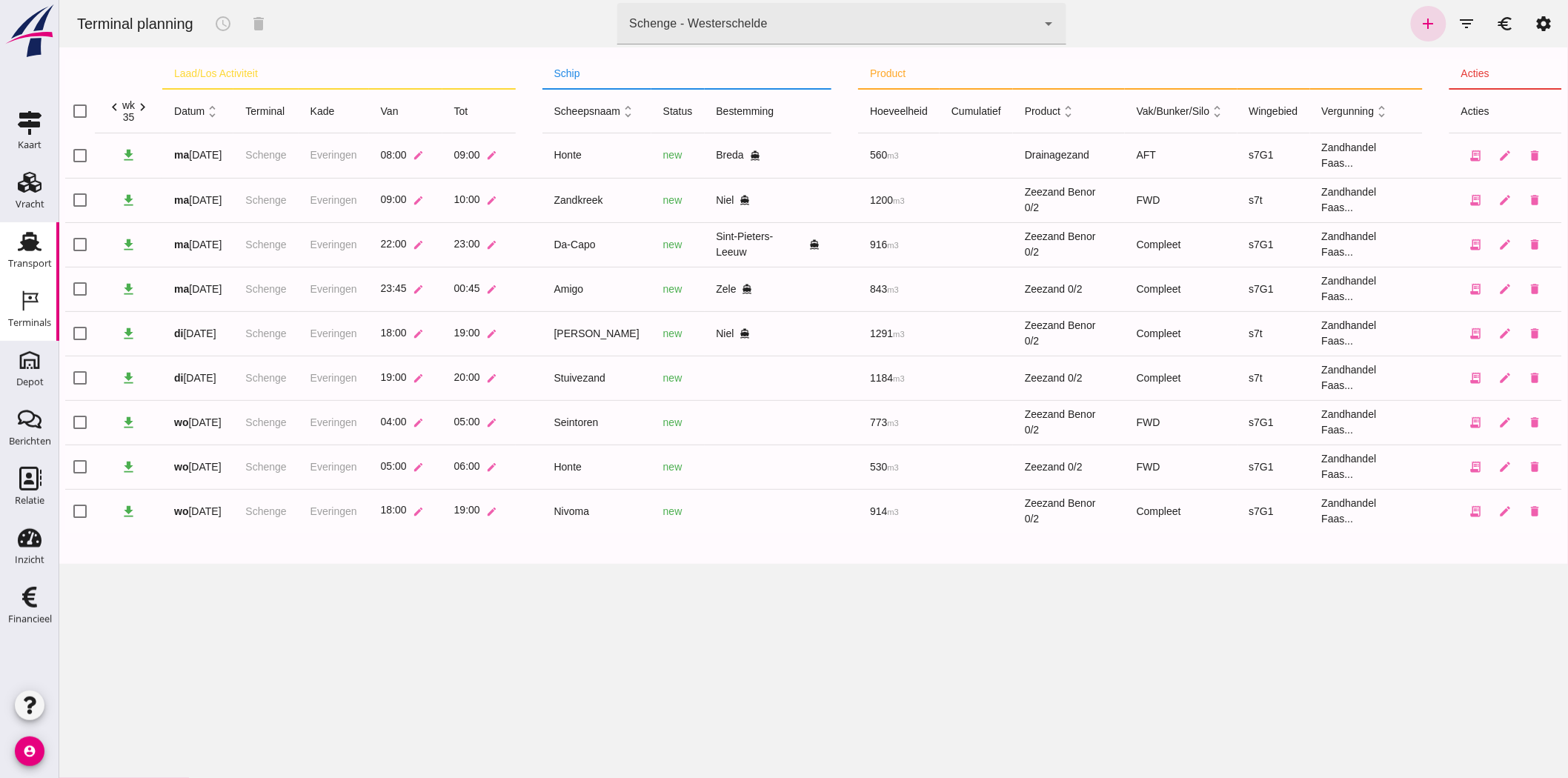
click at [38, 245] on icon "Transport" at bounding box center [29, 242] width 23 height 23
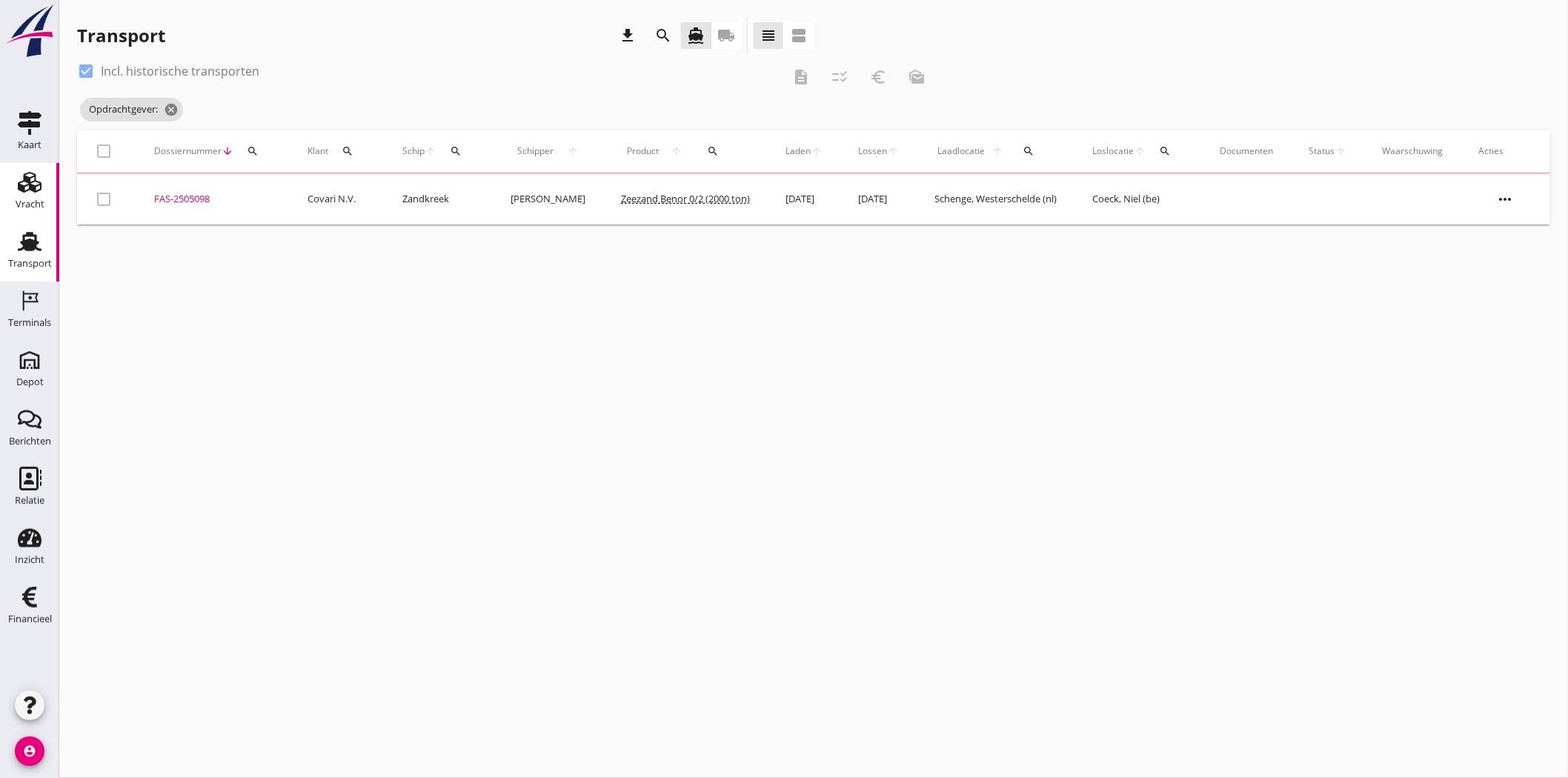
click at [41, 200] on div "Vracht" at bounding box center [30, 205] width 29 height 10
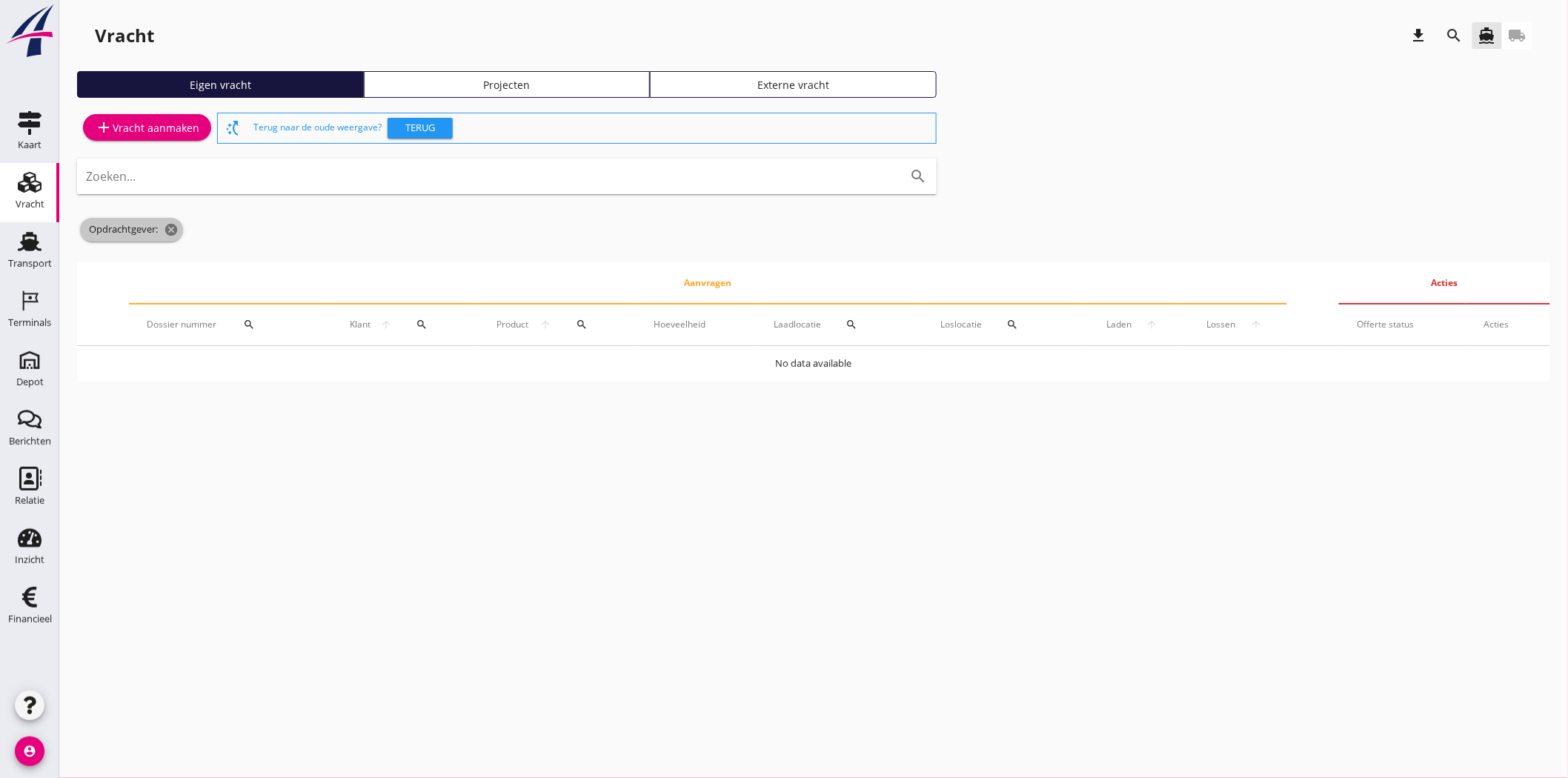
drag, startPoint x: 172, startPoint y: 226, endPoint x: 293, endPoint y: 218, distance: 121.3
click at [172, 227] on icon "cancel" at bounding box center [170, 229] width 15 height 15
click at [1453, 27] on icon "search" at bounding box center [1454, 35] width 18 height 18
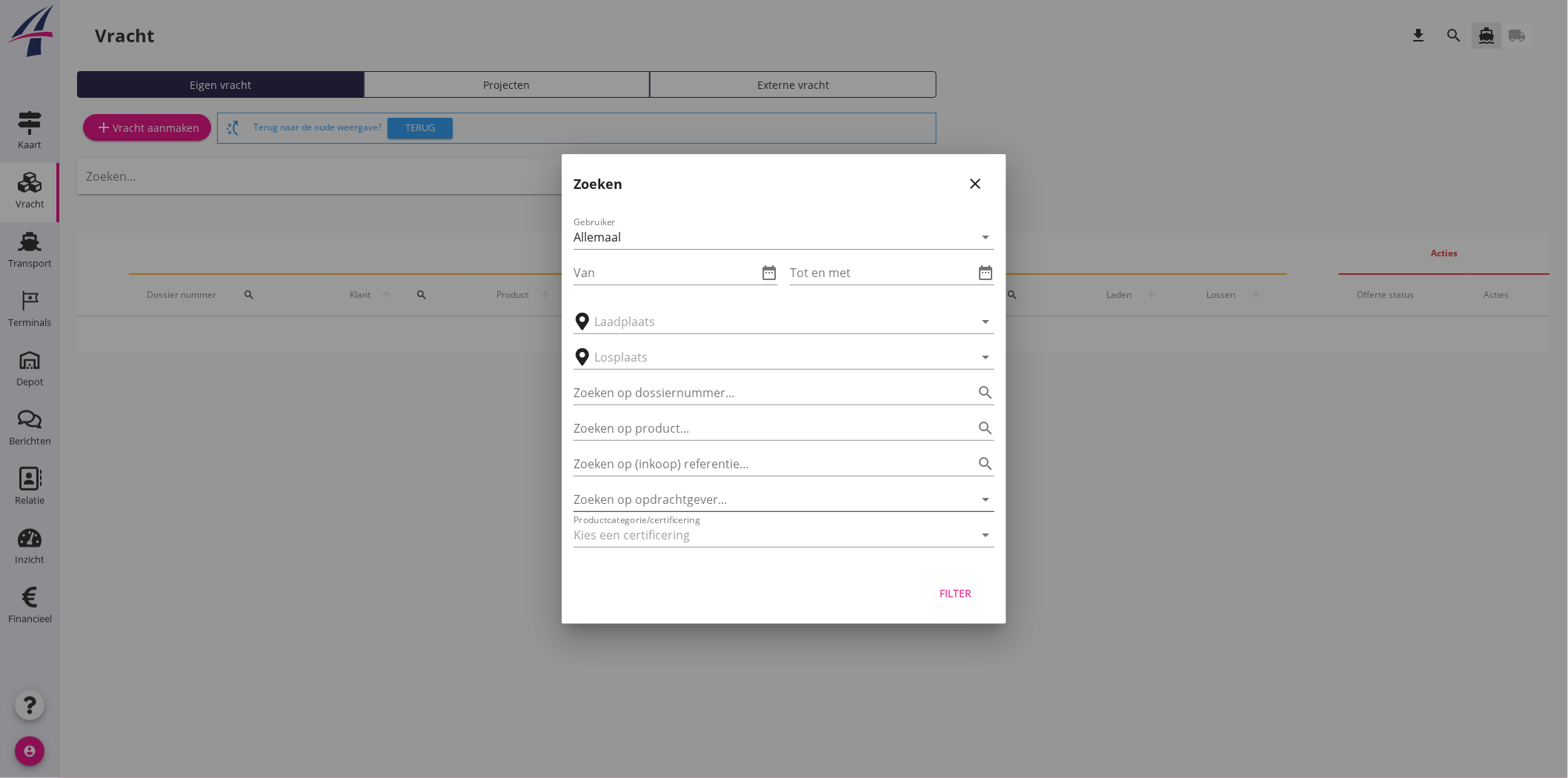
click at [657, 504] on input "Zoeken op opdrachtgever..." at bounding box center [763, 499] width 380 height 23
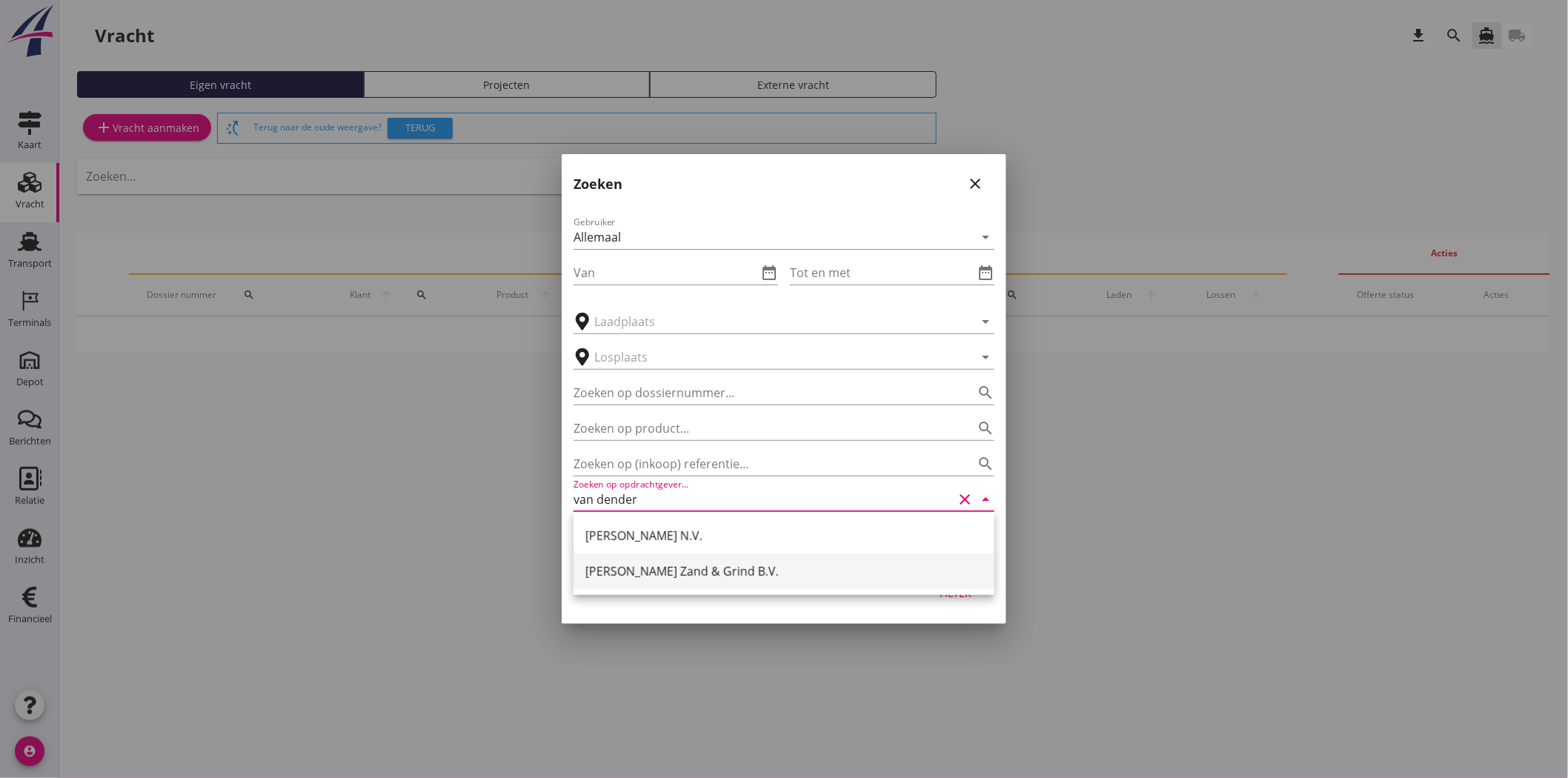
click at [685, 572] on div "[PERSON_NAME] Zand & Grind B.V." at bounding box center [784, 572] width 397 height 18
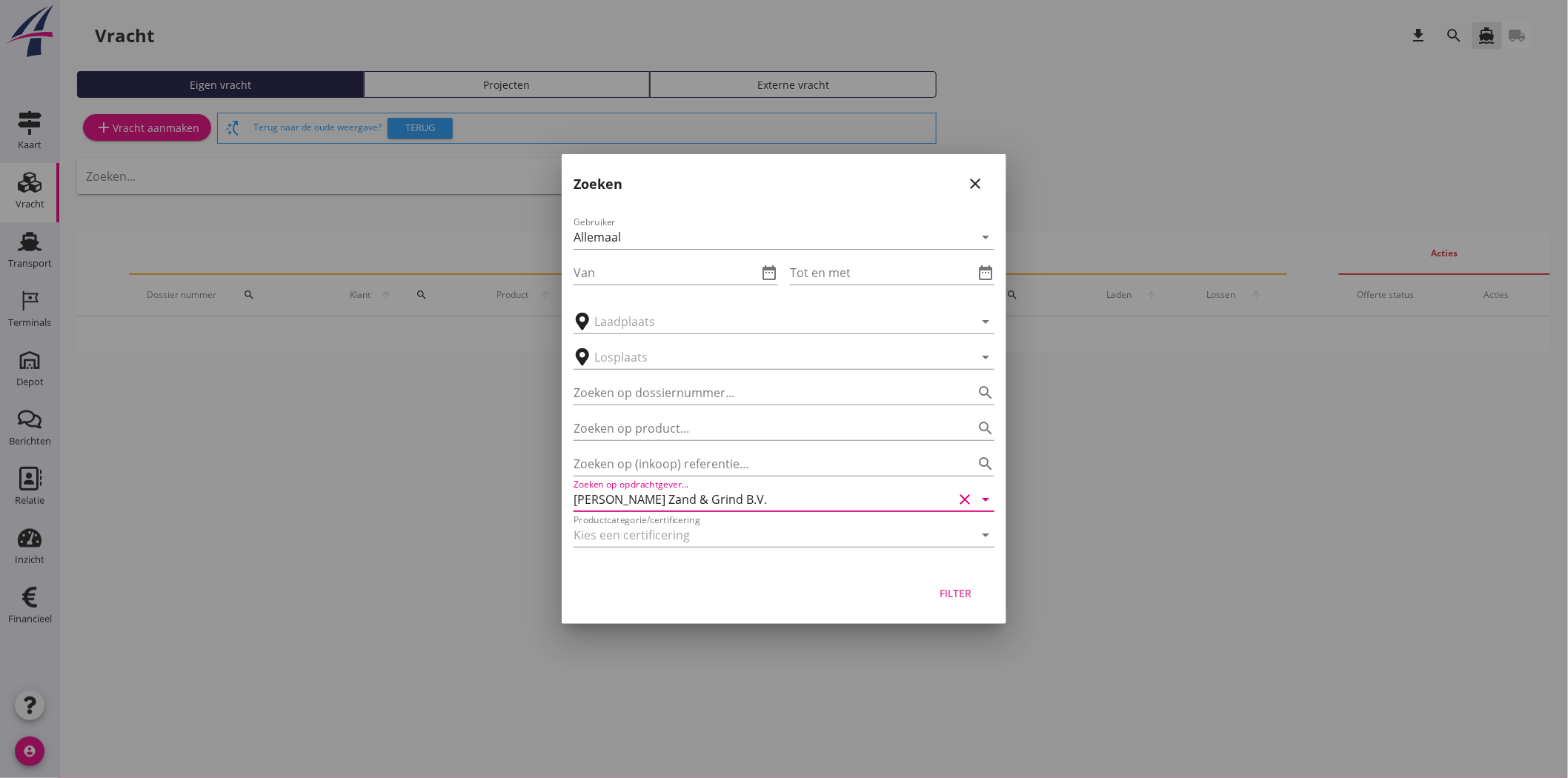
type input "[PERSON_NAME] Zand & Grind B.V."
click at [955, 595] on div "Filter" at bounding box center [955, 593] width 41 height 16
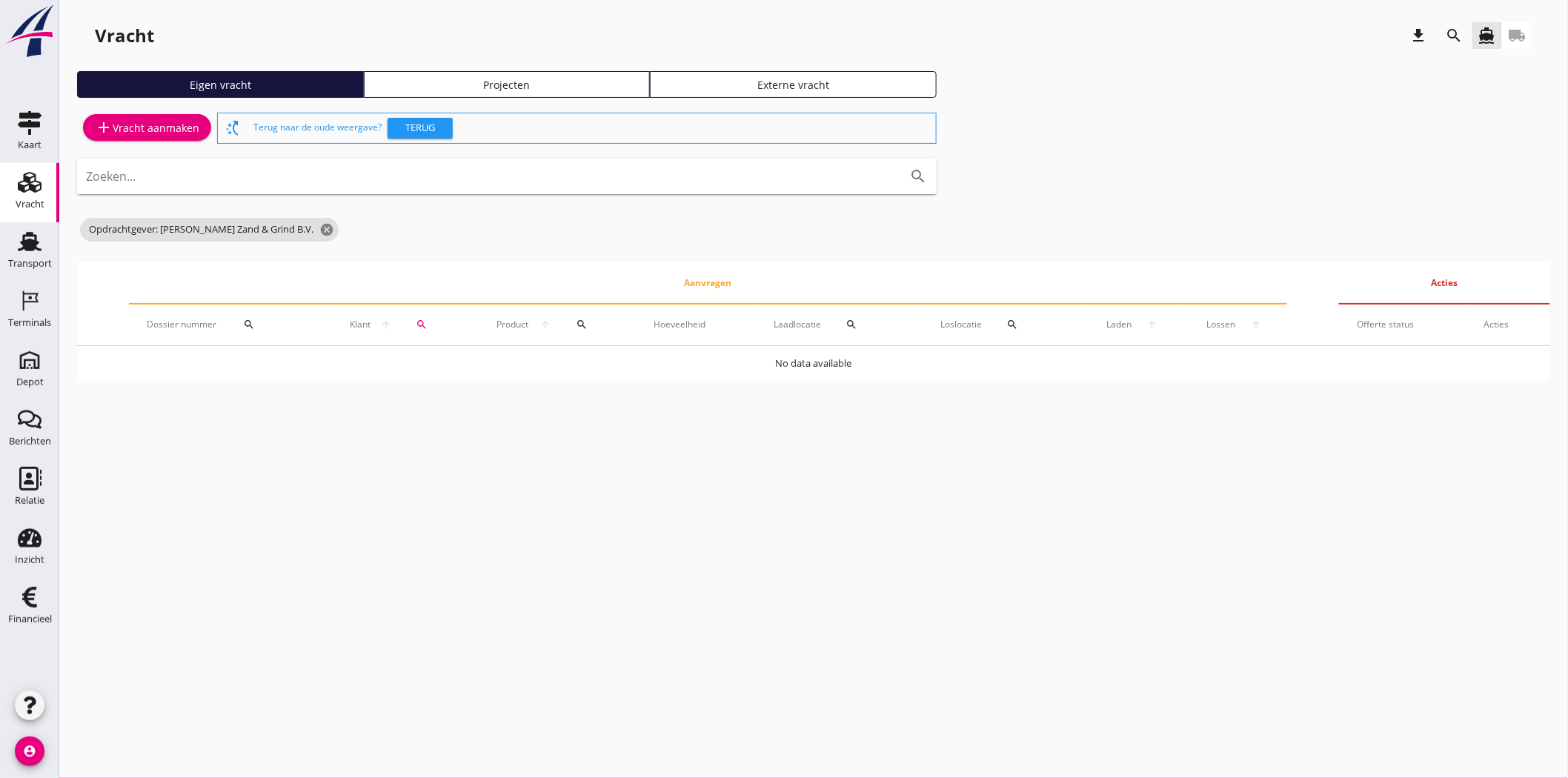
click at [456, 74] on link "Projecten" at bounding box center [507, 84] width 287 height 26
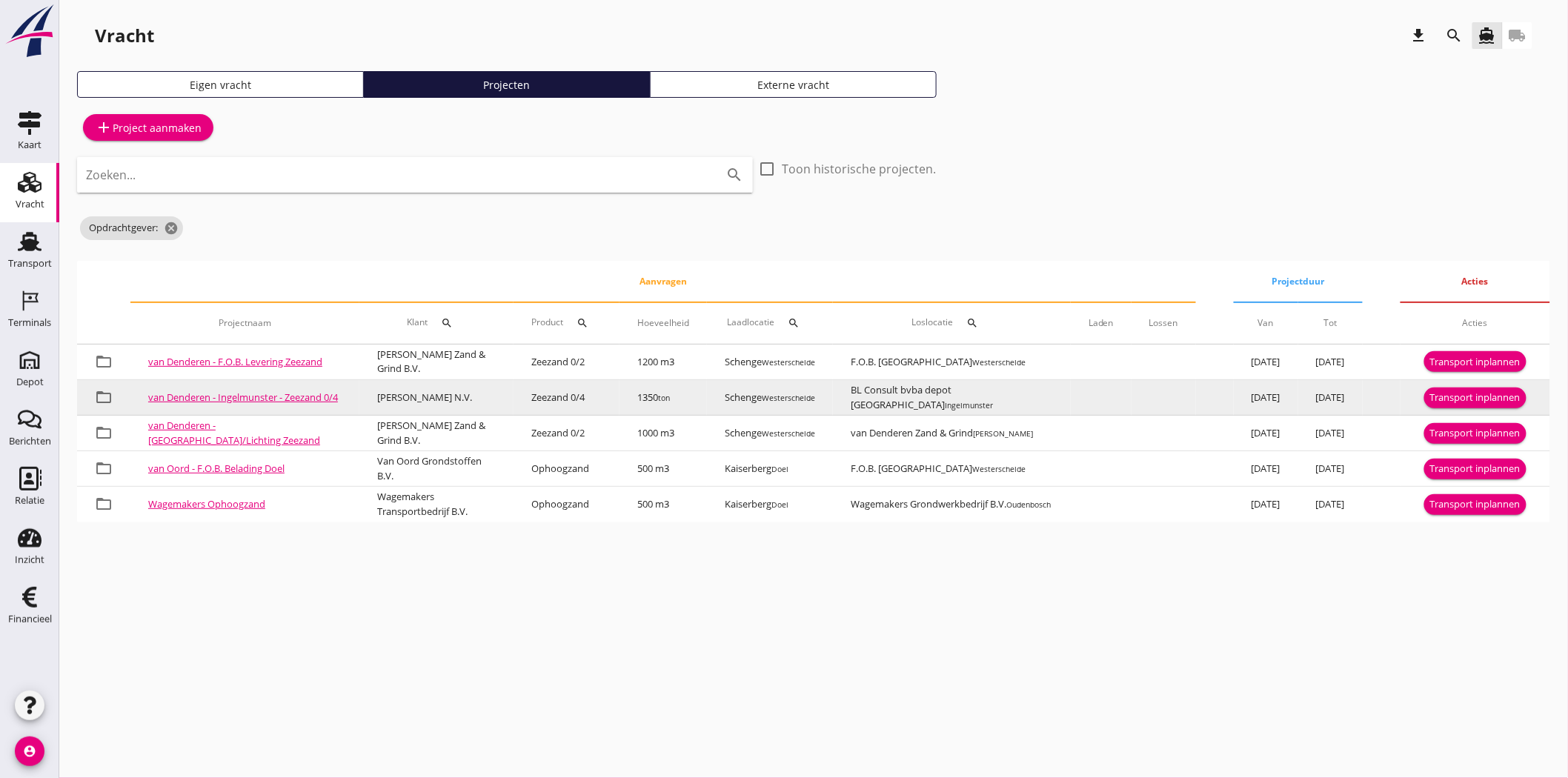
click at [1460, 396] on div "Transport inplannen" at bounding box center [1475, 397] width 90 height 15
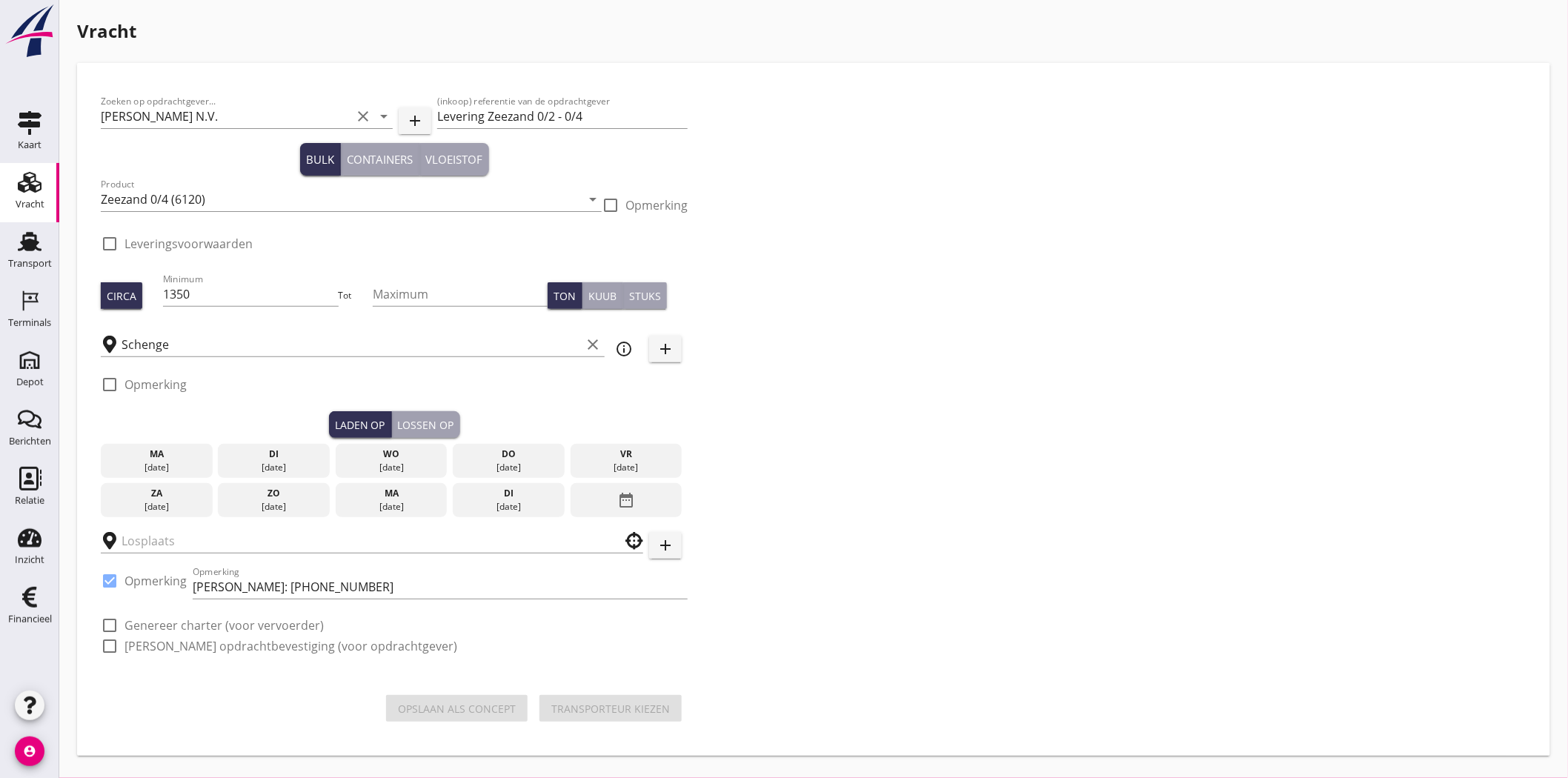
checkbox input "true"
type input "BL Consult bvba depot [GEOGRAPHIC_DATA]"
checkbox input "true"
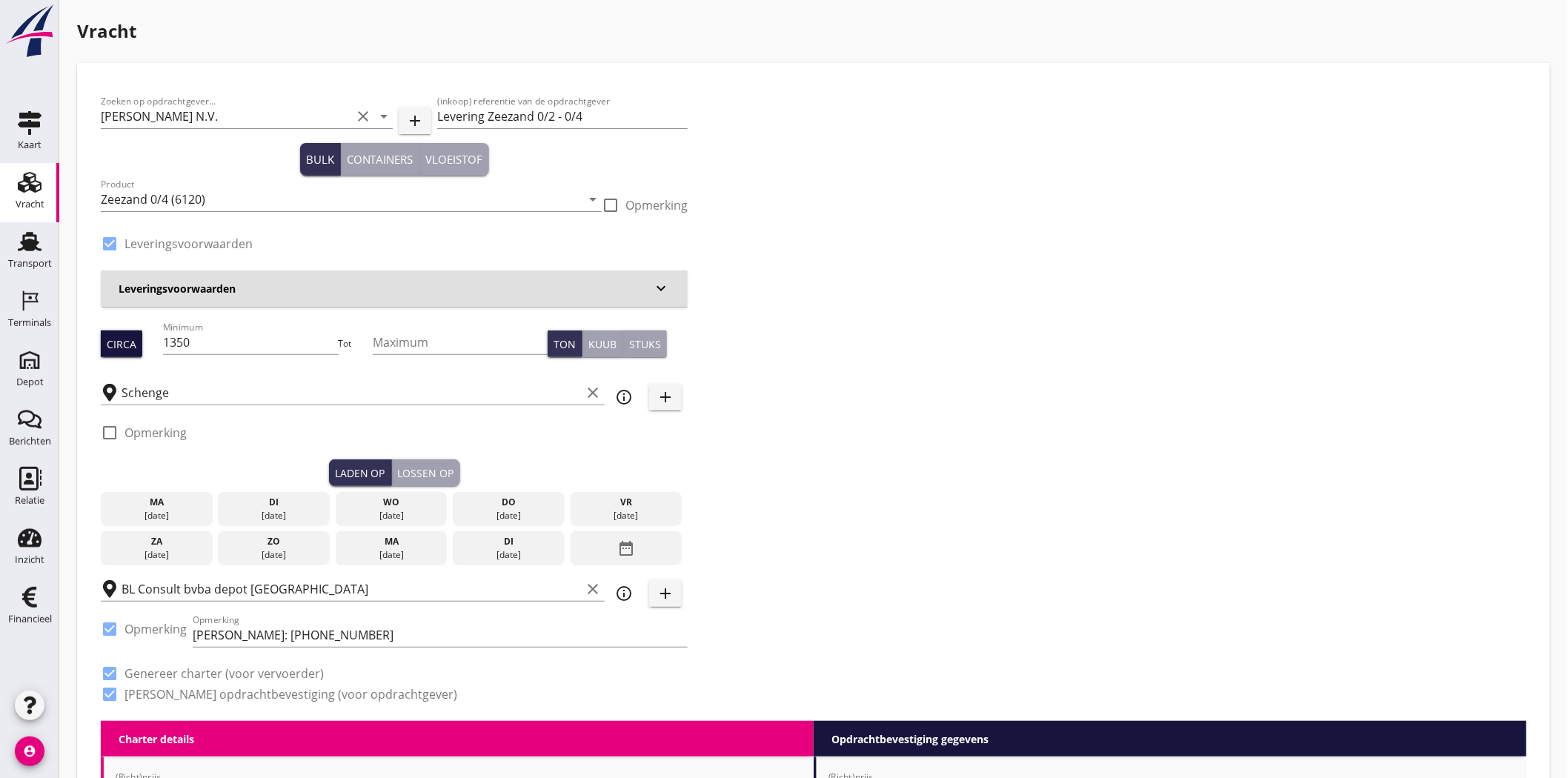
drag, startPoint x: 203, startPoint y: 342, endPoint x: 105, endPoint y: 344, distance: 98.0
click at [105, 344] on div "Circa Minimum 1350 Tot Maximum Ton Kuub Stuks" at bounding box center [393, 343] width 586 height 50
type input "1300"
click at [993, 236] on div "Zoeken op opdrachtgever... Van Denderen N.V. clear arrow_drop_down add (inkoop)…" at bounding box center [813, 404] width 1437 height 634
drag, startPoint x: 566, startPoint y: 112, endPoint x: 536, endPoint y: 112, distance: 30.0
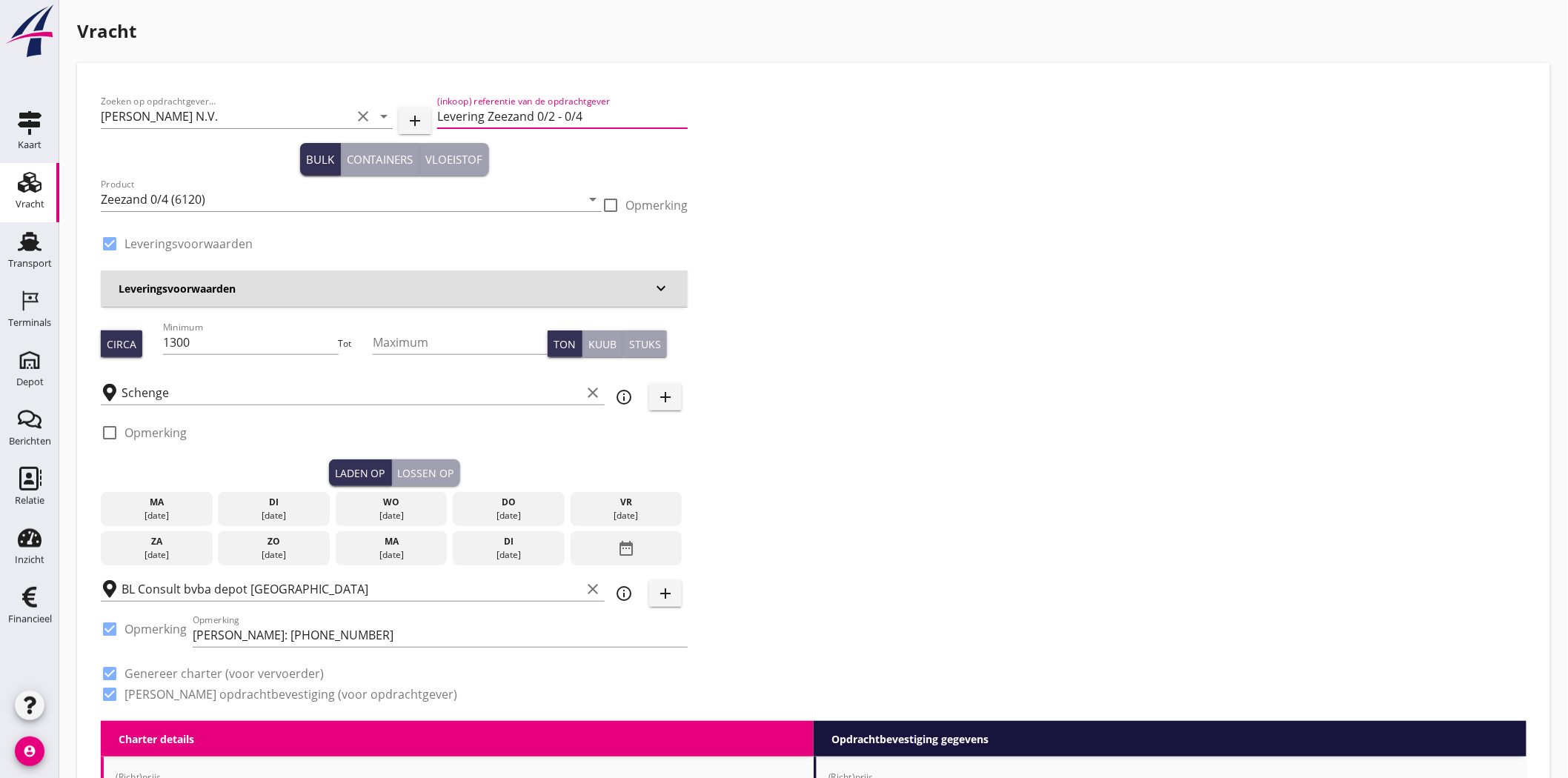
click at [536, 112] on input "Levering Zeezand 0/2 - 0/4" at bounding box center [563, 116] width 251 height 23
type input "Levering Zeezand 0/4"
click at [883, 218] on div "Zoeken op opdrachtgever... Van Denderen N.V. clear arrow_drop_down add (inkoop)…" at bounding box center [813, 404] width 1437 height 634
drag, startPoint x: 265, startPoint y: 509, endPoint x: 279, endPoint y: 507, distance: 14.1
click at [265, 509] on div "[DATE]" at bounding box center [273, 516] width 105 height 14
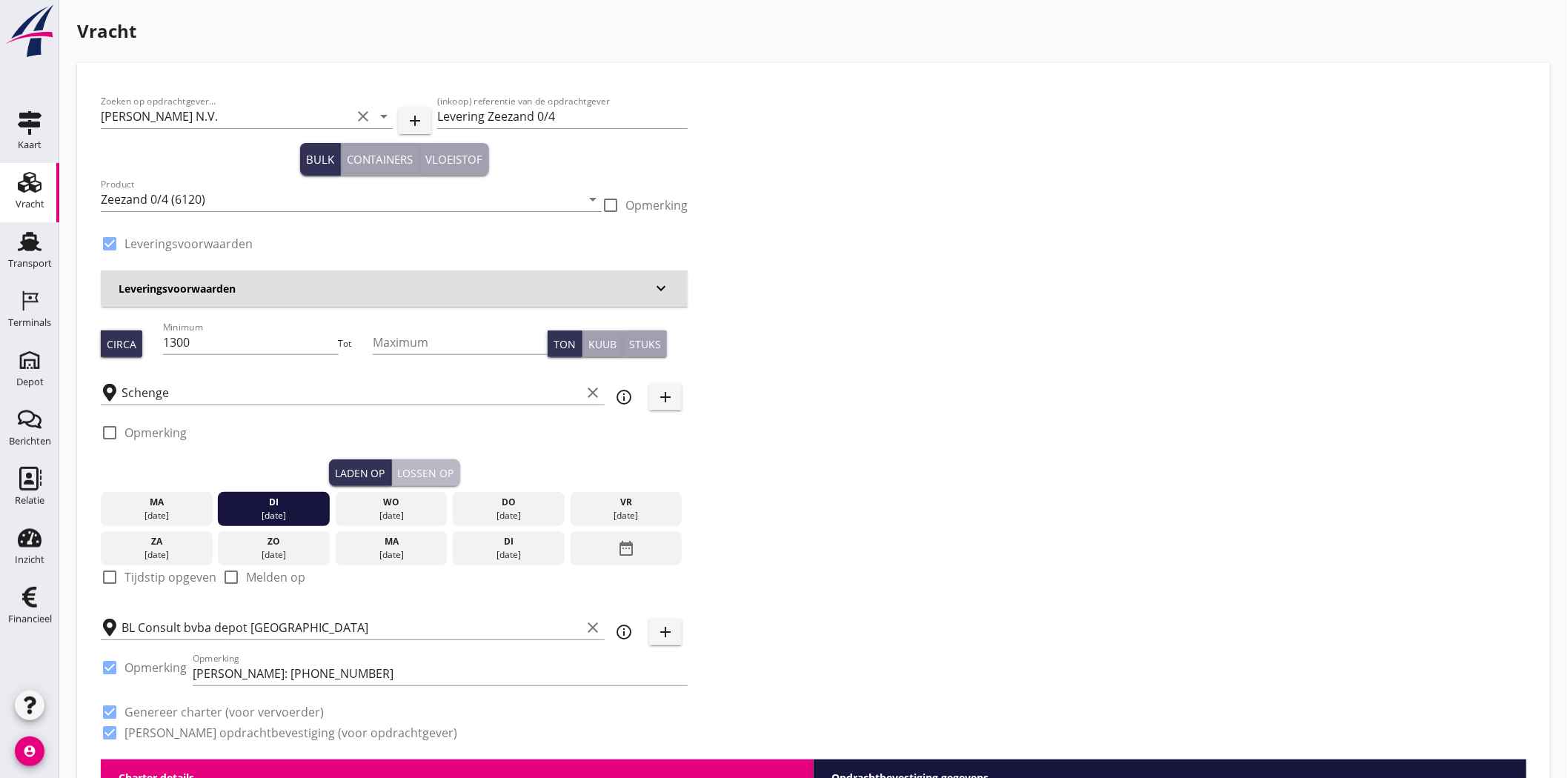
click at [413, 467] on div "Lossen op" at bounding box center [426, 473] width 57 height 16
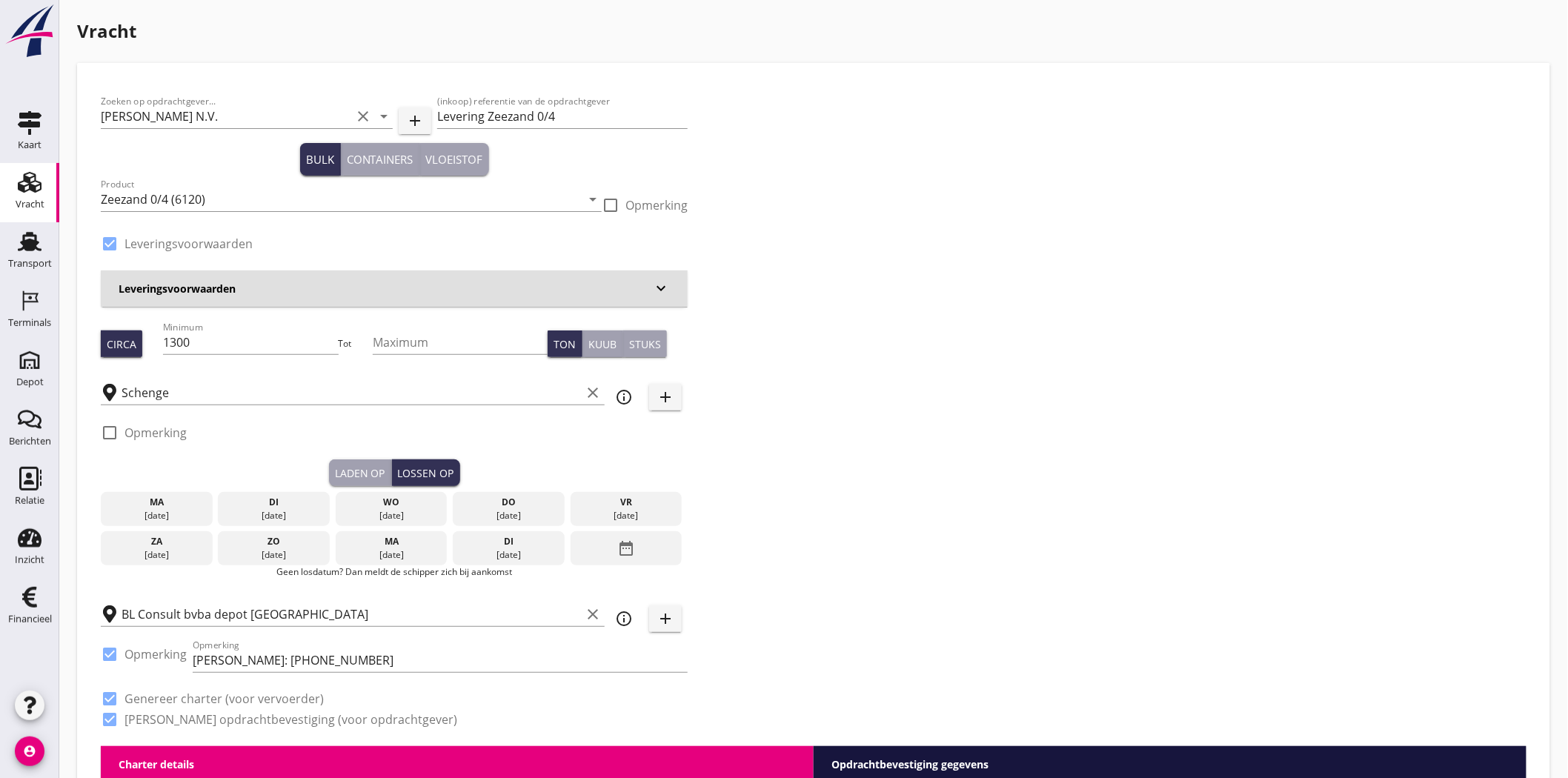
click at [544, 506] on div "do" at bounding box center [508, 502] width 105 height 14
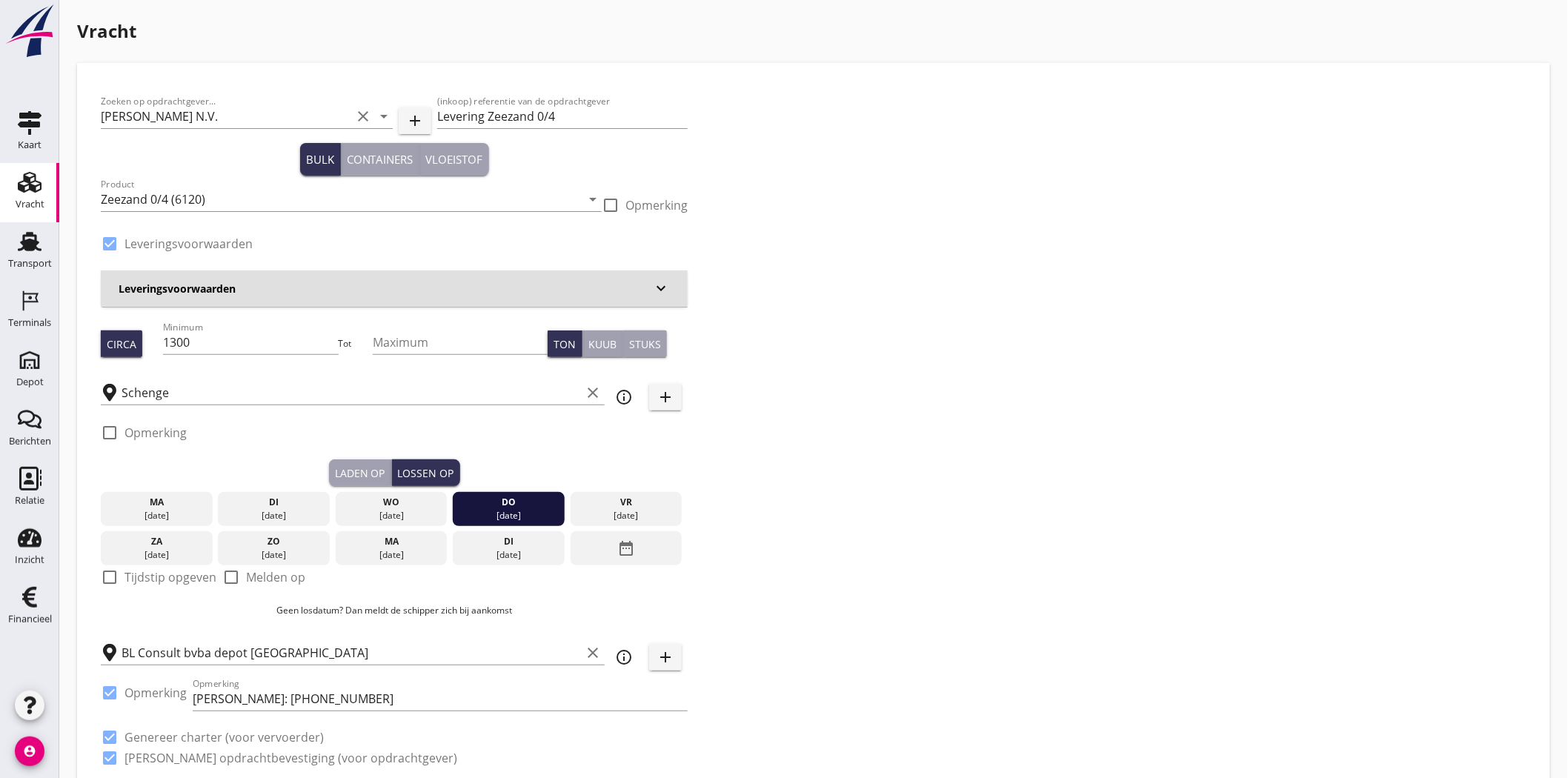
click at [878, 449] on div "Zoeken op opdrachtgever... Van Denderen N.V. clear arrow_drop_down add (inkoop)…" at bounding box center [813, 435] width 1437 height 698
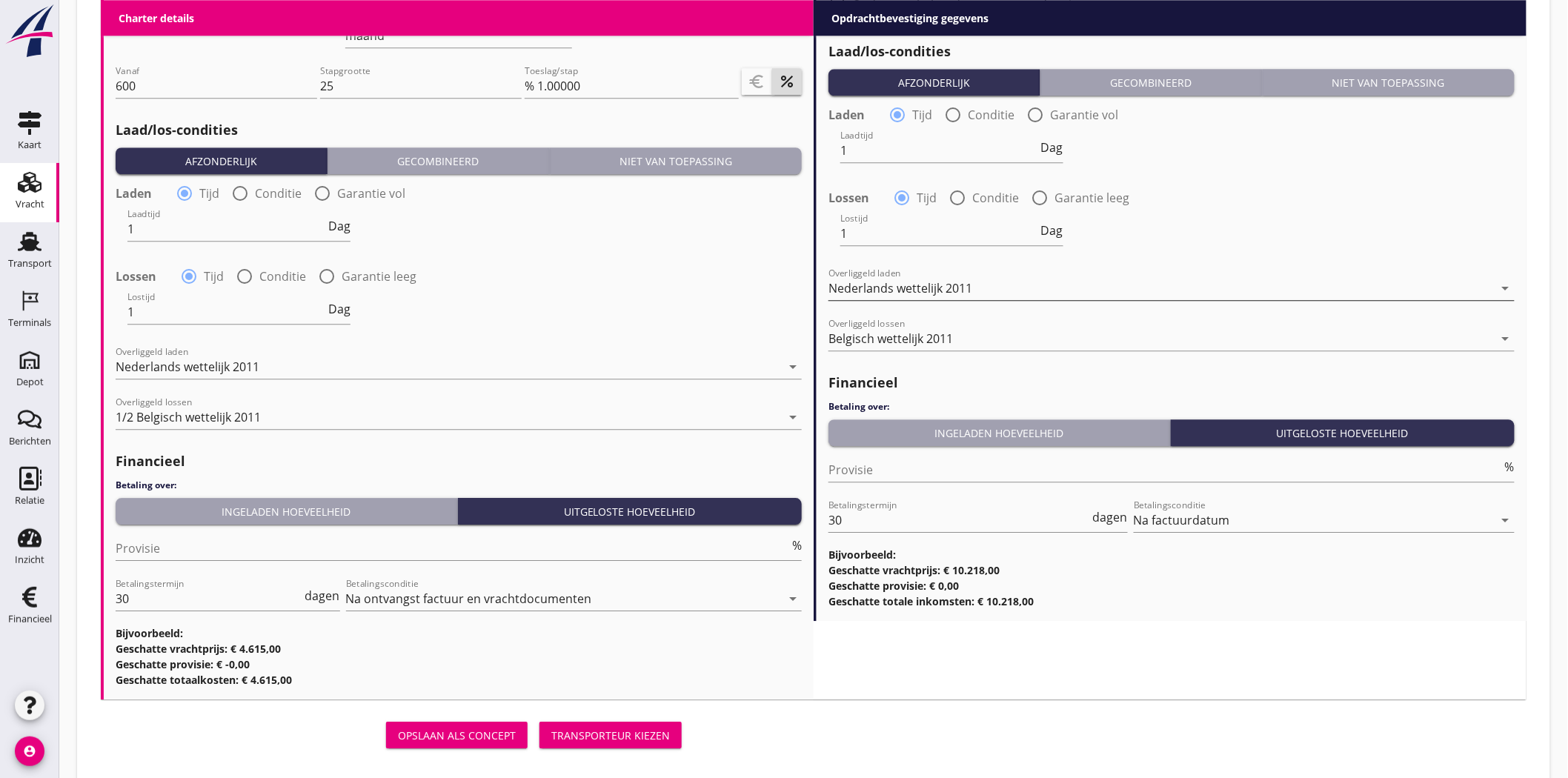
scroll to position [1595, 0]
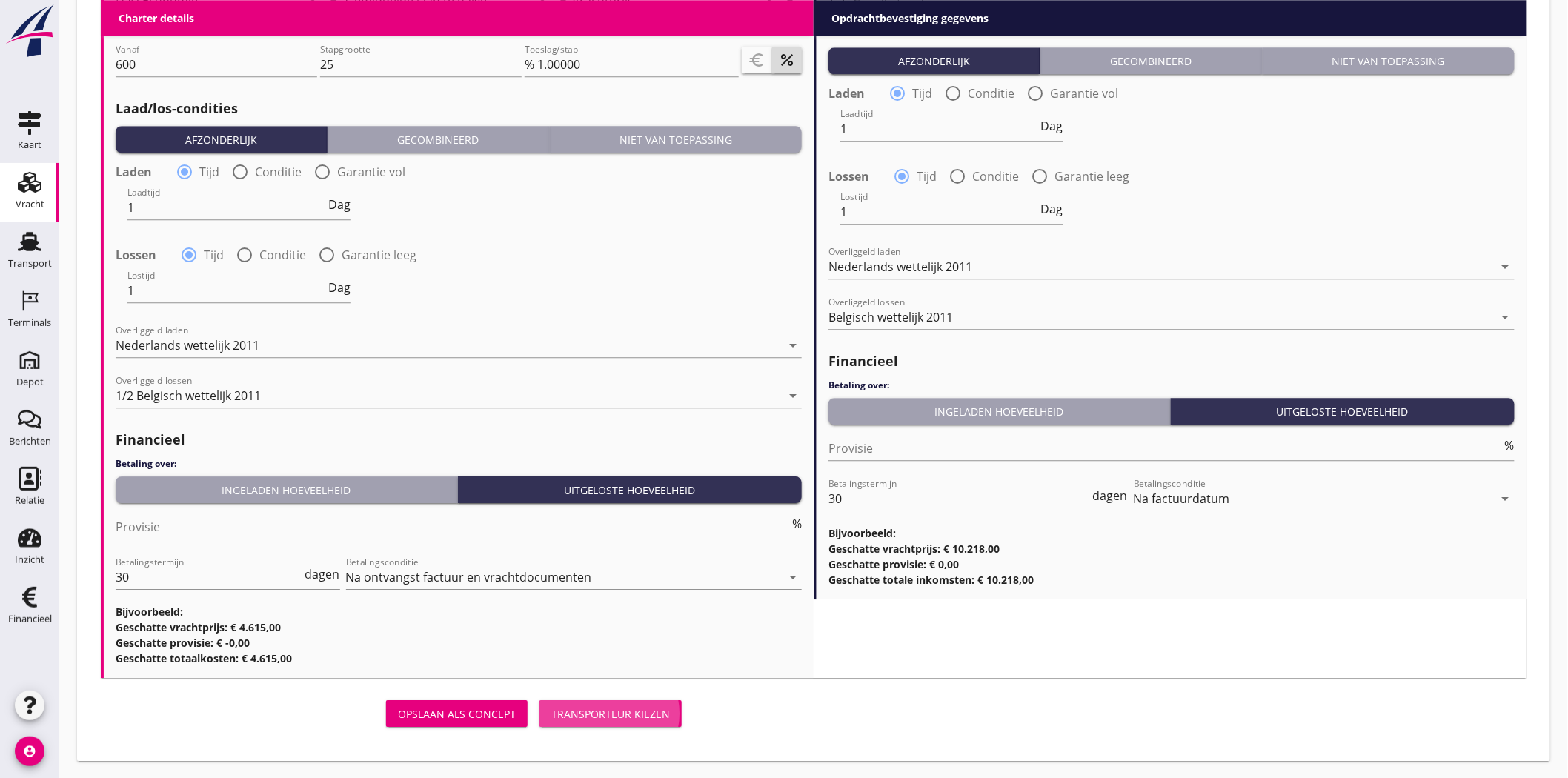
click at [660, 706] on div "Transporteur kiezen" at bounding box center [610, 713] width 118 height 16
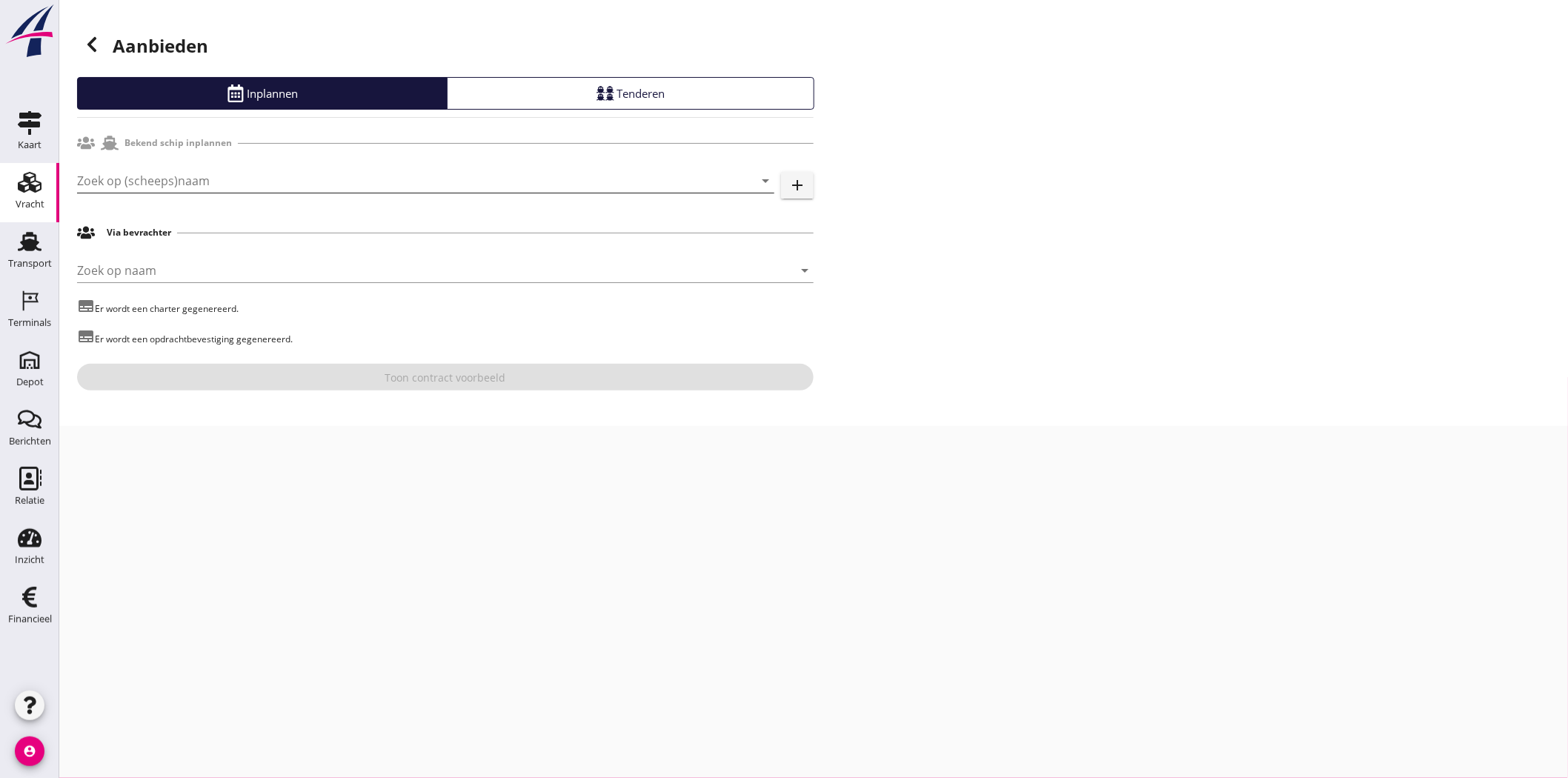
click at [239, 185] on input "Zoek op (scheeps)naam" at bounding box center [405, 181] width 656 height 23
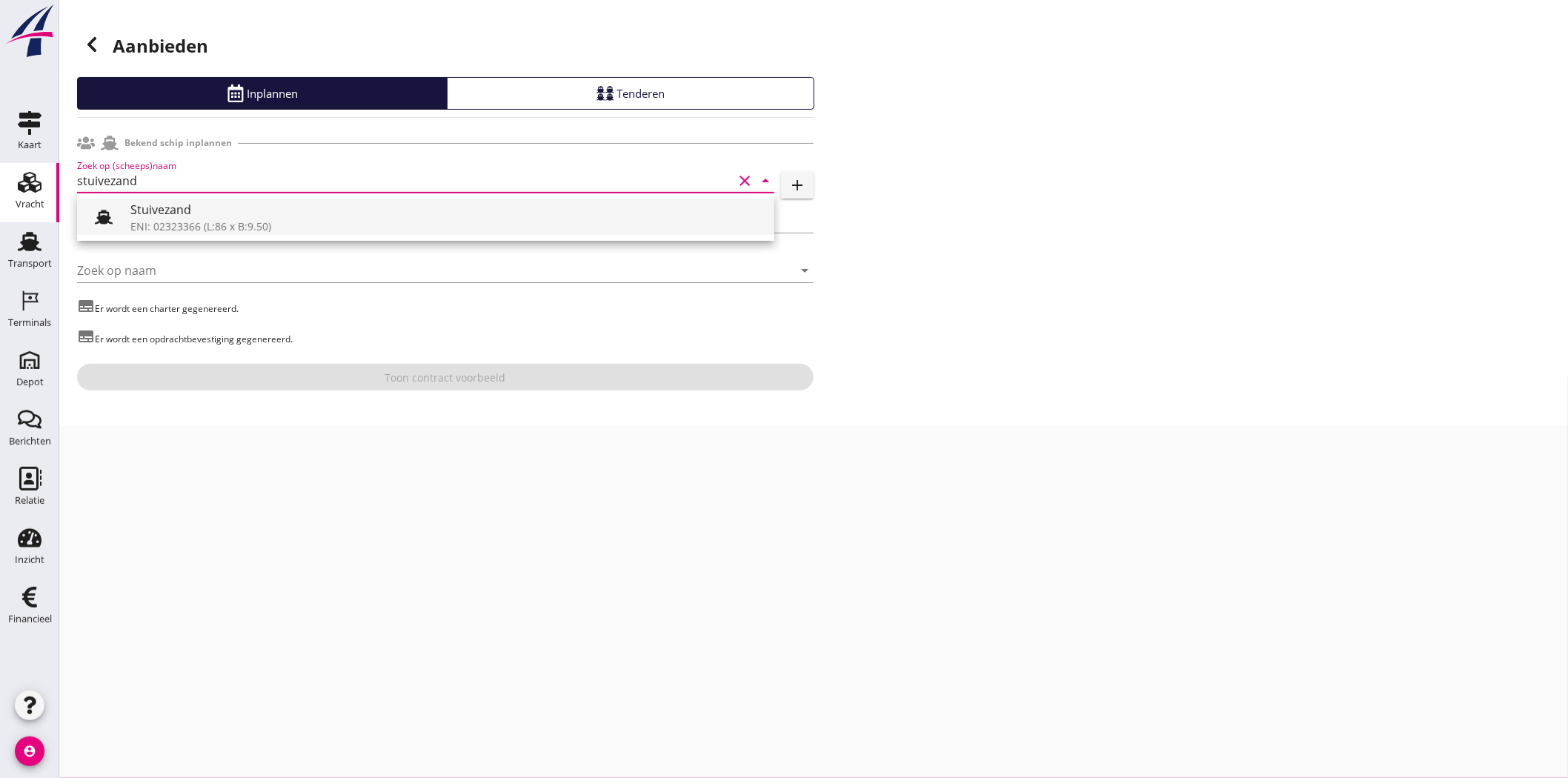
click at [239, 221] on div "ENI: 02323366 (L:86 x B:9.50)" at bounding box center [446, 226] width 632 height 16
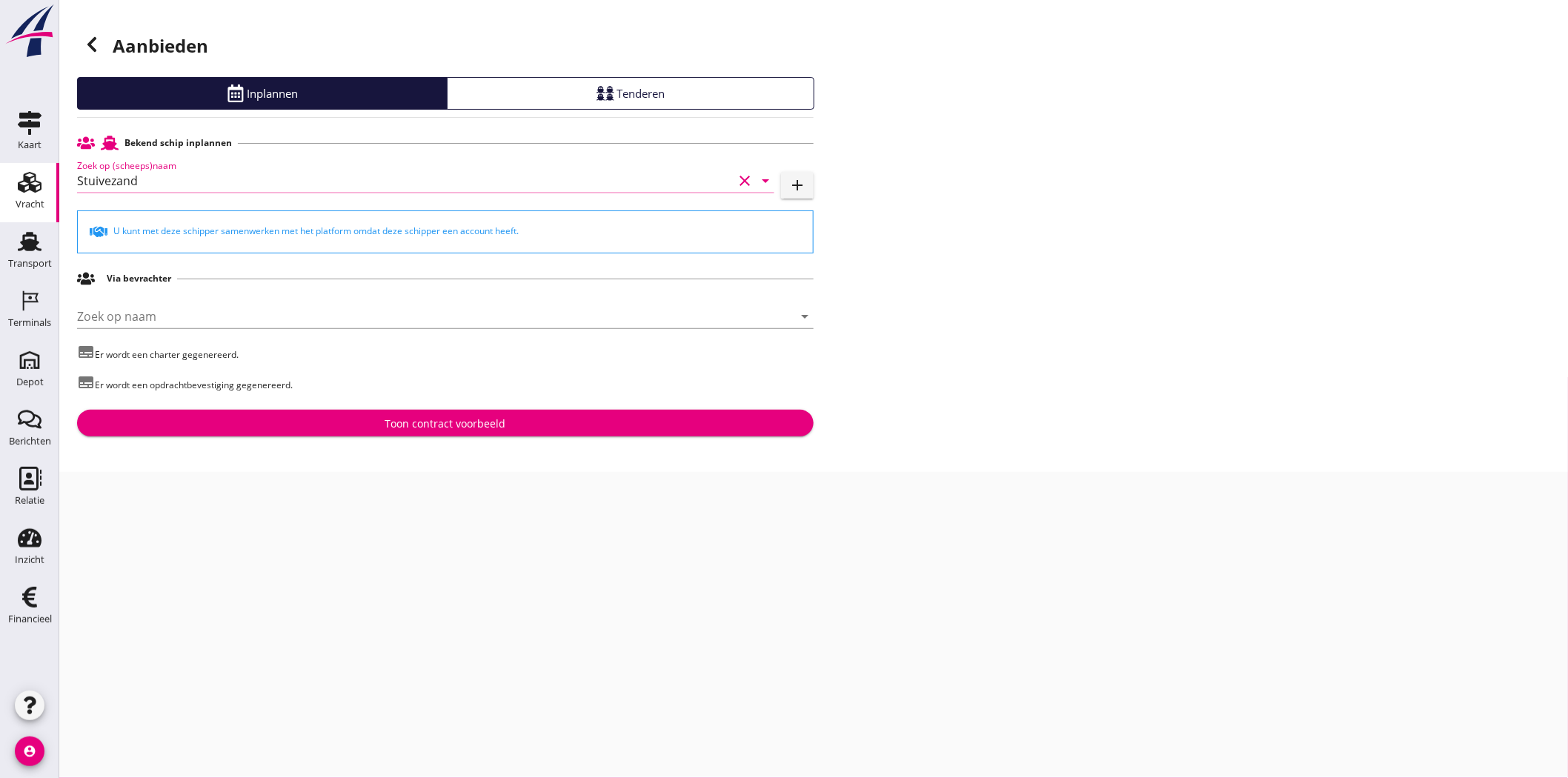
type input "Stuivezand"
click at [420, 427] on div "Toon contract voorbeeld" at bounding box center [445, 424] width 120 height 16
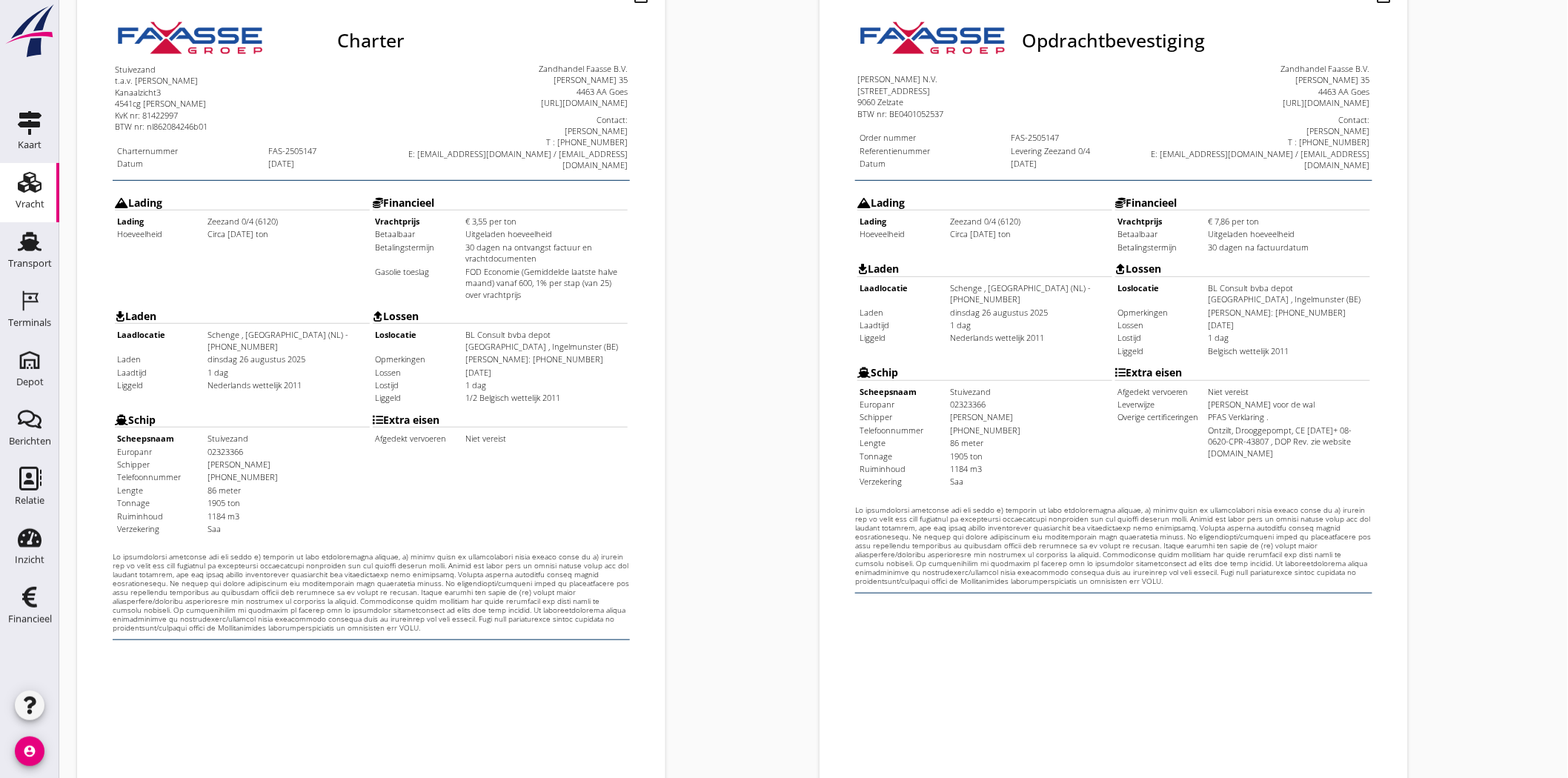
scroll to position [318, 0]
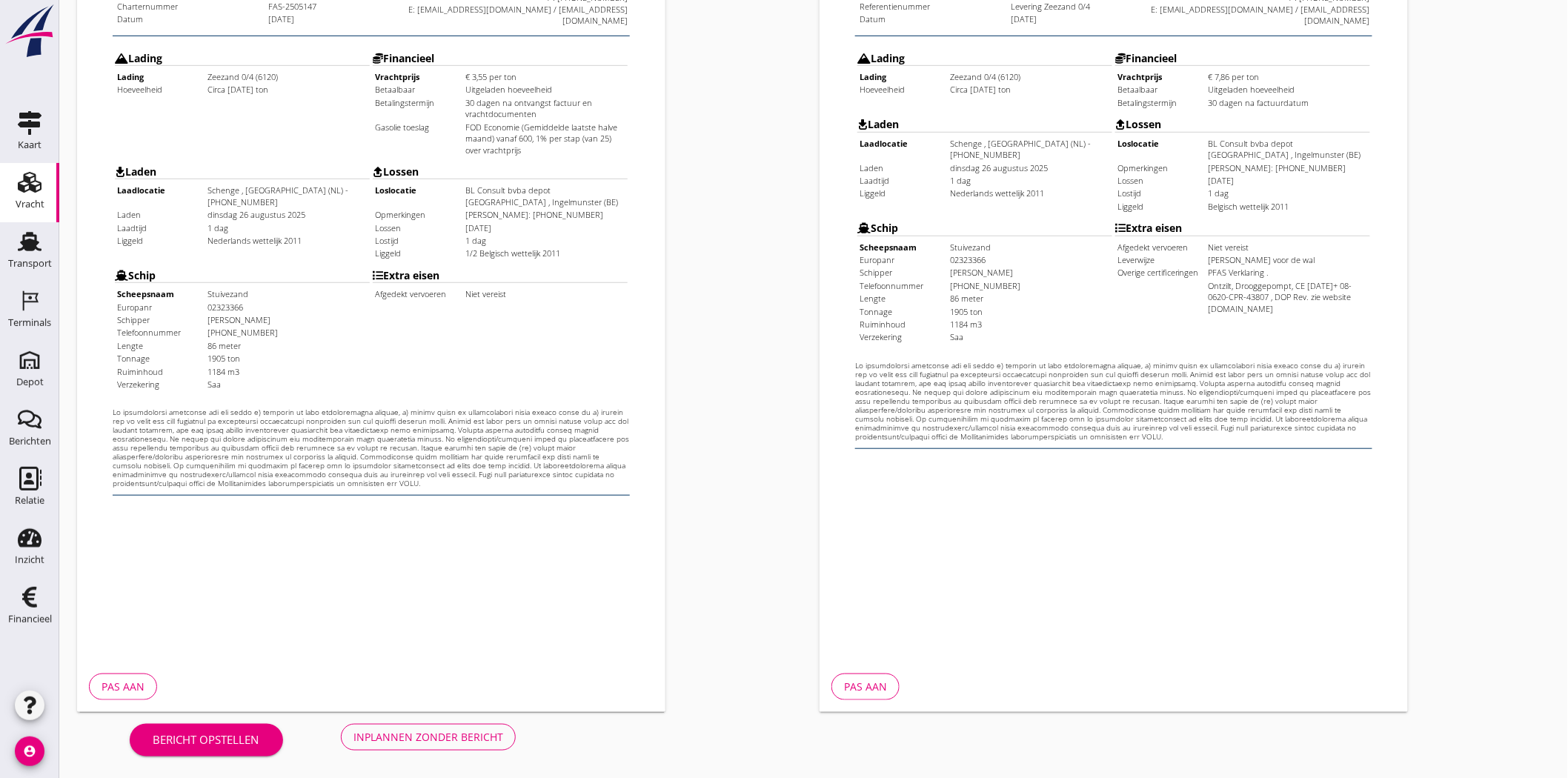
click at [446, 732] on div "Inplannen zonder bericht" at bounding box center [428, 737] width 150 height 16
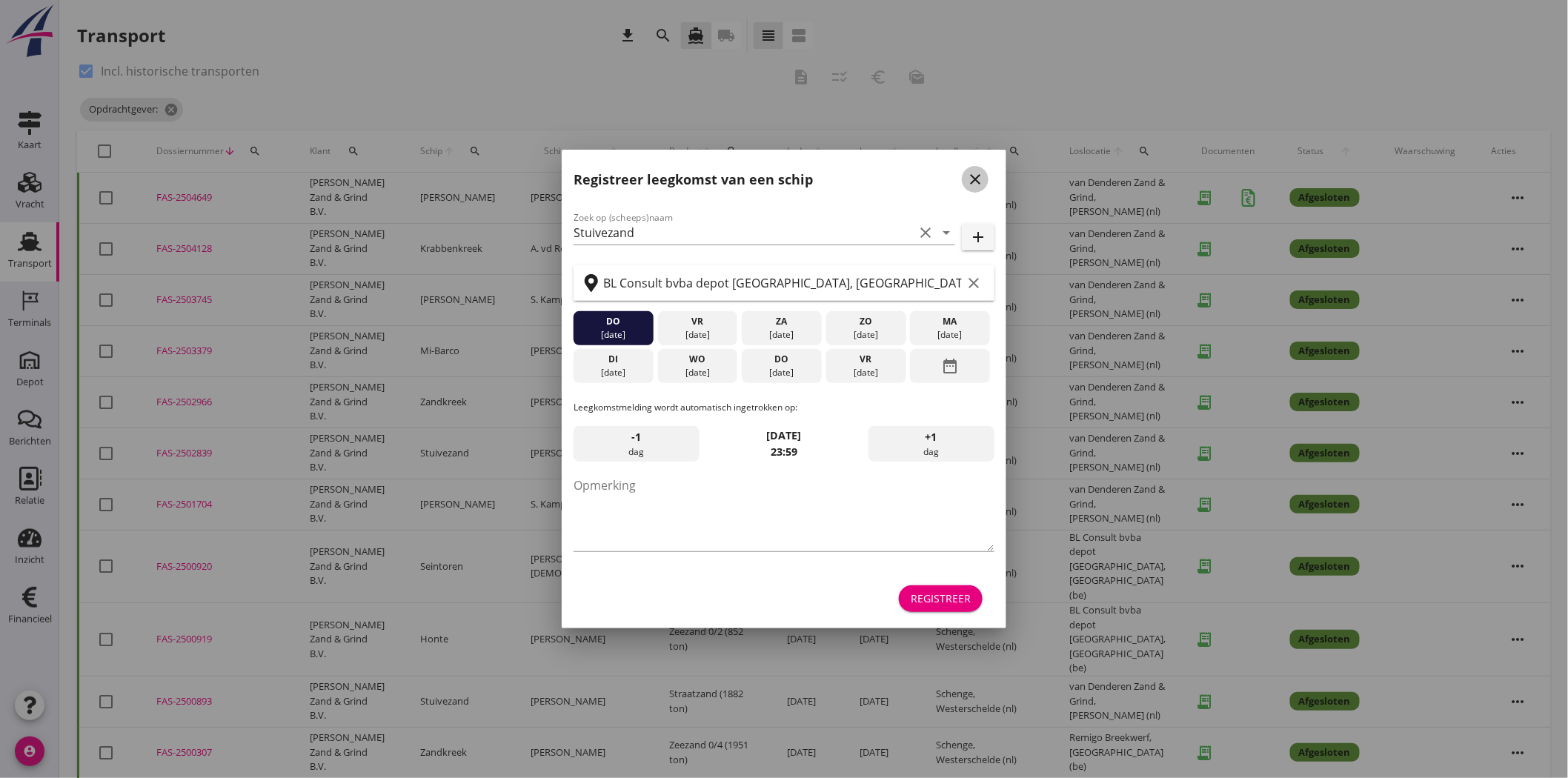
click at [977, 180] on icon "close" at bounding box center [975, 179] width 18 height 18
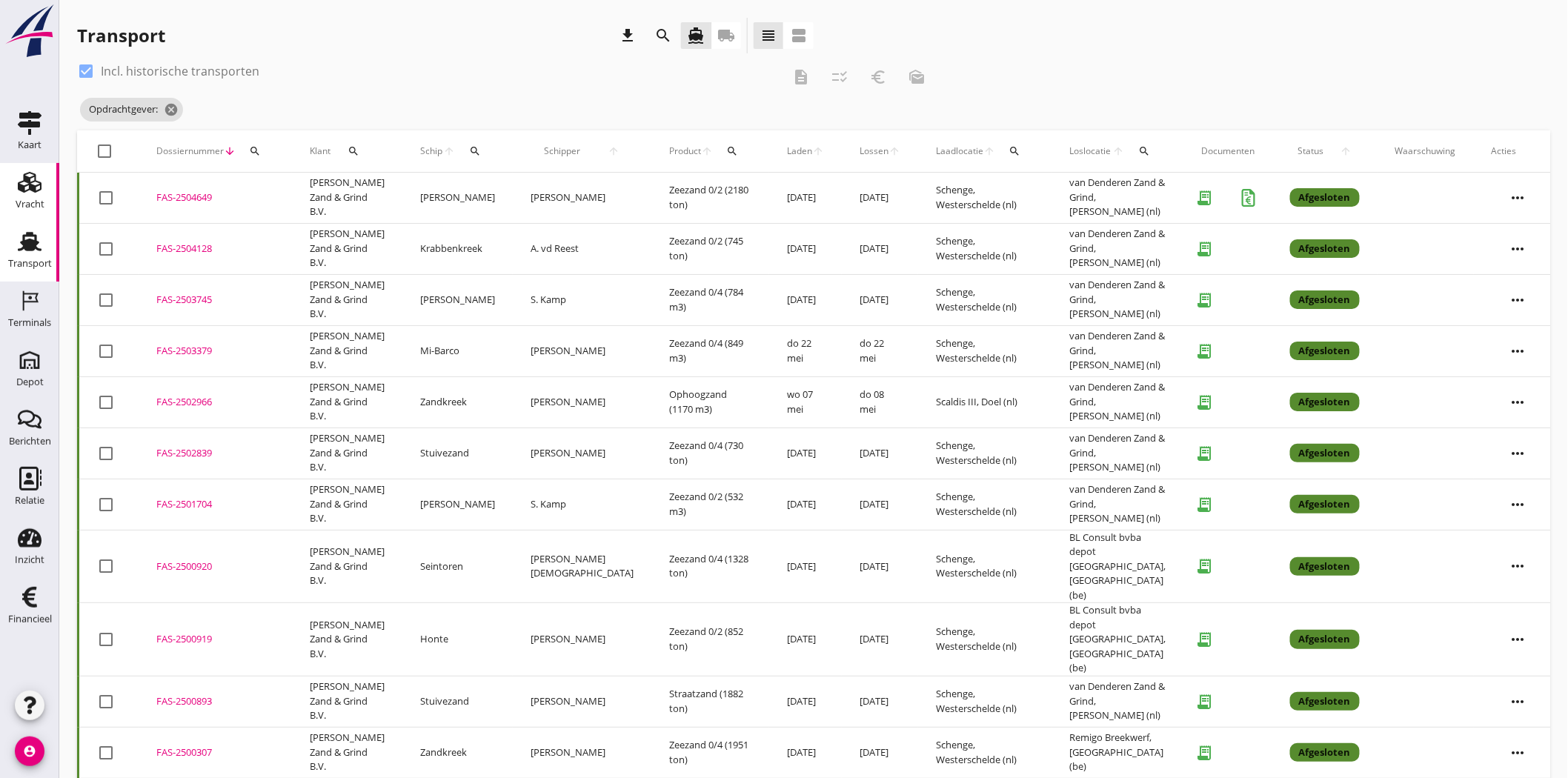
click at [16, 196] on div "Vracht" at bounding box center [30, 204] width 29 height 21
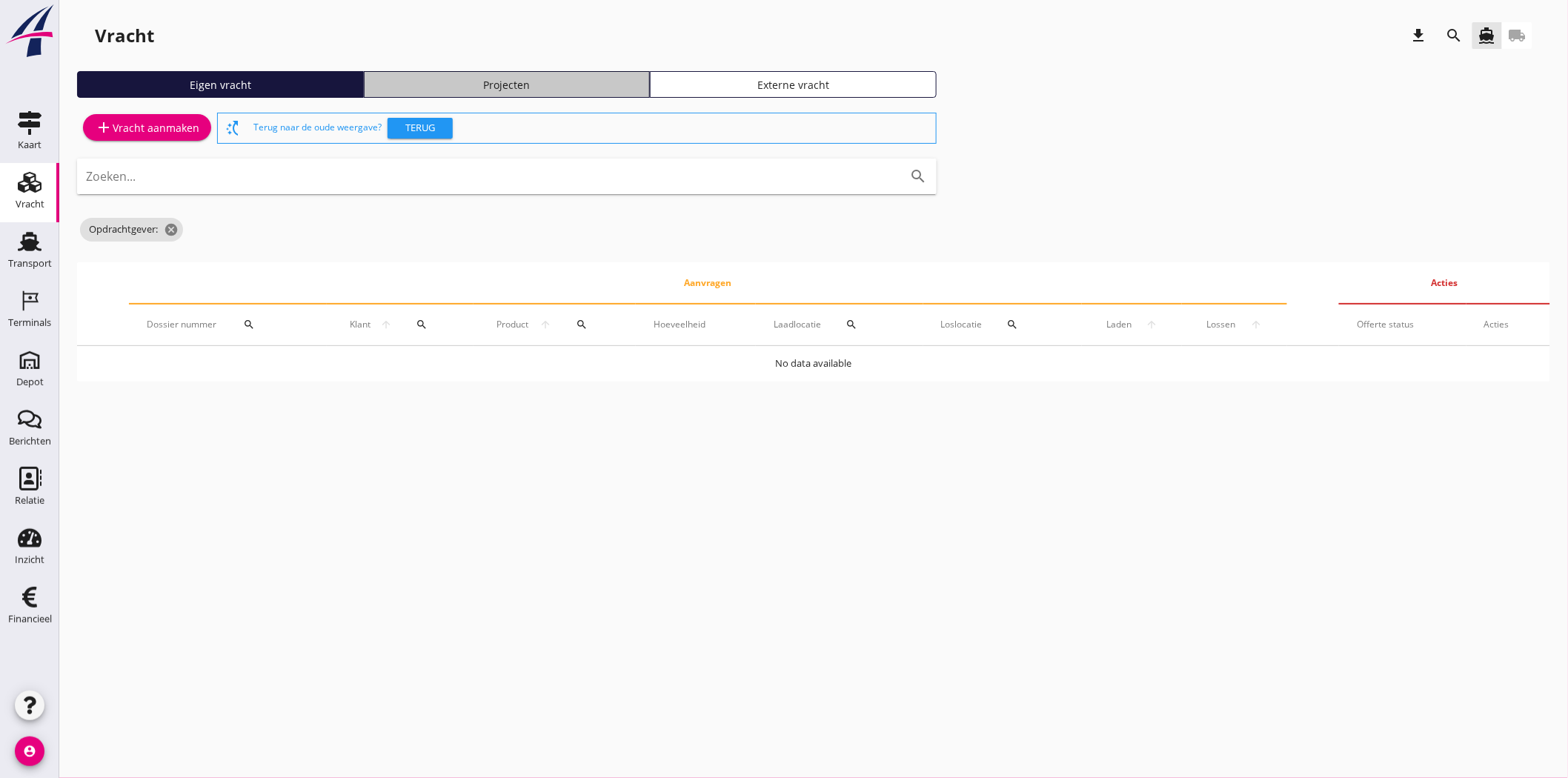
click at [575, 84] on div "Projecten" at bounding box center [506, 85] width 273 height 16
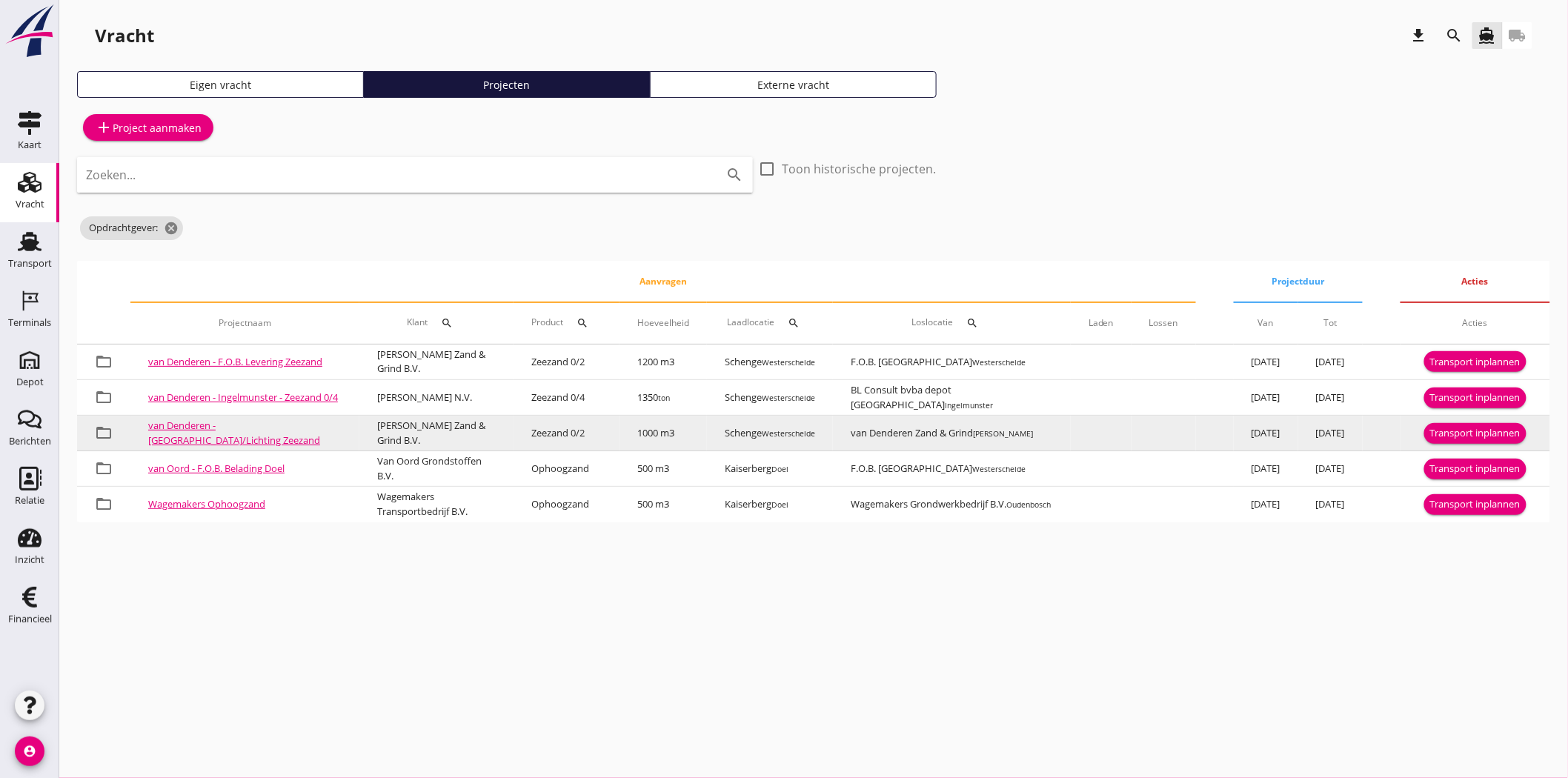
click at [1443, 432] on div "Transport inplannen" at bounding box center [1475, 433] width 90 height 15
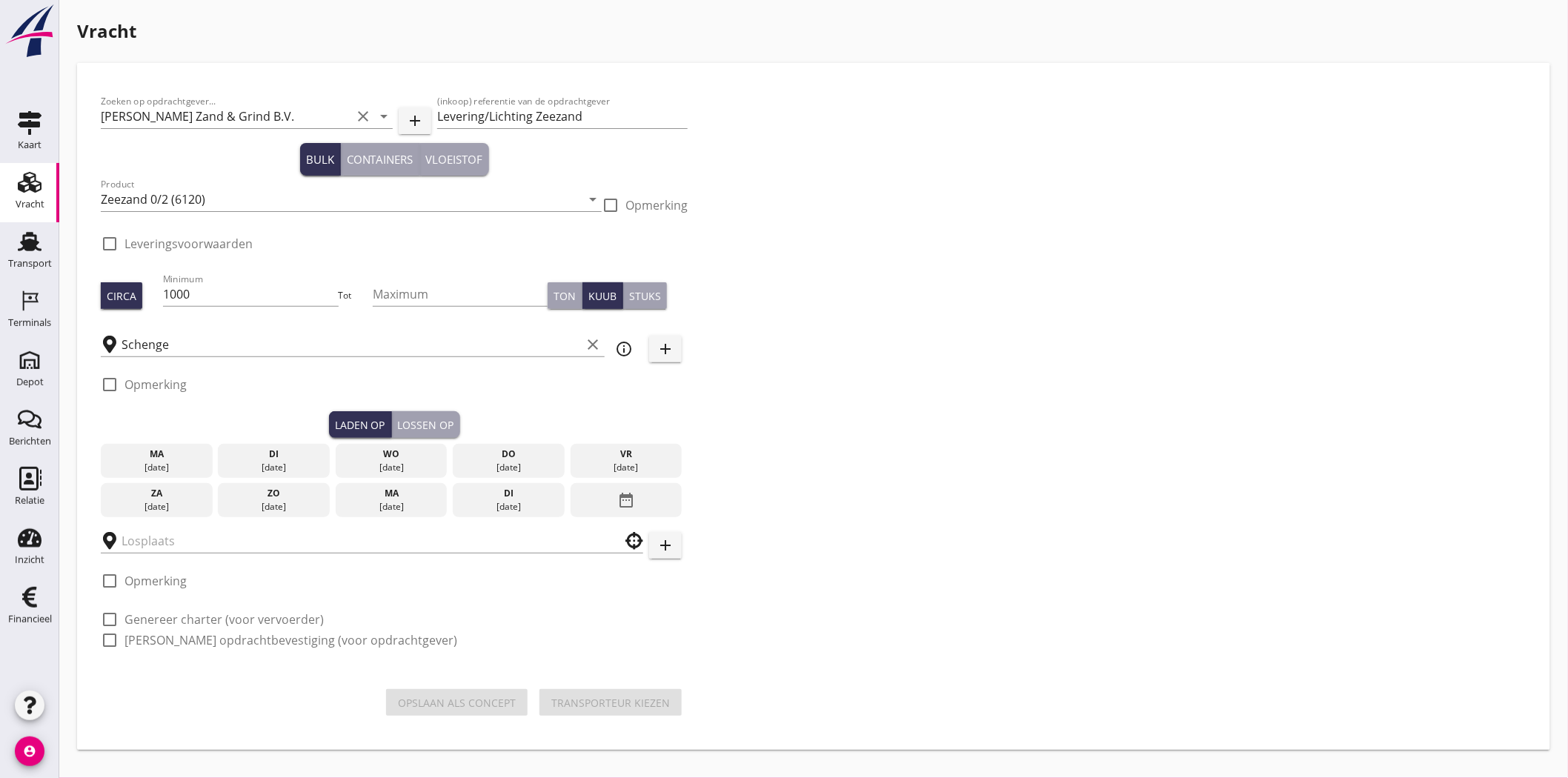
checkbox input "true"
type input "van Denderen Zand & Grind"
checkbox input "true"
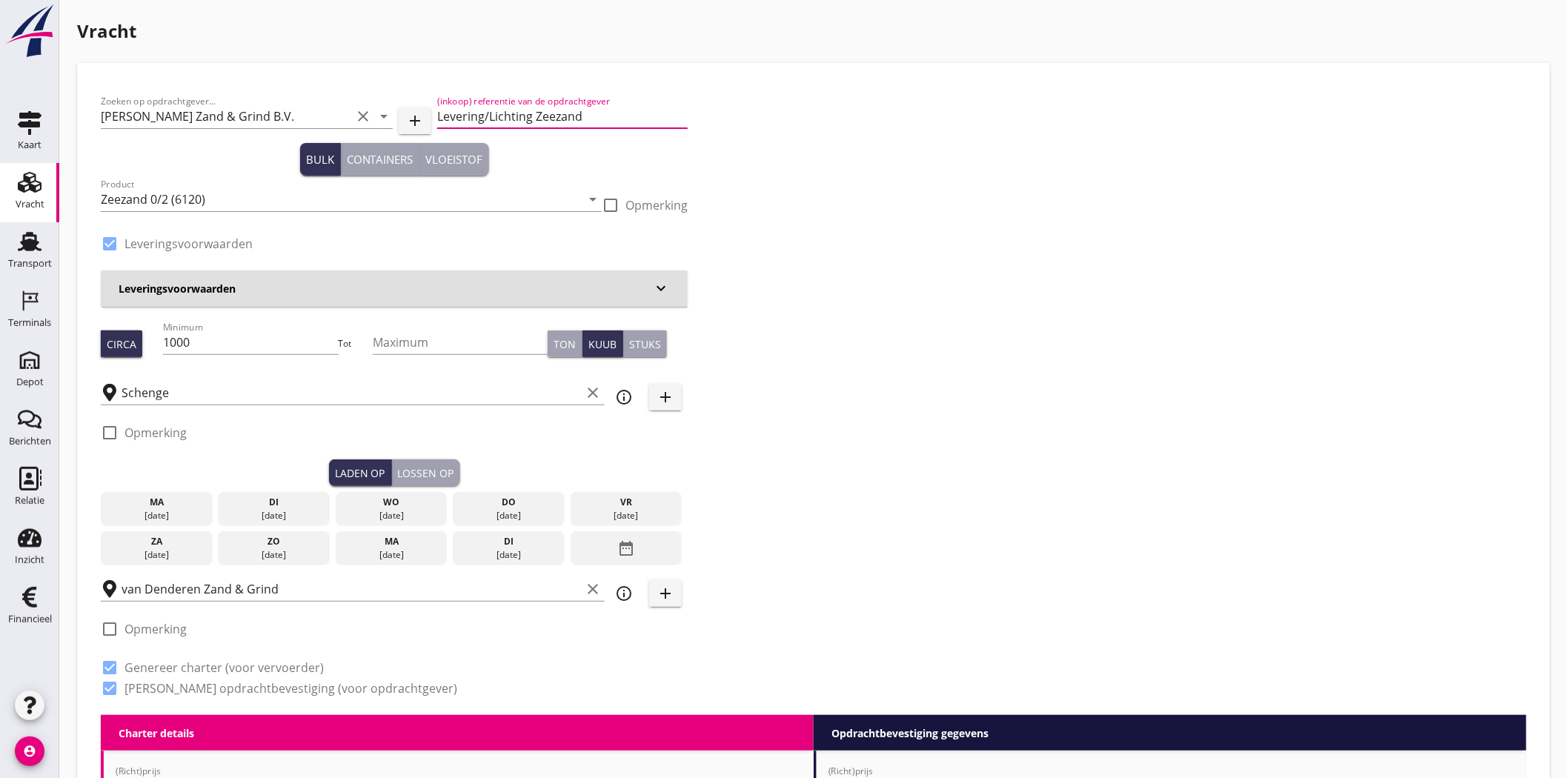
click at [487, 112] on input "Levering/Lichting Zeezand" at bounding box center [563, 116] width 251 height 23
type input "Lichting Zeezand"
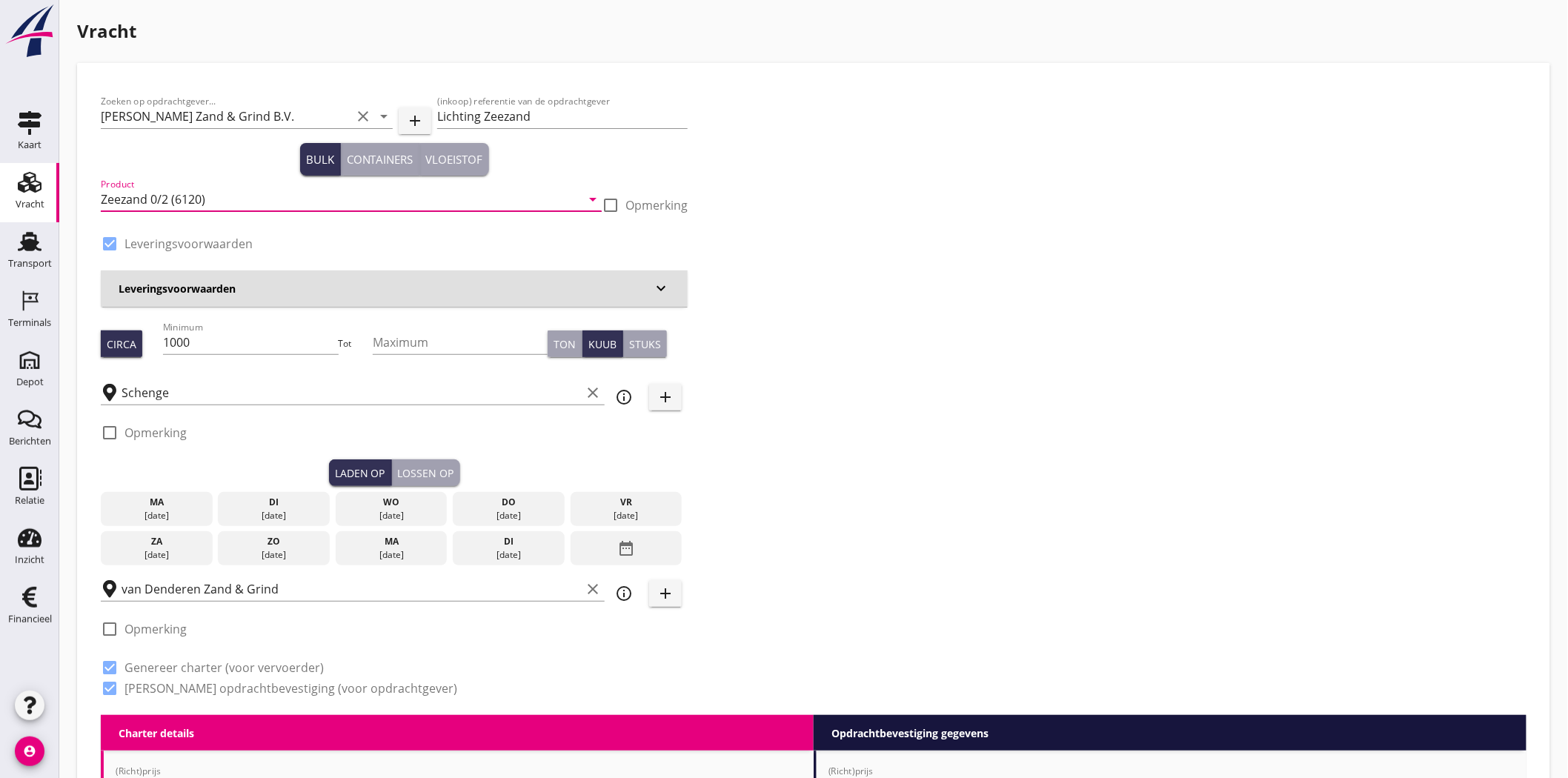
click at [218, 203] on input "Zeezand 0/2 (6120)" at bounding box center [341, 200] width 480 height 23
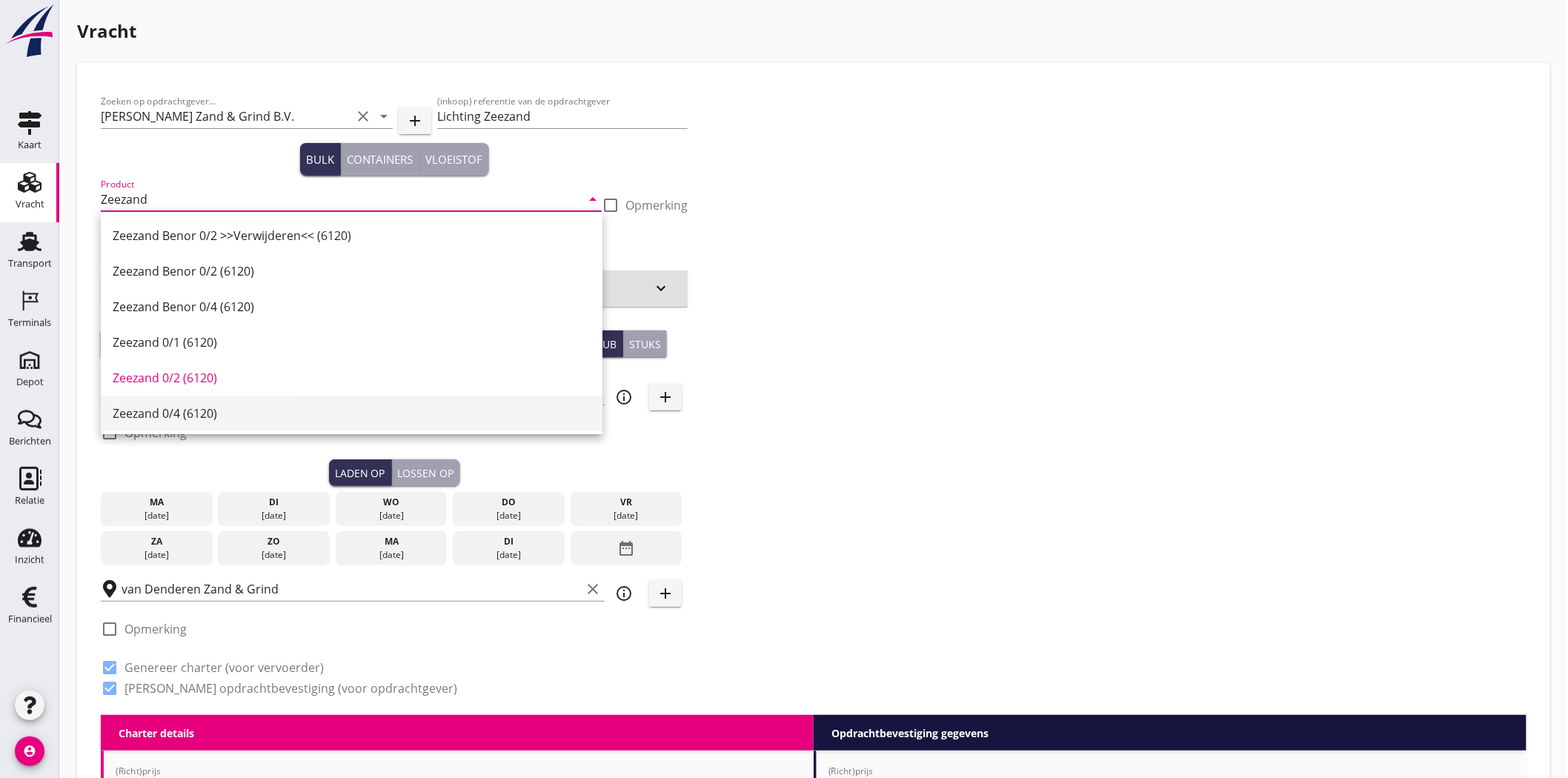
click at [279, 404] on div "Zeezand 0/4 (6120)" at bounding box center [351, 413] width 478 height 18
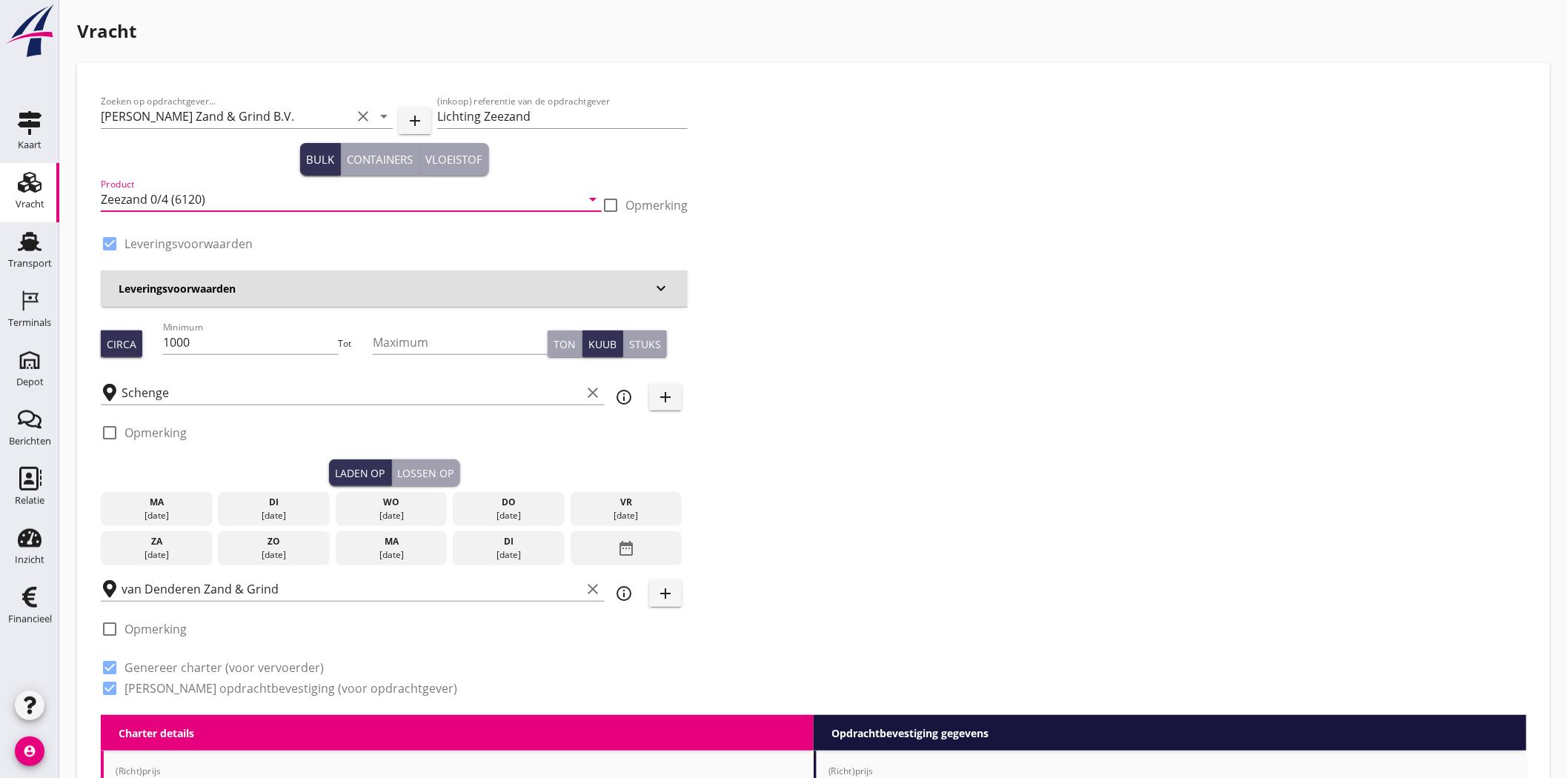
type input "Zeezand 0/4 (6120)"
click at [960, 233] on div "Zoeken op opdrachtgever... [PERSON_NAME] Zand & Grind B.V. clear arrow_drop_dow…" at bounding box center [813, 401] width 1437 height 628
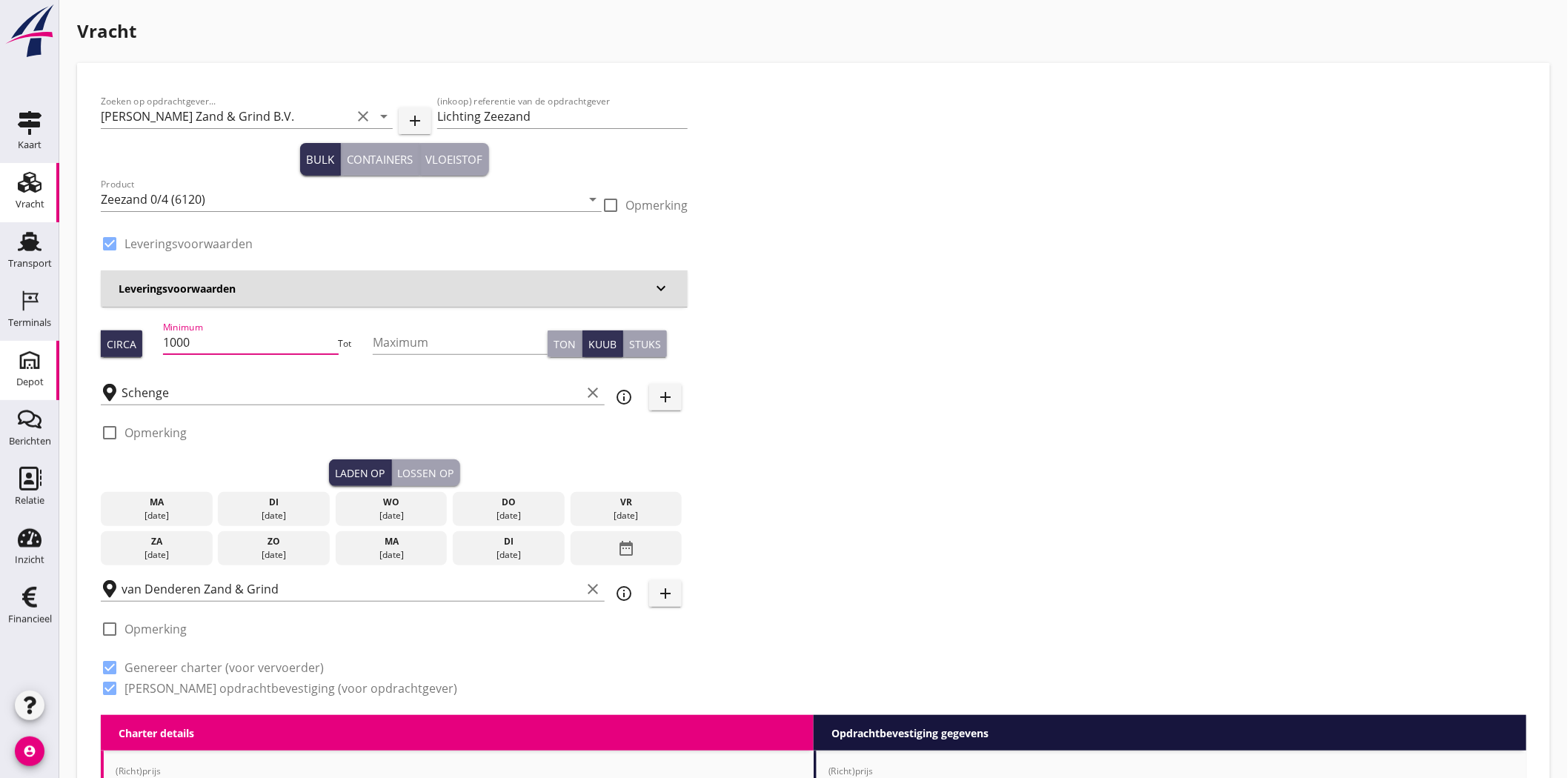
drag, startPoint x: 215, startPoint y: 344, endPoint x: 19, endPoint y: 342, distance: 196.0
type input "3"
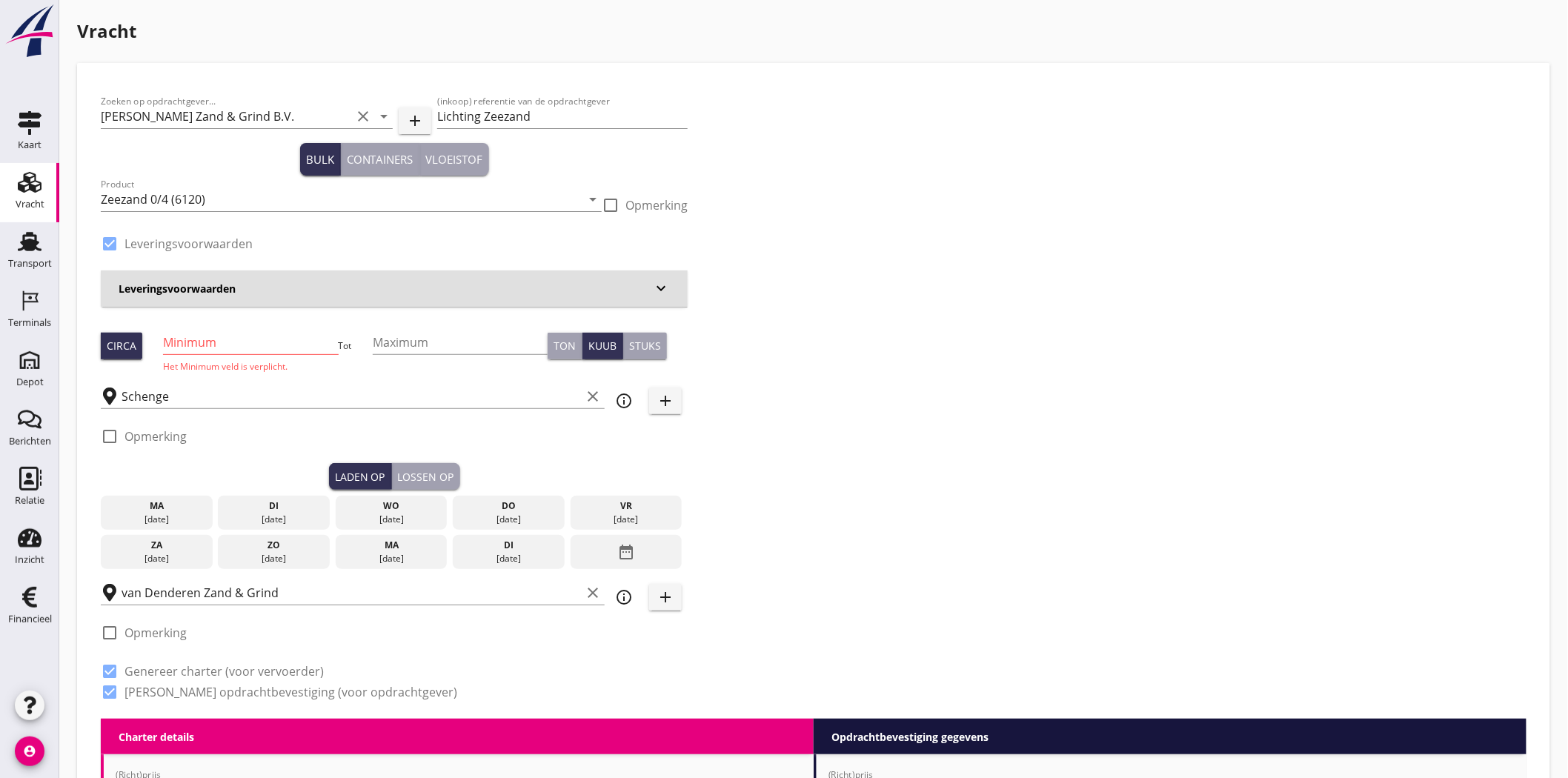
click at [264, 349] on input "Minimum" at bounding box center [251, 343] width 175 height 23
click at [221, 343] on input "Minimum" at bounding box center [251, 343] width 175 height 23
click at [223, 345] on input "Minimum" at bounding box center [251, 343] width 175 height 23
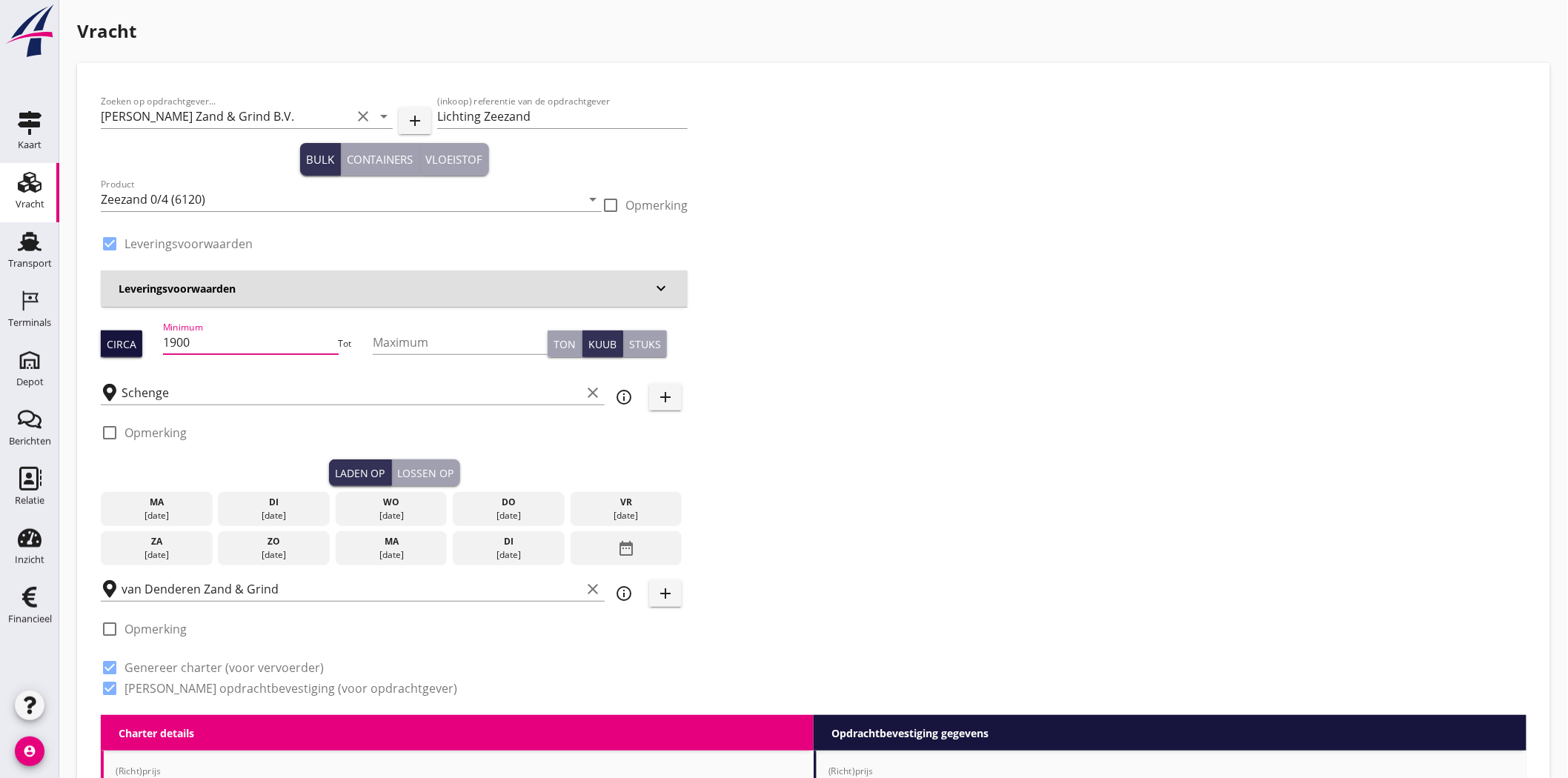
drag, startPoint x: 202, startPoint y: 345, endPoint x: 100, endPoint y: 345, distance: 102.0
click at [102, 348] on div "Circa Minimum 1900 Tot Maximum Ton Kuub Stuks" at bounding box center [393, 343] width 586 height 50
click at [828, 195] on div "Zoeken op opdrachtgever... [PERSON_NAME] Zand & Grind B.V. clear arrow_drop_dow…" at bounding box center [813, 401] width 1437 height 628
click at [38, 260] on div "Transport" at bounding box center [29, 263] width 44 height 10
click at [276, 504] on div "di" at bounding box center [273, 502] width 105 height 14
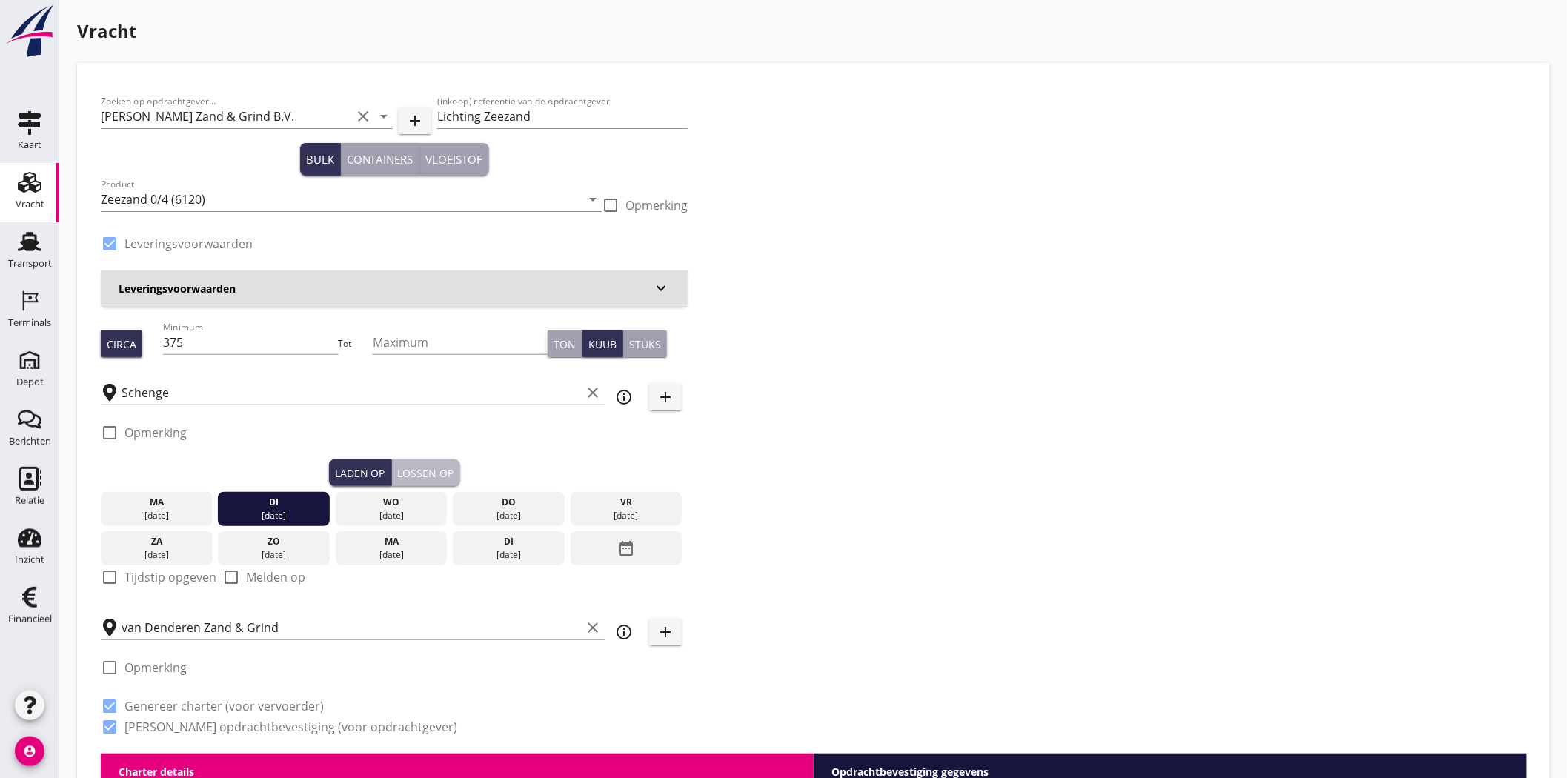
click at [429, 475] on div "Lossen op" at bounding box center [426, 473] width 57 height 16
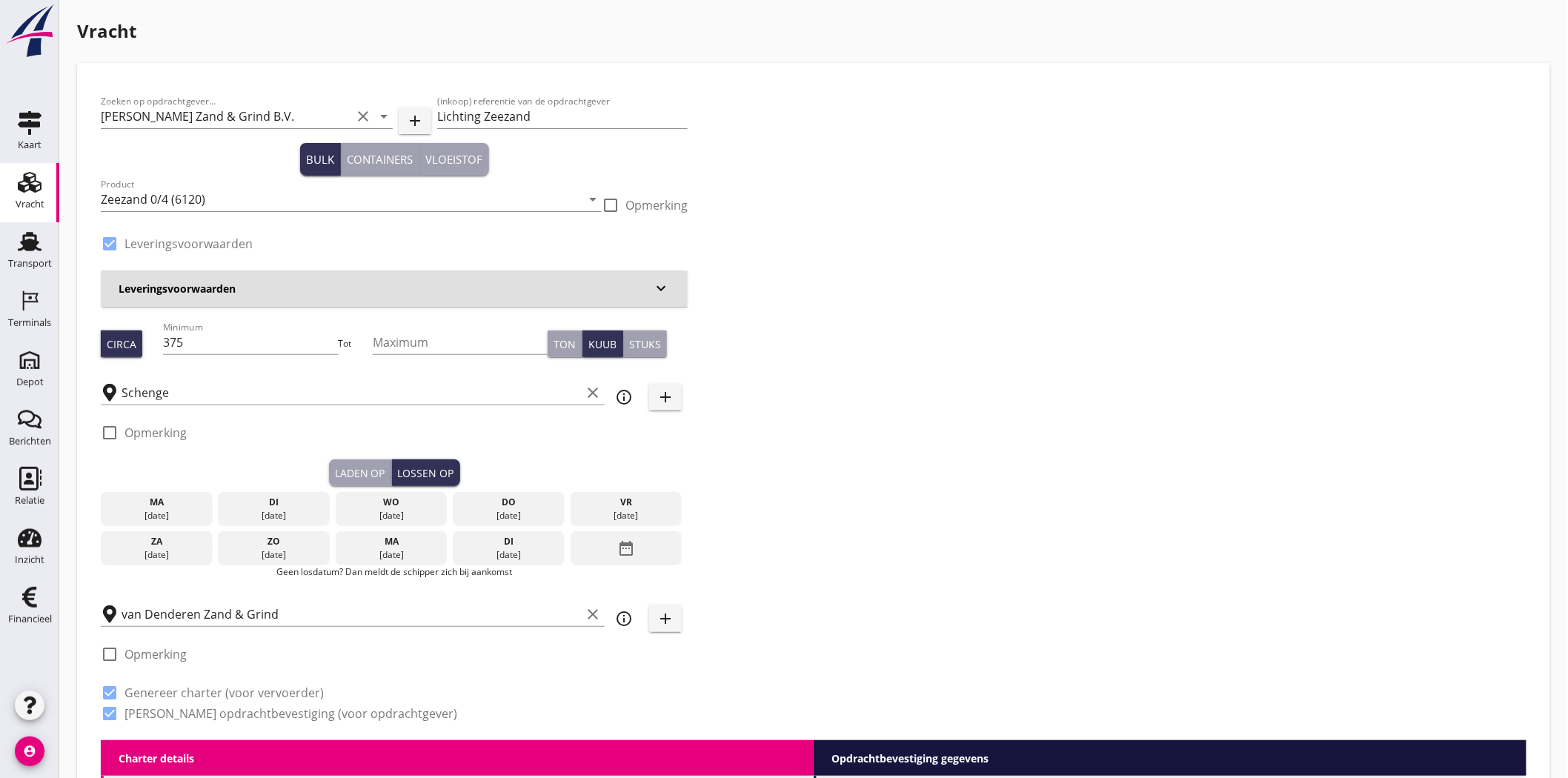
click at [386, 517] on div "[DATE]" at bounding box center [392, 516] width 105 height 14
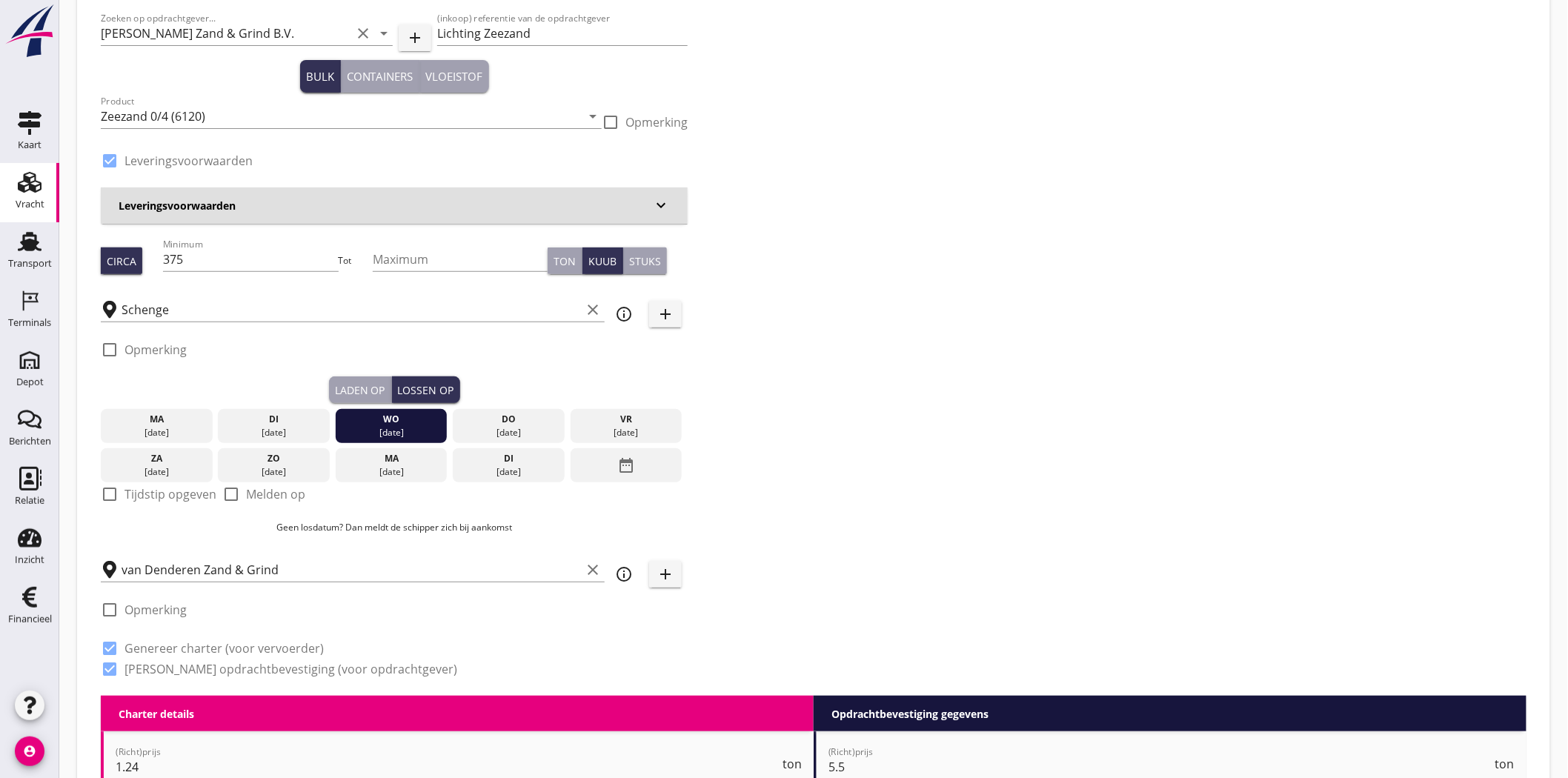
scroll to position [82, 0]
click at [556, 249] on button "Ton" at bounding box center [565, 261] width 35 height 26
drag, startPoint x: 187, startPoint y: 260, endPoint x: 152, endPoint y: 260, distance: 35.0
click at [152, 262] on div "Circa Minimum 375 Tot Maximum Ton Kuub Stuks" at bounding box center [393, 260] width 586 height 50
type input "600"
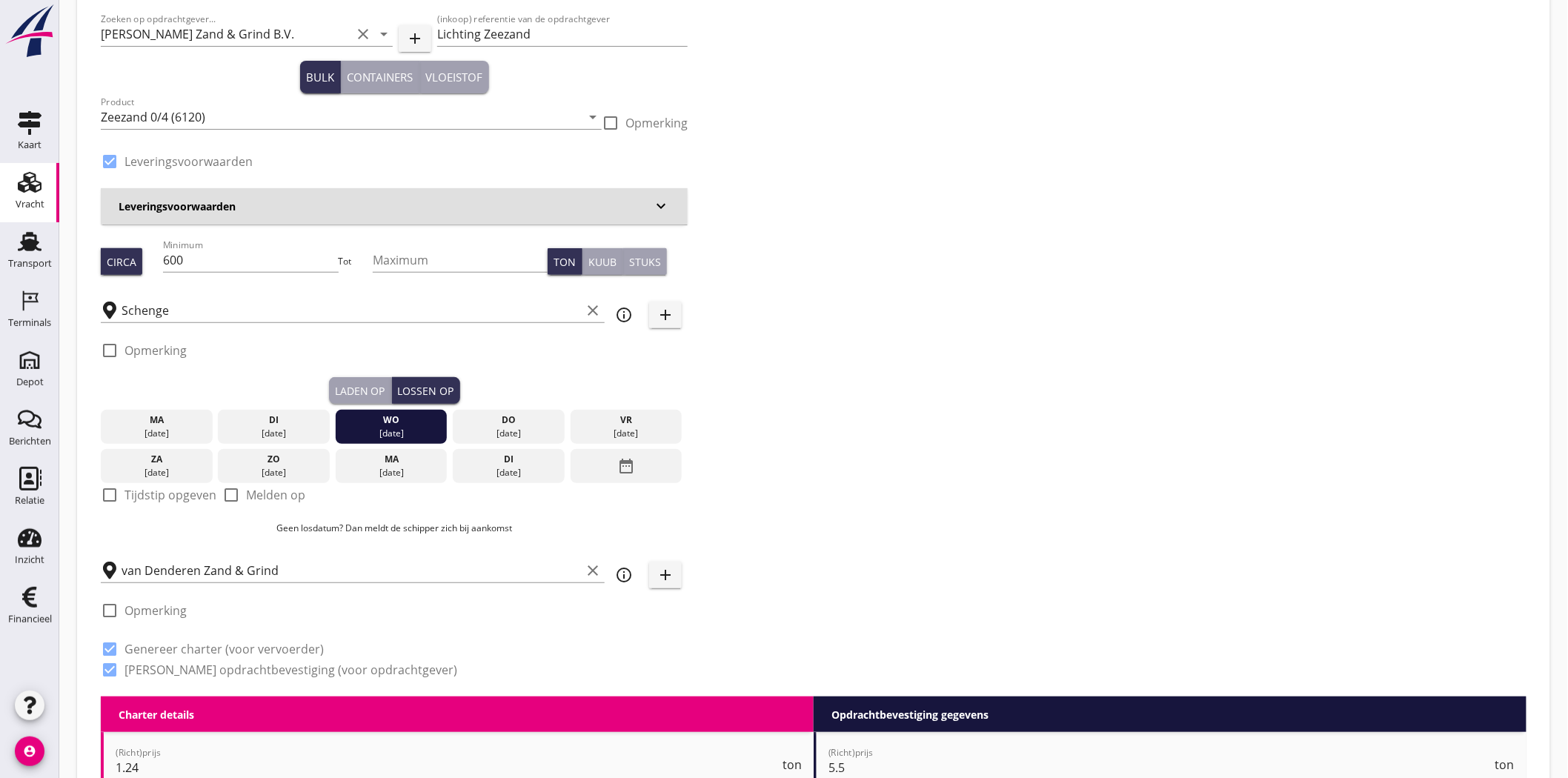
click at [1134, 227] on div "Zoeken op opdrachtgever... [PERSON_NAME] Zand & Grind B.V. clear arrow_drop_dow…" at bounding box center [813, 350] width 1437 height 692
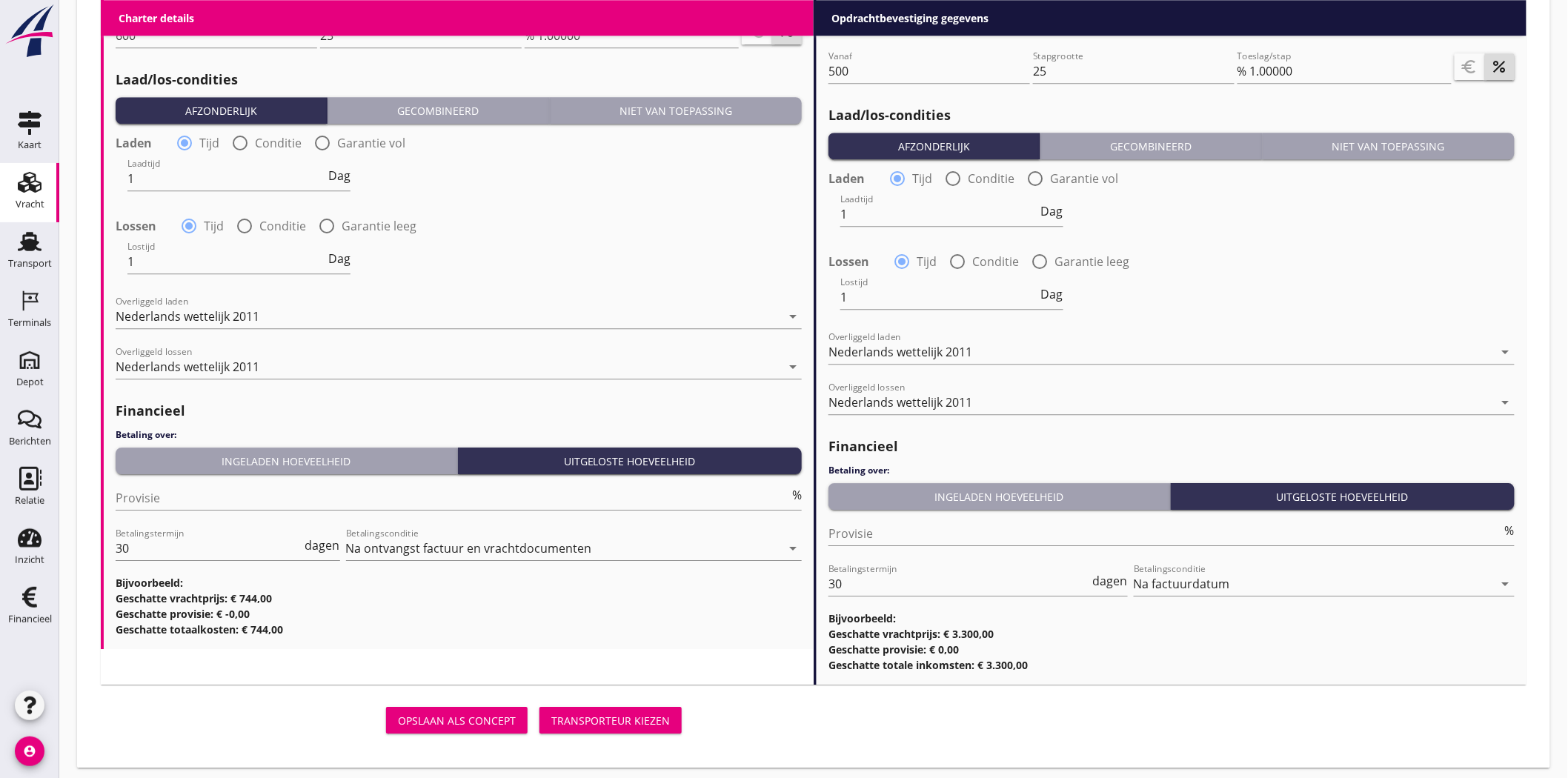
scroll to position [1625, 0]
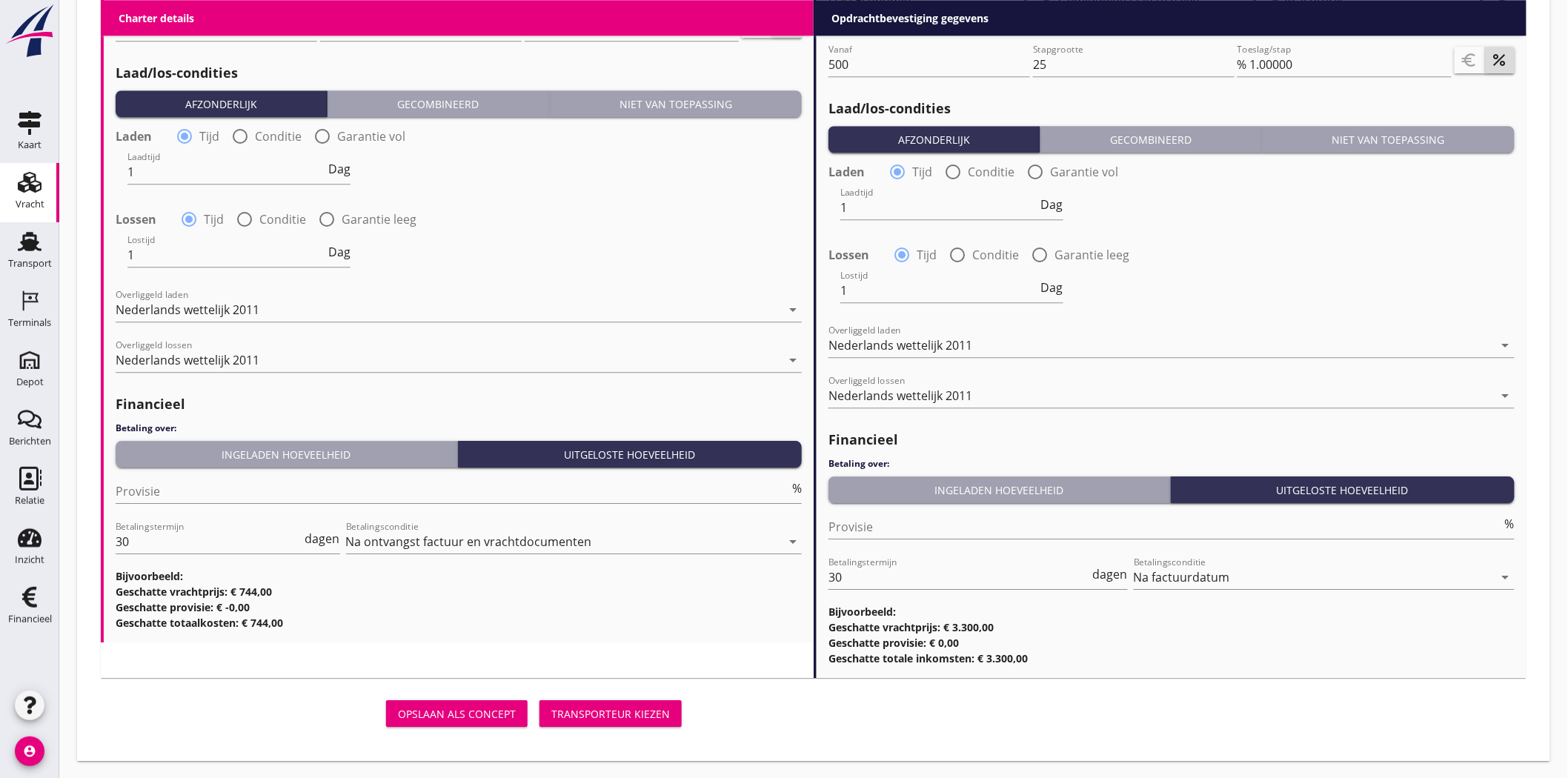
click at [630, 711] on div "Transporteur kiezen" at bounding box center [610, 713] width 118 height 16
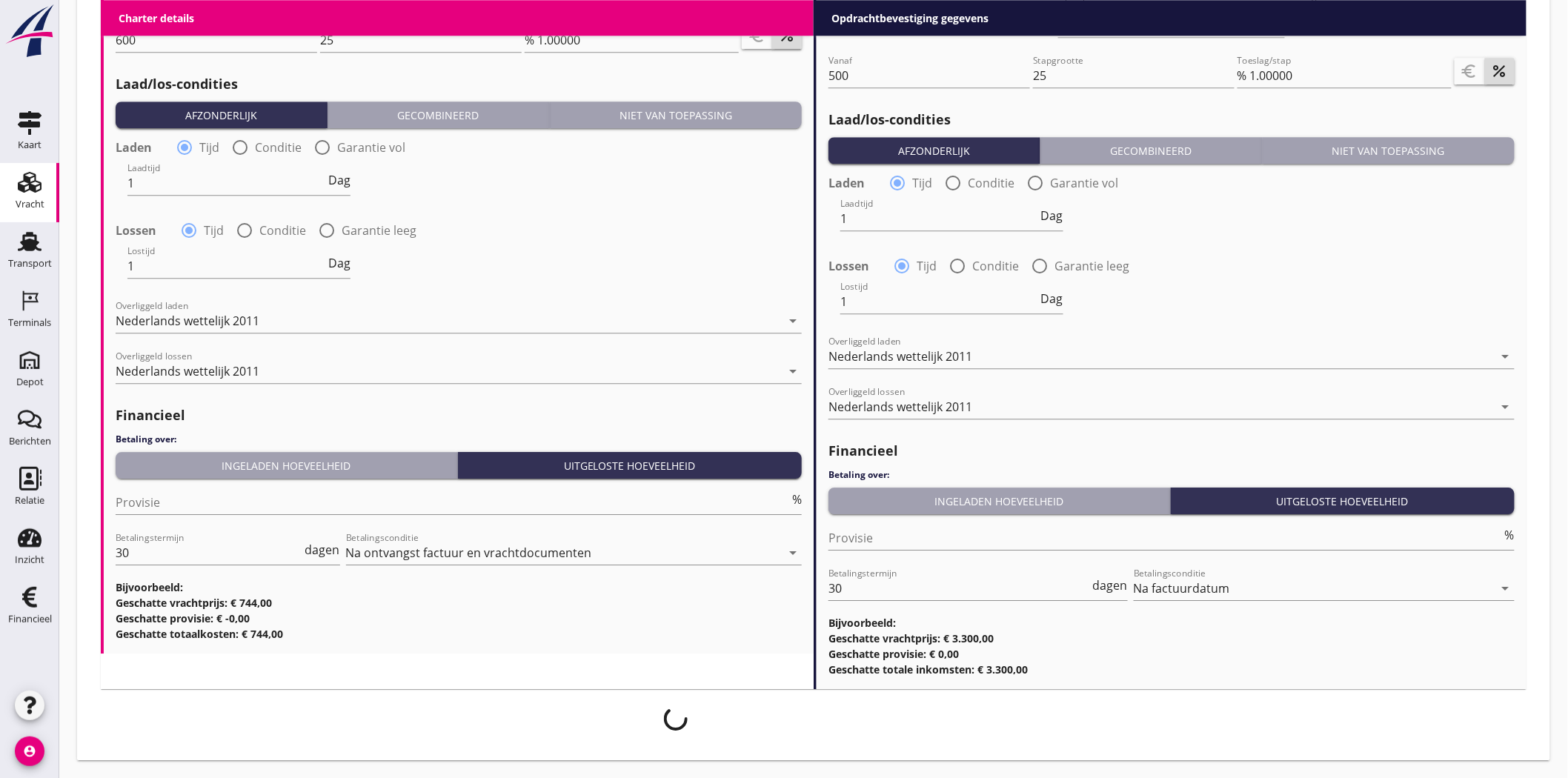
scroll to position [1613, 0]
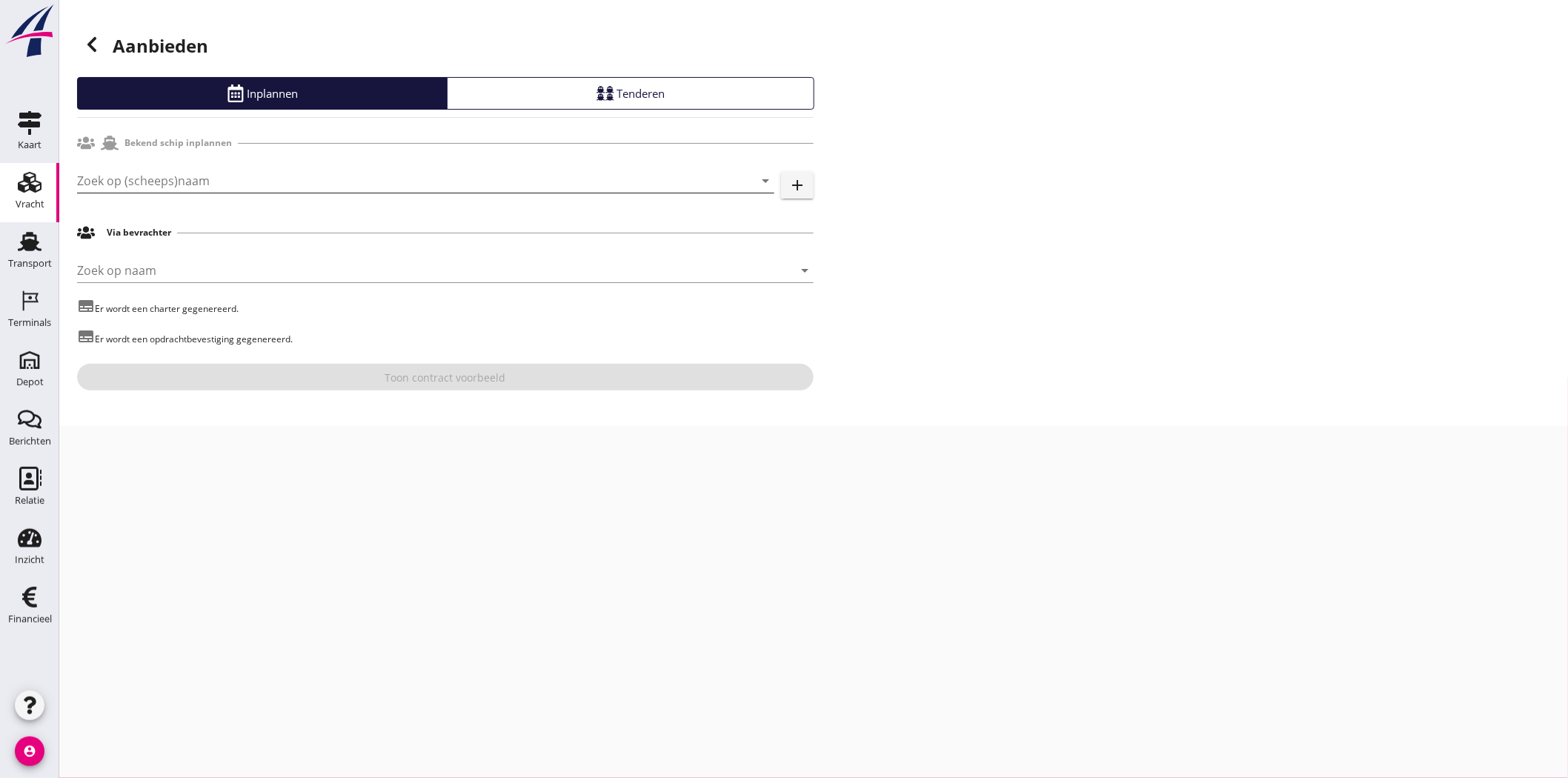
click at [260, 170] on input "Zoek op (scheeps)naam" at bounding box center [405, 181] width 656 height 23
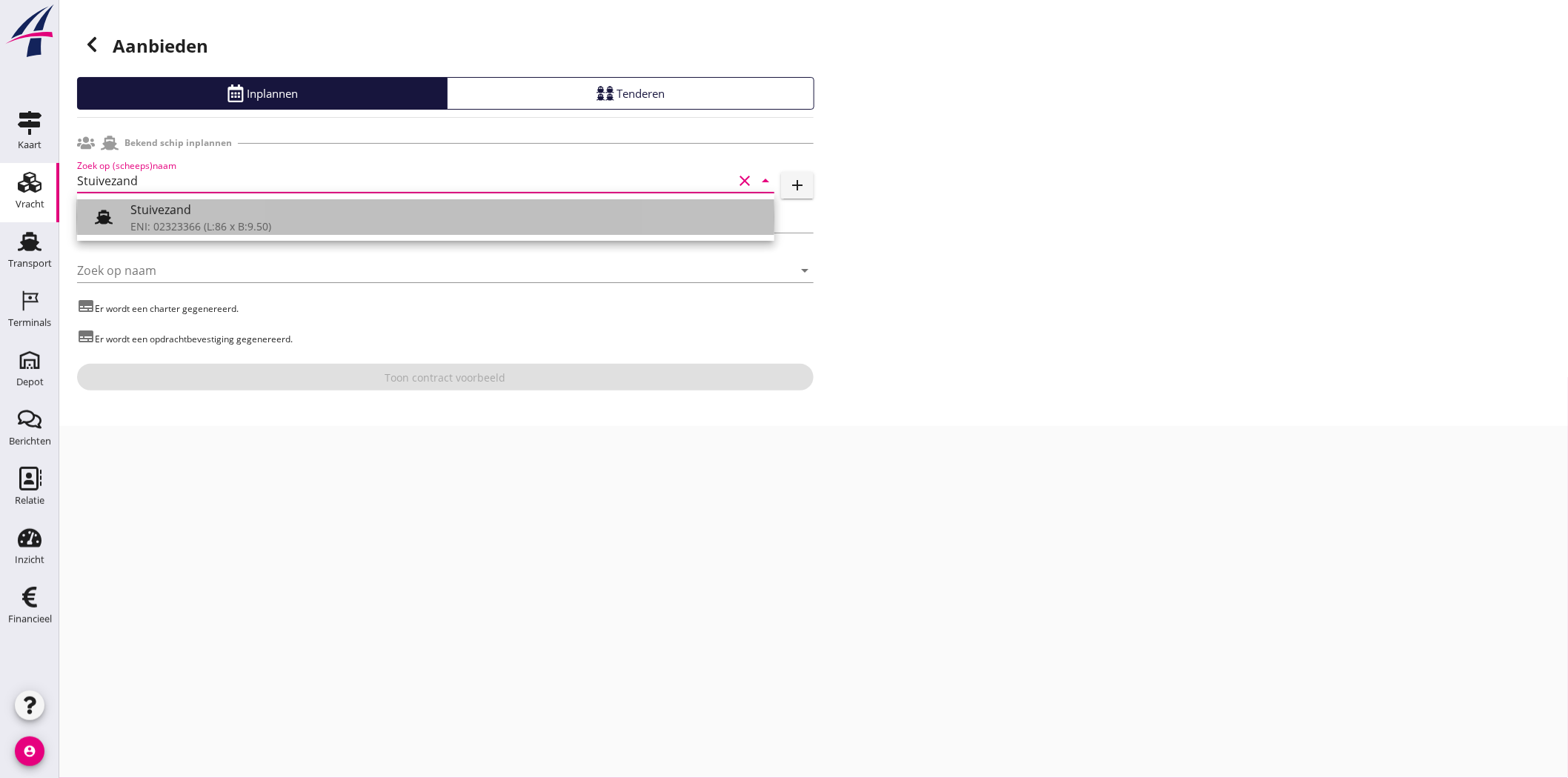
click at [253, 211] on div "Stuivezand" at bounding box center [446, 209] width 632 height 18
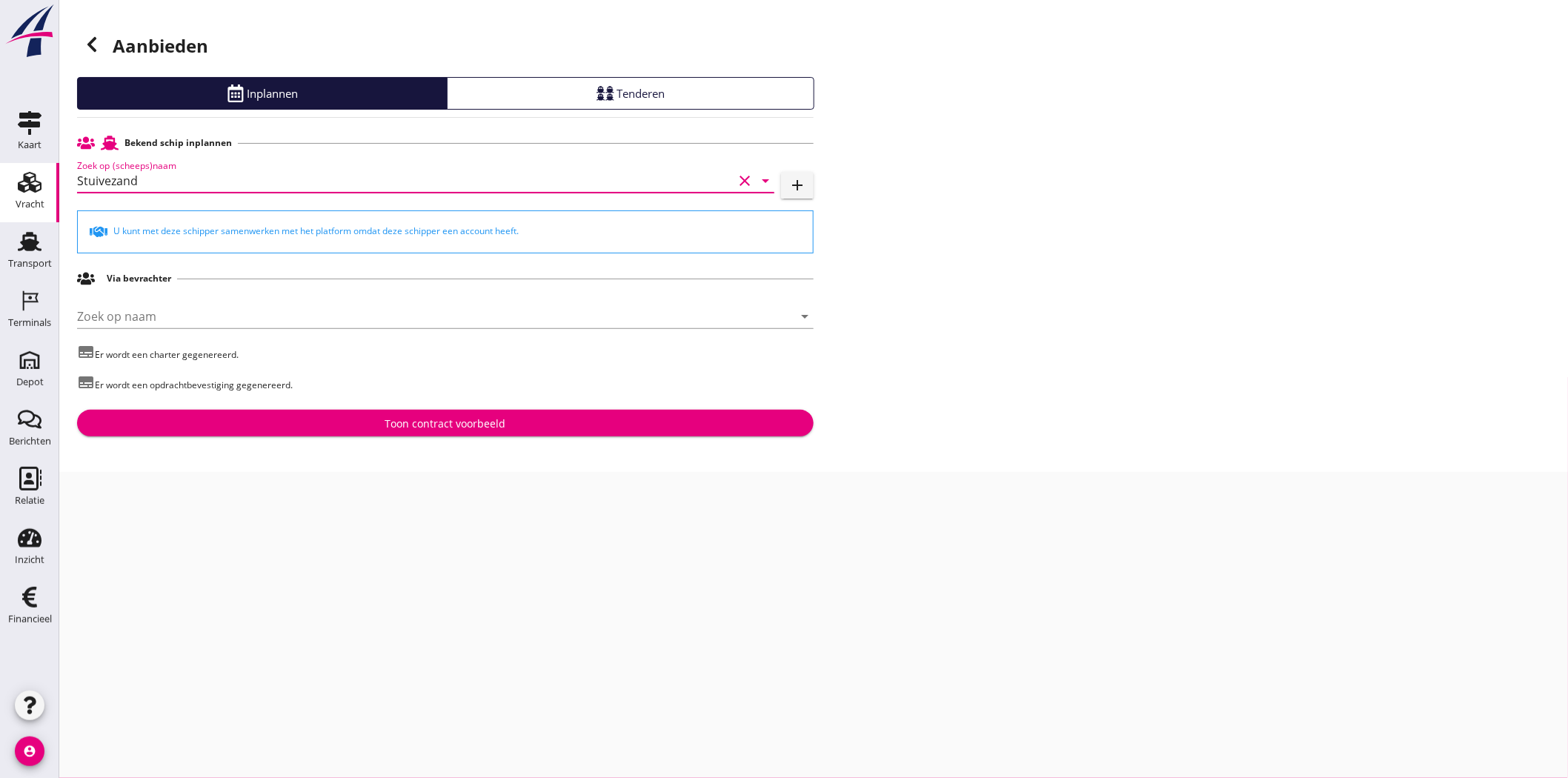
type input "Stuivezand"
click at [413, 425] on div "Toon contract voorbeeld" at bounding box center [445, 424] width 120 height 16
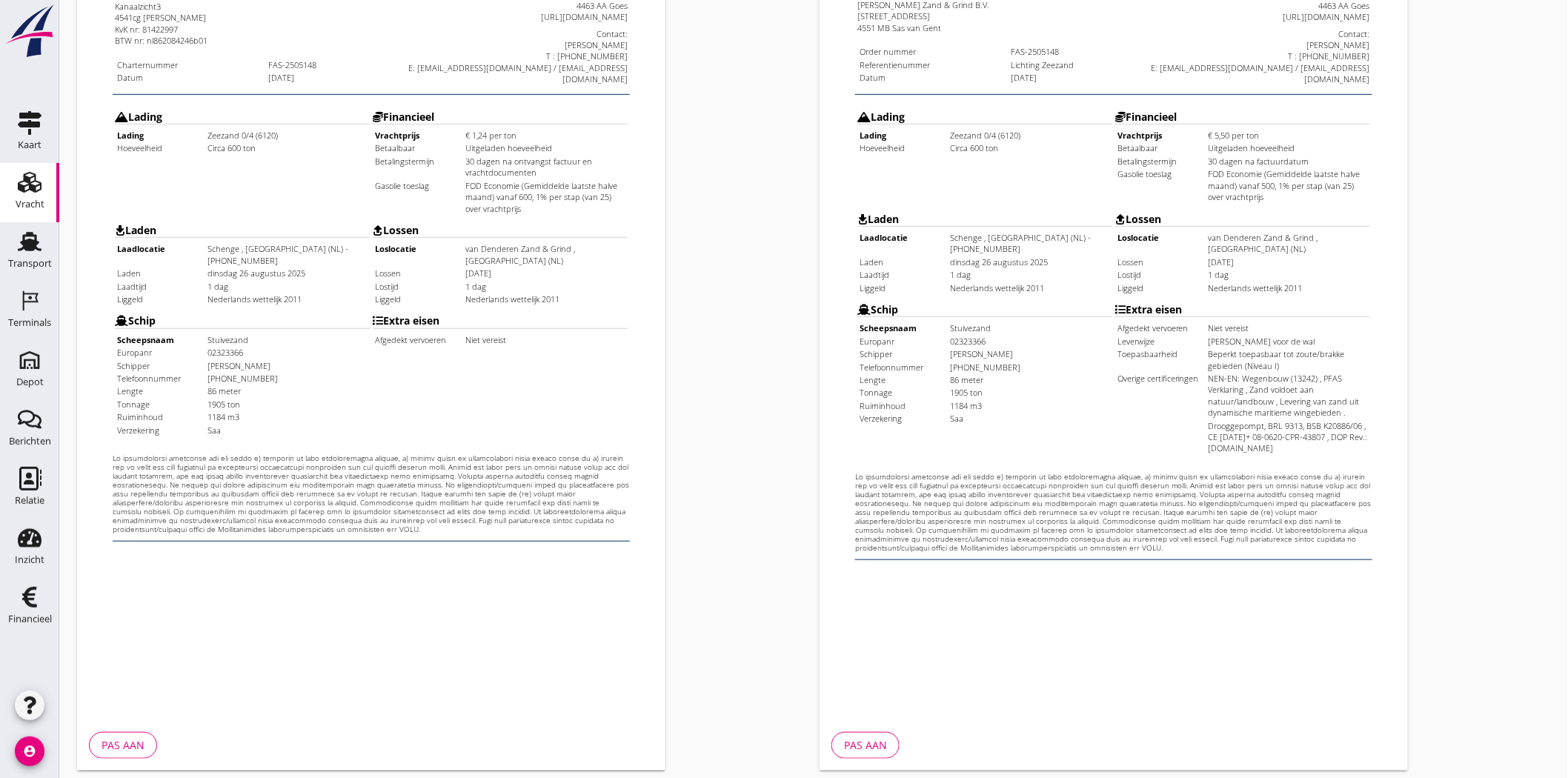
scroll to position [318, 0]
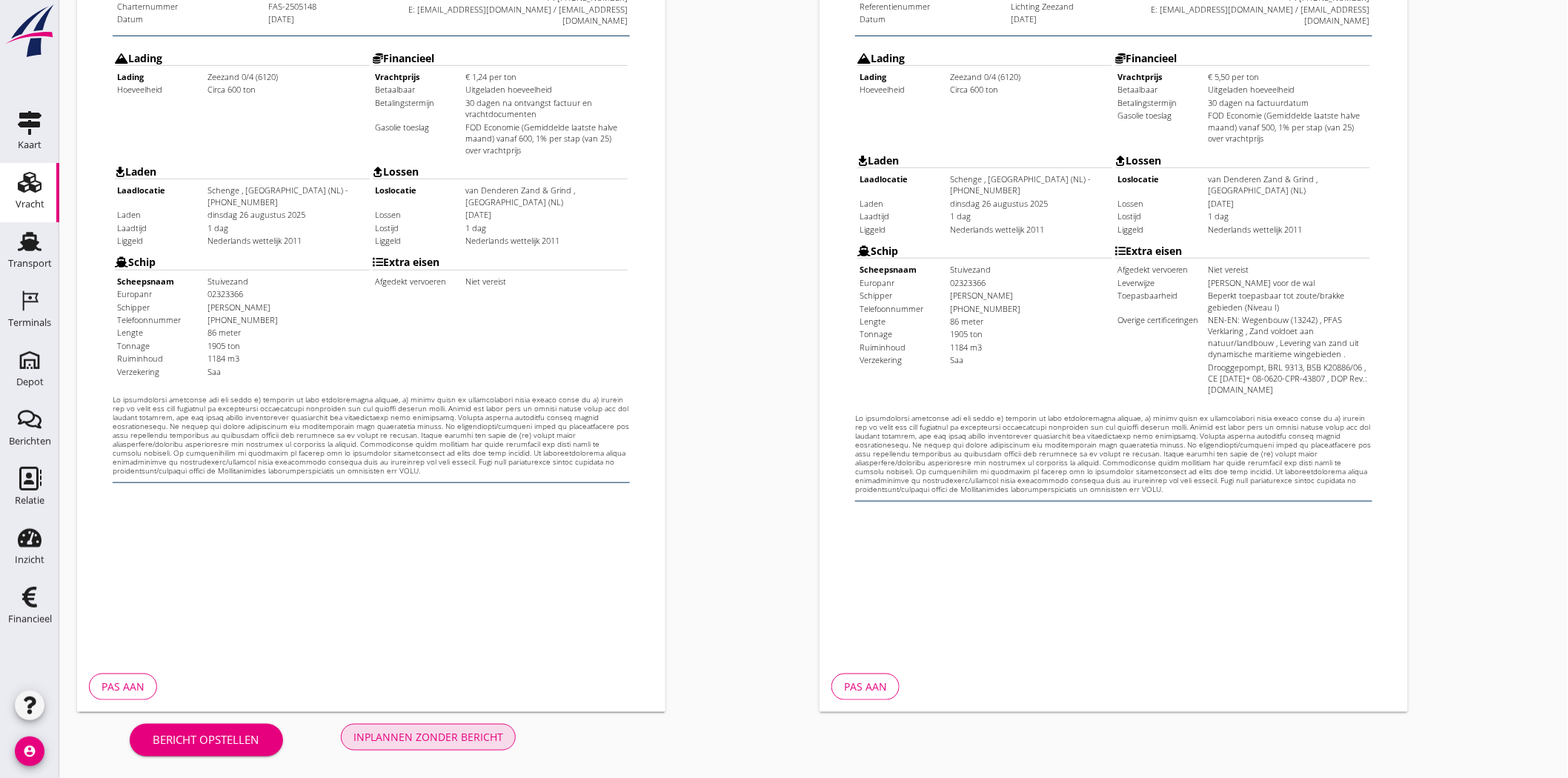
click at [413, 733] on div "Inplannen zonder bericht" at bounding box center [428, 737] width 150 height 16
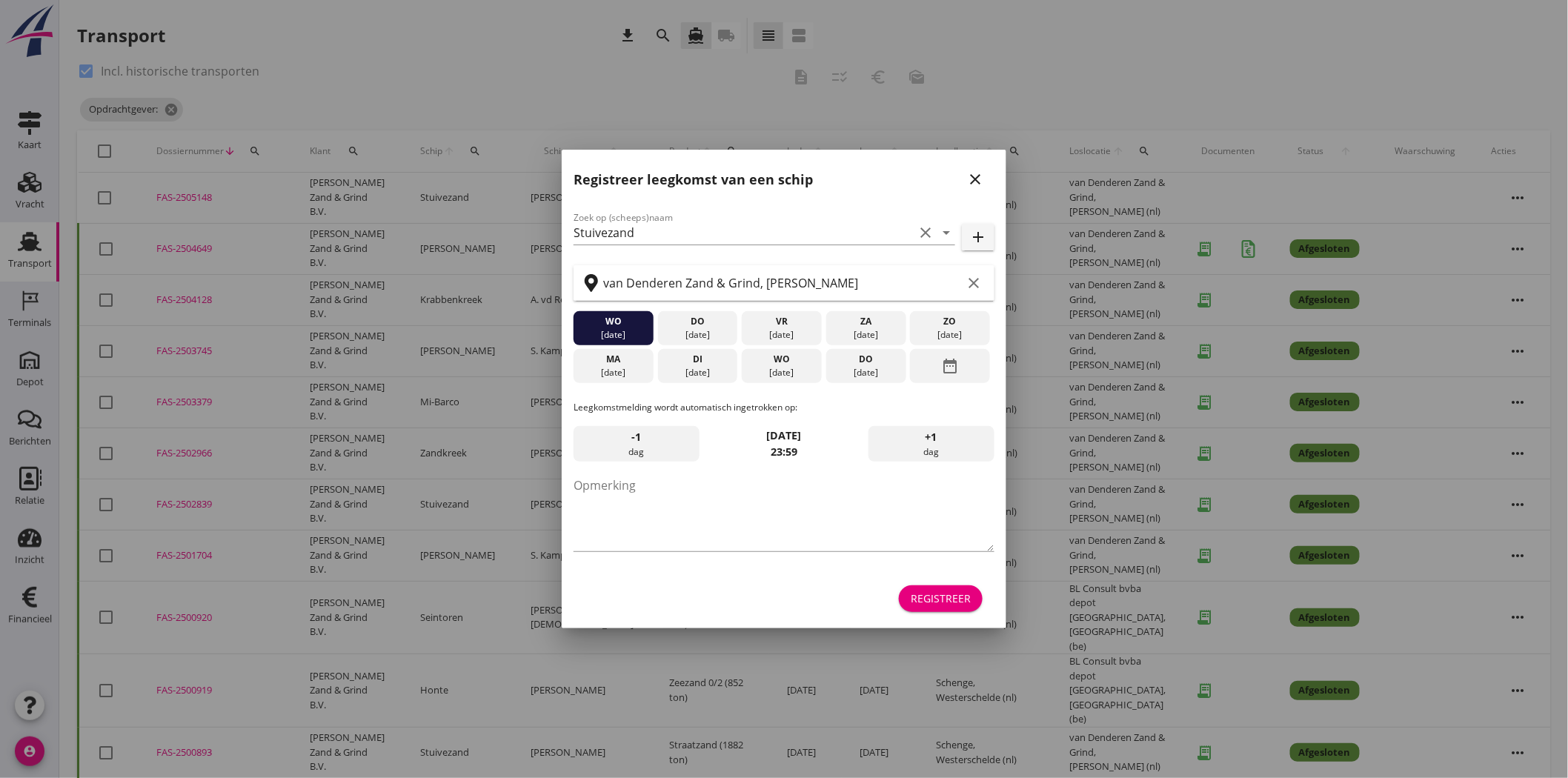
click at [979, 173] on icon "close" at bounding box center [975, 179] width 18 height 18
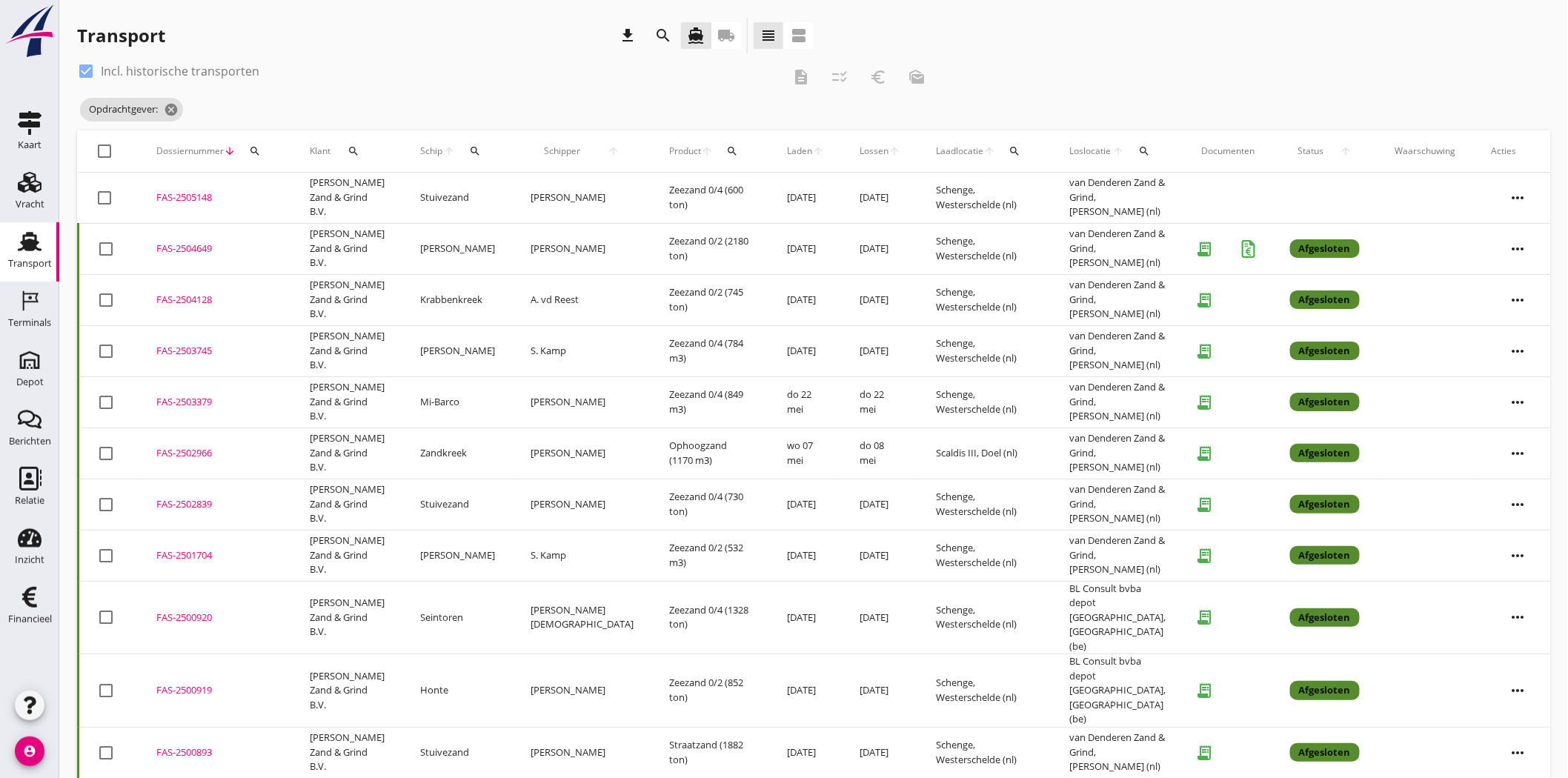
drag, startPoint x: 87, startPoint y: 66, endPoint x: 156, endPoint y: 72, distance: 69.3
click at [87, 65] on div at bounding box center [86, 71] width 25 height 25
checkbox input "false"
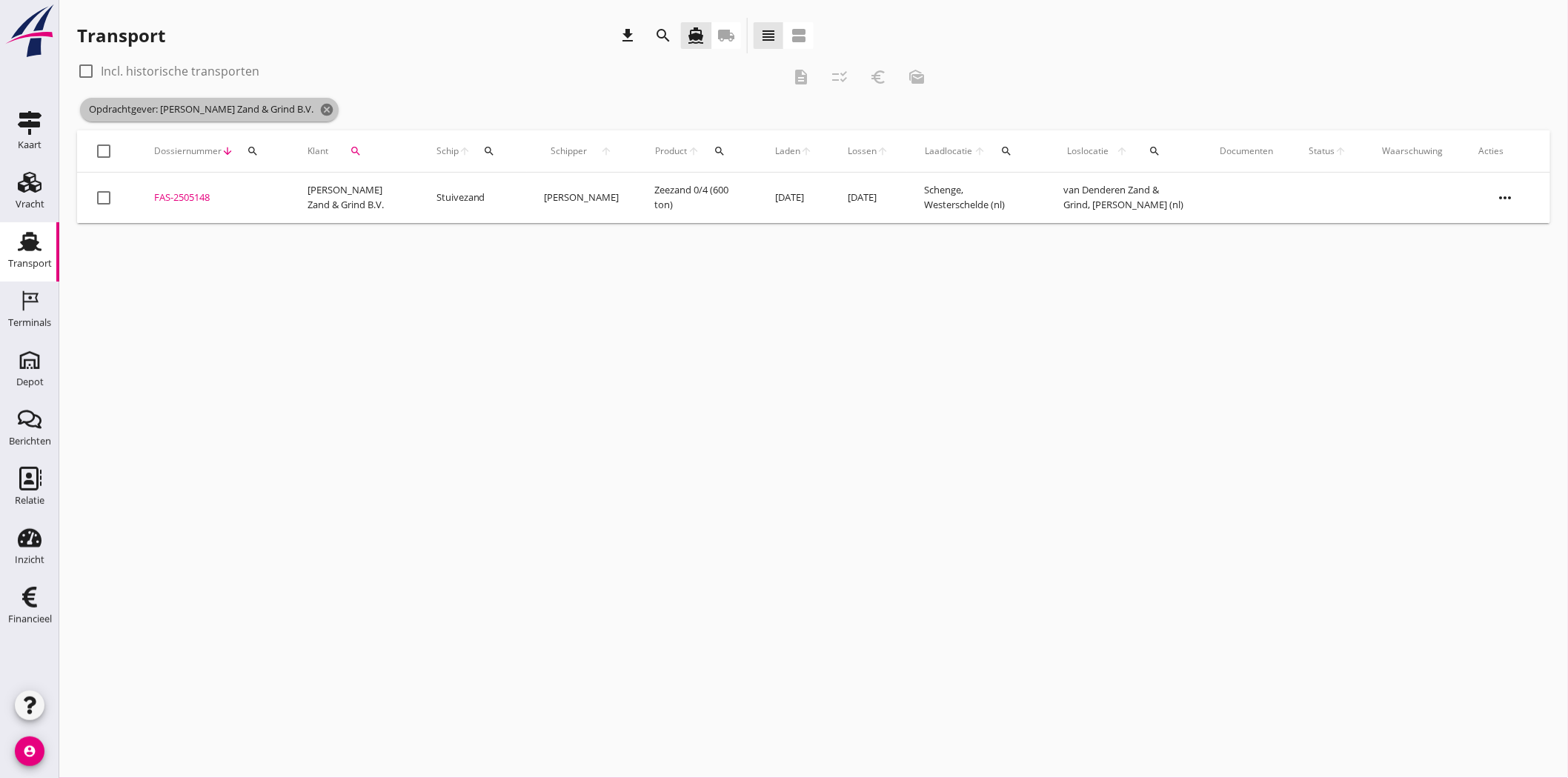
click at [319, 110] on icon "cancel" at bounding box center [326, 109] width 15 height 15
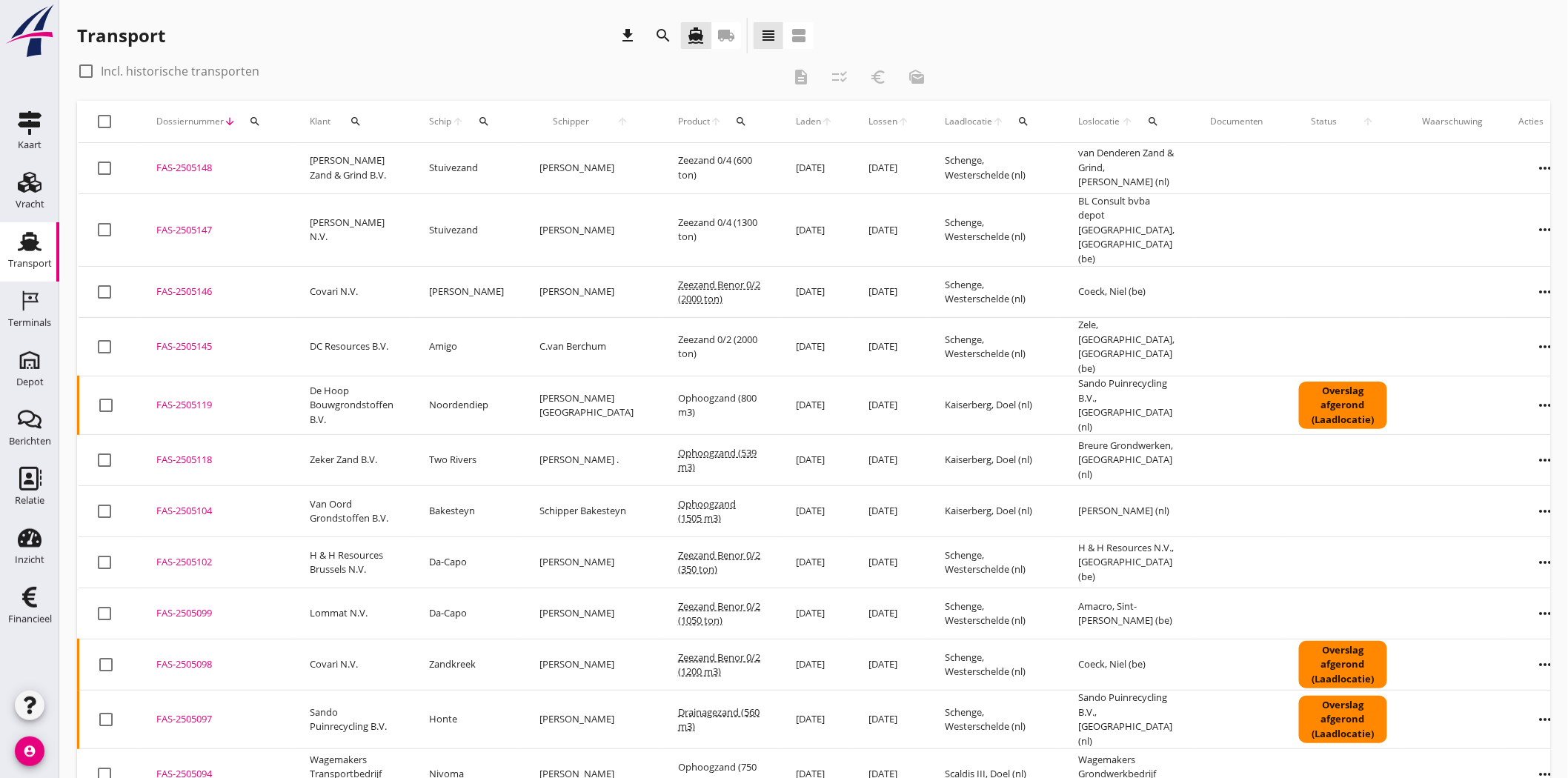
click at [193, 227] on td "FAS-2505147 upload_file Drop hier uw bestand om het aan het dossier toe te voeg…" at bounding box center [215, 230] width 154 height 73
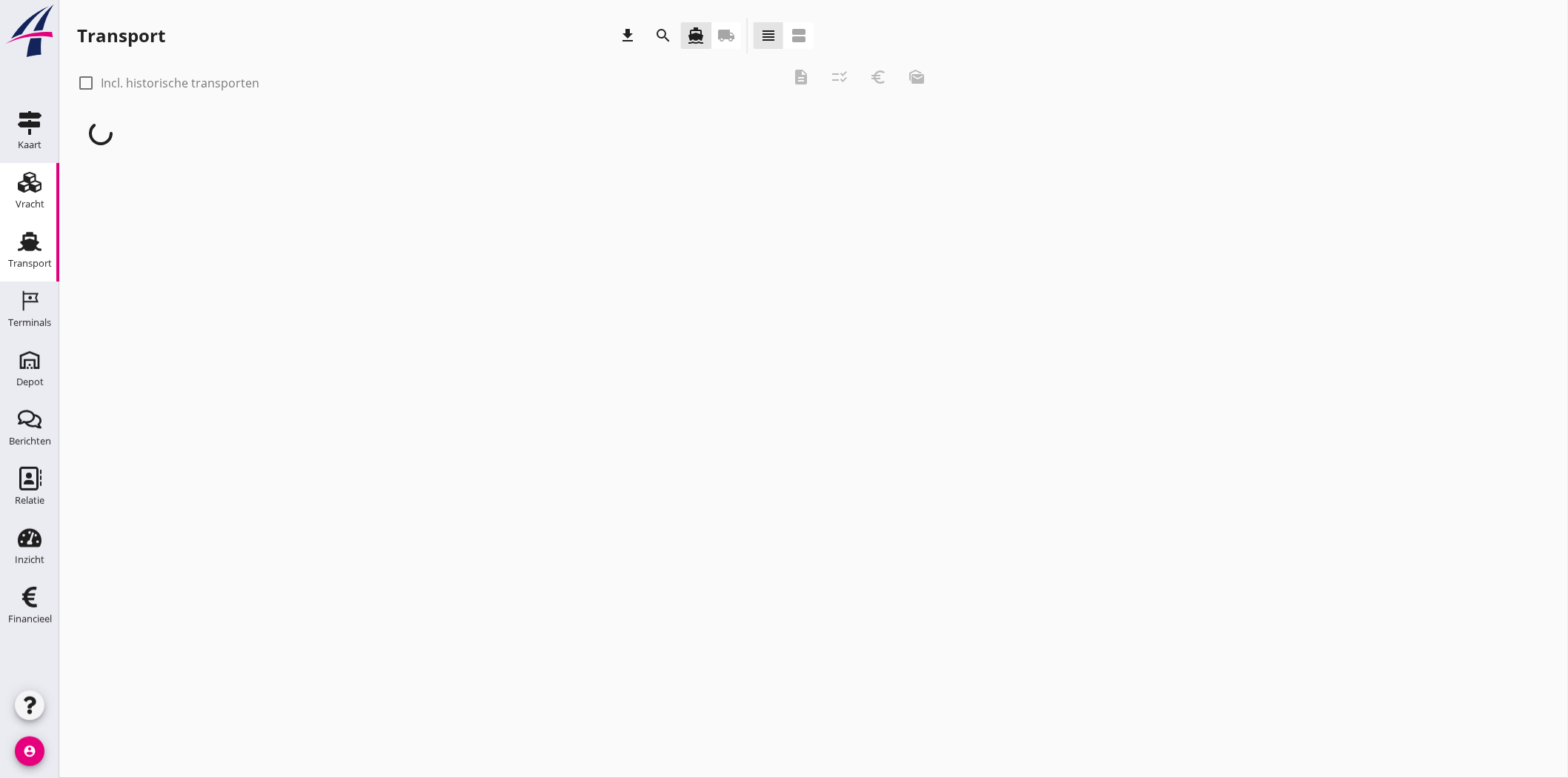
click at [16, 185] on div "Vracht" at bounding box center [29, 182] width 35 height 23
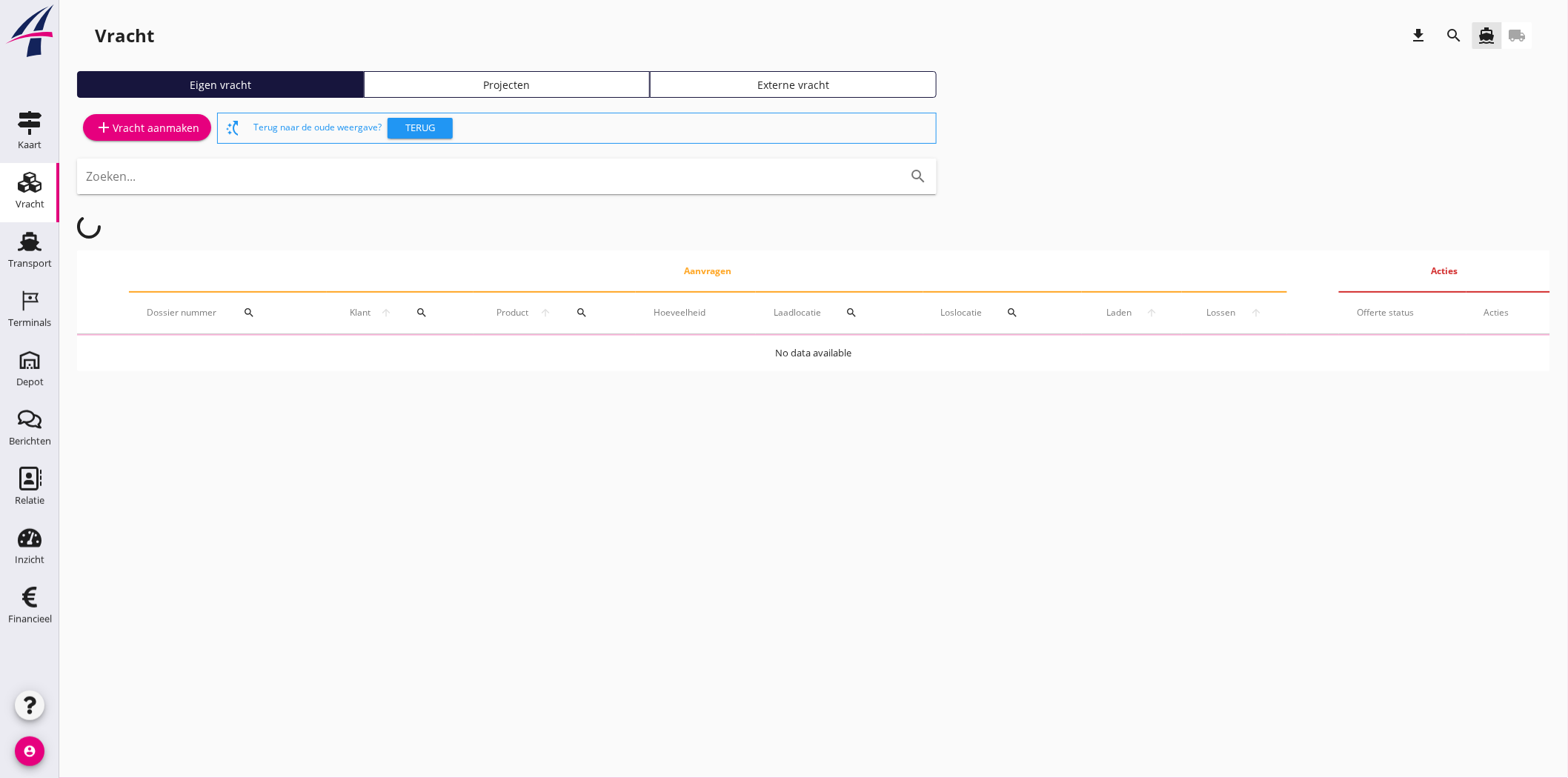
click at [559, 79] on div "Projecten" at bounding box center [506, 85] width 273 height 16
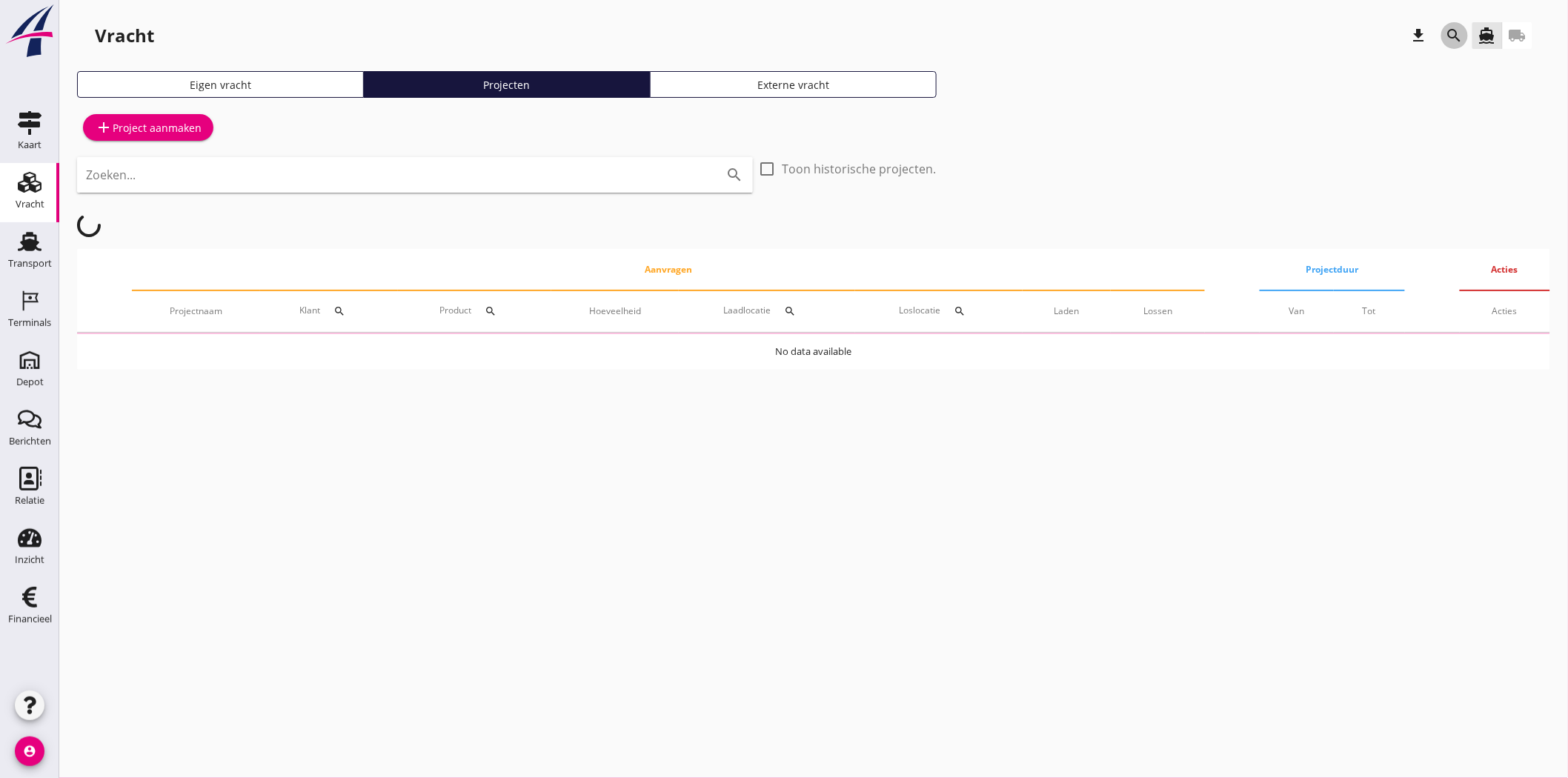
click at [1451, 31] on icon "search" at bounding box center [1454, 35] width 18 height 18
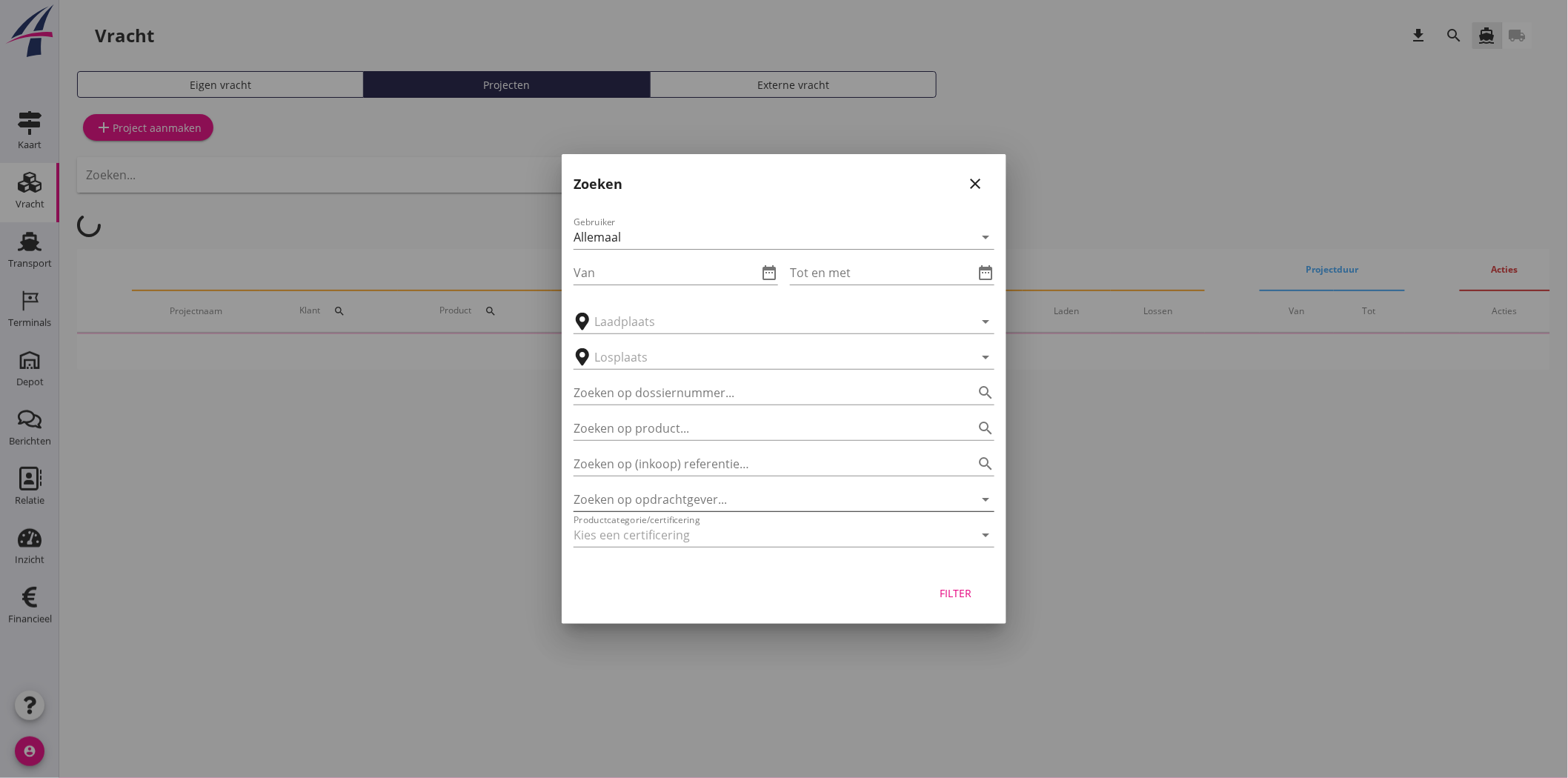
click at [709, 500] on input "Zoeken op opdrachtgever..." at bounding box center [763, 499] width 380 height 23
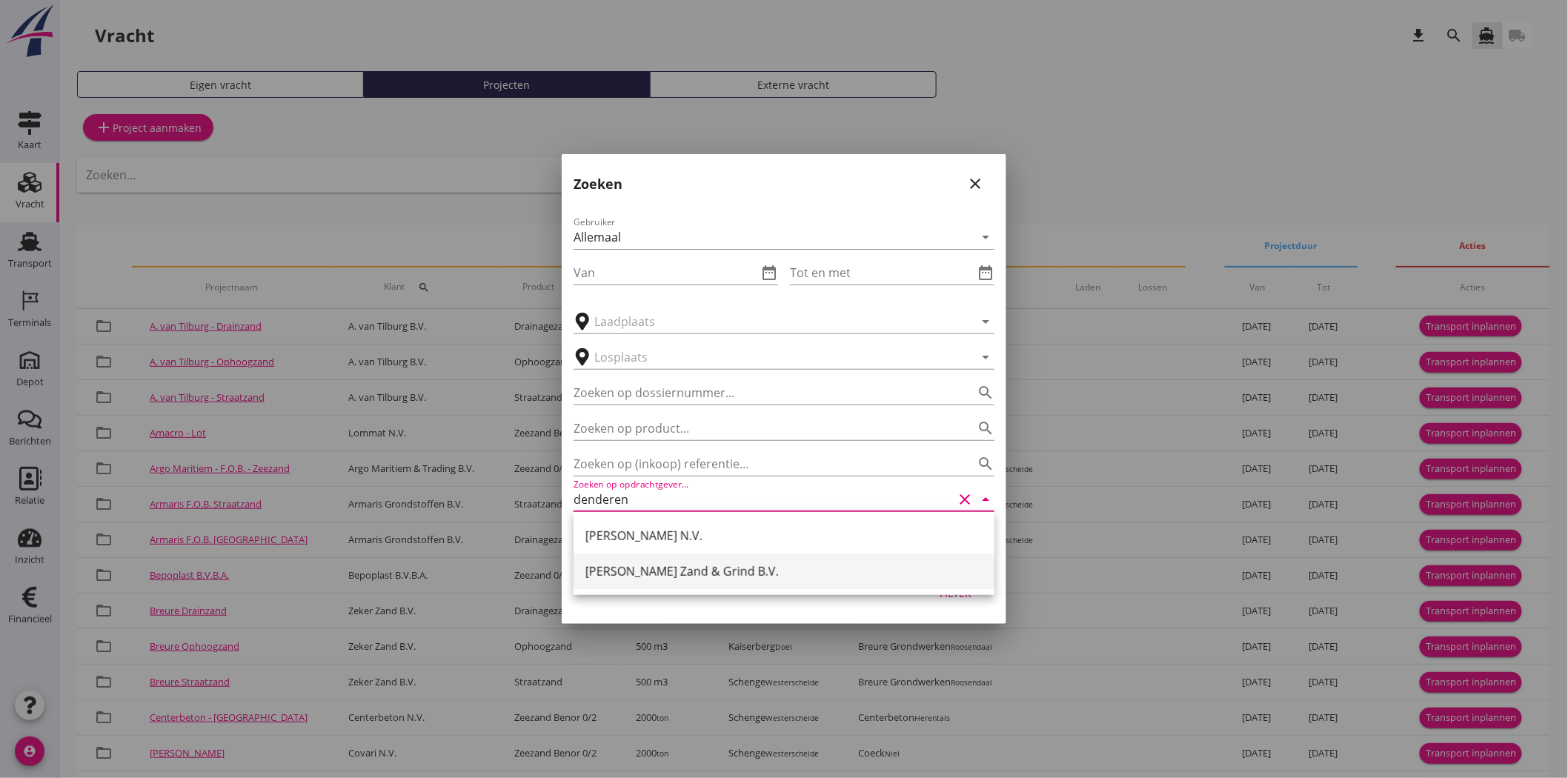
click at [667, 572] on div "[PERSON_NAME] Zand & Grind B.V." at bounding box center [784, 572] width 397 height 18
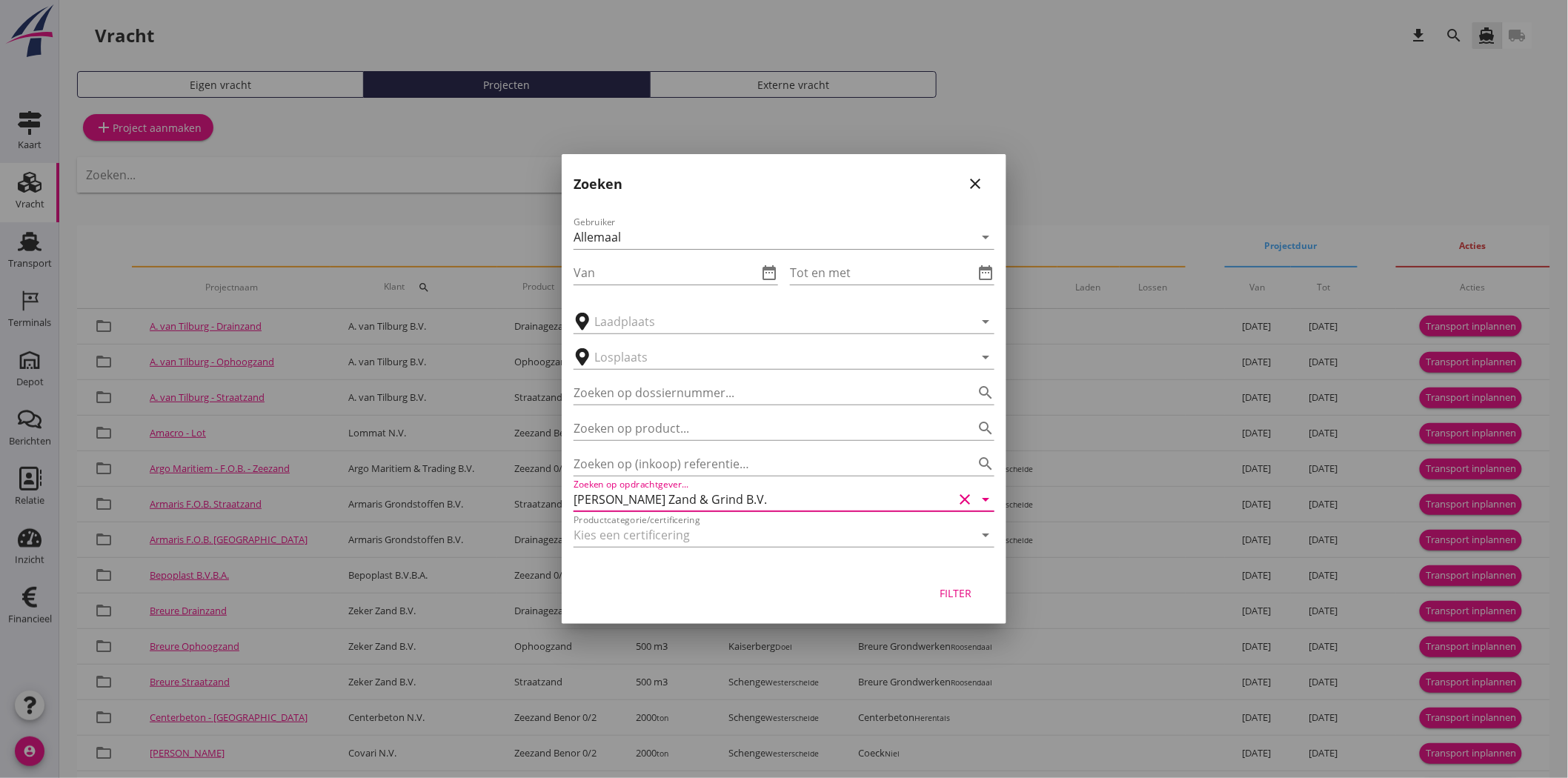
type input "[PERSON_NAME] Zand & Grind B.V."
click at [950, 589] on div "Filter" at bounding box center [955, 593] width 41 height 16
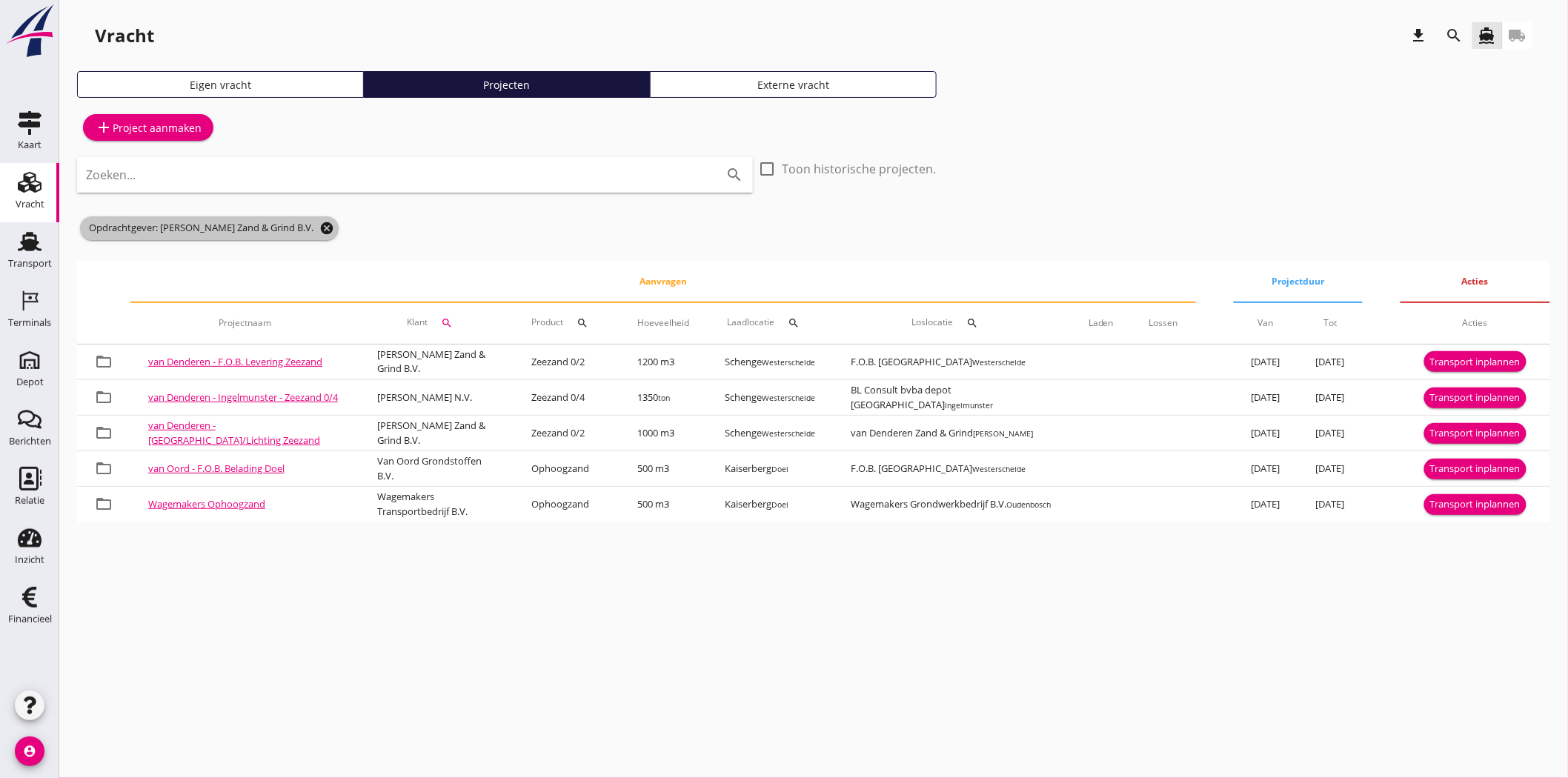
click at [327, 228] on icon "cancel" at bounding box center [326, 228] width 15 height 15
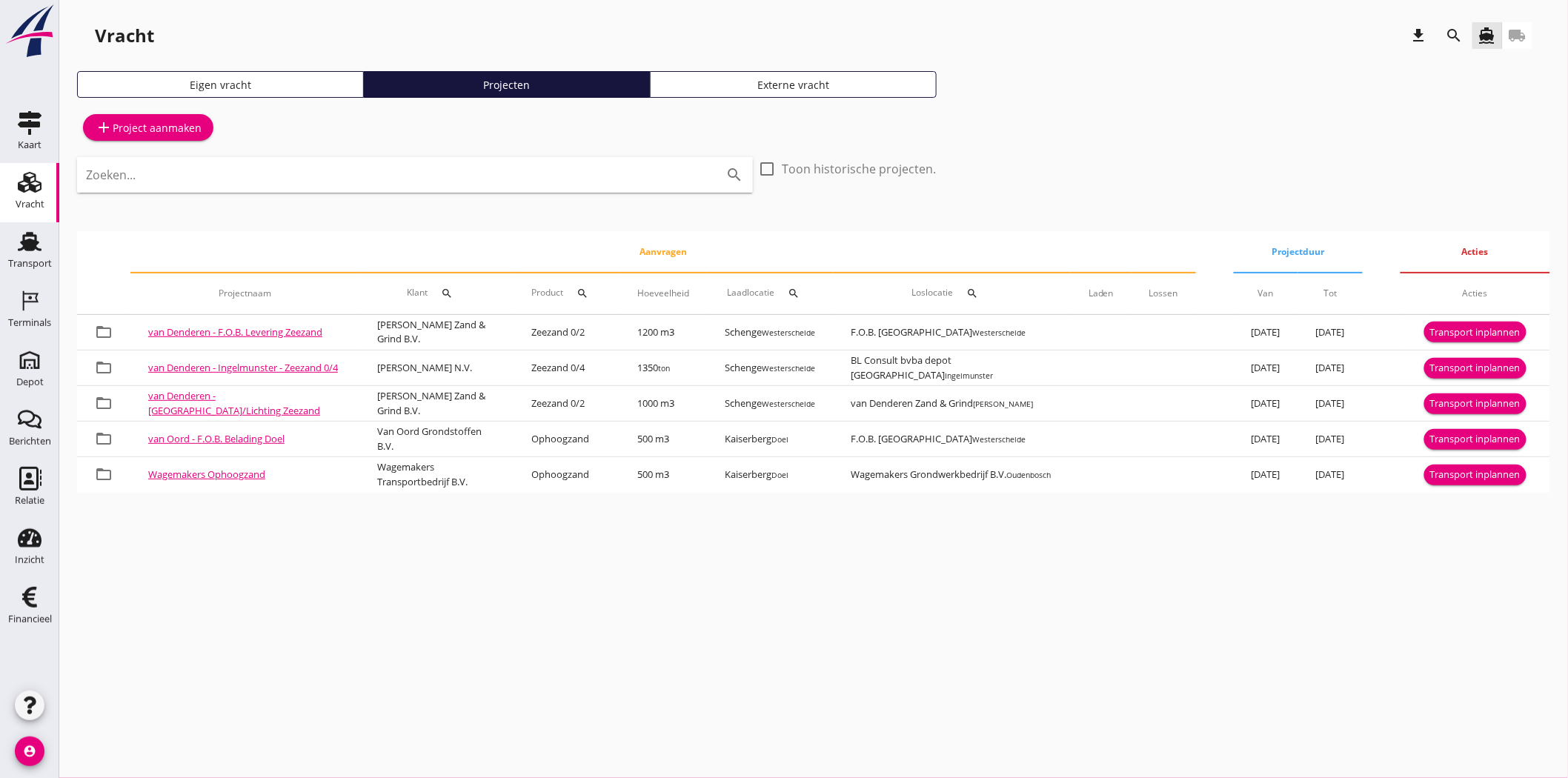
click at [369, 172] on input "Zoeken..." at bounding box center [394, 175] width 617 height 23
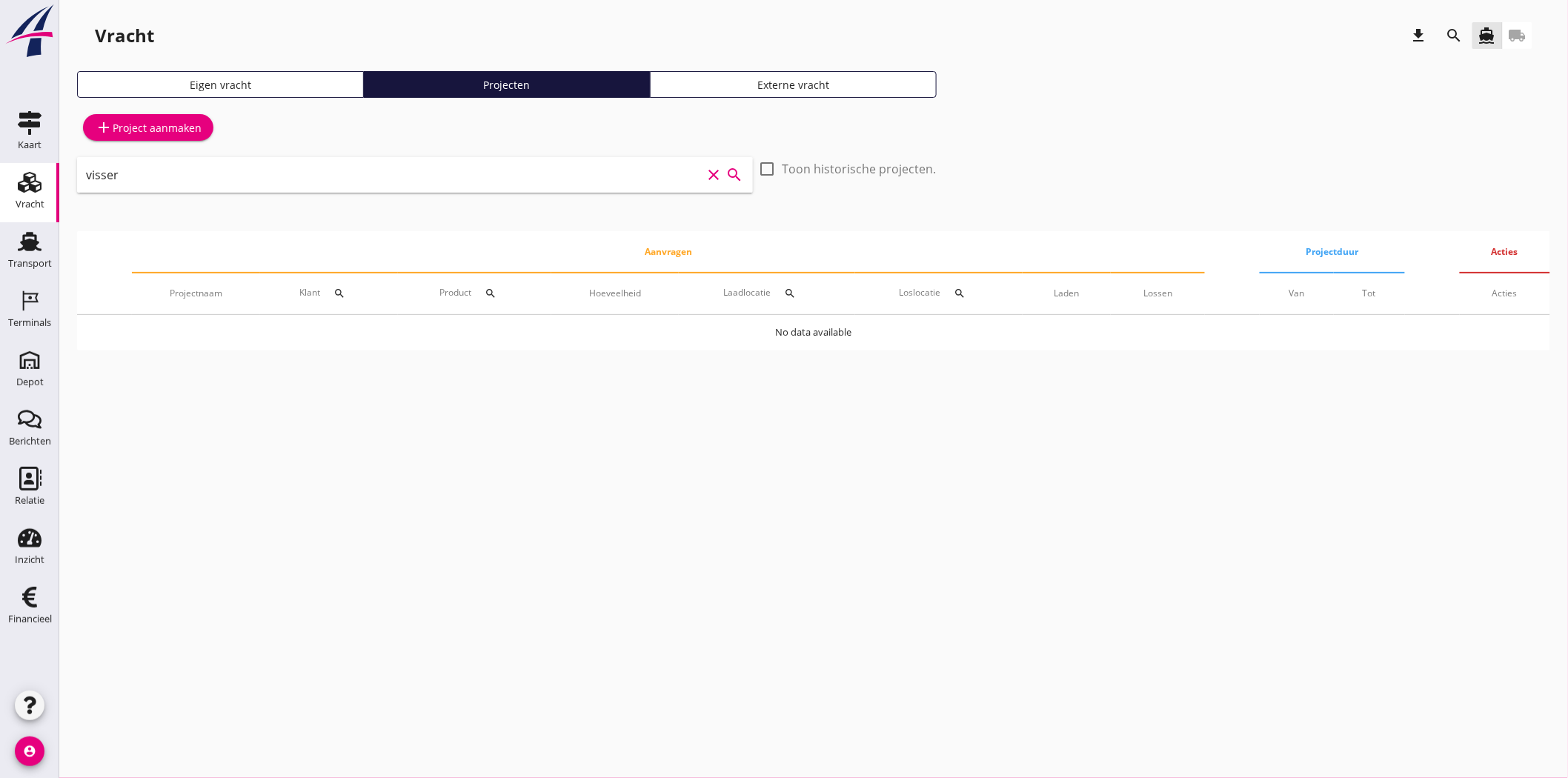
type input "visser"
click at [1454, 26] on icon "search" at bounding box center [1454, 35] width 18 height 18
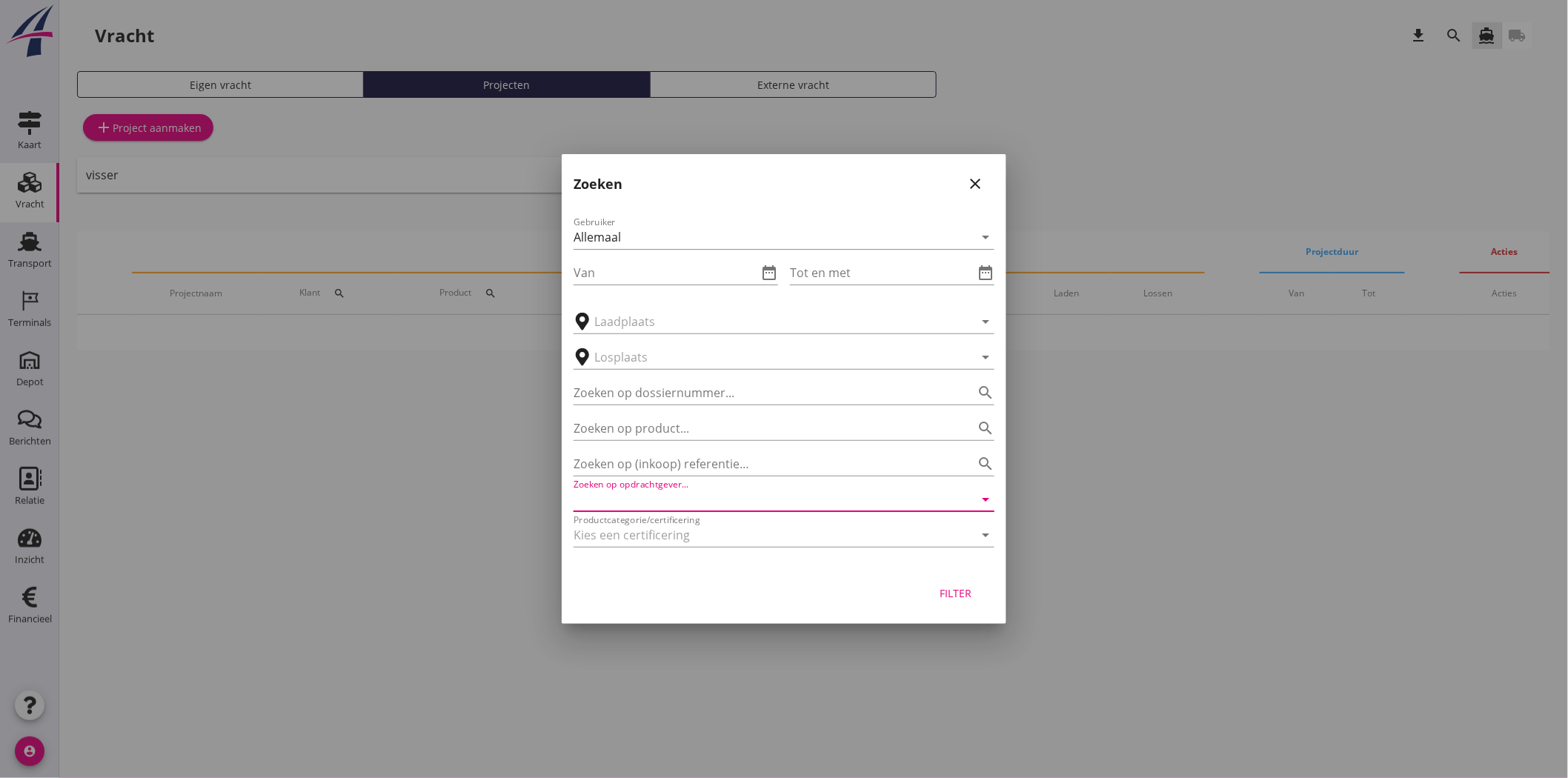
click at [772, 493] on input "Zoeken op opdrachtgever..." at bounding box center [763, 499] width 380 height 23
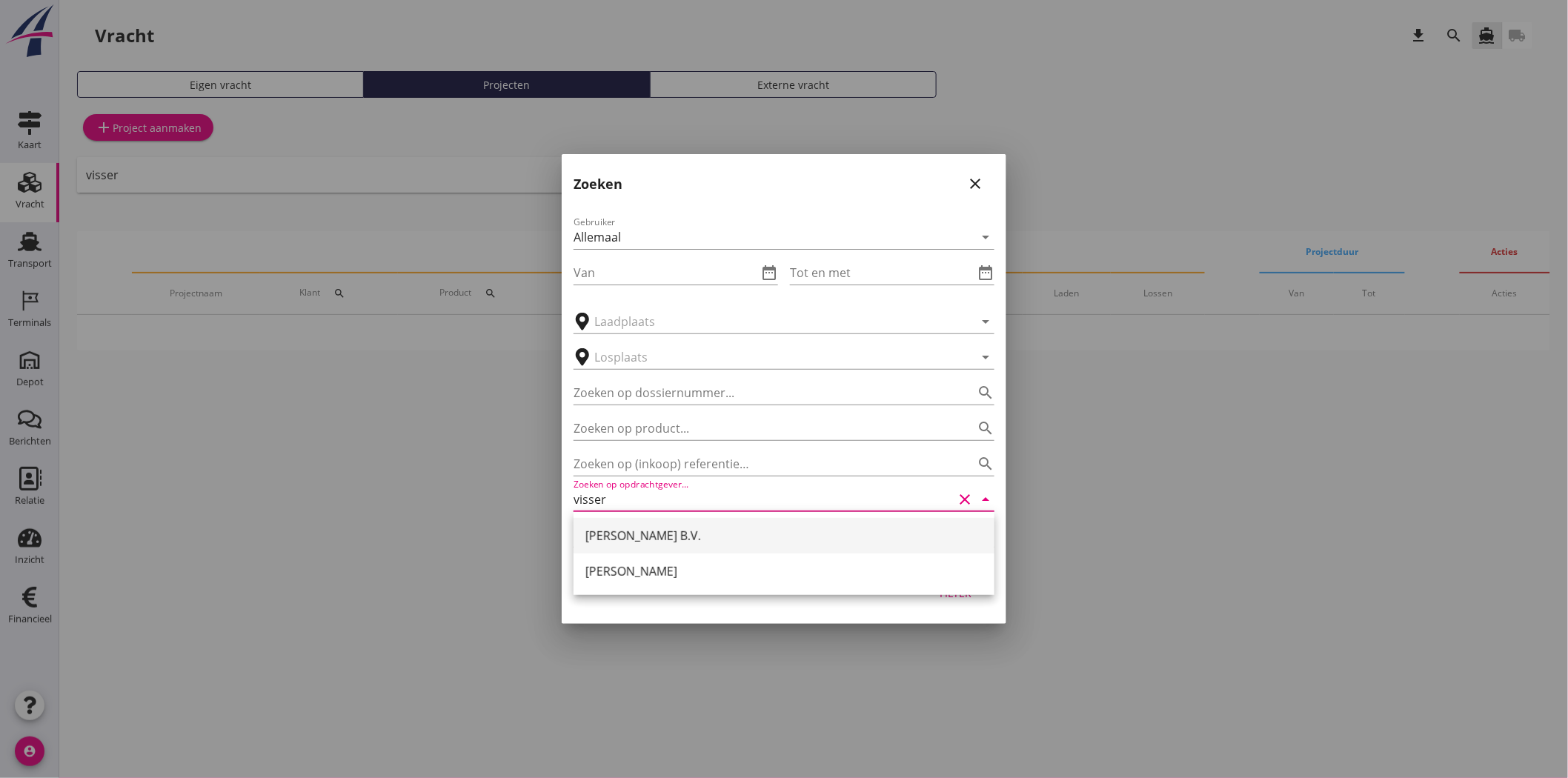
click at [773, 530] on div "[PERSON_NAME] B.V." at bounding box center [784, 535] width 397 height 18
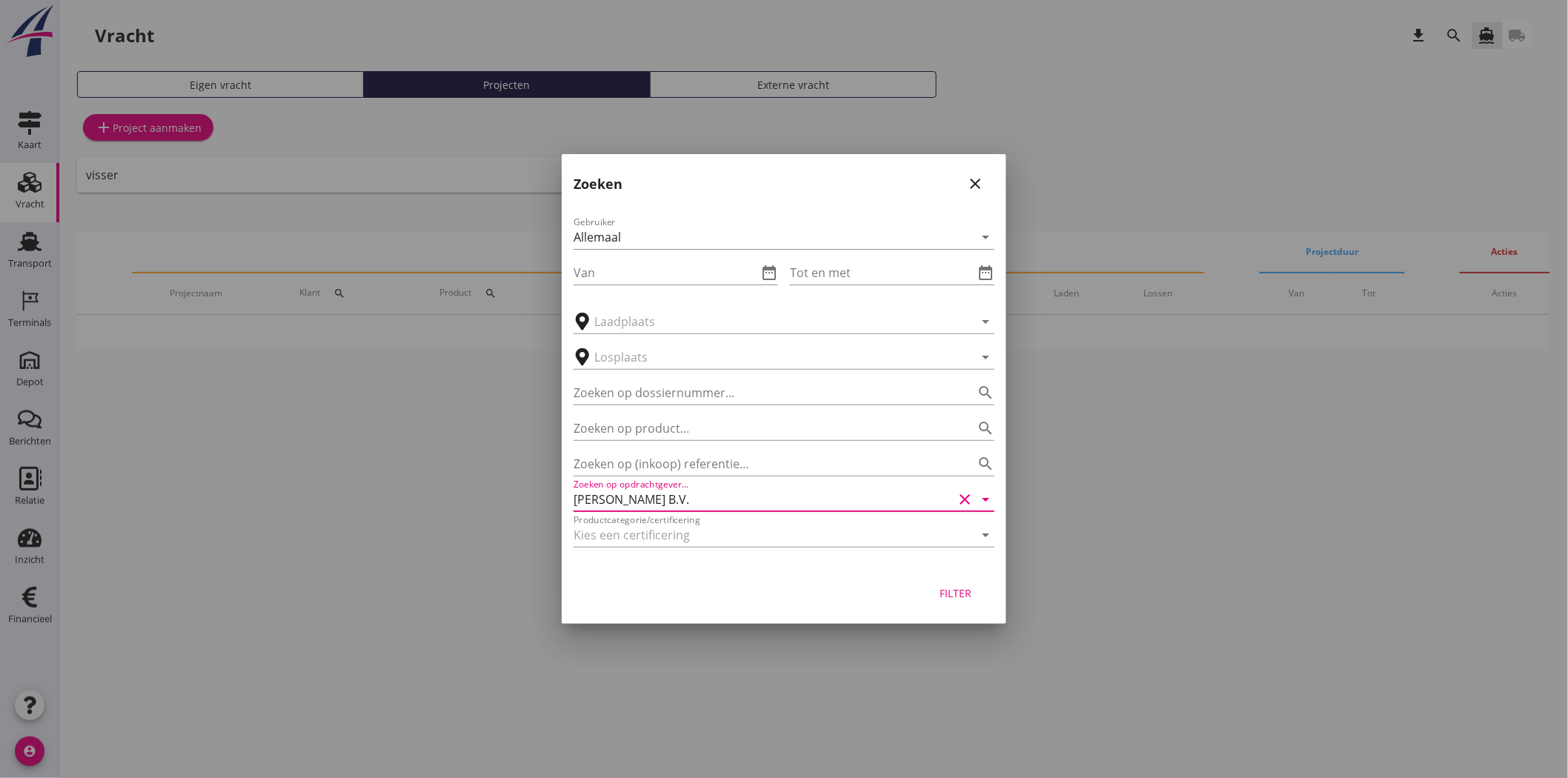
type input "[PERSON_NAME] B.V."
click at [960, 591] on div "Filter" at bounding box center [955, 593] width 41 height 16
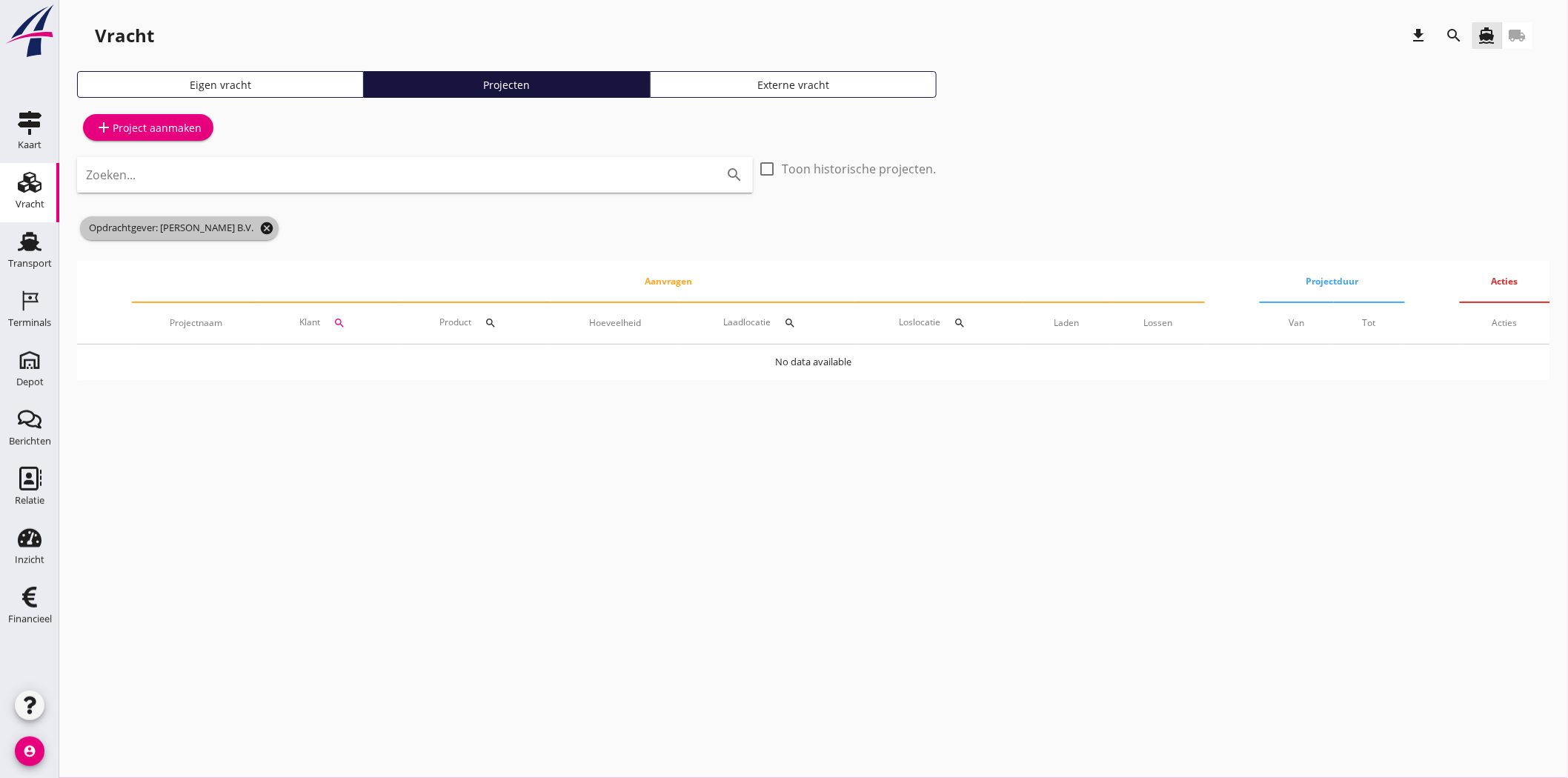
click at [259, 224] on icon "cancel" at bounding box center [266, 228] width 15 height 15
click at [1458, 31] on icon "search" at bounding box center [1454, 35] width 18 height 18
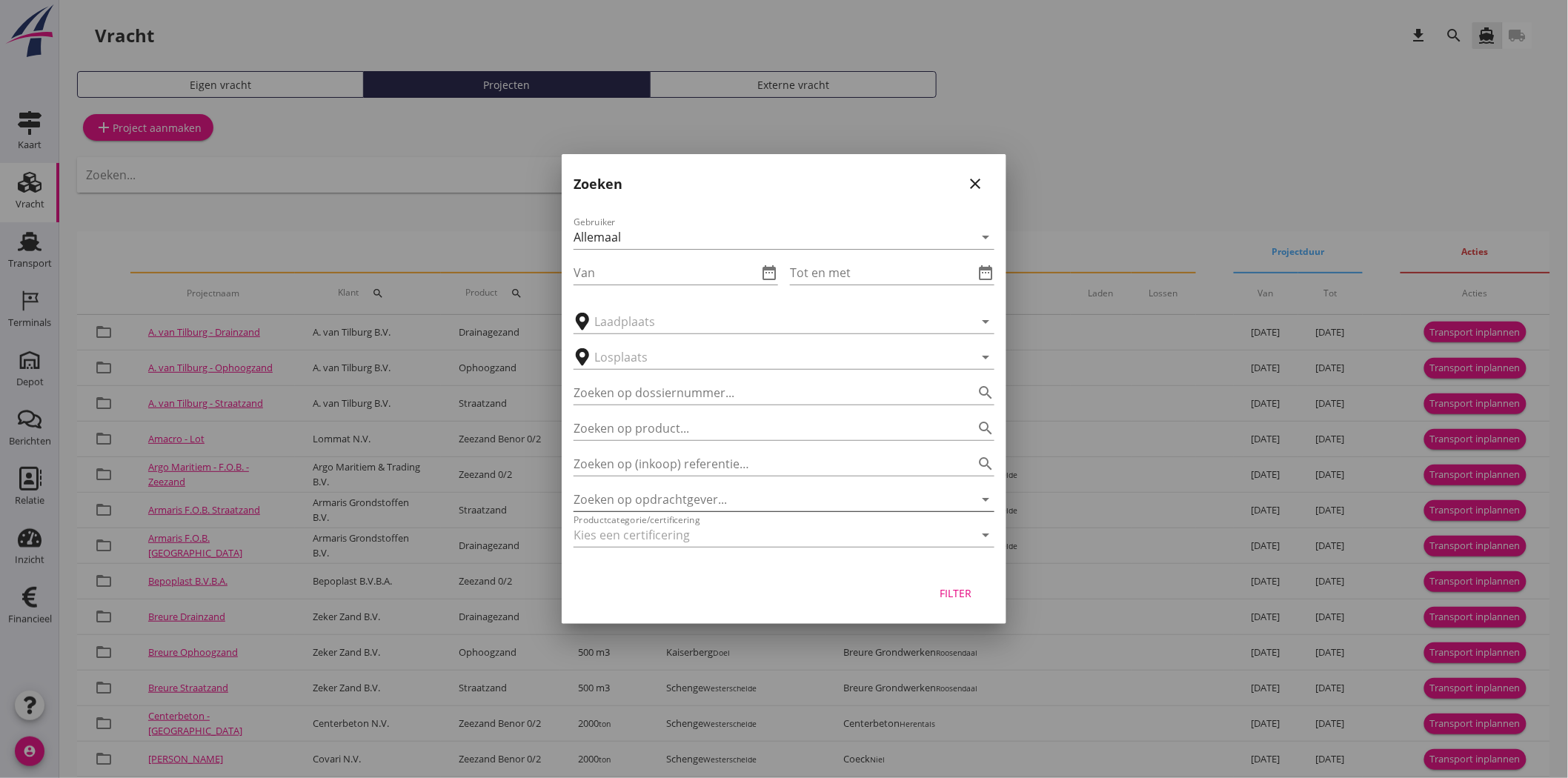
click at [660, 490] on input "Zoeken op opdrachtgever..." at bounding box center [763, 499] width 380 height 23
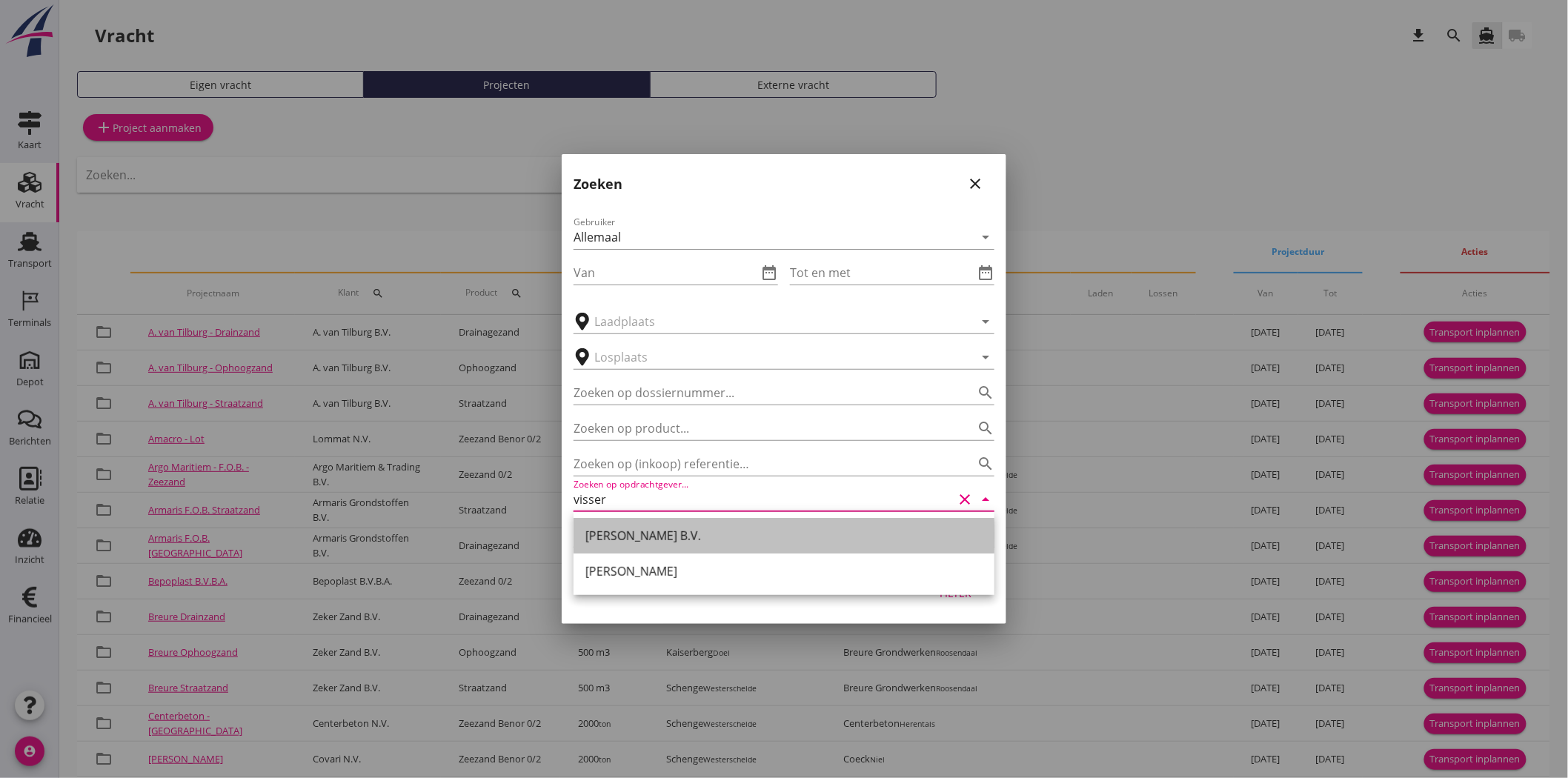
click at [625, 524] on div "[PERSON_NAME] B.V." at bounding box center [784, 535] width 397 height 35
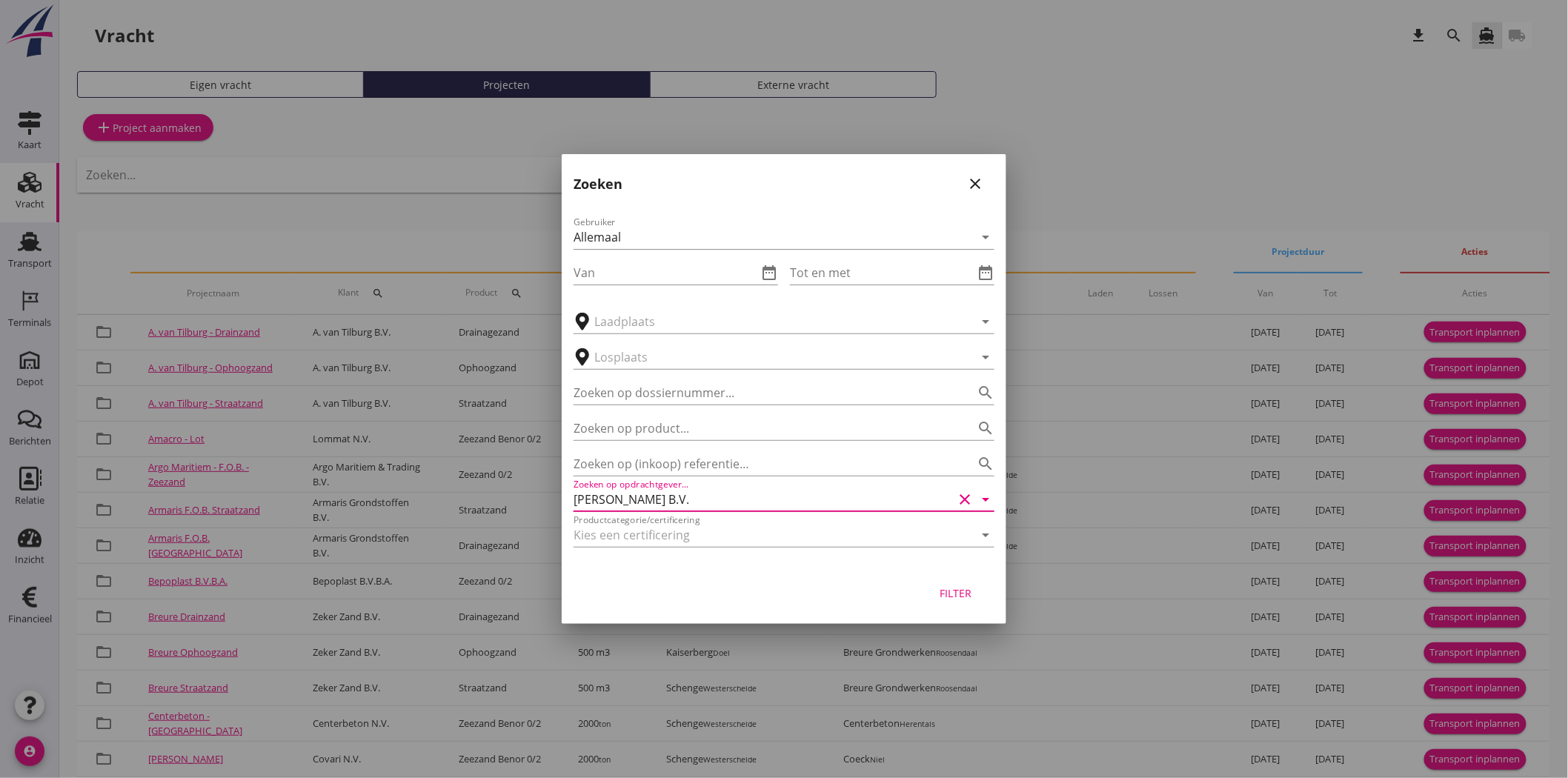
type input "[PERSON_NAME] B.V."
click at [961, 587] on div "Filter" at bounding box center [955, 593] width 41 height 16
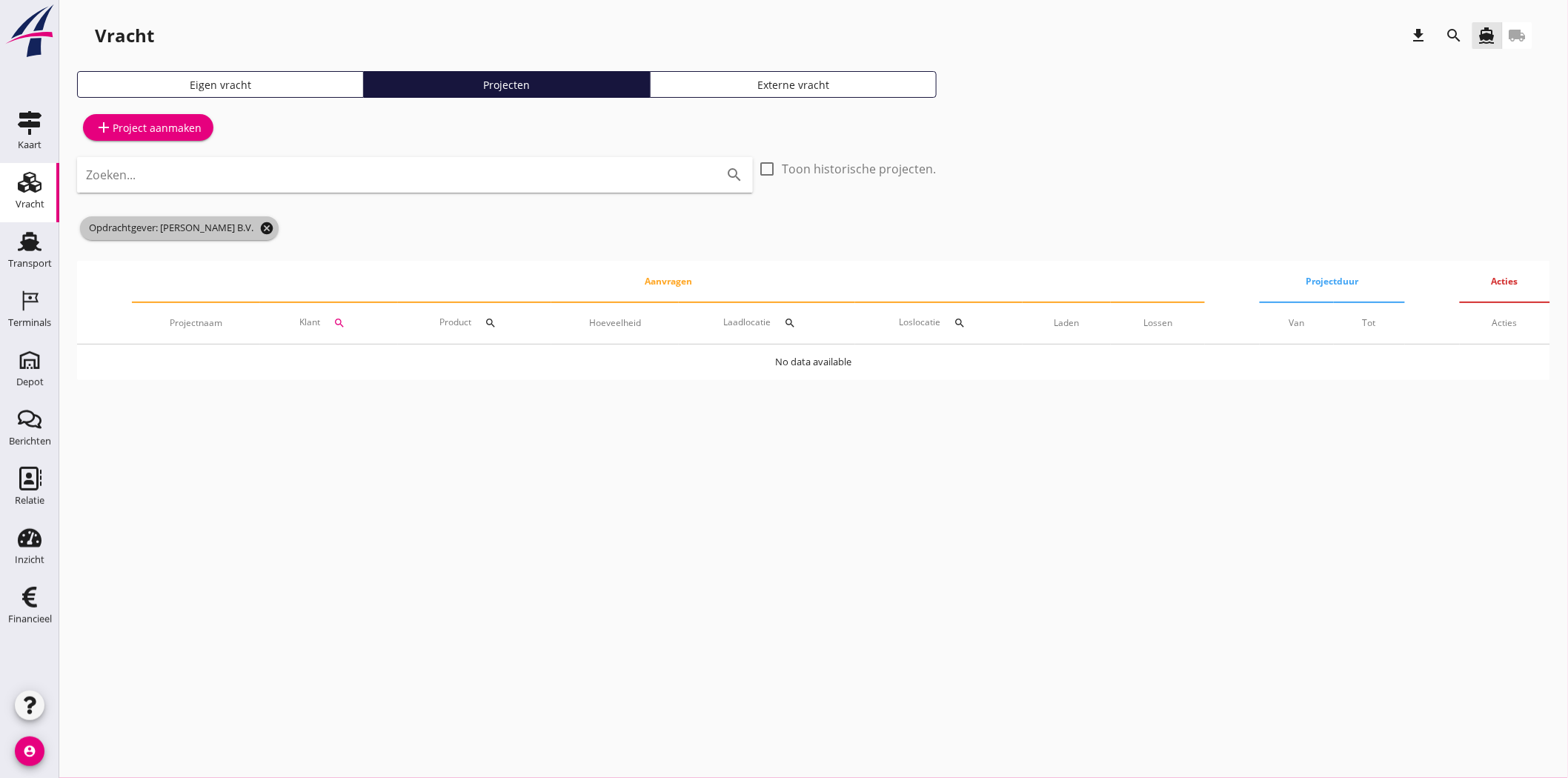
click at [248, 227] on span "Opdrachtgever: Arco de Visser B.V. cancel" at bounding box center [179, 228] width 199 height 23
click at [259, 225] on icon "cancel" at bounding box center [266, 228] width 15 height 15
click at [1459, 31] on icon "search" at bounding box center [1454, 35] width 18 height 18
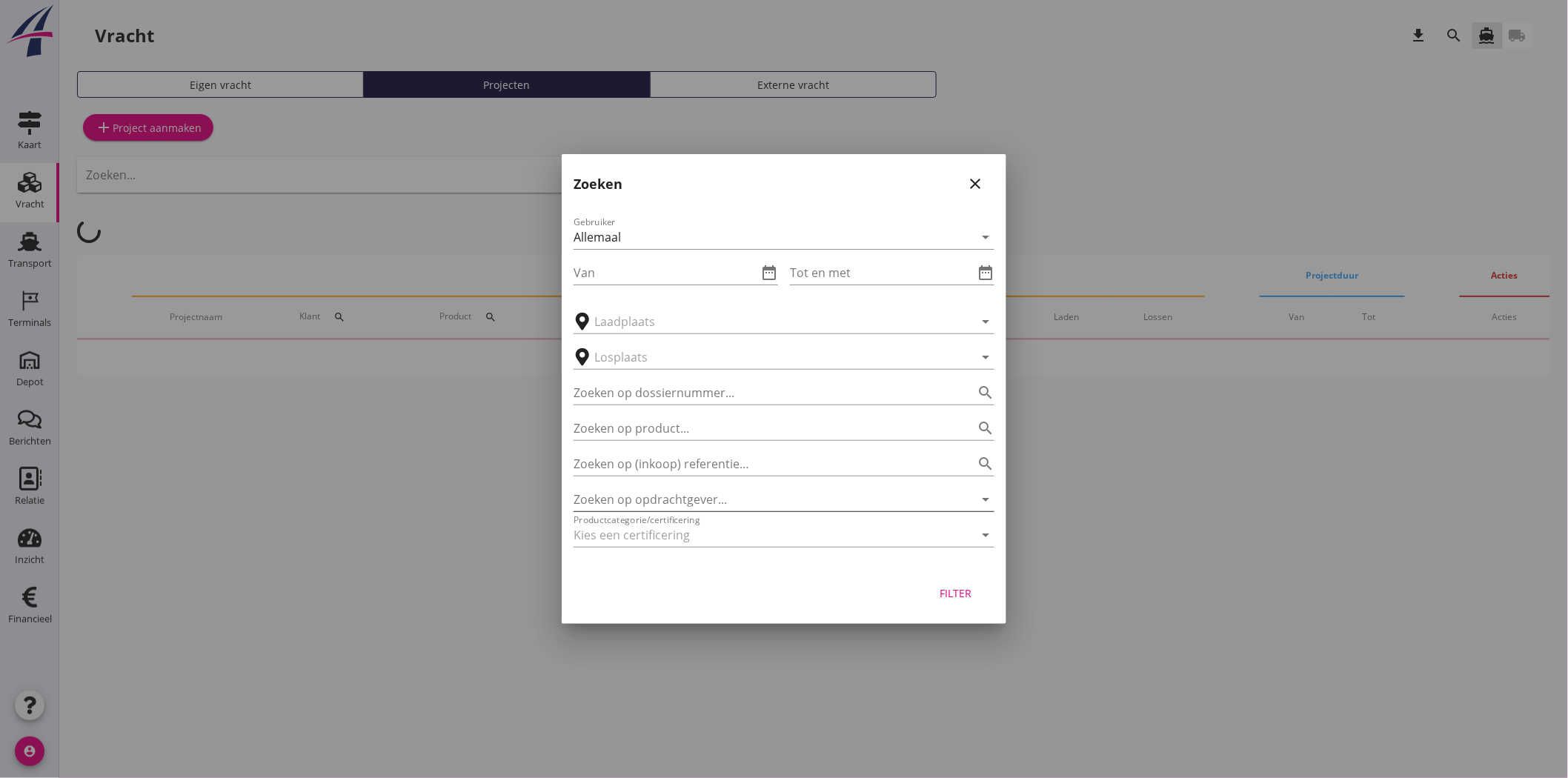
click at [661, 499] on input "Zoeken op opdrachtgever..." at bounding box center [763, 499] width 380 height 23
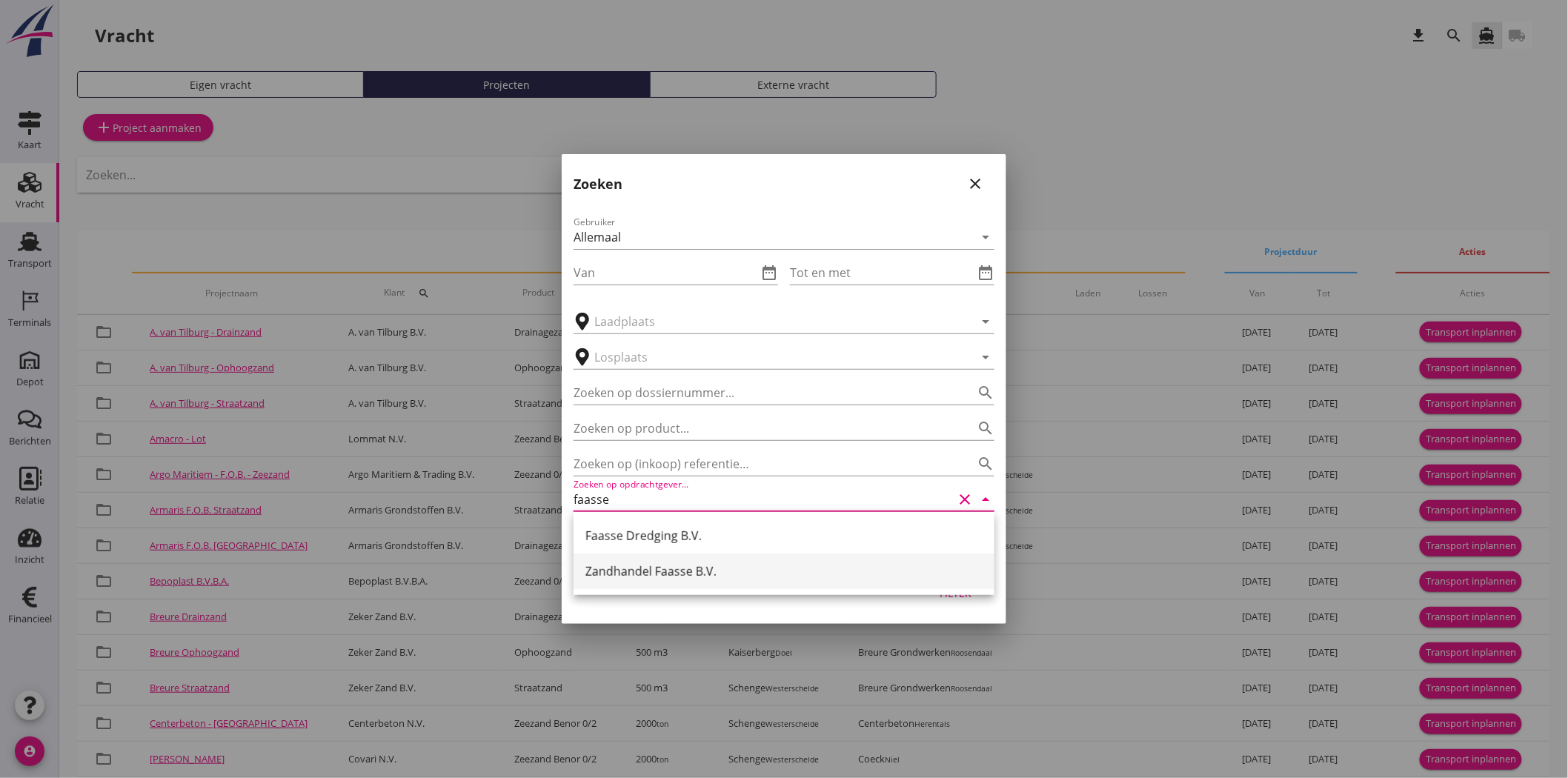
click at [710, 567] on div "Zandhandel Faasse B.V." at bounding box center [784, 572] width 397 height 18
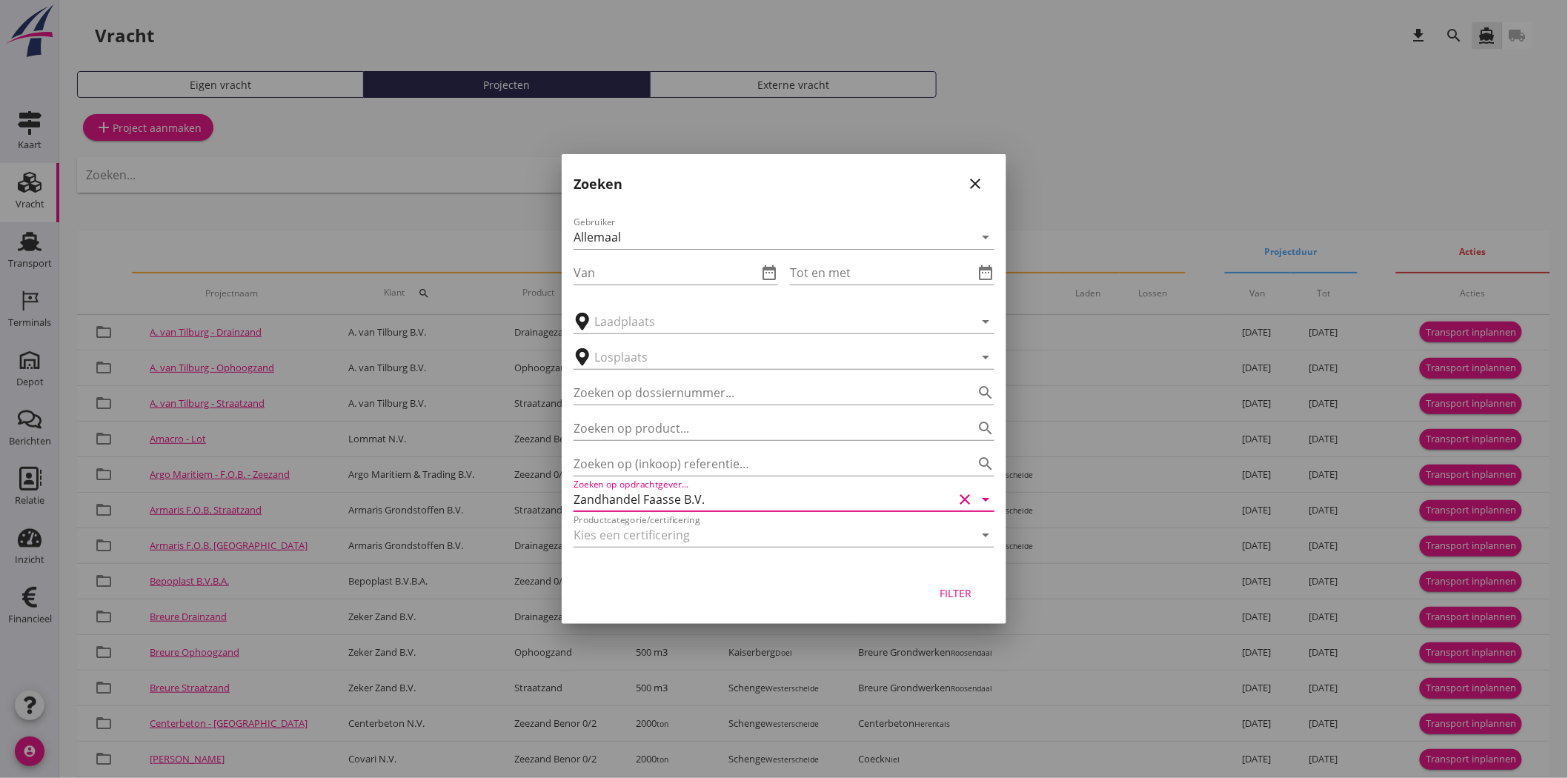
type input "Zandhandel Faasse B.V."
click at [963, 591] on div "Filter" at bounding box center [955, 593] width 41 height 16
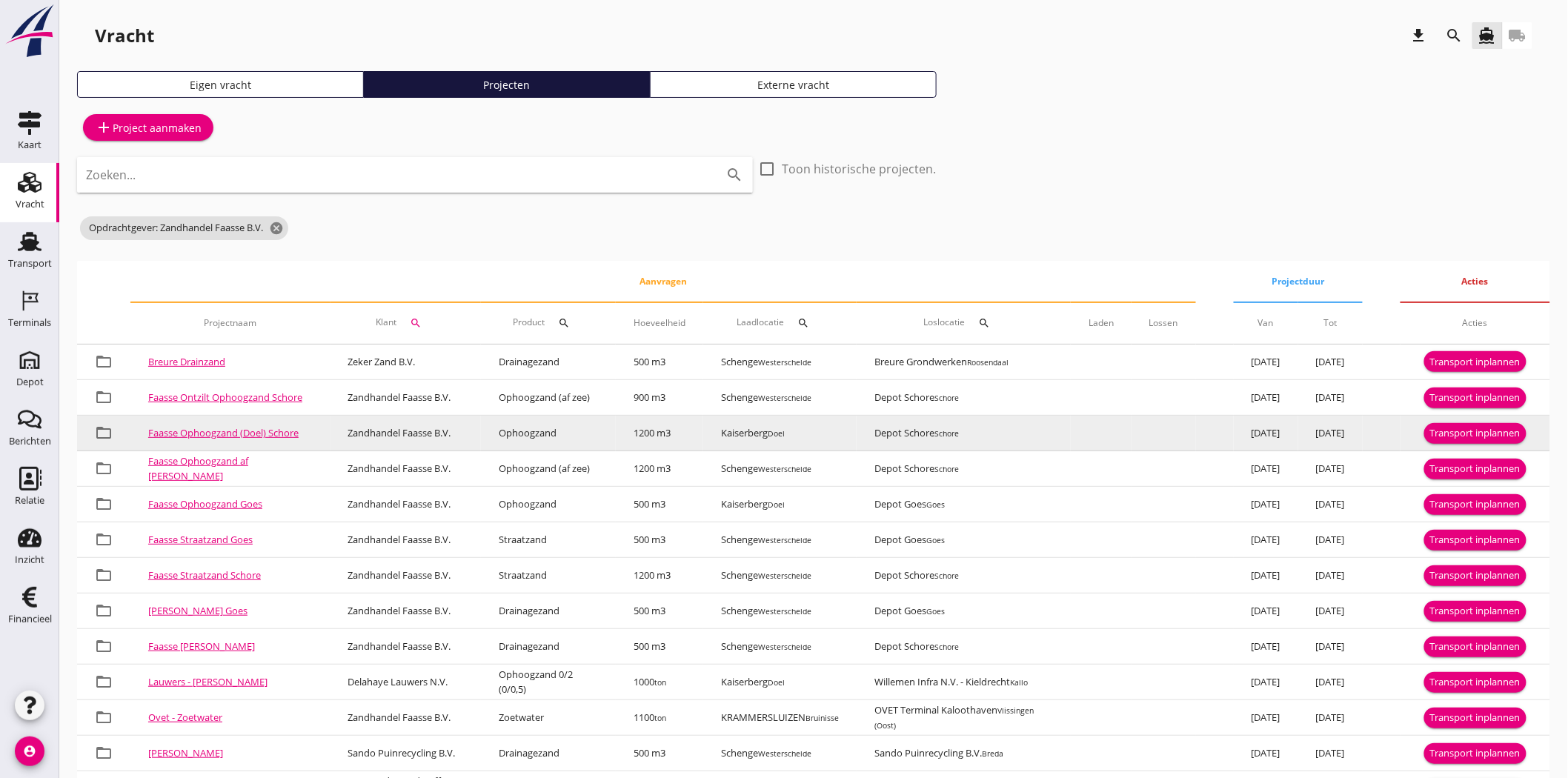
click at [1504, 425] on button "Transport inplannen" at bounding box center [1475, 433] width 102 height 21
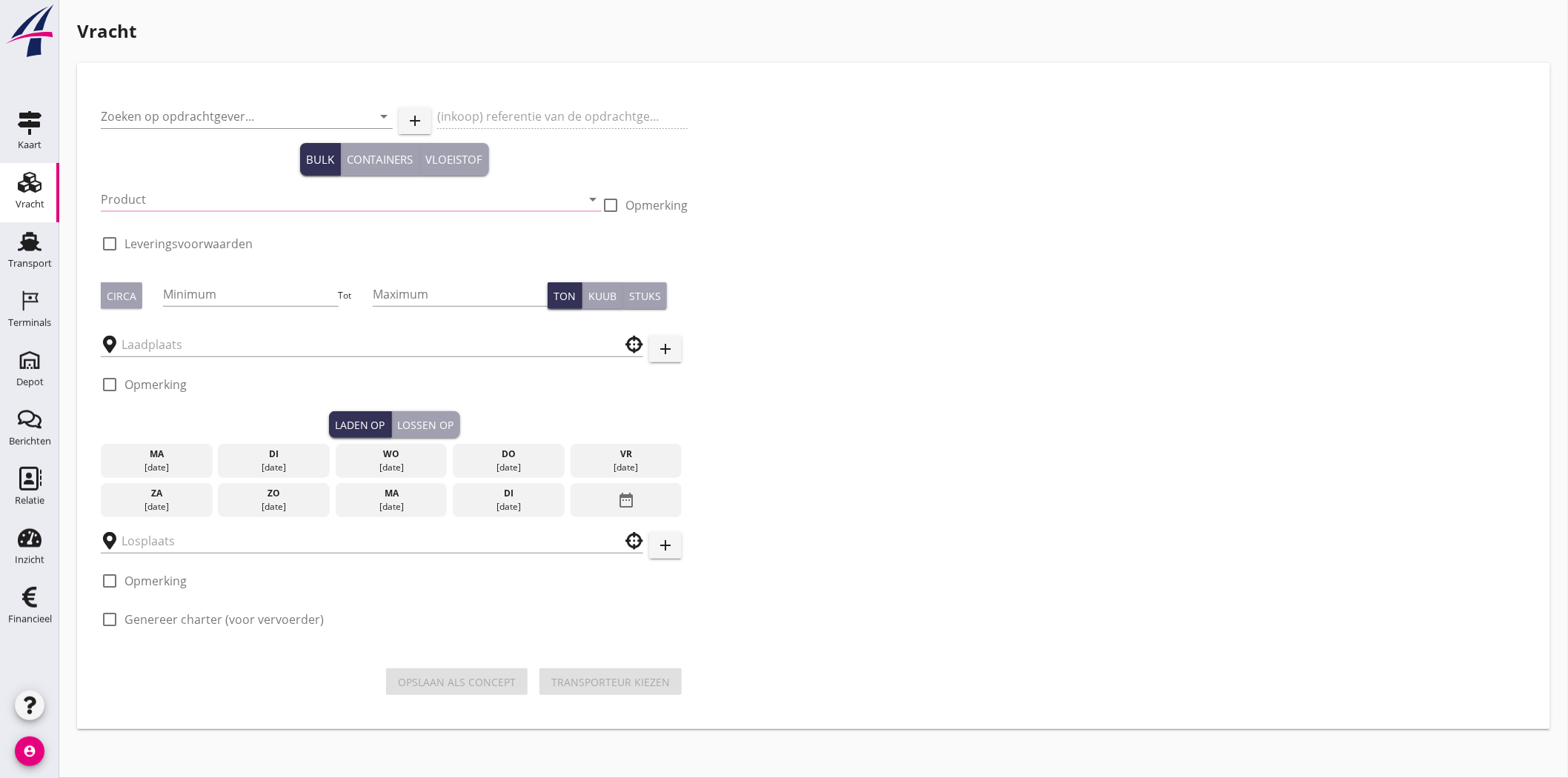
type input "Zandhandel Faasse B.V."
type input "Ophoogzand (Doel) Schore"
type input "Ophoogzand (6120)"
checkbox input "true"
type input "1200"
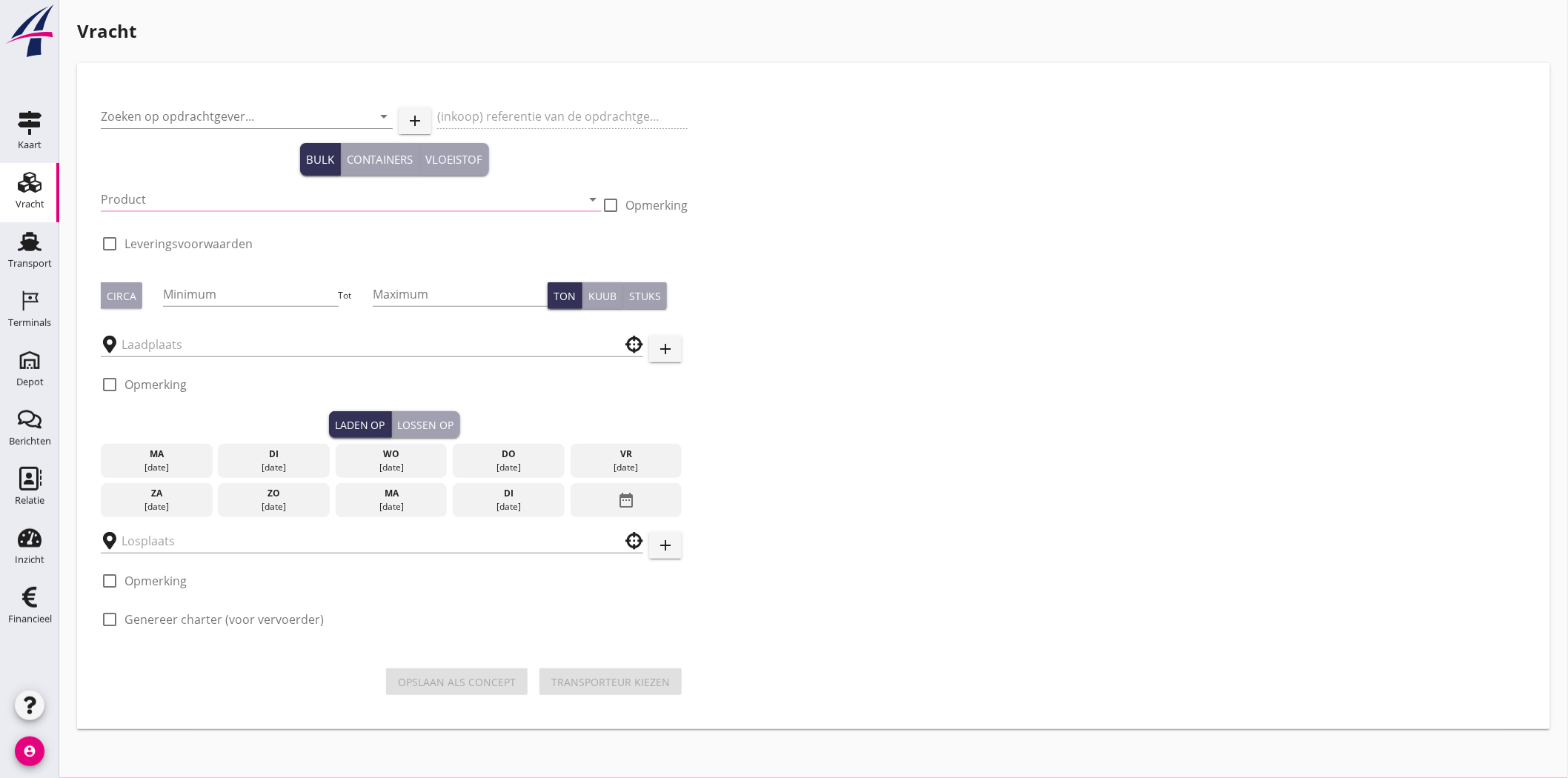
checkbox input "true"
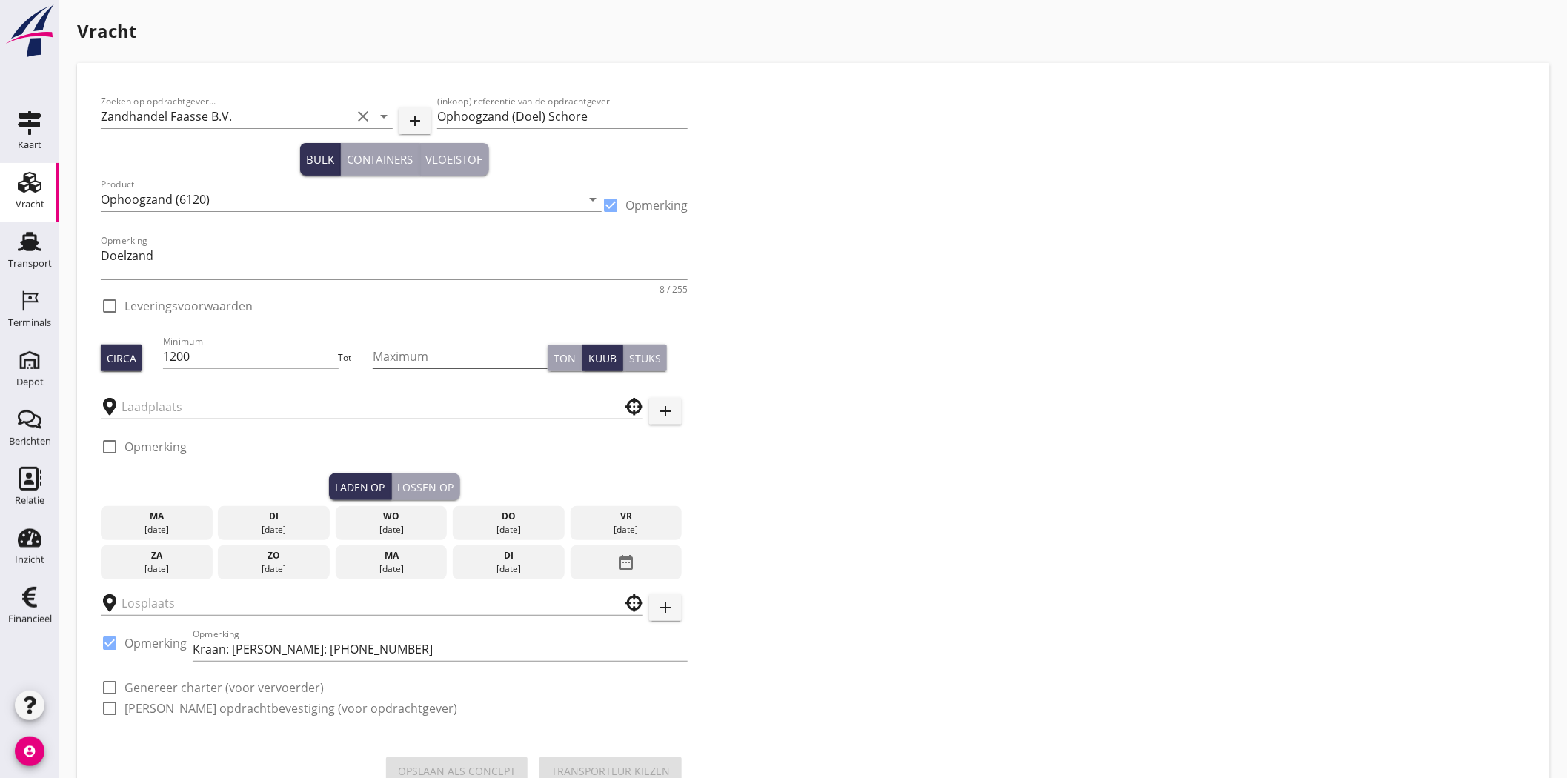
checkbox input "true"
type input "Kaiserberg"
type input "Depot Schore"
checkbox input "true"
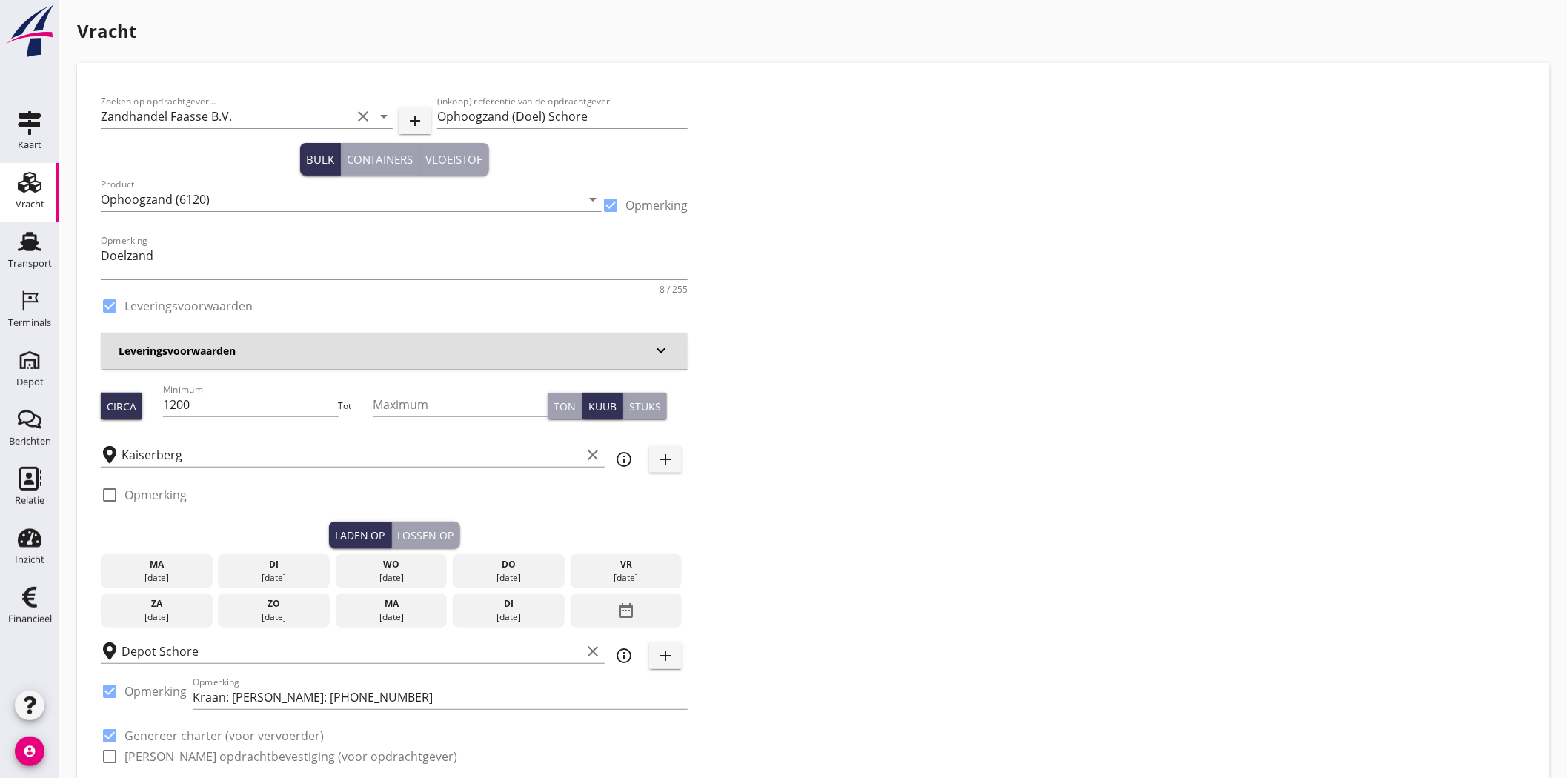
type input "2.3"
checkbox input "false"
radio input "false"
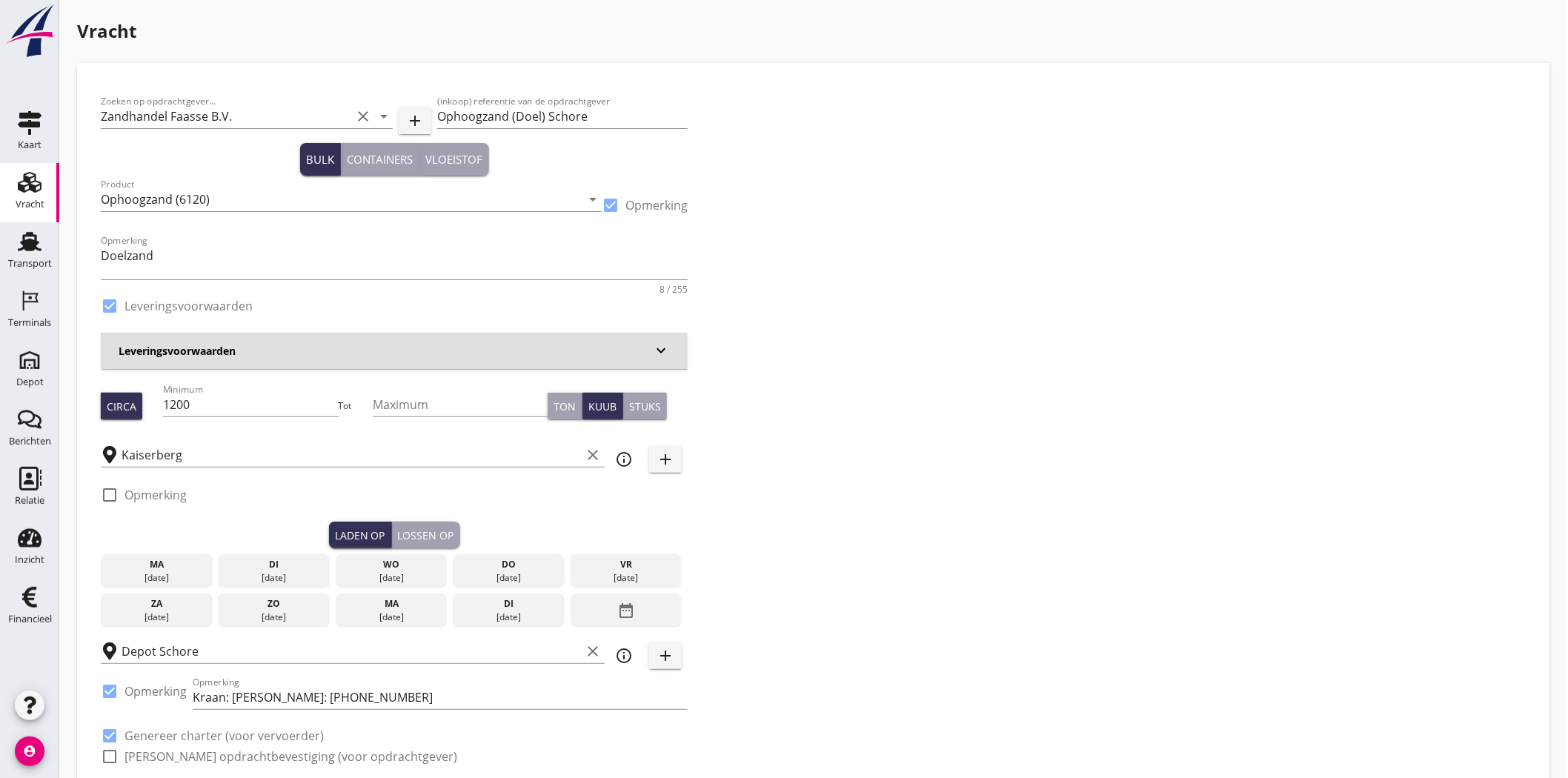
checkbox input "true"
type input "1"
click at [867, 235] on div "Zoeken op opdrachtgever... Zandhandel Faasse B.V. clear arrow_drop_down add (in…" at bounding box center [813, 435] width 1437 height 697
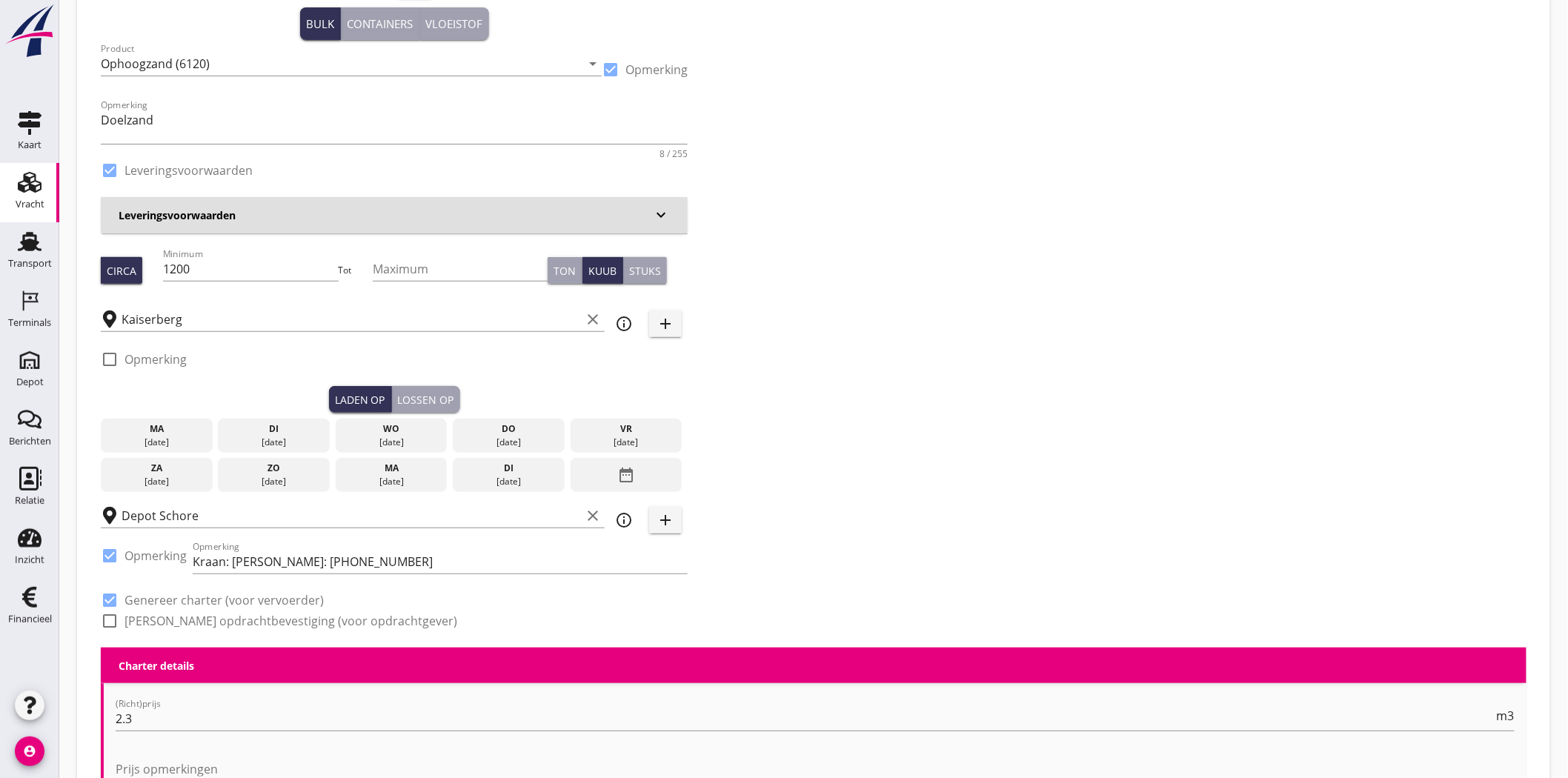
scroll to position [164, 0]
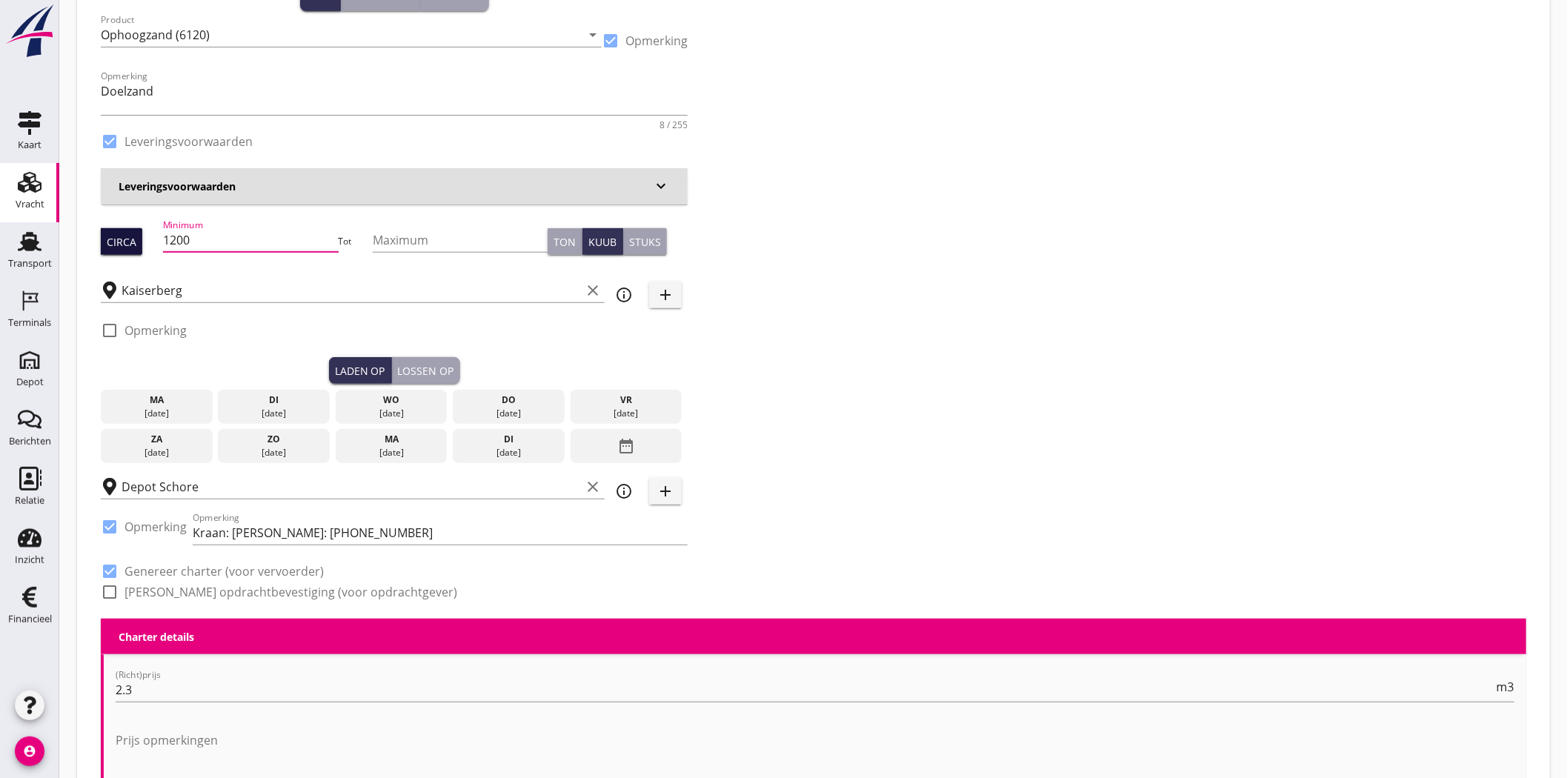
drag, startPoint x: 227, startPoint y: 228, endPoint x: 108, endPoint y: 233, distance: 119.1
click at [105, 234] on div "Circa Minimum 1200 Tot Maximum Ton Kuub Stuks" at bounding box center [393, 241] width 586 height 50
type input "508"
click at [1293, 187] on div "Zoeken op opdrachtgever... Zandhandel Faasse B.V. clear arrow_drop_down add (in…" at bounding box center [813, 271] width 1437 height 697
click at [268, 408] on div "[DATE]" at bounding box center [273, 414] width 105 height 14
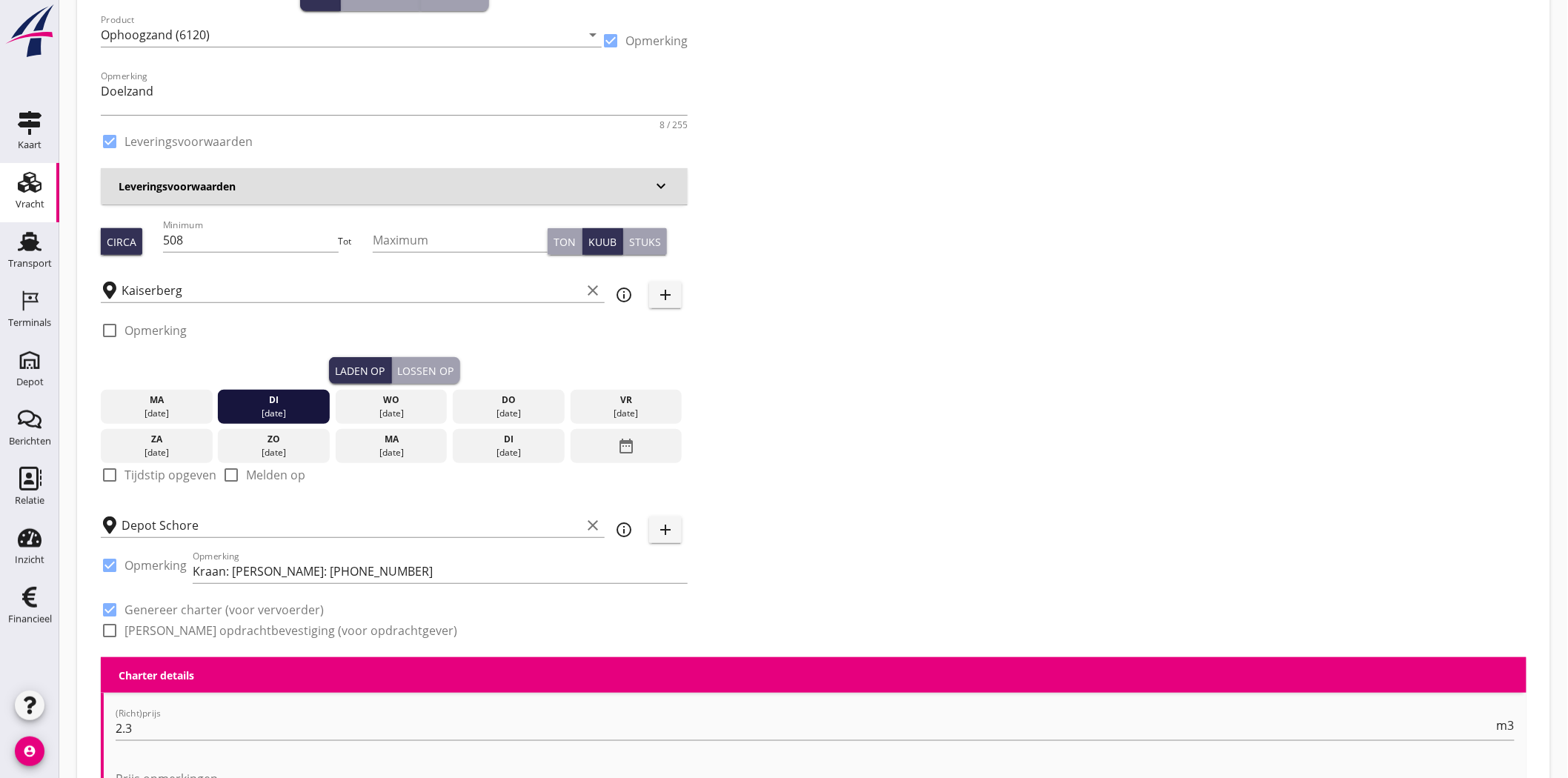
click at [427, 364] on div "Lossen op" at bounding box center [426, 371] width 57 height 16
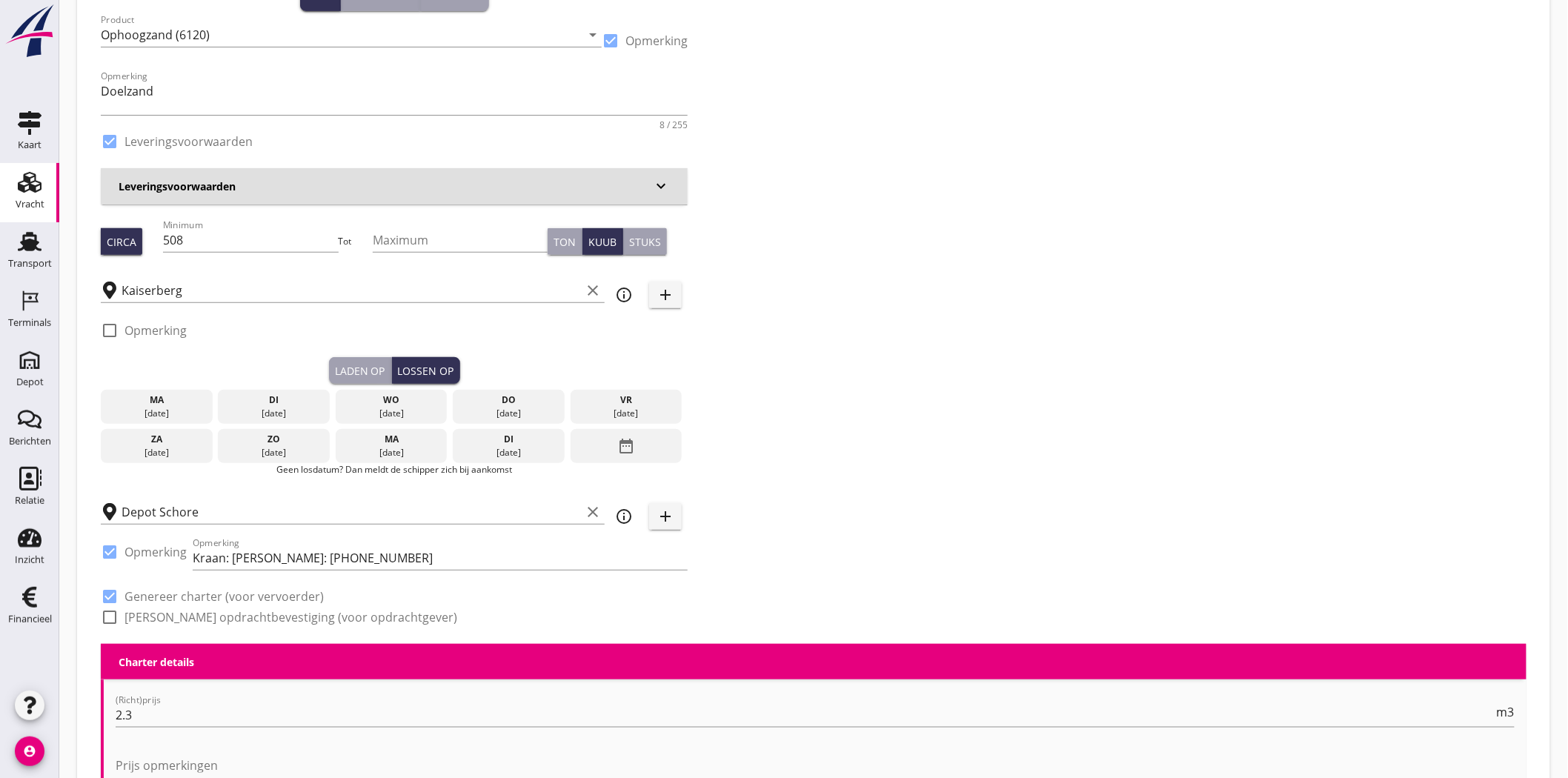
click at [375, 400] on div "wo" at bounding box center [392, 400] width 105 height 14
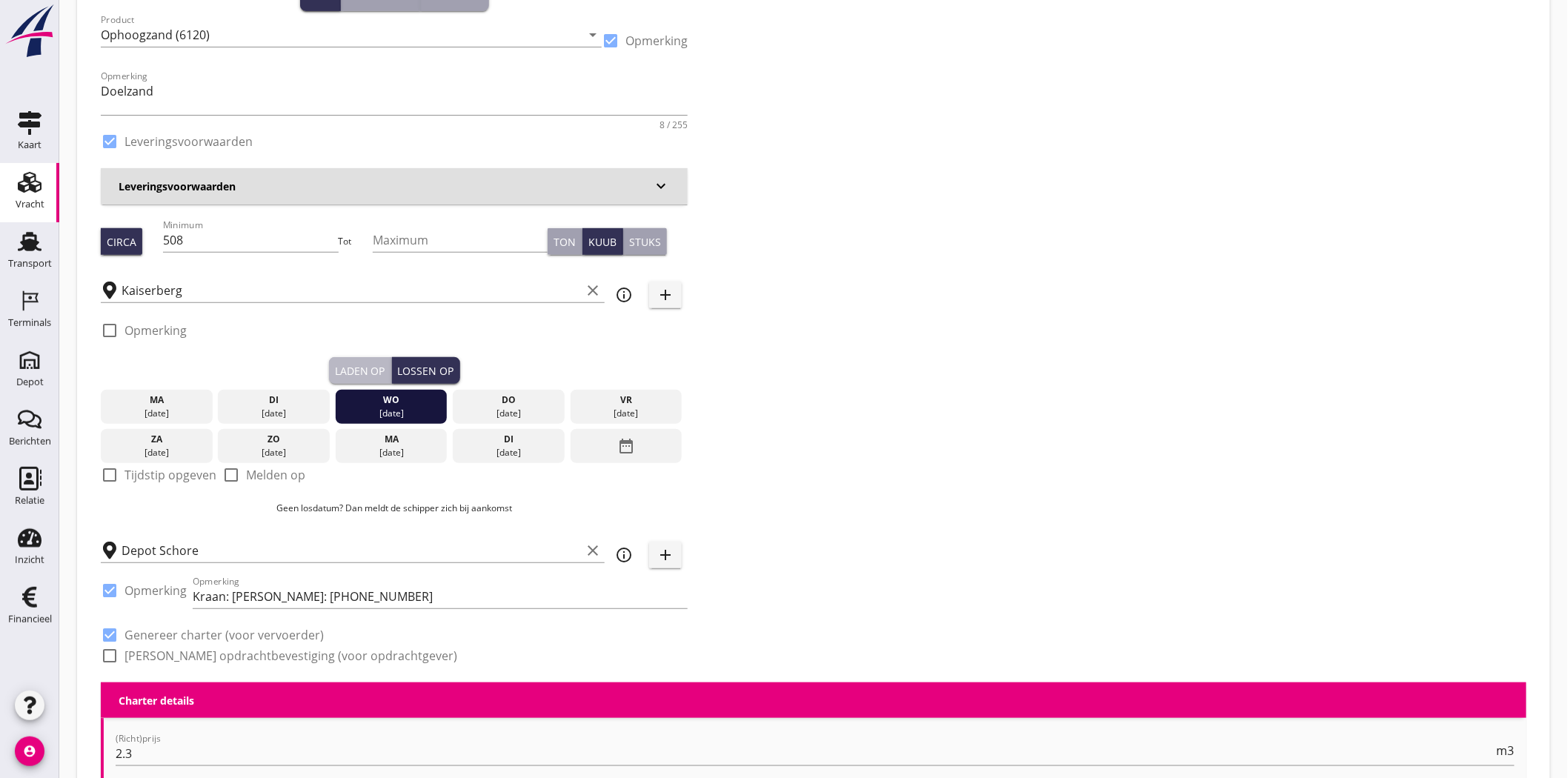
click at [361, 359] on button "Laden op" at bounding box center [360, 370] width 63 height 26
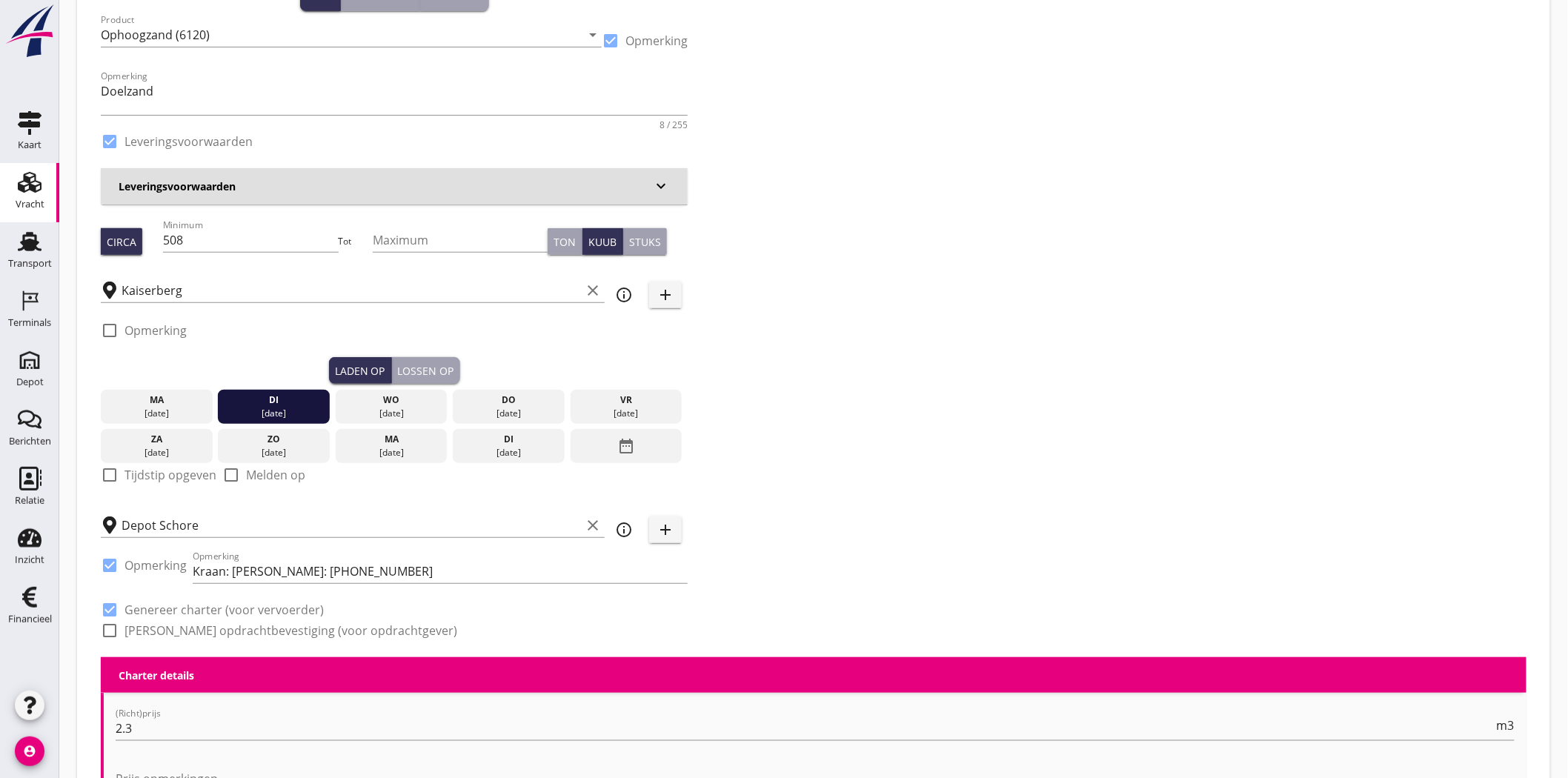
click at [453, 363] on button "Lossen op" at bounding box center [426, 370] width 69 height 26
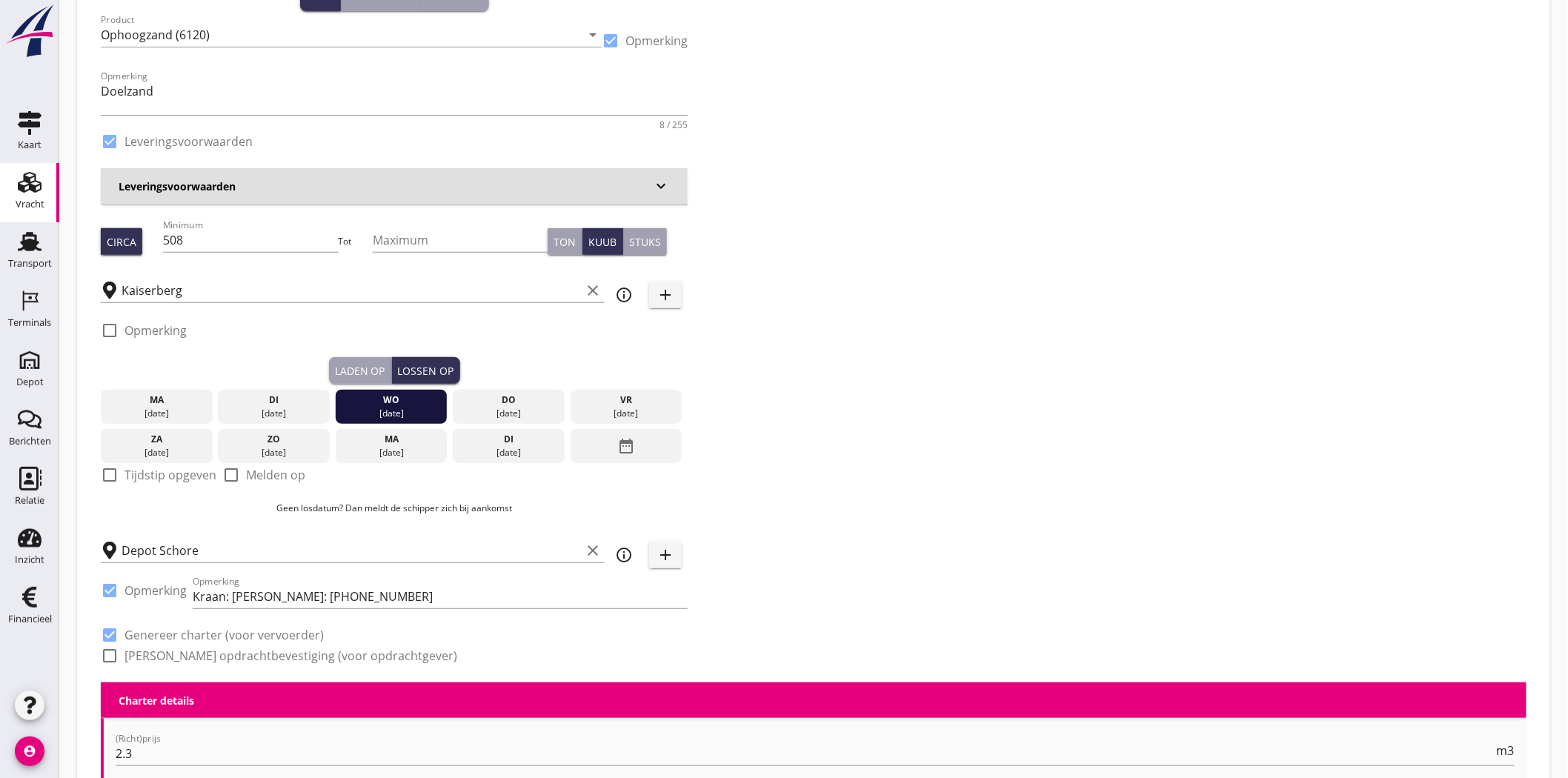
click at [931, 343] on div "Zoeken op opdrachtgever... Zandhandel Faasse B.V. clear arrow_drop_down add (in…" at bounding box center [813, 302] width 1437 height 760
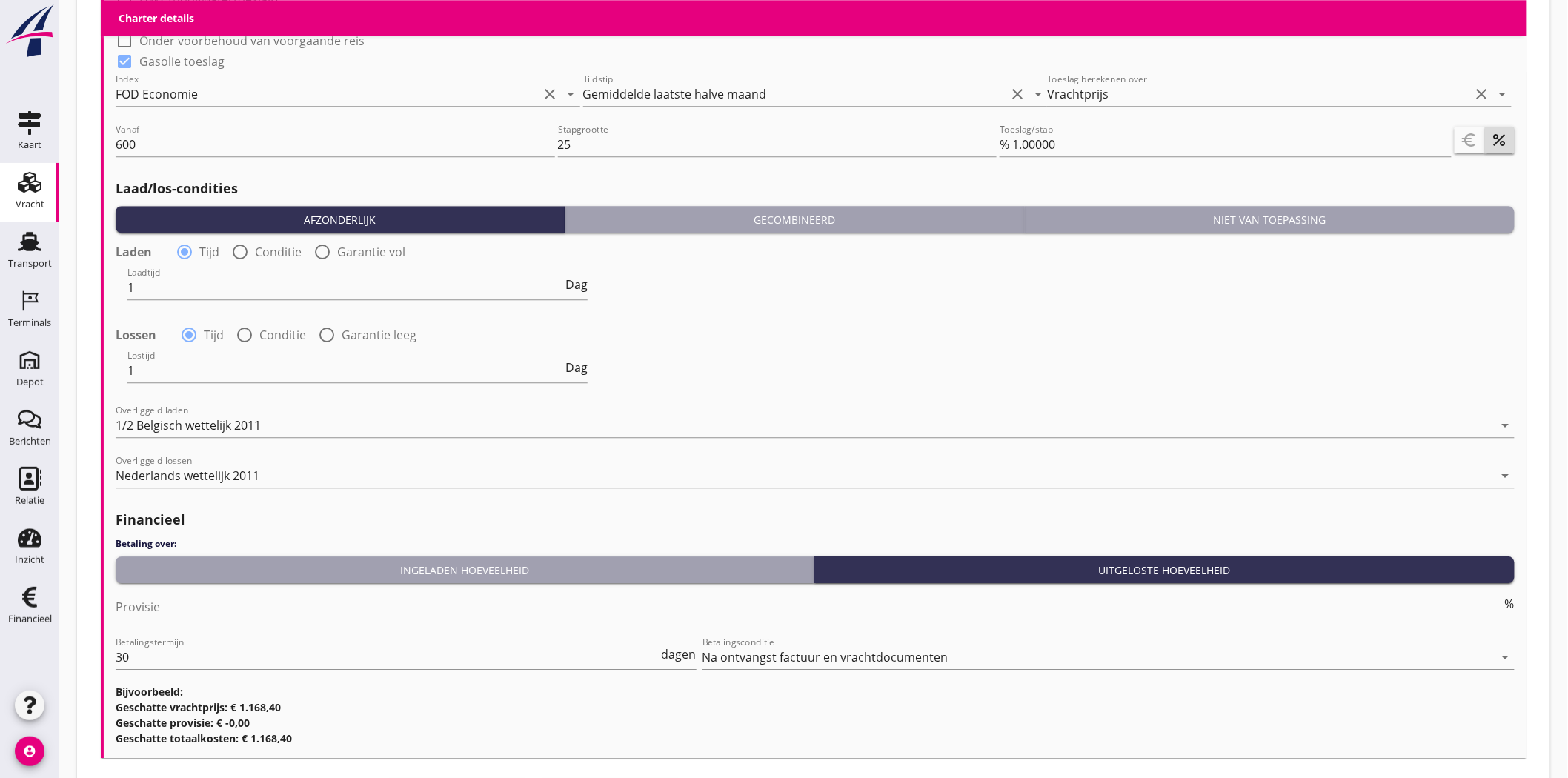
scroll to position [1643, 0]
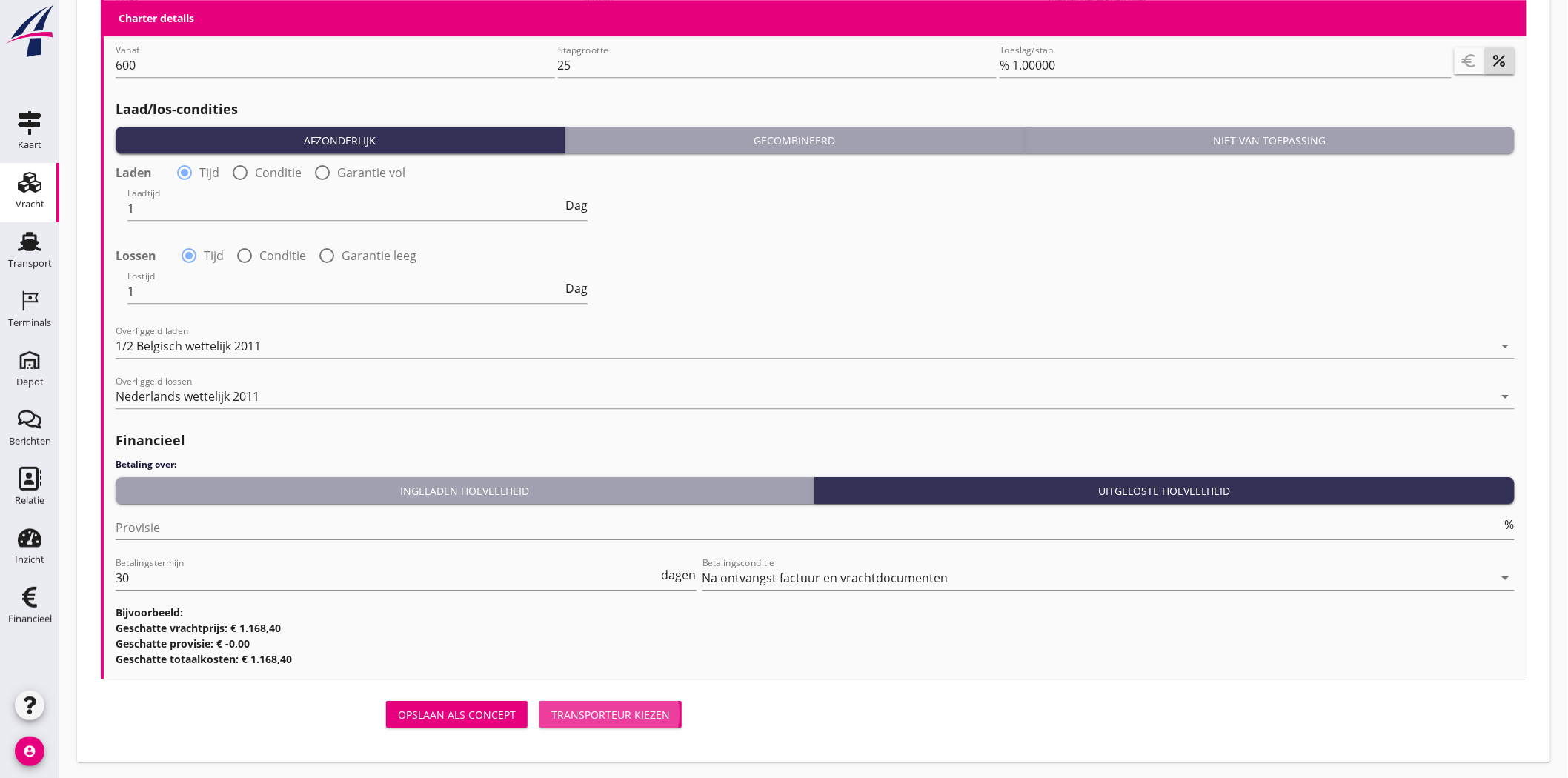
click at [662, 712] on div "Transporteur kiezen" at bounding box center [610, 714] width 118 height 16
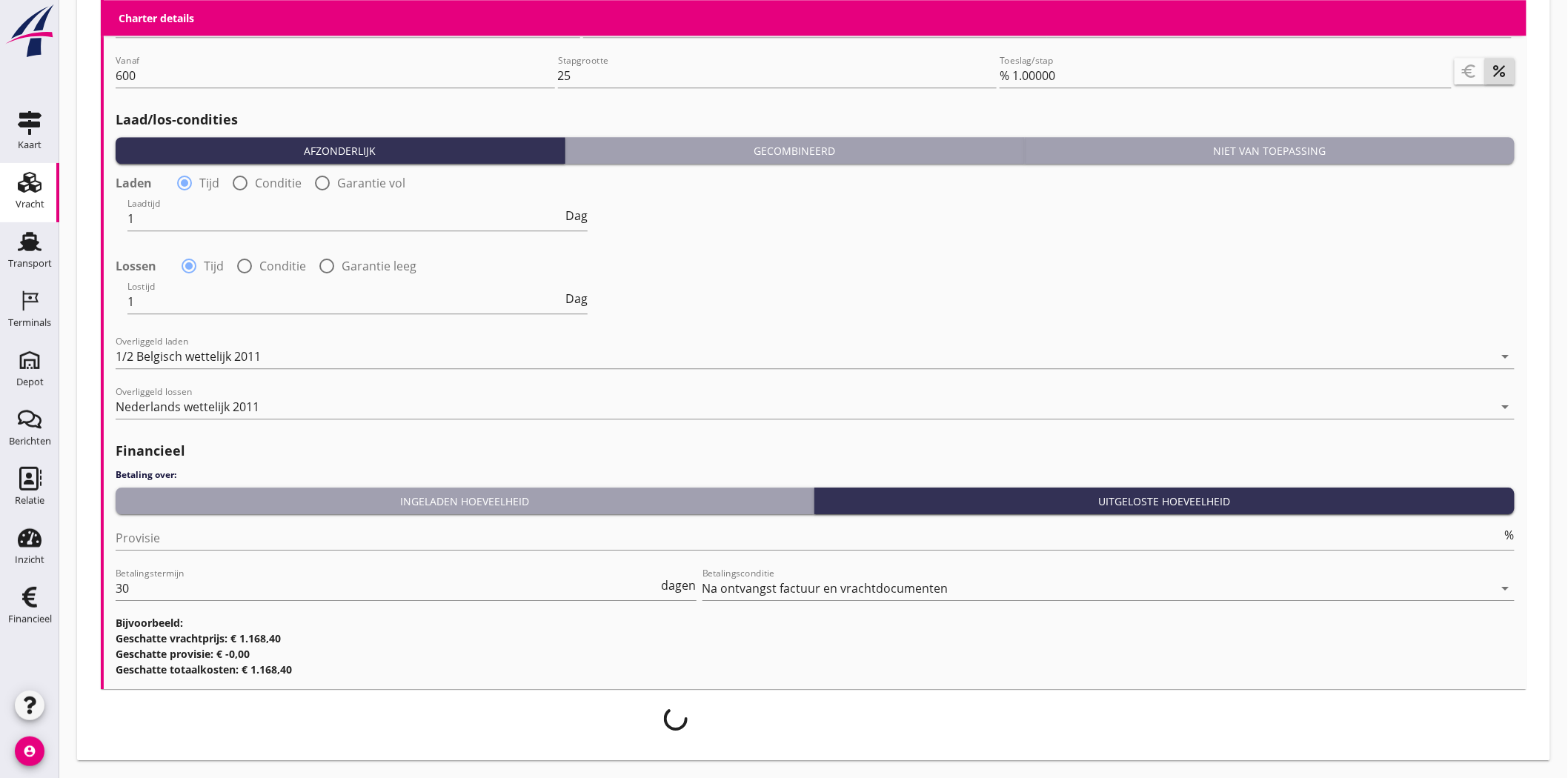
scroll to position [1632, 0]
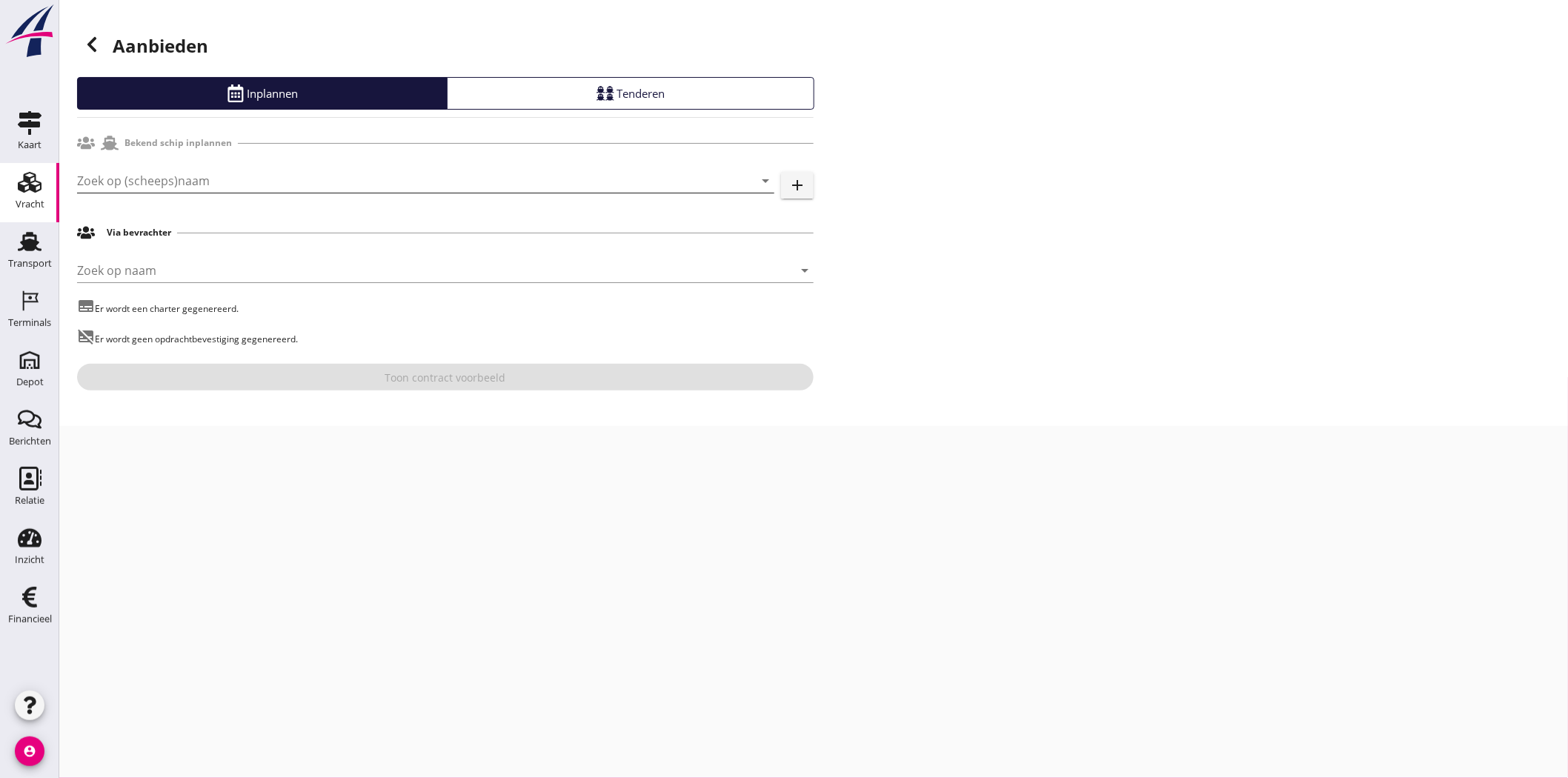
click at [189, 185] on input "Zoek op (scheeps)naam" at bounding box center [405, 181] width 656 height 23
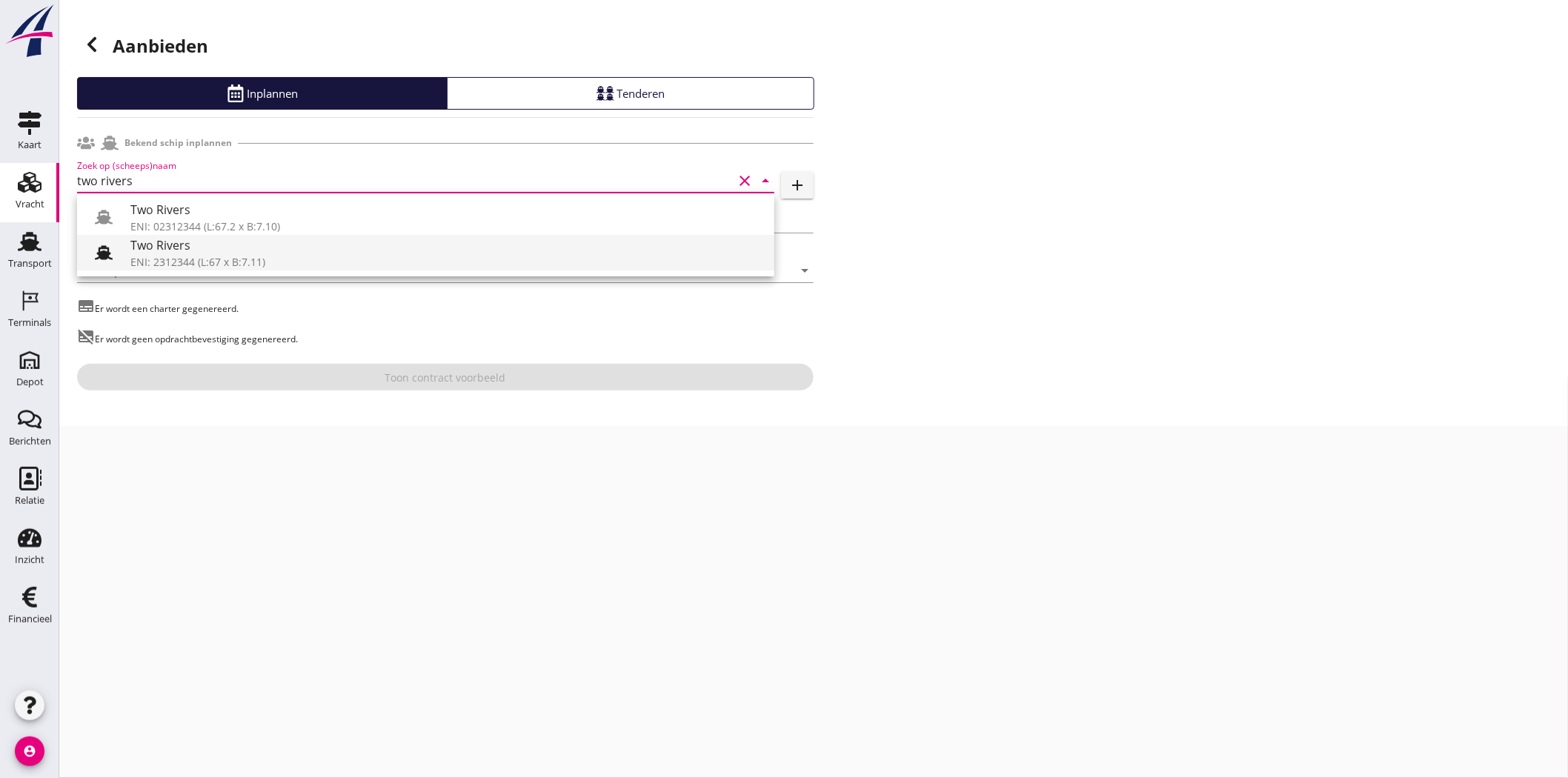
click at [283, 239] on div "Two Rivers" at bounding box center [446, 245] width 632 height 18
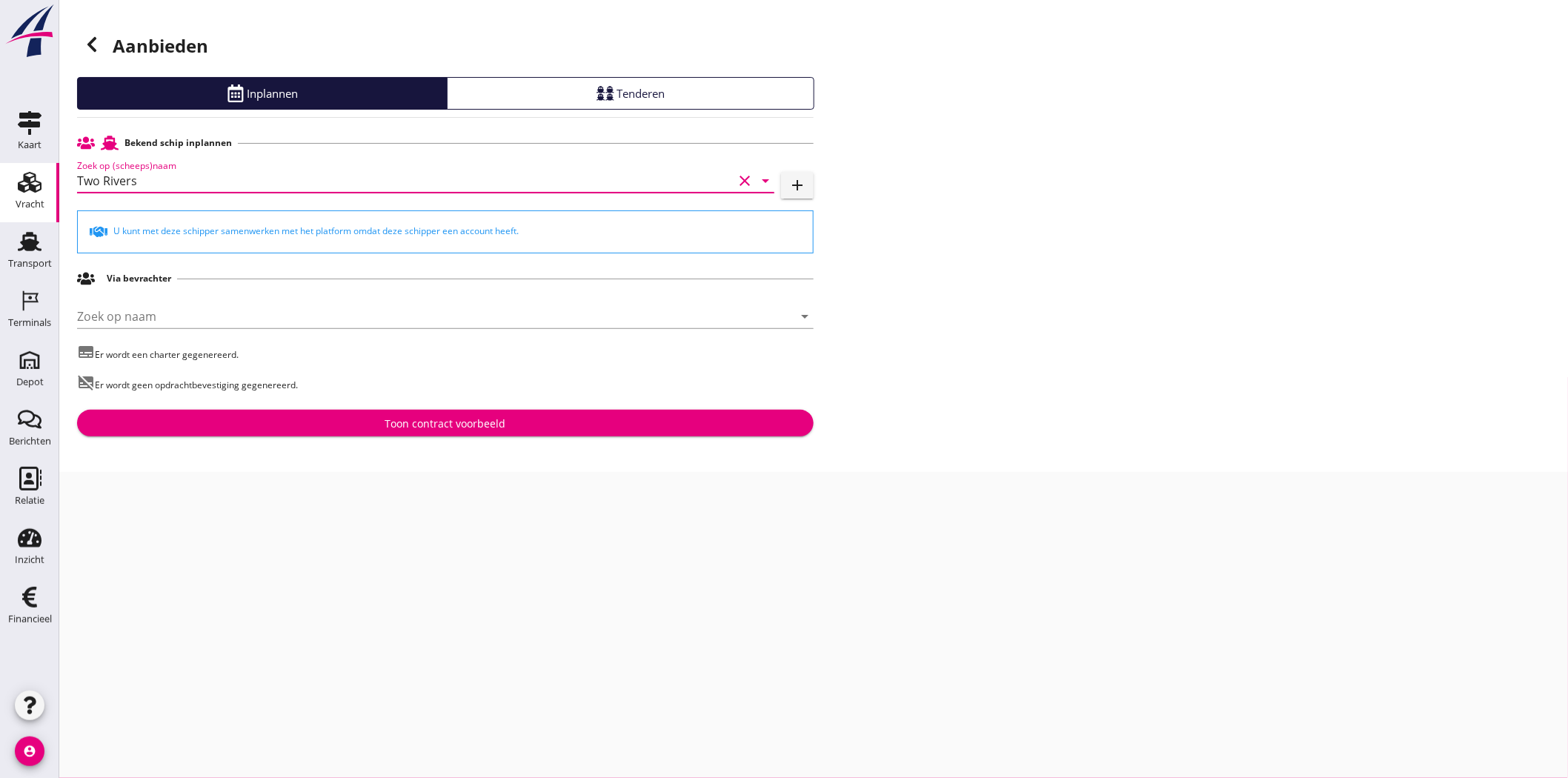
type input "Two Rivers"
click at [426, 418] on div "Toon contract voorbeeld" at bounding box center [445, 424] width 120 height 16
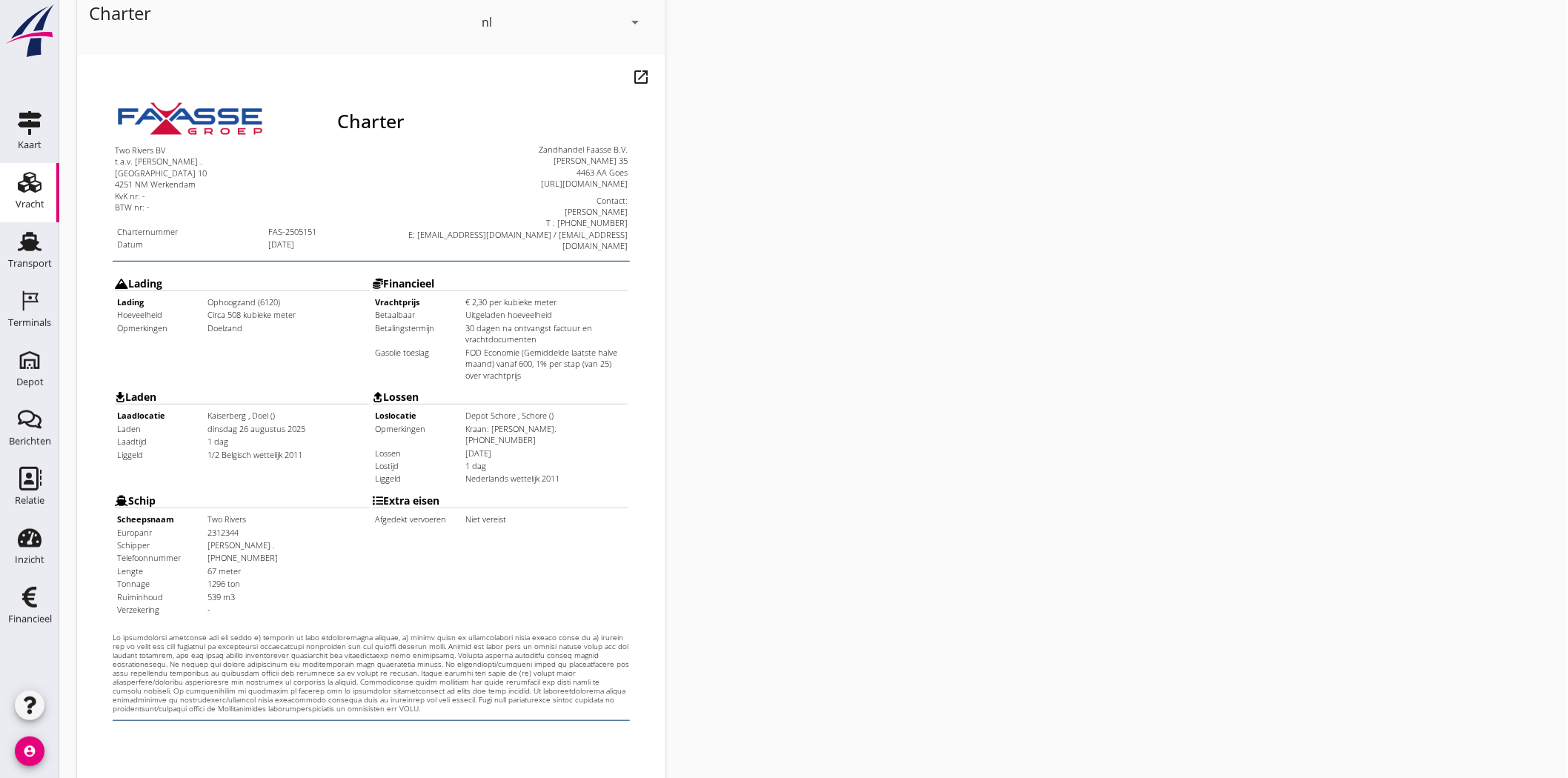
scroll to position [318, 0]
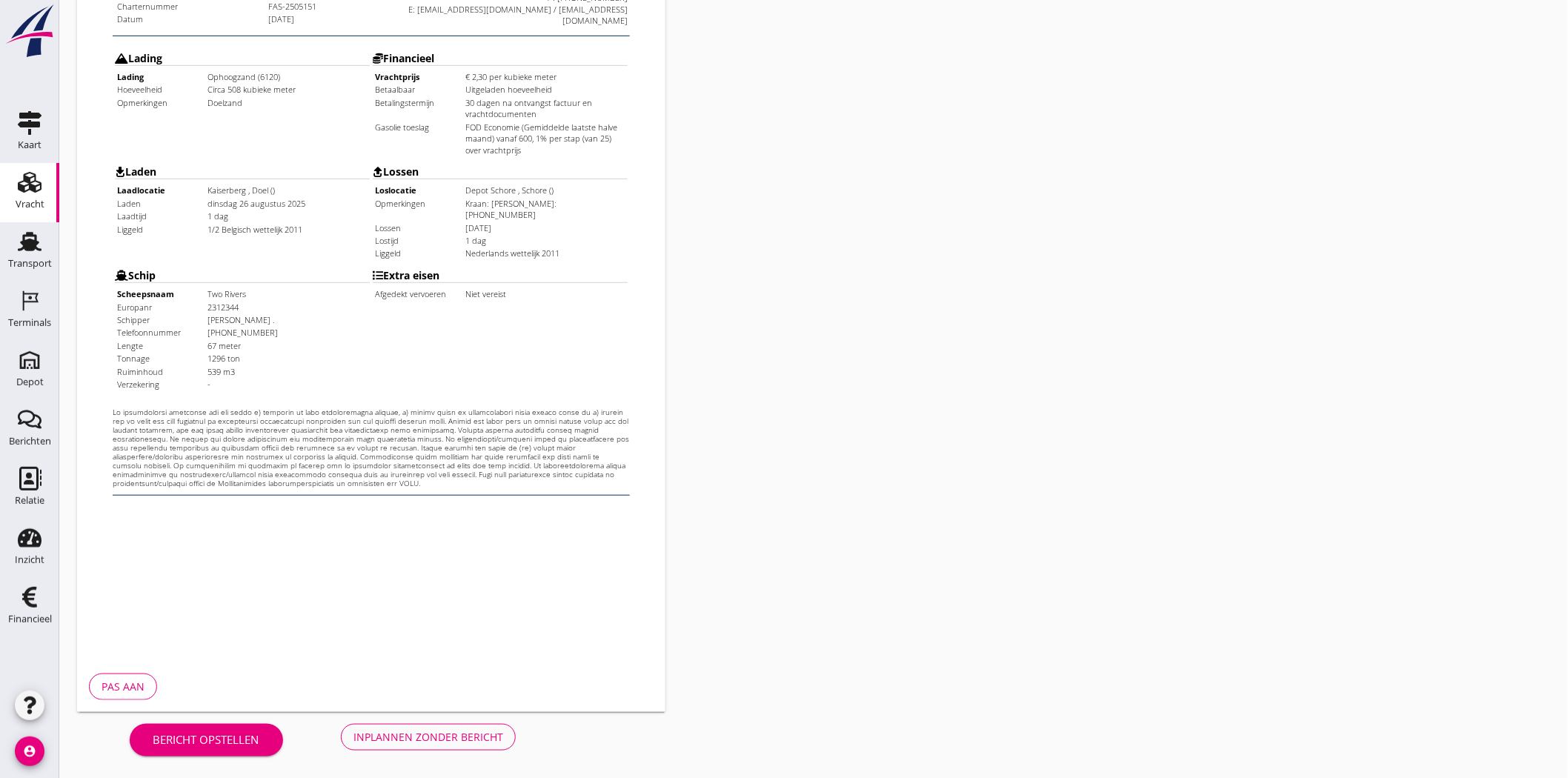
click at [462, 741] on div "Inplannen zonder bericht" at bounding box center [428, 737] width 150 height 16
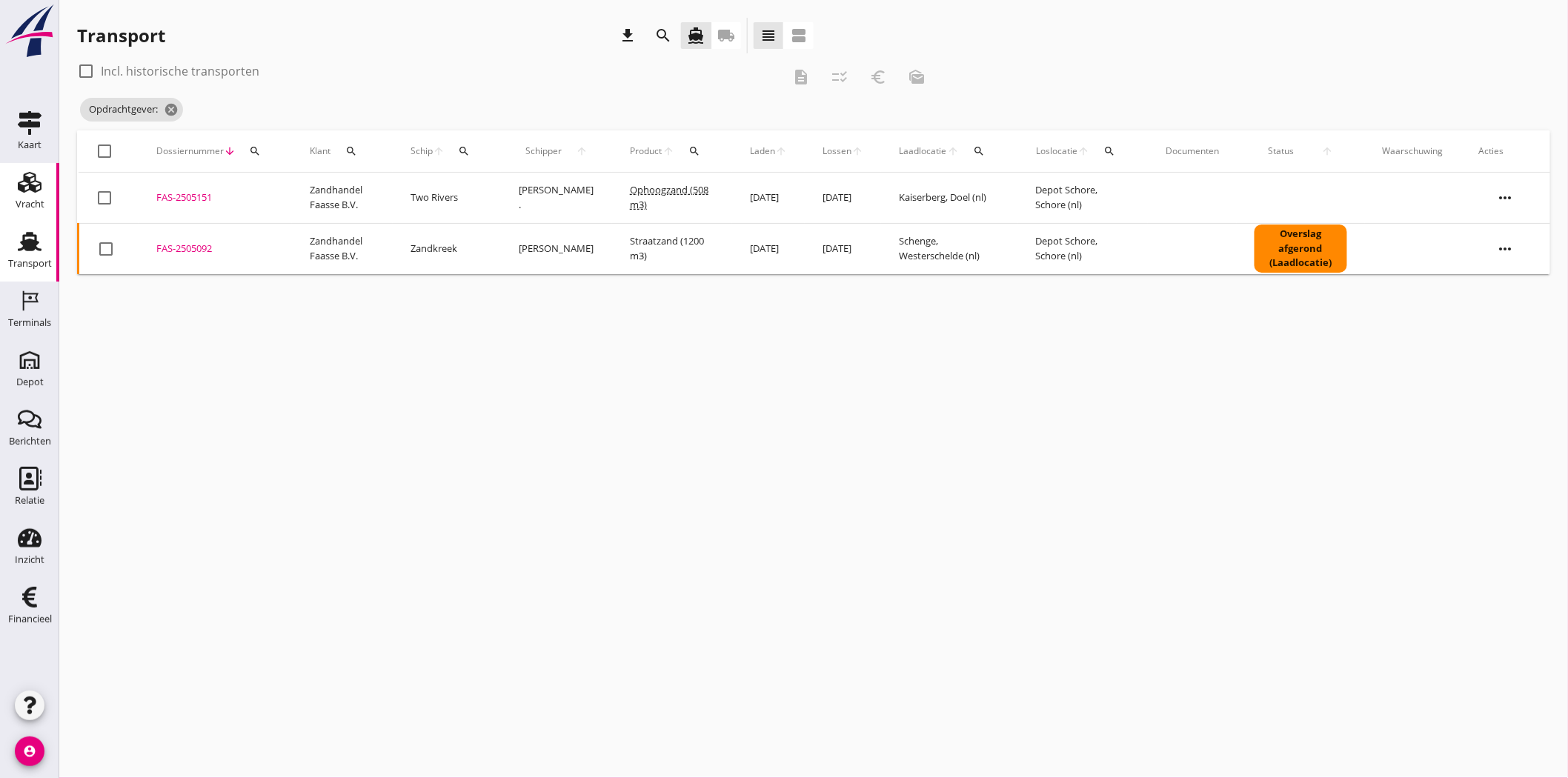
click at [27, 191] on div "attach_file Upload document restore_page Genereer document camera_alt Camera at…" at bounding box center [784, 389] width 1568 height 778
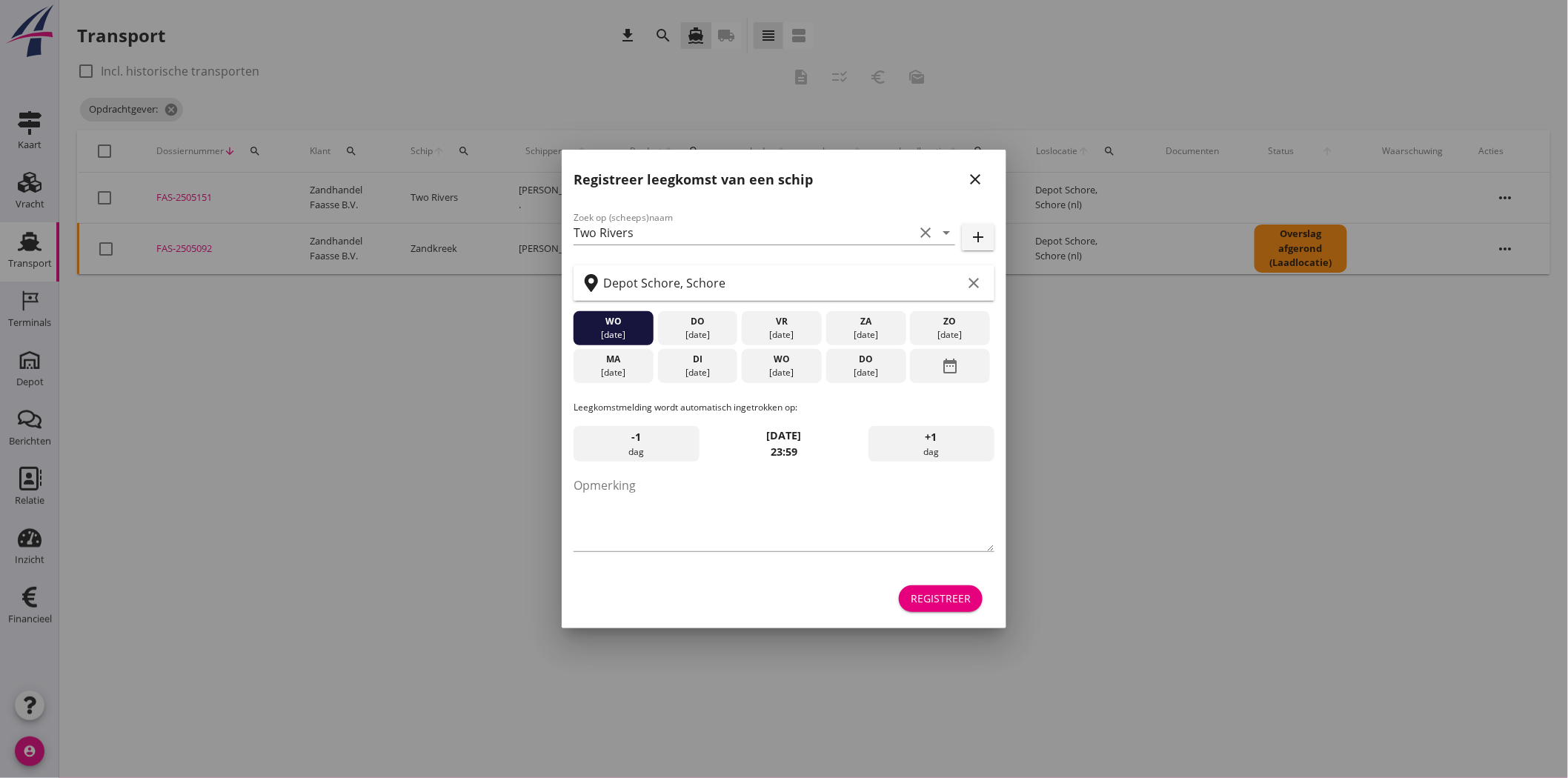
click at [980, 180] on icon "close" at bounding box center [975, 179] width 18 height 18
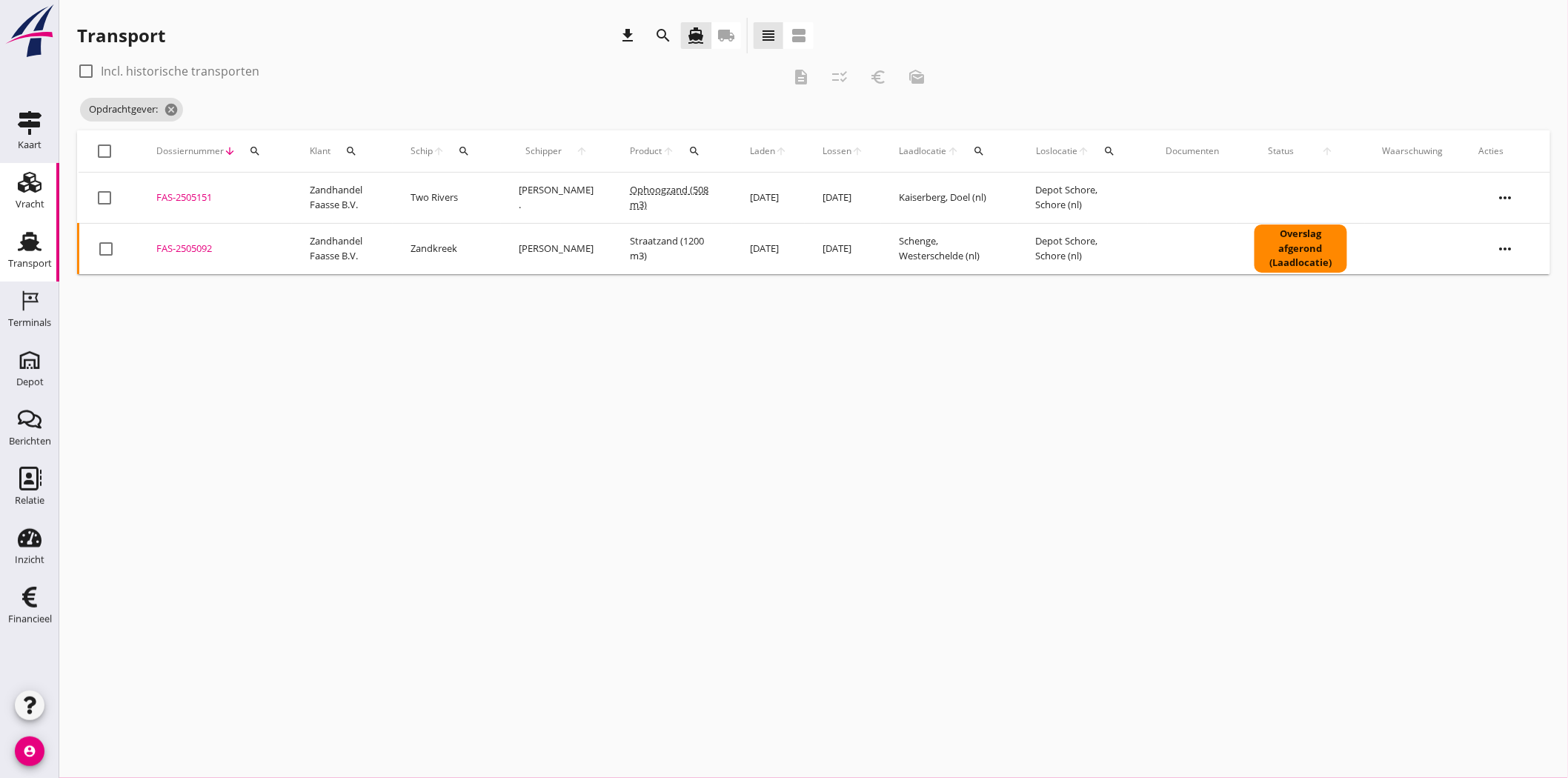
click at [35, 193] on icon "Vracht" at bounding box center [29, 182] width 23 height 23
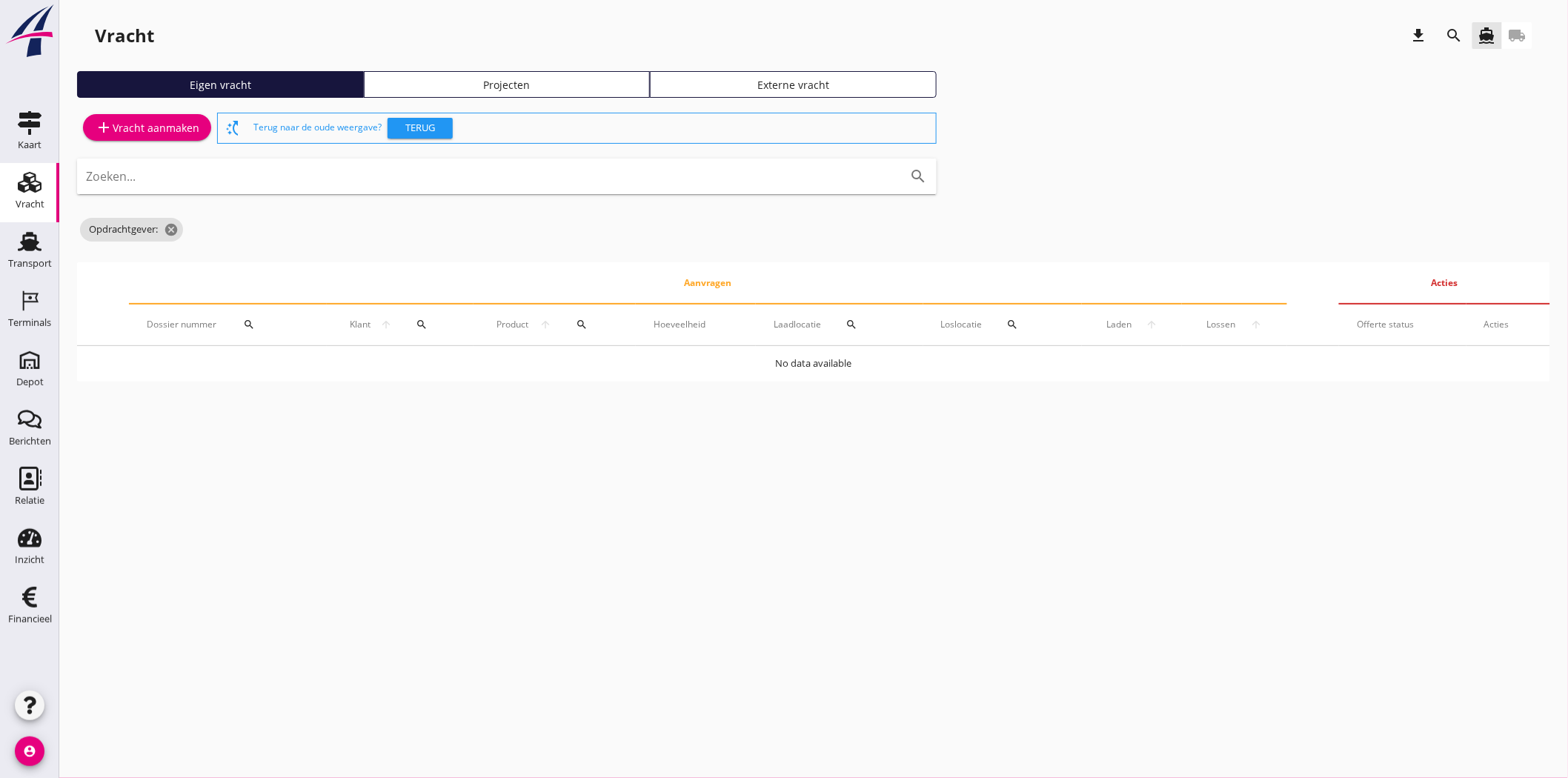
click at [531, 80] on div "Projecten" at bounding box center [506, 85] width 273 height 16
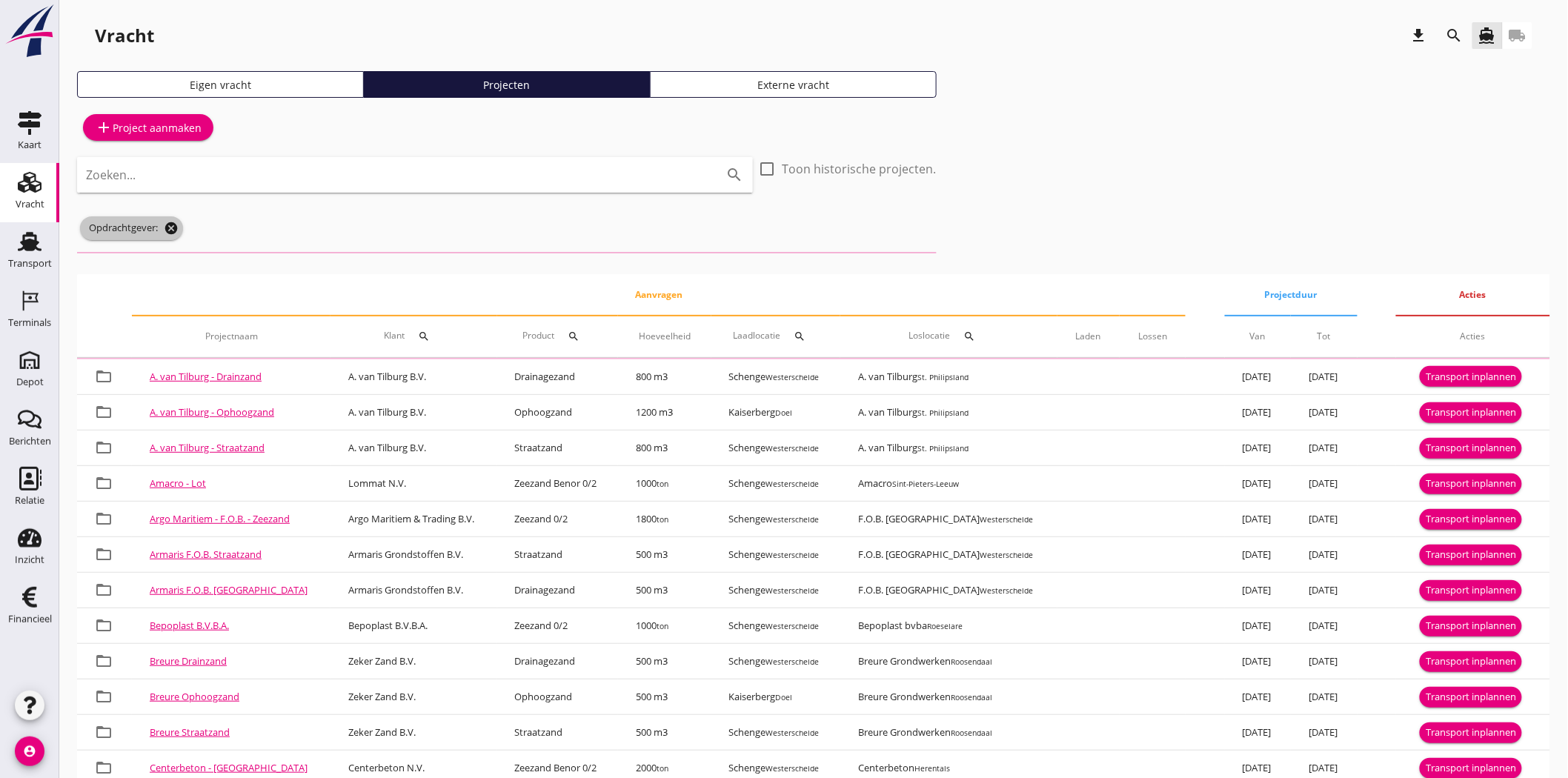
click at [174, 230] on icon "cancel" at bounding box center [170, 228] width 15 height 15
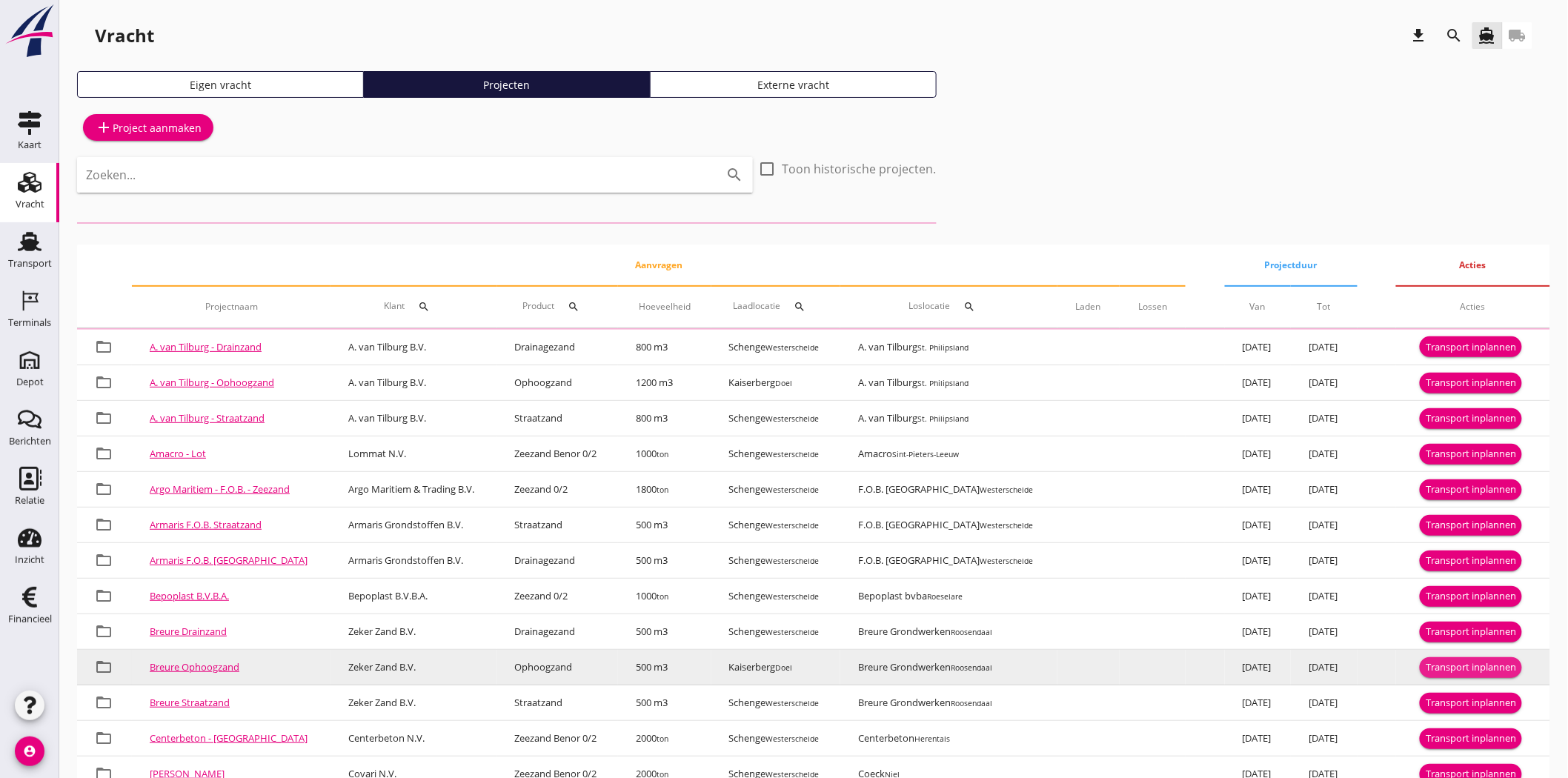
click at [1443, 664] on div "Transport inplannen" at bounding box center [1470, 666] width 90 height 15
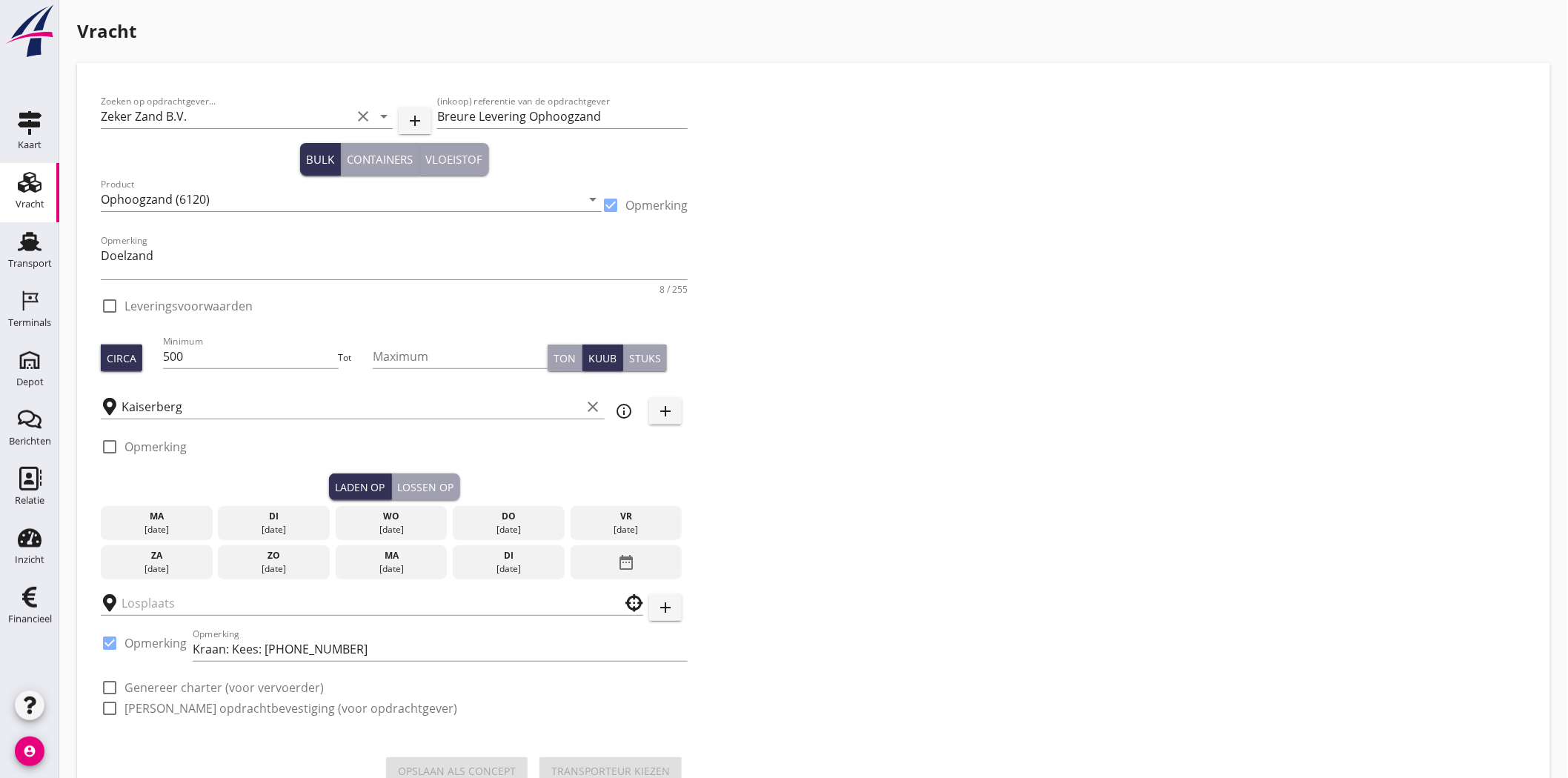
checkbox input "true"
type input "Breure Grondwerken"
checkbox input "true"
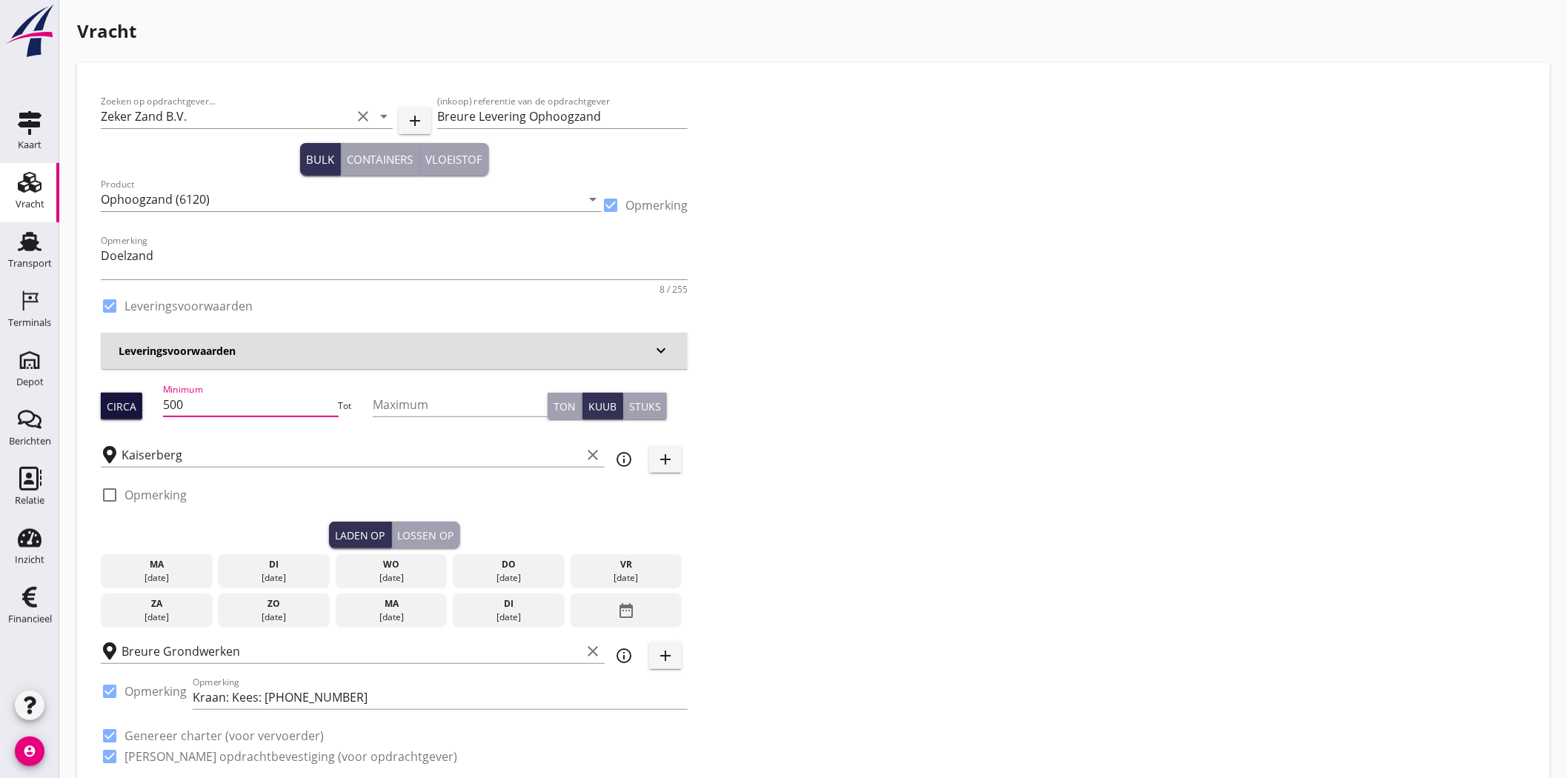
drag, startPoint x: 220, startPoint y: 404, endPoint x: 120, endPoint y: 401, distance: 100.0
click at [120, 401] on div "Circa Minimum 500 Tot Maximum Ton Kuub Stuks" at bounding box center [393, 405] width 586 height 50
type input "750"
click at [915, 422] on div "Zoeken op opdrachtgever... Zeker Zand B.V. clear arrow_drop_down add (inkoop) r…" at bounding box center [813, 435] width 1437 height 697
drag, startPoint x: 279, startPoint y: 576, endPoint x: 394, endPoint y: 553, distance: 117.3
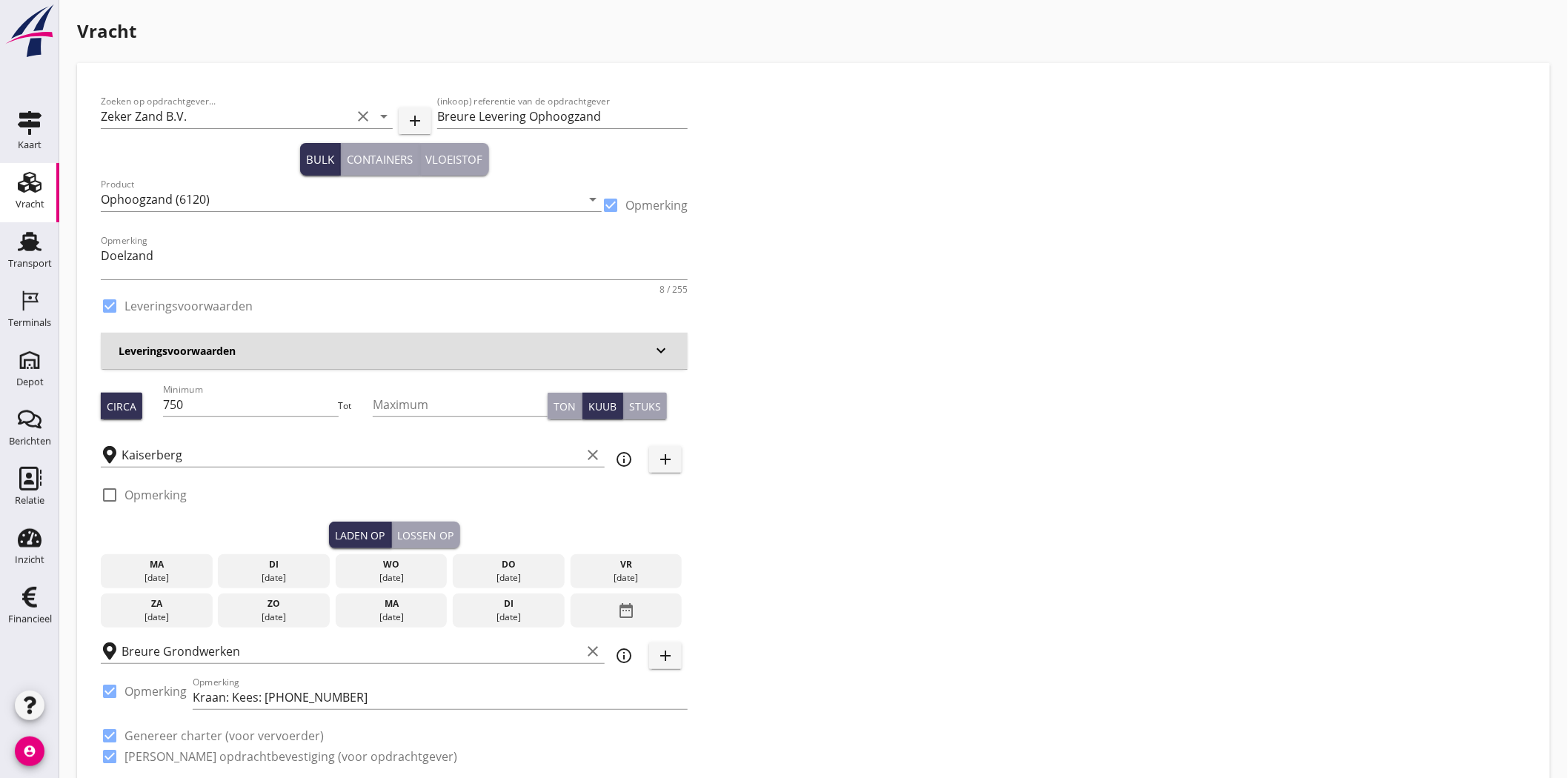
click at [279, 576] on div "[DATE]" at bounding box center [273, 578] width 105 height 14
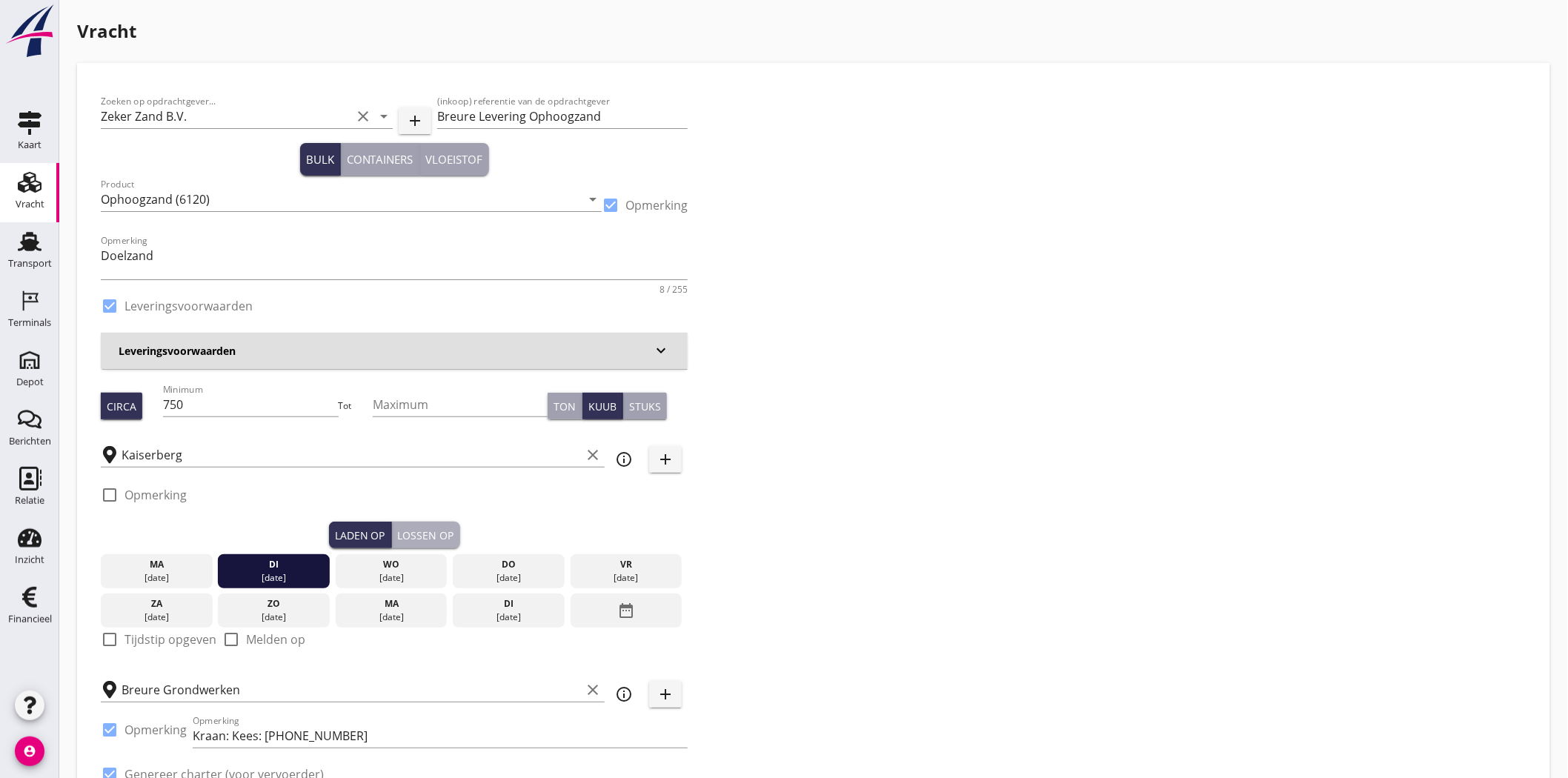
drag, startPoint x: 432, startPoint y: 535, endPoint x: 422, endPoint y: 562, distance: 28.8
click at [432, 536] on div "Lossen op" at bounding box center [426, 535] width 57 height 16
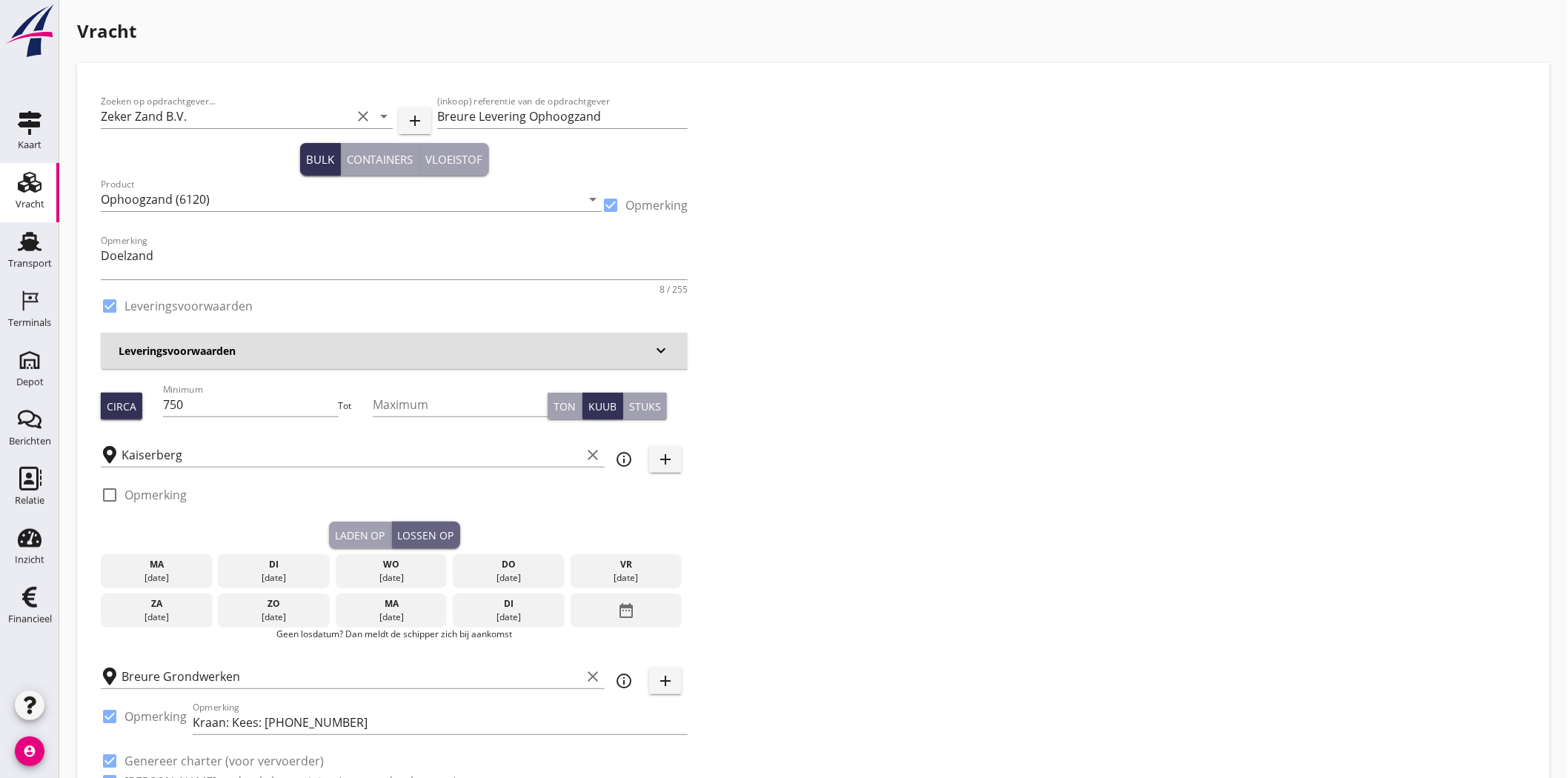
click at [421, 563] on div "wo" at bounding box center [392, 565] width 105 height 14
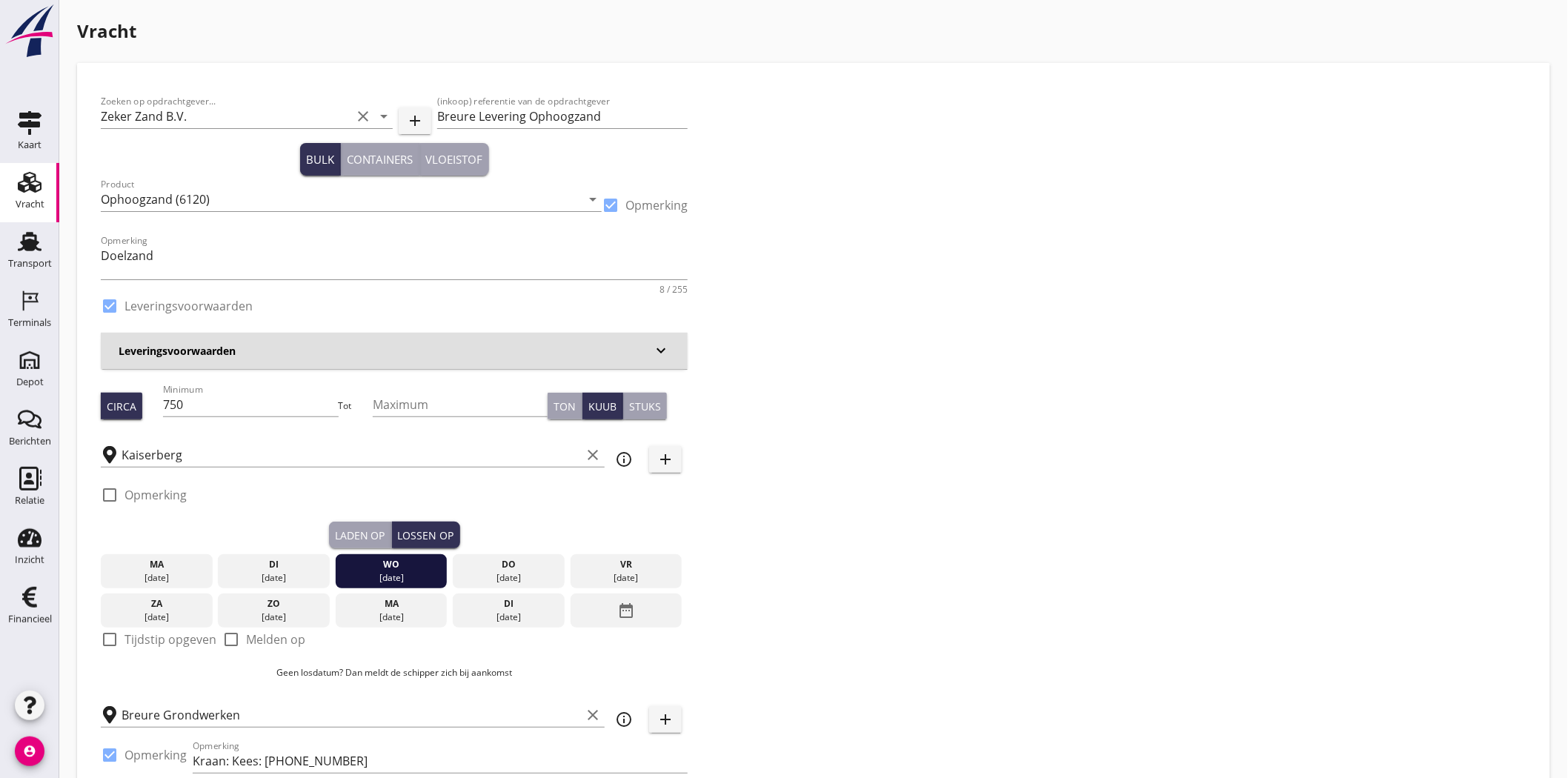
click at [990, 456] on div "Zoeken op opdrachtgever... Zeker Zand B.V. clear arrow_drop_down add (inkoop) r…" at bounding box center [813, 467] width 1437 height 760
drag, startPoint x: 360, startPoint y: 569, endPoint x: 285, endPoint y: 572, distance: 75.1
click at [360, 572] on div "wo 27 aug." at bounding box center [392, 571] width 112 height 34
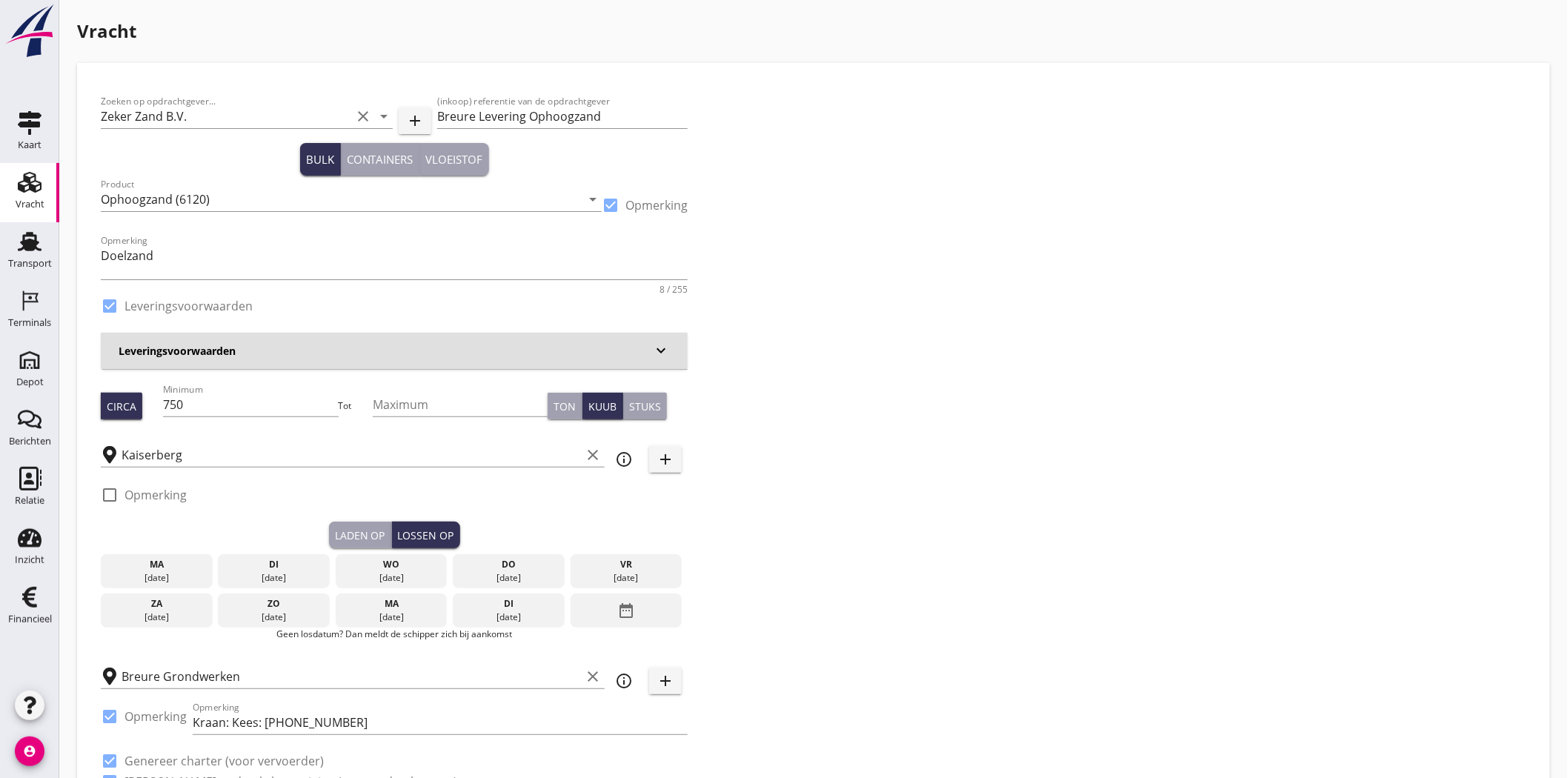
click at [276, 572] on div "[DATE]" at bounding box center [273, 578] width 105 height 14
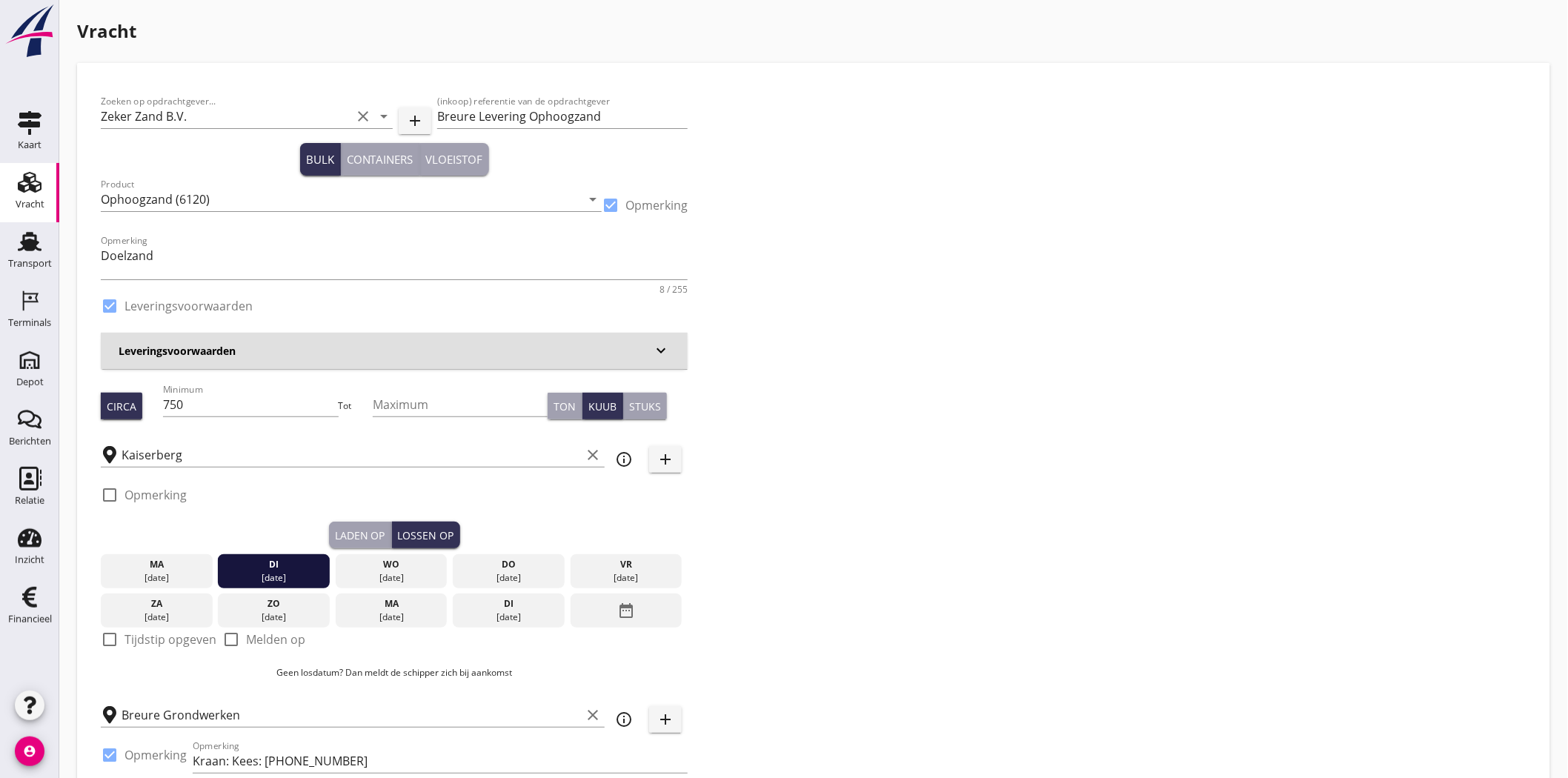
click at [349, 530] on div "Laden op" at bounding box center [359, 535] width 50 height 16
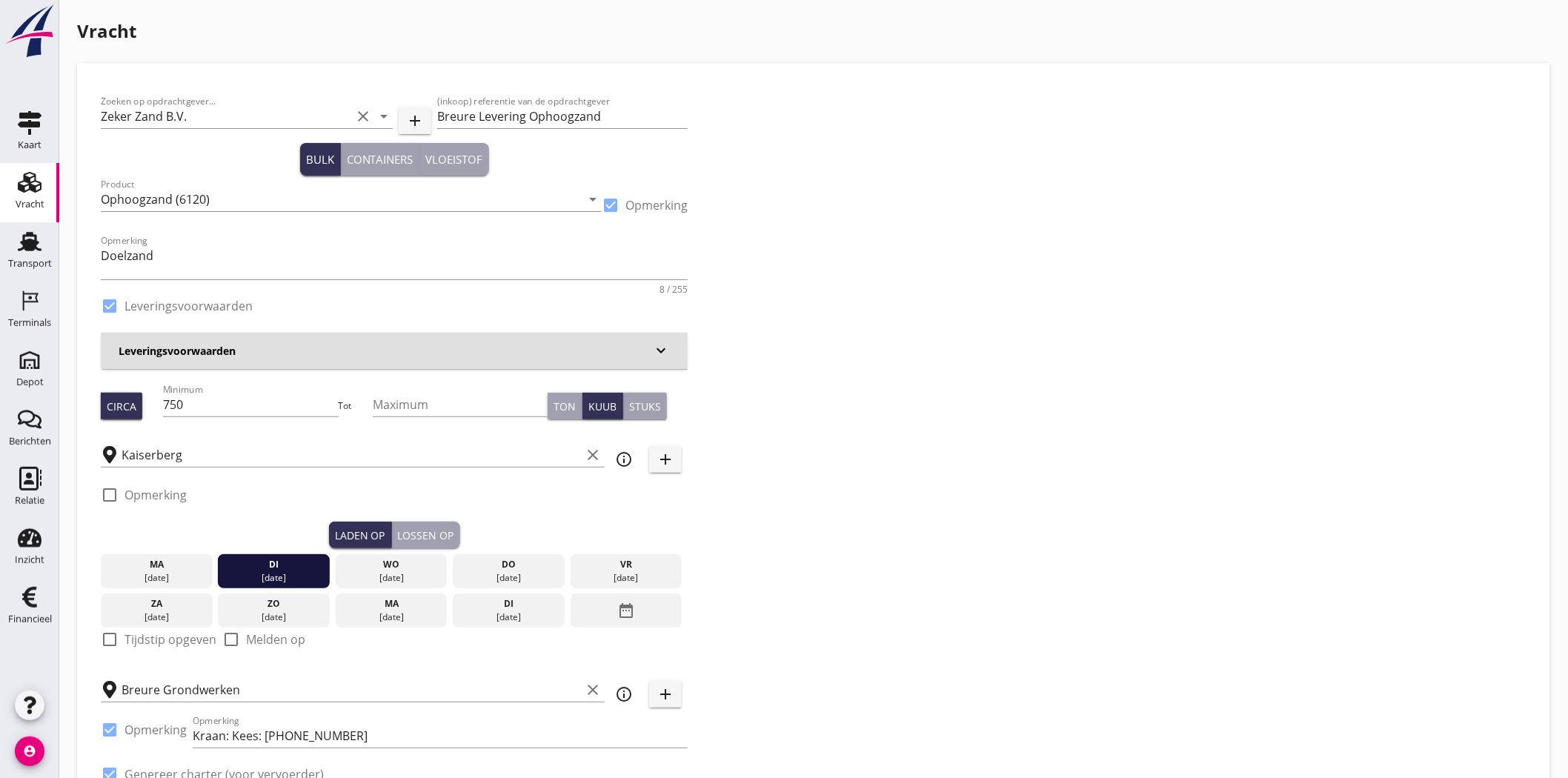
click at [444, 535] on div "Lossen op" at bounding box center [426, 535] width 57 height 16
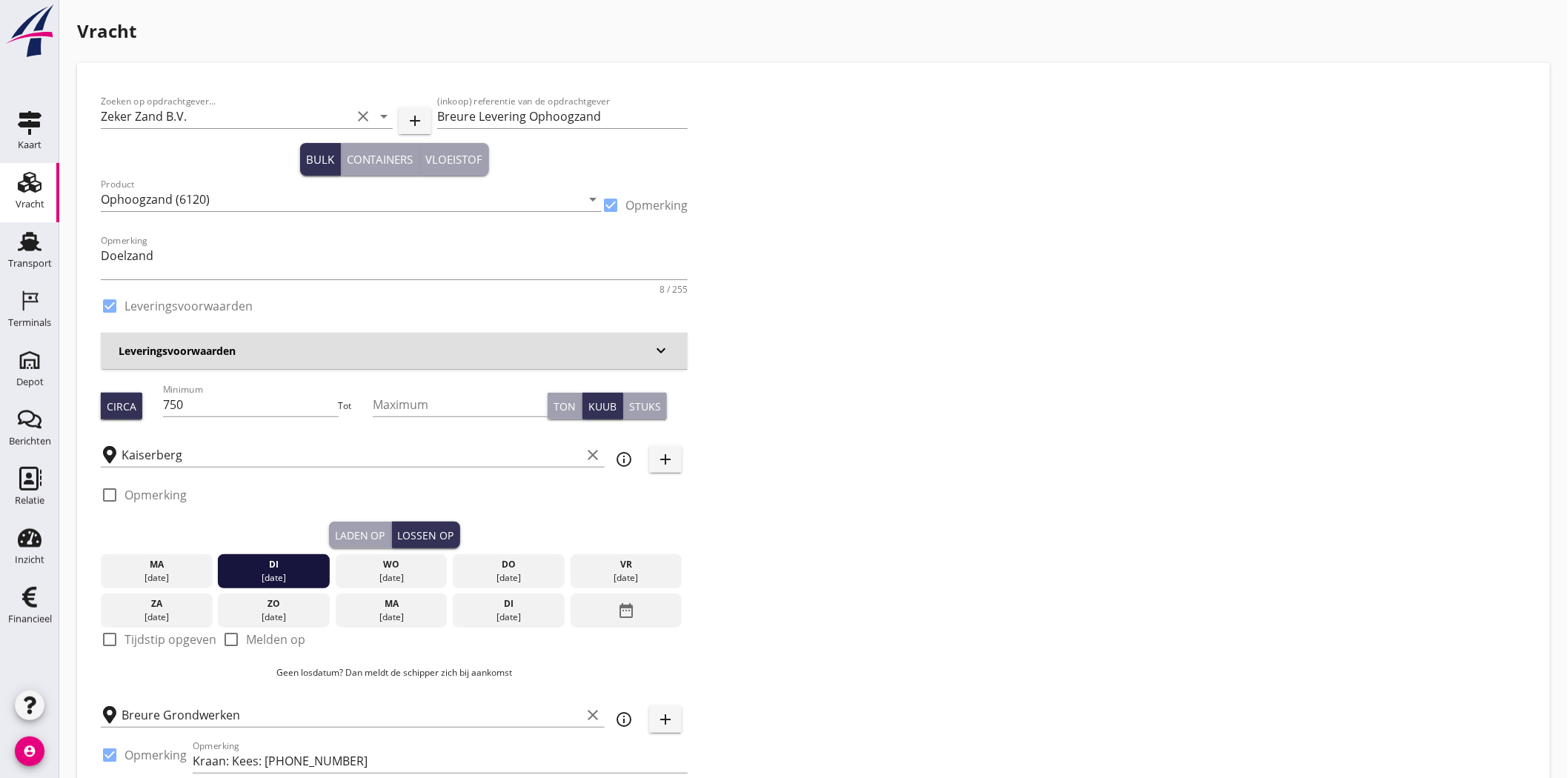
click at [282, 569] on div "di" at bounding box center [273, 565] width 105 height 14
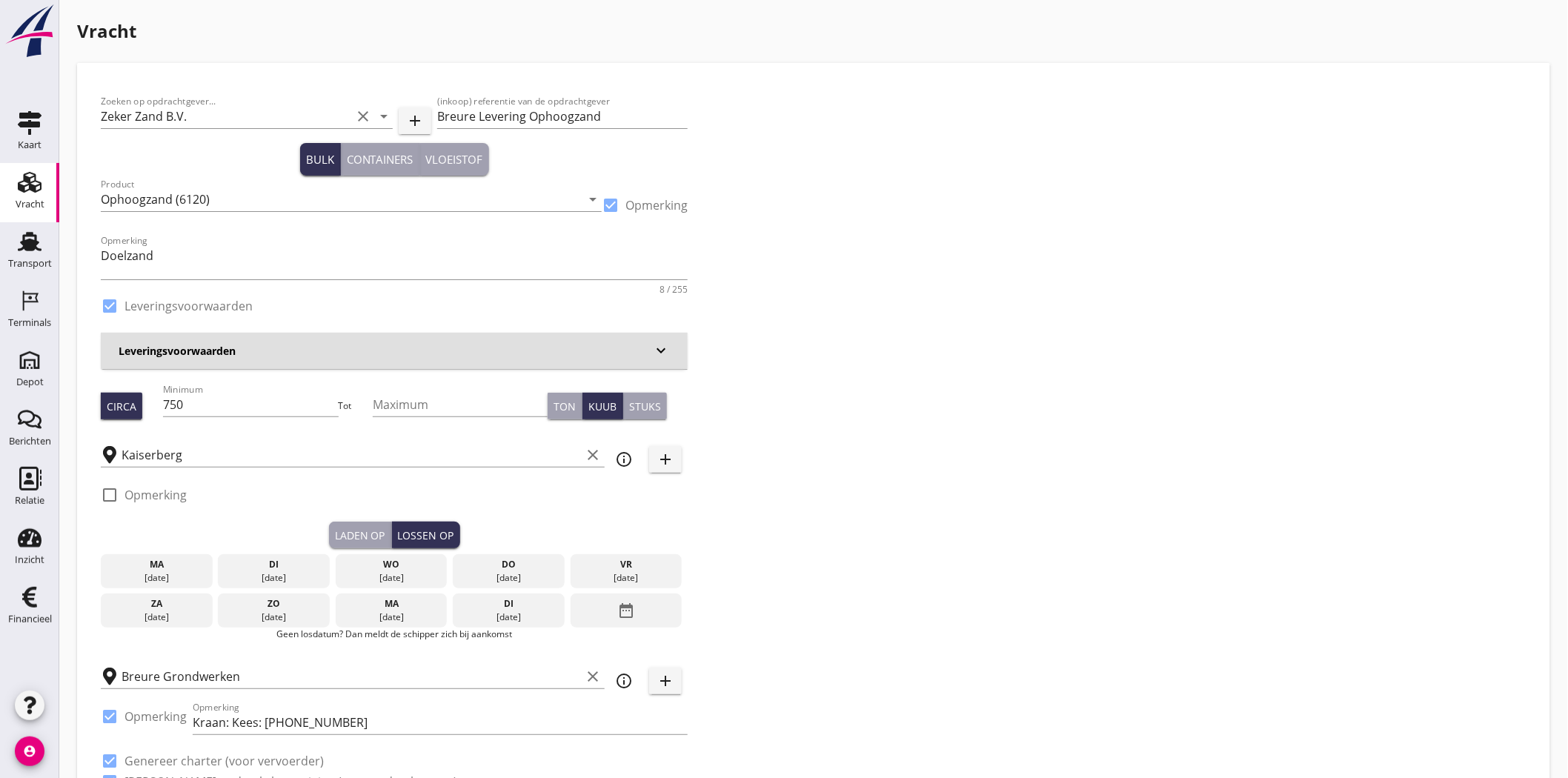
click at [378, 572] on div "[DATE]" at bounding box center [392, 578] width 105 height 14
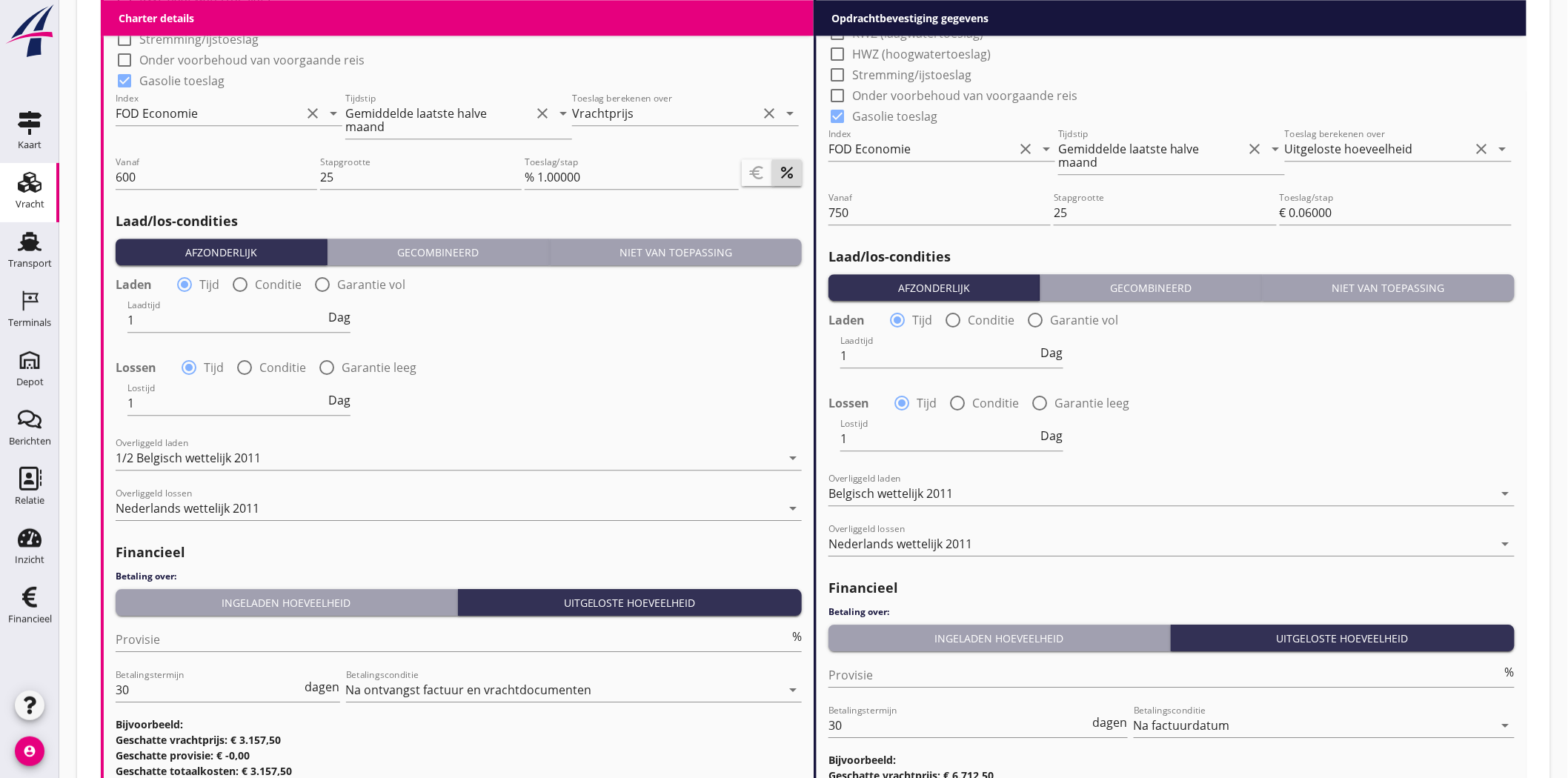
scroll to position [1693, 0]
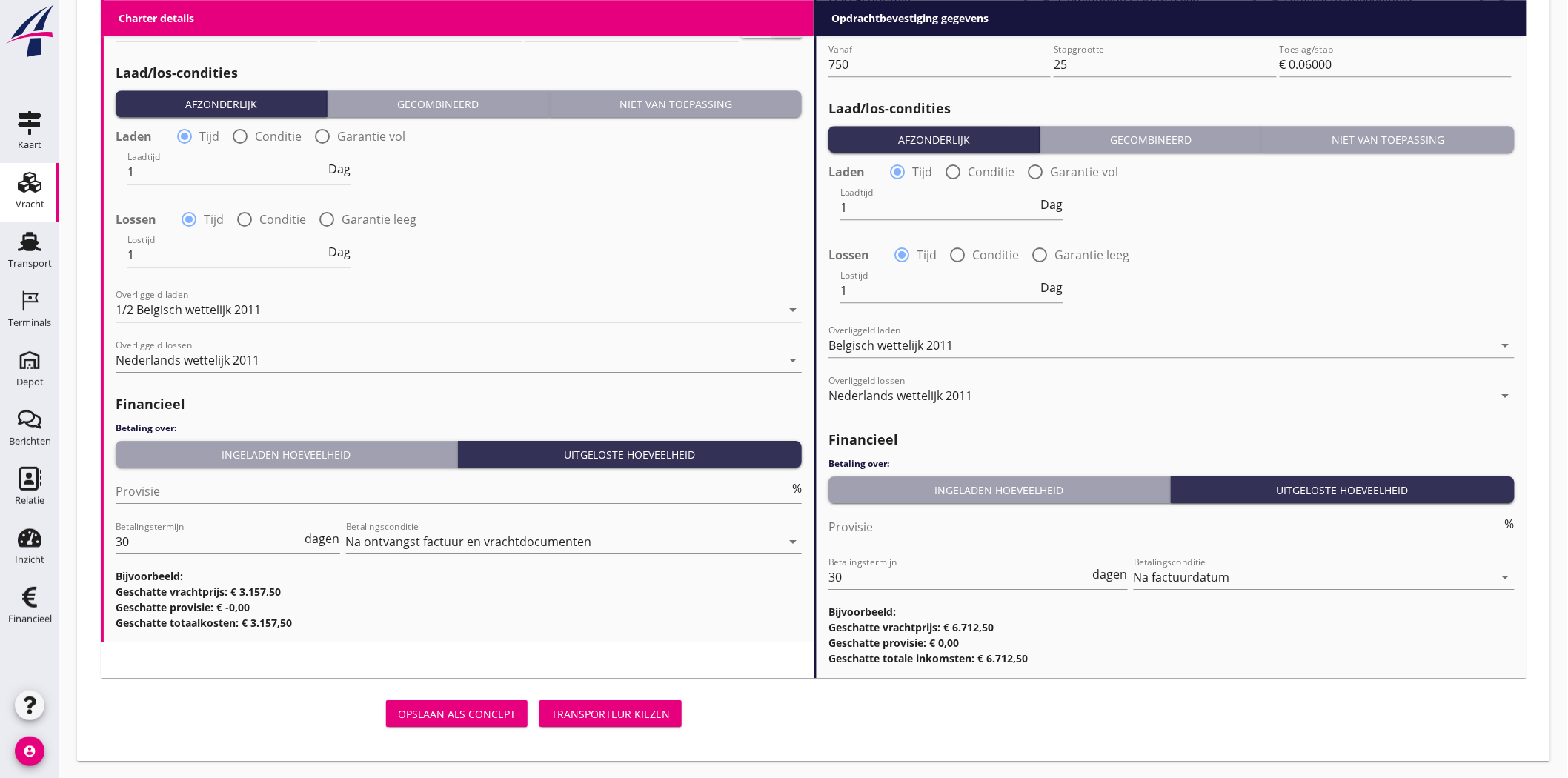
click at [618, 719] on div "Transporteur kiezen" at bounding box center [610, 713] width 118 height 16
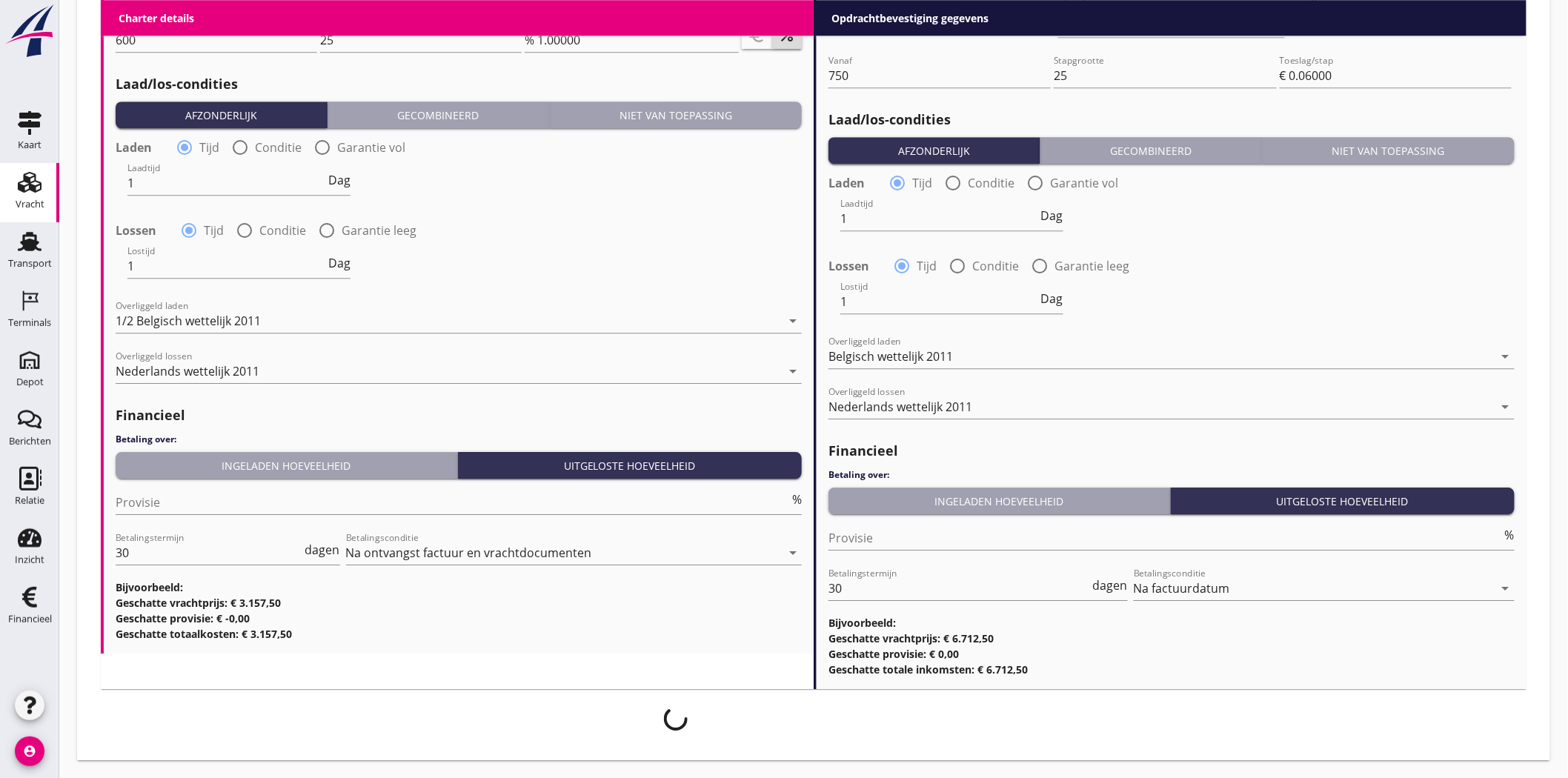
scroll to position [1680, 0]
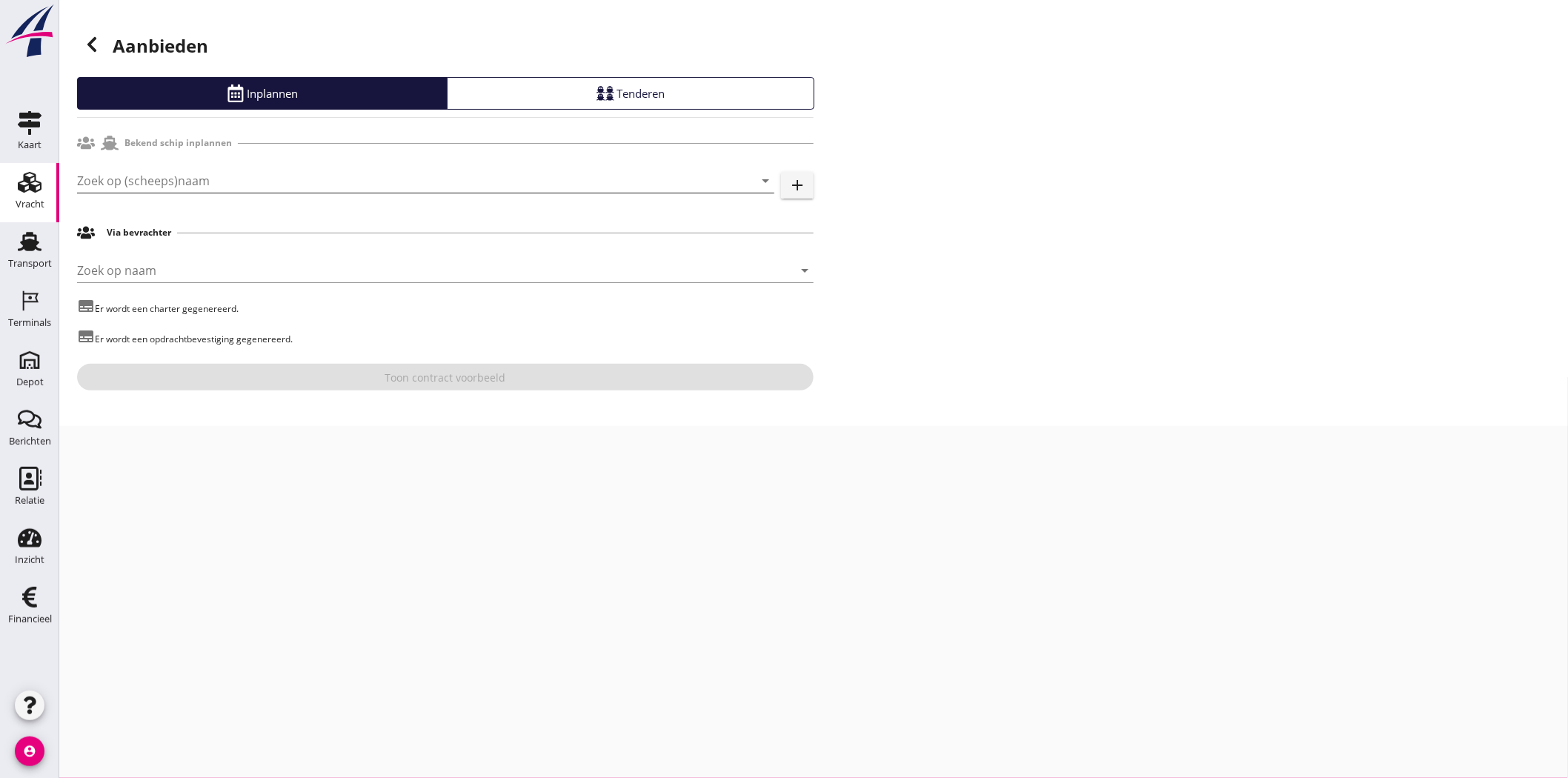
click at [324, 184] on input "Zoek op (scheeps)naam" at bounding box center [405, 181] width 656 height 23
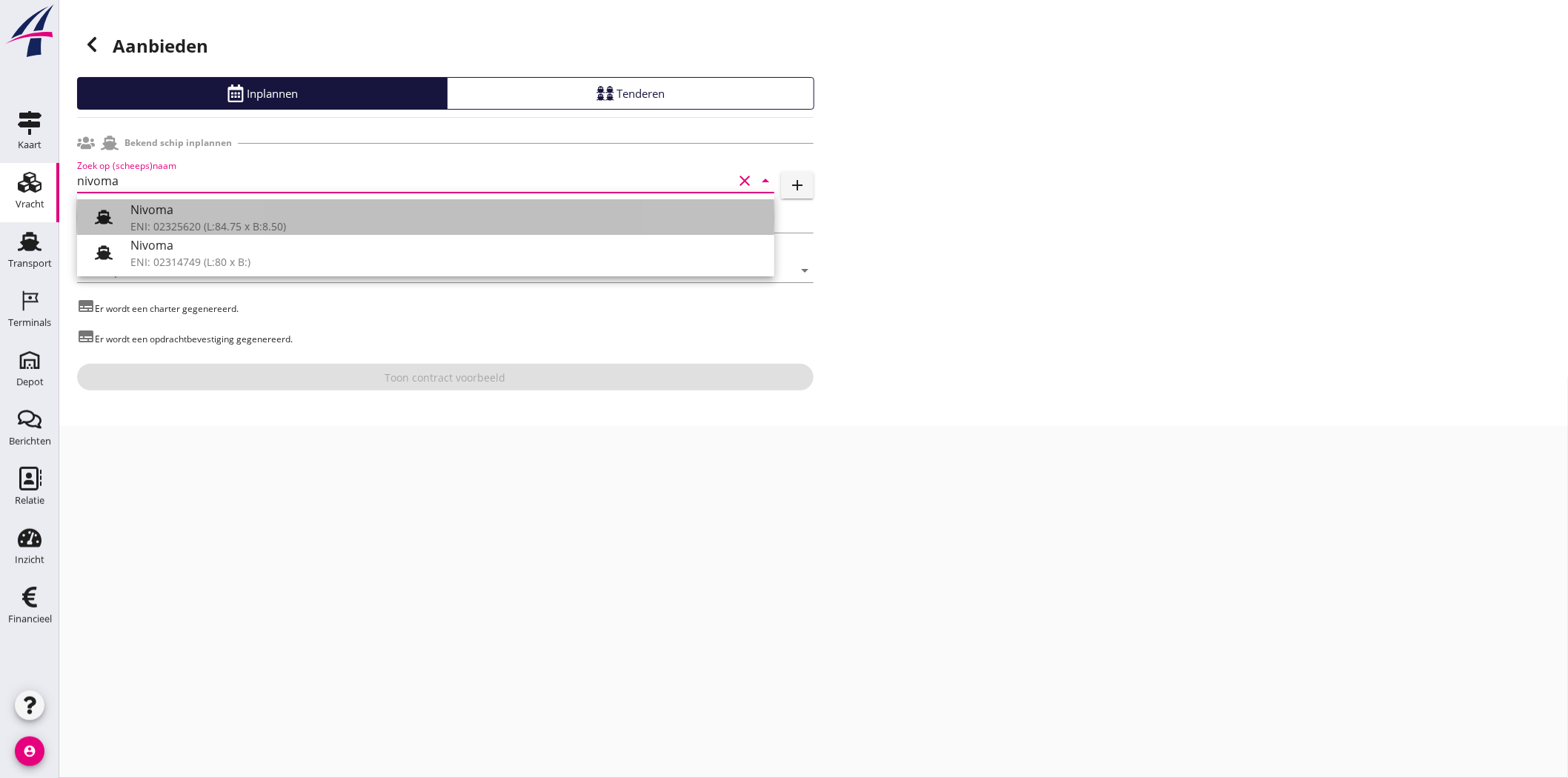
click at [321, 224] on div "ENI: 02325620 (L:84.75 x B:8.50)" at bounding box center [446, 226] width 632 height 16
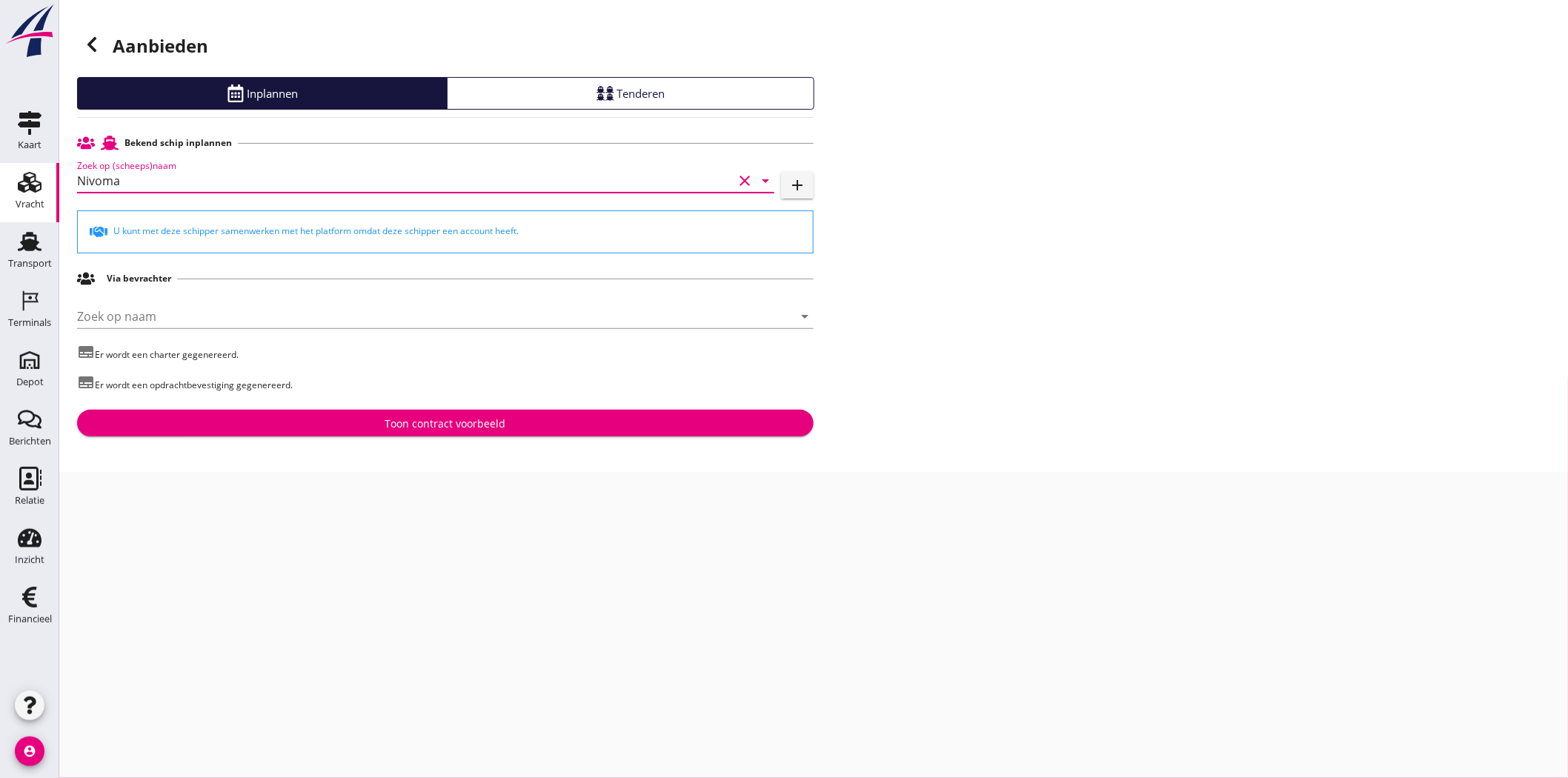
type input "Nivoma"
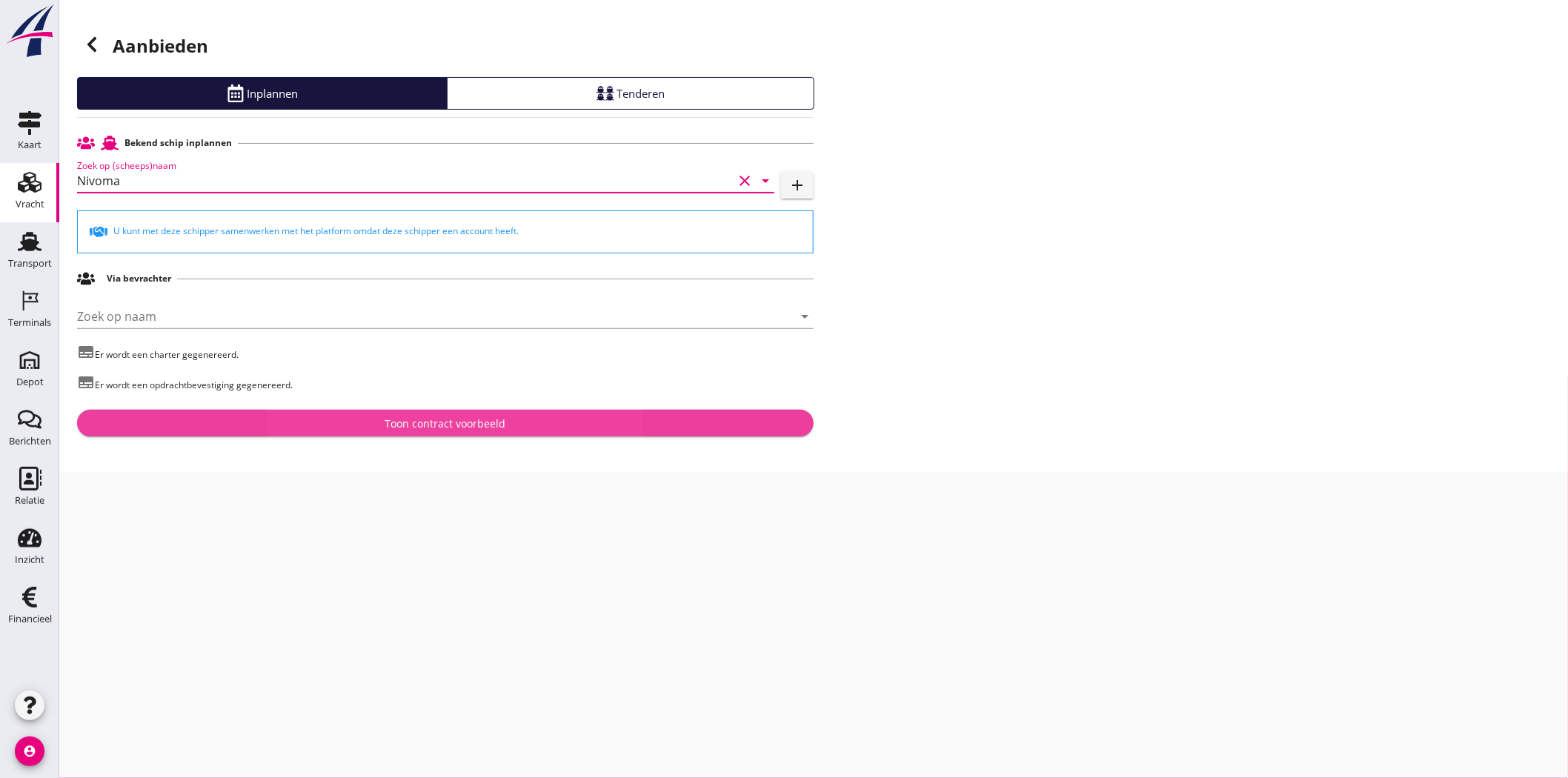
click at [439, 423] on div "Toon contract voorbeeld" at bounding box center [445, 424] width 120 height 16
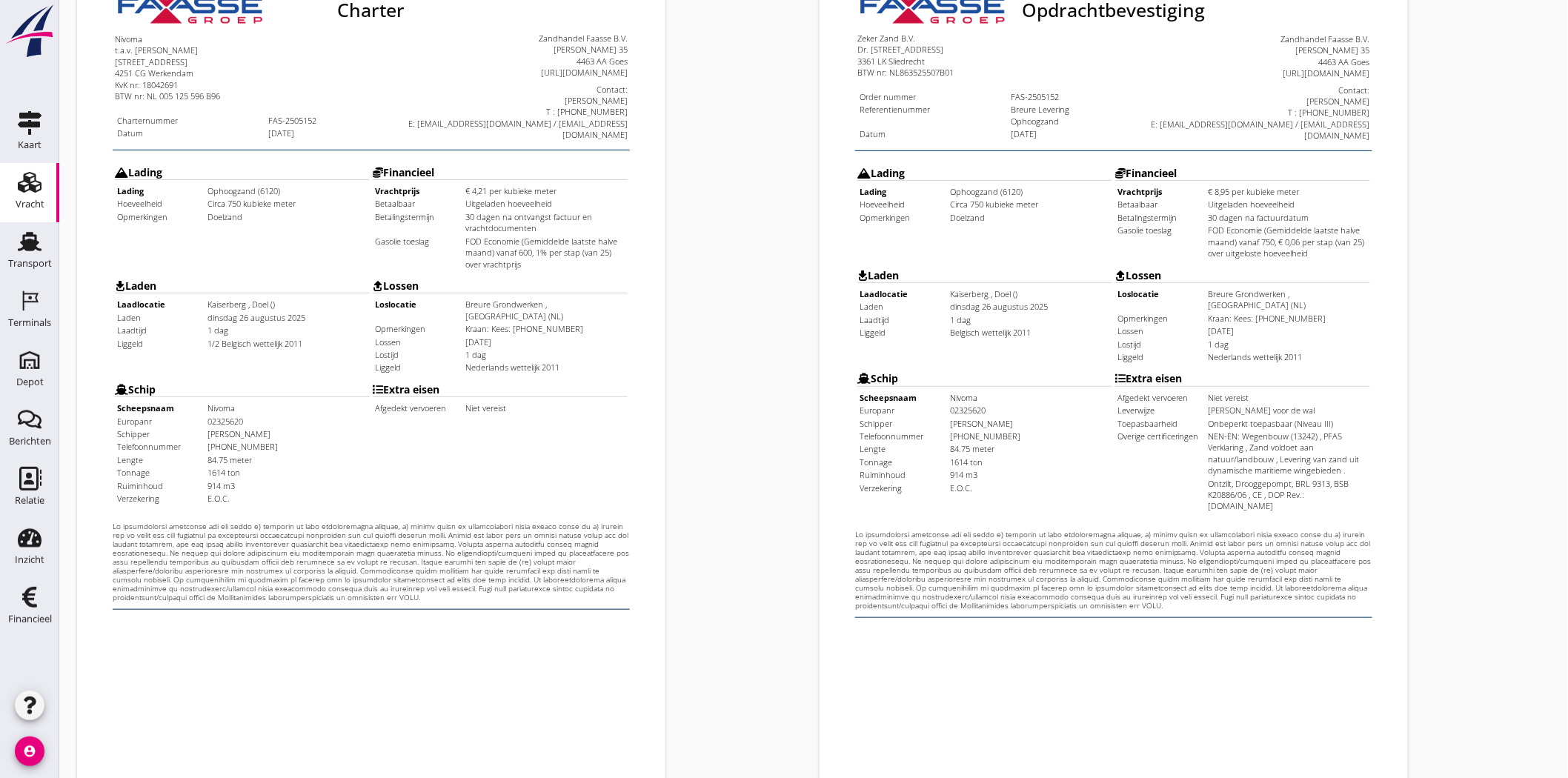
scroll to position [318, 0]
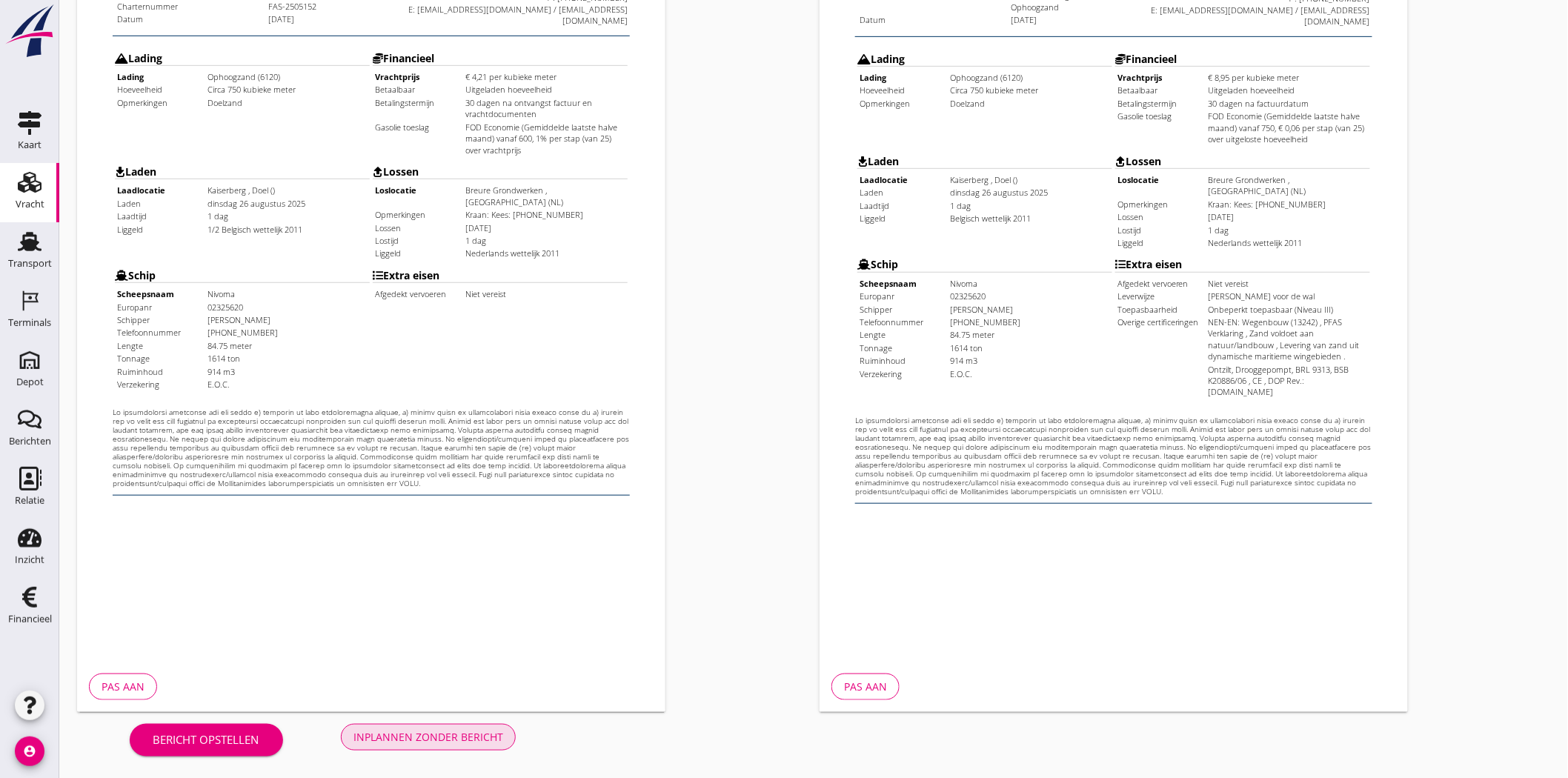
drag, startPoint x: 416, startPoint y: 739, endPoint x: 382, endPoint y: 631, distance: 113.2
click at [416, 739] on div "Inplannen zonder bericht" at bounding box center [428, 737] width 150 height 16
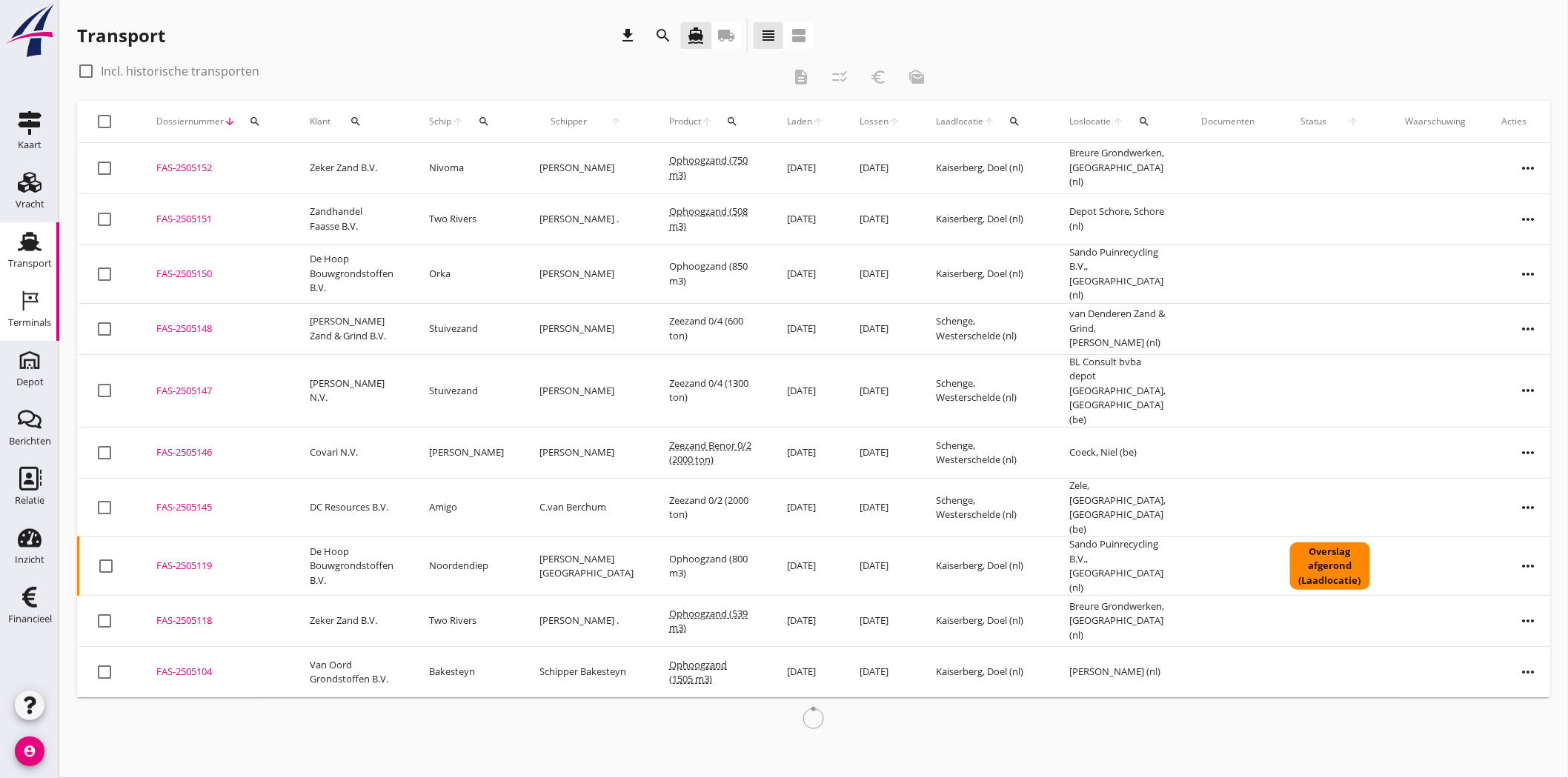
click at [21, 318] on div "Terminals" at bounding box center [29, 323] width 43 height 10
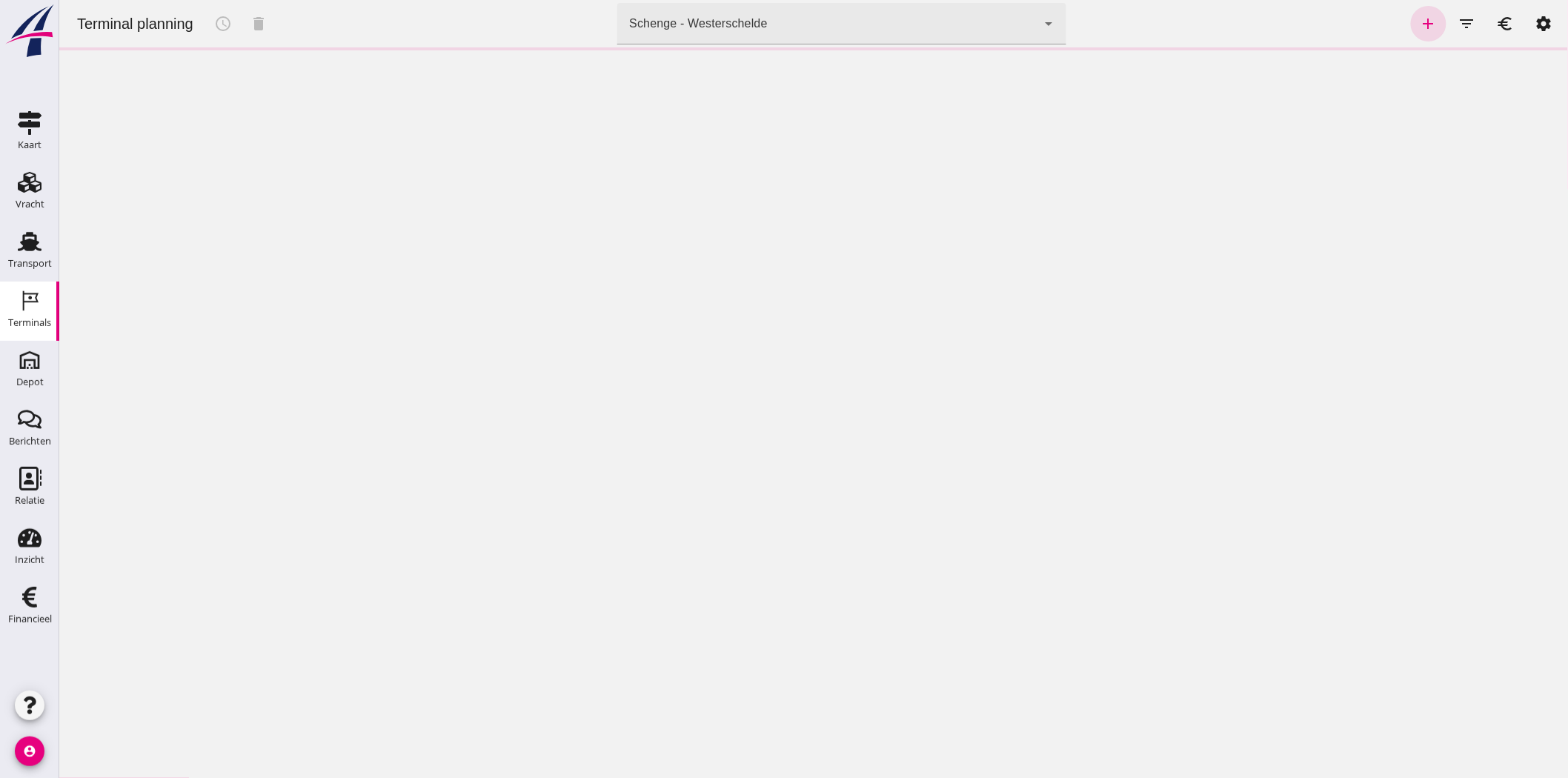
click at [752, 12] on div "Schenge - Westerschelde 9c876888-926f-4f5f-969d-c779b766b815" at bounding box center [826, 23] width 419 height 41
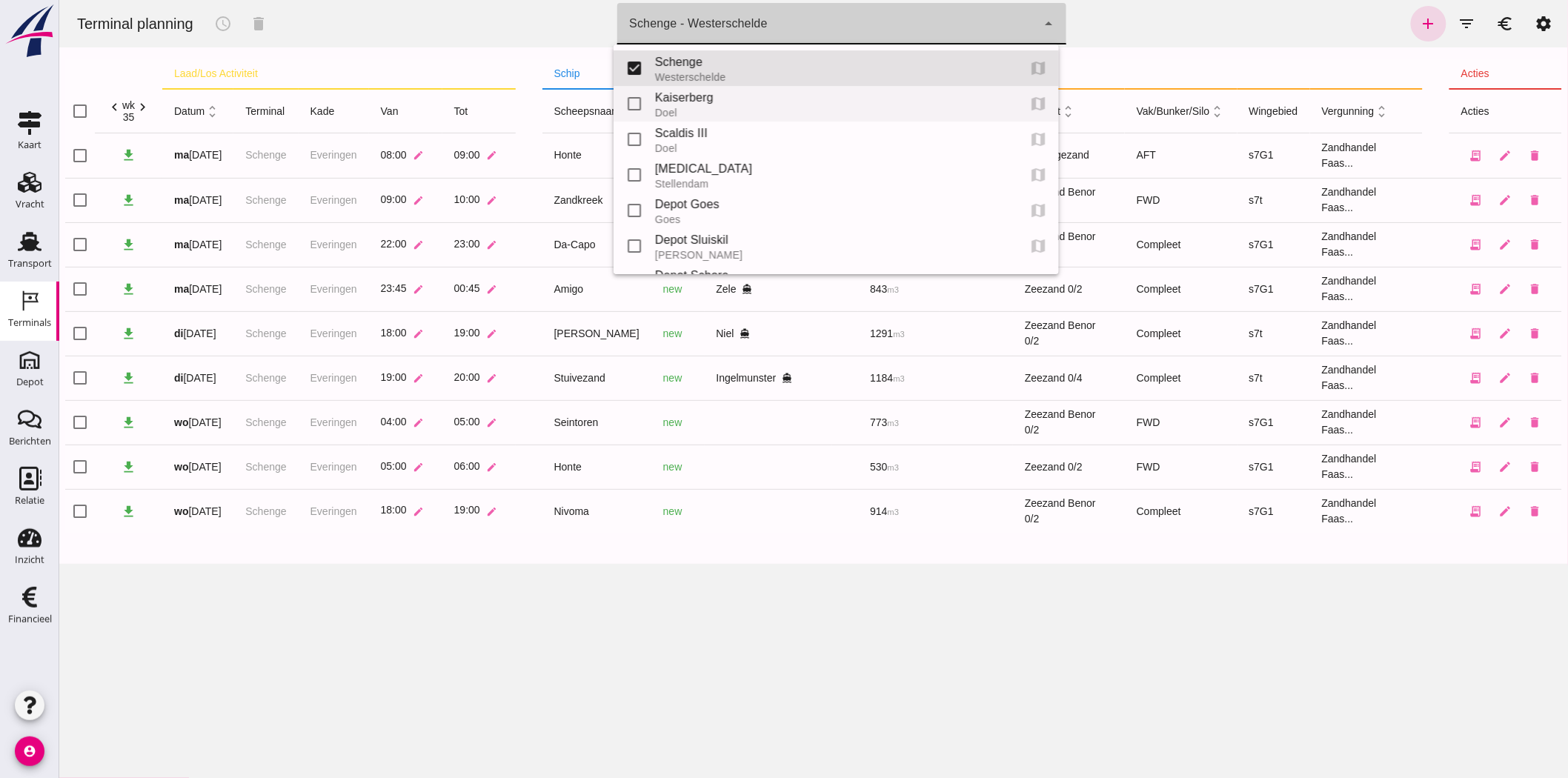
click at [728, 110] on div "Doel" at bounding box center [829, 113] width 350 height 12
type input "7f603609-51ae-4e75-986b-c9057e559465"
checkbox input "false"
checkbox input "true"
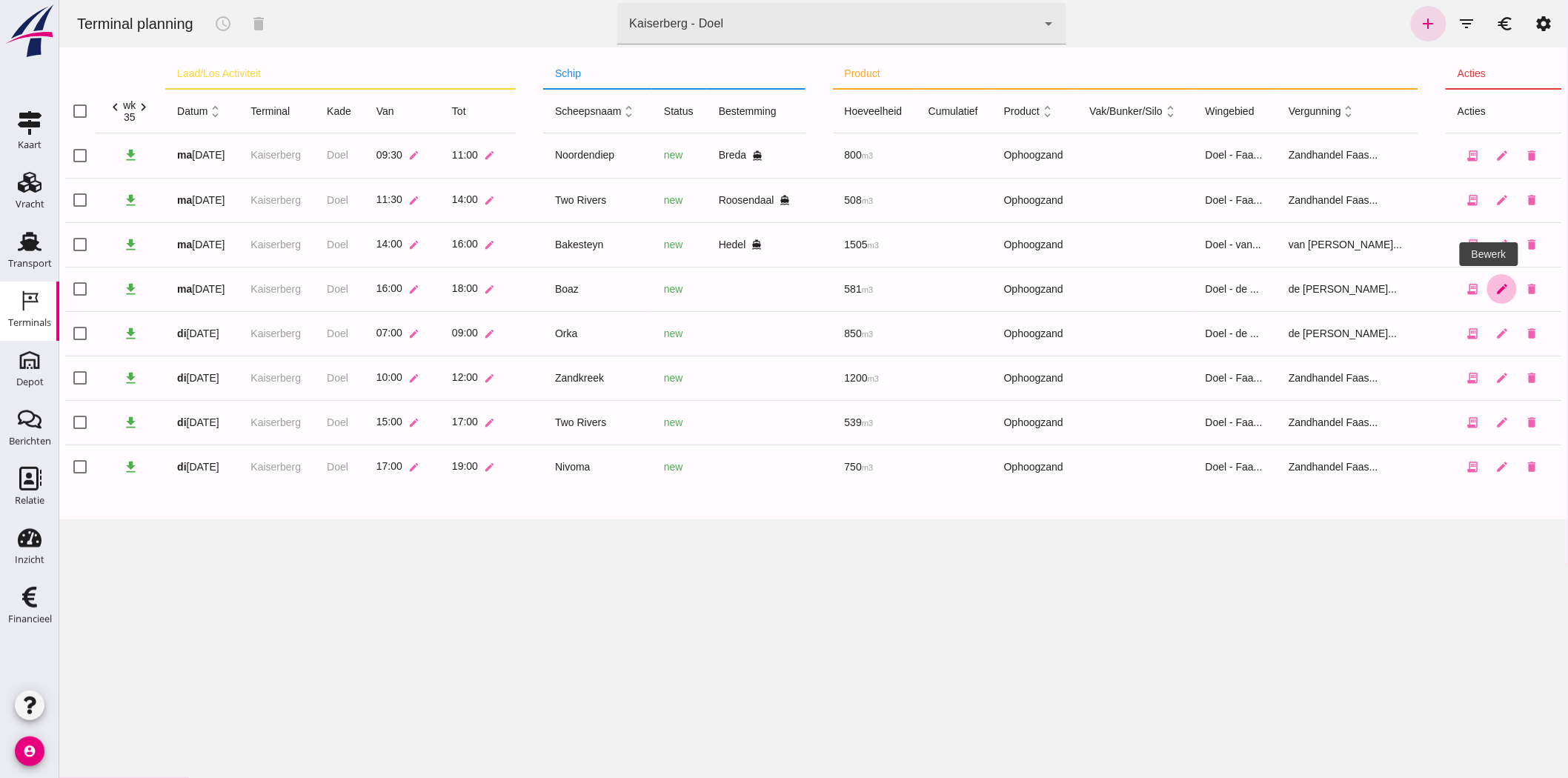
click at [1495, 285] on icon "edit" at bounding box center [1501, 289] width 14 height 14
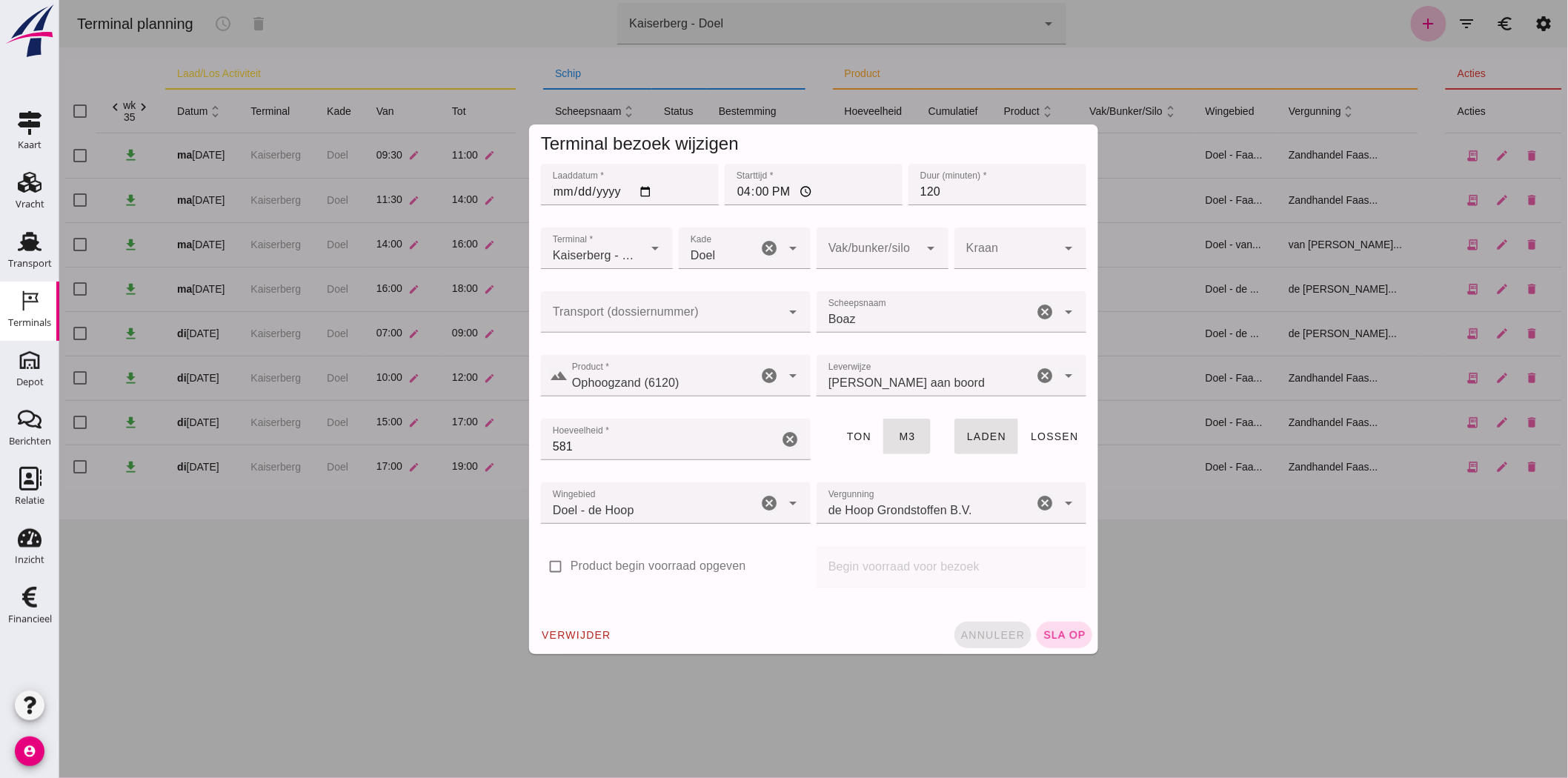
click at [989, 635] on span "annuleer" at bounding box center [992, 635] width 66 height 12
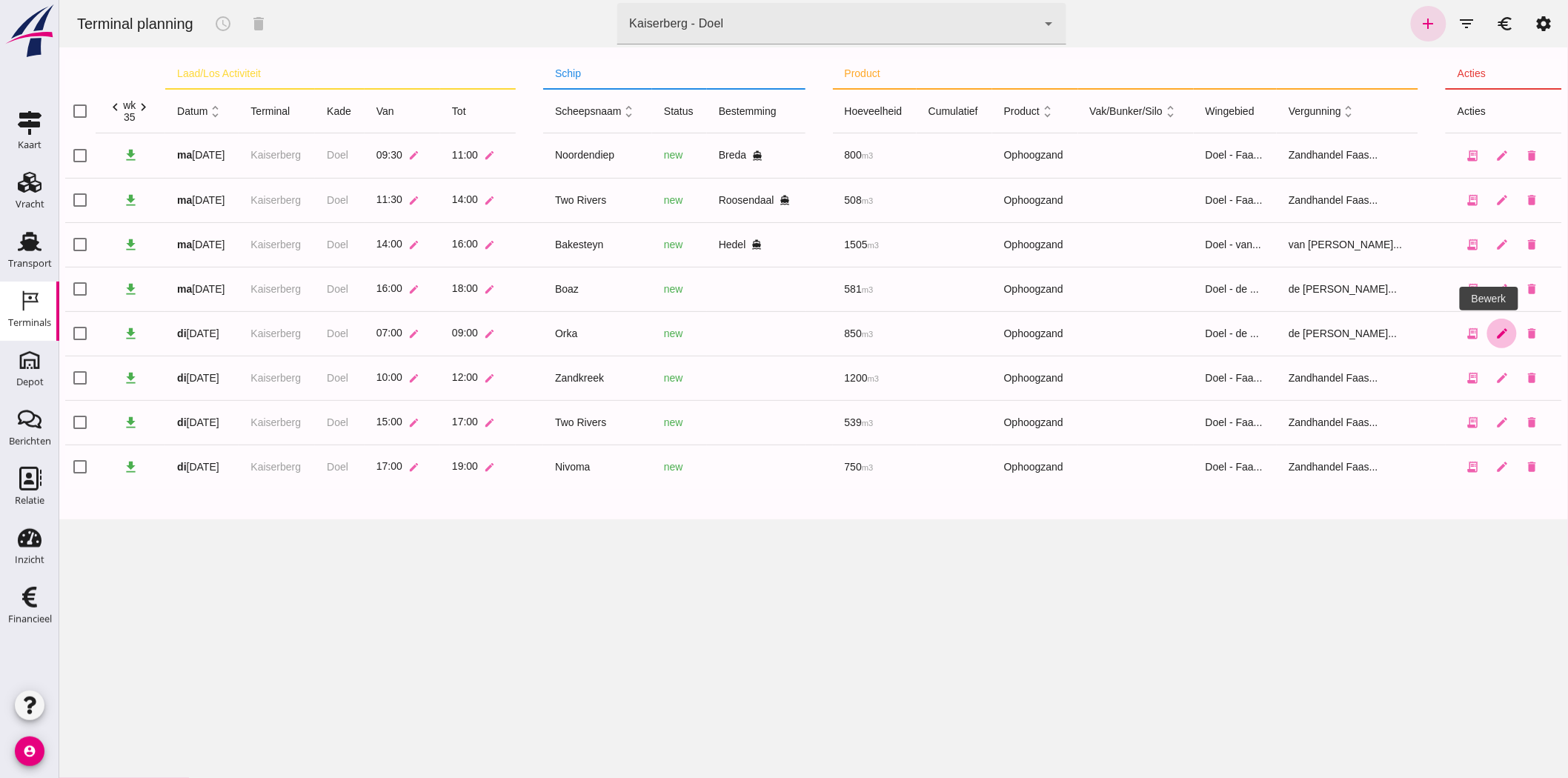
click at [1495, 334] on icon "edit" at bounding box center [1501, 334] width 14 height 14
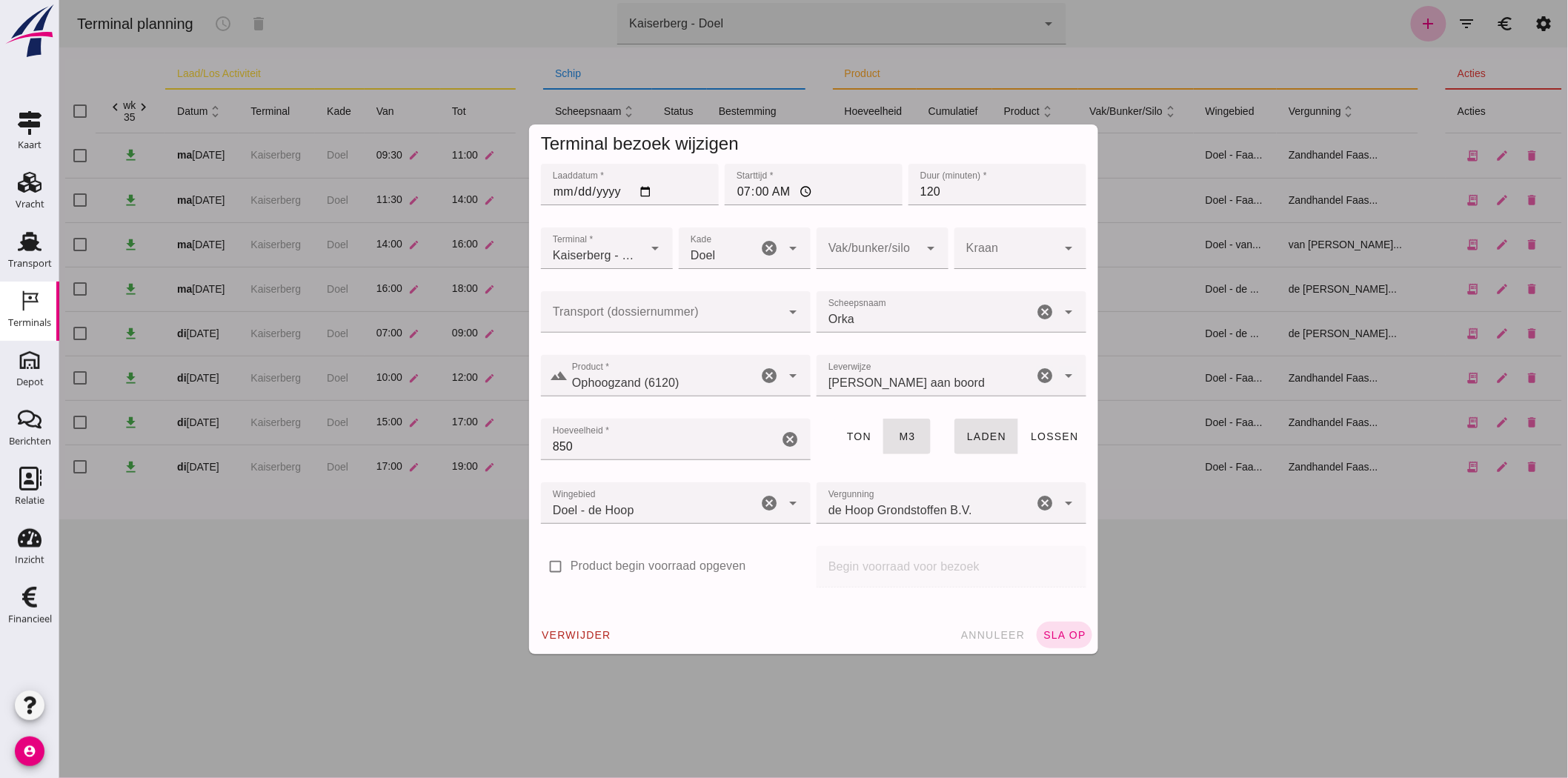
click at [664, 301] on div at bounding box center [660, 311] width 240 height 41
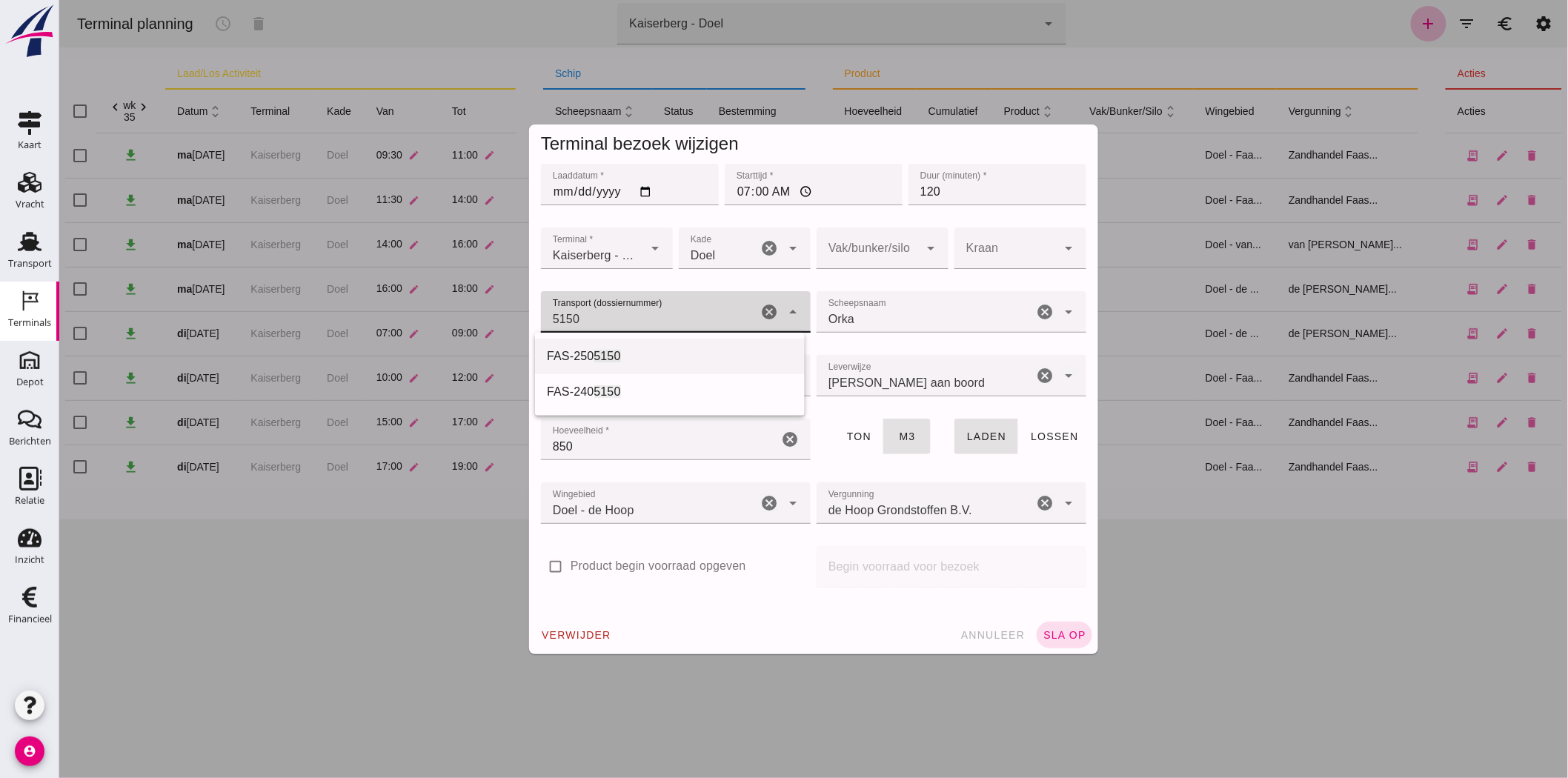
click at [618, 352] on span "5150" at bounding box center [606, 355] width 26 height 13
type input "FAS-2505150"
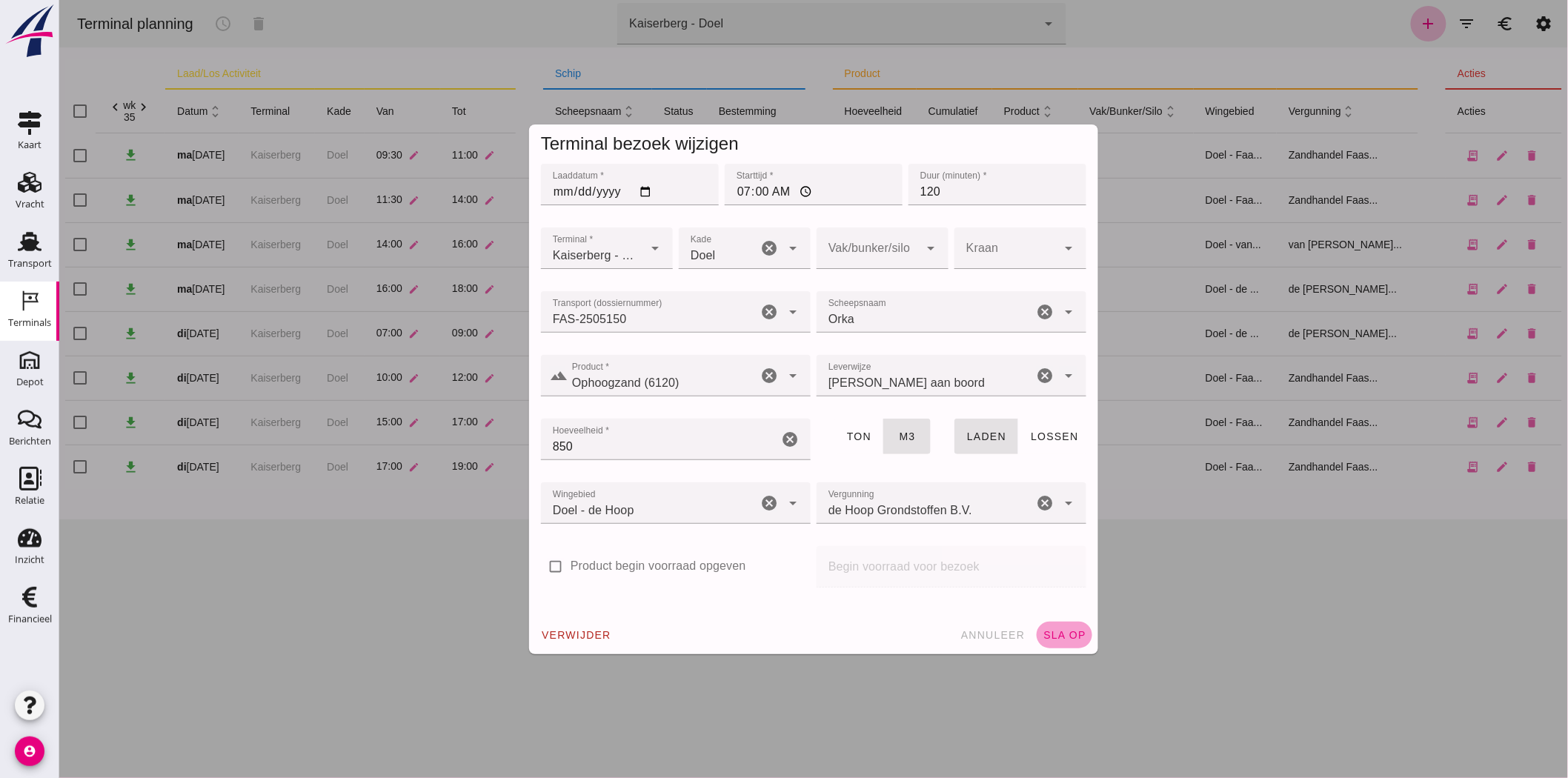
click at [1041, 629] on span "sla op" at bounding box center [1063, 635] width 44 height 12
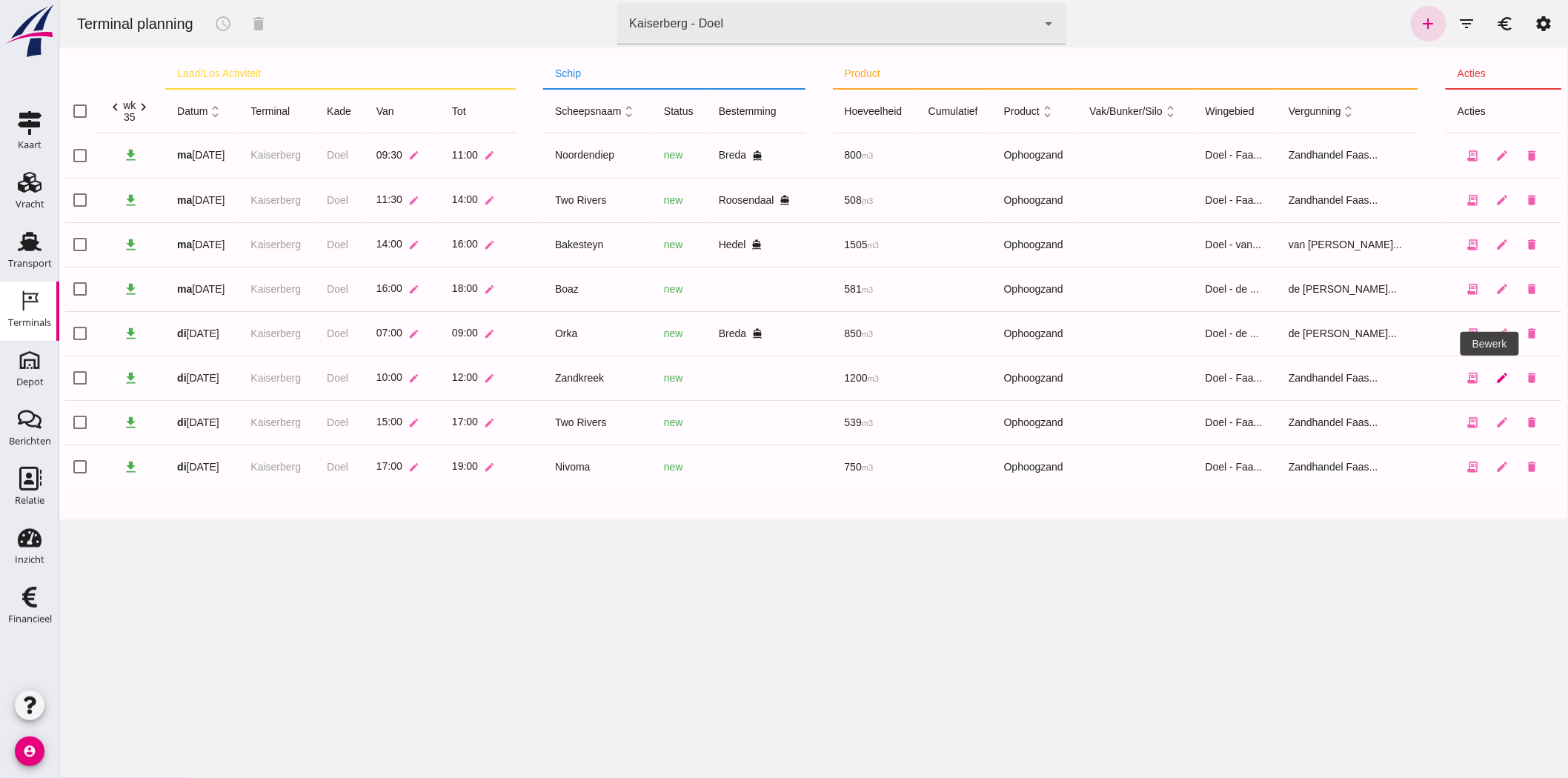
click at [1495, 375] on icon "edit" at bounding box center [1501, 378] width 14 height 14
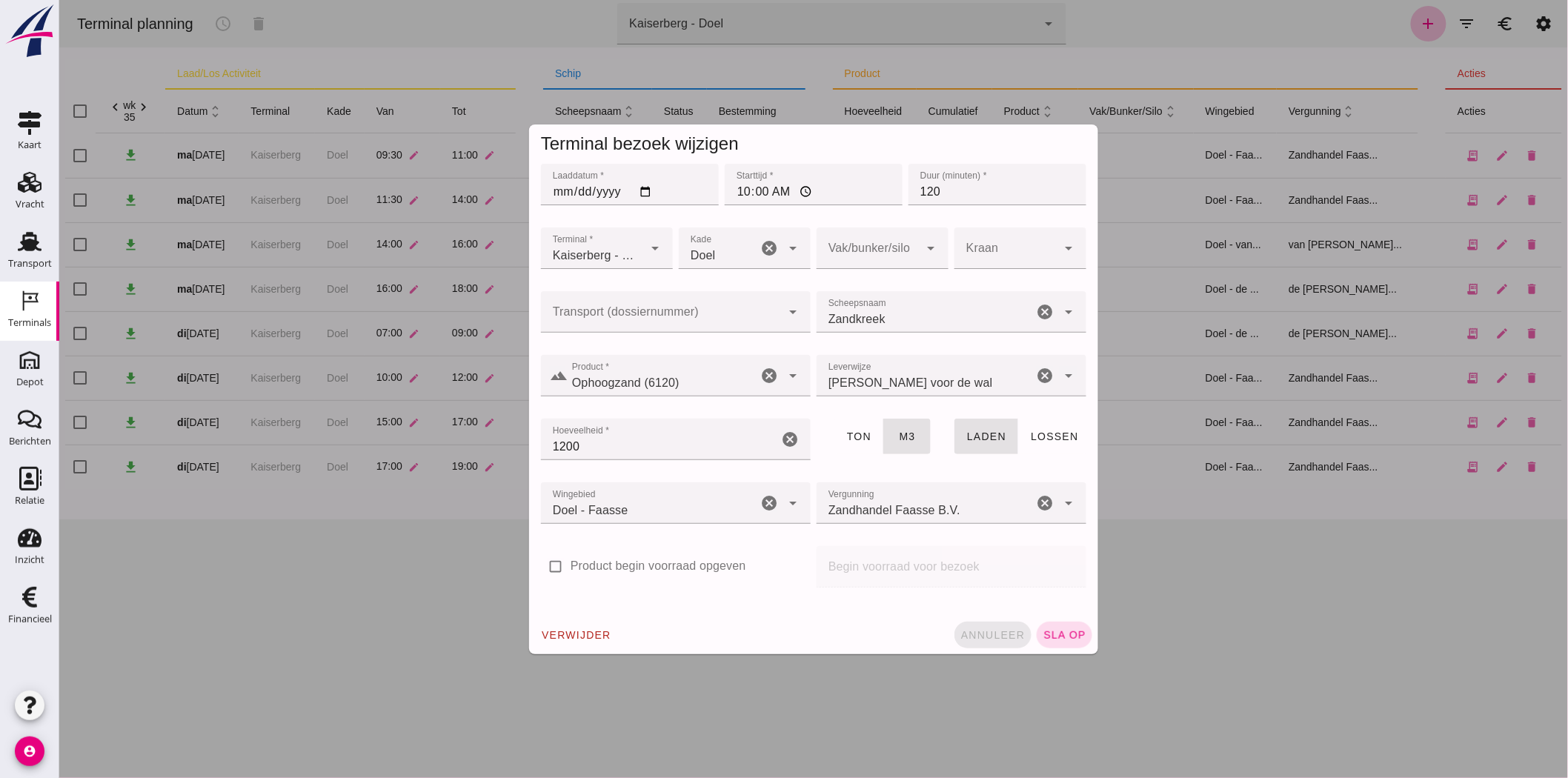
click at [959, 633] on span "annuleer" at bounding box center [992, 635] width 66 height 12
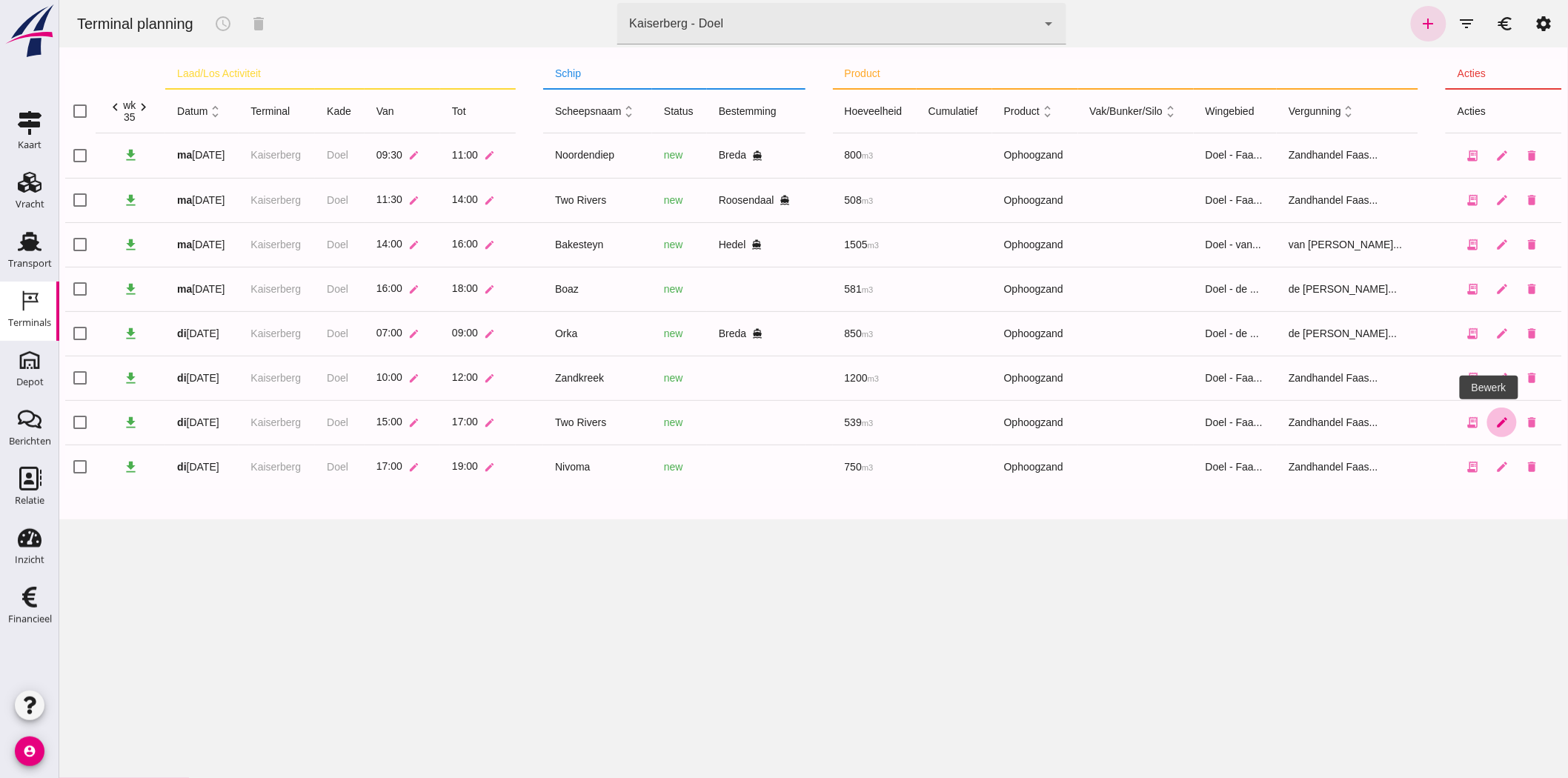
click at [1486, 418] on link "edit" at bounding box center [1500, 422] width 29 height 29
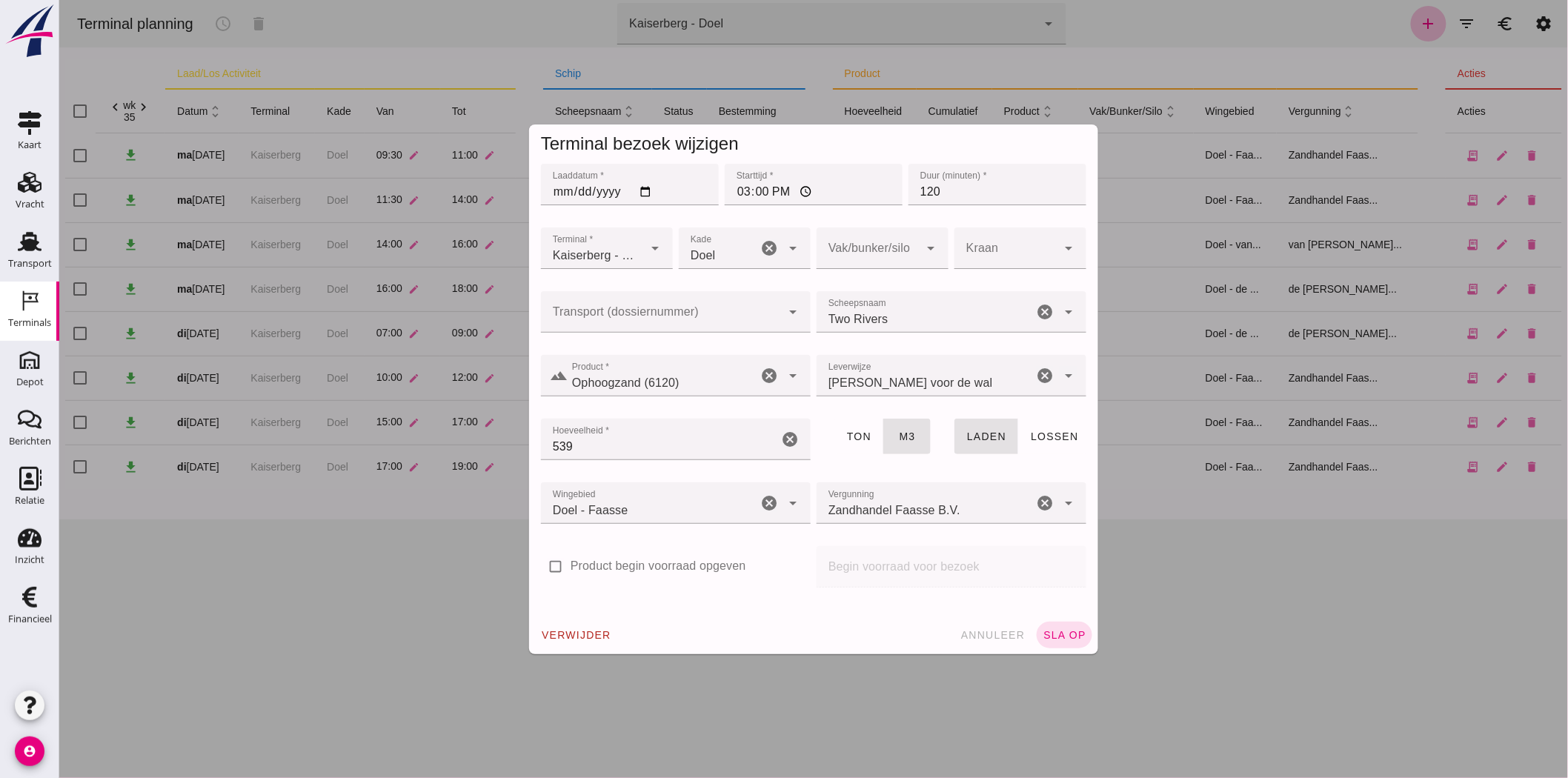
click at [727, 320] on input "Transport (dossiernummer)" at bounding box center [660, 319] width 240 height 18
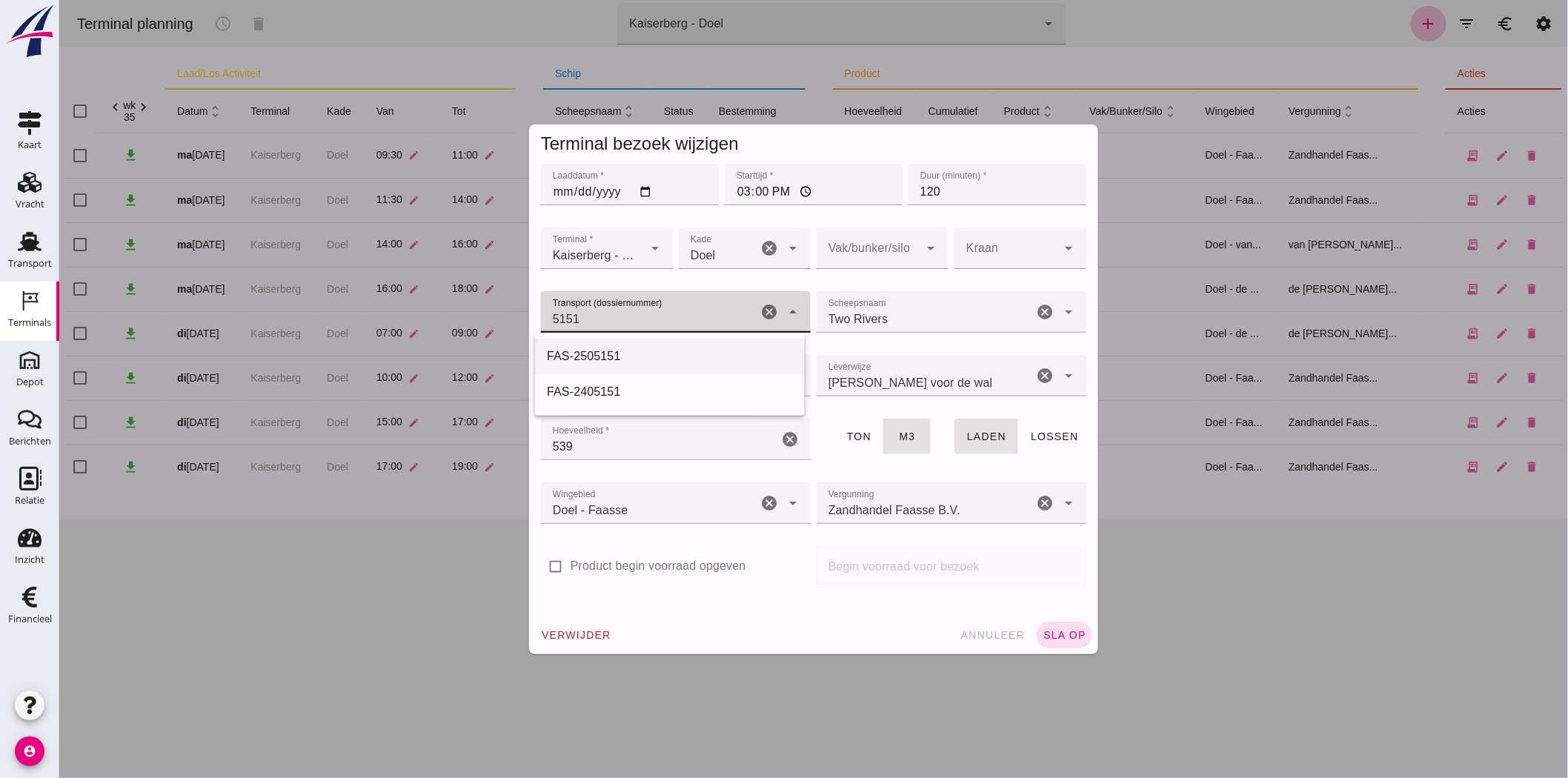
click at [609, 352] on div "FAS-2505151" at bounding box center [669, 356] width 246 height 18
type input "FAS-2505151"
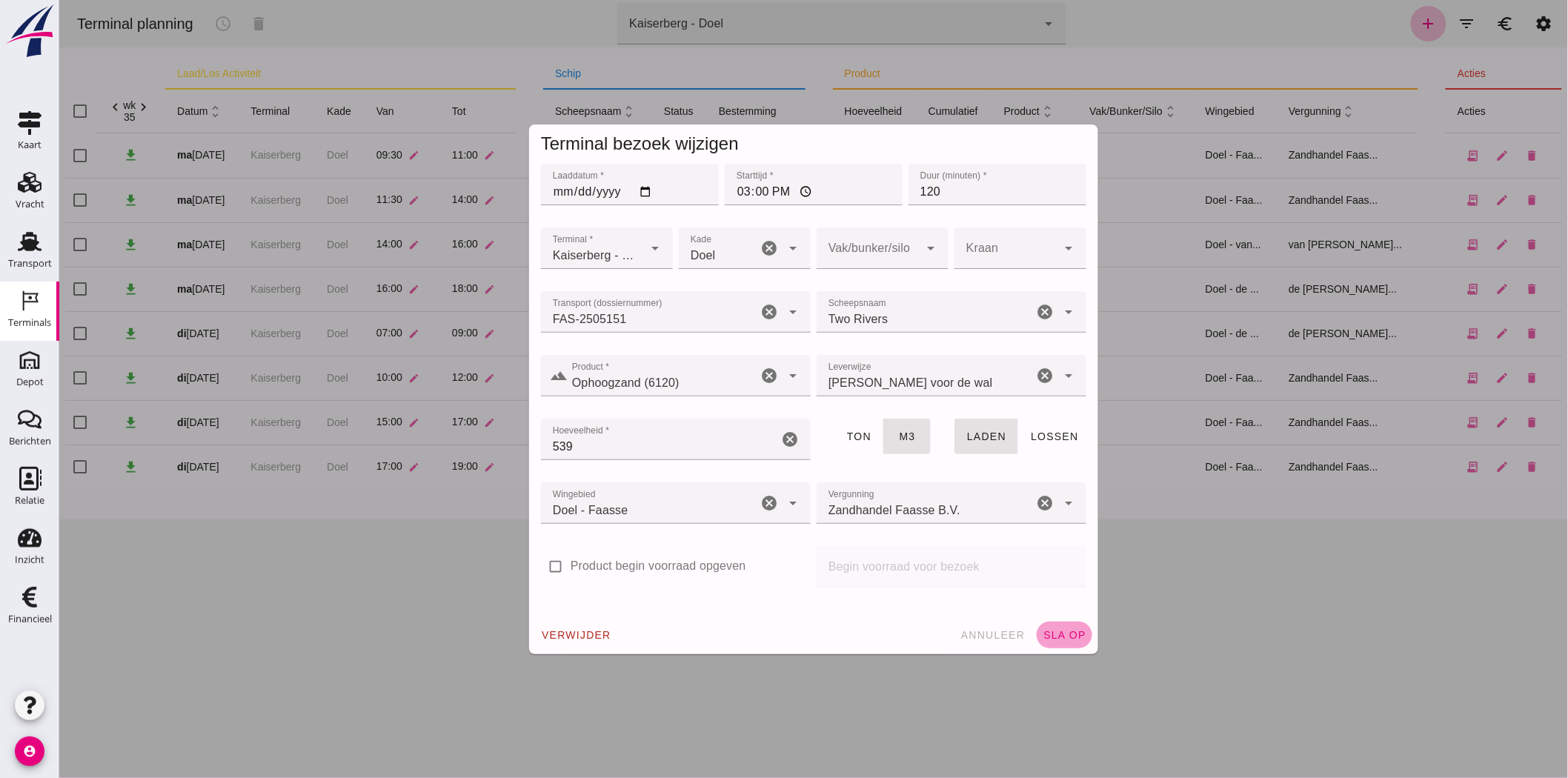
click at [1047, 635] on span "sla op" at bounding box center [1063, 635] width 44 height 12
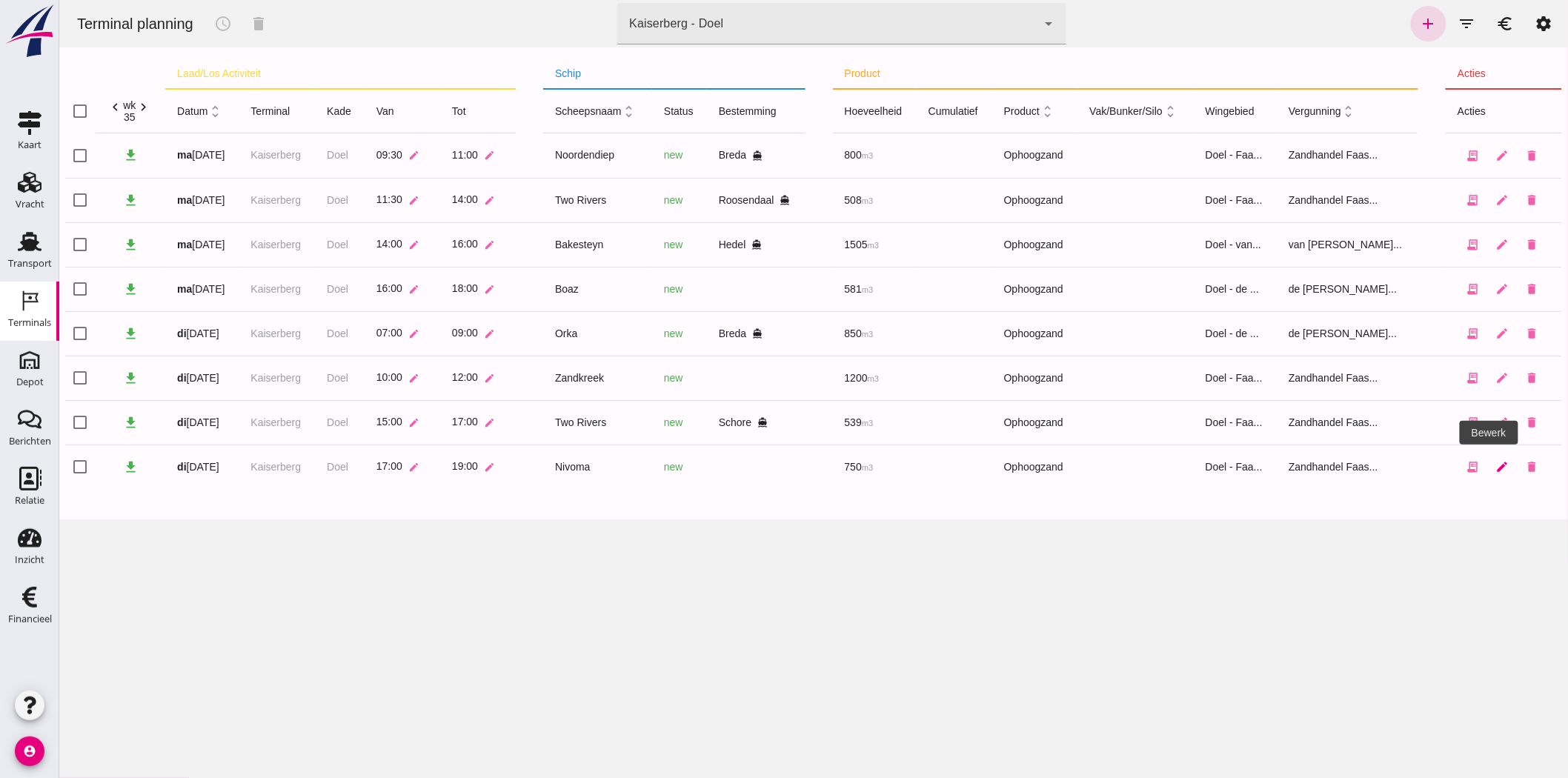
click at [1495, 462] on icon "edit" at bounding box center [1501, 467] width 14 height 14
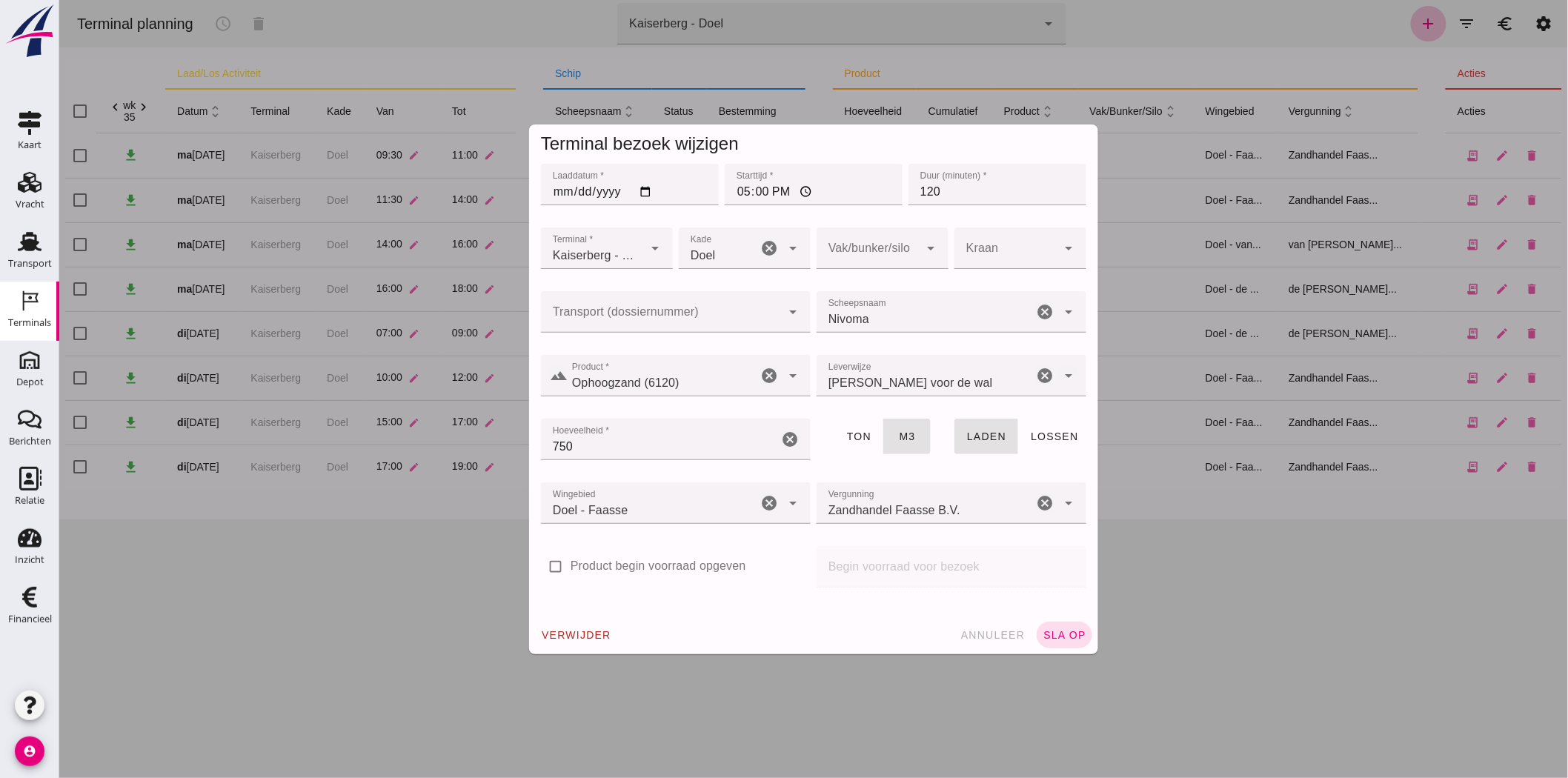
click at [721, 312] on input "Transport (dossiernummer)" at bounding box center [660, 319] width 240 height 18
click at [592, 348] on div "FAS-2505152" at bounding box center [669, 356] width 246 height 18
type input "FAS-2505152"
click at [1054, 621] on button "sla op" at bounding box center [1063, 634] width 56 height 26
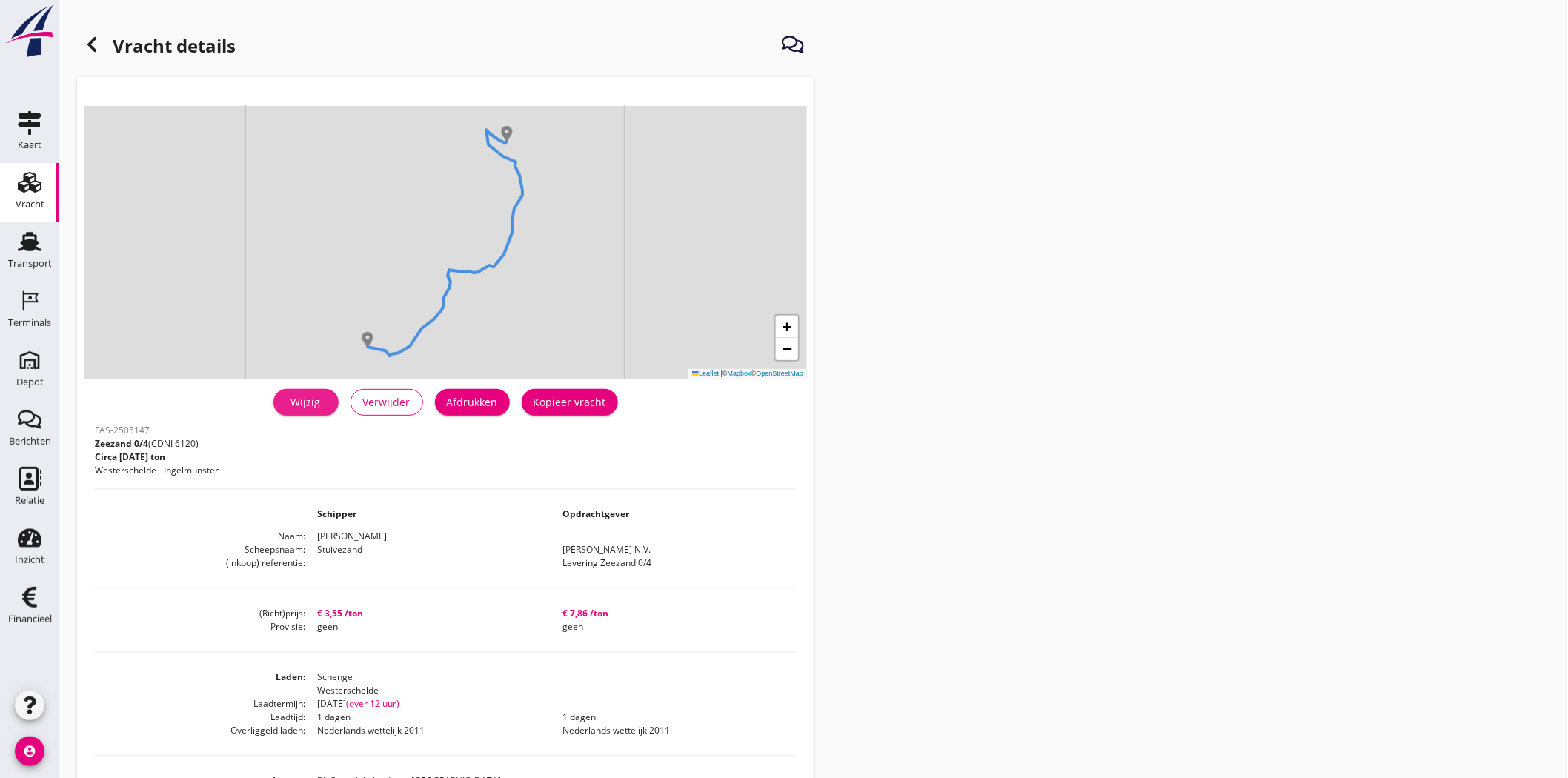
click at [292, 394] on div "Wijzig" at bounding box center [305, 402] width 41 height 16
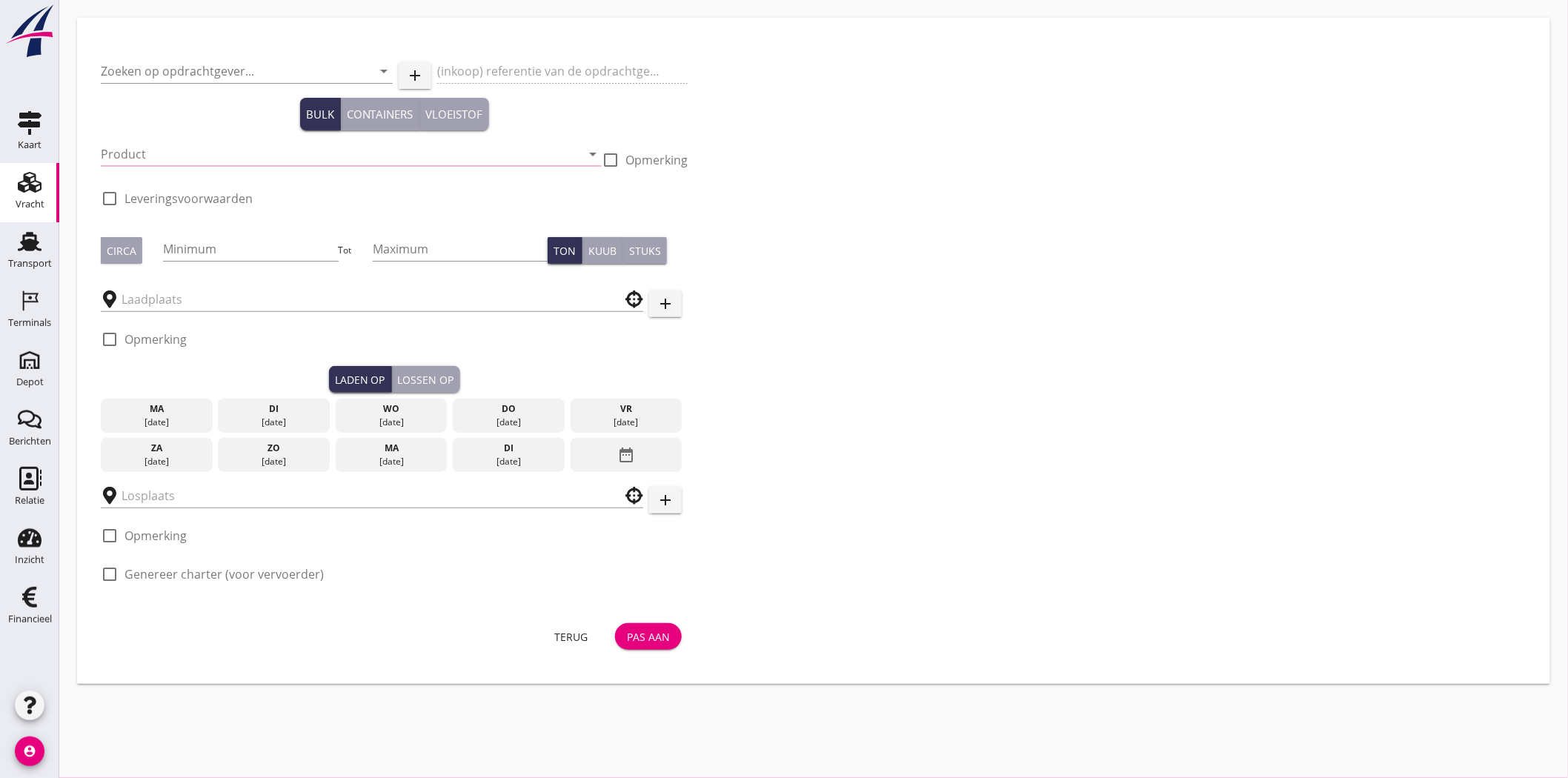
type input "[PERSON_NAME] N.V."
type input "Levering Zeezand 0/4"
type input "Zeezand 0/4 (6120)"
type input "1300"
checkbox input "true"
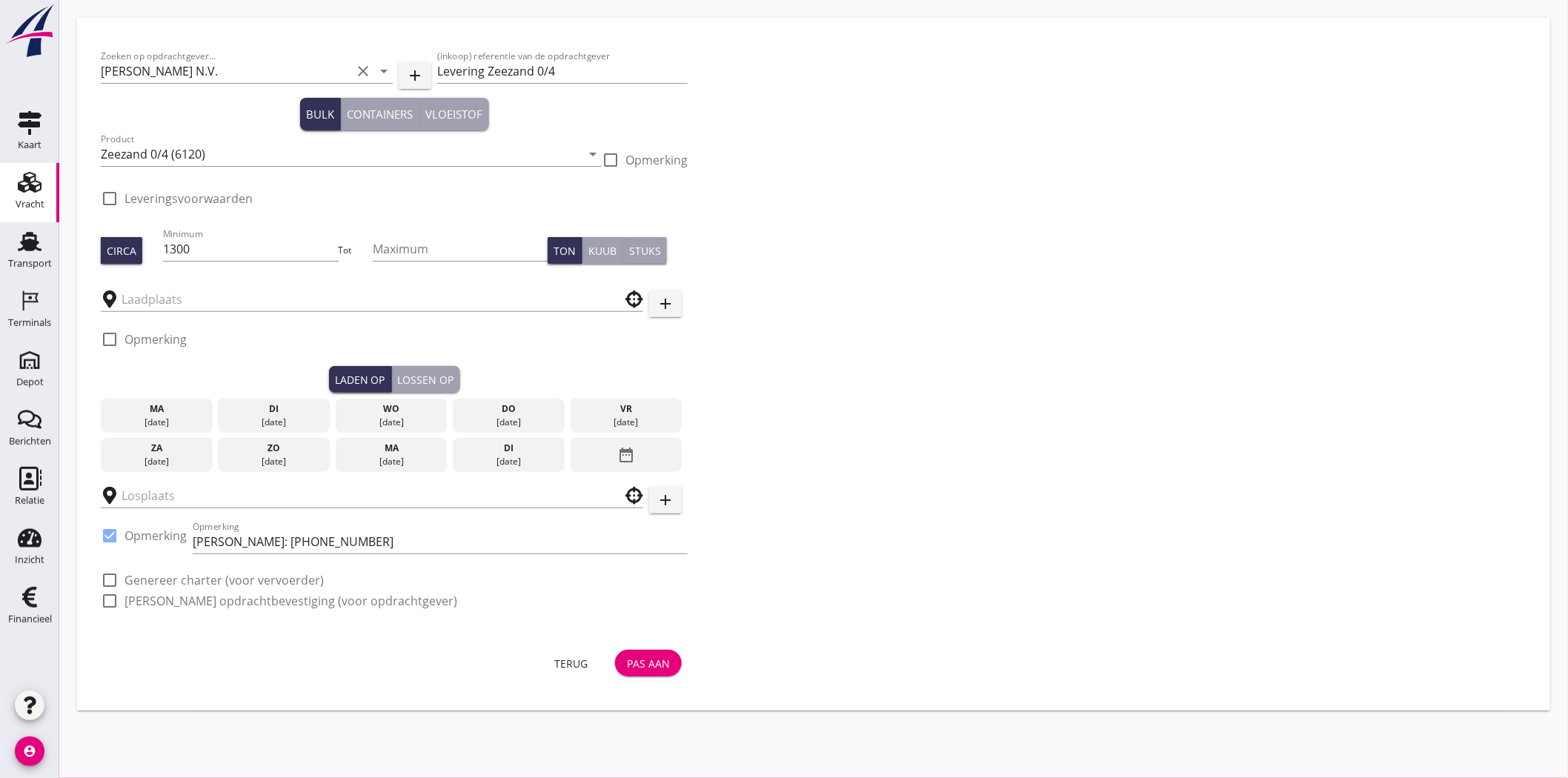
type input "Schenge"
checkbox input "true"
type input "BL Consult bvba depot [GEOGRAPHIC_DATA]"
checkbox input "true"
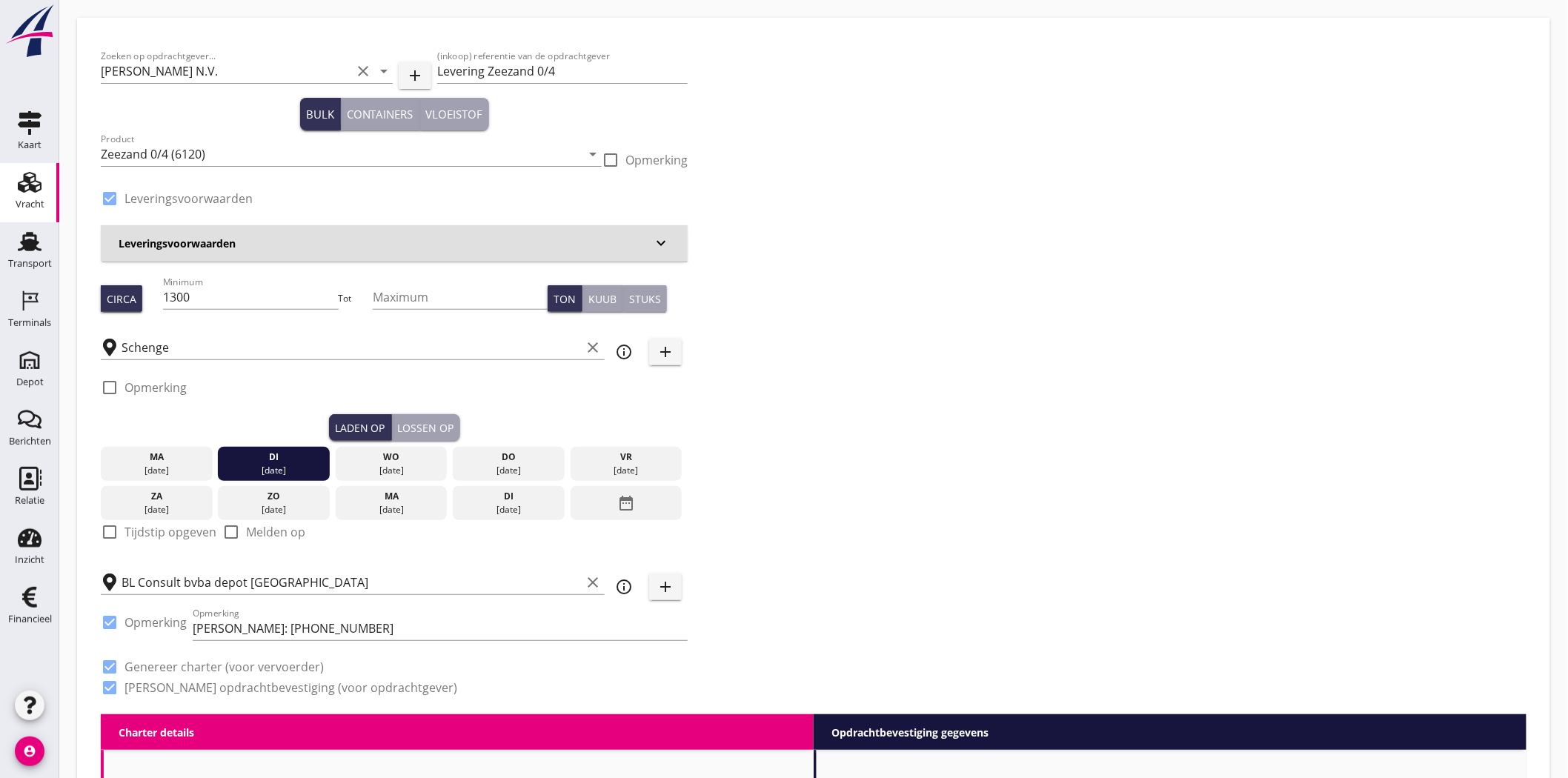
type input "3.55"
checkbox input "false"
radio input "false"
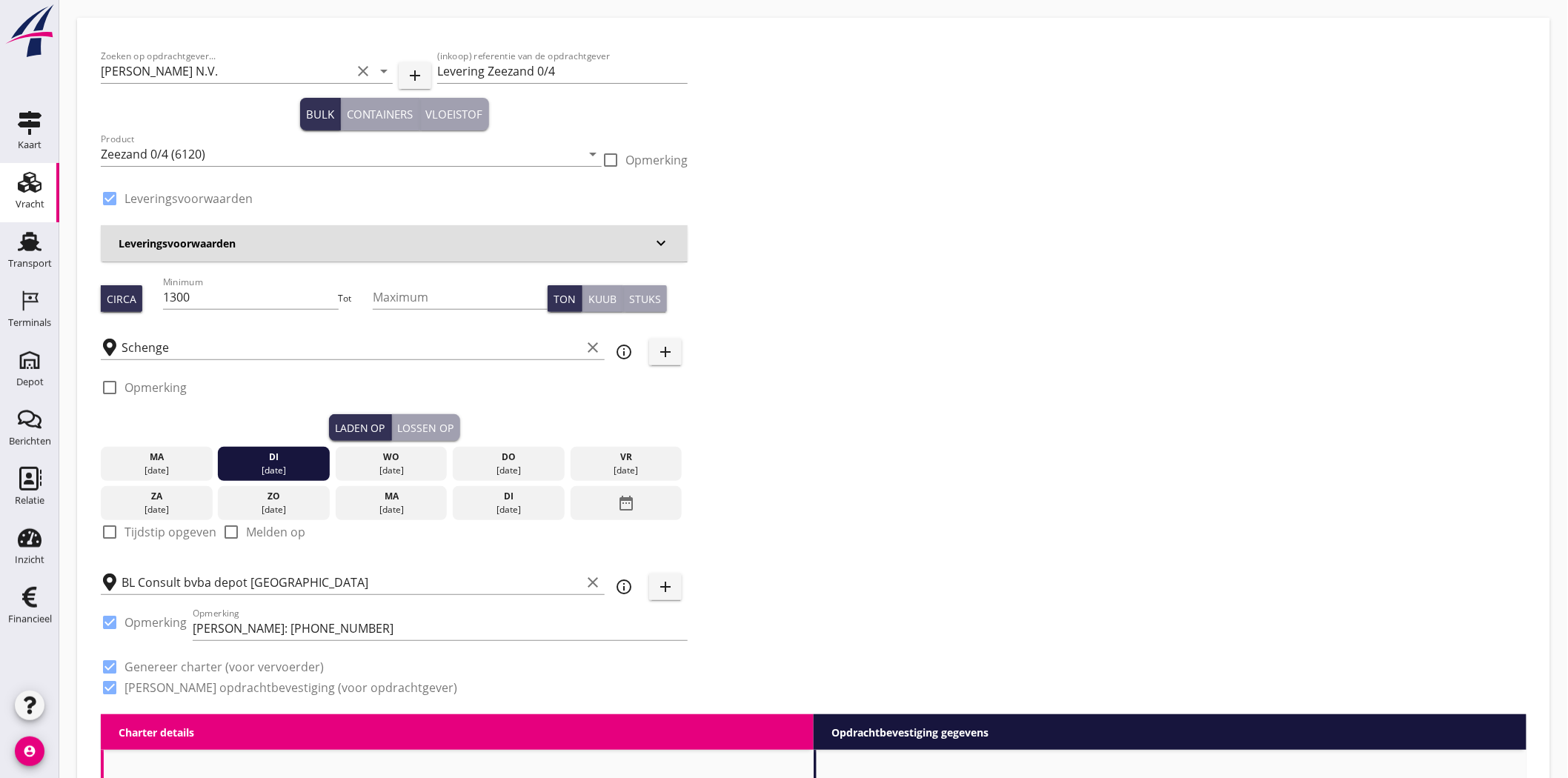
checkbox input "true"
type input "1"
type input "7.86"
checkbox input "false"
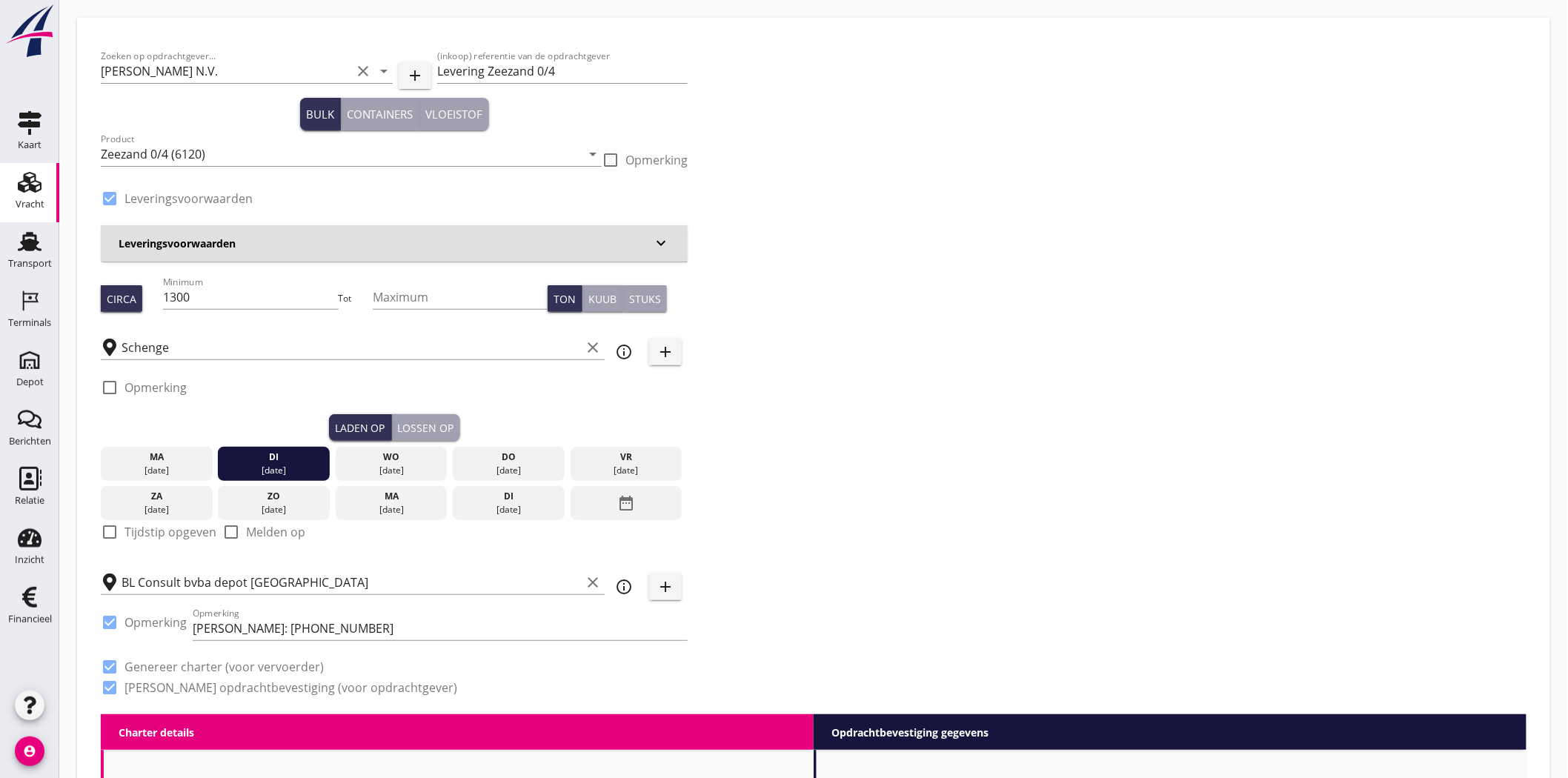
radio input "false"
type input "1"
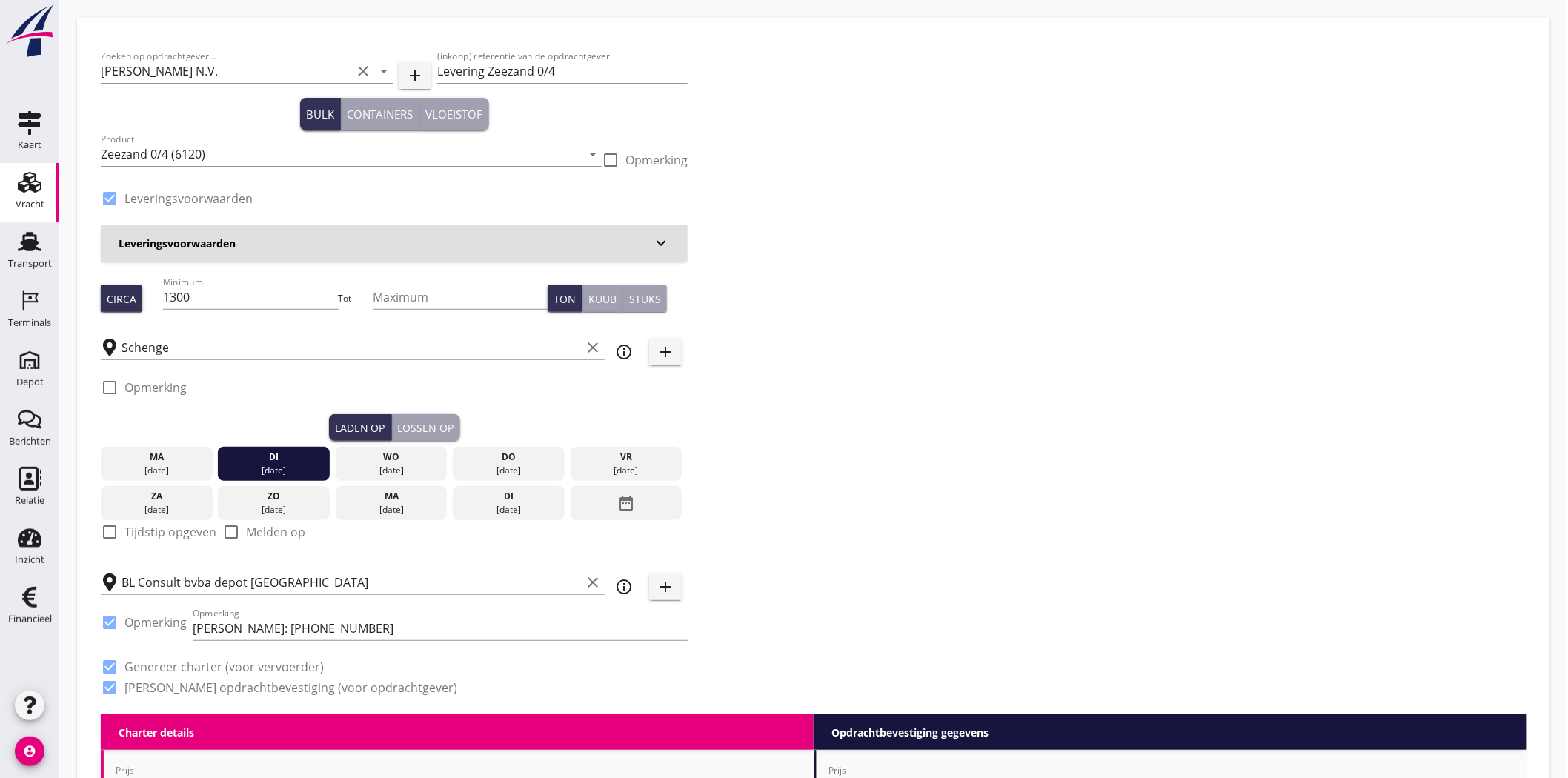
click at [600, 243] on h3 "Leveringsvoorwaarden" at bounding box center [385, 244] width 533 height 16
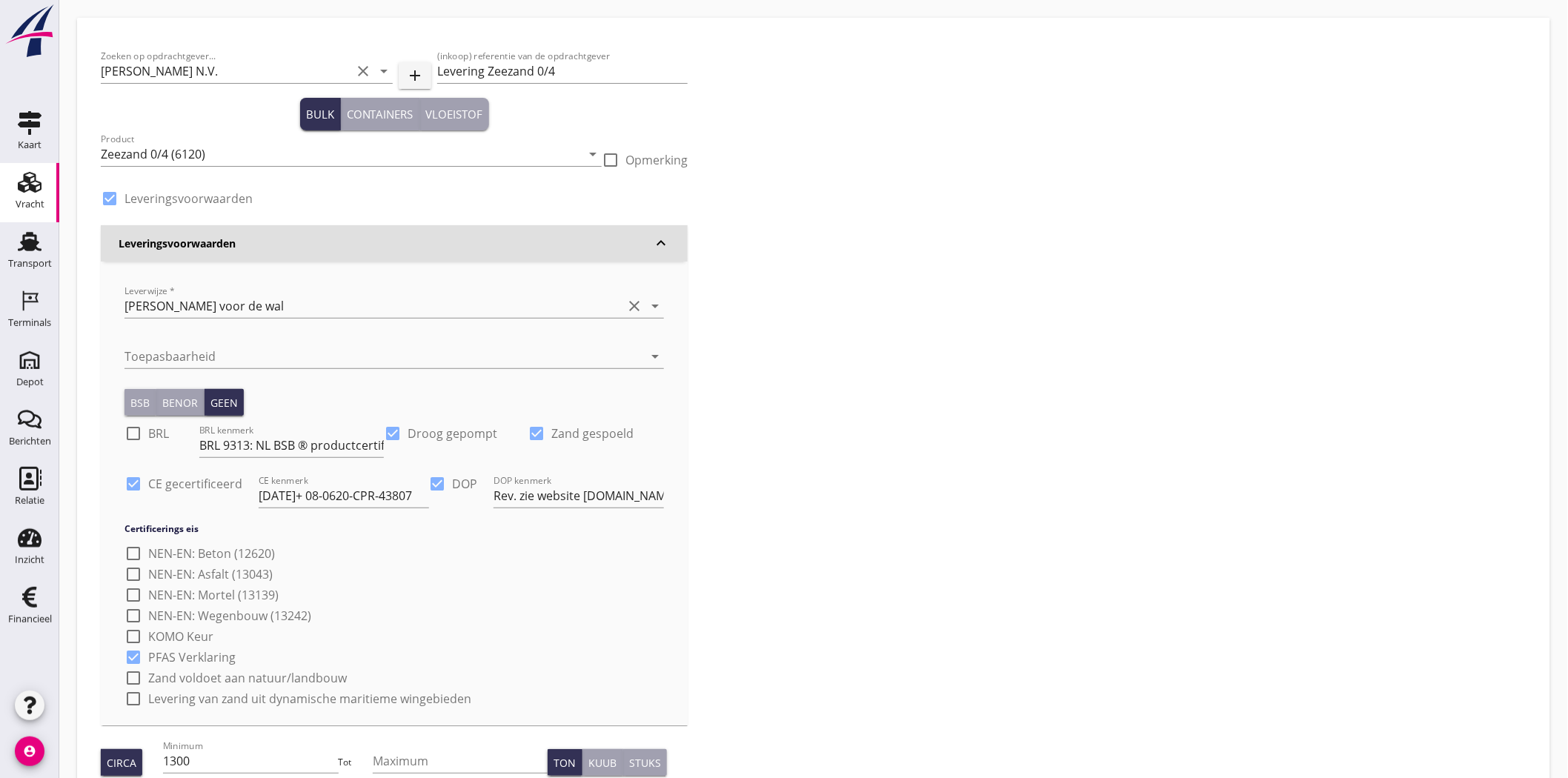
click at [931, 345] on div "Zoeken op opdrachtgever... Van Denderen N.V. clear arrow_drop_down add (inkoop)…" at bounding box center [813, 609] width 1437 height 1136
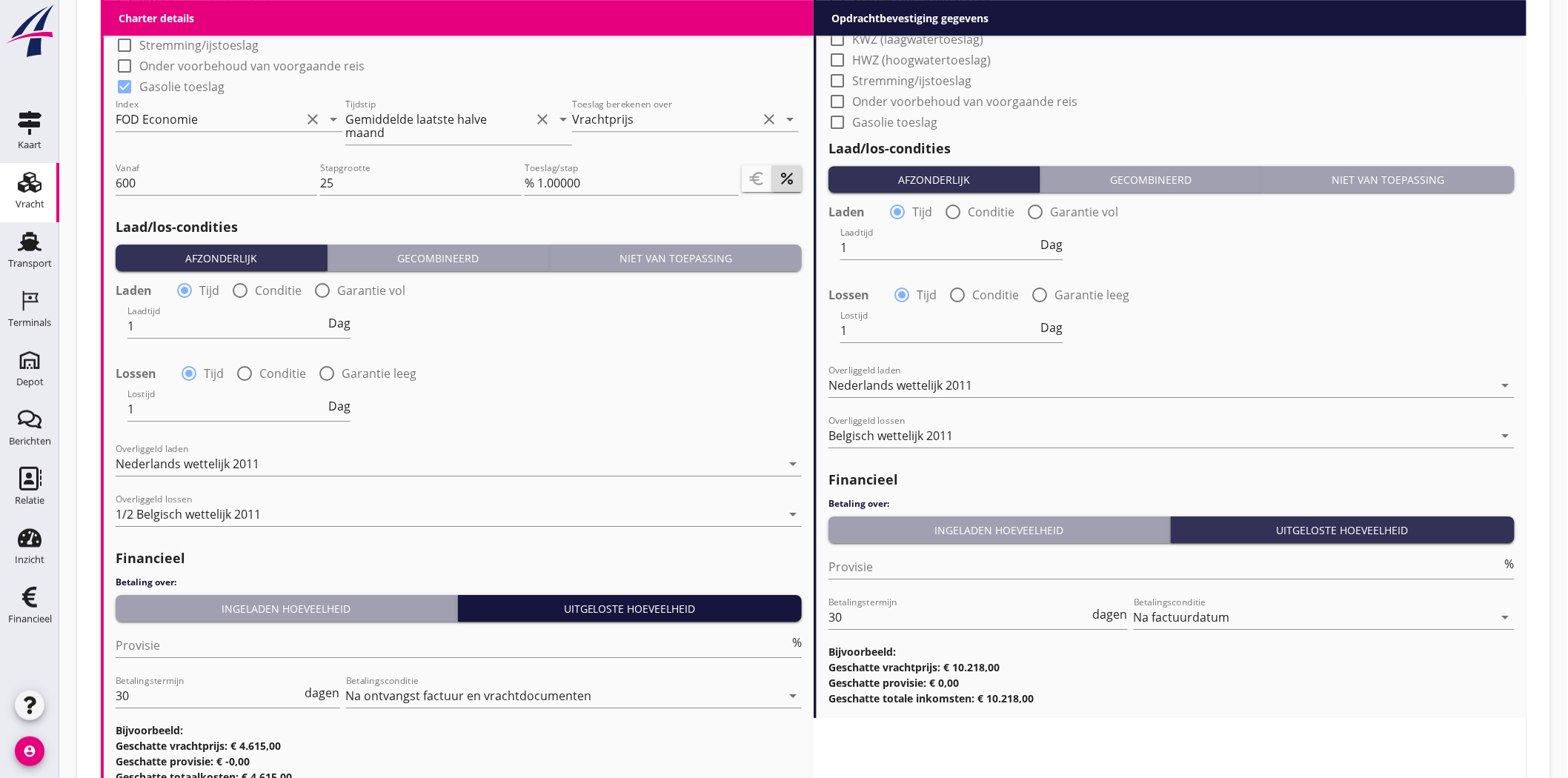
scroll to position [1989, 0]
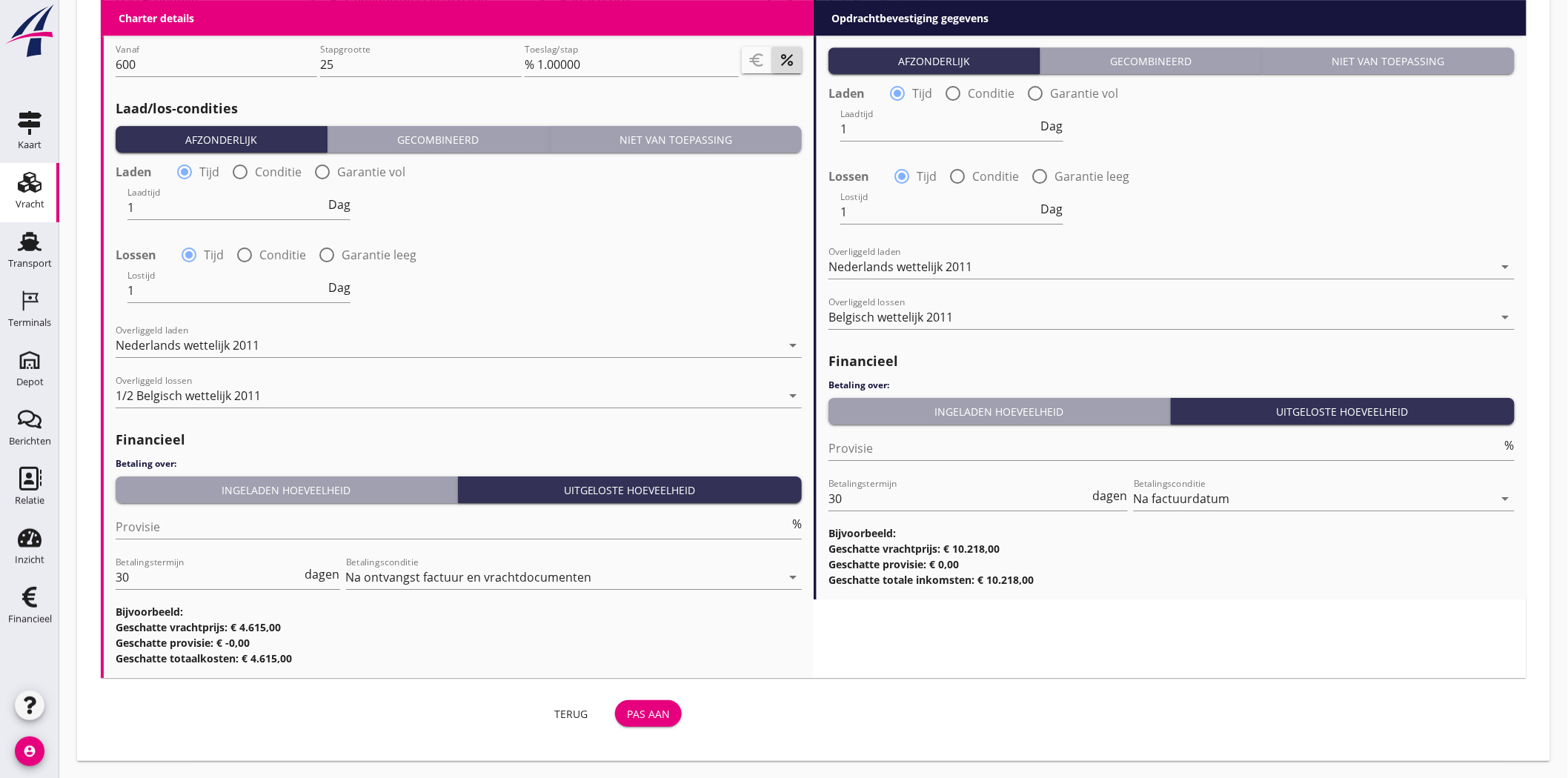
click at [638, 714] on div "Pas aan" at bounding box center [648, 713] width 43 height 16
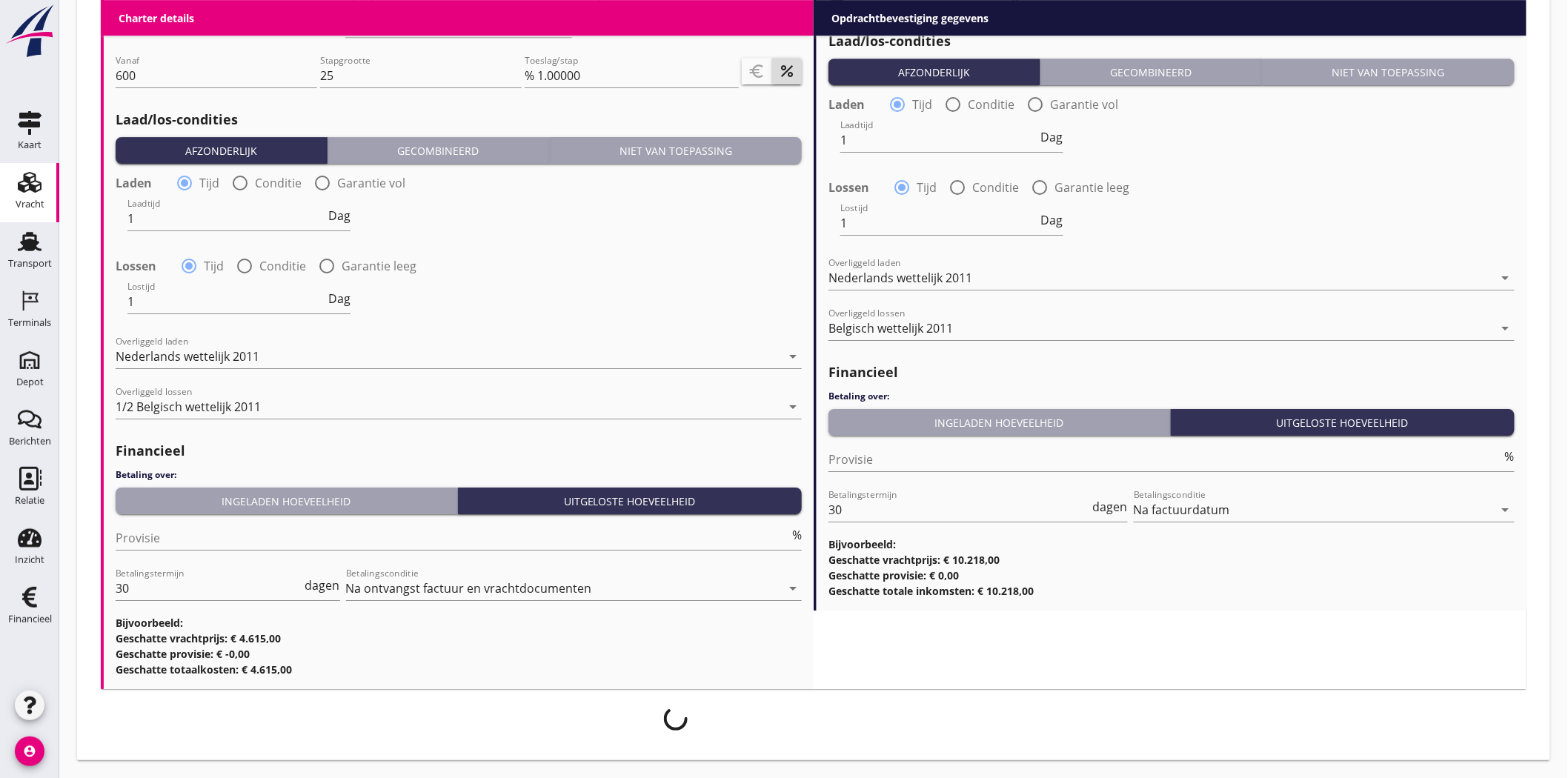
scroll to position [1976, 0]
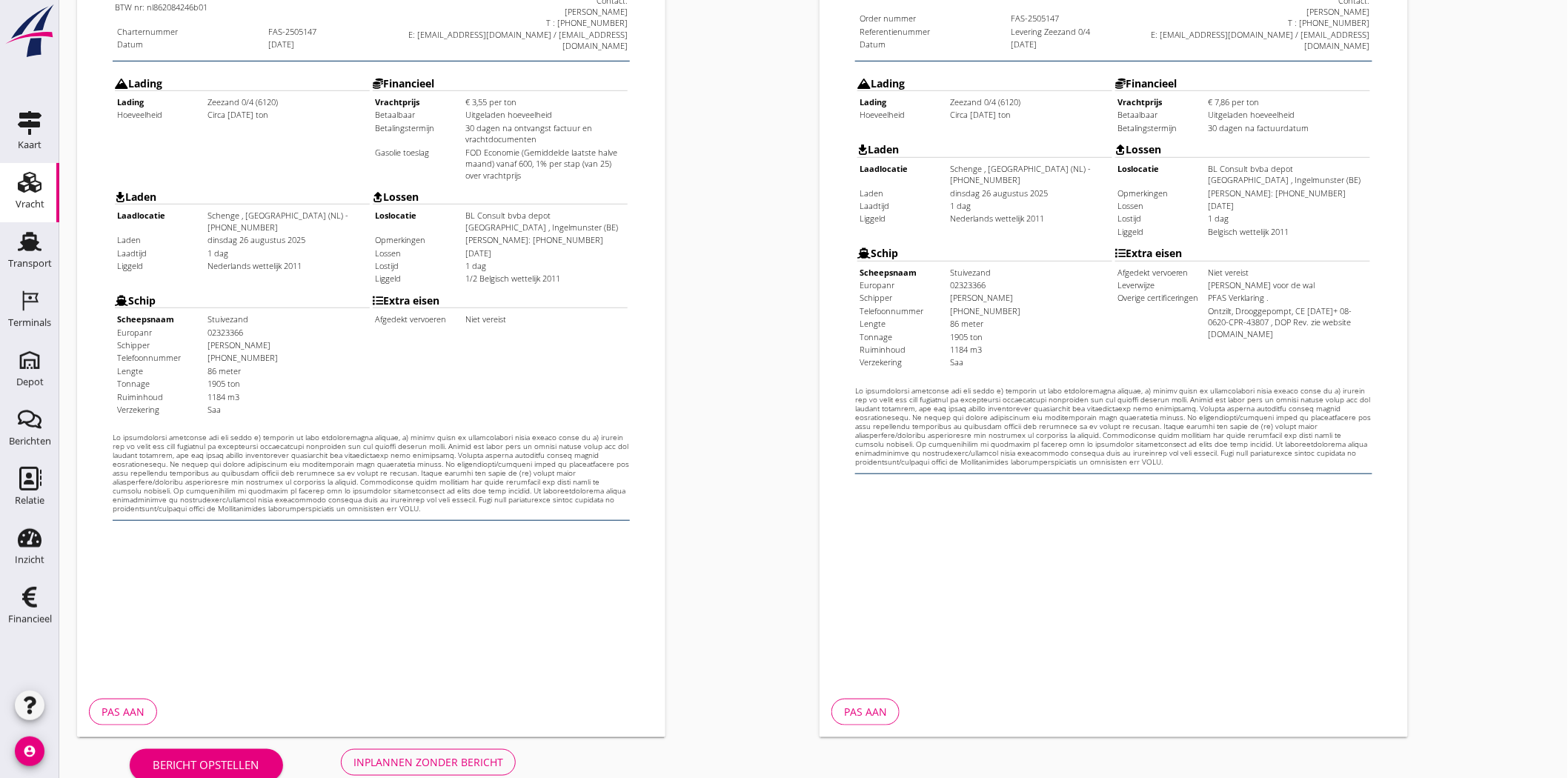
scroll to position [318, 0]
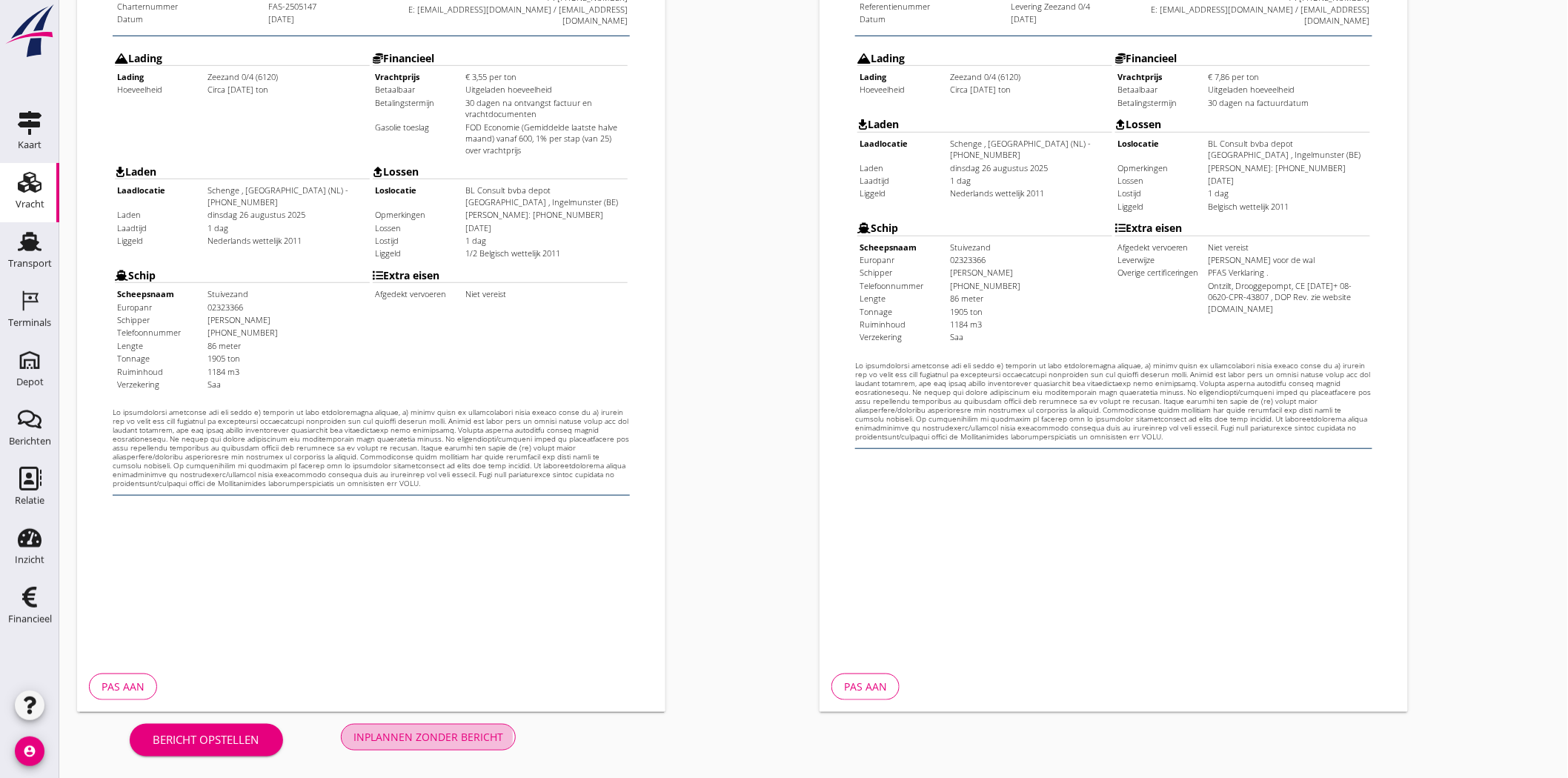
click at [425, 733] on div "Inplannen zonder bericht" at bounding box center [428, 737] width 150 height 16
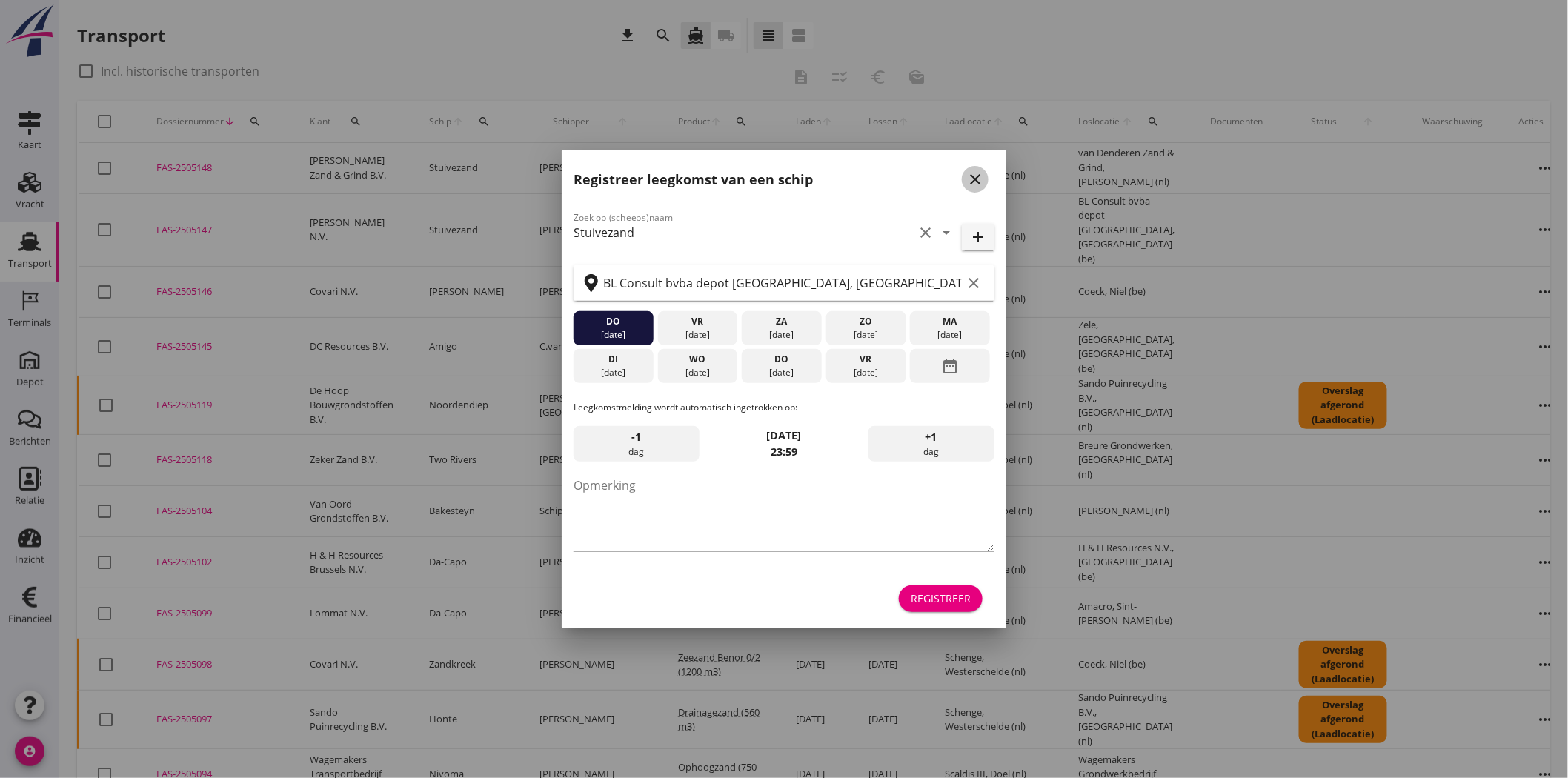
click at [977, 178] on icon "close" at bounding box center [975, 179] width 18 height 18
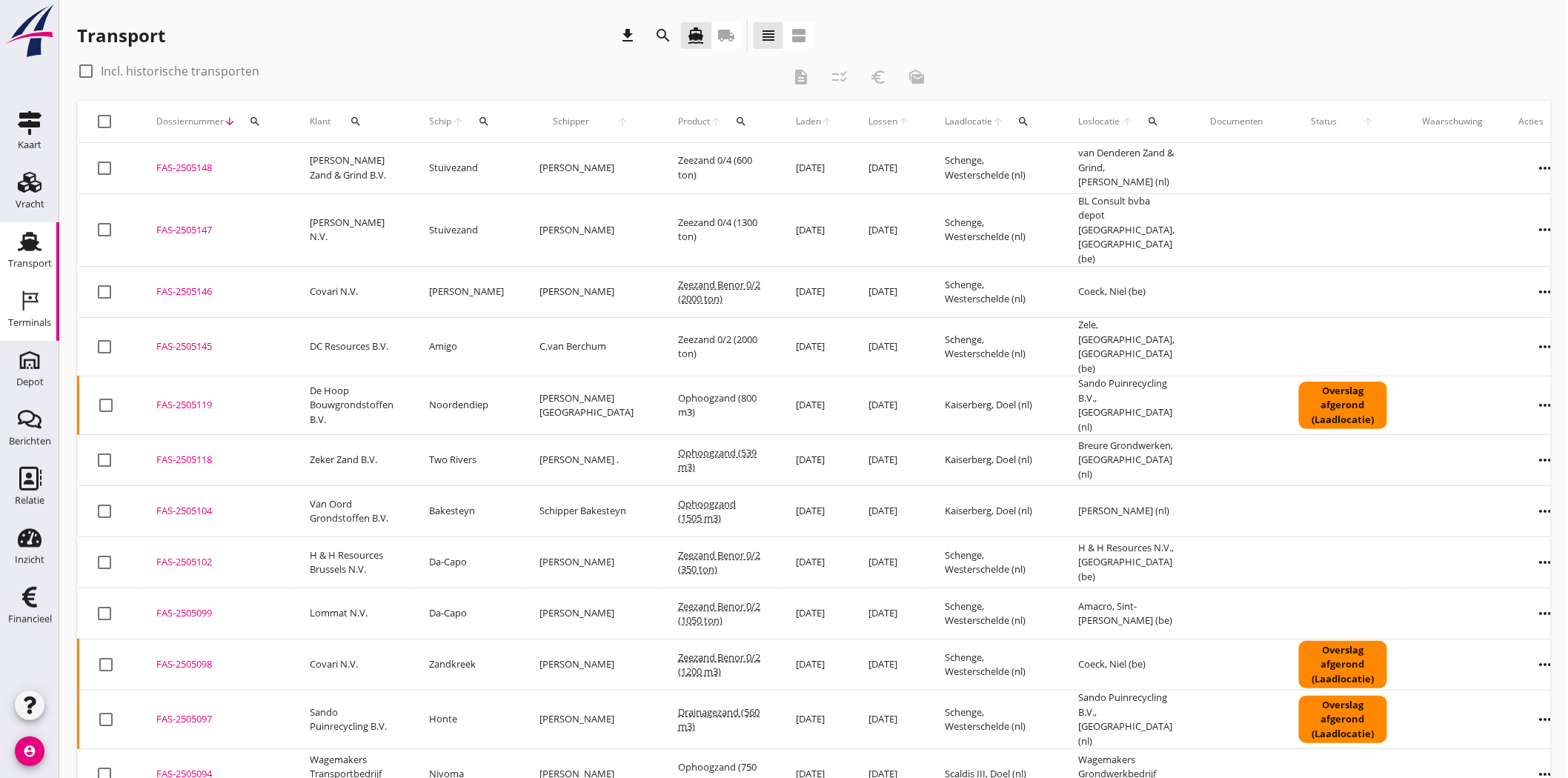
click at [48, 308] on link "Terminals Terminals" at bounding box center [29, 311] width 60 height 60
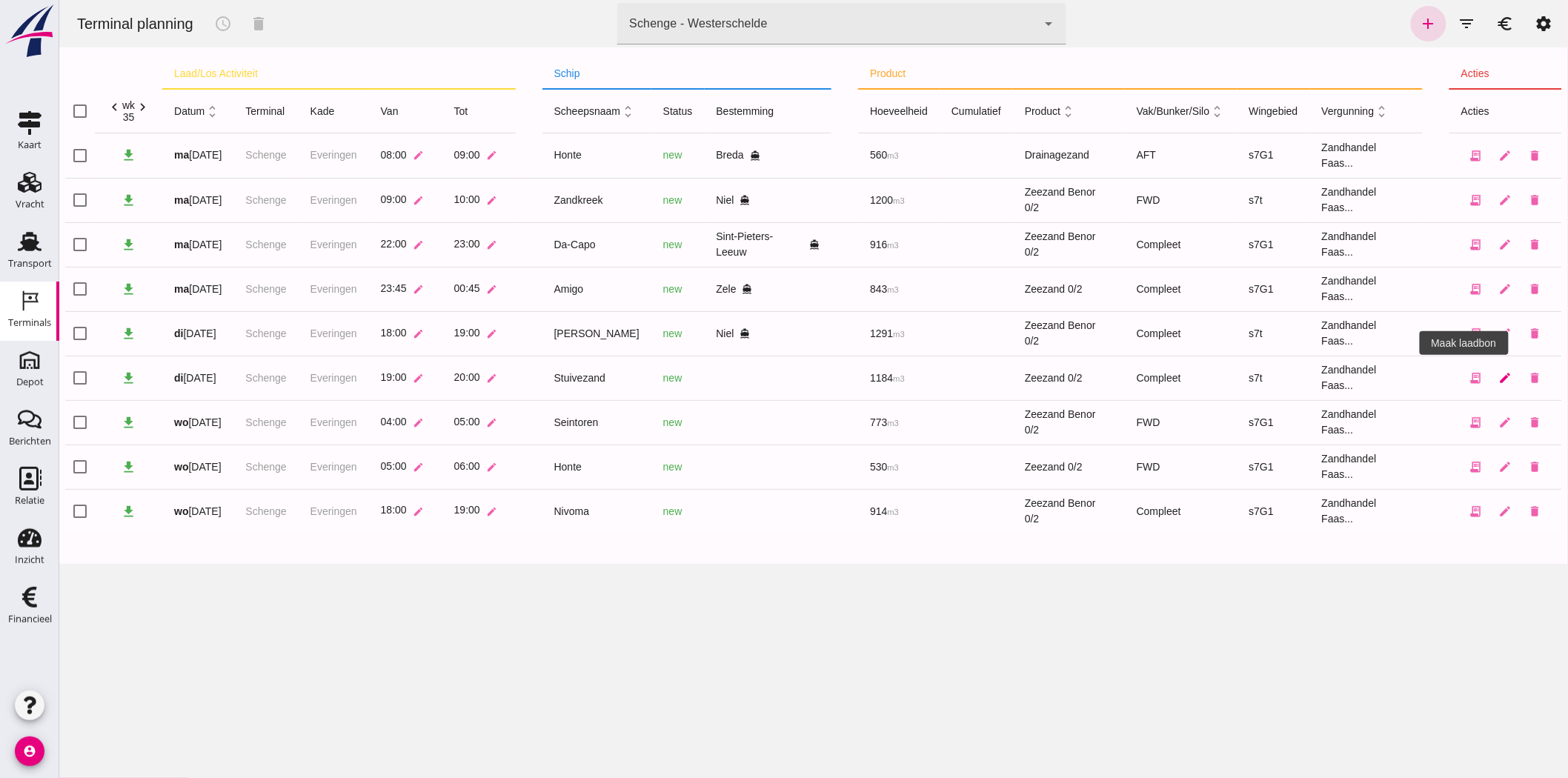
click at [1499, 375] on link "edit" at bounding box center [1504, 378] width 29 height 29
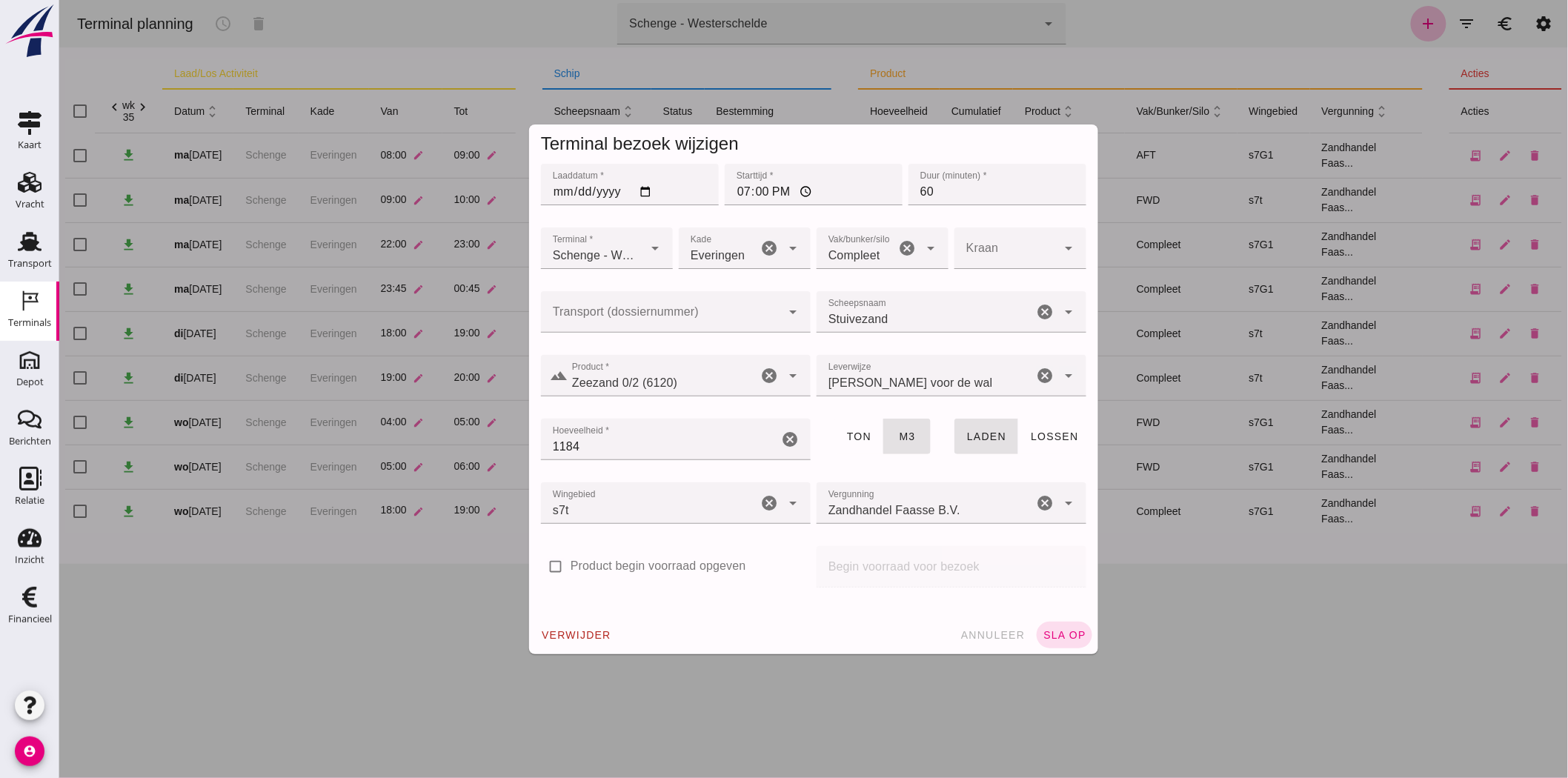
click at [610, 311] on input "Transport (dossiernummer)" at bounding box center [660, 319] width 240 height 18
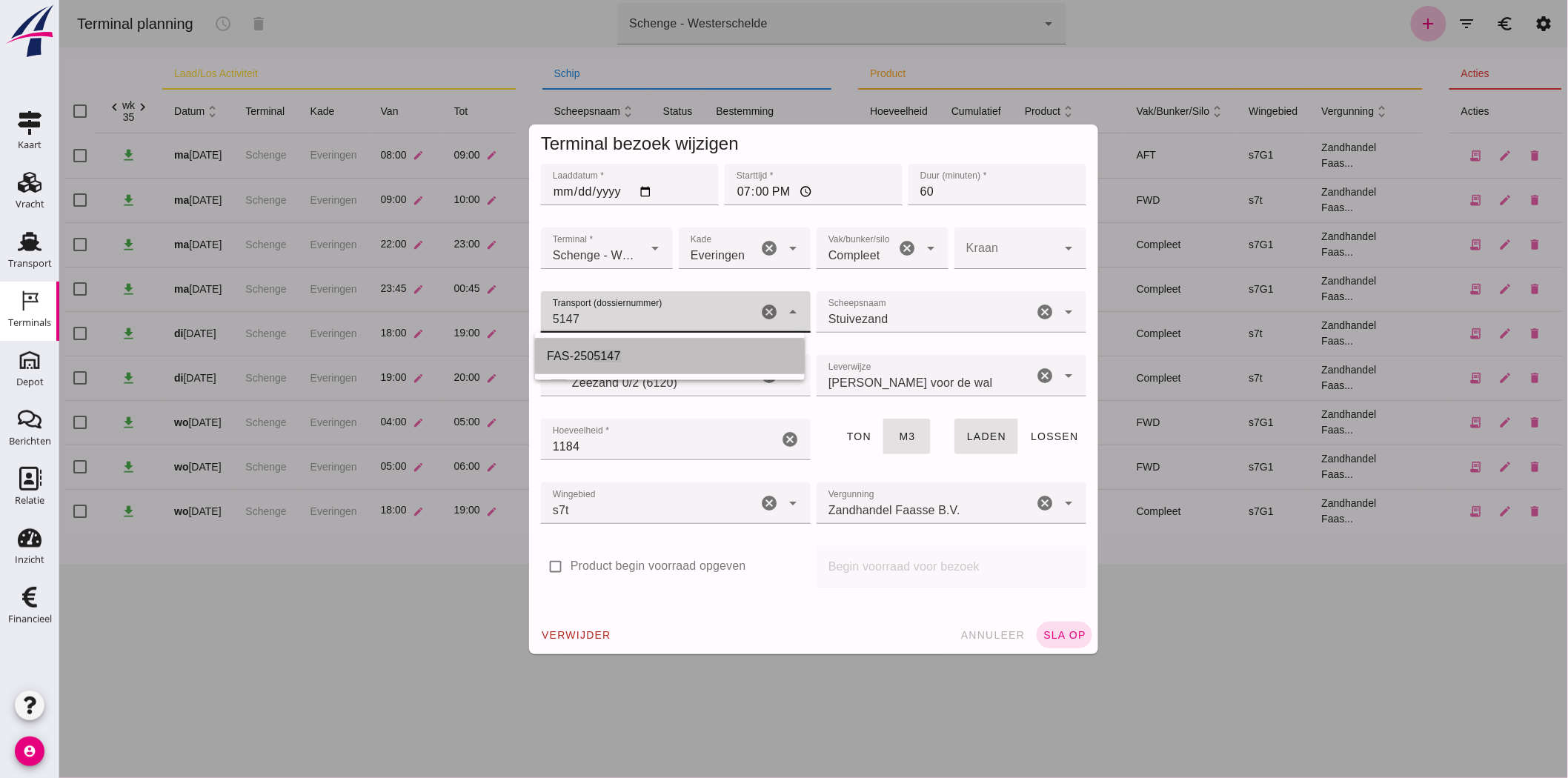
click at [579, 360] on span "FAS-250" at bounding box center [570, 355] width 47 height 13
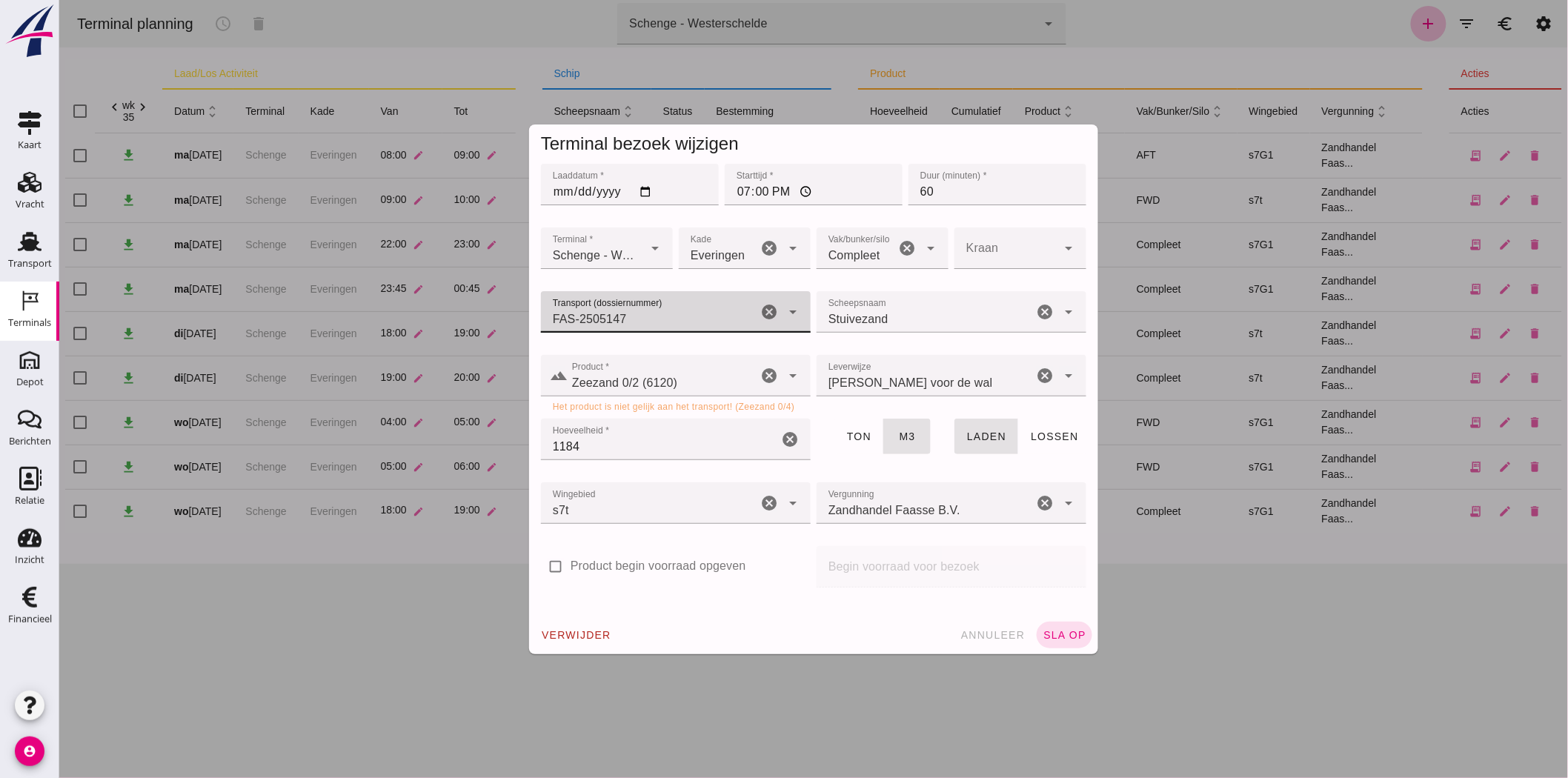
click at [764, 373] on icon "cancel" at bounding box center [768, 376] width 18 height 18
type input "FAS-2505147"
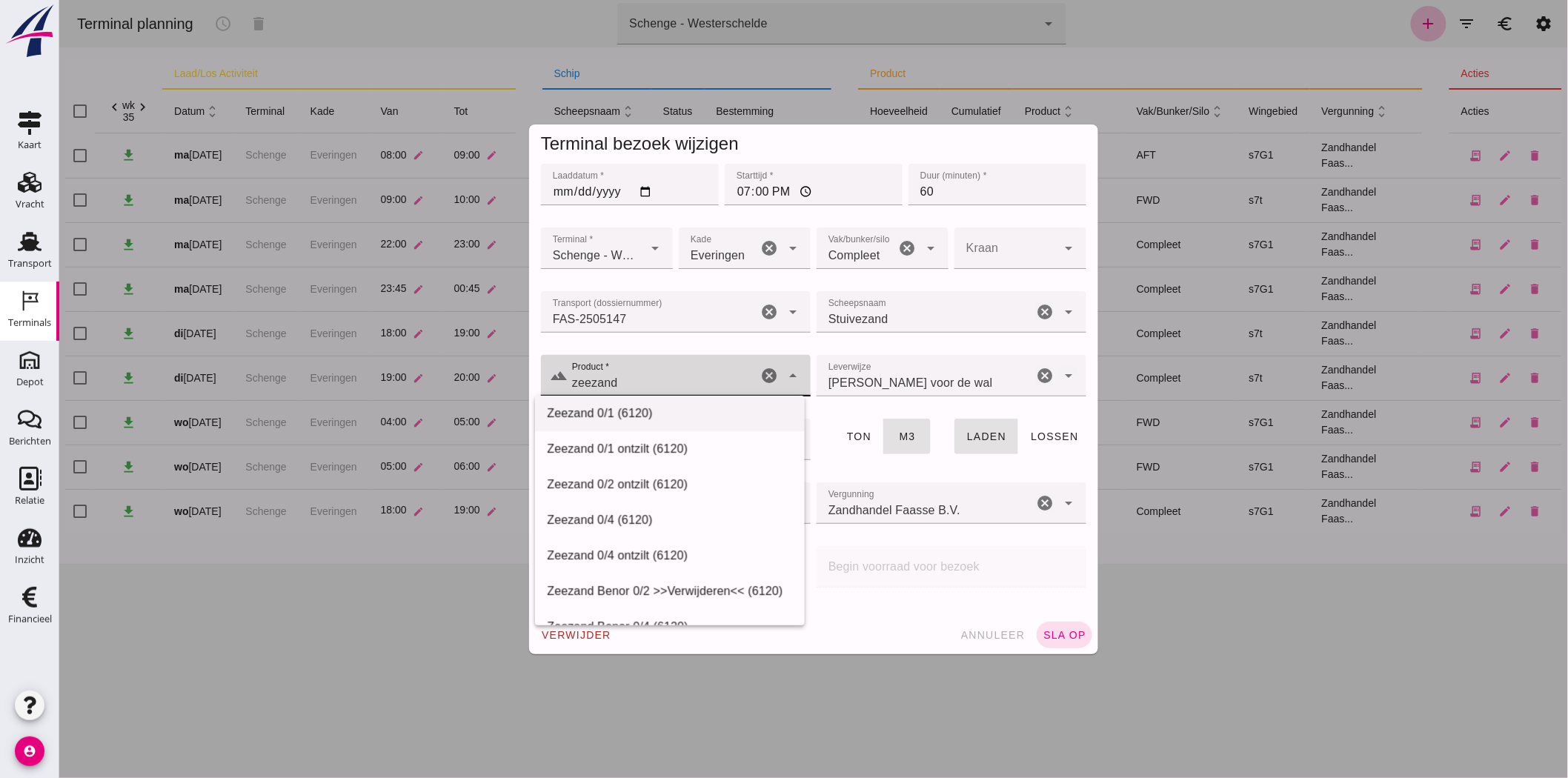
scroll to position [329, 0]
click at [654, 482] on div "Zeezand 0/4 (6120)" at bounding box center [669, 481] width 246 height 18
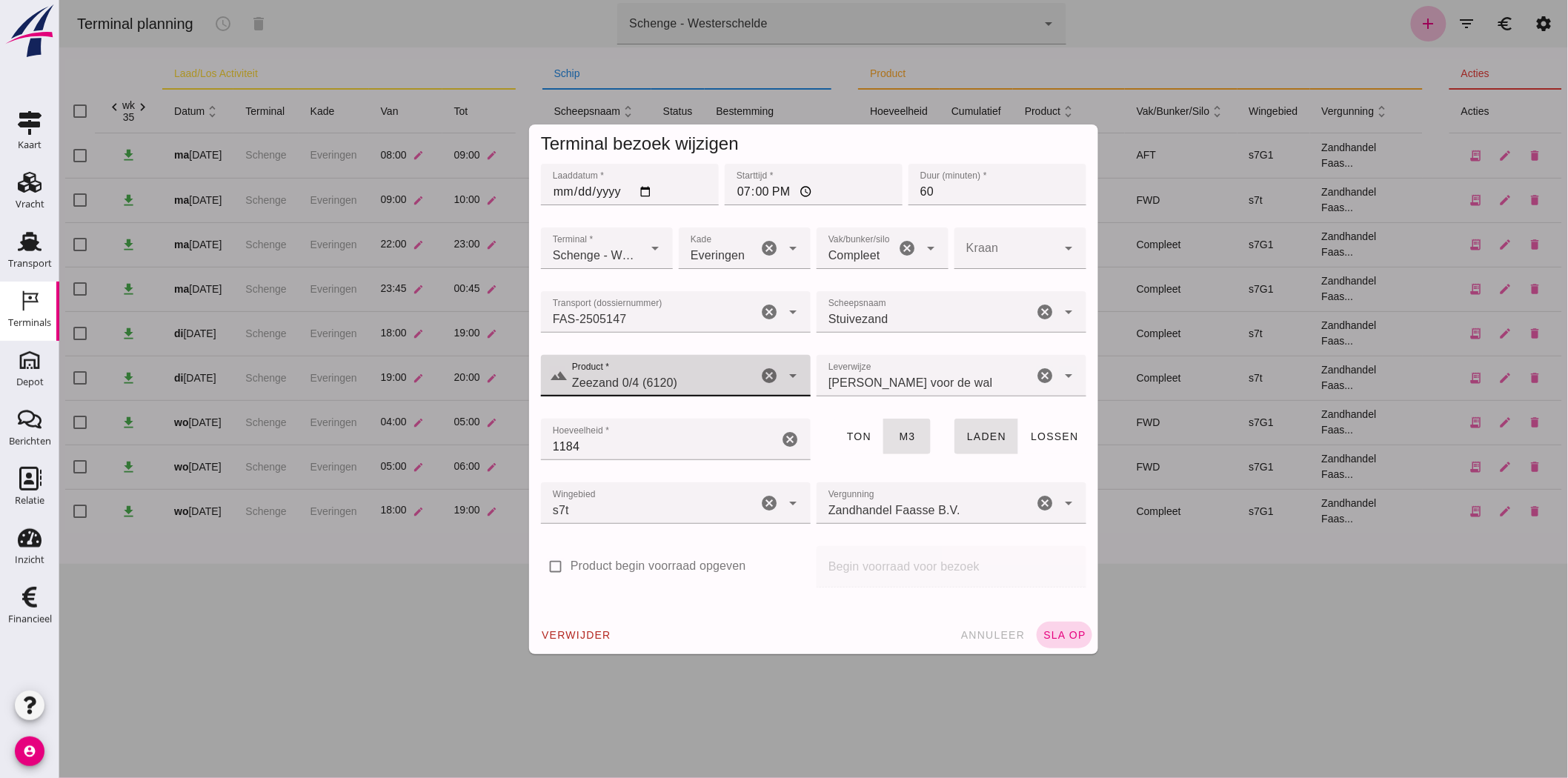
type input "Zeezand 0/4 (6120)"
click at [1056, 633] on span "sla op" at bounding box center [1063, 635] width 44 height 12
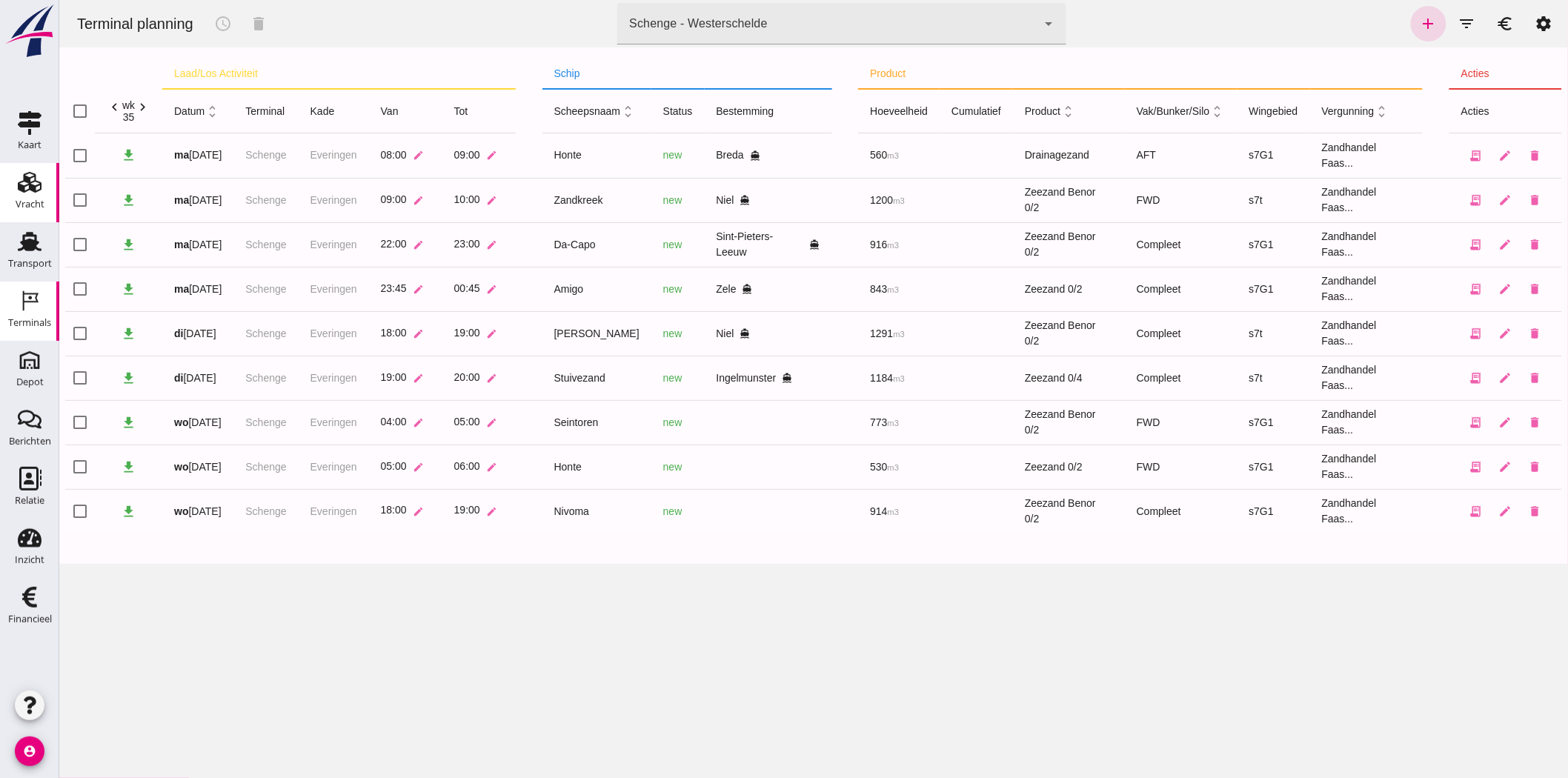
click at [32, 183] on icon "Vracht" at bounding box center [29, 182] width 23 height 23
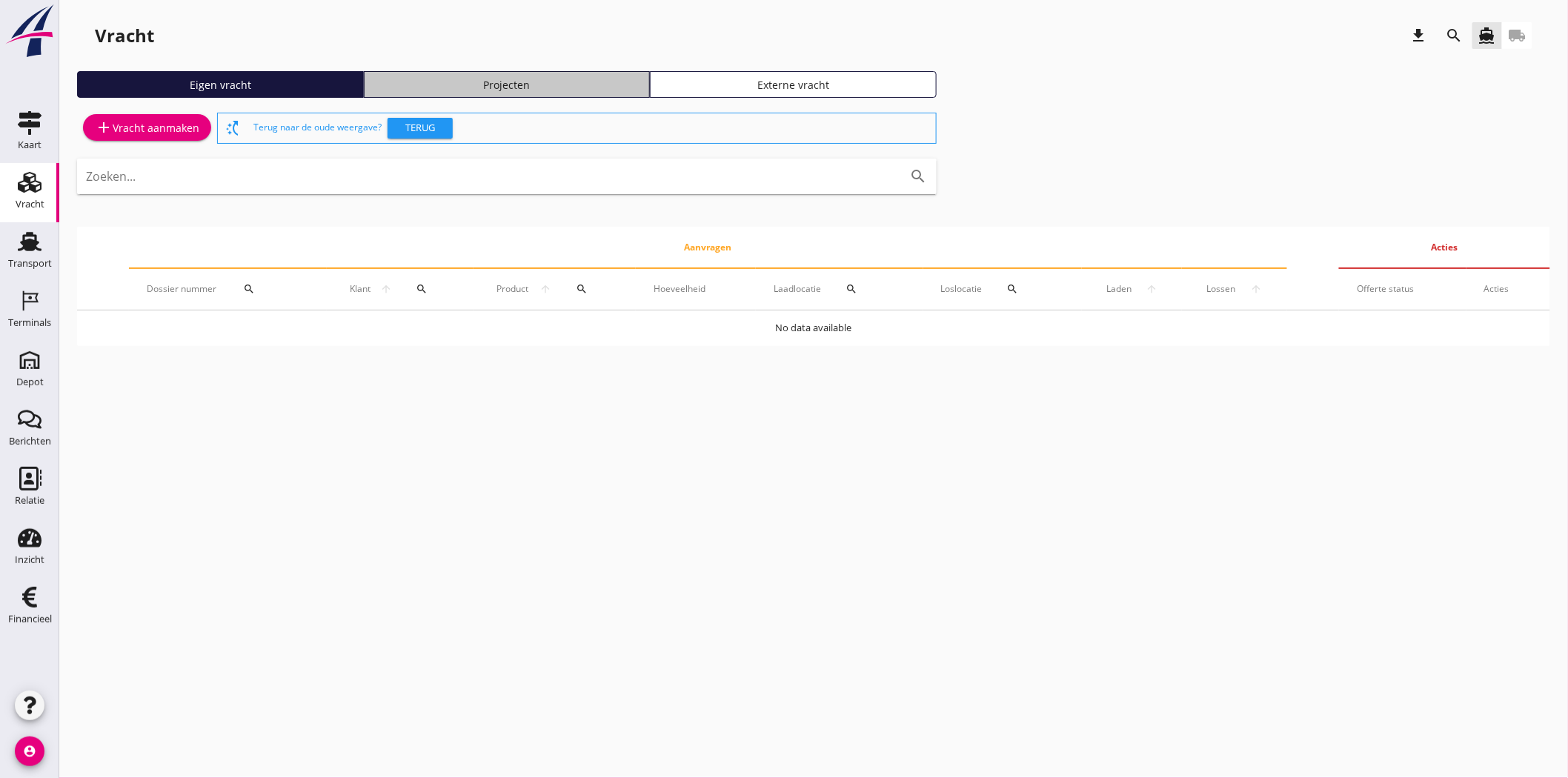
click at [542, 74] on link "Projecten" at bounding box center [507, 84] width 287 height 26
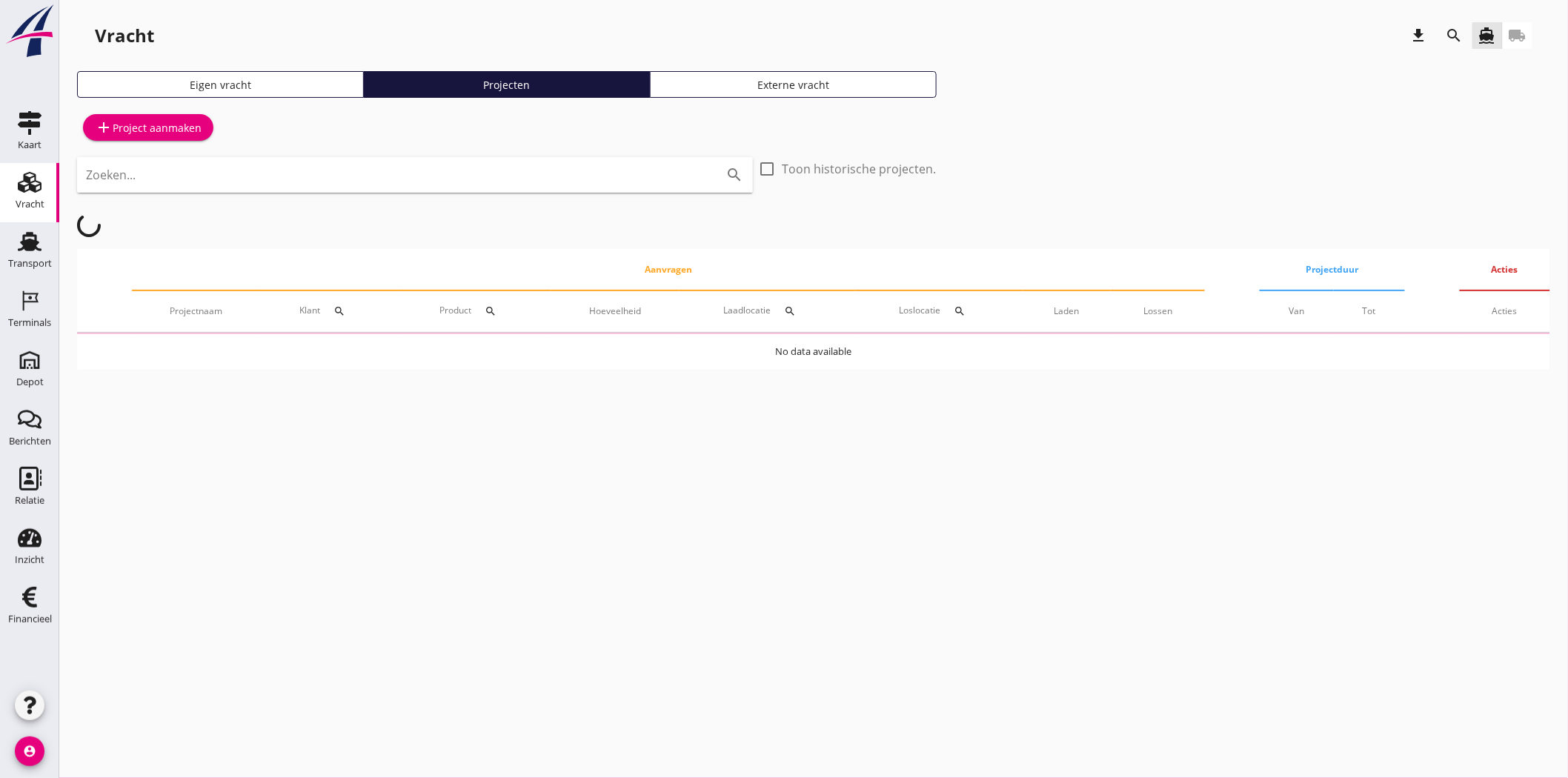
click at [1460, 26] on icon "search" at bounding box center [1454, 35] width 18 height 18
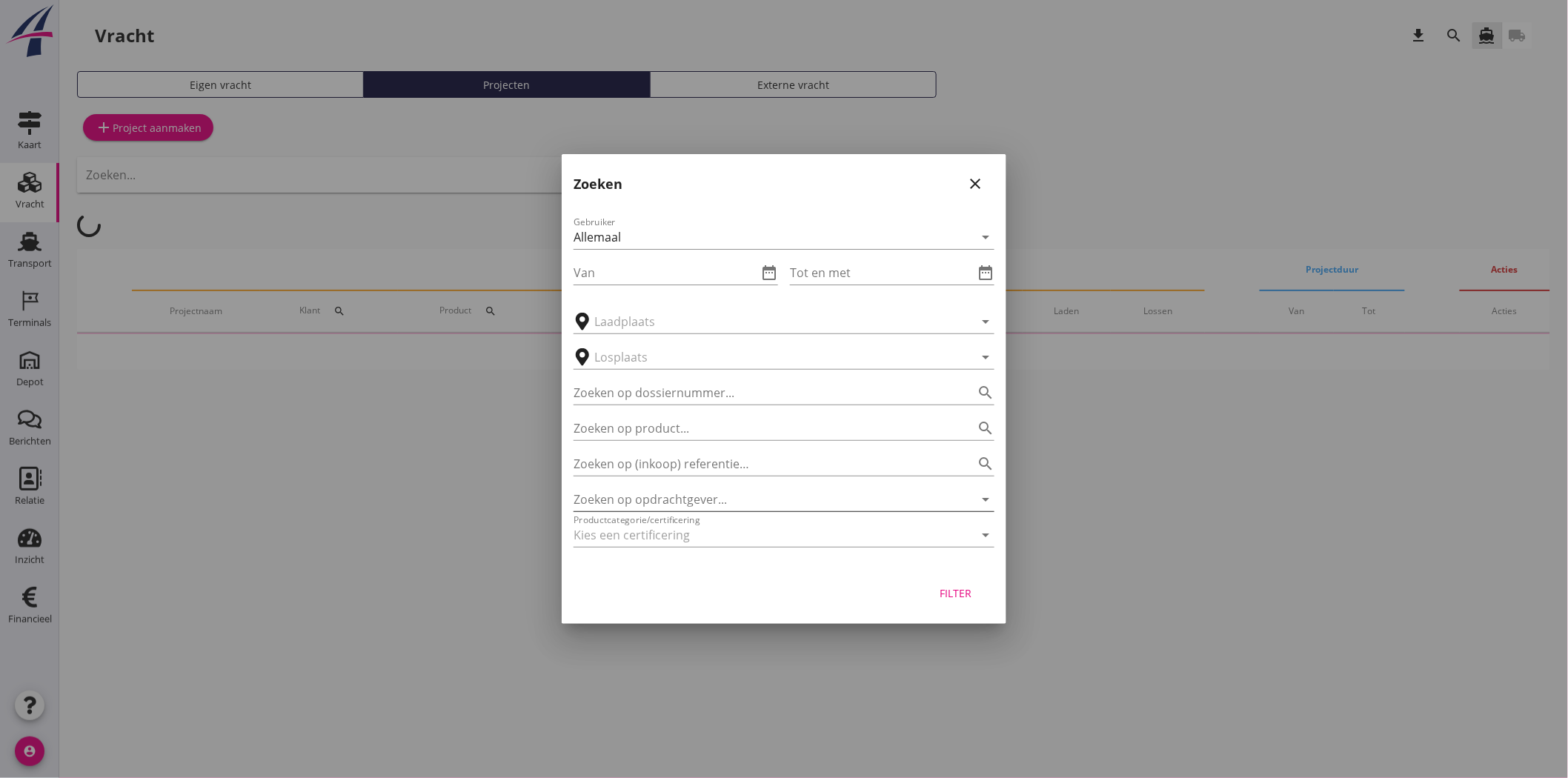
click at [724, 496] on input "Zoeken op opdrachtgever..." at bounding box center [763, 499] width 380 height 23
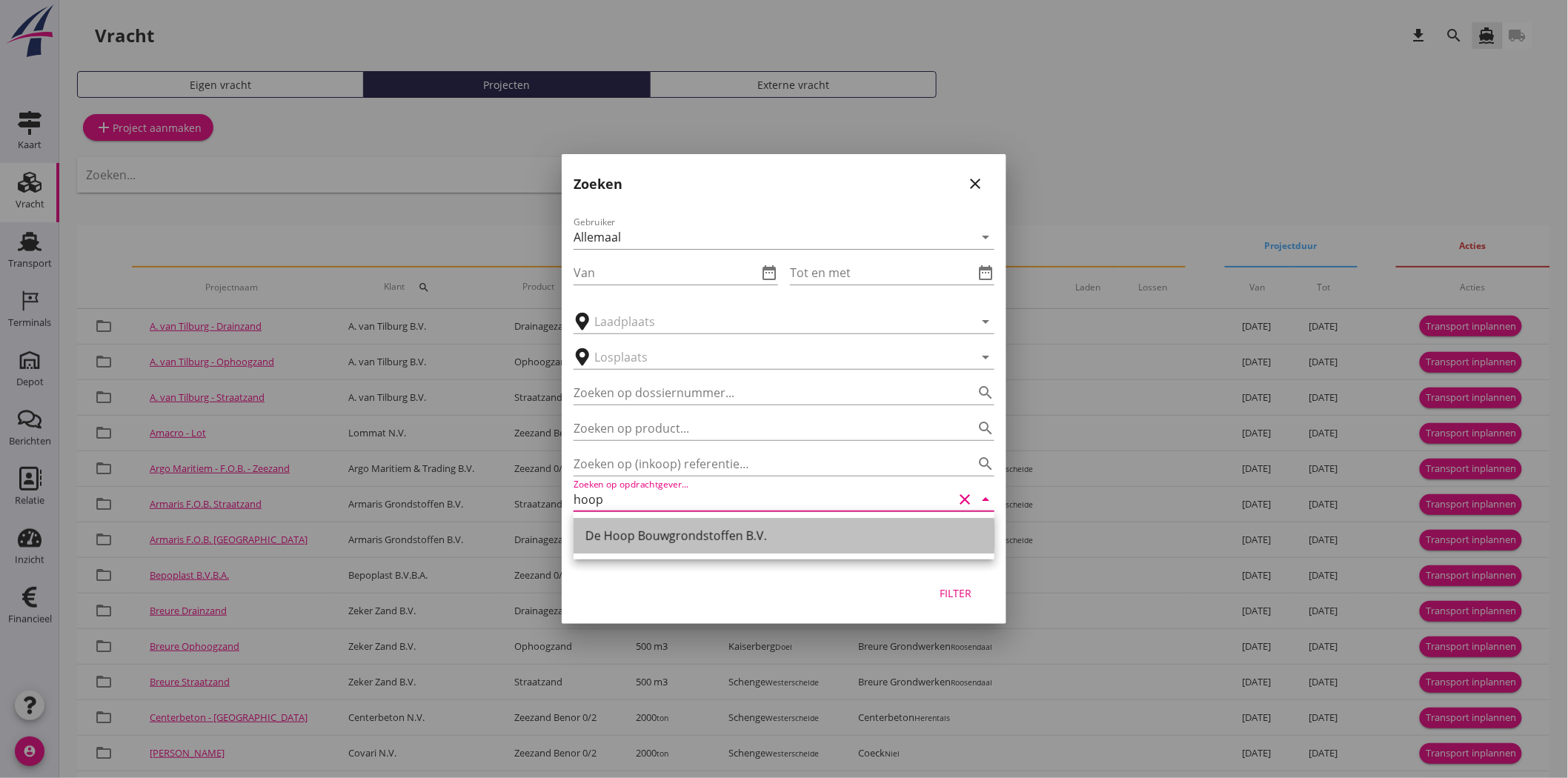
click at [699, 538] on div "De Hoop Bouwgrondstoffen B.V." at bounding box center [784, 535] width 397 height 18
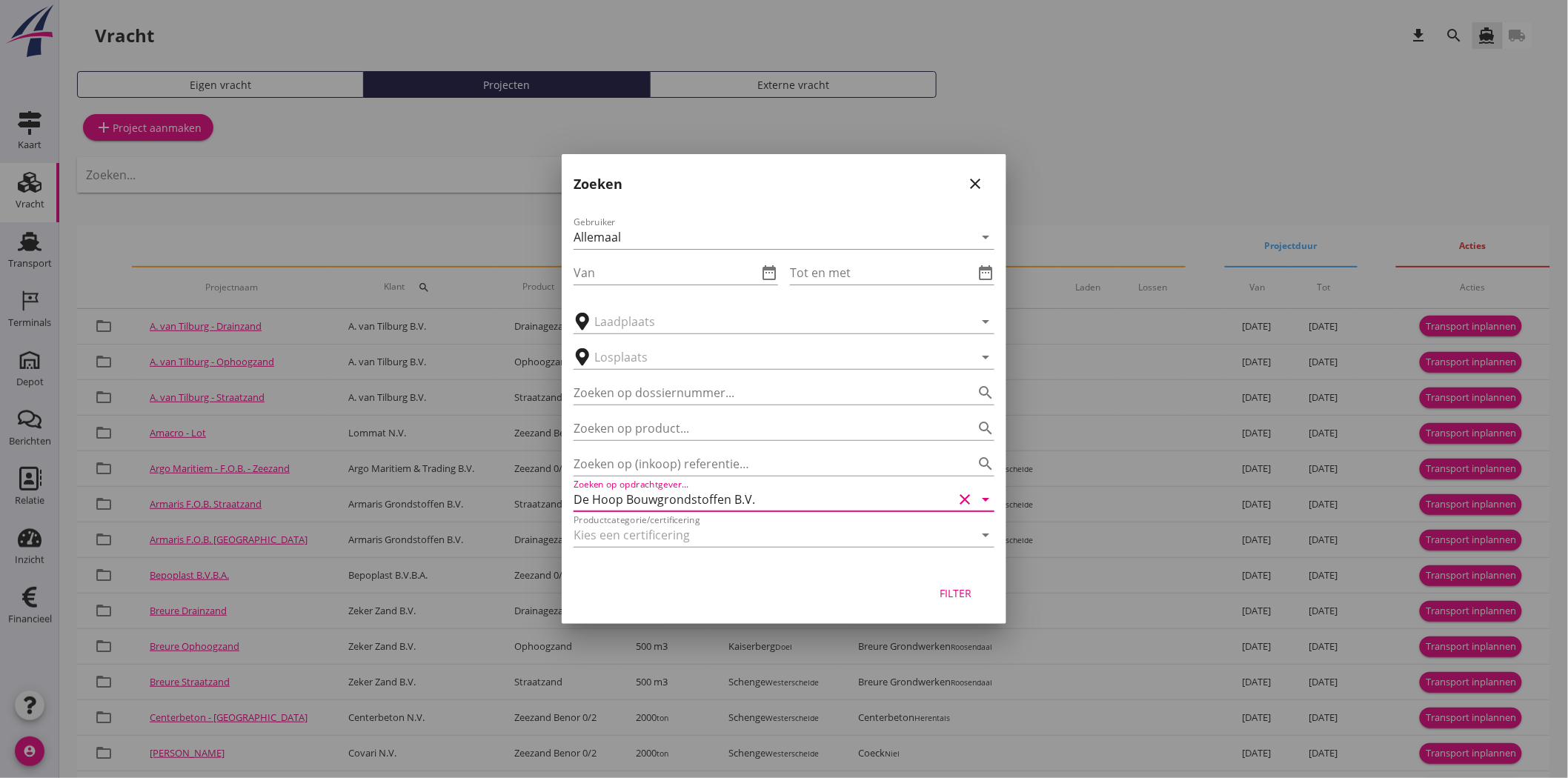
type input "De Hoop Bouwgrondstoffen B.V."
click at [960, 596] on div "Filter" at bounding box center [955, 593] width 41 height 16
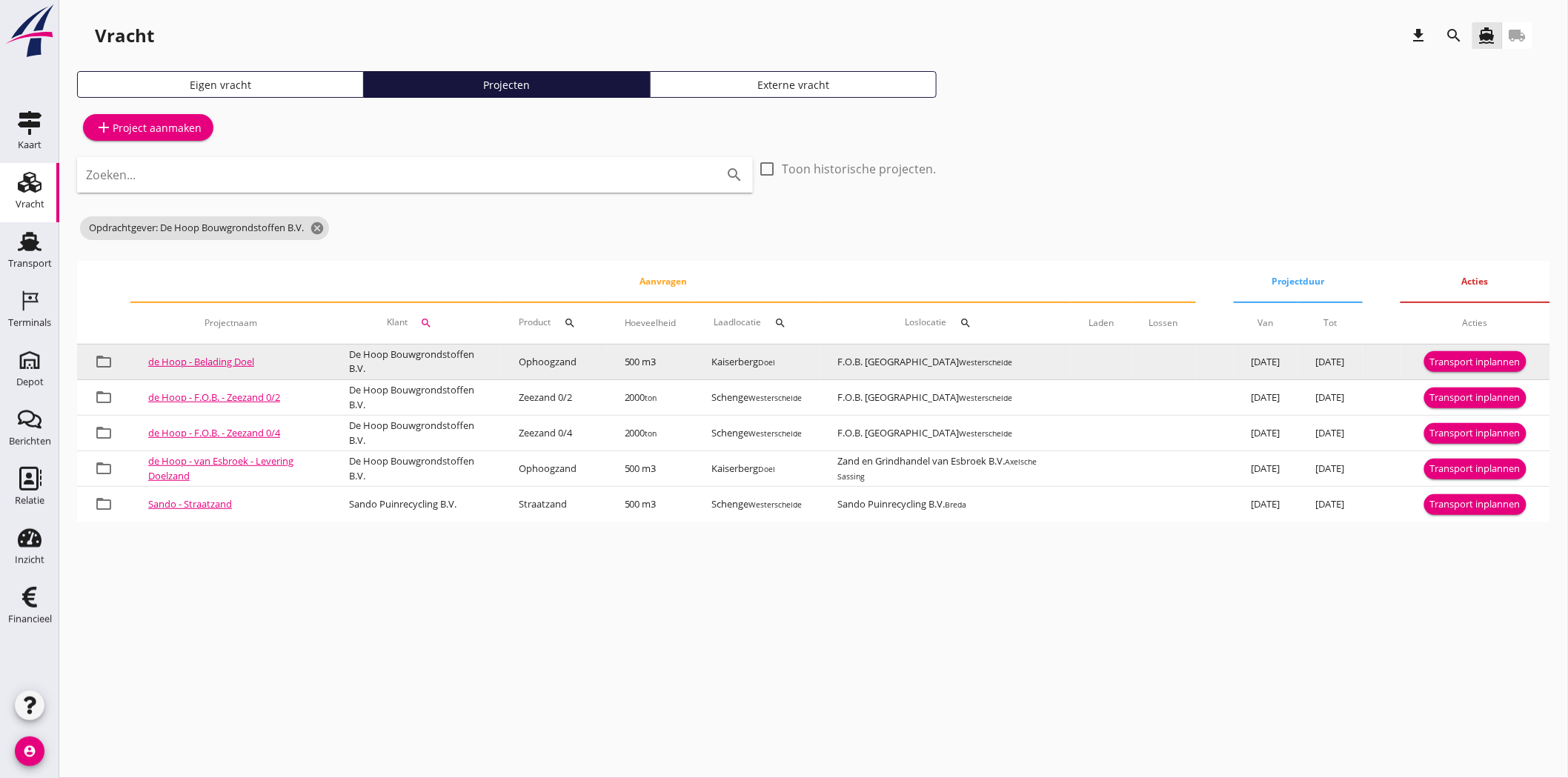
click at [1435, 361] on div "Transport inplannen" at bounding box center [1475, 362] width 90 height 15
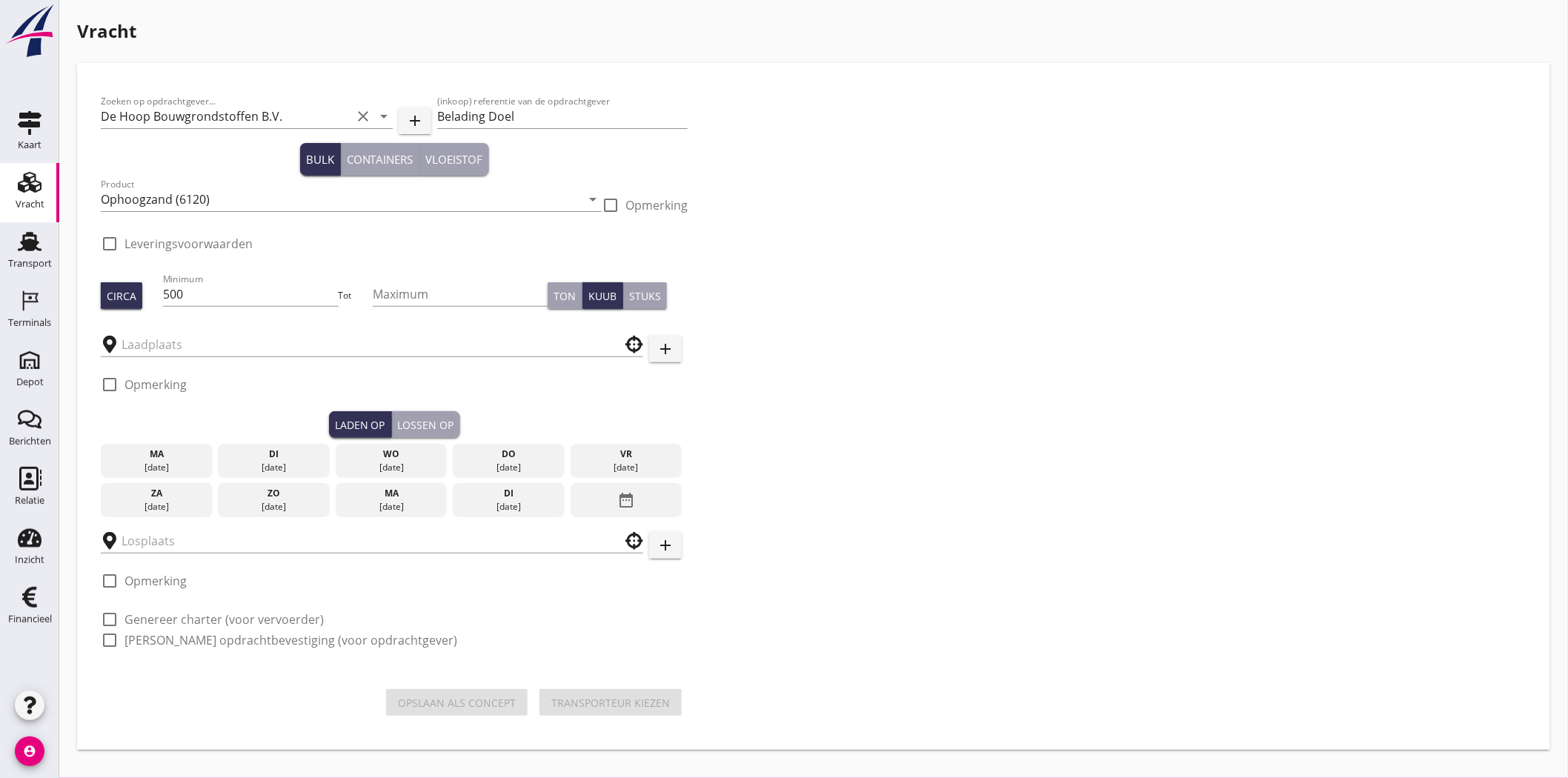
type input "Kaiserberg"
type input "F.O.B. [GEOGRAPHIC_DATA]"
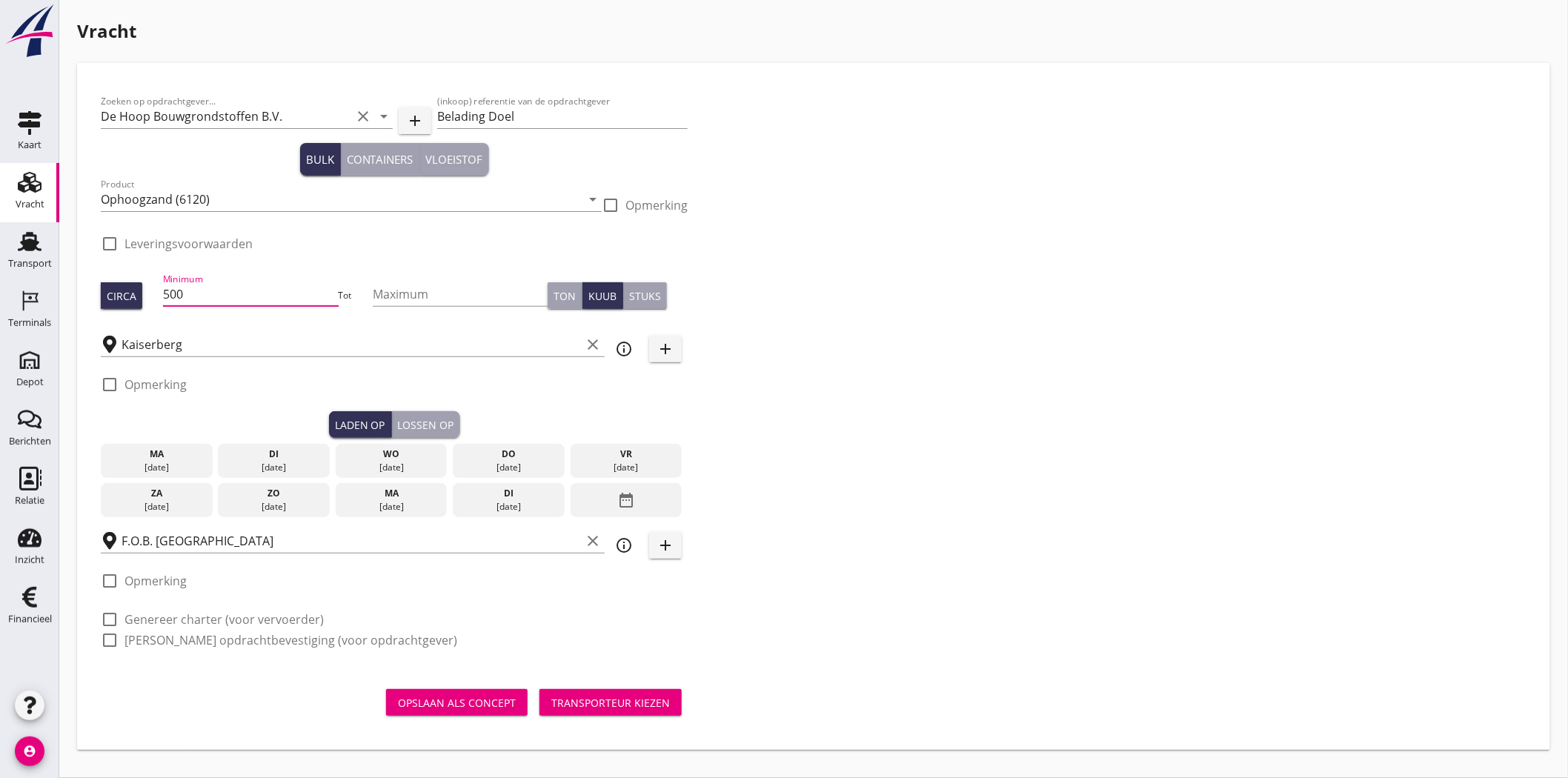
drag, startPoint x: 174, startPoint y: 291, endPoint x: 74, endPoint y: 278, distance: 100.8
click at [77, 283] on div "Zoeken op opdrachtgever... De Hoop Bouwgrondstoffen B.V. clear arrow_drop_down …" at bounding box center [813, 406] width 1473 height 687
type input "850"
drag, startPoint x: 1237, startPoint y: 366, endPoint x: 831, endPoint y: 320, distance: 408.6
click at [1232, 369] on div "Zoeken op opdrachtgever... De Hoop Bouwgrondstoffen B.V. clear arrow_drop_down …" at bounding box center [813, 377] width 1437 height 580
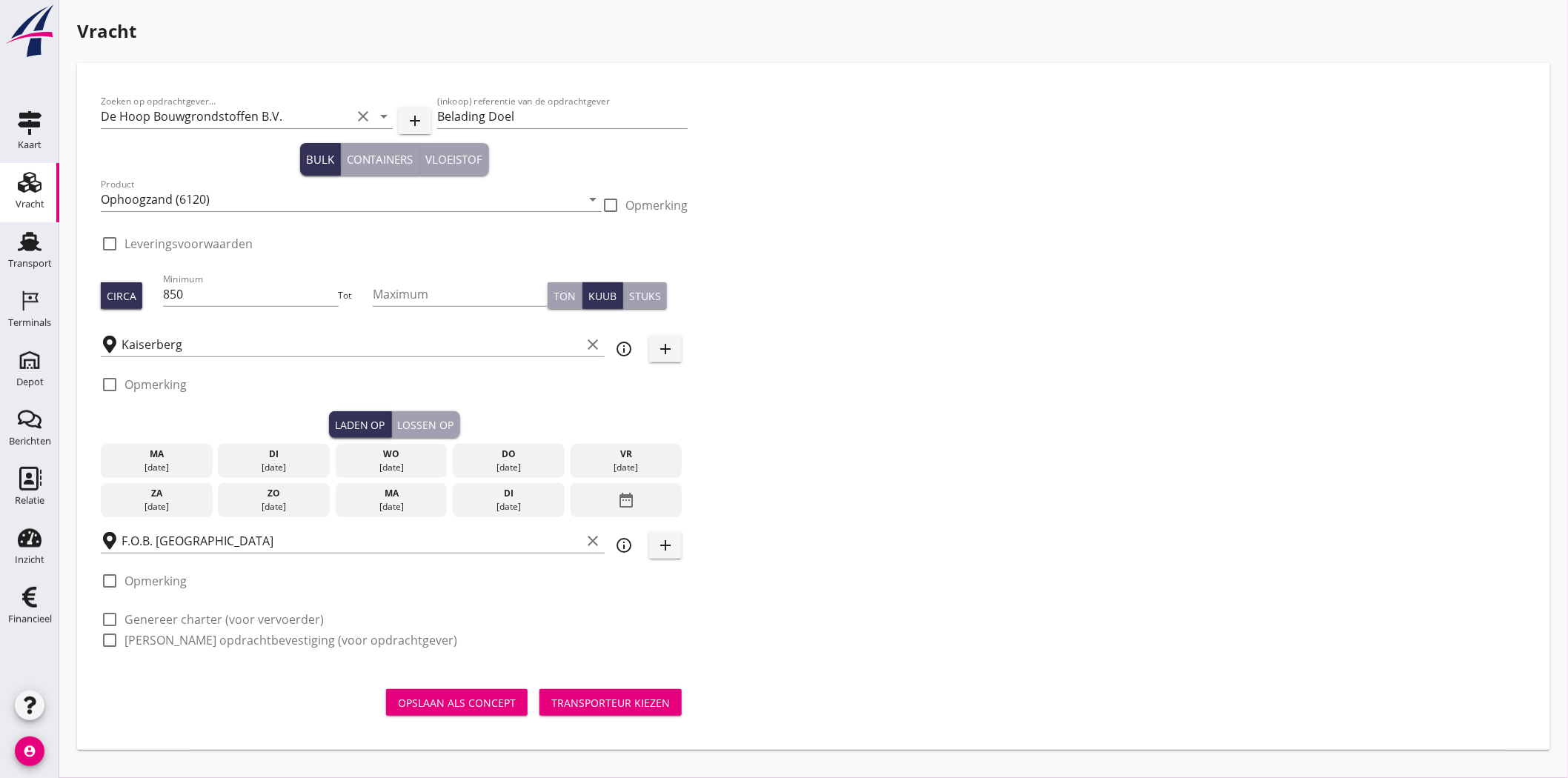
click at [259, 459] on div "di" at bounding box center [273, 454] width 105 height 14
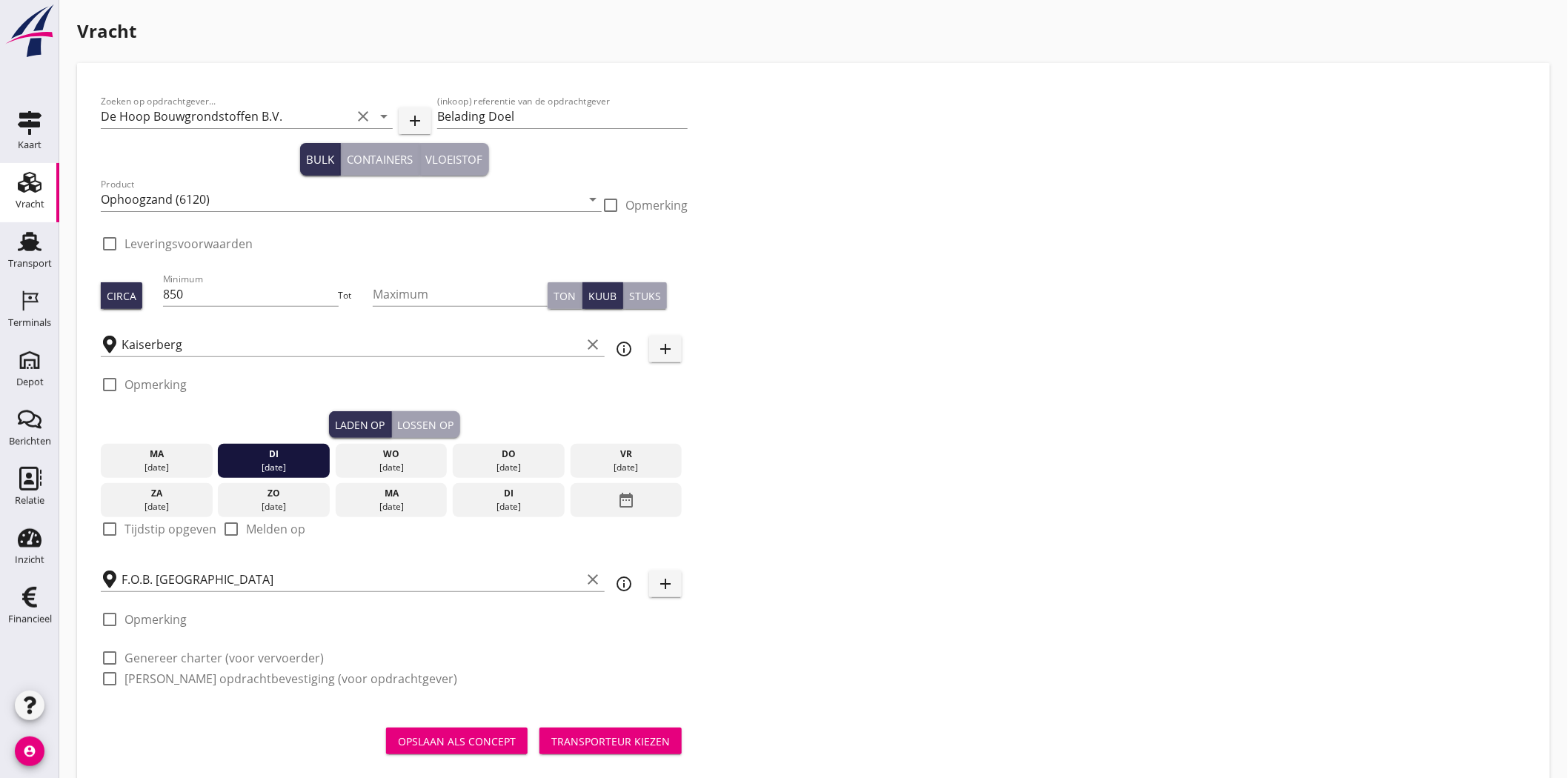
click at [425, 417] on div "Lossen op" at bounding box center [426, 425] width 57 height 16
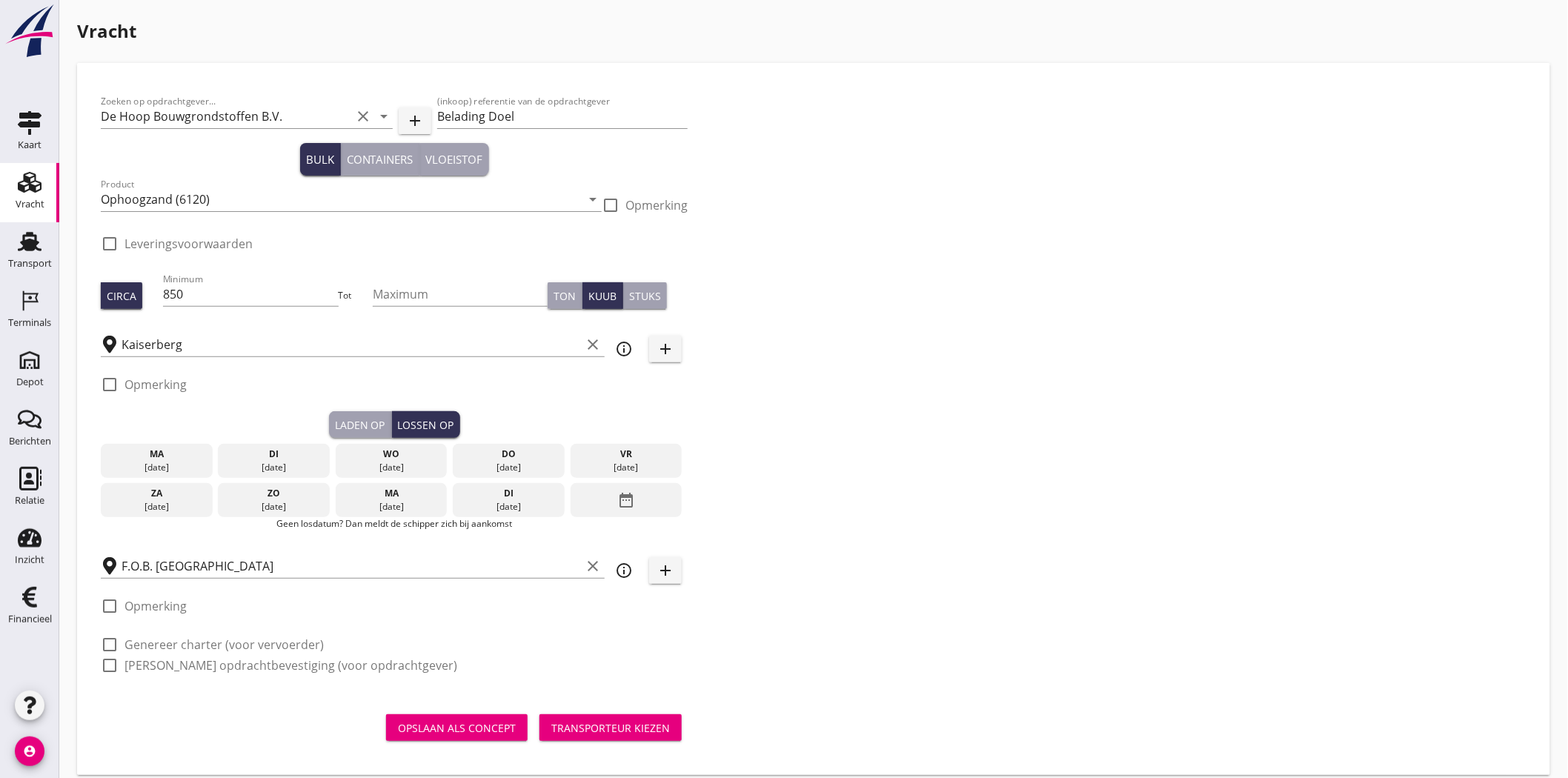
click at [386, 461] on div "[DATE]" at bounding box center [392, 468] width 105 height 14
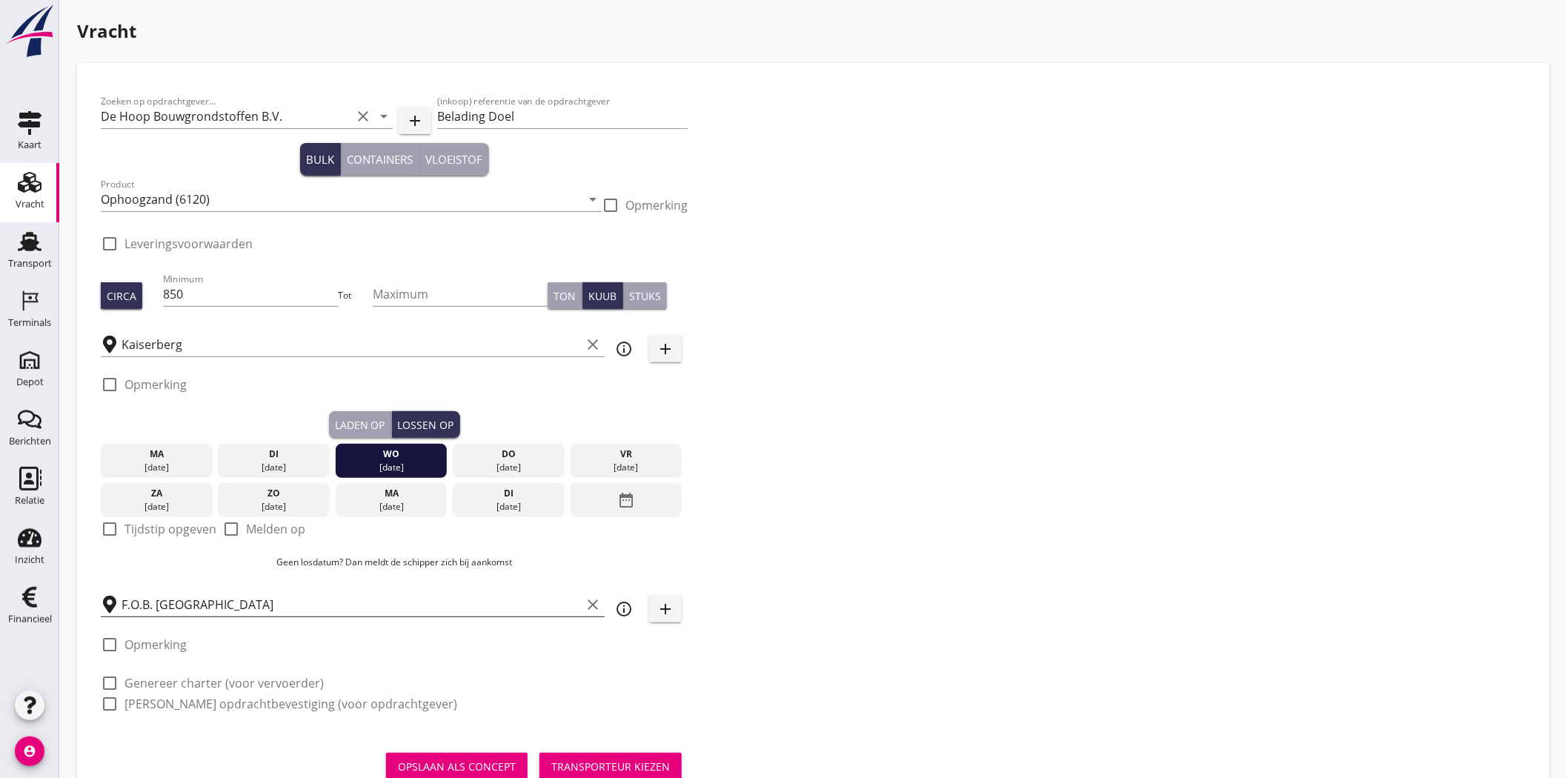
click at [173, 617] on div "F.O.B. Beladen clear" at bounding box center [352, 605] width 504 height 23
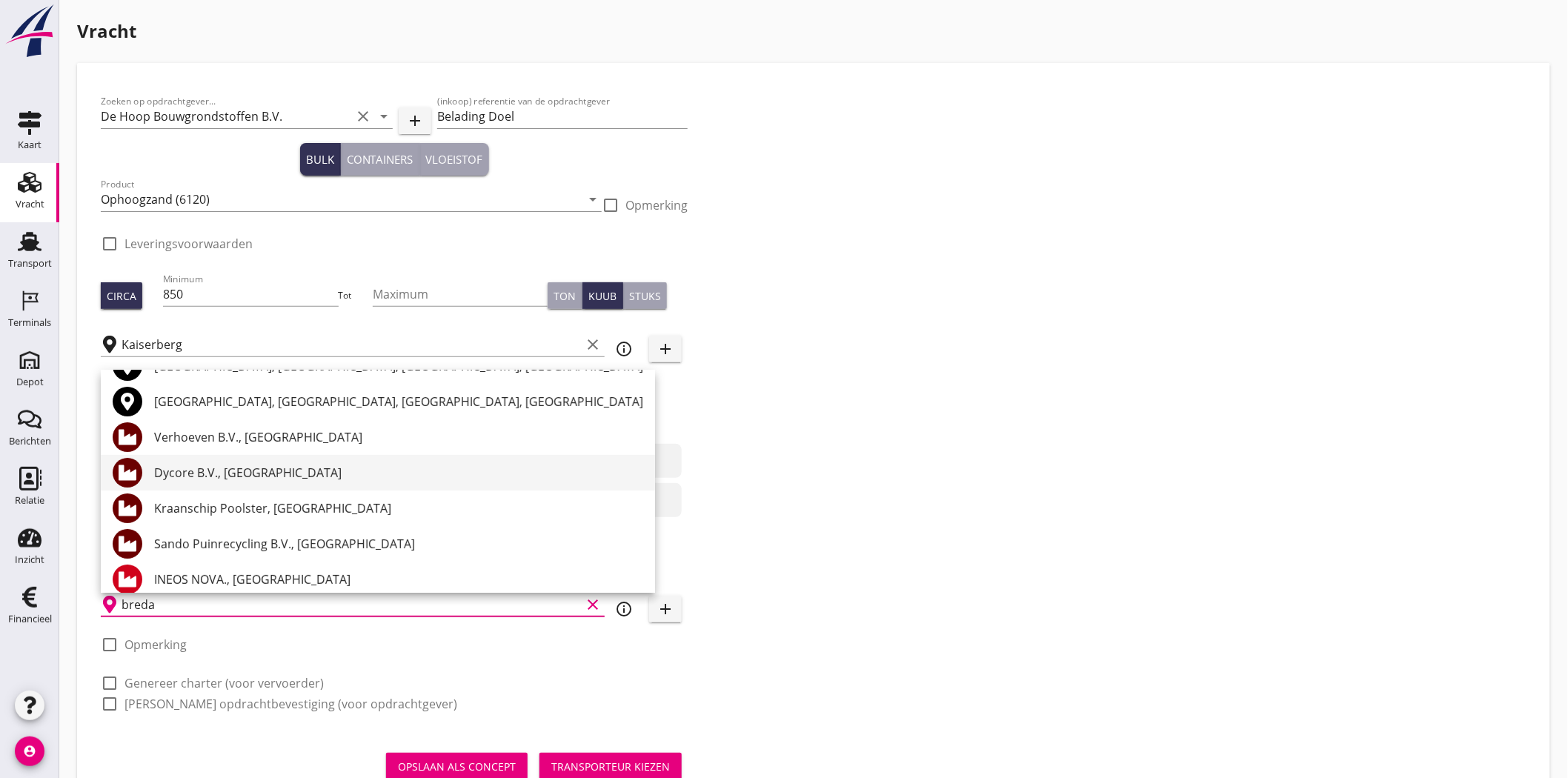
scroll to position [82, 0]
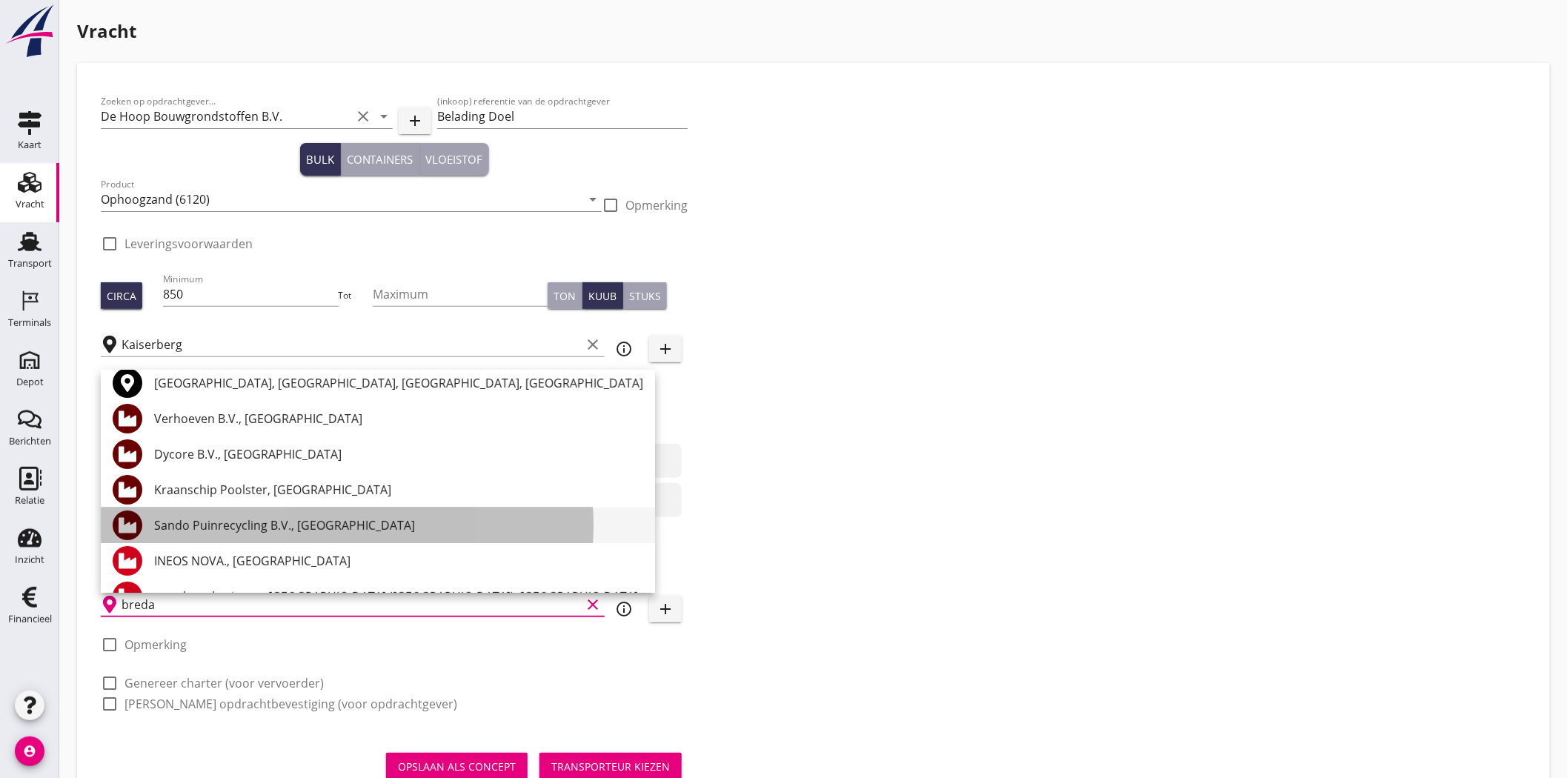
click at [418, 517] on div "Sando Puinrecycling B.V., [GEOGRAPHIC_DATA]" at bounding box center [398, 526] width 489 height 18
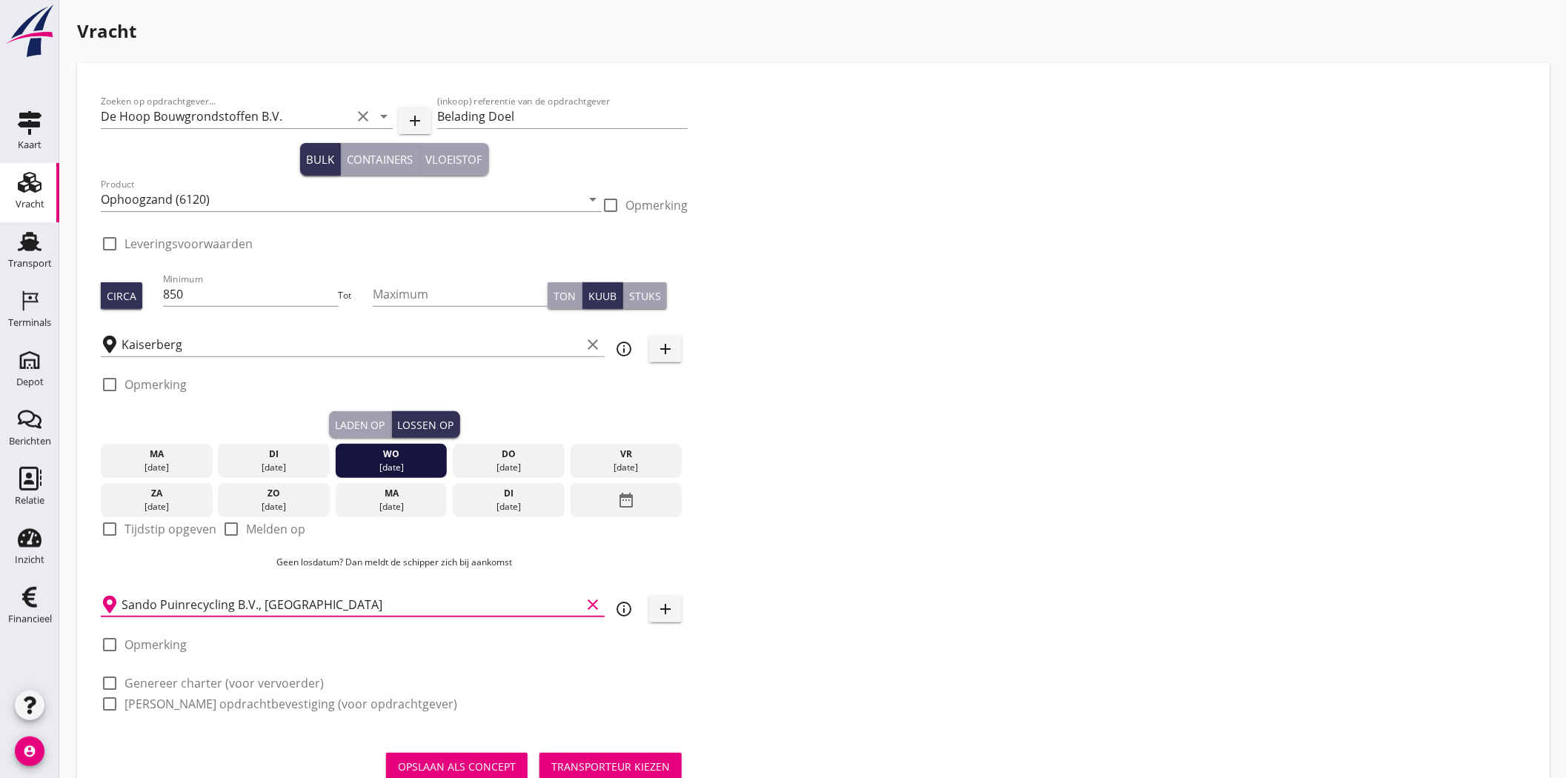
type input "Sando Puinrecycling B.V., [GEOGRAPHIC_DATA]"
click at [849, 419] on div "Zoeken op opdrachtgever... De Hoop Bouwgrondstoffen B.V. clear arrow_drop_down …" at bounding box center [813, 409] width 1437 height 644
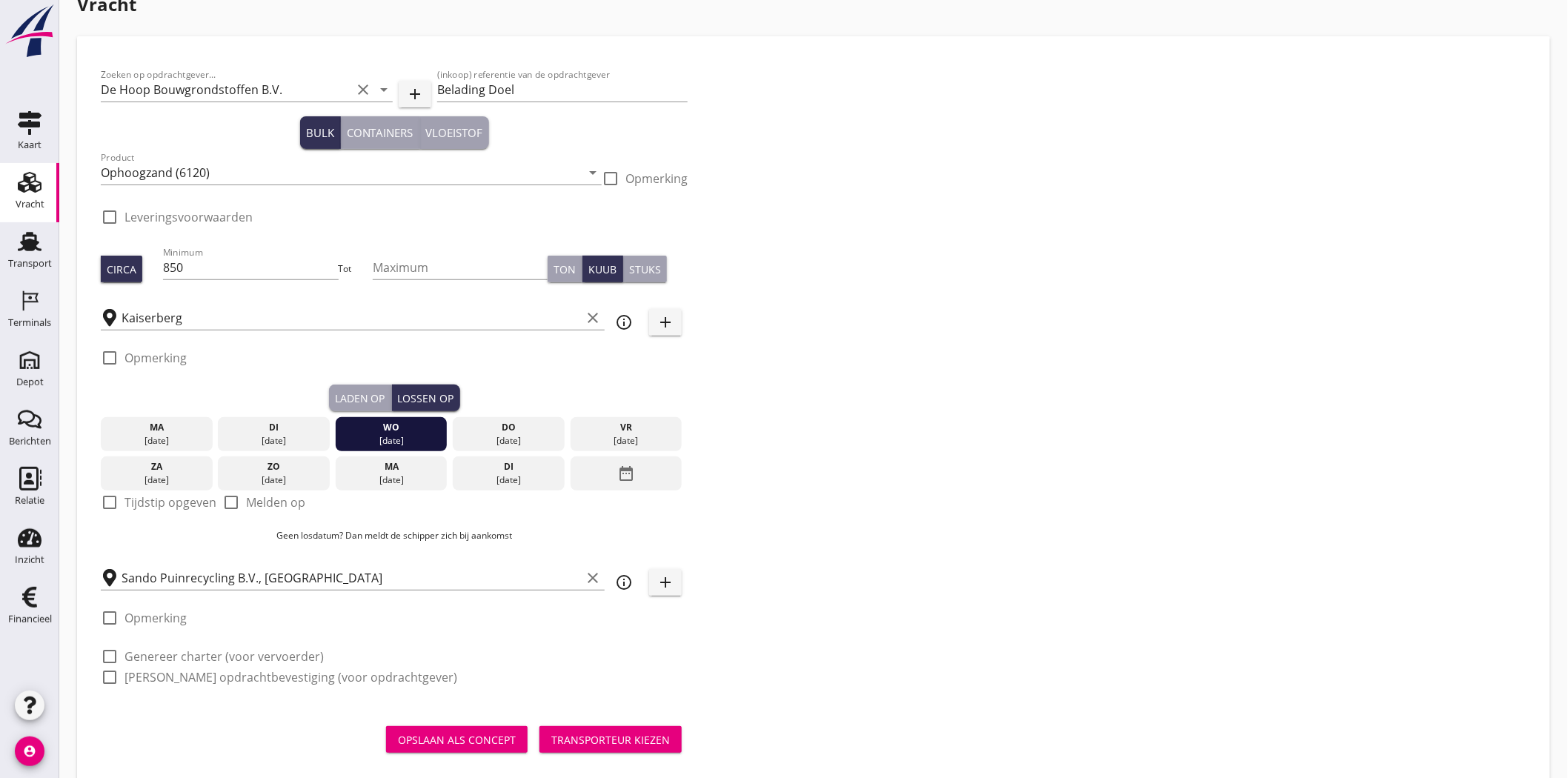
scroll to position [53, 0]
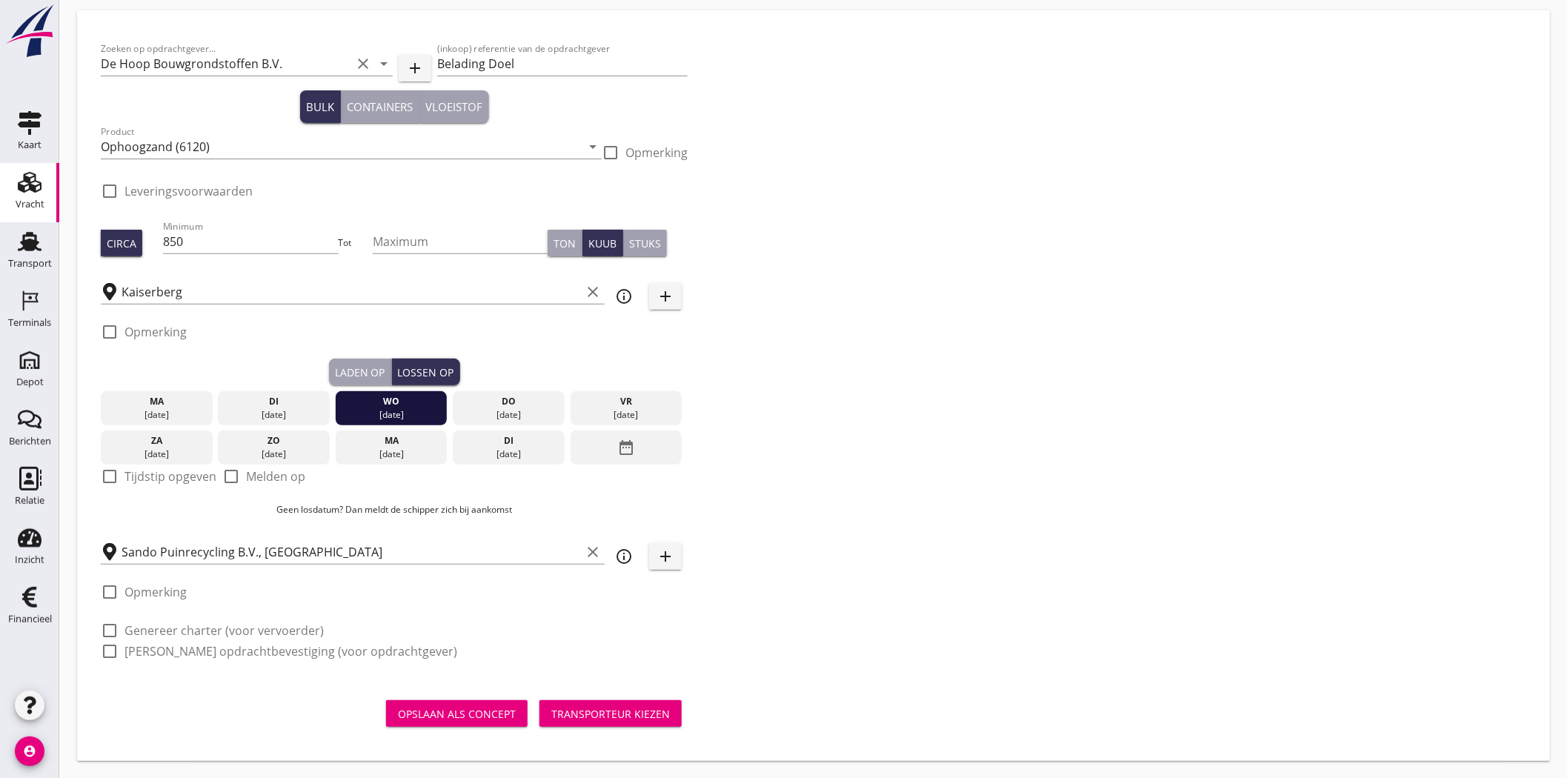
click at [606, 709] on div "Transporteur kiezen" at bounding box center [610, 713] width 118 height 16
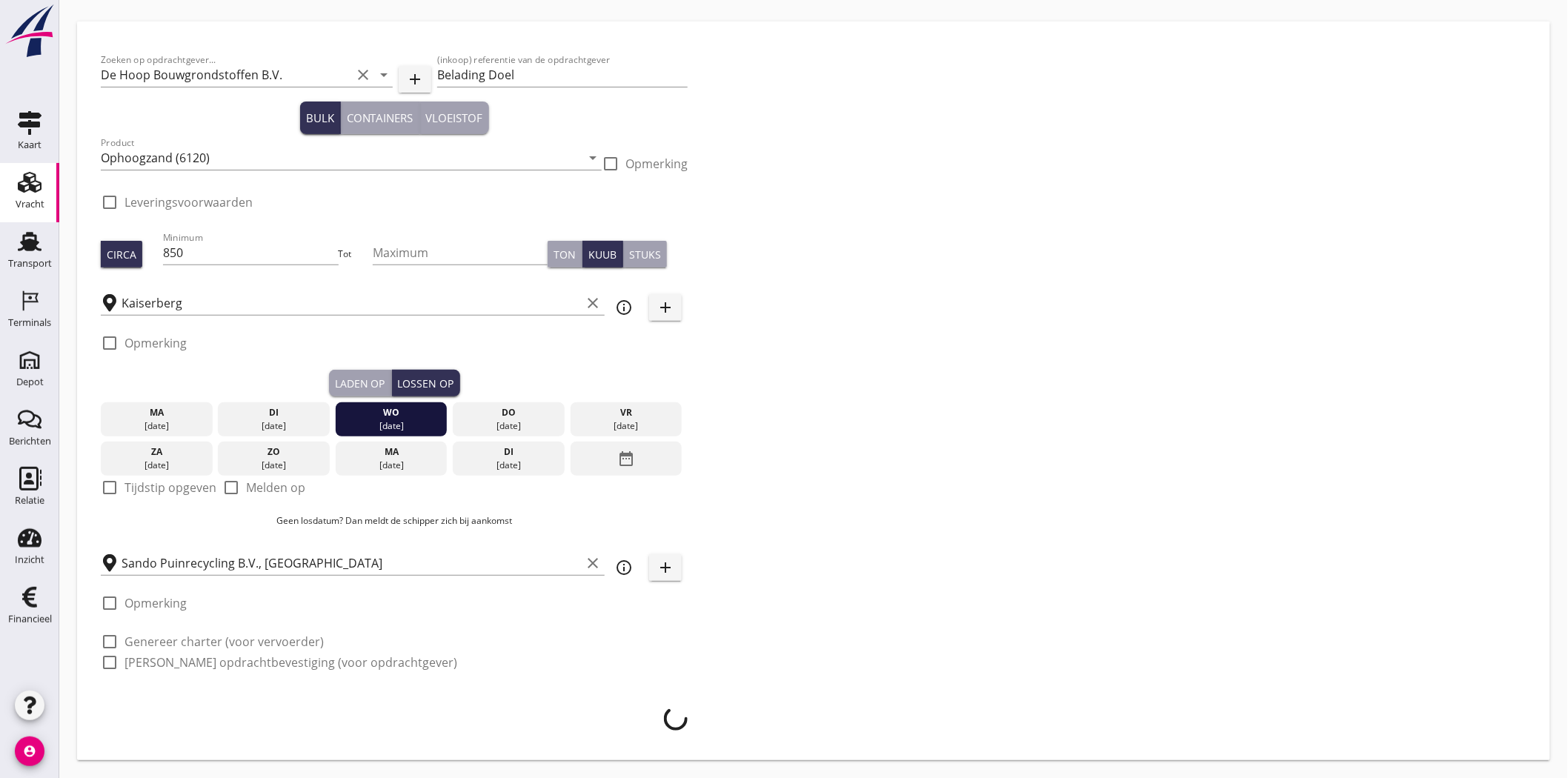
scroll to position [41, 0]
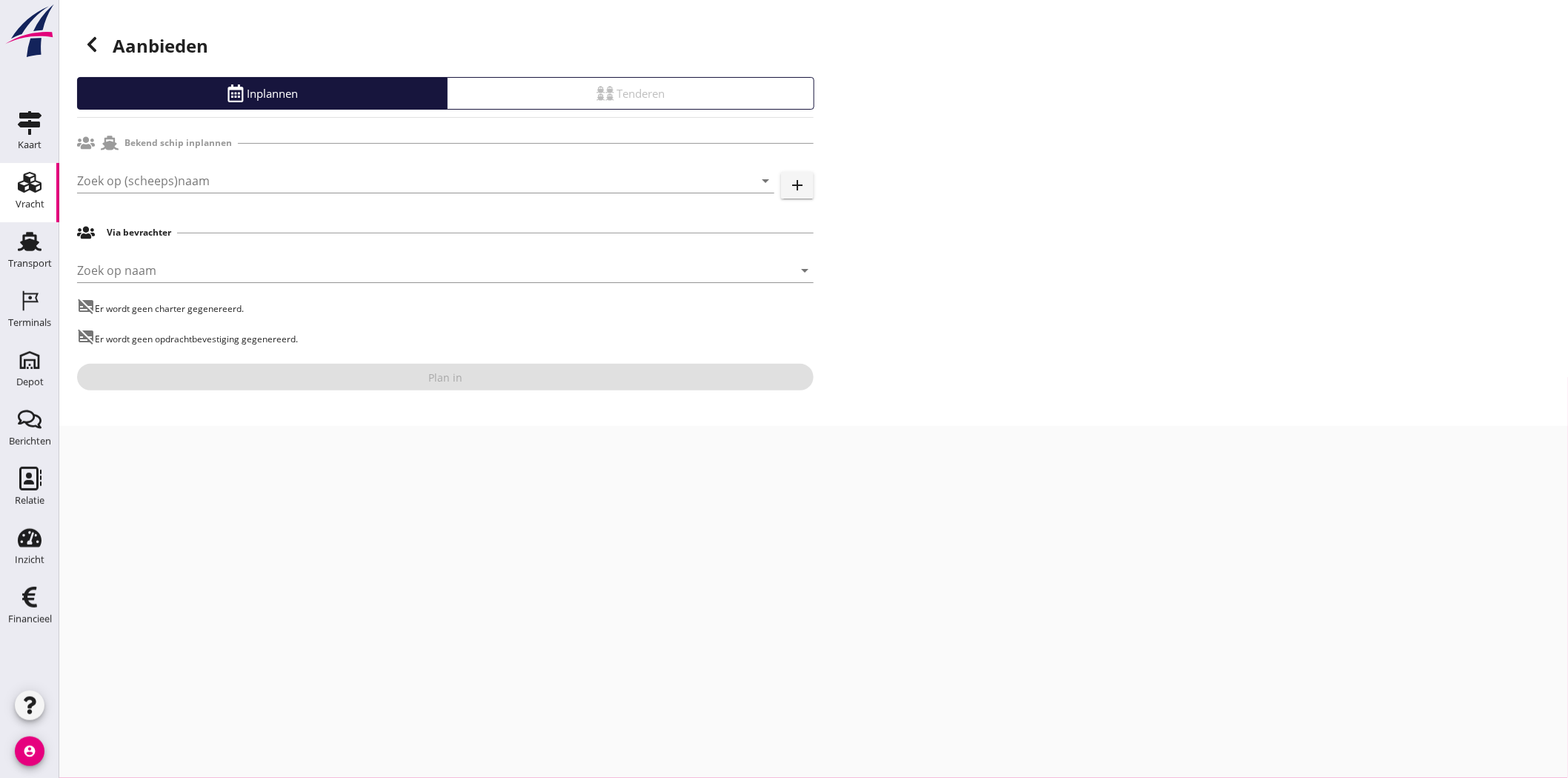
click at [119, 164] on div "Zoek op (scheeps)naam arrow_drop_down add" at bounding box center [445, 183] width 736 height 47
click at [126, 180] on input "Zoek op (scheeps)naam" at bounding box center [405, 181] width 656 height 23
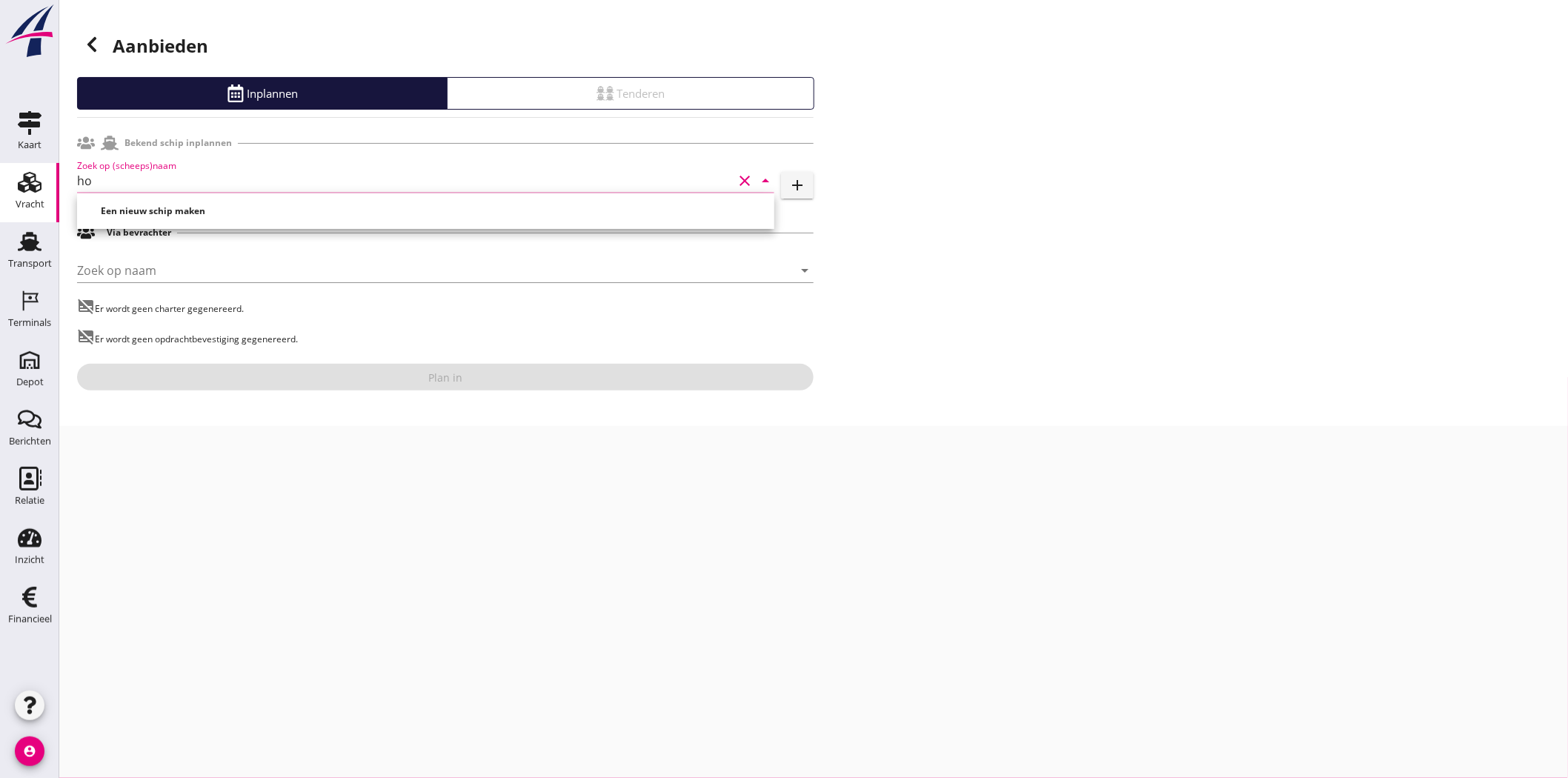
type input "h"
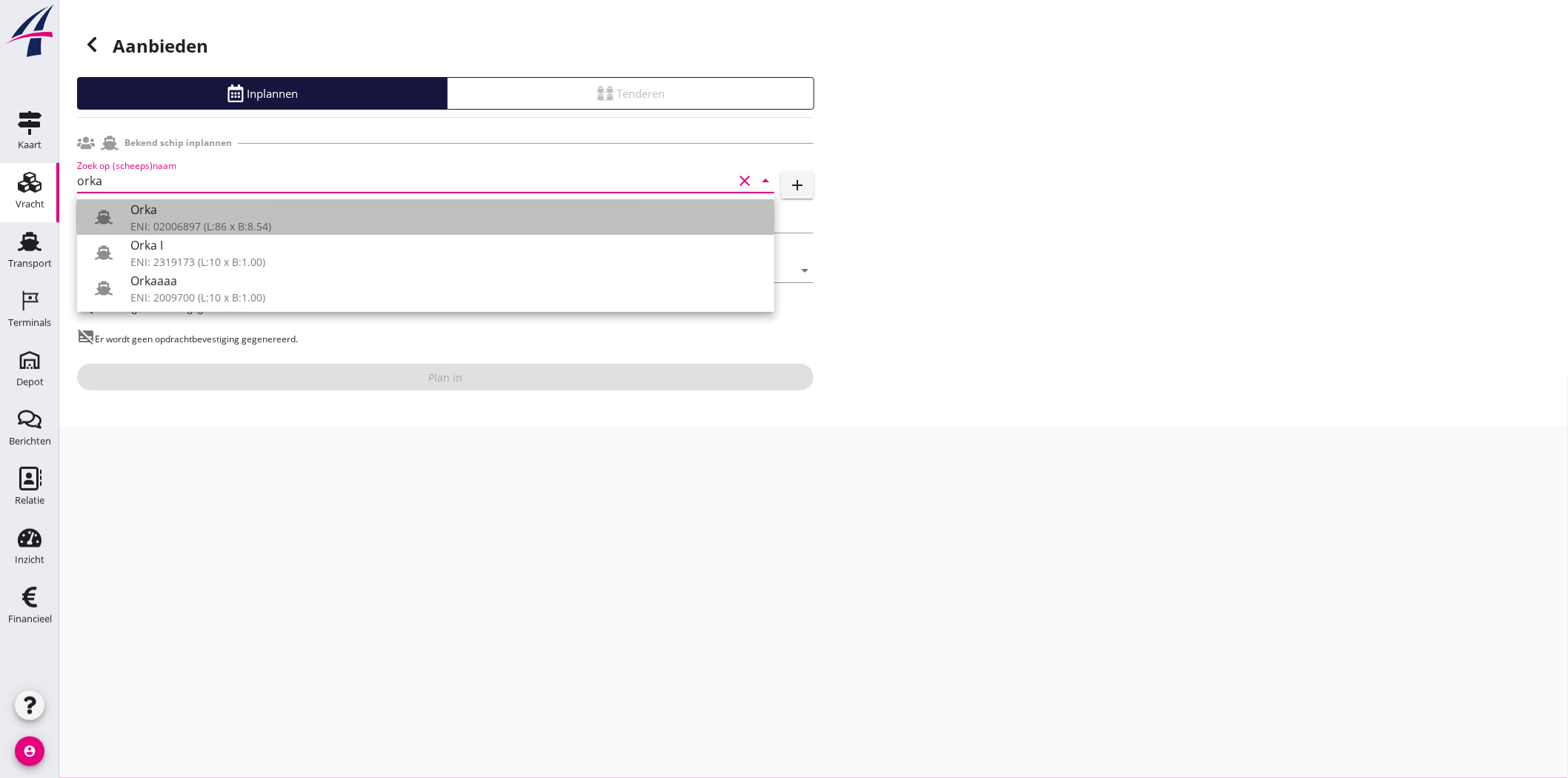
click at [373, 210] on div "Orka" at bounding box center [446, 209] width 632 height 18
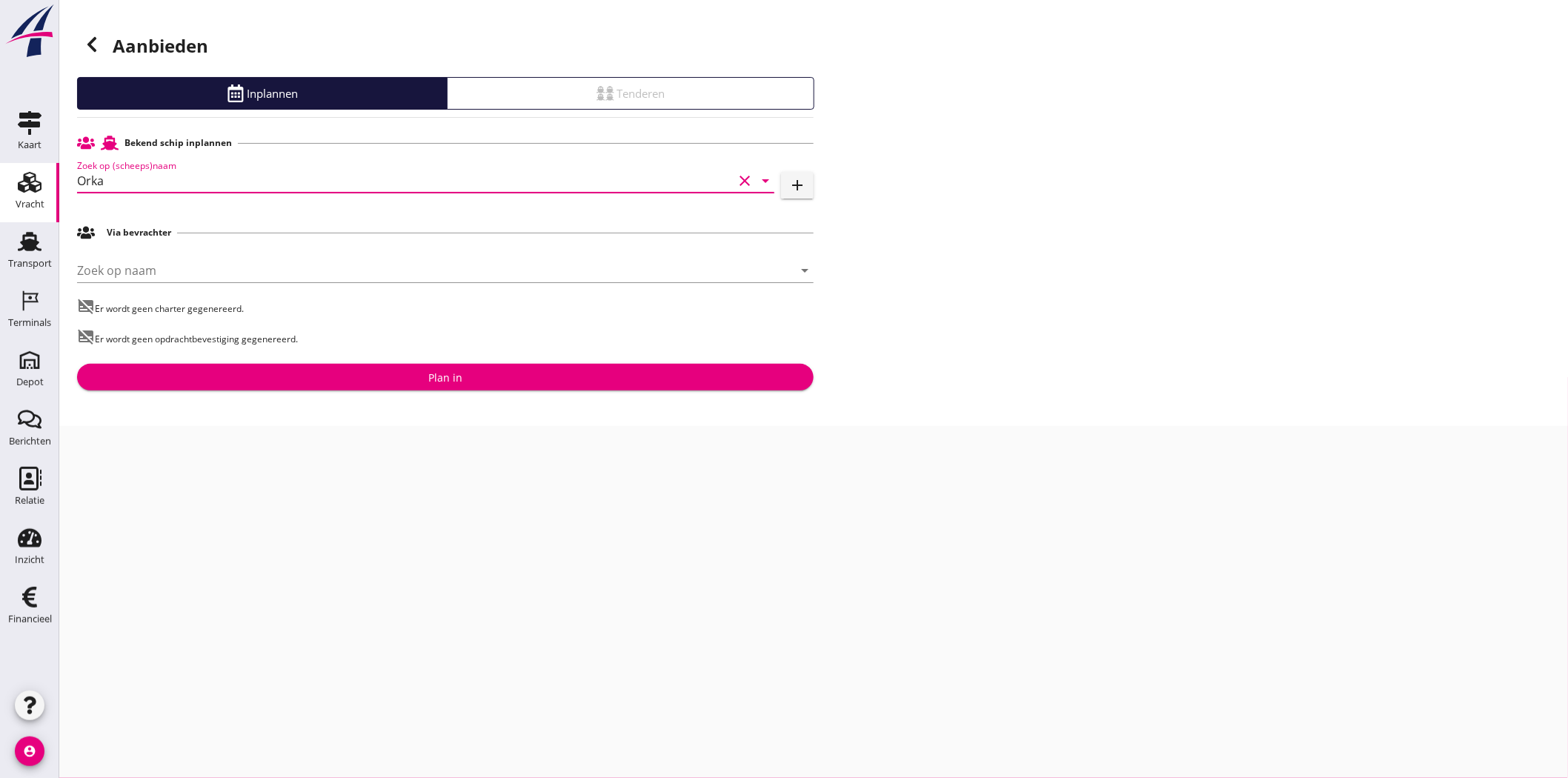
type input "Orka"
click at [452, 375] on div "Plan in" at bounding box center [445, 378] width 34 height 16
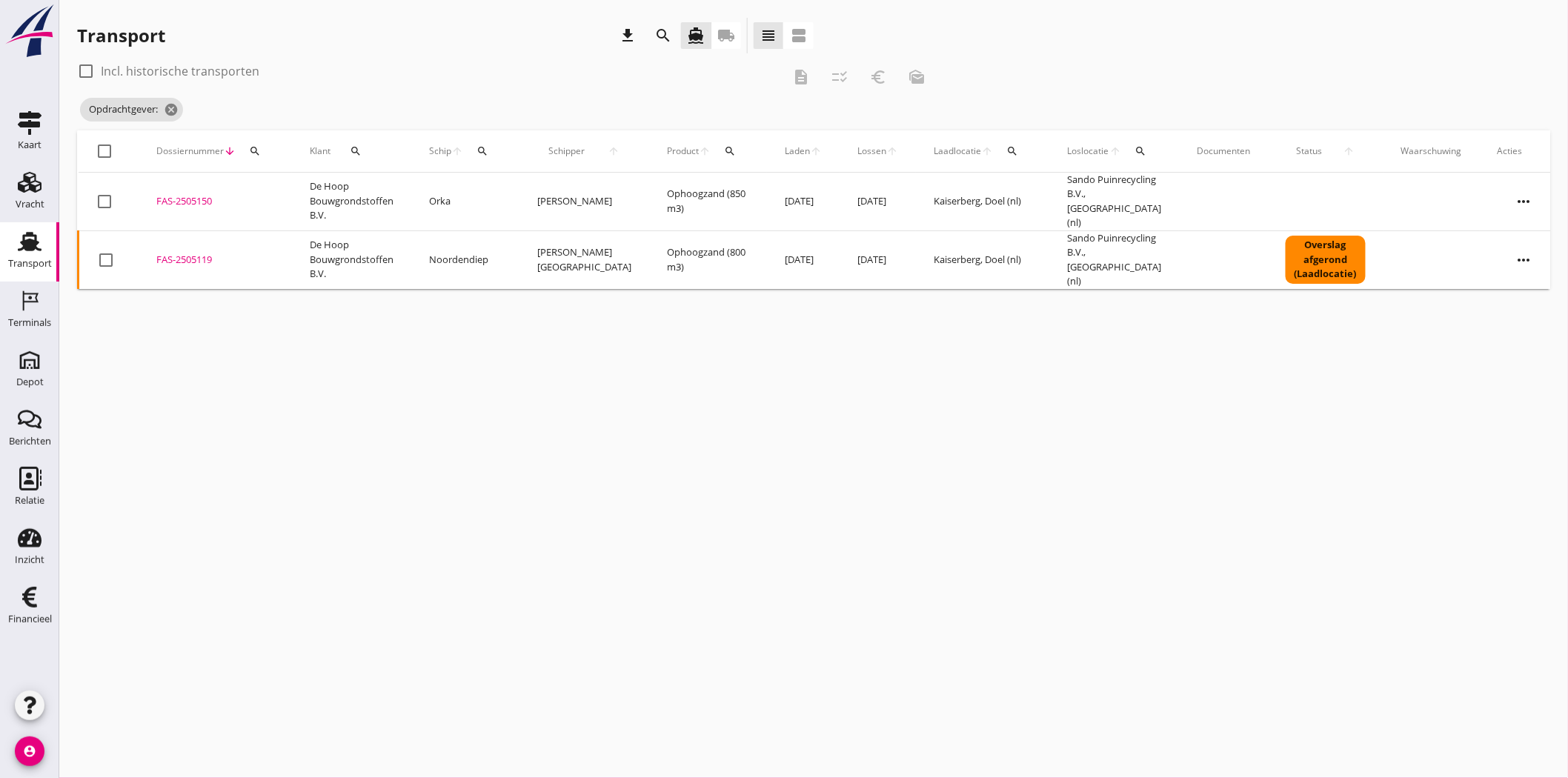
drag, startPoint x: 498, startPoint y: 461, endPoint x: 489, endPoint y: 430, distance: 32.3
click at [498, 461] on div "cancel You are impersonating another user. Transport download search directions…" at bounding box center [813, 389] width 1508 height 778
click at [176, 106] on icon "cancel" at bounding box center [170, 109] width 15 height 15
